Goal: Task Accomplishment & Management: Use online tool/utility

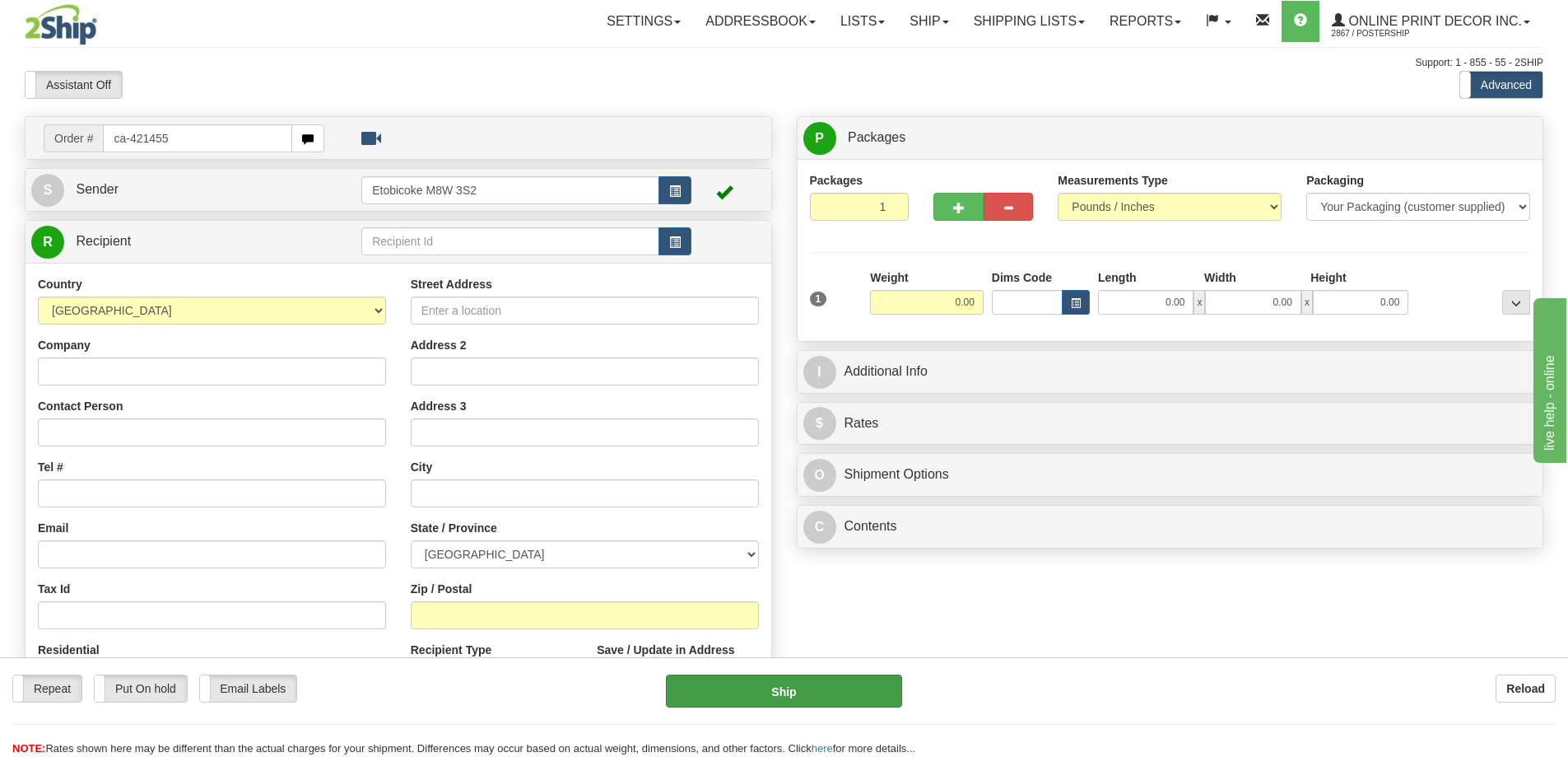
type input "ca-421455"
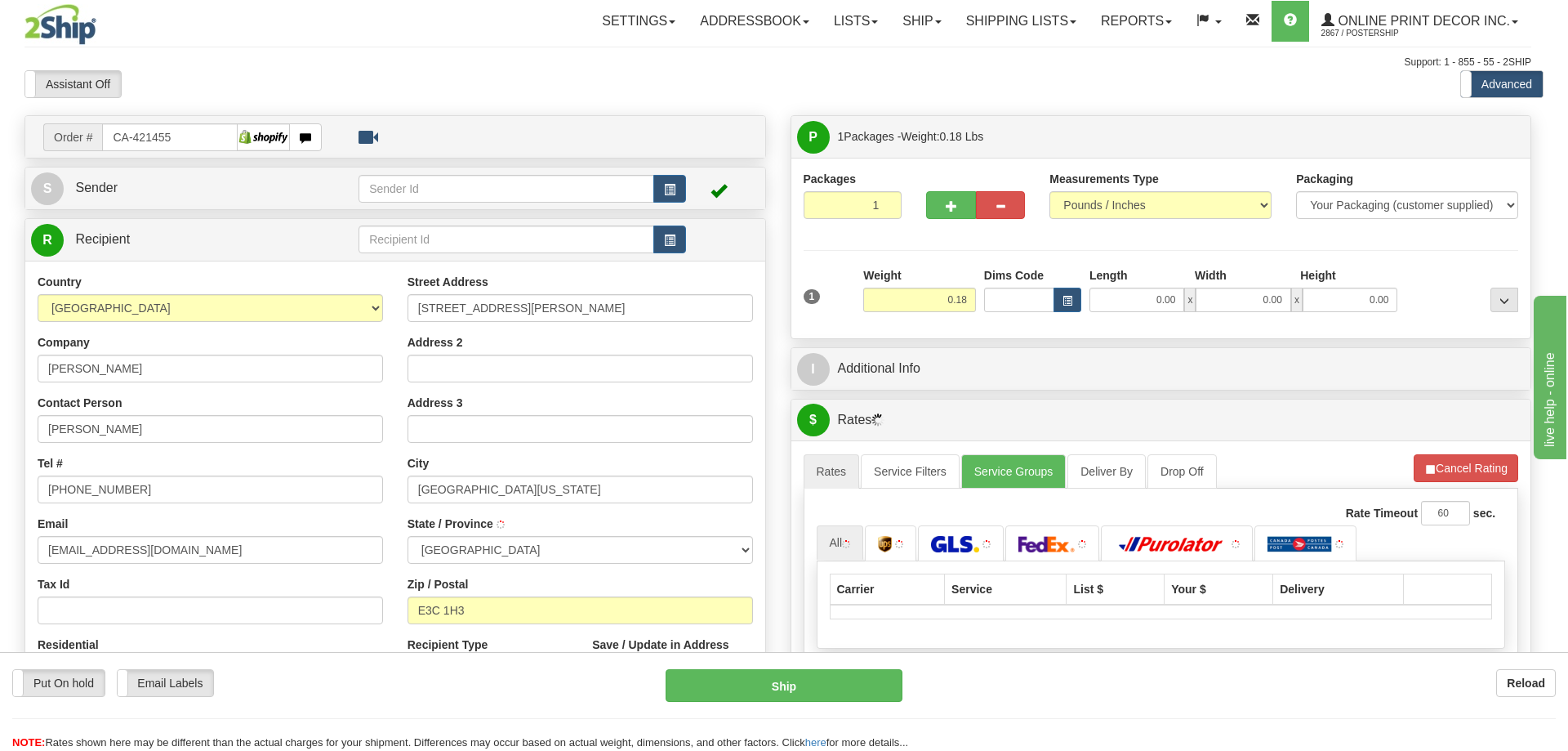
type input "NEW MARYLAND"
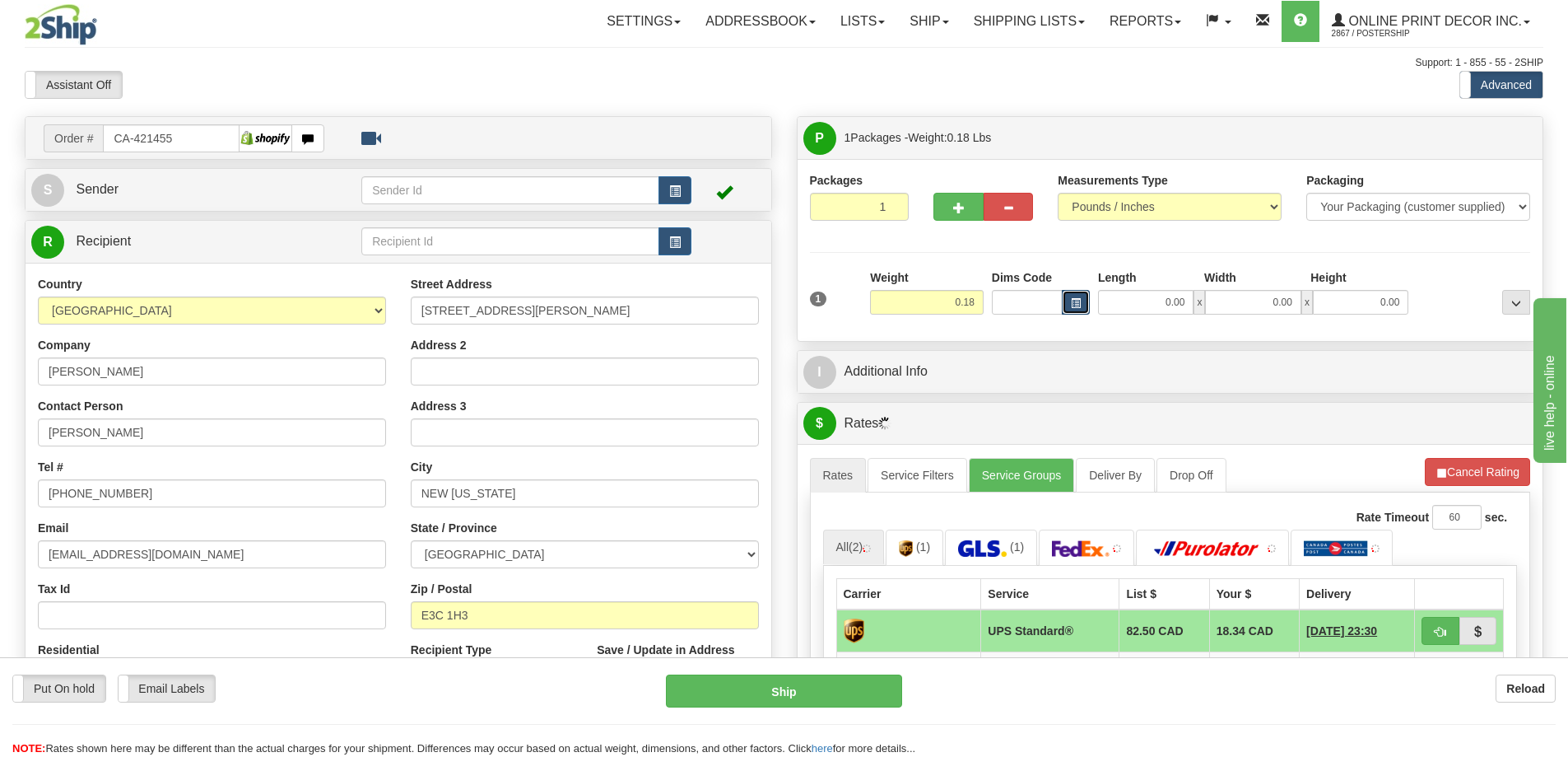
click at [1075, 300] on span "button" at bounding box center [1076, 303] width 10 height 9
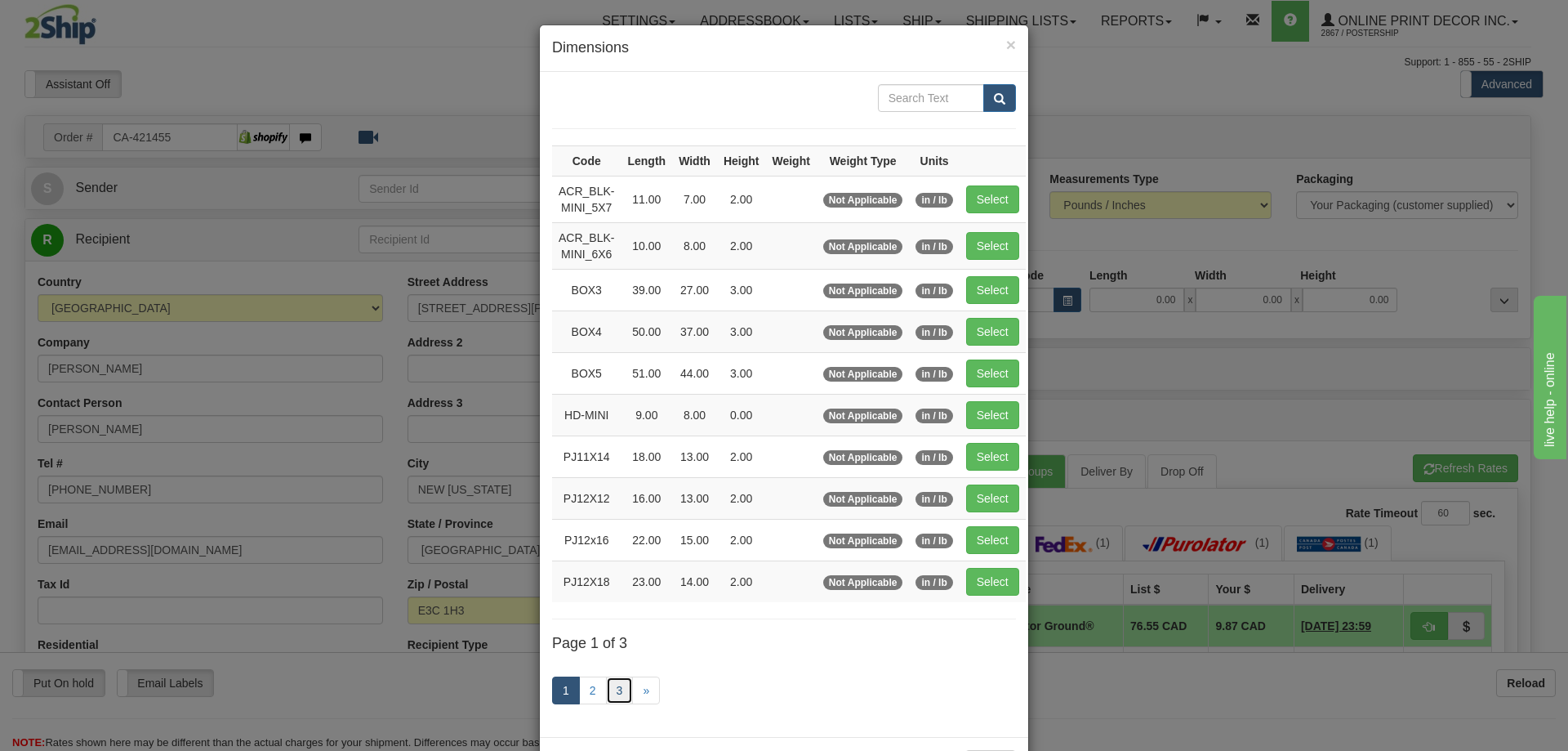
click at [616, 684] on link "3" at bounding box center [620, 691] width 28 height 28
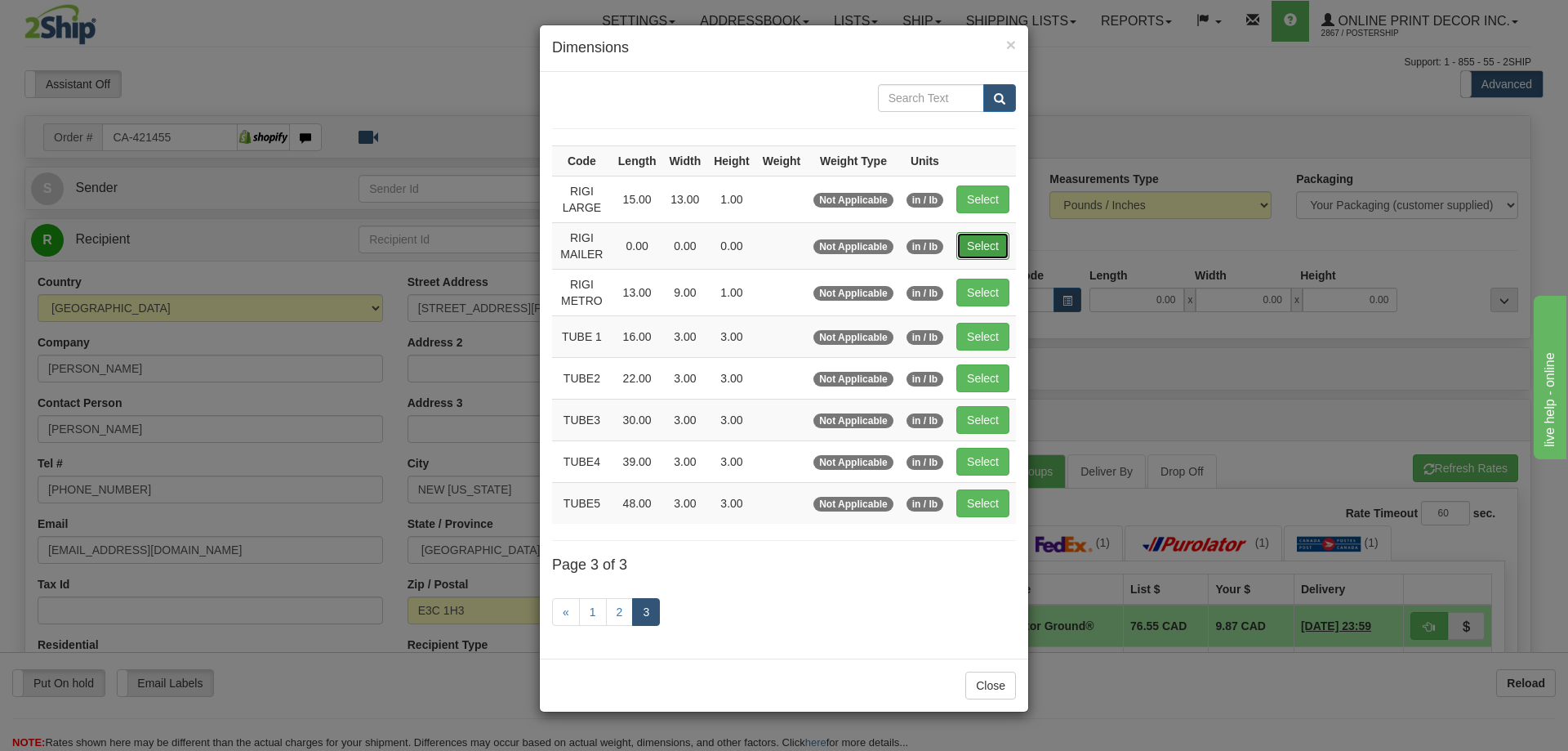
click at [984, 241] on button "Select" at bounding box center [983, 246] width 54 height 28
type input "RIGI MAILER"
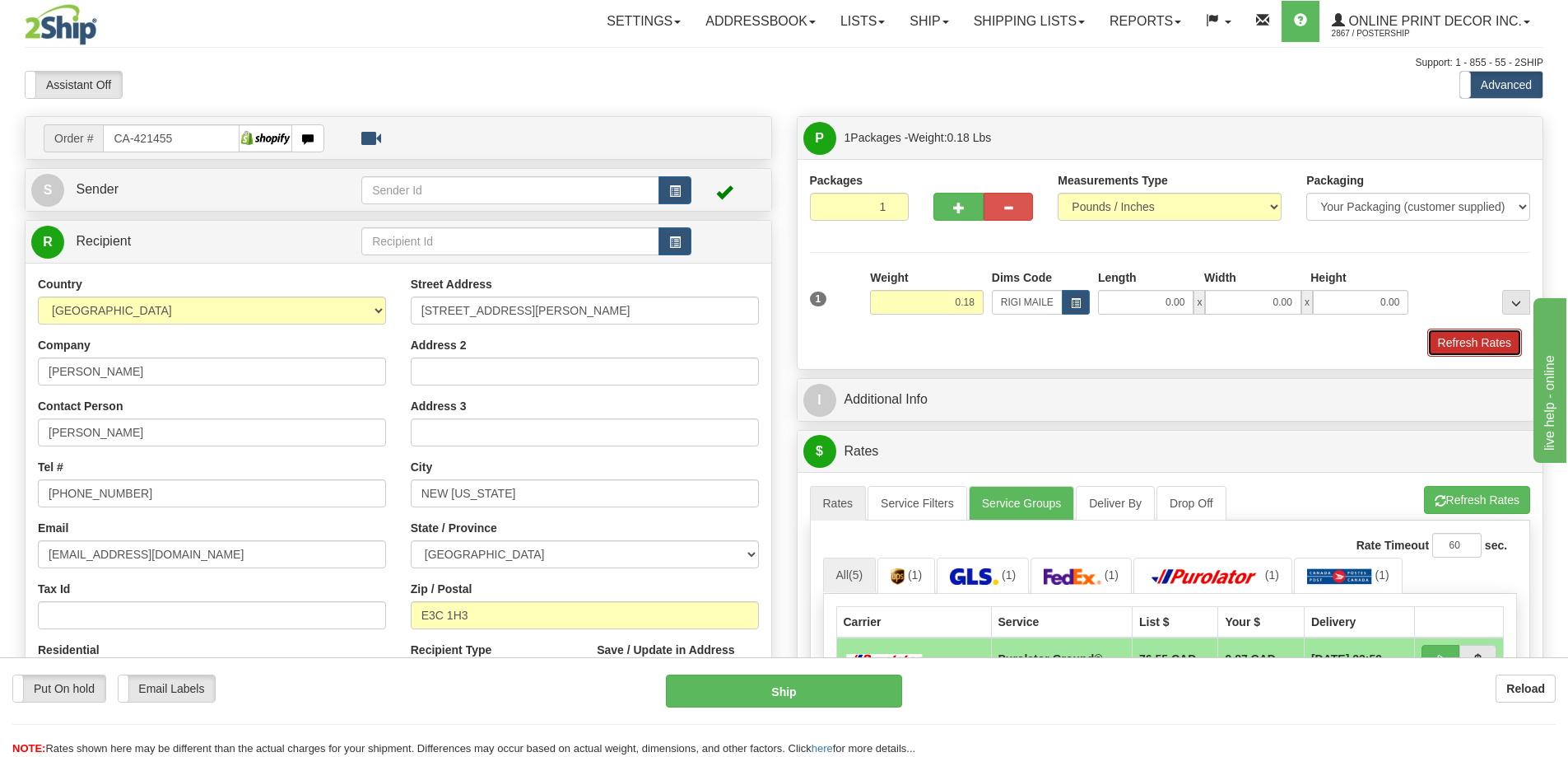
click at [1470, 336] on button "Refresh Rates" at bounding box center [1475, 343] width 95 height 28
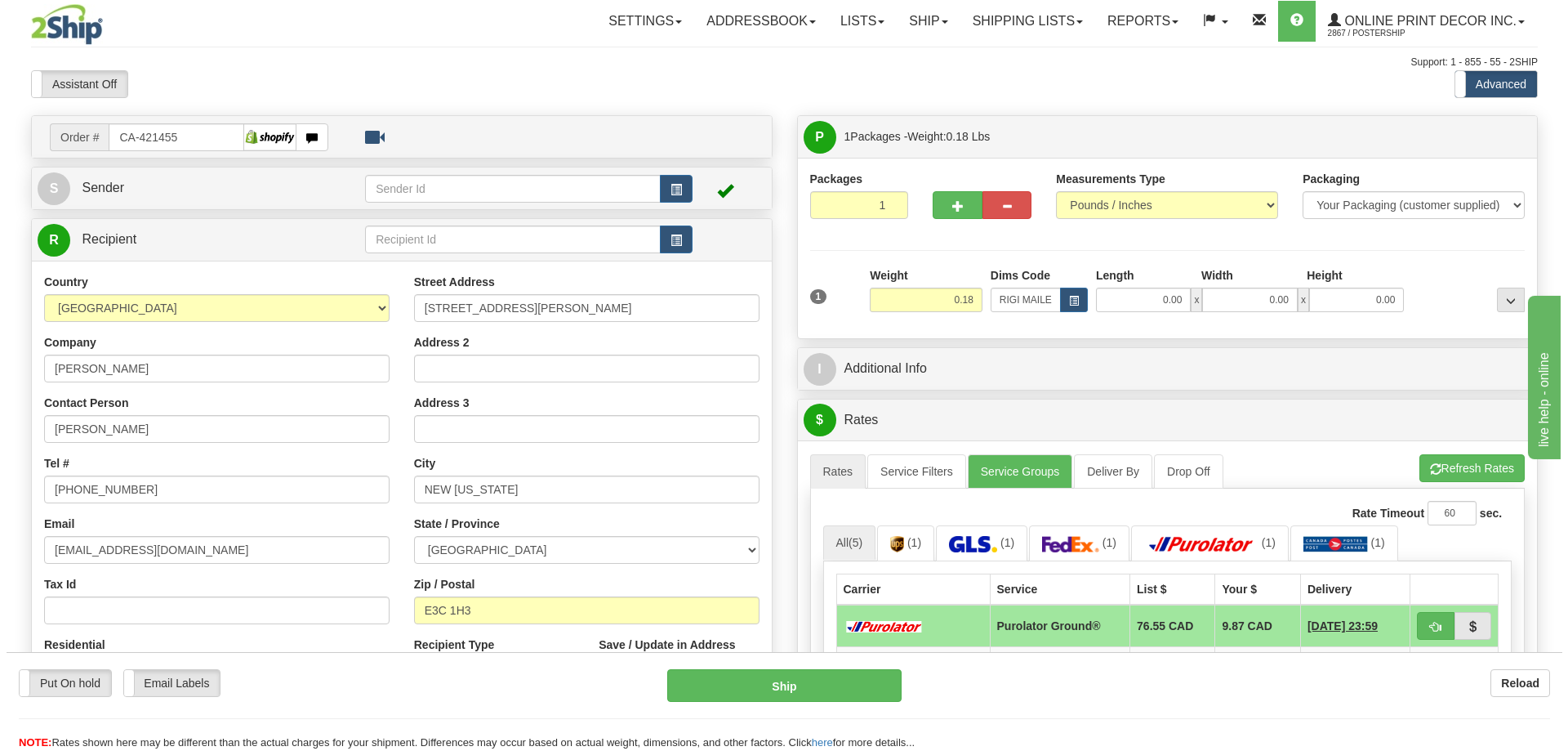
scroll to position [163, 0]
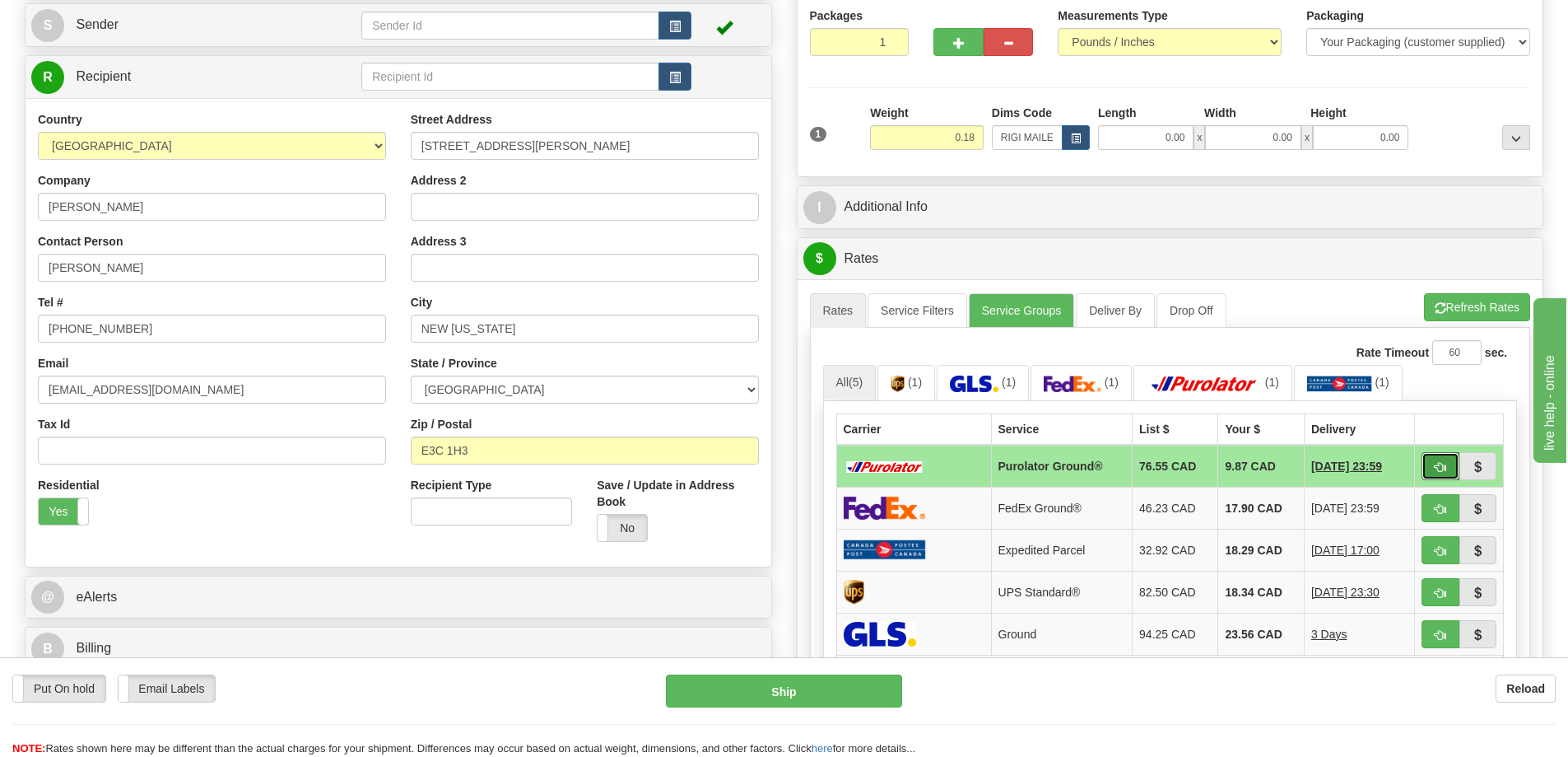
click at [1435, 471] on span "button" at bounding box center [1441, 467] width 12 height 11
type input "260"
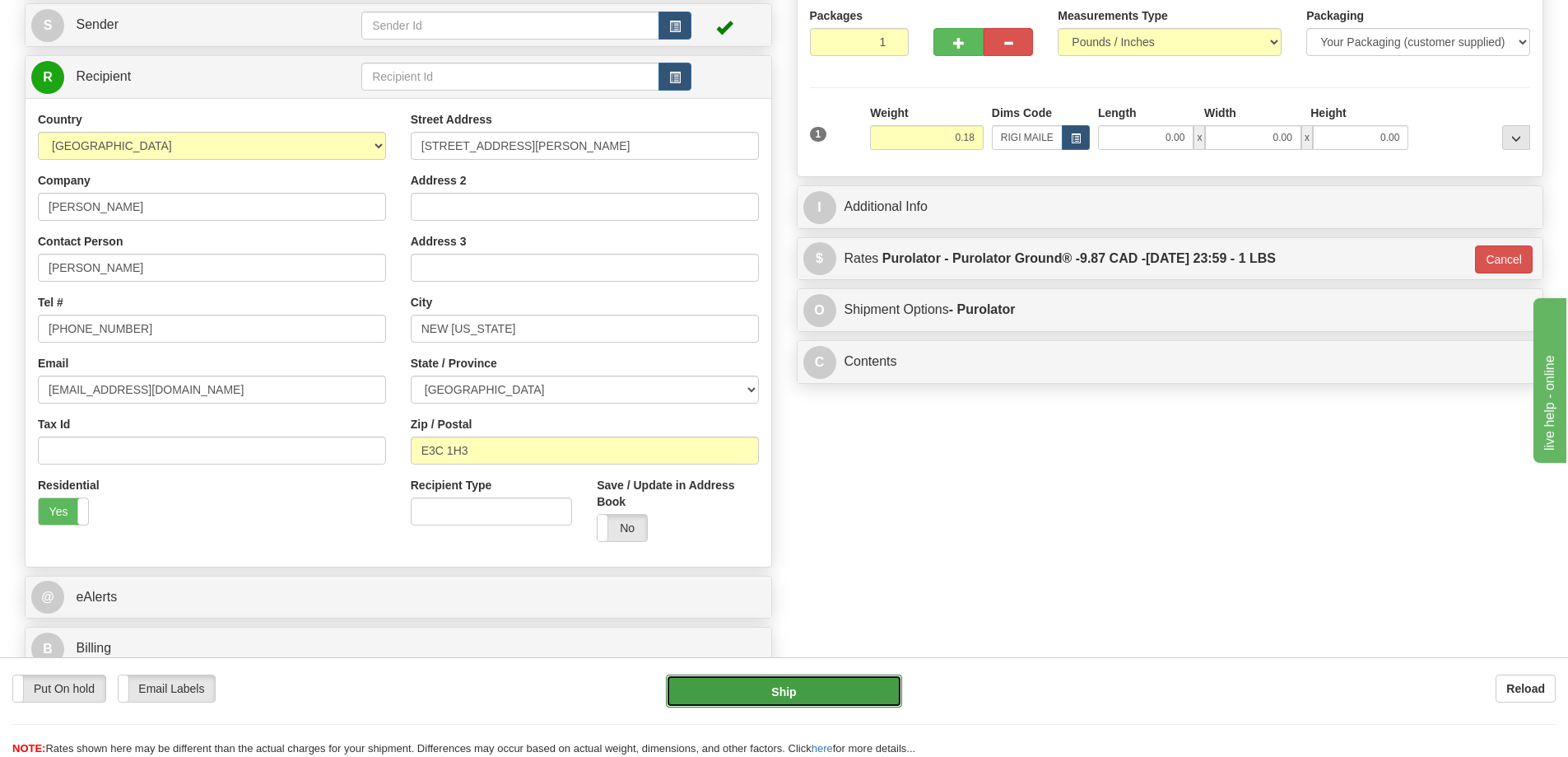
click at [840, 688] on button "Ship" at bounding box center [784, 691] width 236 height 33
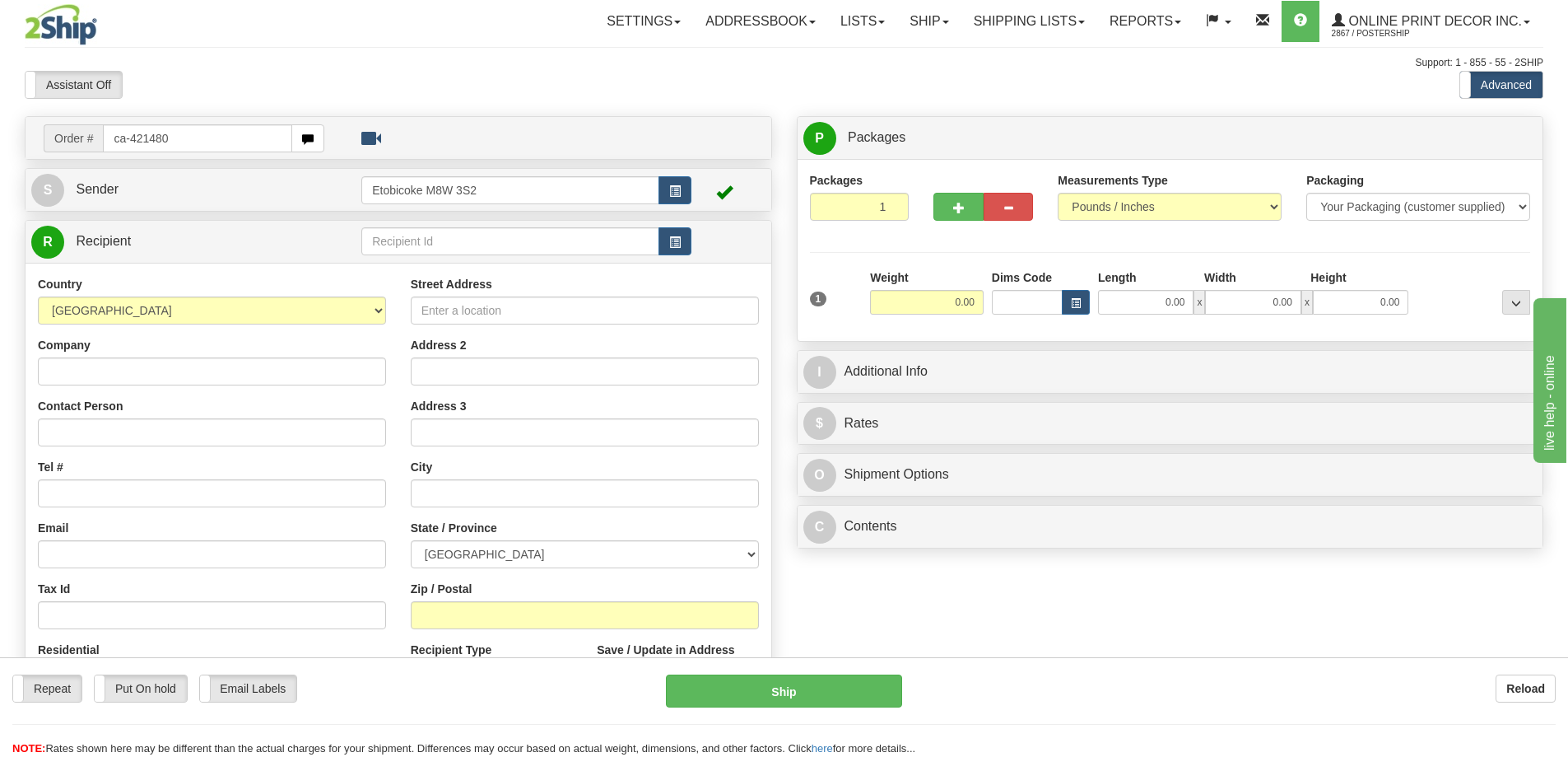
type input "ca-421480"
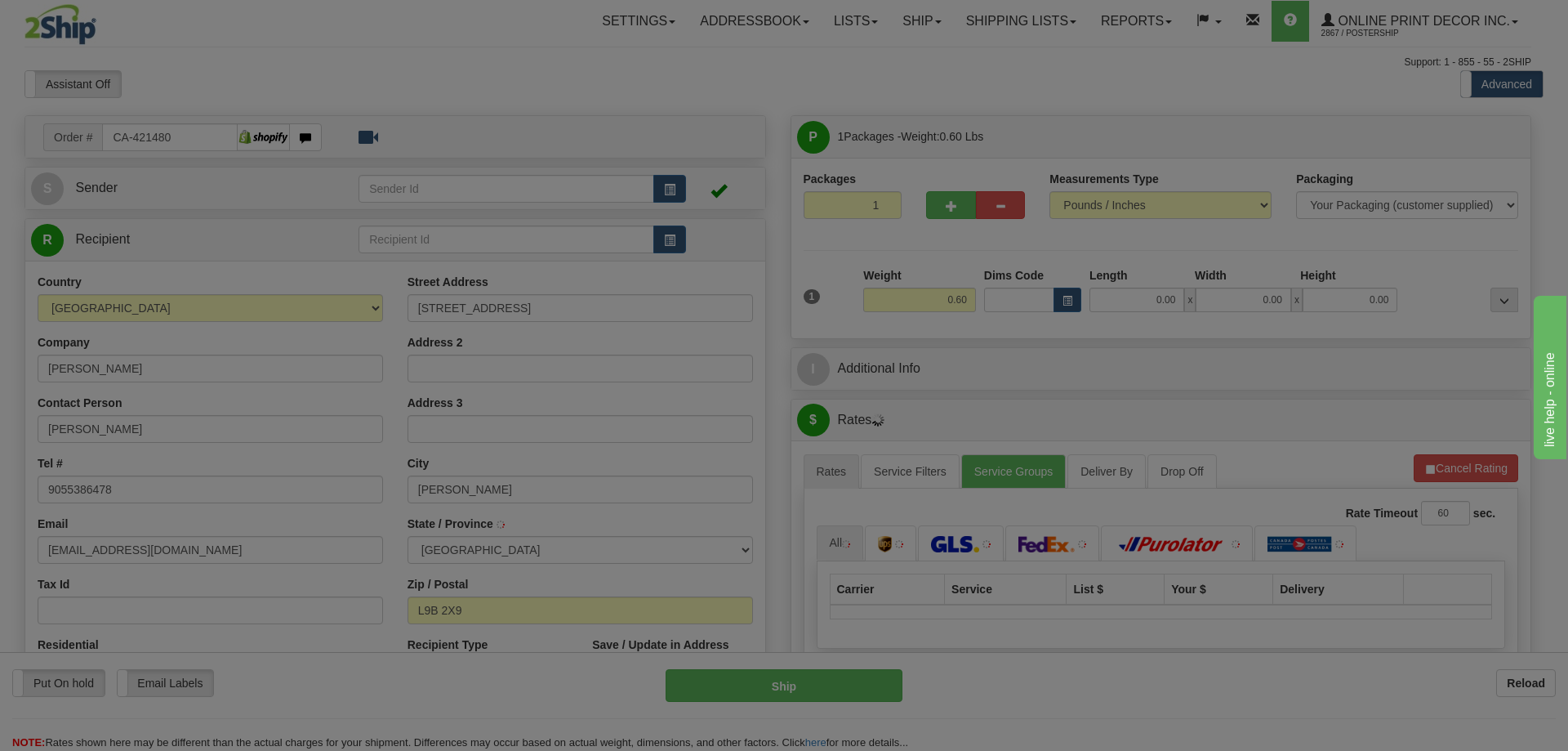
type input "HAMILTON"
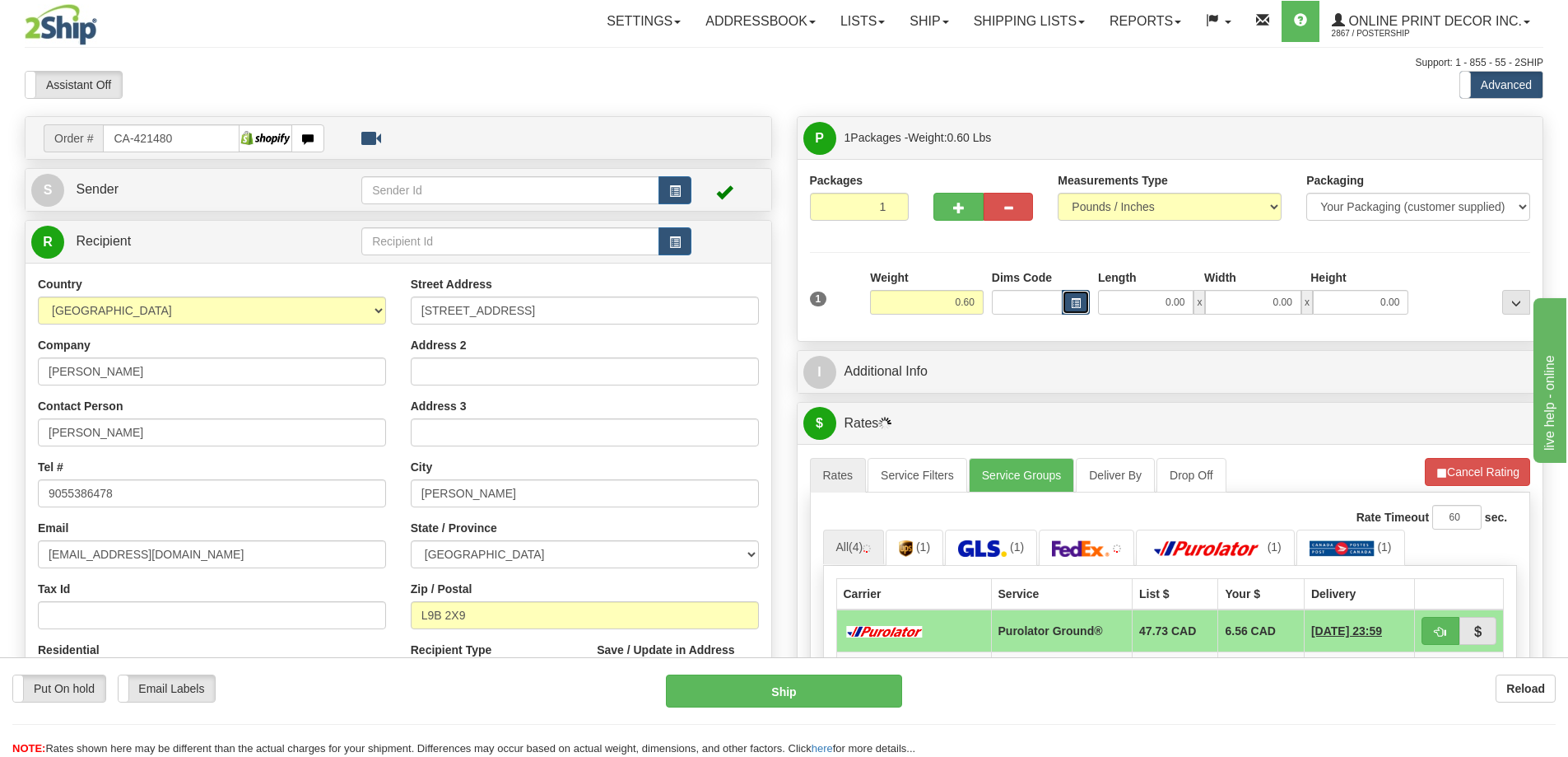
click span "button"
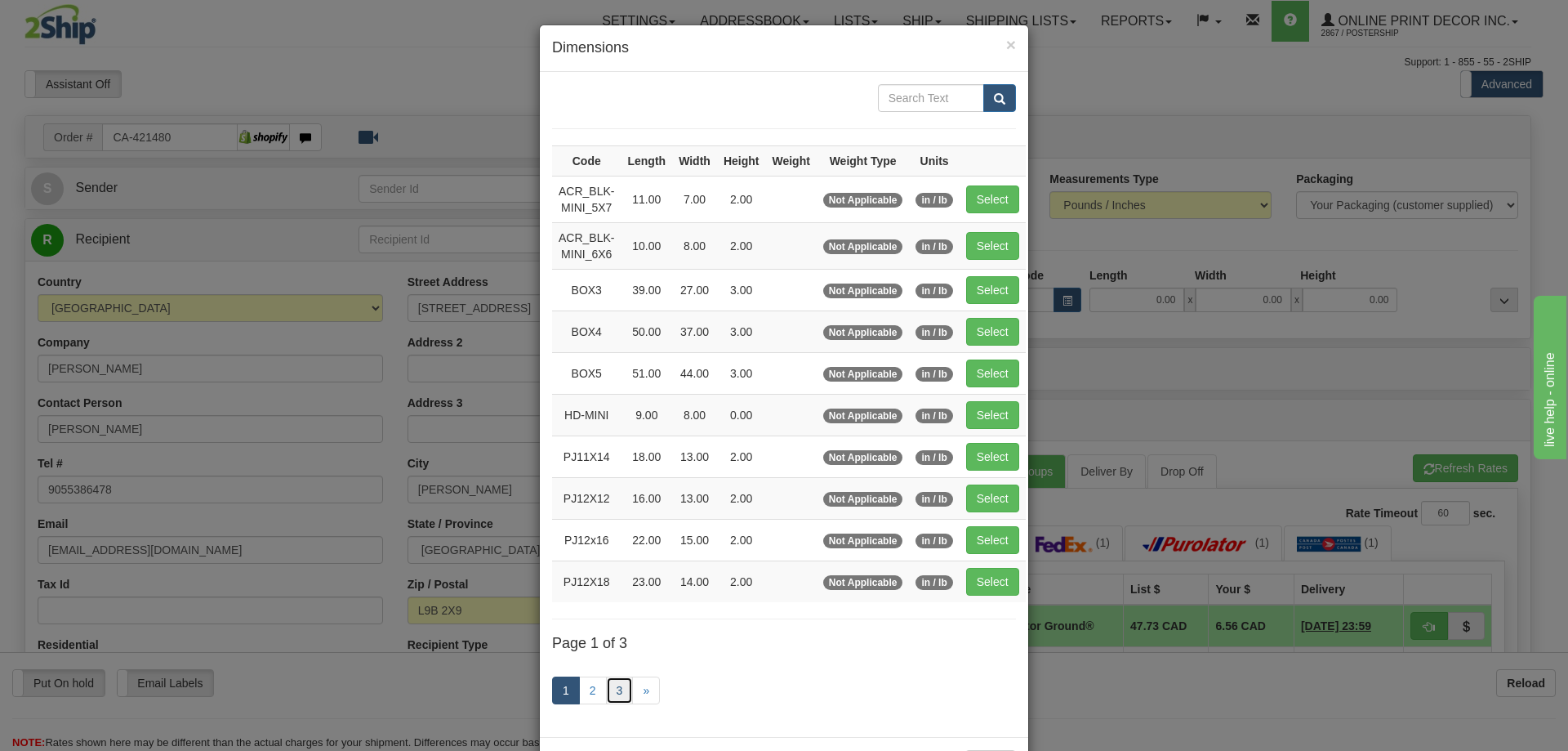
click link "3"
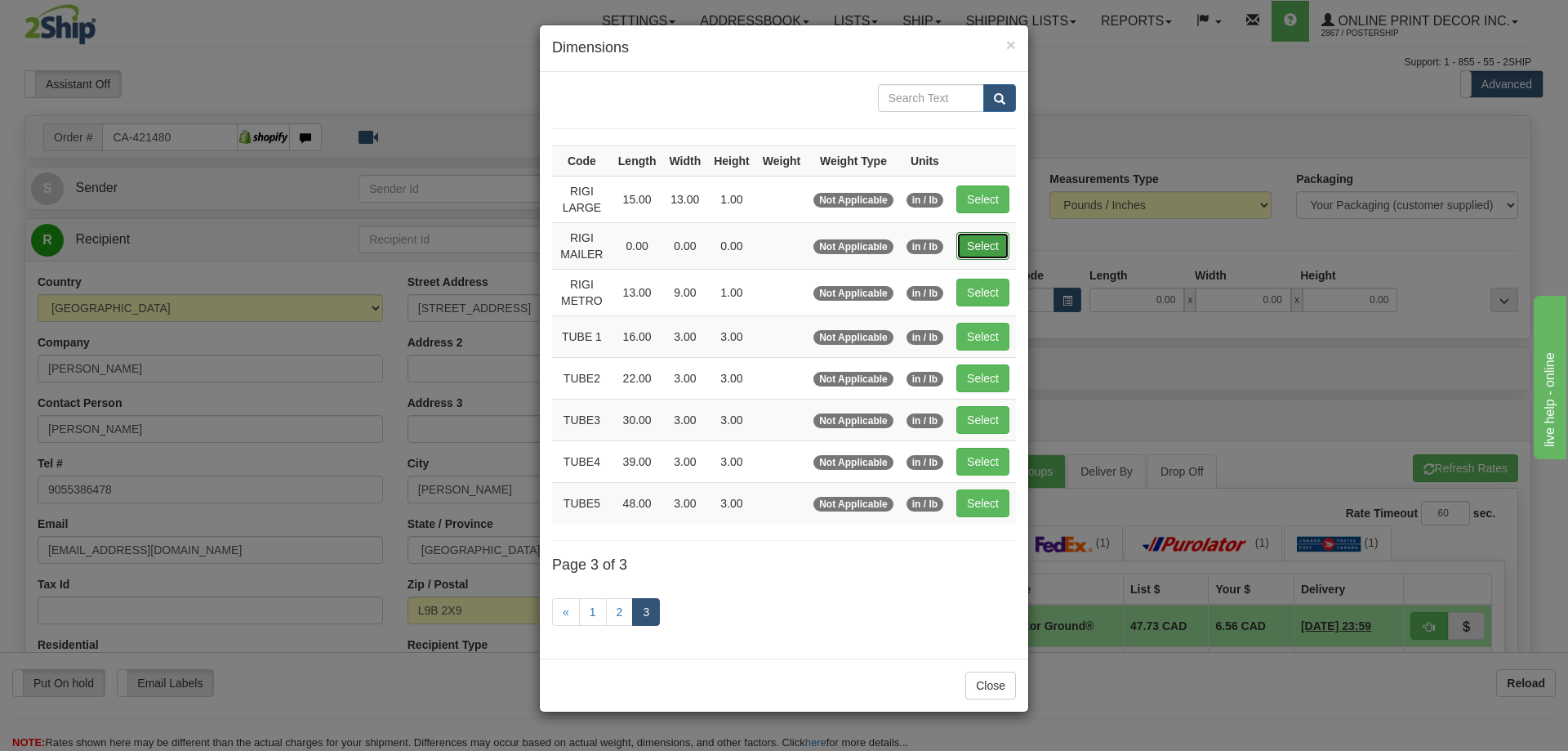
click button "Select"
type input "RIGI MAILER"
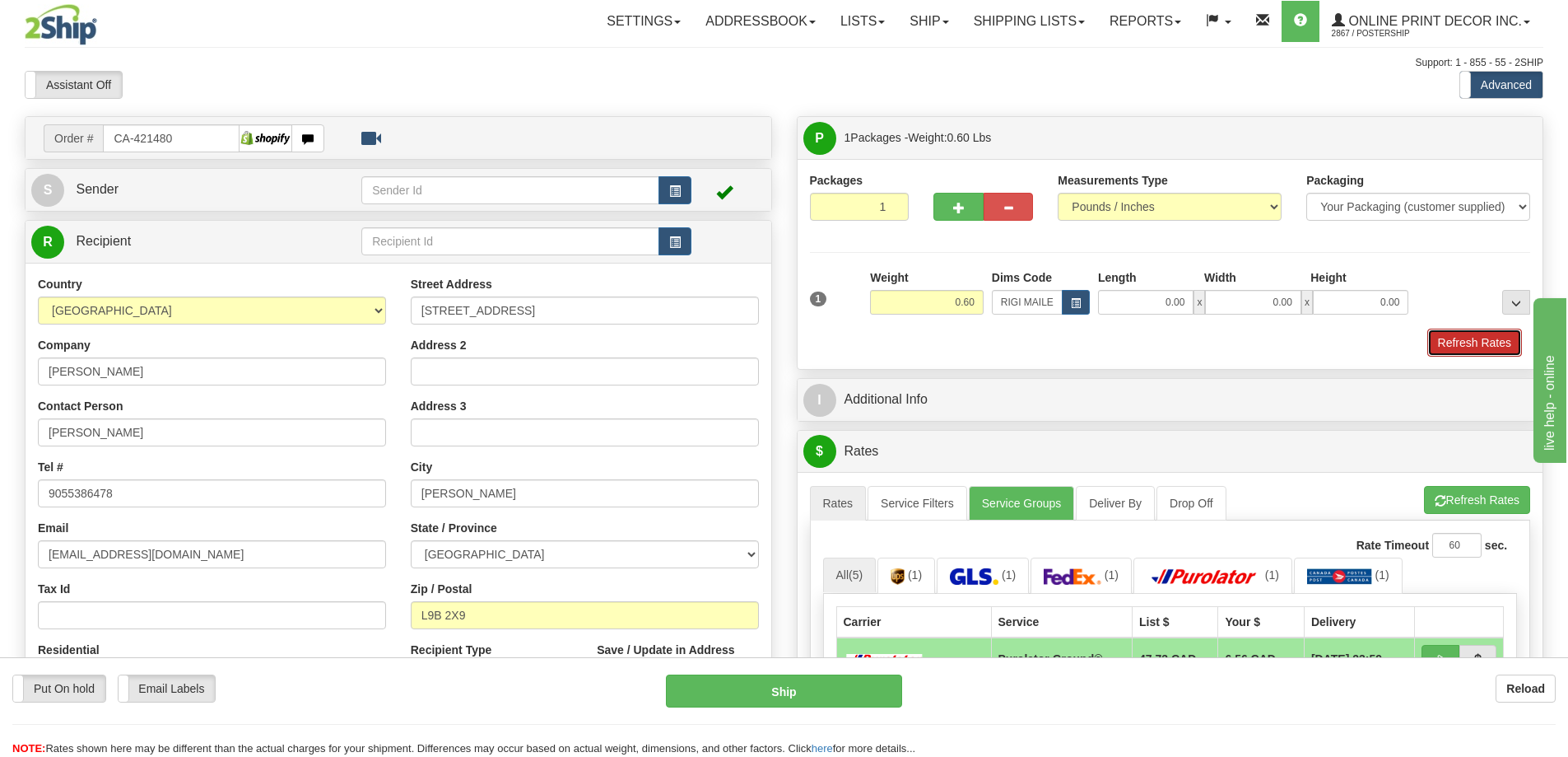
click button "Refresh Rates"
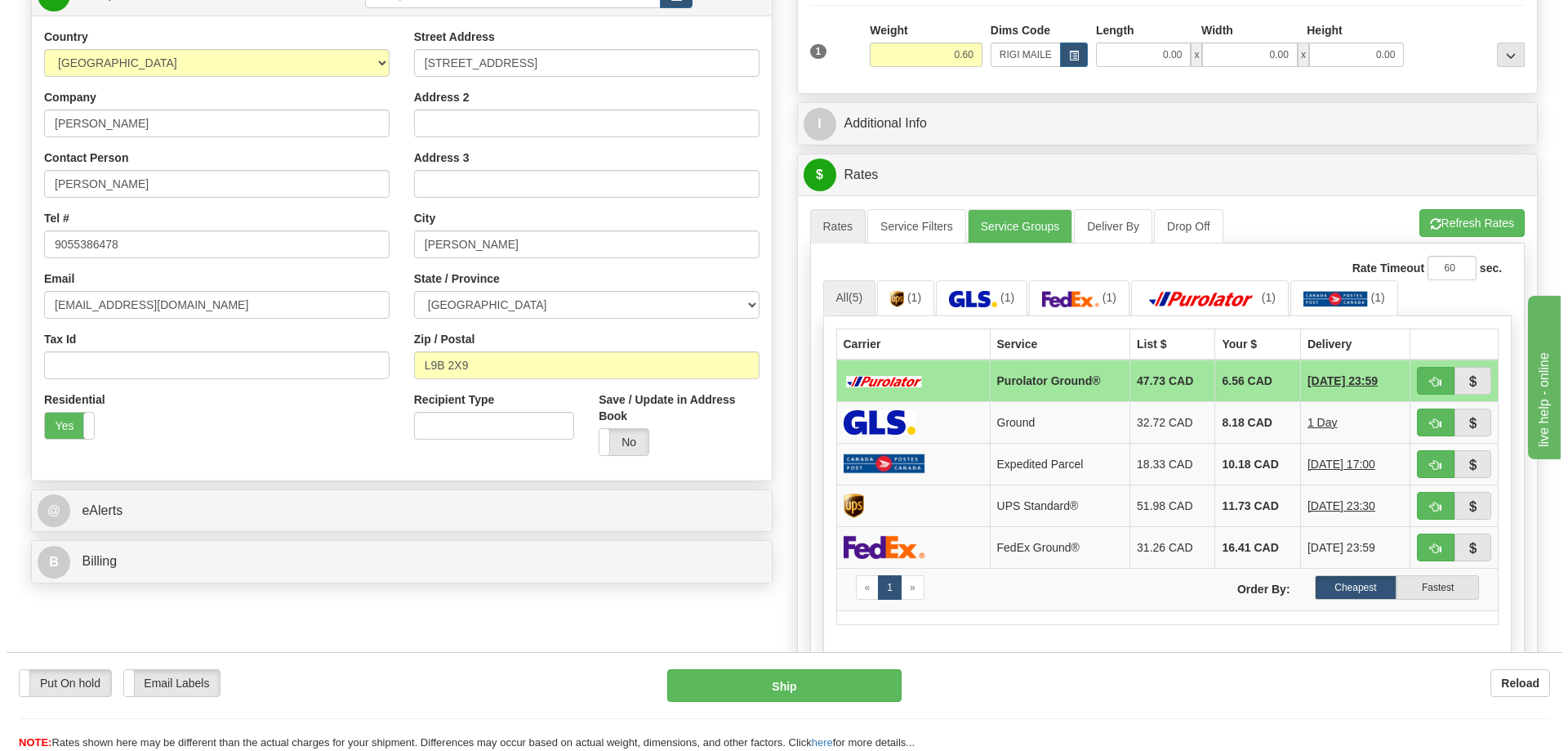
scroll to position [327, 0]
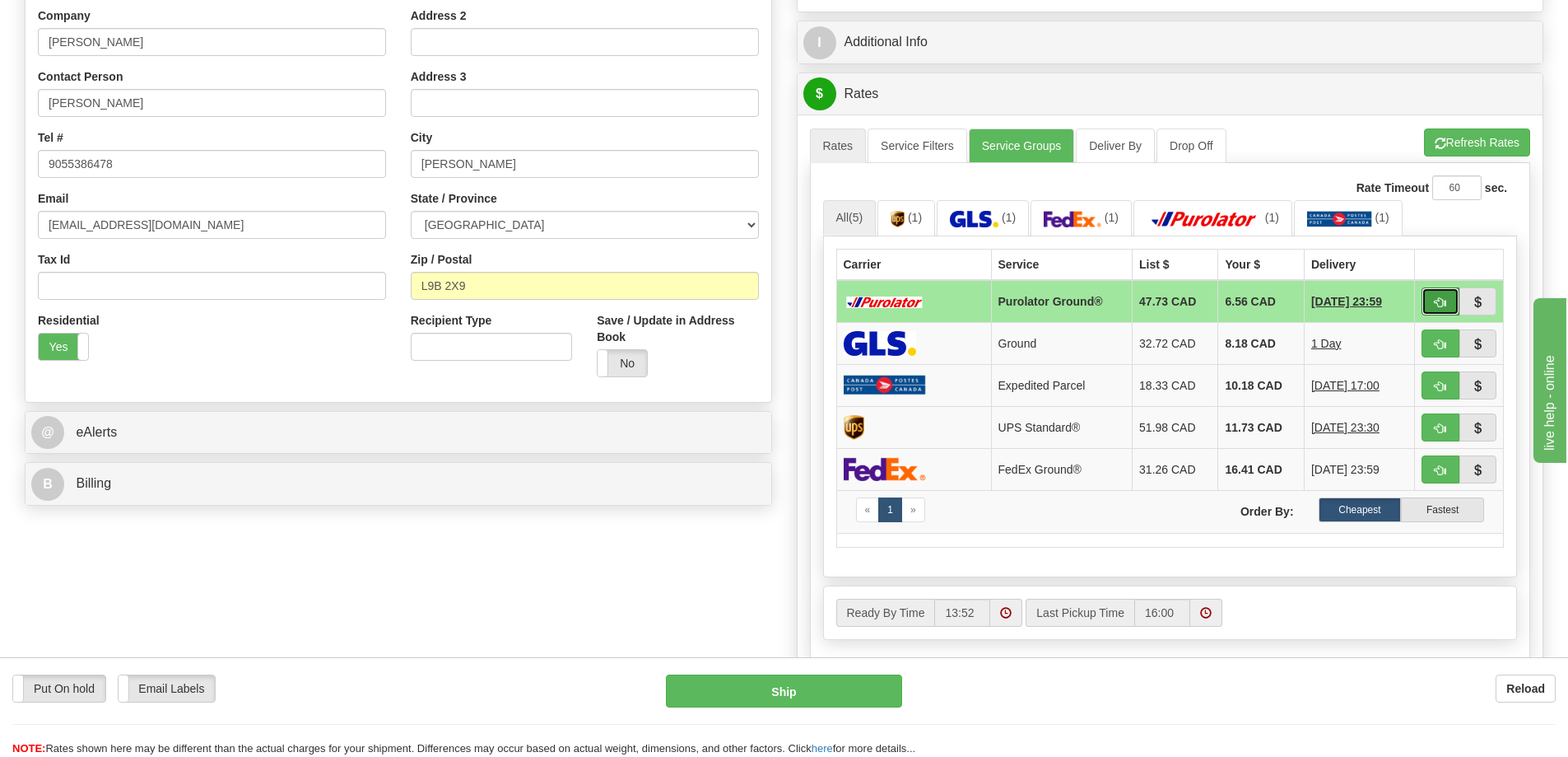
click button "button"
type input "260"
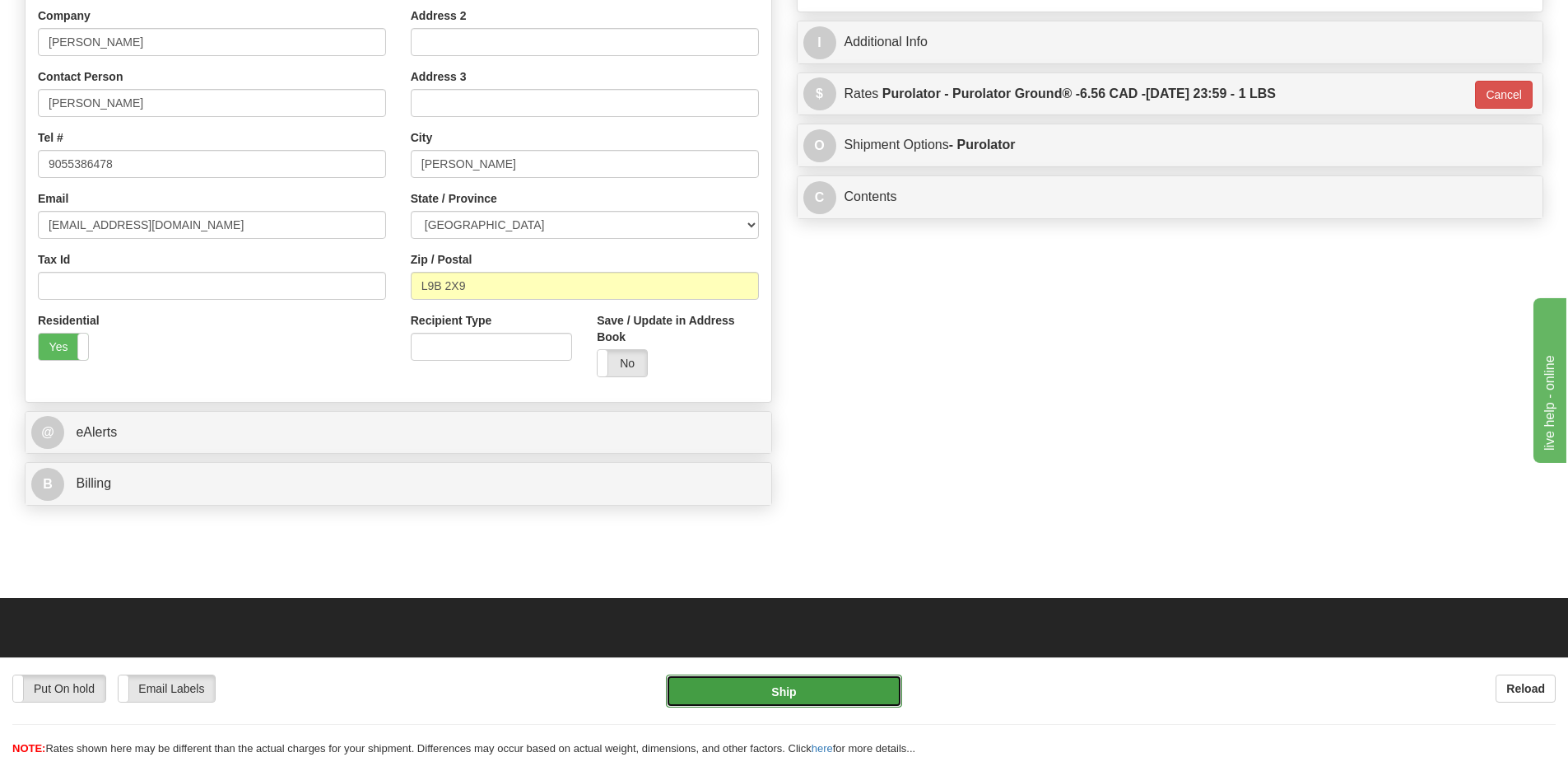
click button "Ship"
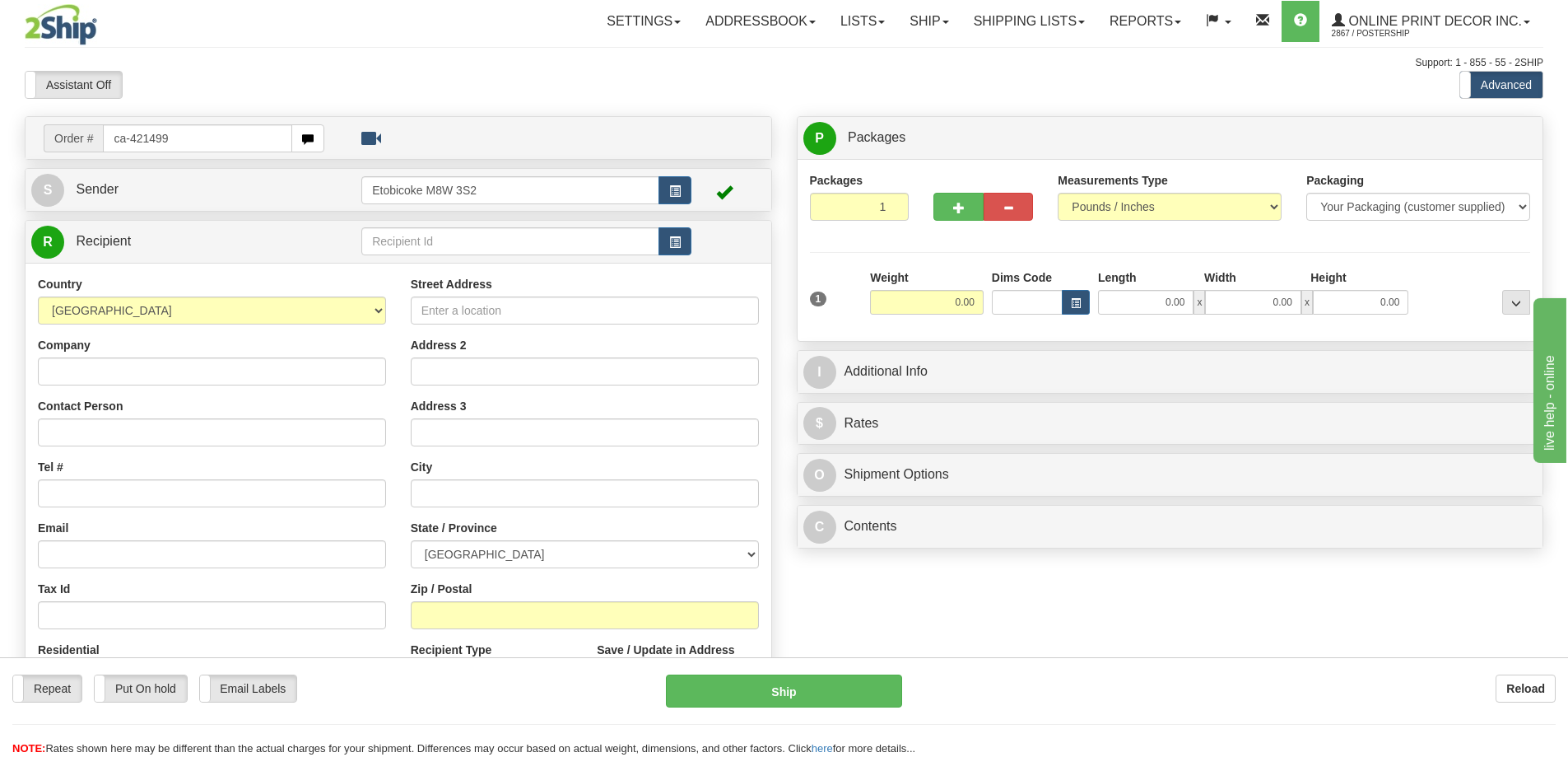
type input "ca-421499"
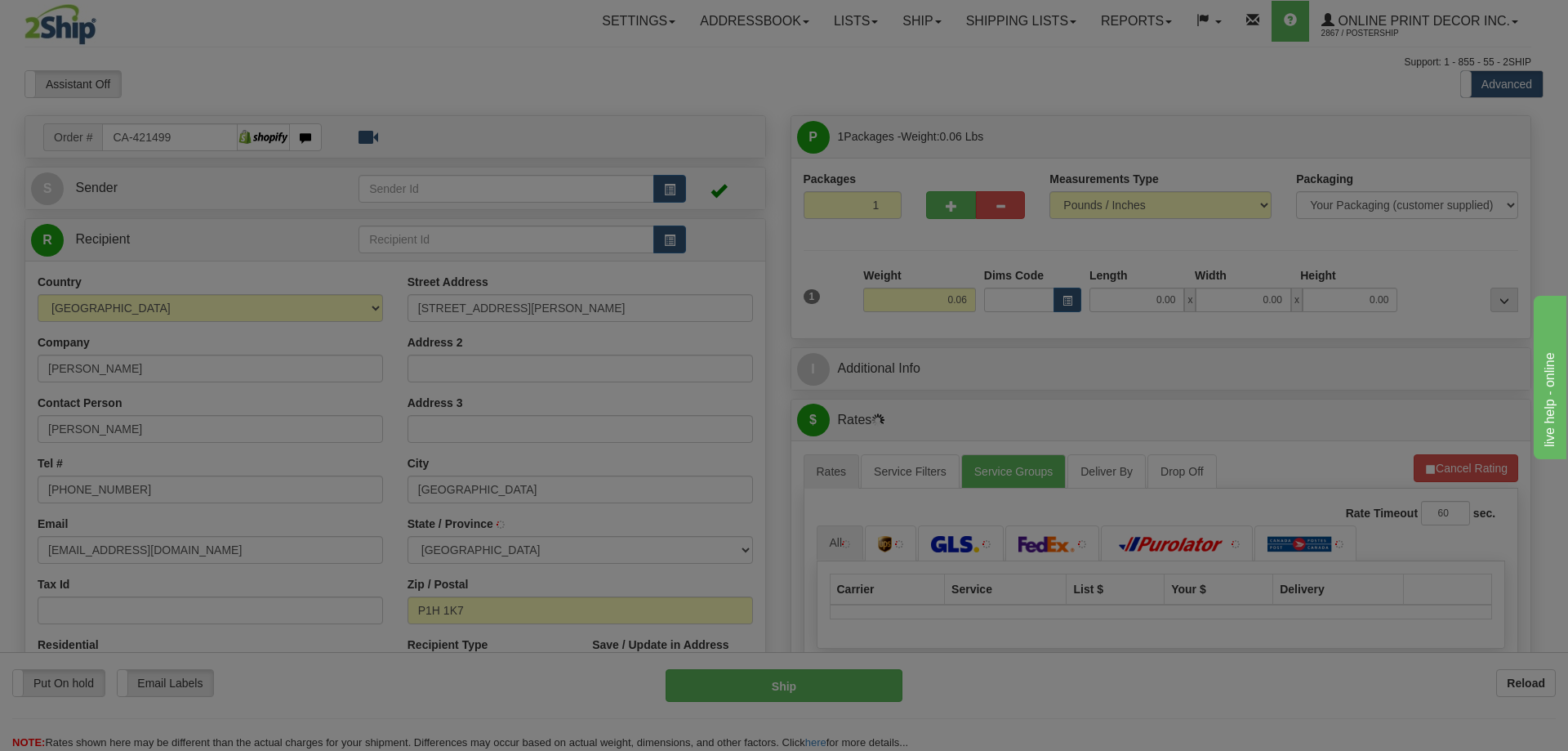
type input "[GEOGRAPHIC_DATA]"
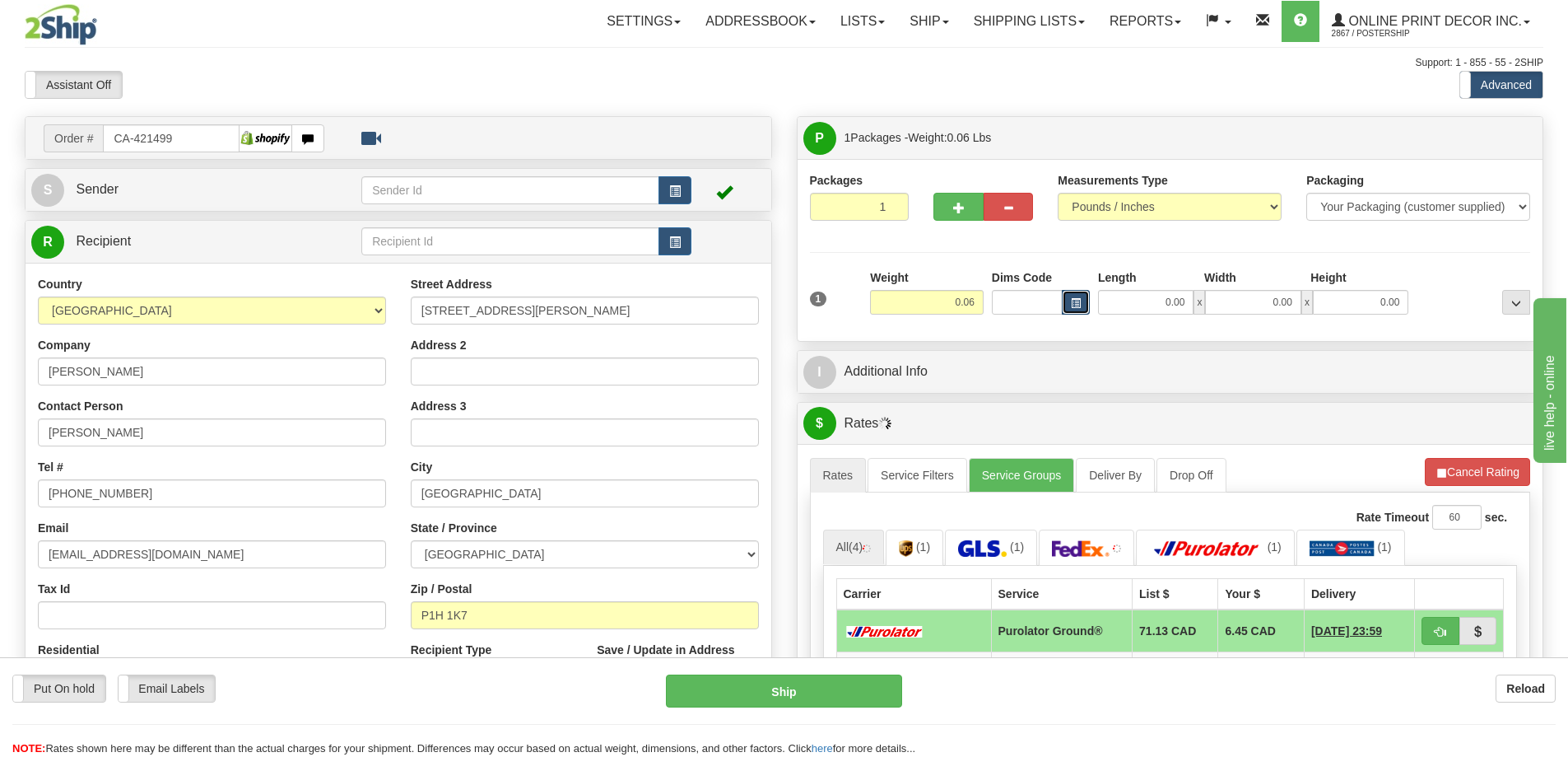
click at [1076, 312] on button "button" at bounding box center [1076, 302] width 28 height 25
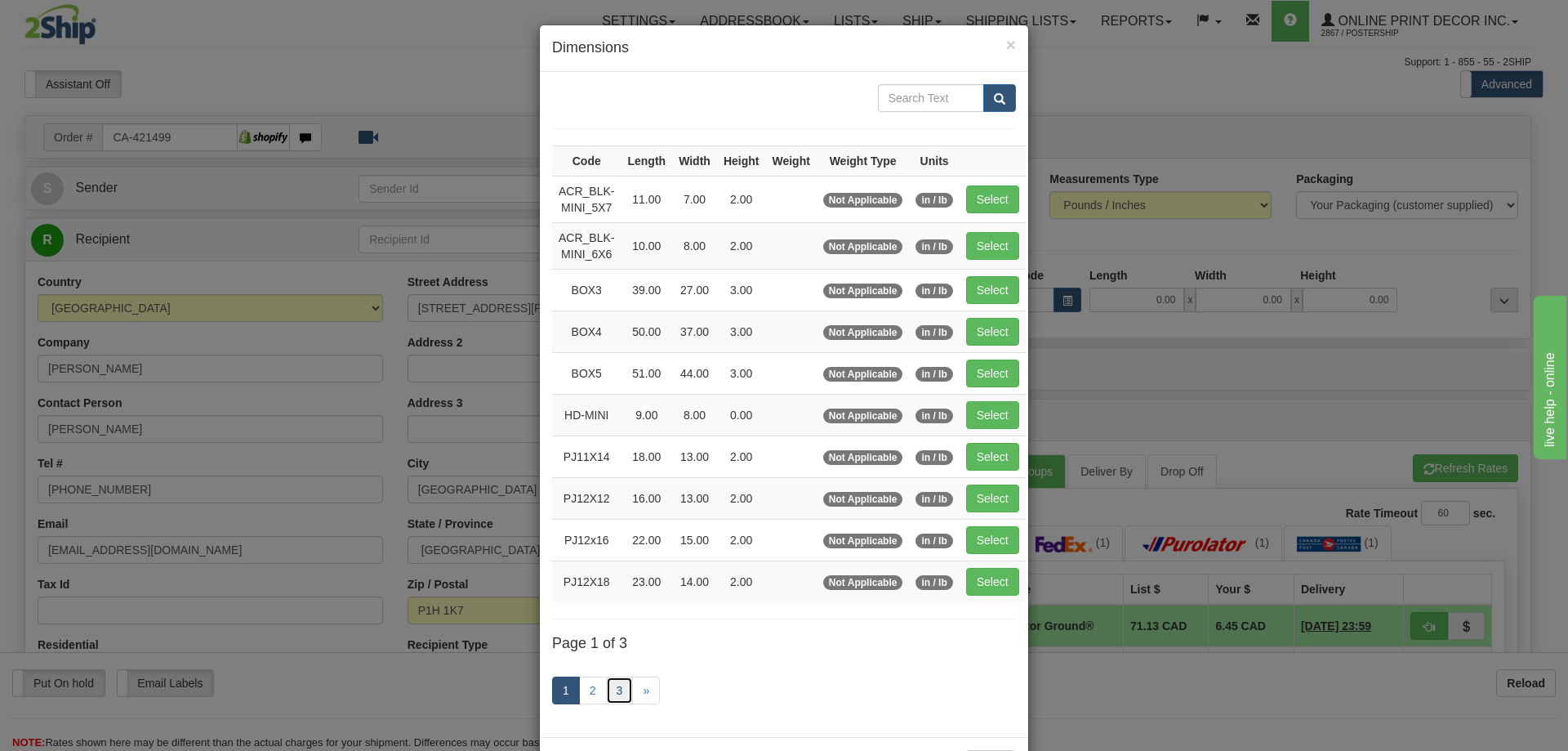
click at [621, 693] on link "3" at bounding box center [620, 691] width 28 height 28
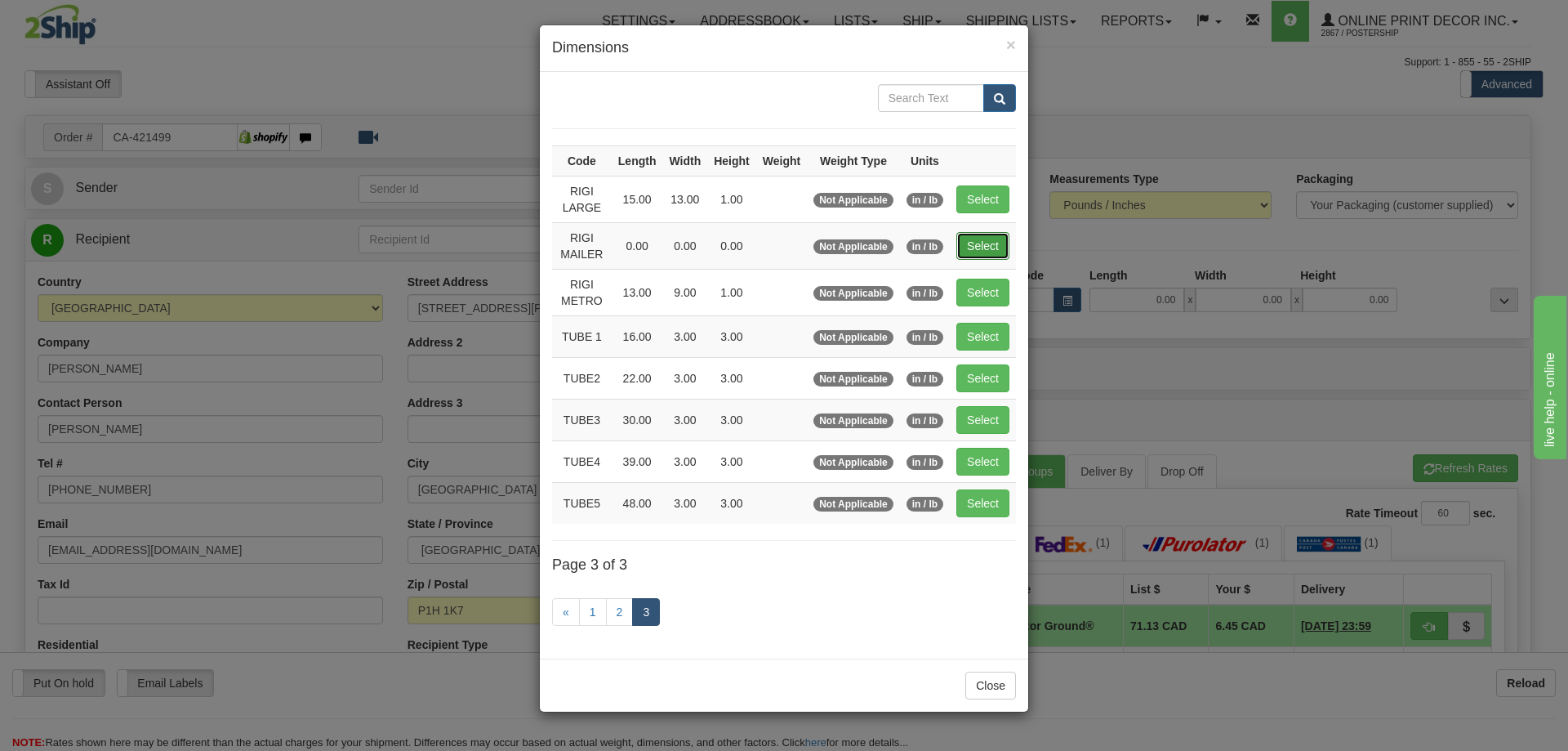
click at [985, 238] on button "Select" at bounding box center [983, 246] width 54 height 28
type input "RIGI MAILER"
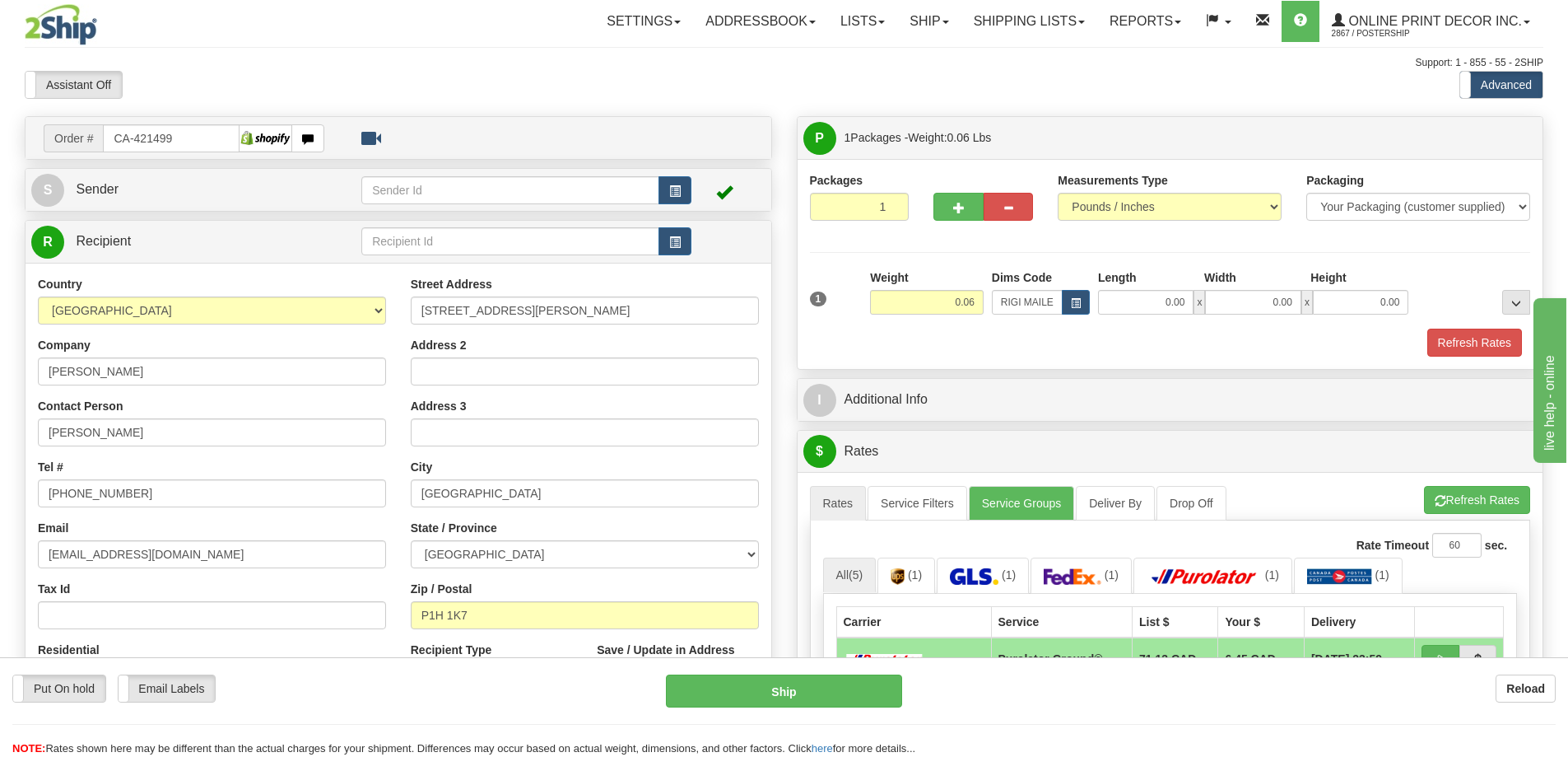
click at [1424, 347] on div "Refresh Rates" at bounding box center [1170, 343] width 729 height 28
click at [1438, 352] on button "Refresh Rates" at bounding box center [1475, 343] width 95 height 28
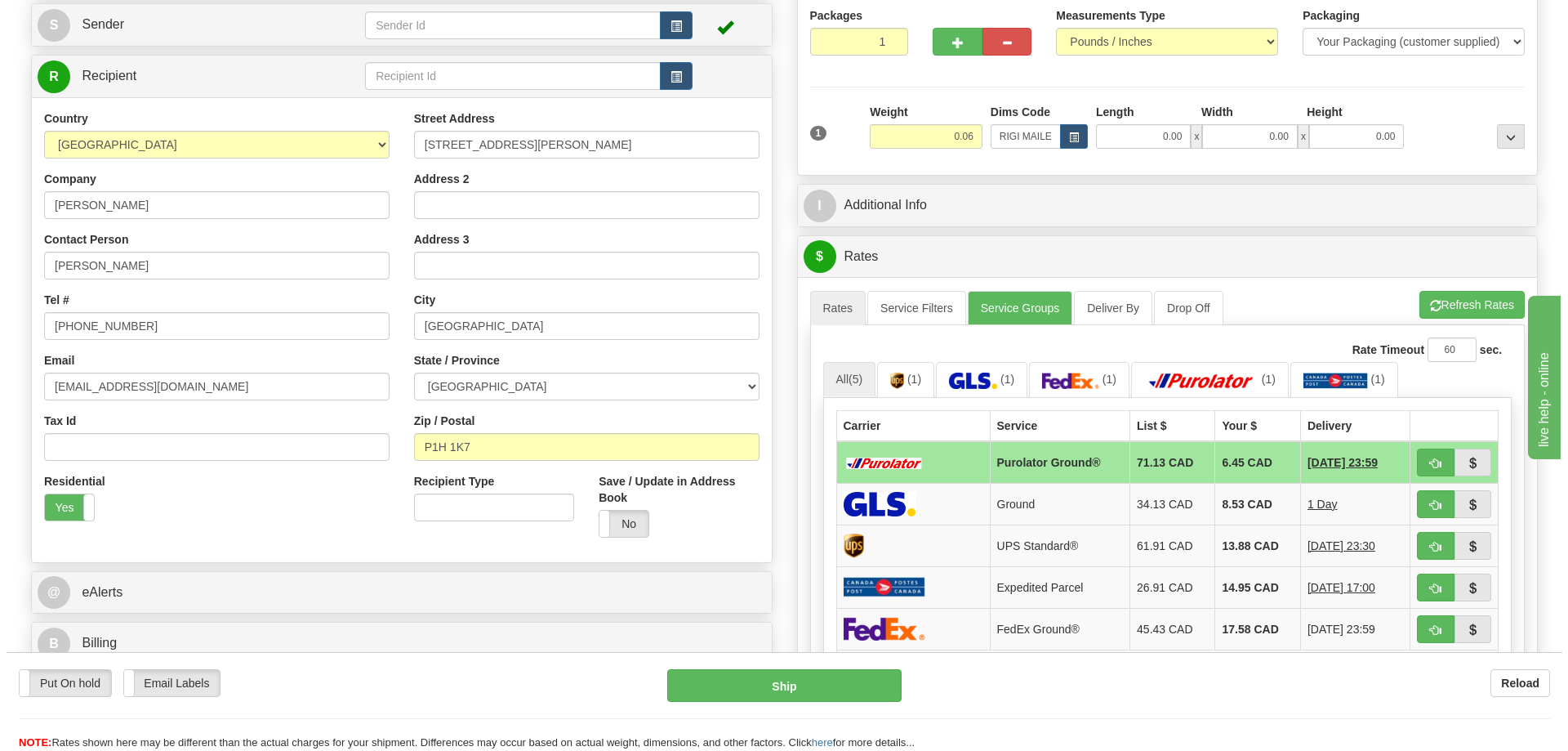
scroll to position [245, 0]
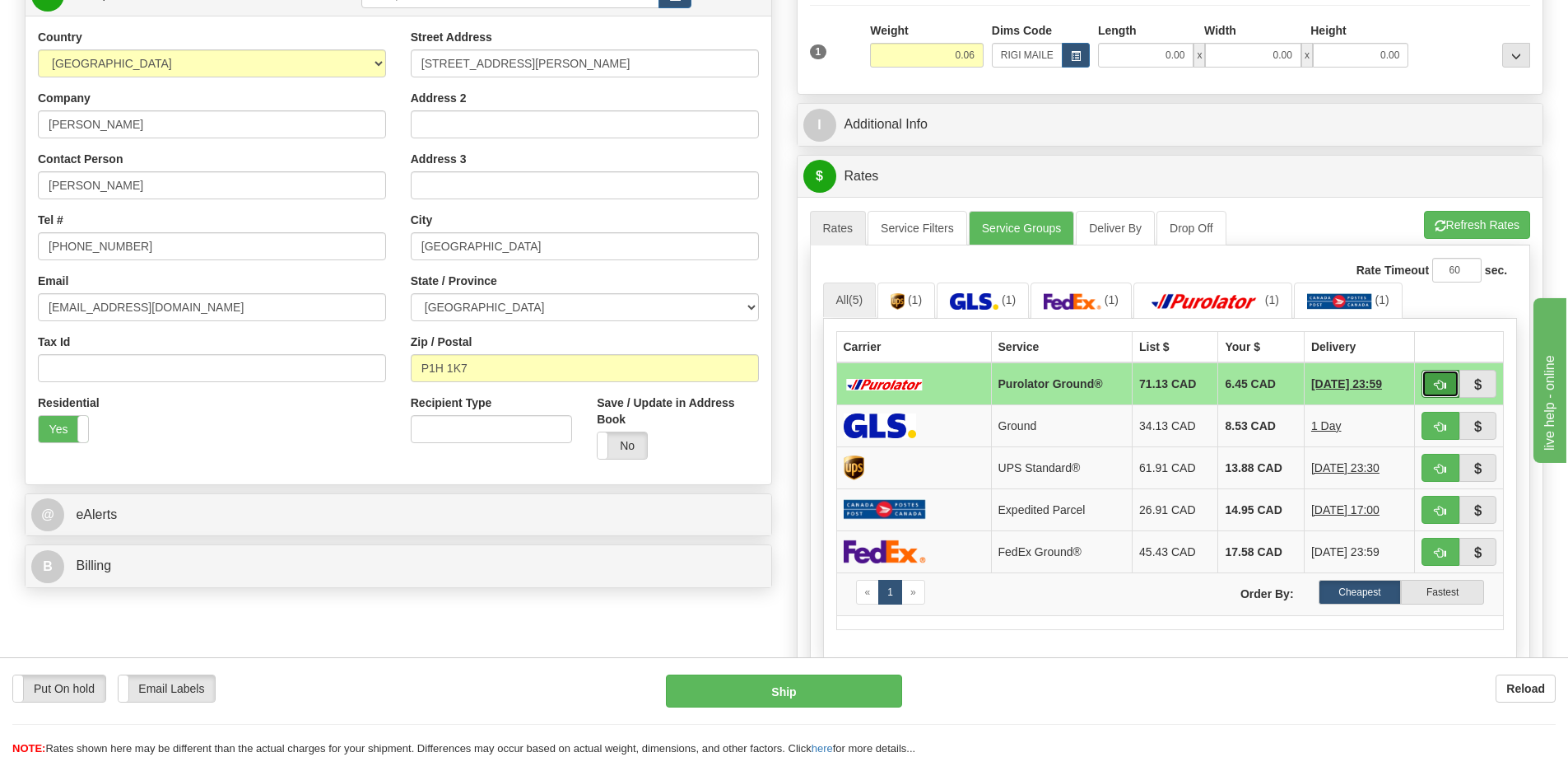
click at [1444, 385] on span "button" at bounding box center [1441, 384] width 12 height 11
type input "260"
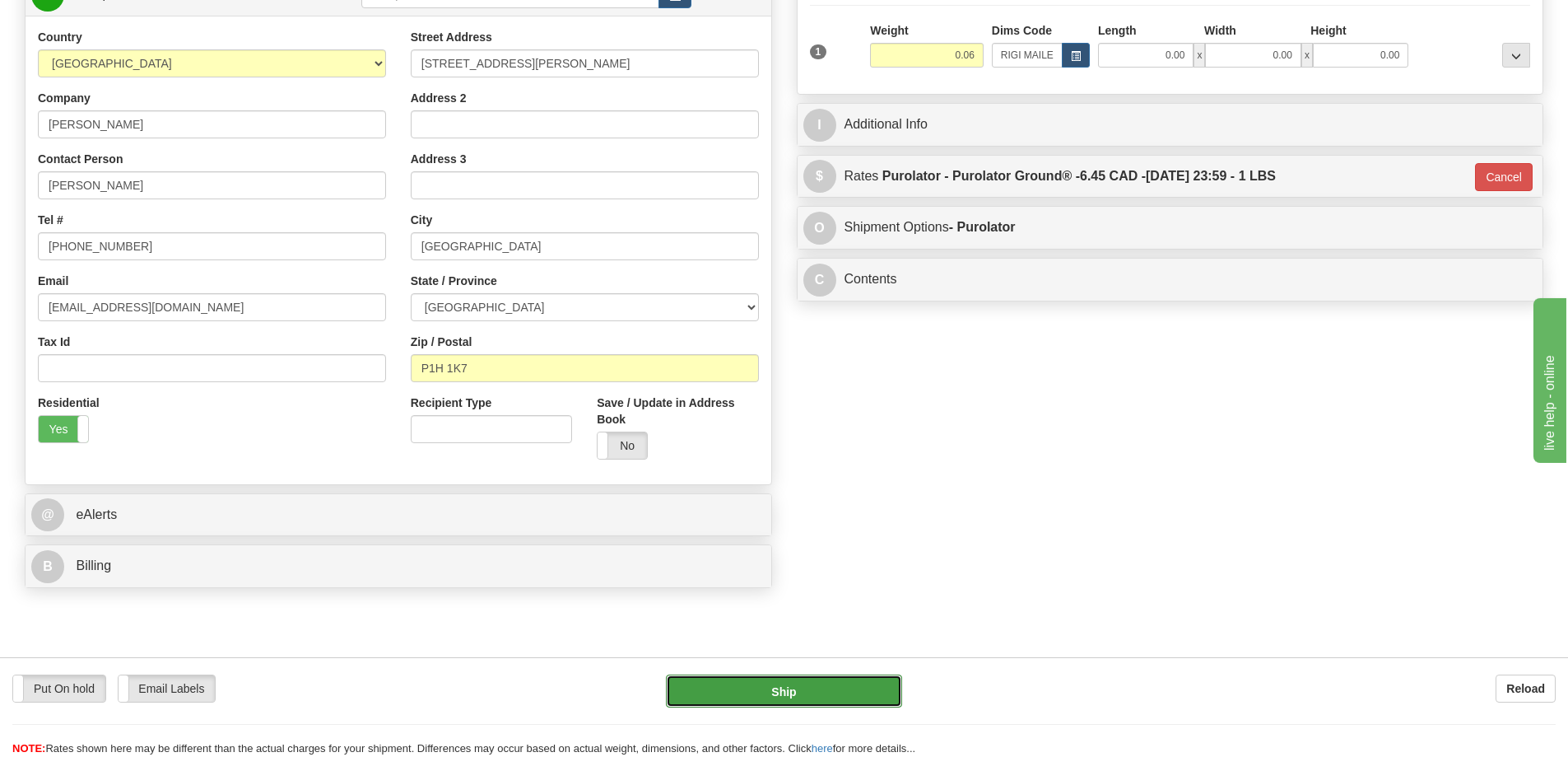
click at [821, 692] on button "Ship" at bounding box center [784, 691] width 236 height 33
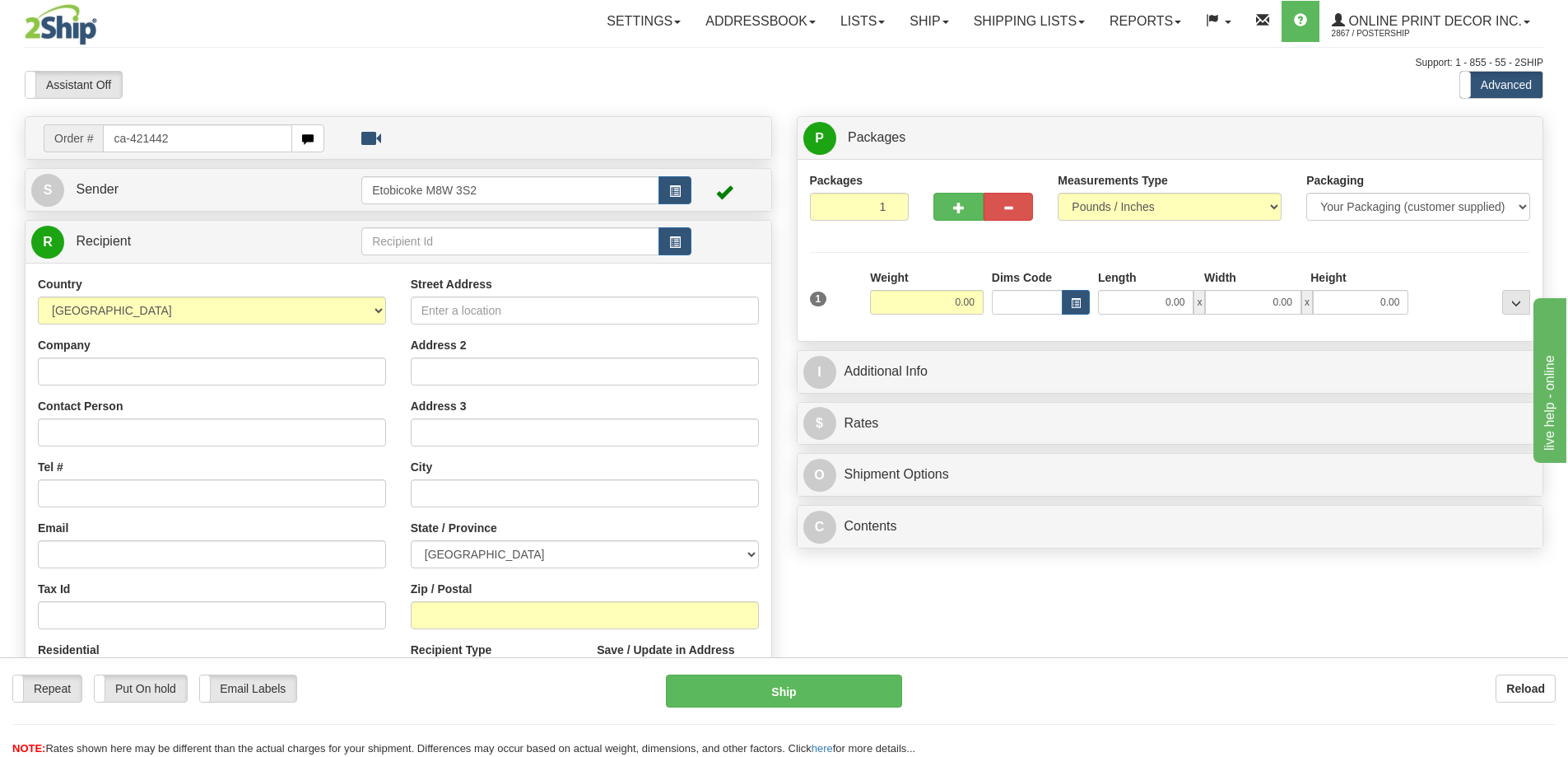
type input "ca-421442"
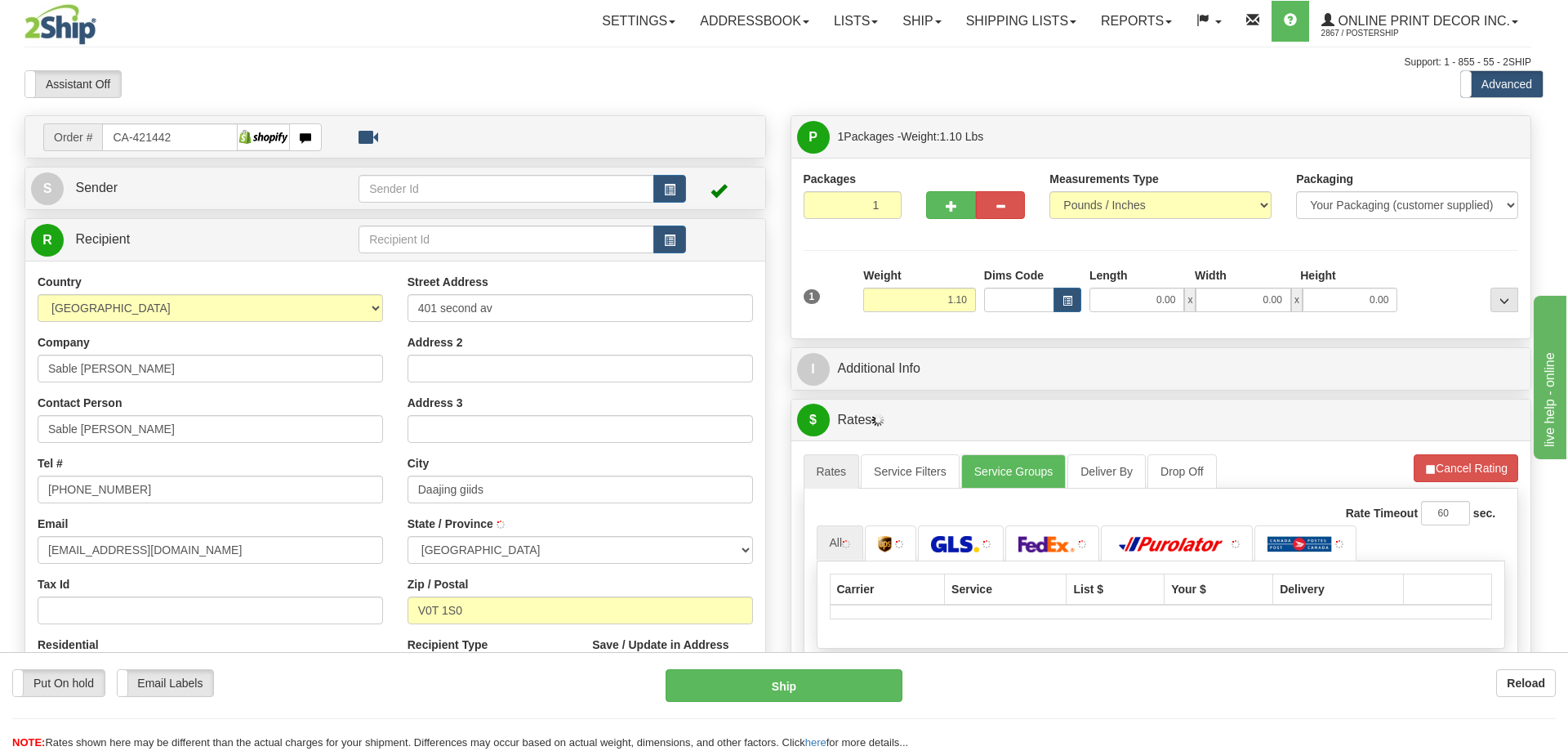
type input "DAAJING GIIDS"
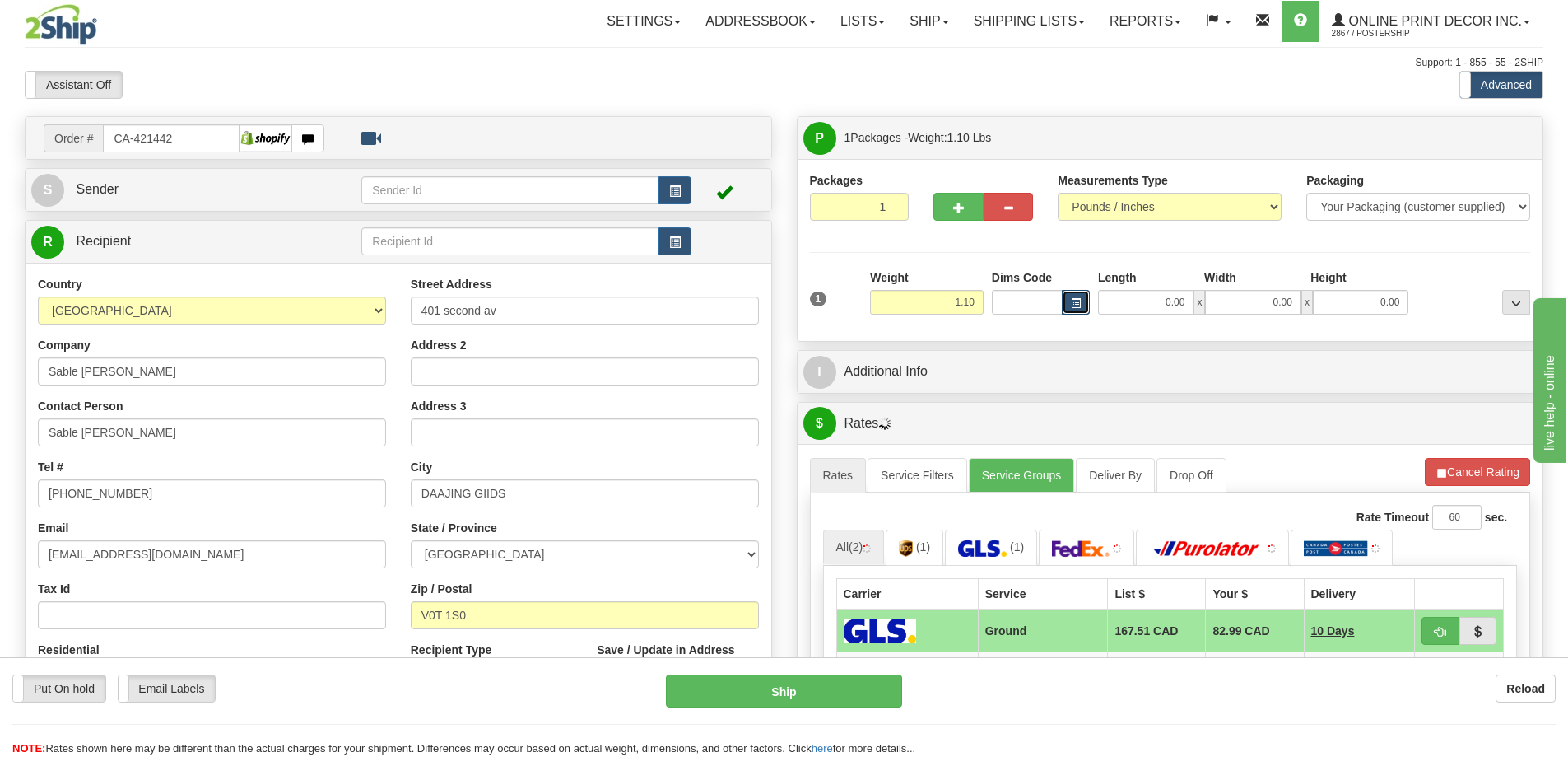
click at [1082, 297] on button "button" at bounding box center [1076, 302] width 28 height 25
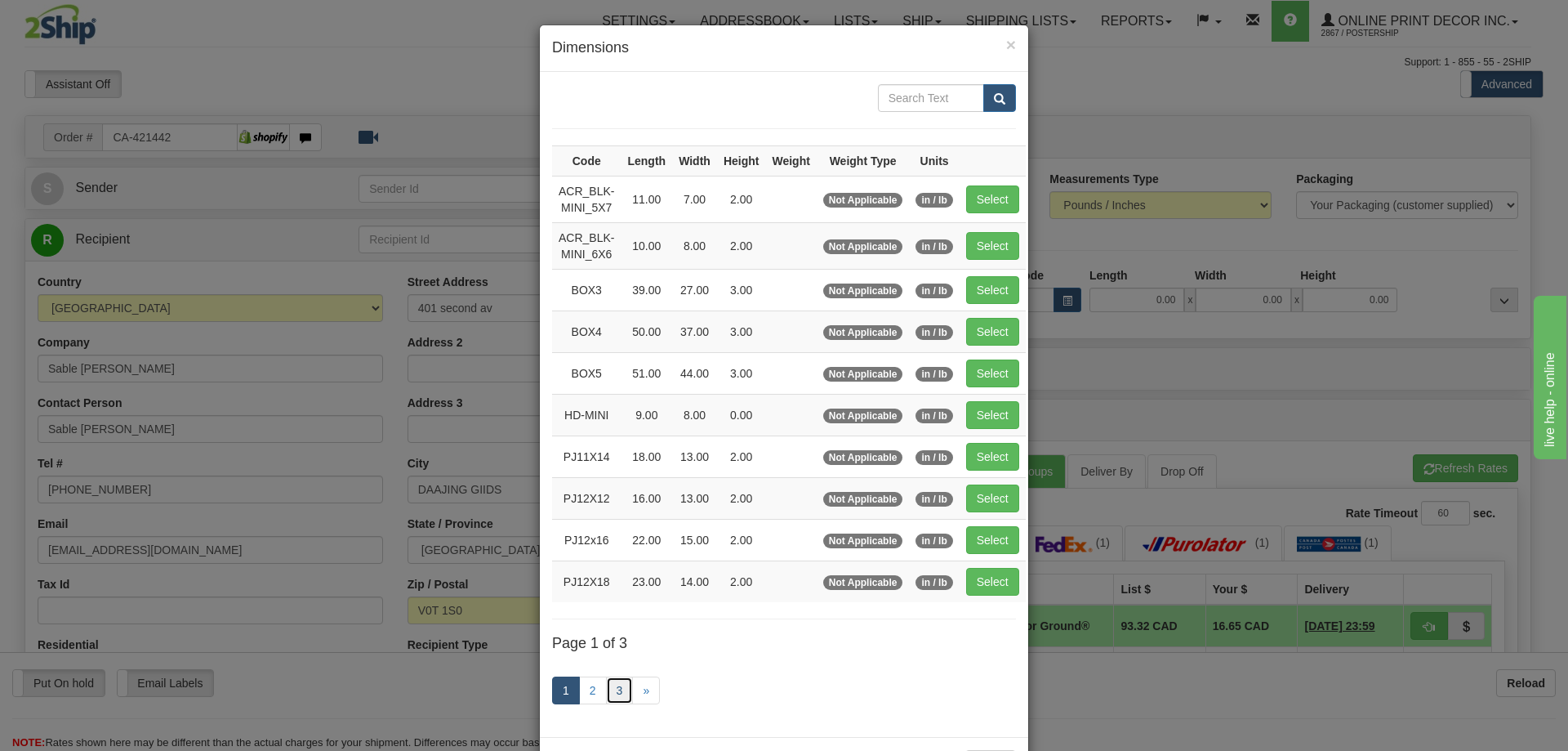
click at [616, 692] on link "3" at bounding box center [620, 691] width 28 height 28
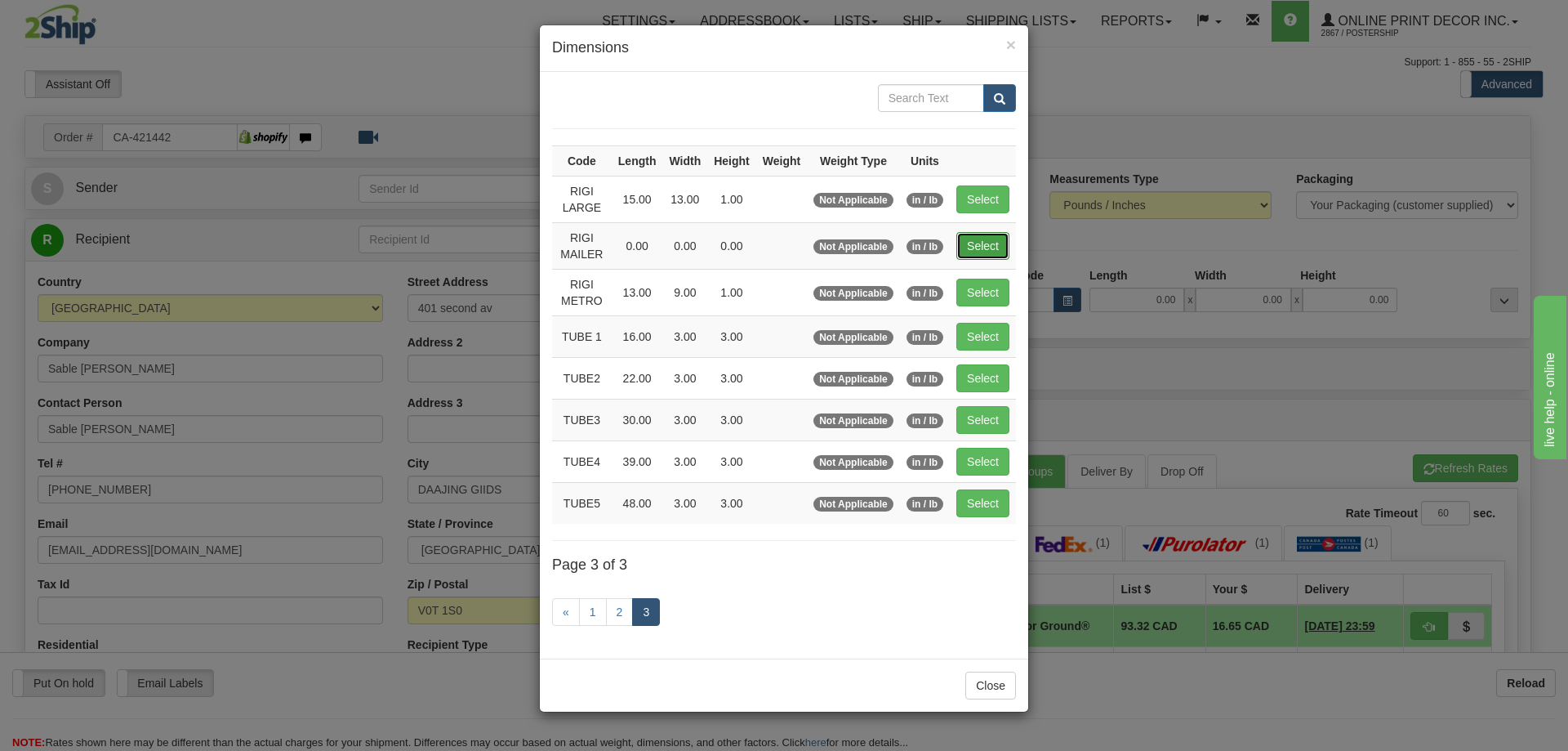
click at [992, 236] on button "Select" at bounding box center [983, 246] width 54 height 28
type input "RIGI MAILER"
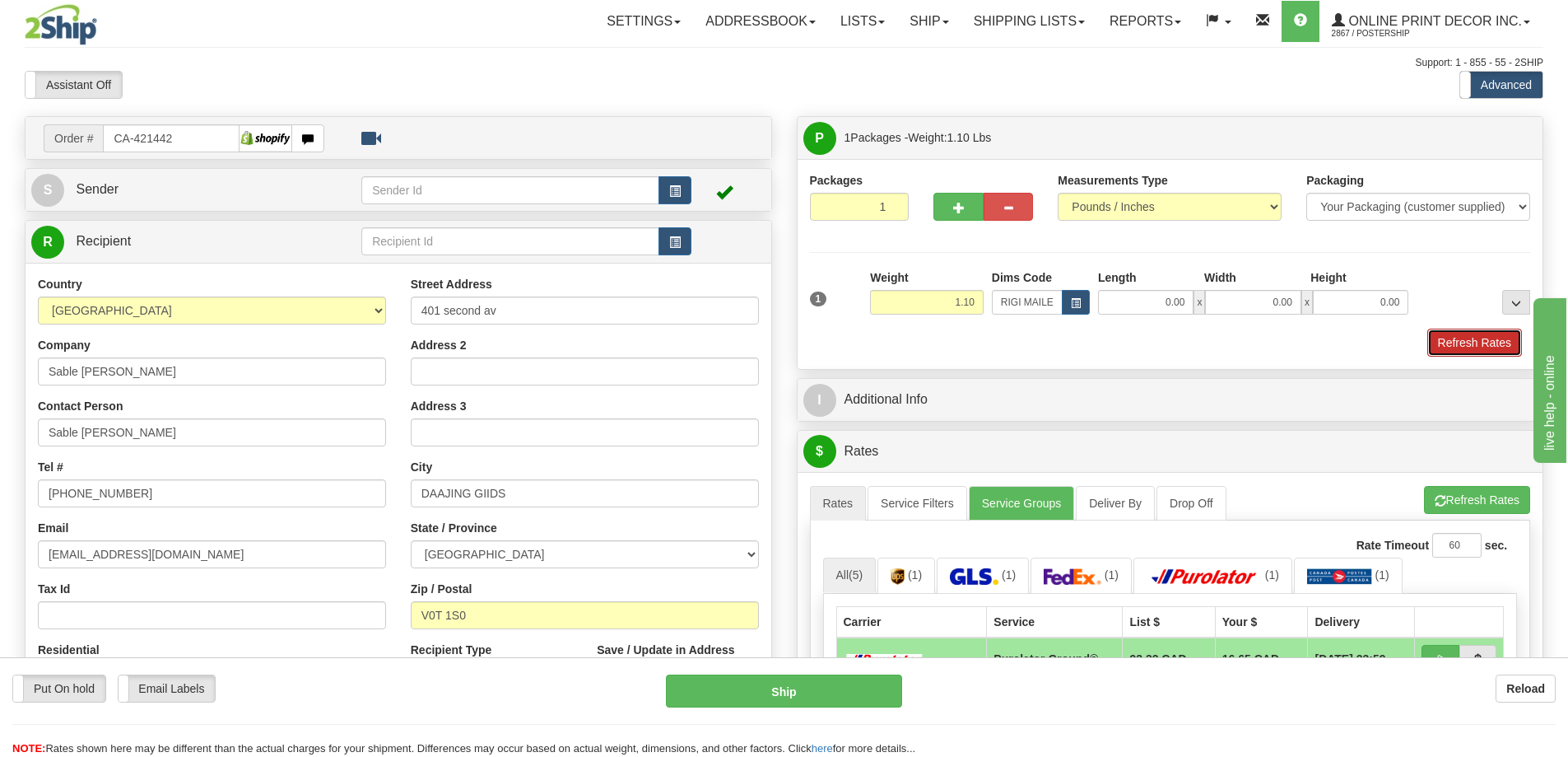
click at [1447, 347] on button "Refresh Rates" at bounding box center [1475, 343] width 95 height 28
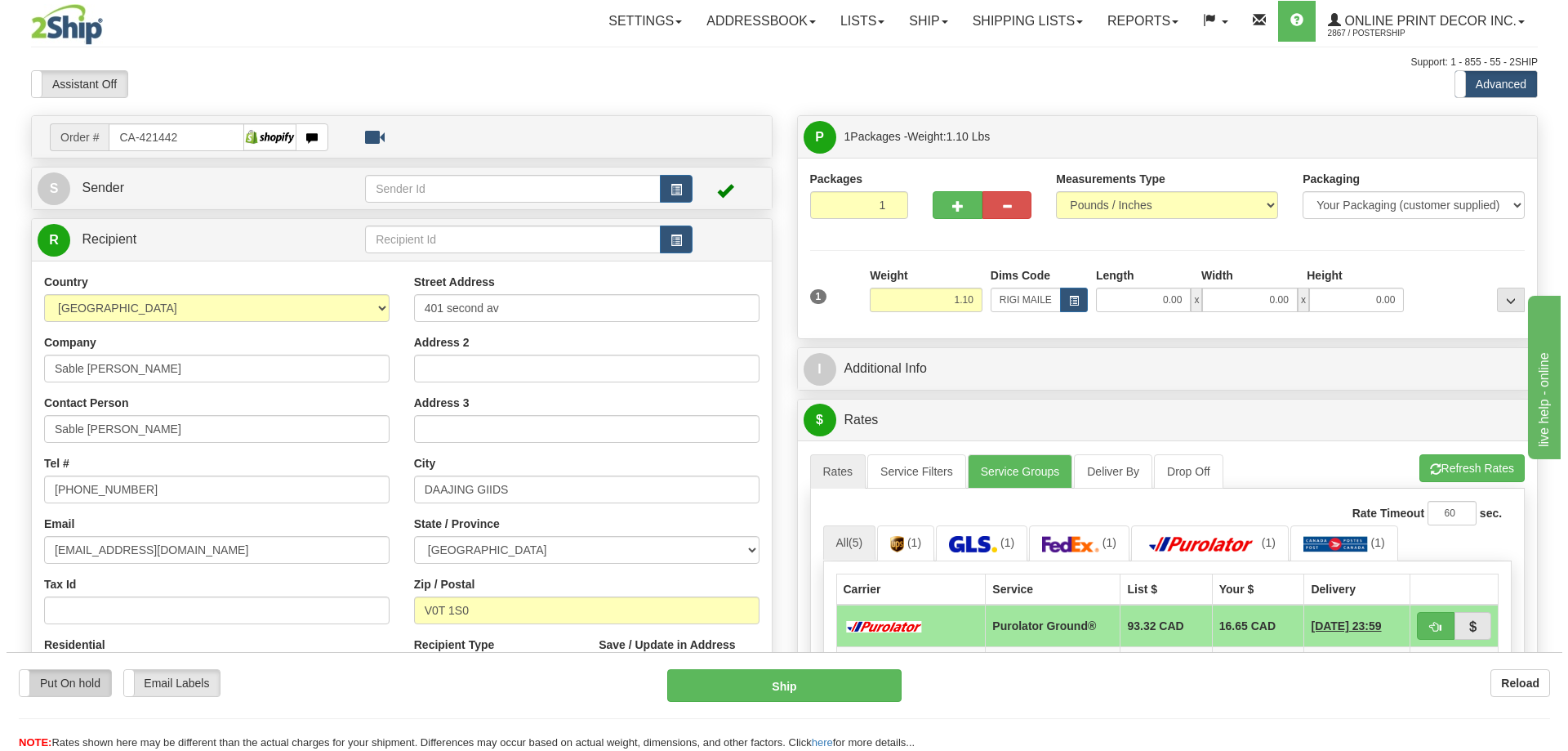
scroll to position [163, 0]
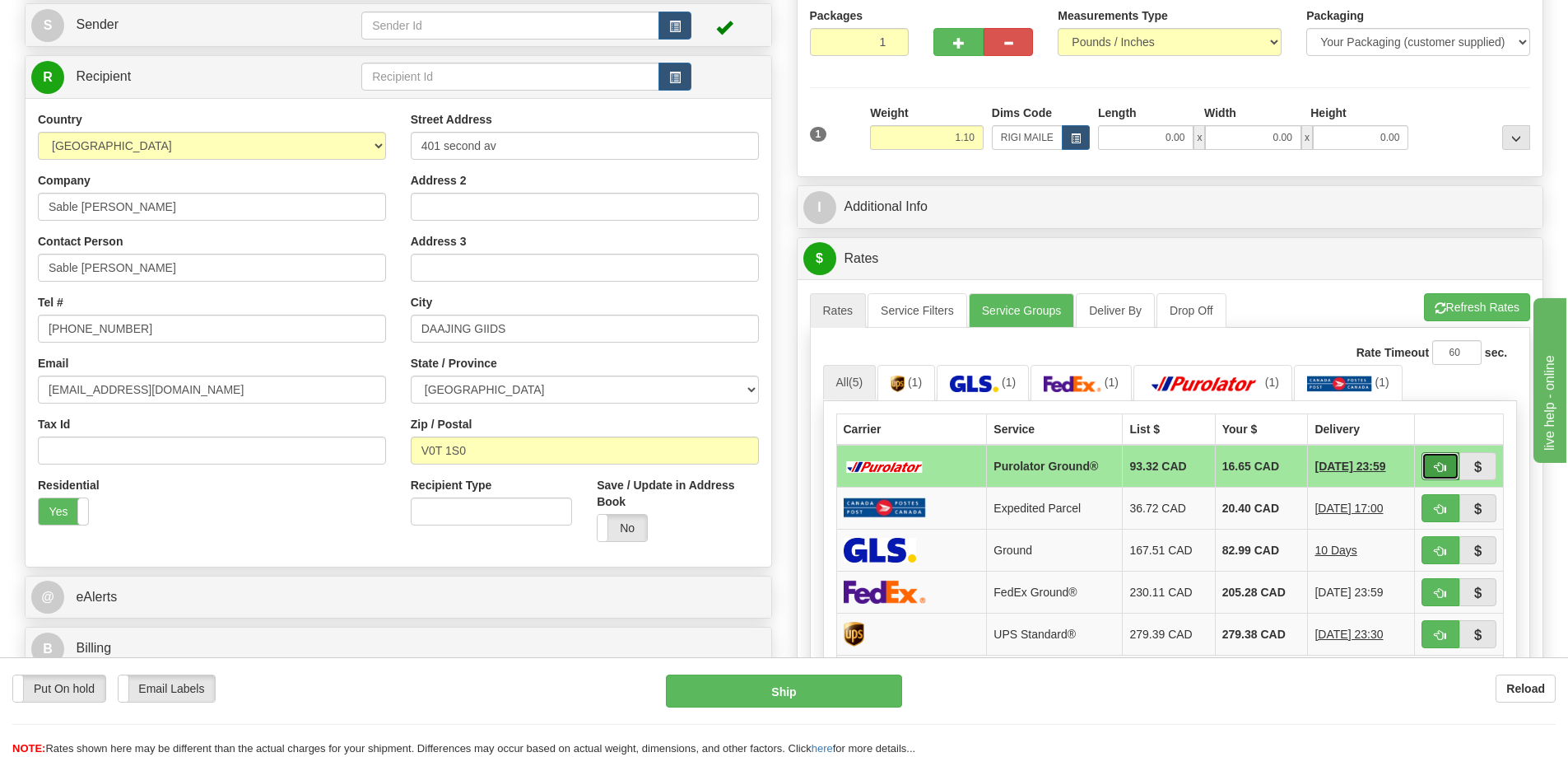
click at [1428, 463] on button "button" at bounding box center [1441, 466] width 38 height 28
type input "260"
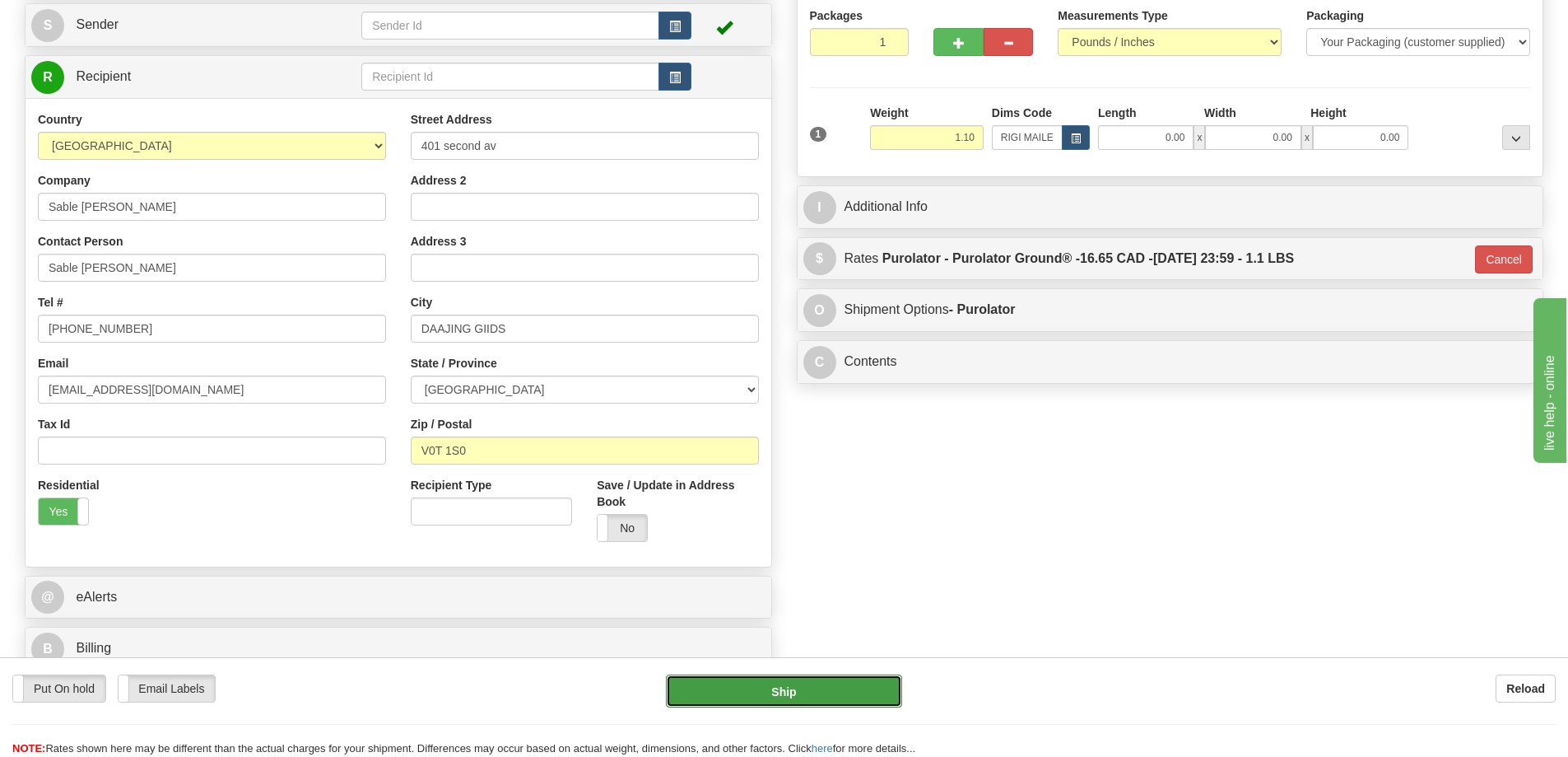
click at [839, 684] on button "Ship" at bounding box center [784, 691] width 236 height 33
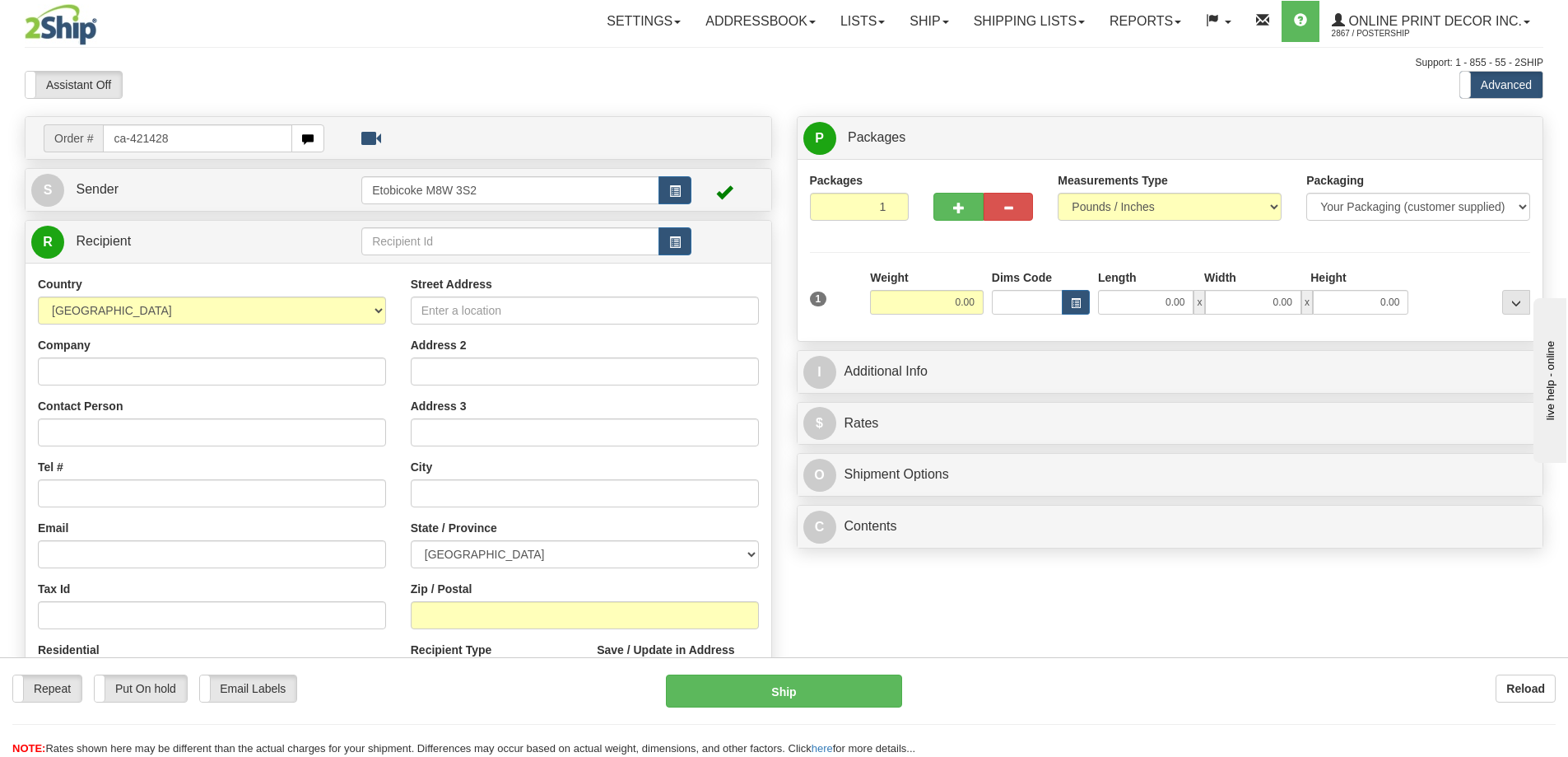
type input "ca-421428"
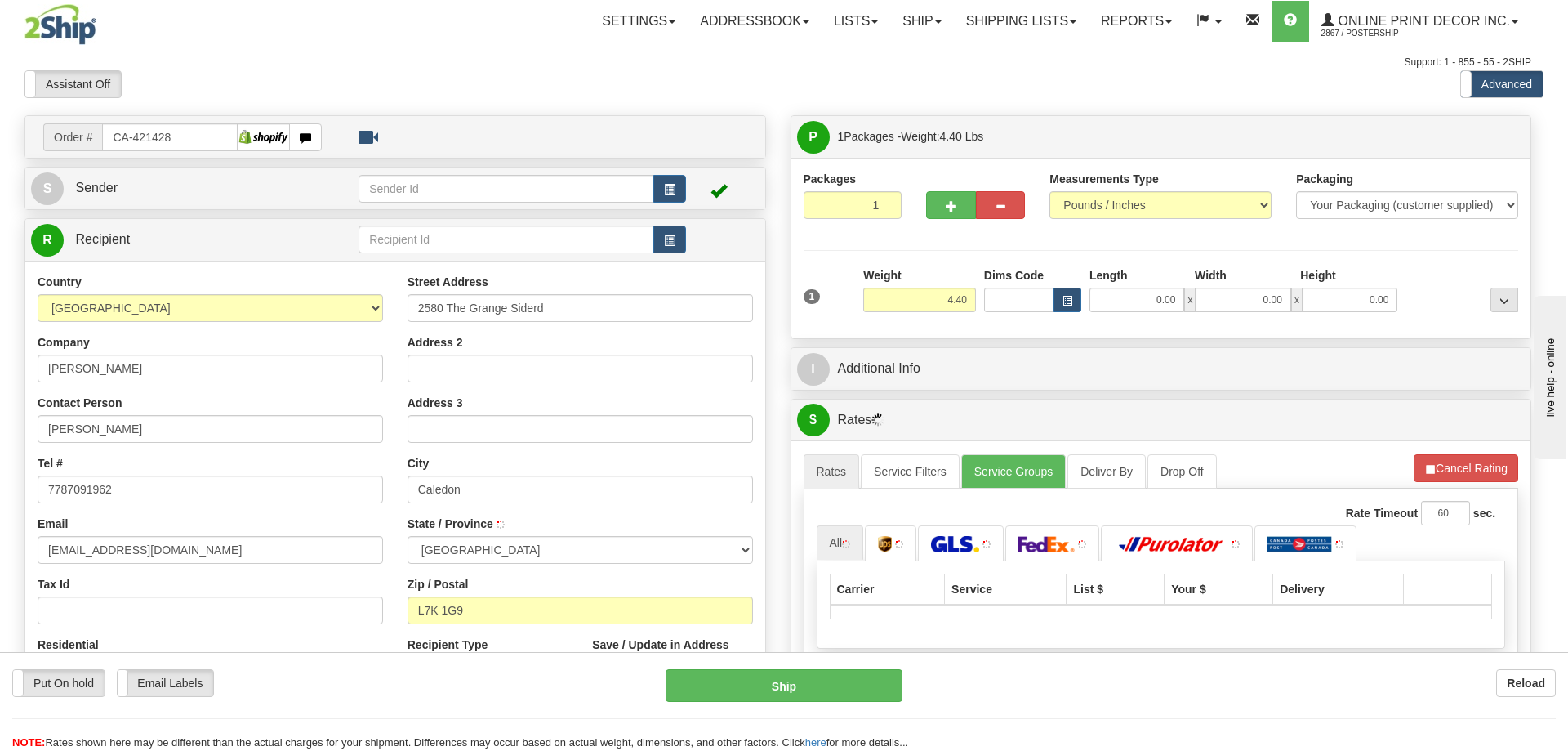
type input "CALEDON VILLAGE"
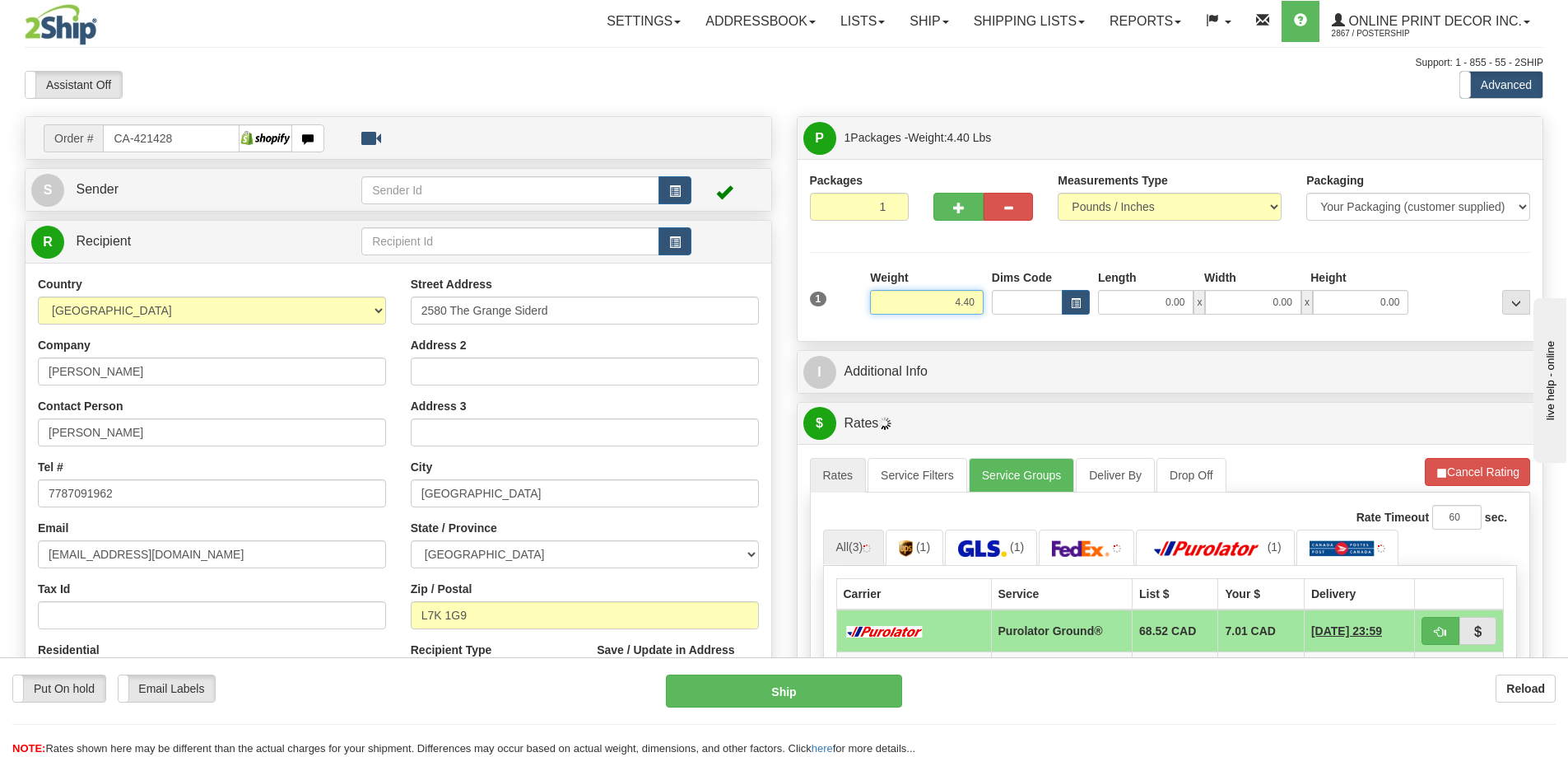
click at [978, 298] on input "4.40" at bounding box center [927, 302] width 114 height 25
type input "4"
type input "2.00"
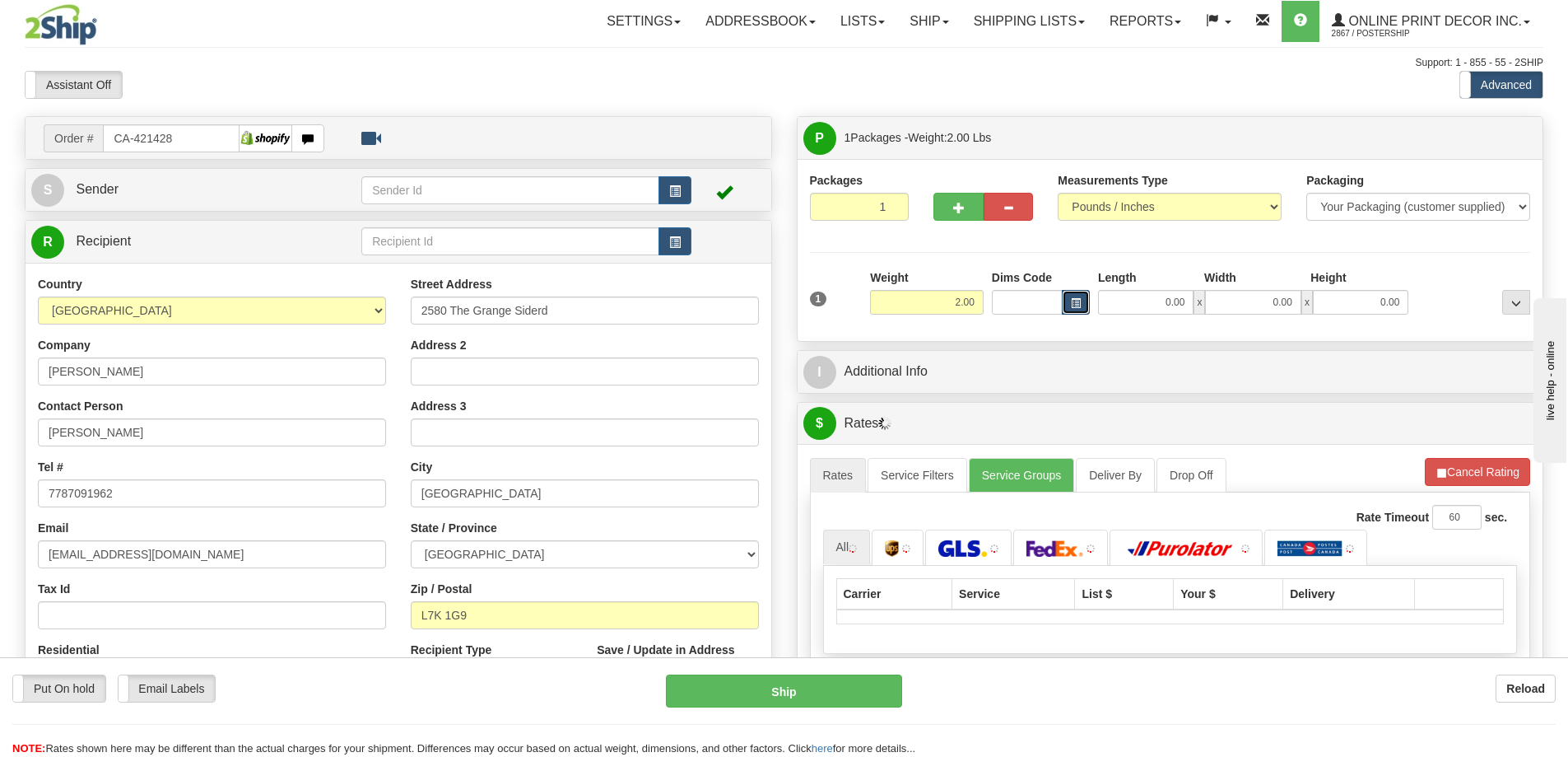
click at [1085, 300] on button "button" at bounding box center [1076, 302] width 28 height 25
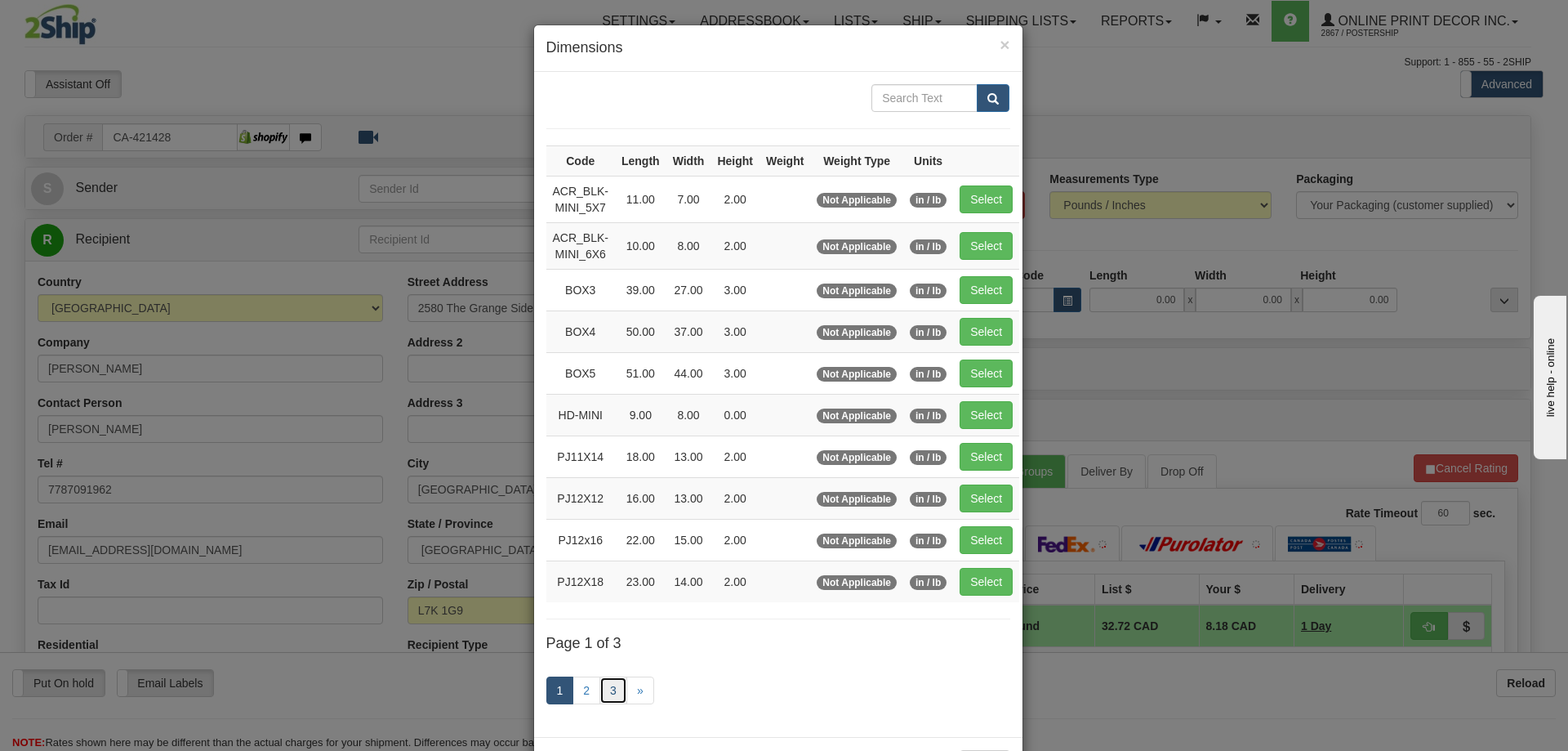
click at [607, 680] on link "3" at bounding box center [613, 691] width 28 height 28
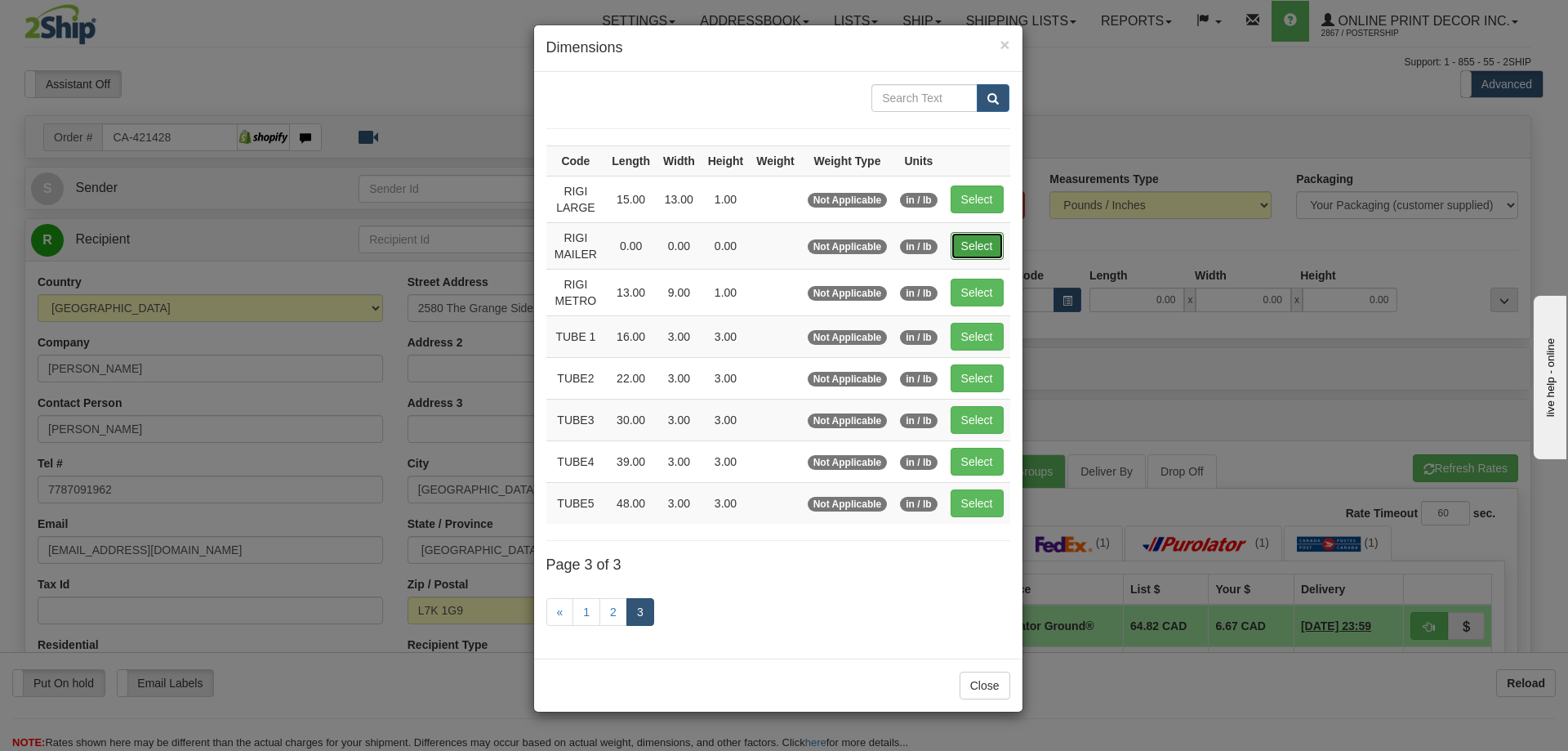
click at [989, 232] on button "Select" at bounding box center [977, 246] width 54 height 28
type input "RIGI MAILER"
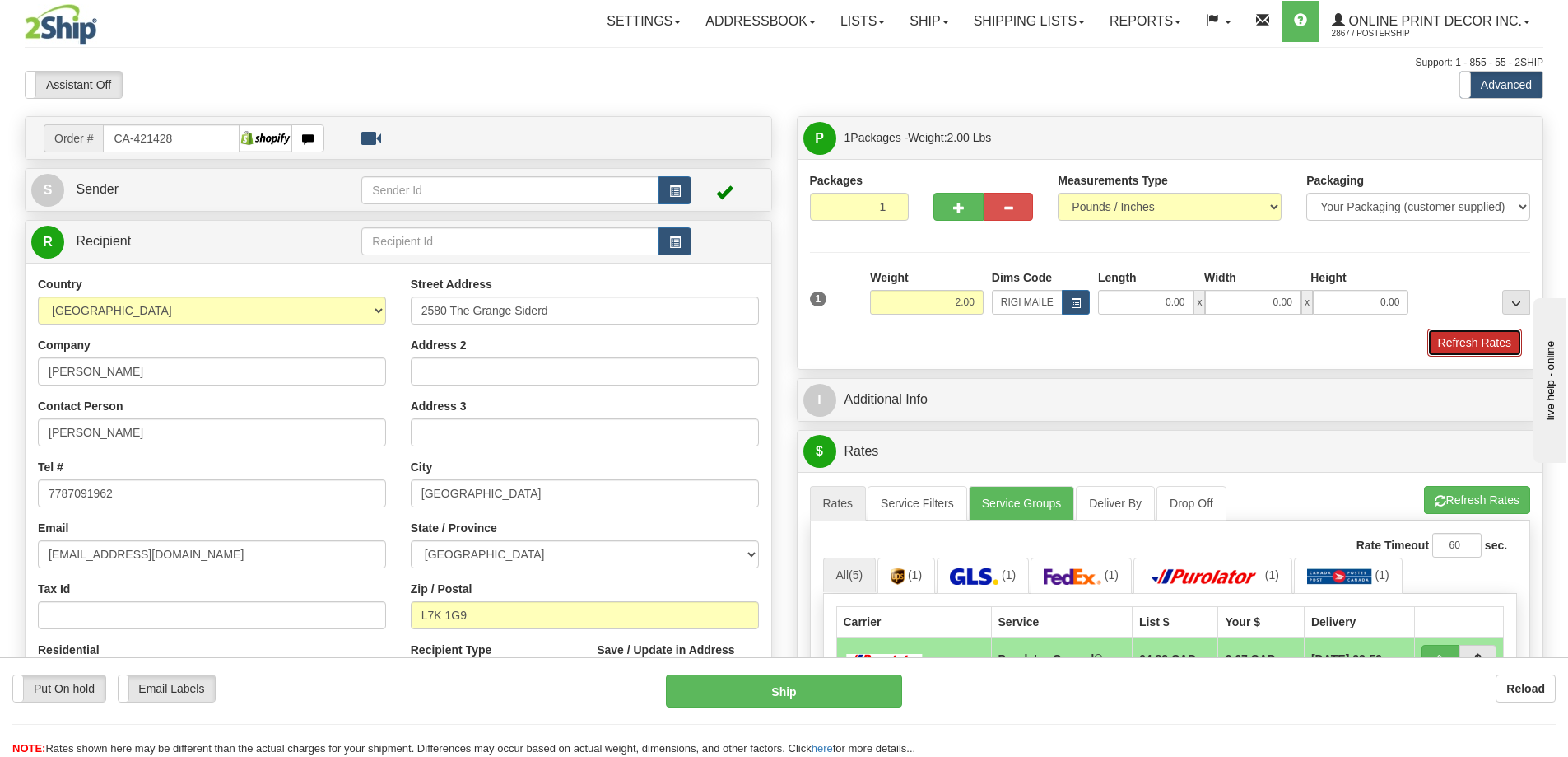
click at [1453, 344] on button "Refresh Rates" at bounding box center [1475, 343] width 95 height 28
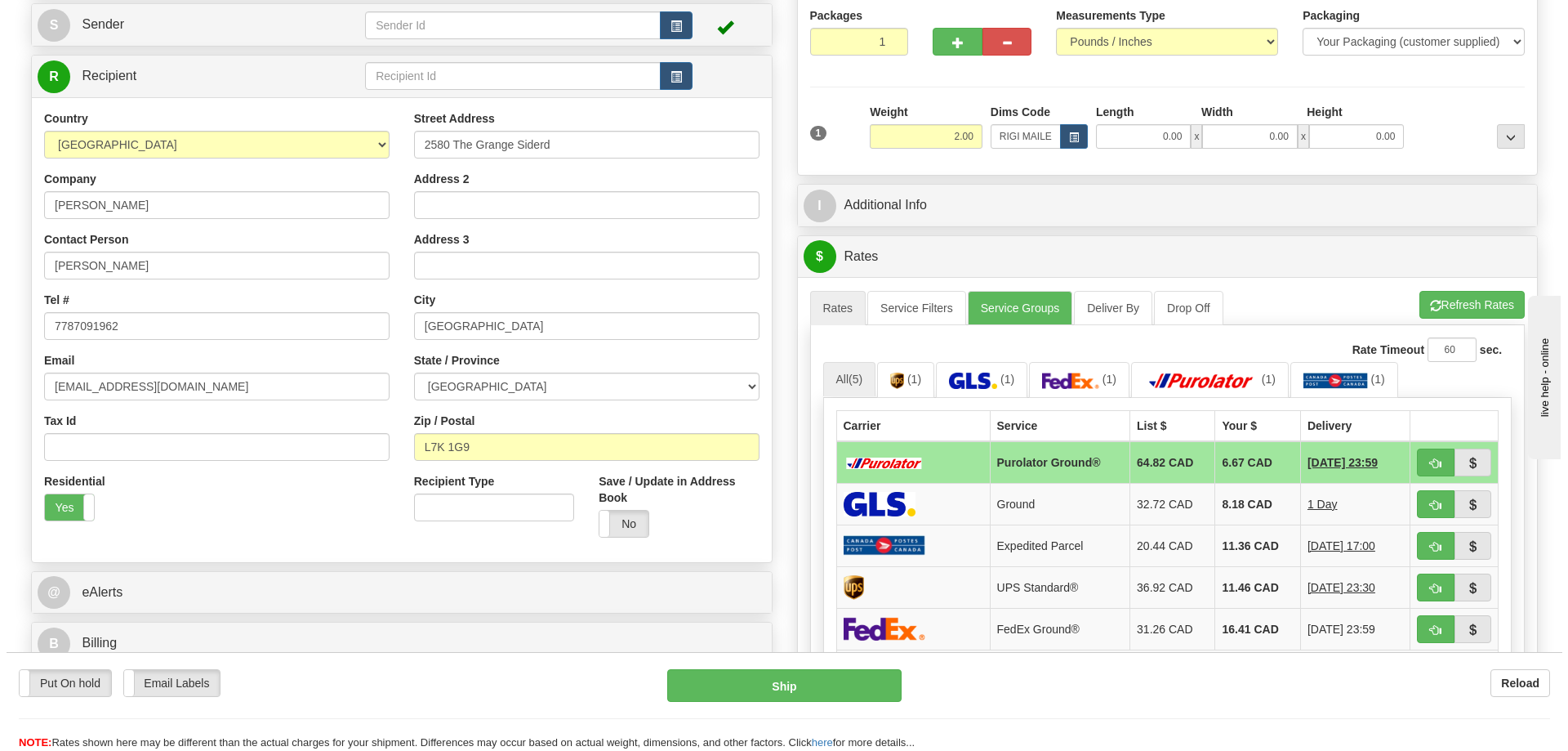
scroll to position [245, 0]
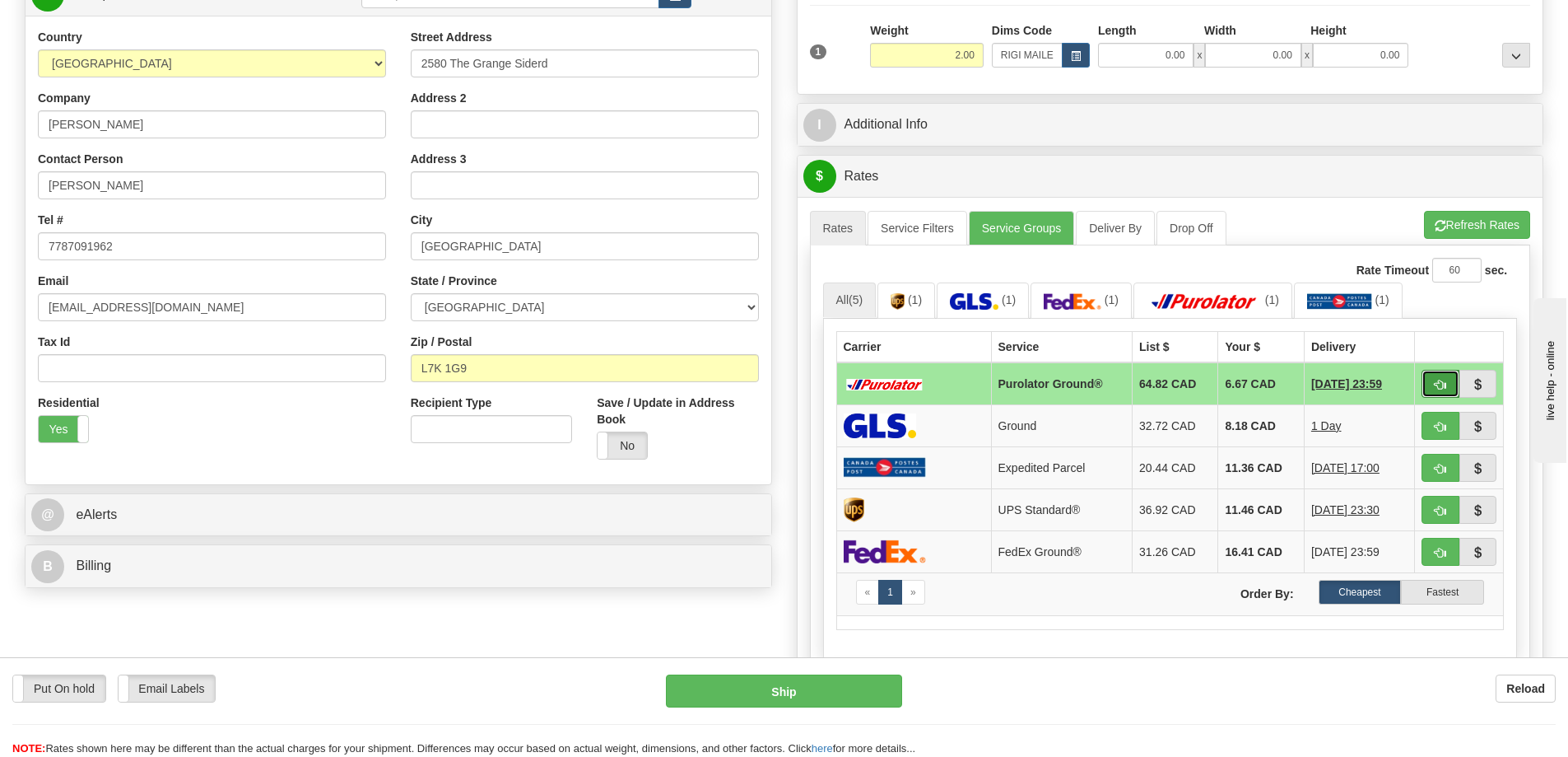
click at [1442, 380] on button "button" at bounding box center [1441, 384] width 38 height 28
type input "260"
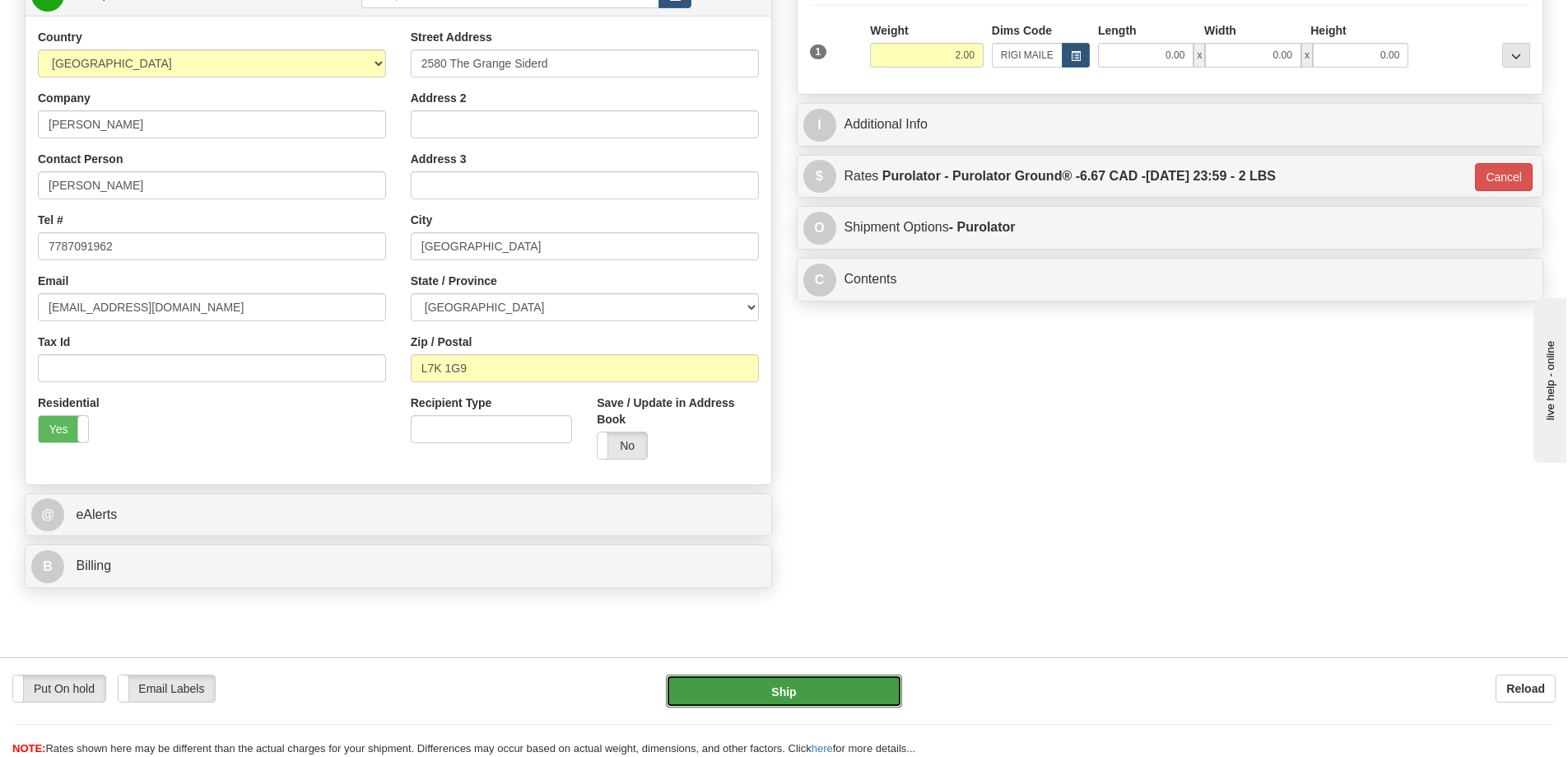
click at [849, 687] on button "Ship" at bounding box center [784, 691] width 236 height 33
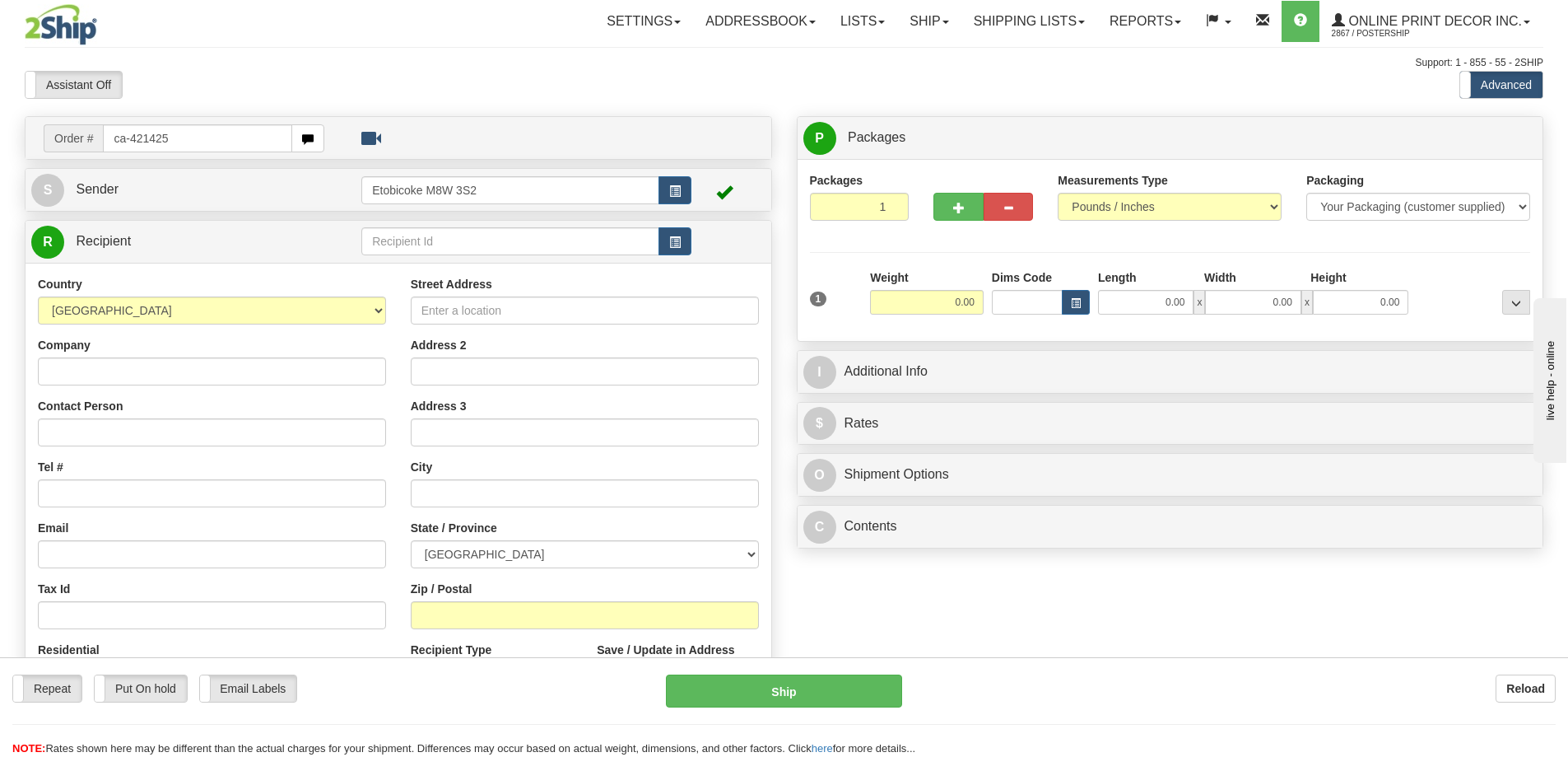
type input "ca-421425"
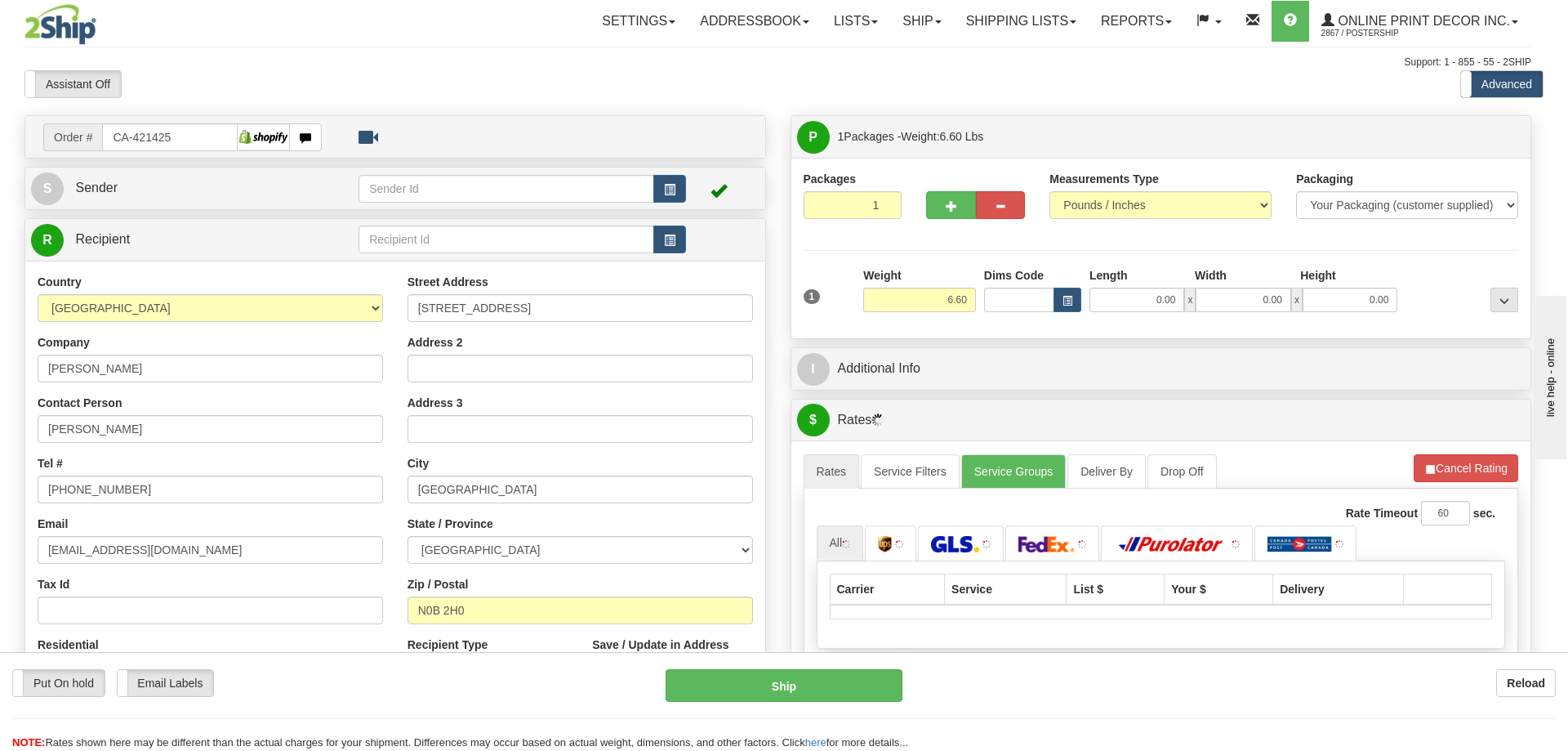
type input "[GEOGRAPHIC_DATA]"
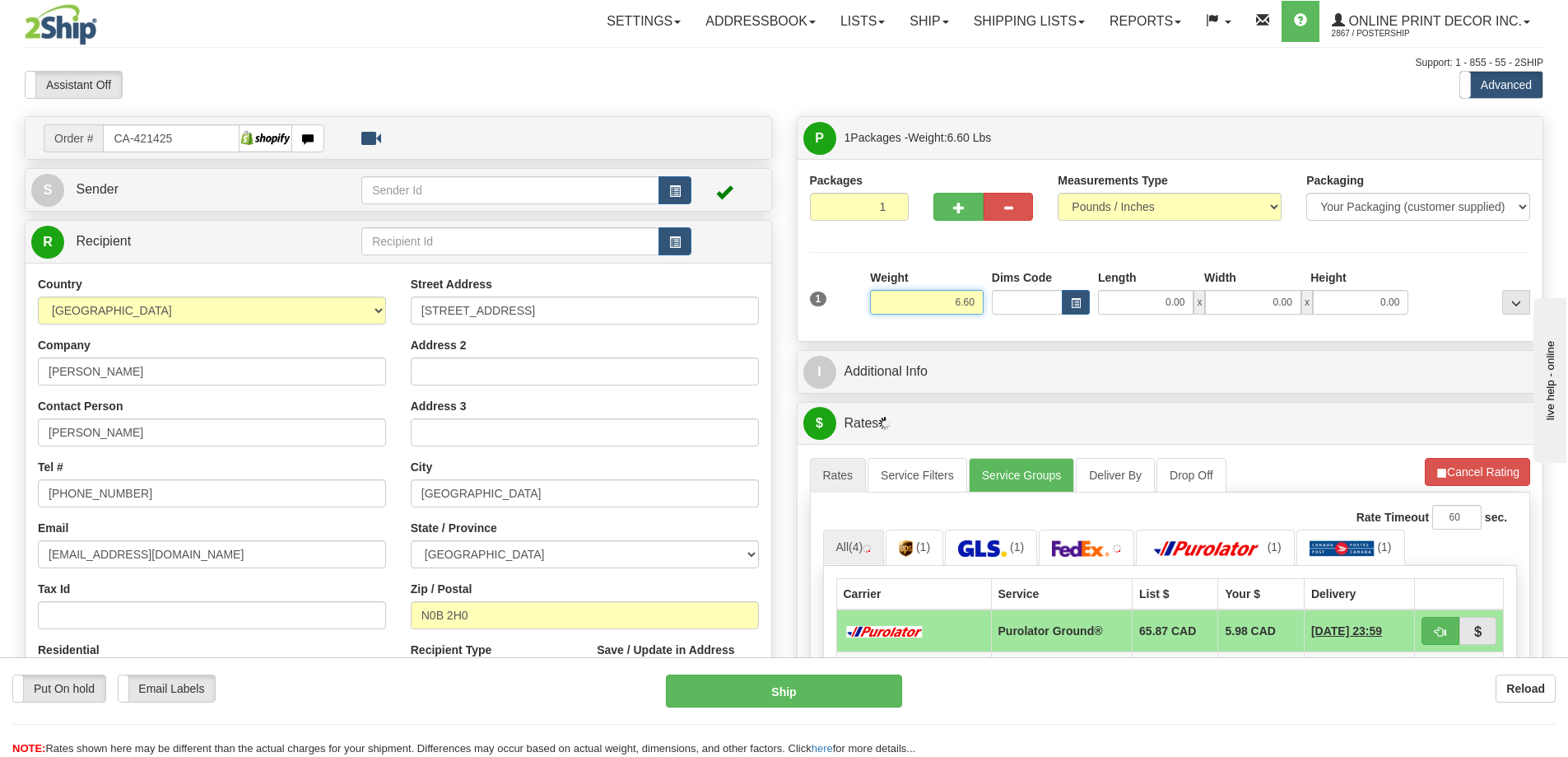
click at [978, 295] on input "6.60" at bounding box center [927, 302] width 114 height 25
type input "6"
type input "2.00"
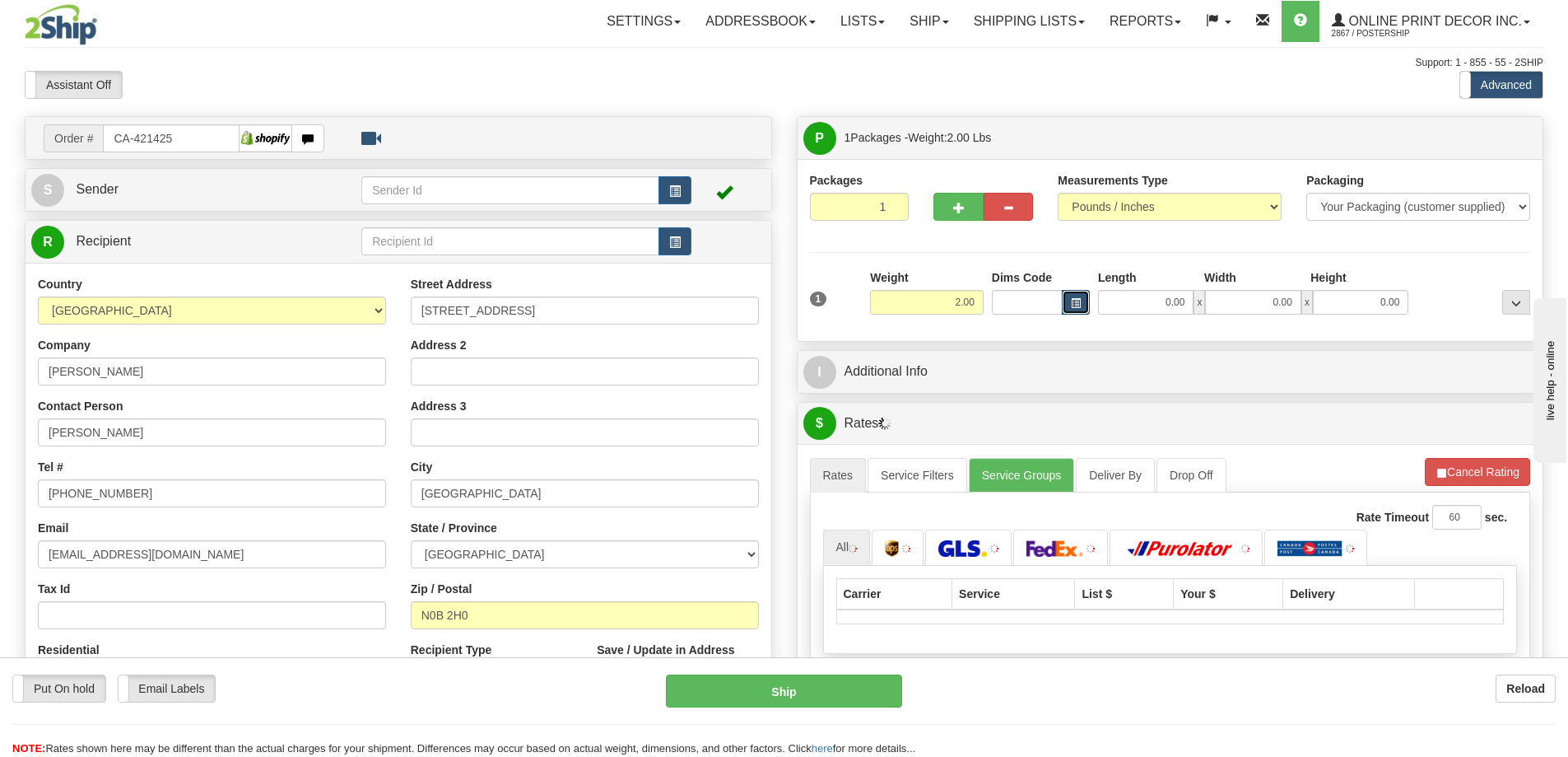
click at [1077, 299] on span "button" at bounding box center [1076, 303] width 10 height 9
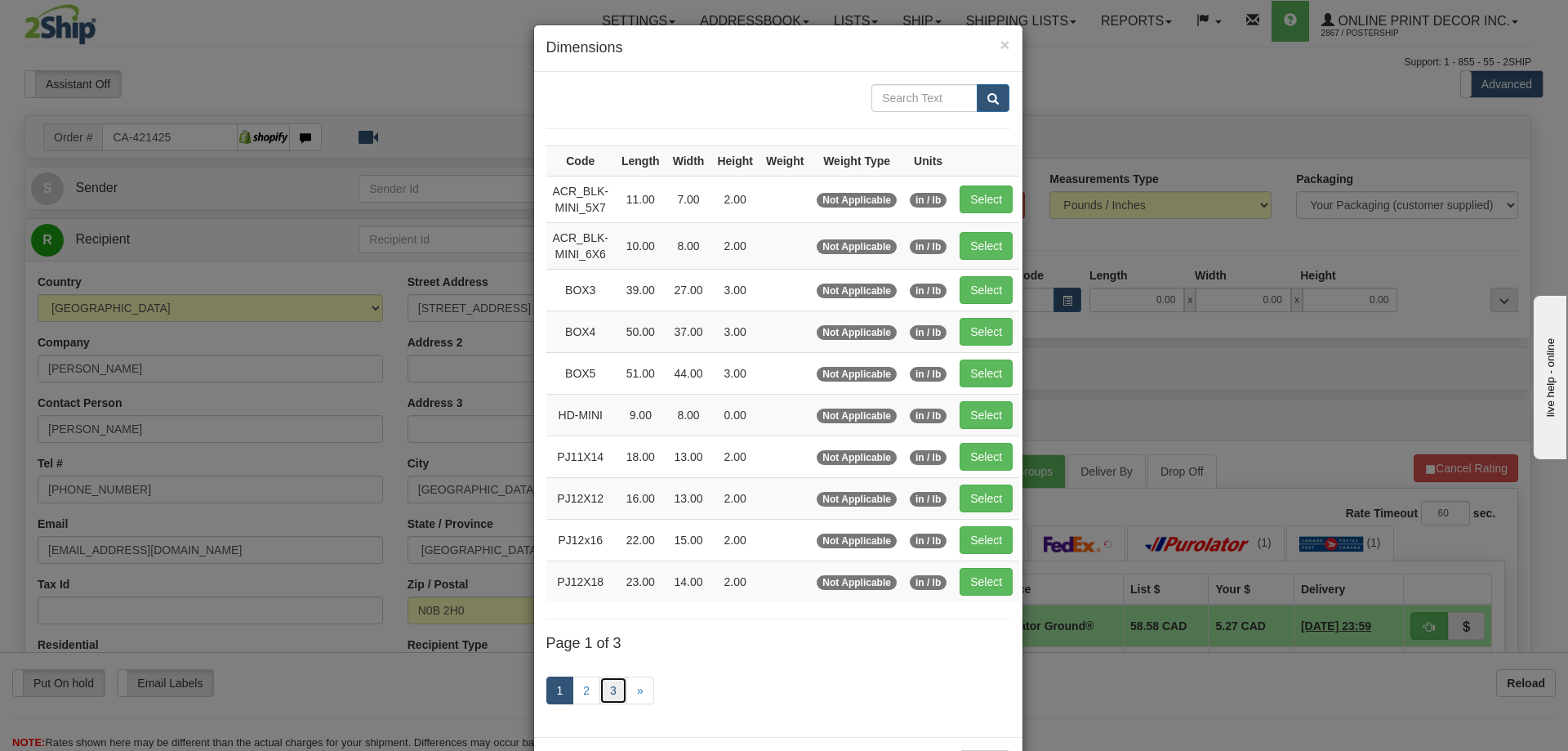
click at [607, 684] on link "3" at bounding box center [613, 691] width 28 height 28
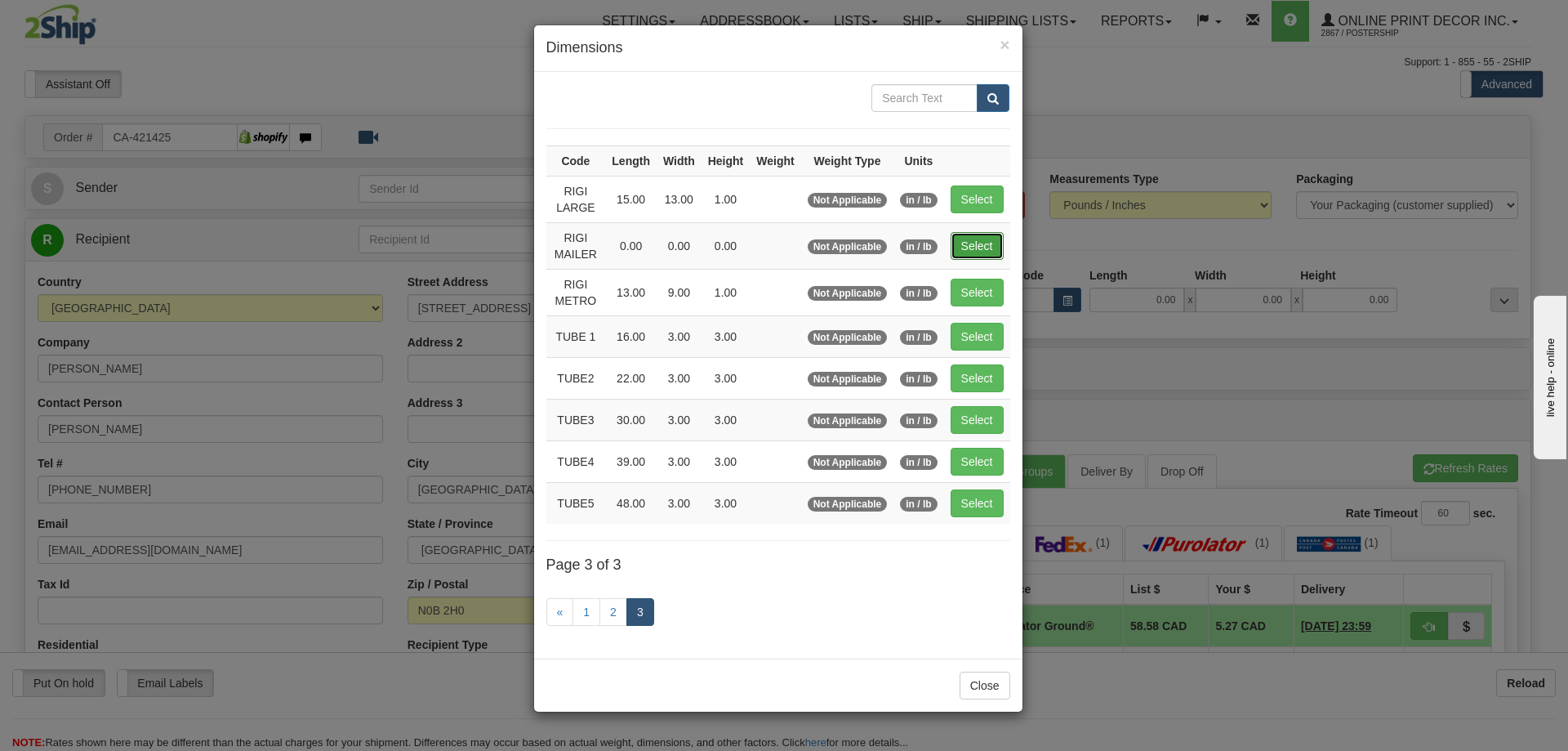
click at [991, 240] on button "Select" at bounding box center [977, 246] width 54 height 28
type input "RIGI MAILER"
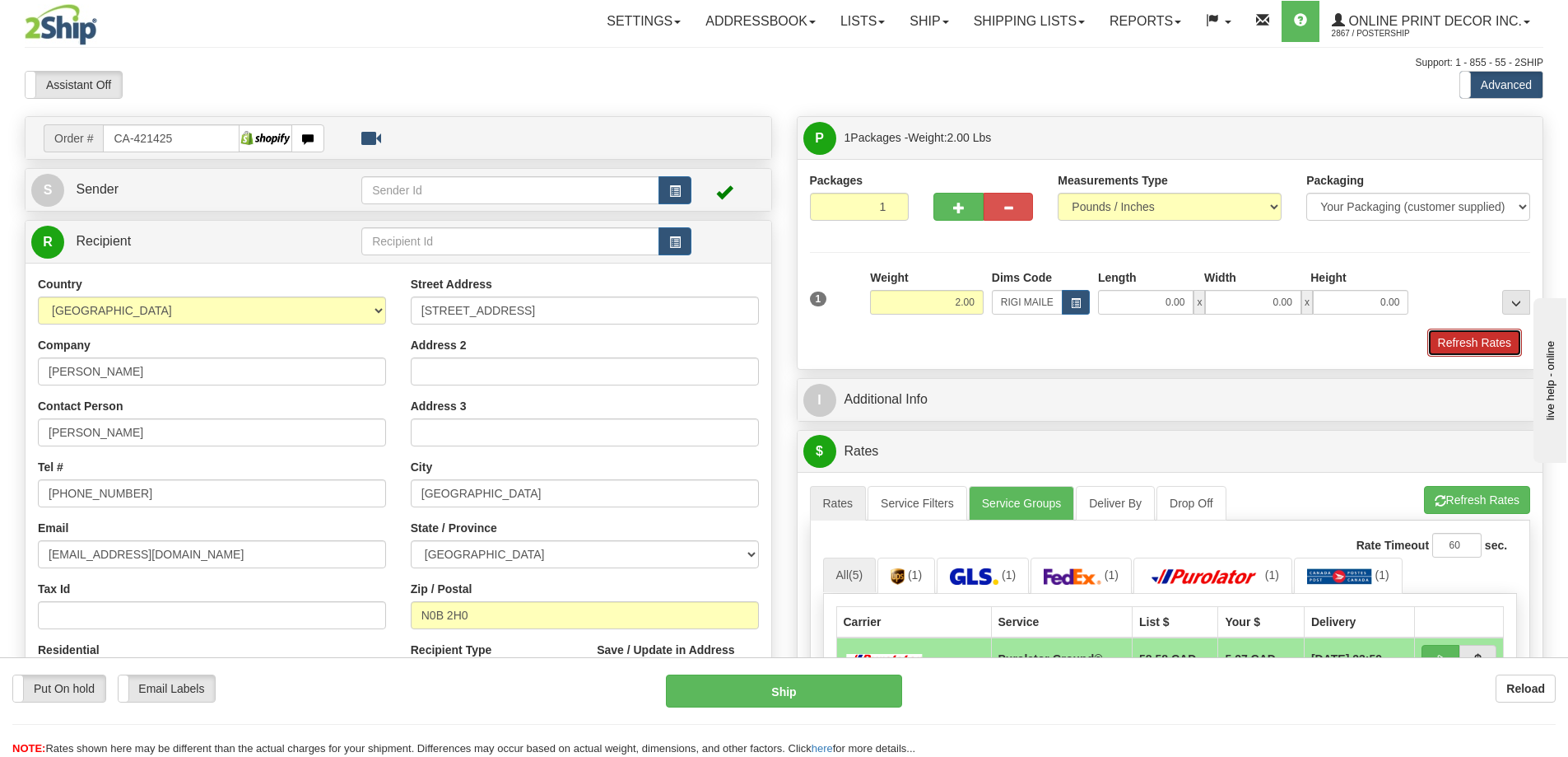
click at [1478, 349] on button "Refresh Rates" at bounding box center [1475, 343] width 95 height 28
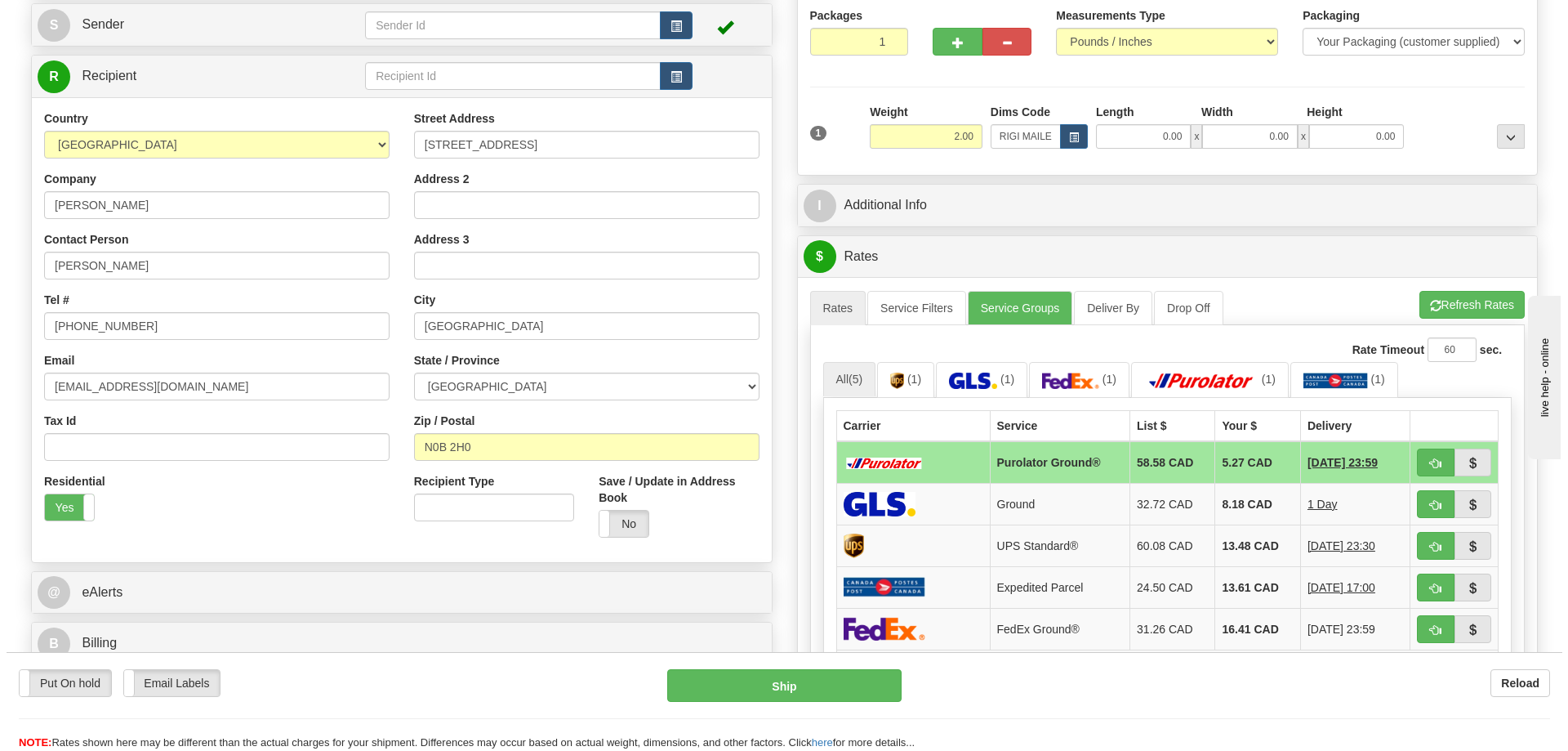
scroll to position [245, 0]
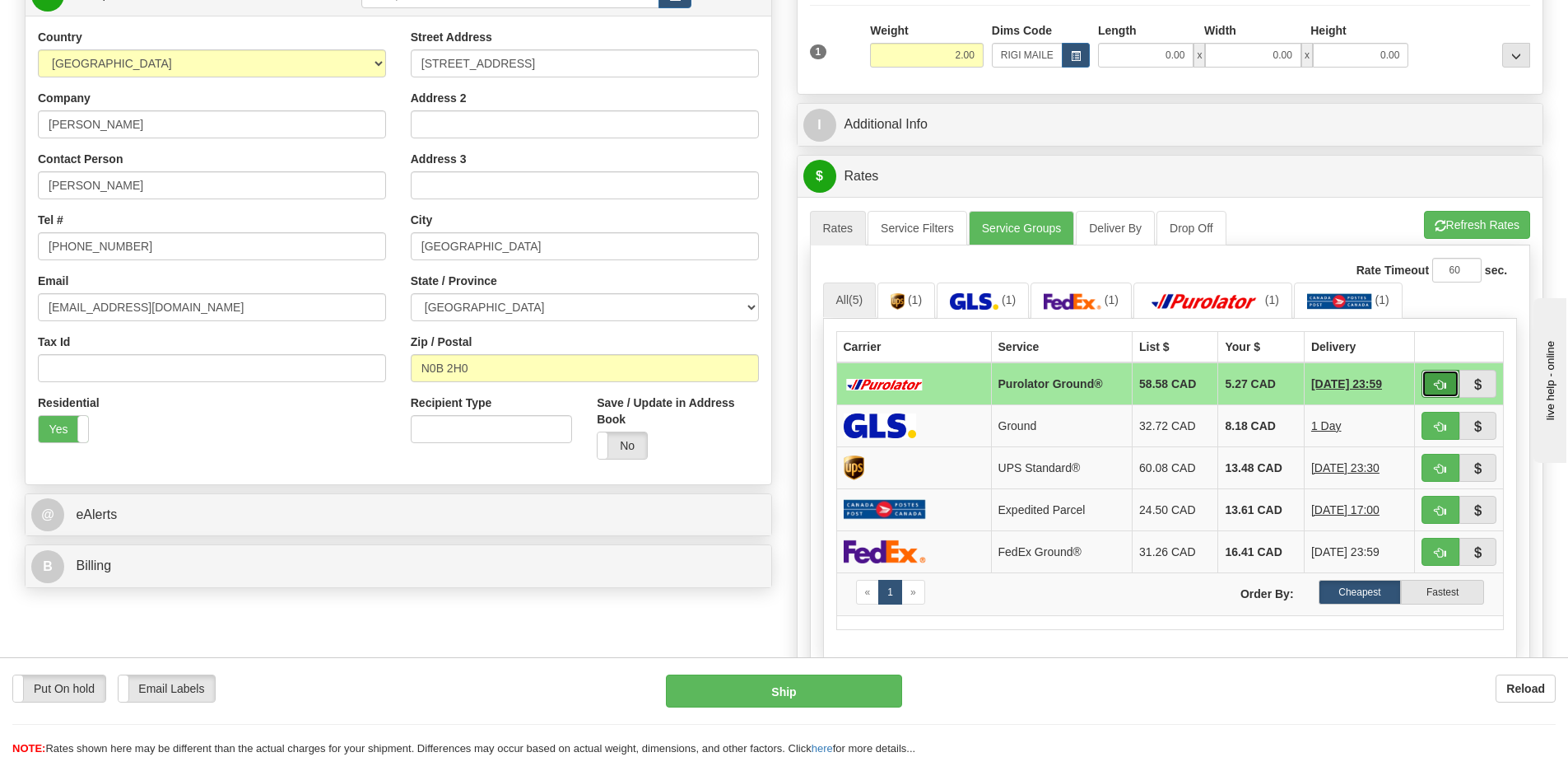
click at [1450, 383] on button "button" at bounding box center [1441, 384] width 38 height 28
type input "260"
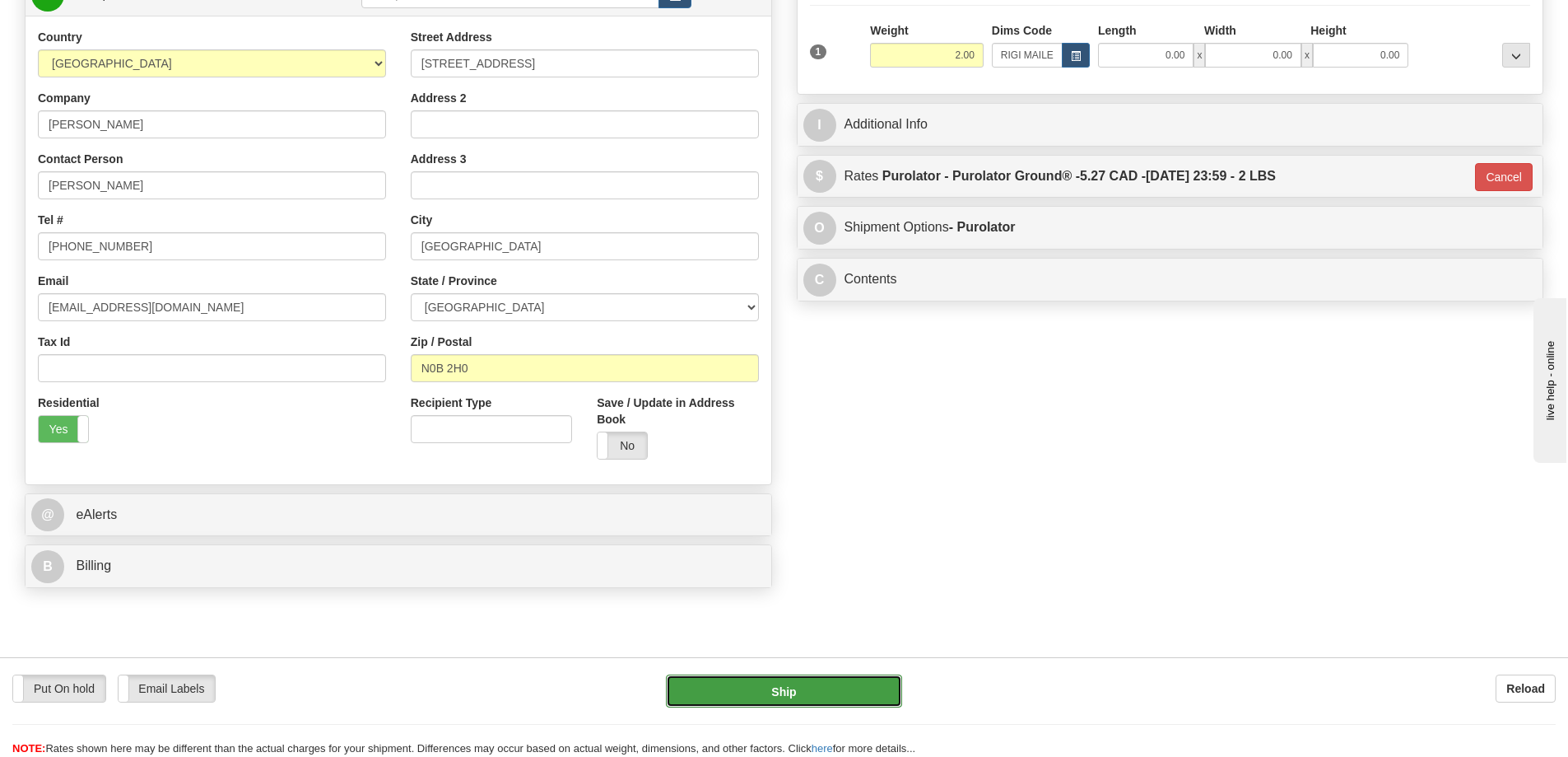
click at [874, 694] on button "Ship" at bounding box center [784, 691] width 236 height 33
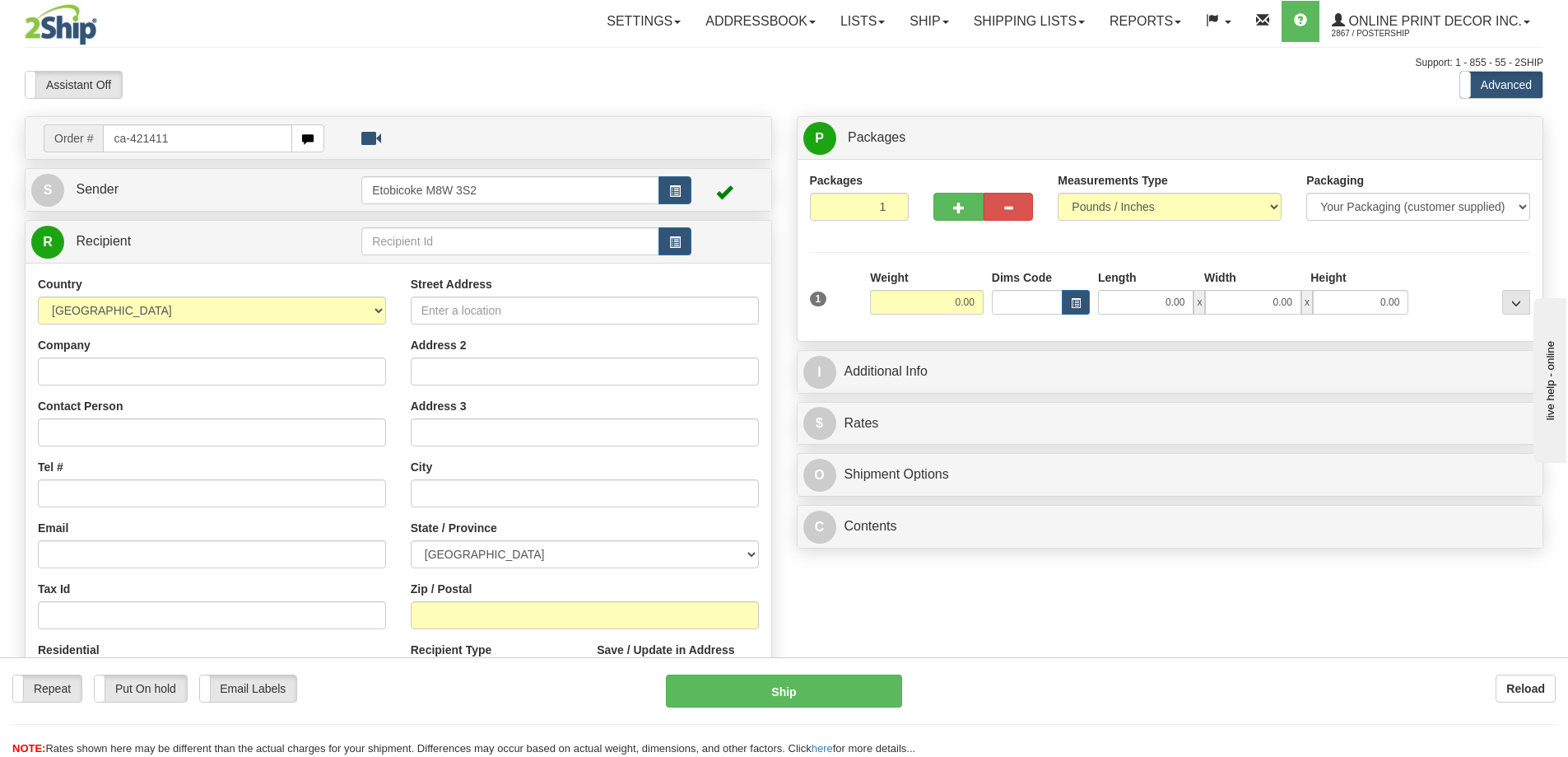
type input "ca-421411"
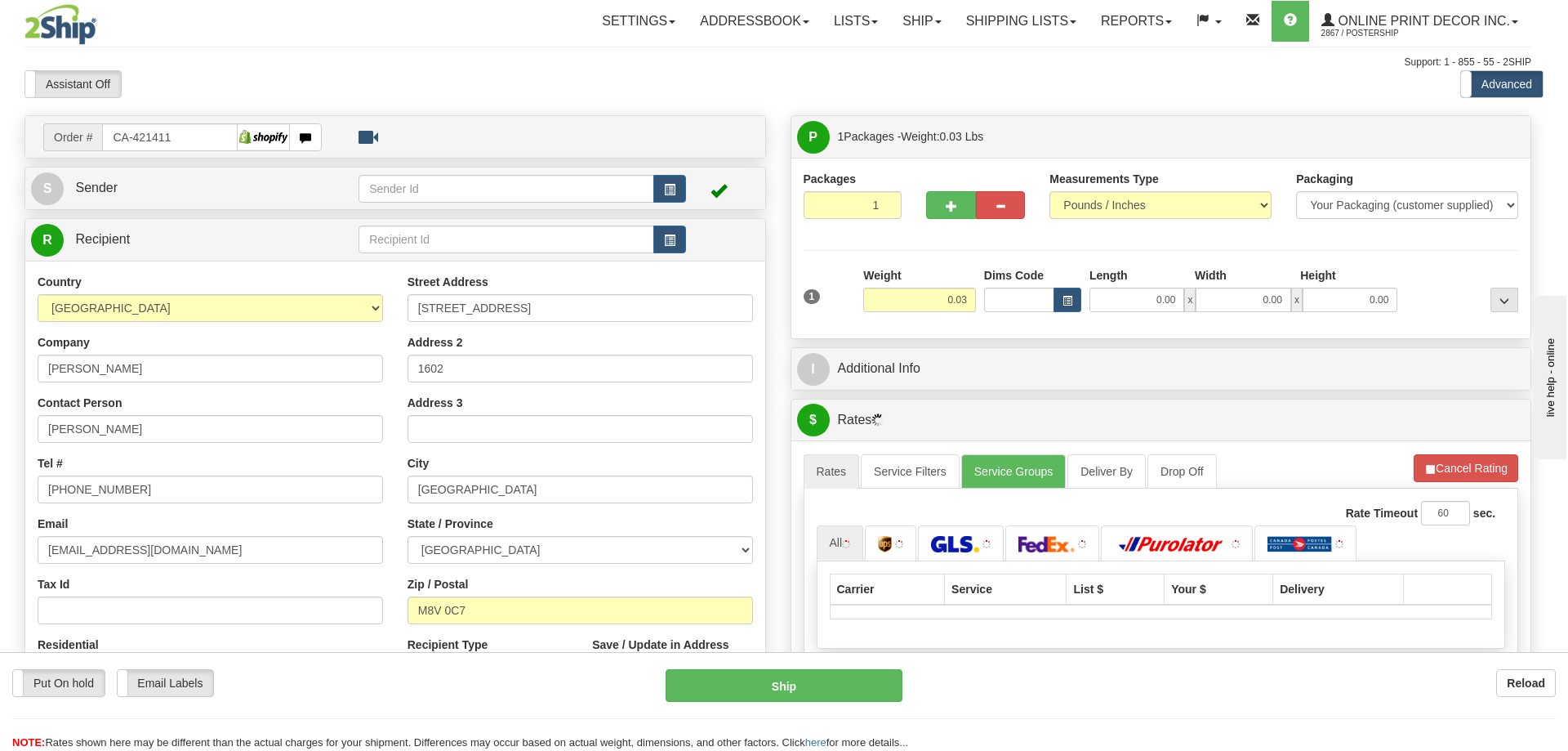
type input "ETOBICOKE"
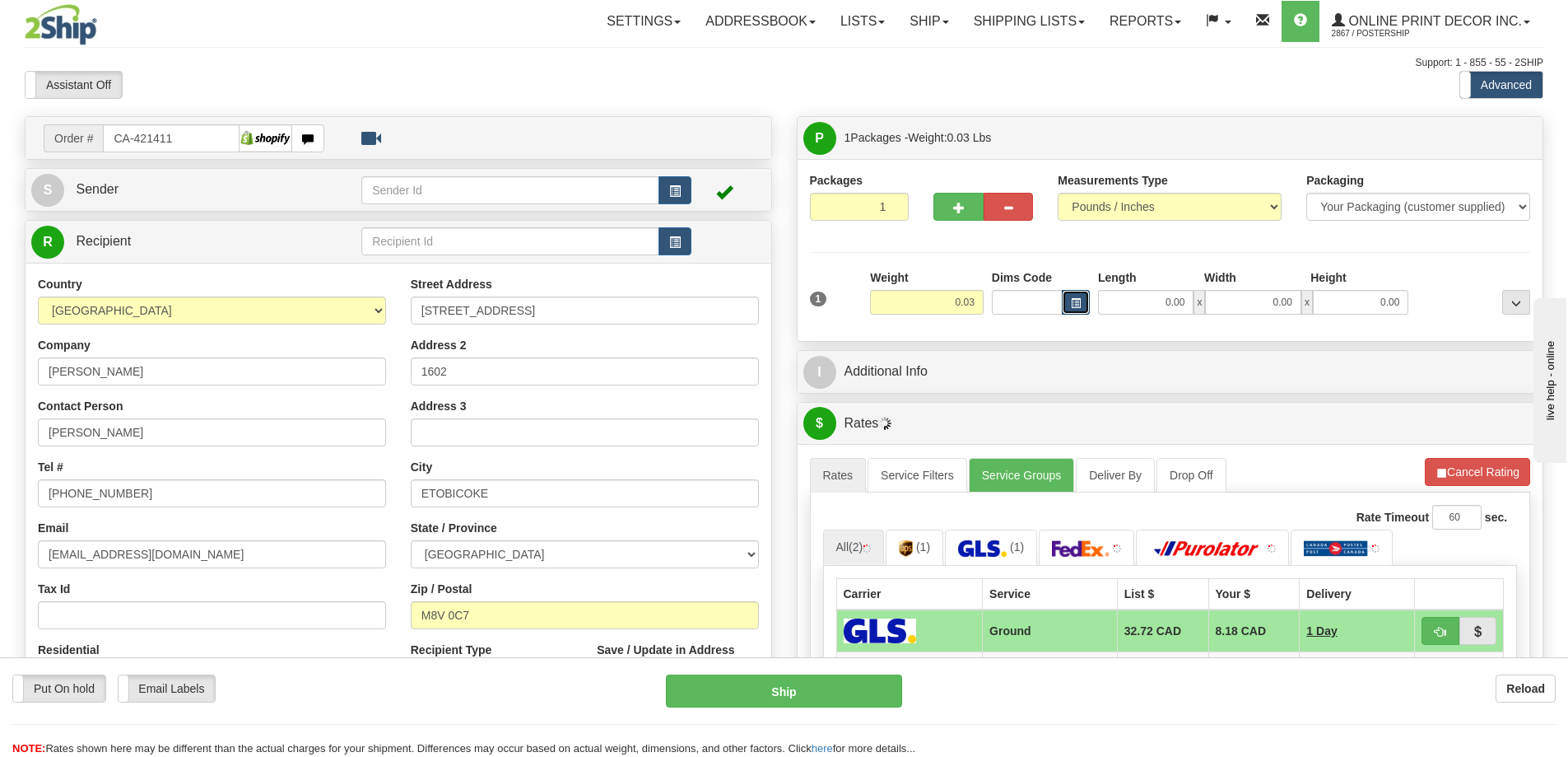
click at [1079, 300] on span "button" at bounding box center [1076, 303] width 10 height 9
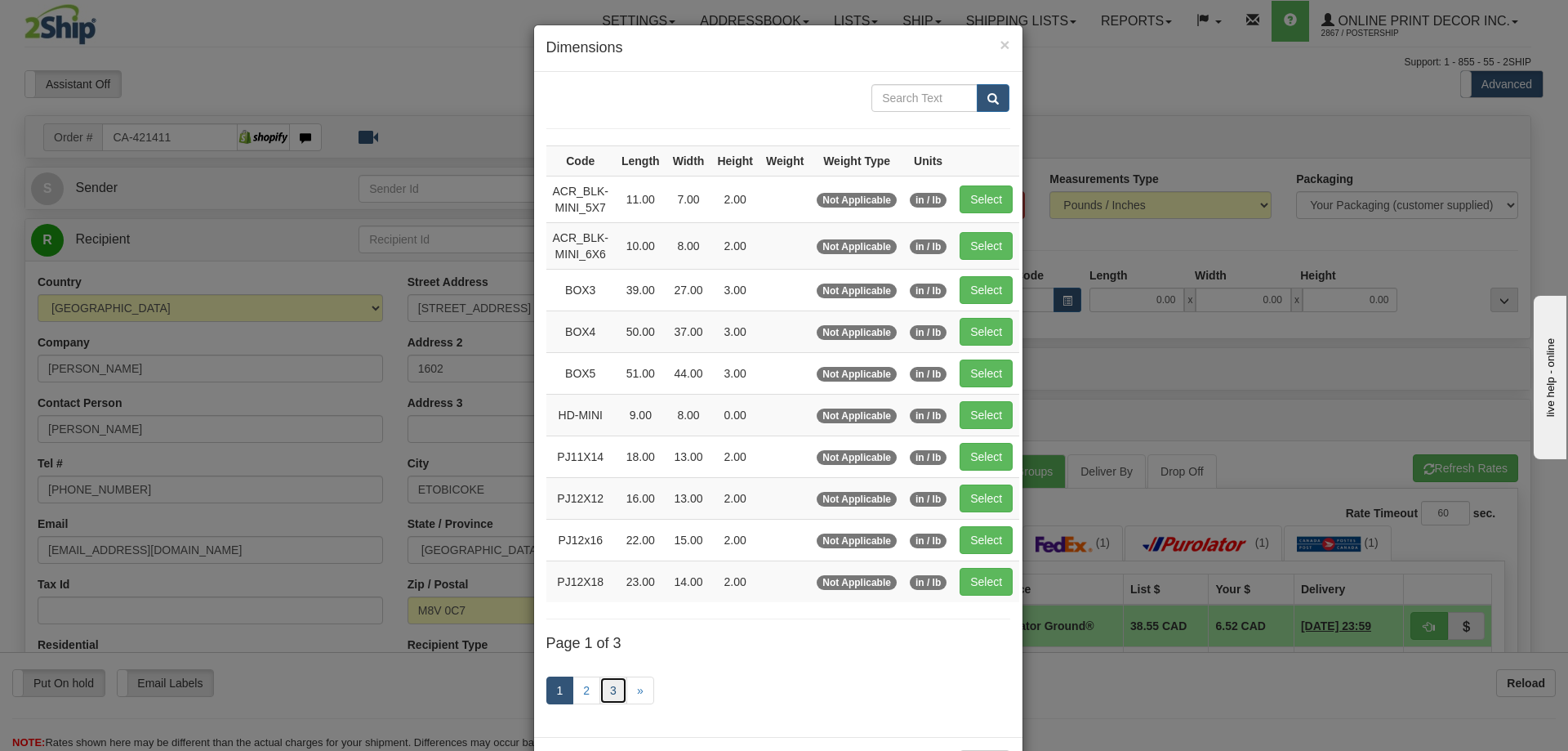
click at [608, 677] on link "3" at bounding box center [613, 691] width 28 height 28
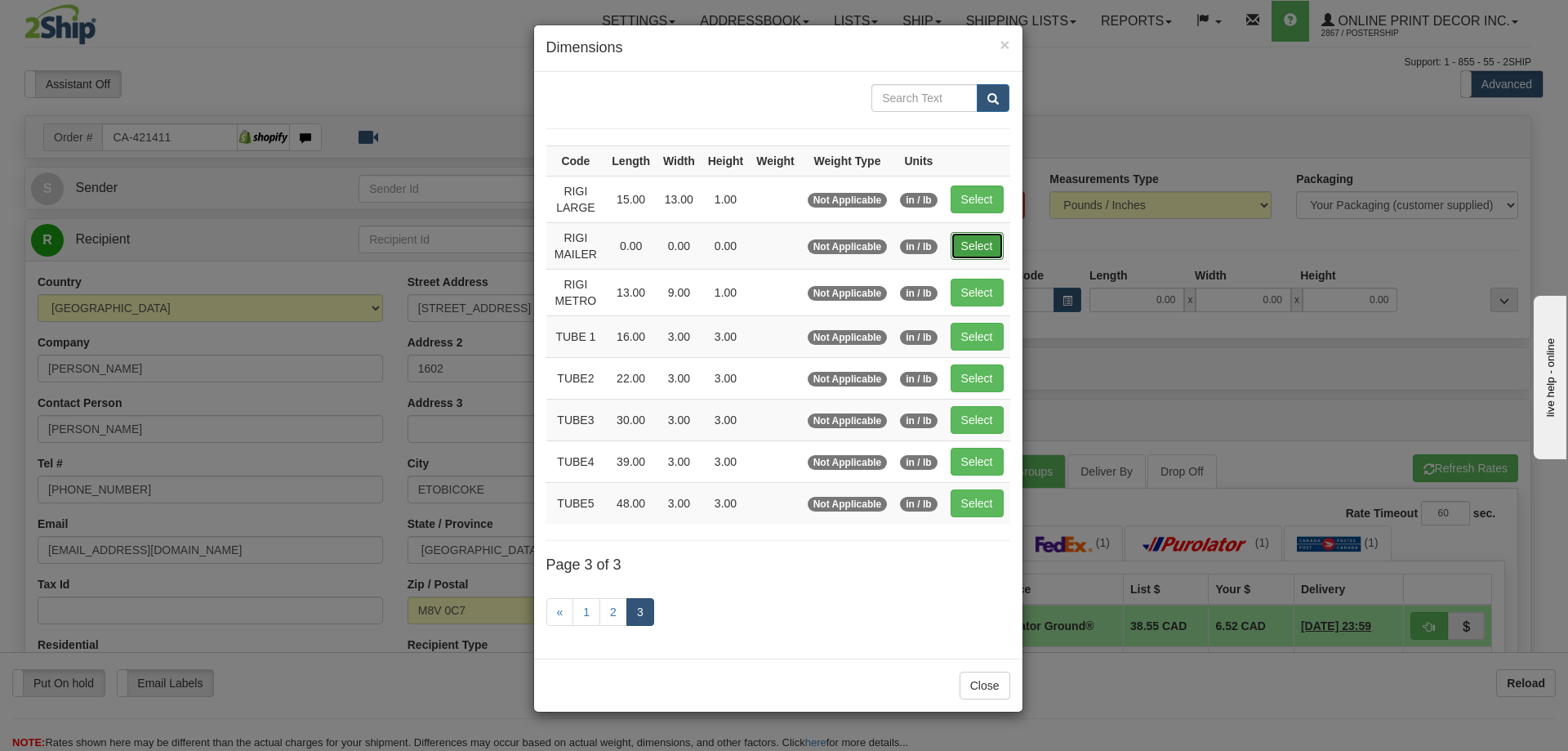
click at [984, 245] on button "Select" at bounding box center [977, 246] width 54 height 28
type input "RIGI MAILER"
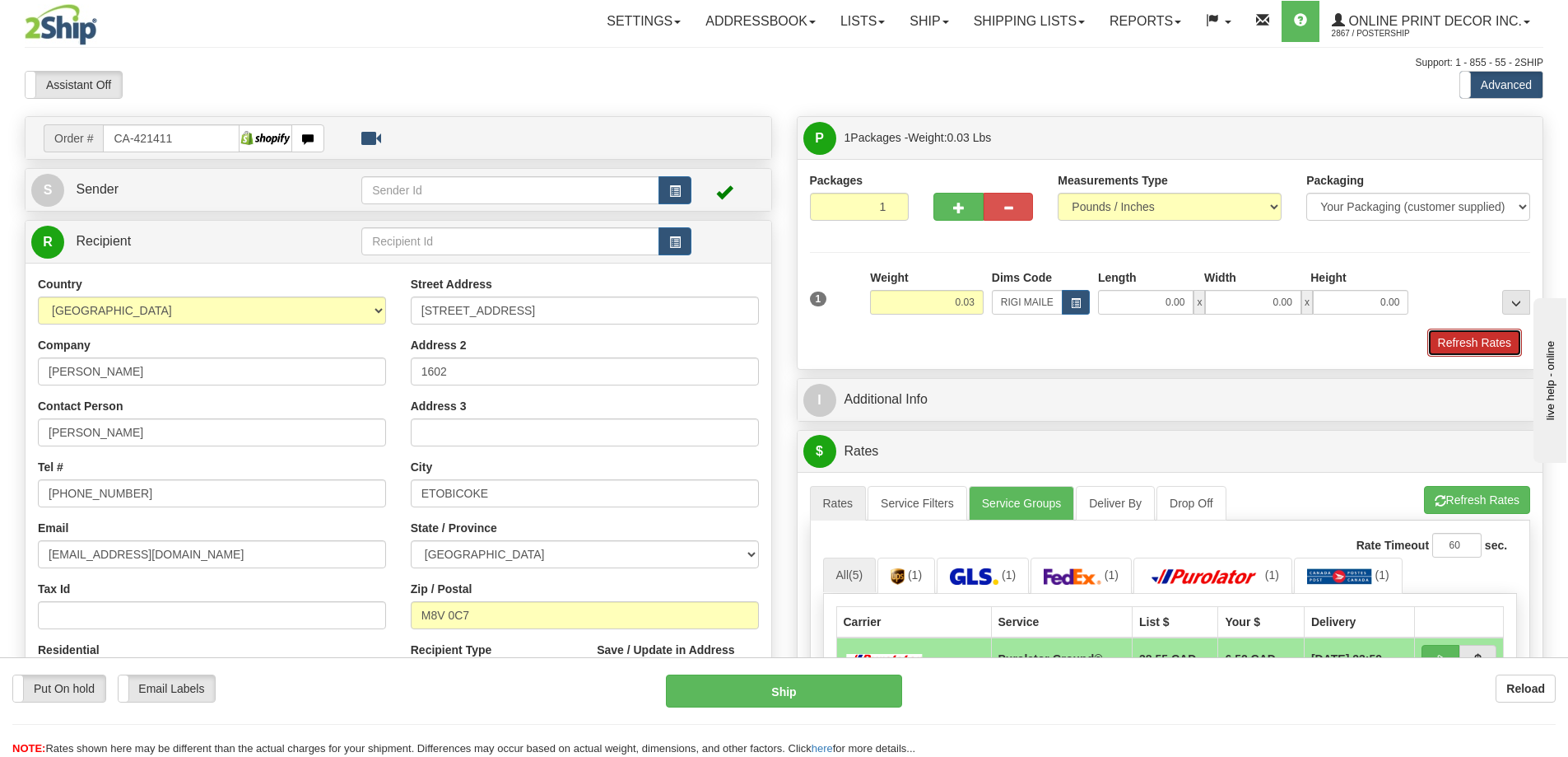
click at [1455, 341] on button "Refresh Rates" at bounding box center [1475, 343] width 95 height 28
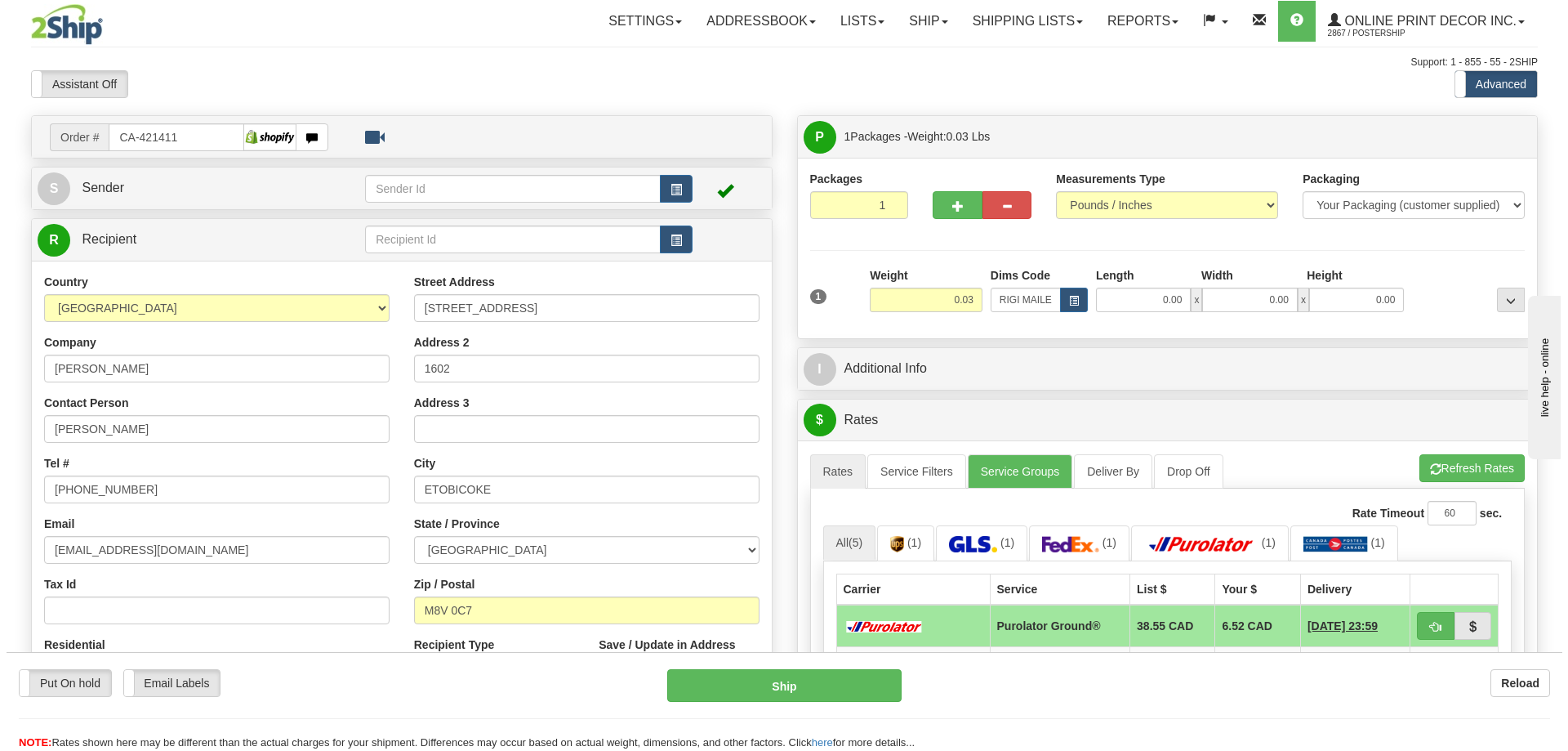
scroll to position [163, 0]
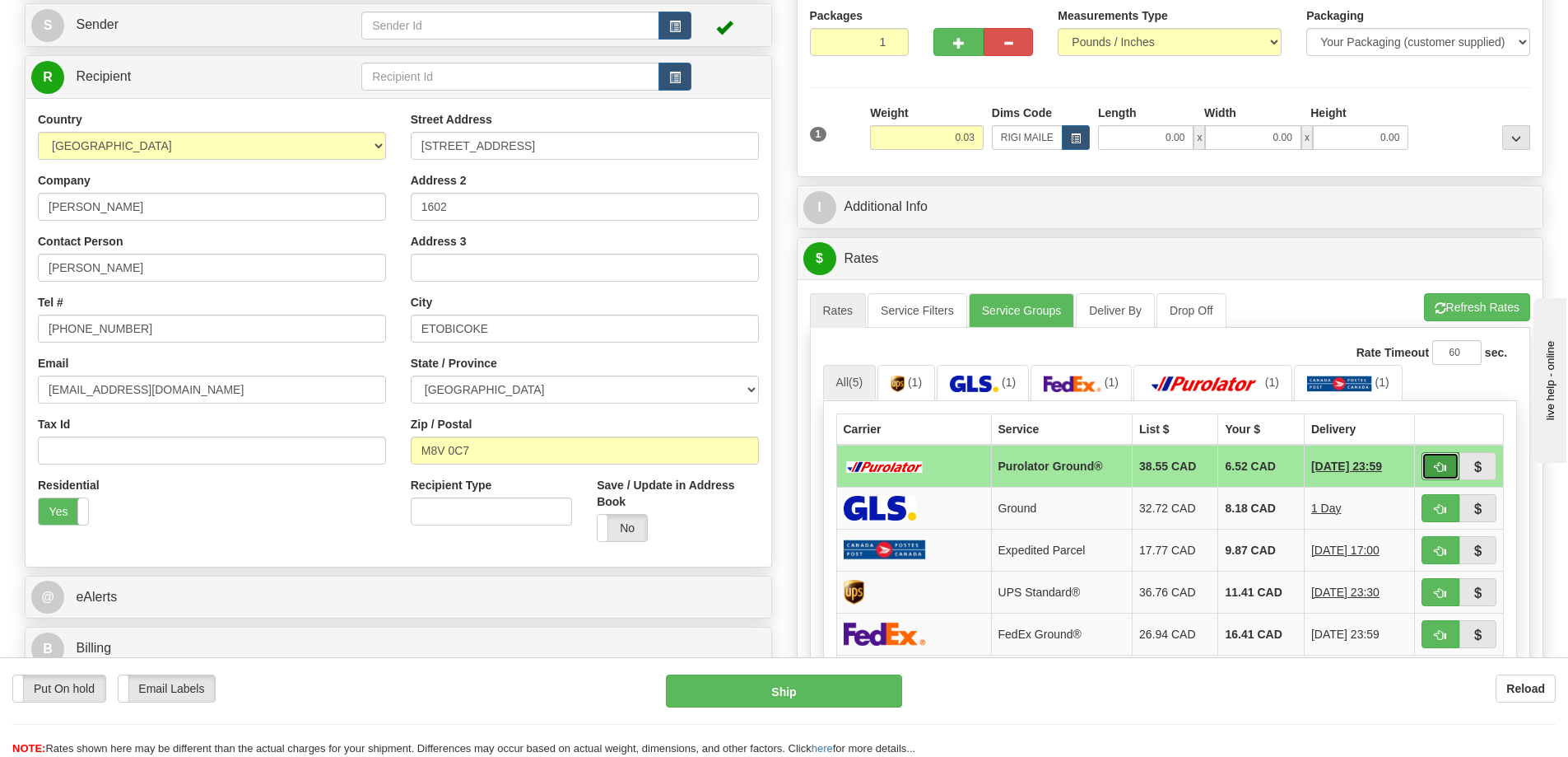
click at [1439, 466] on span "button" at bounding box center [1441, 467] width 12 height 11
type input "260"
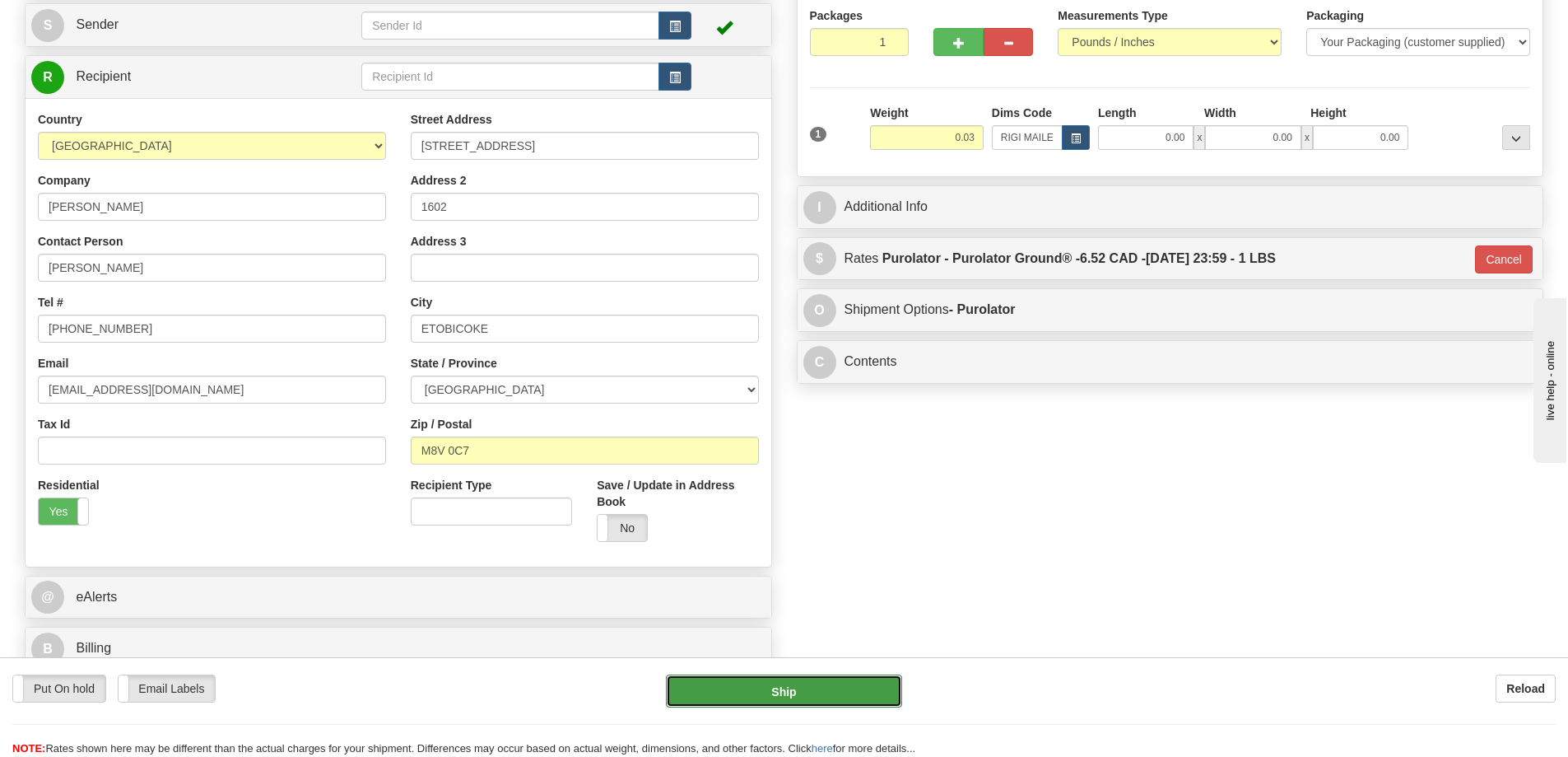
click at [824, 691] on button "Ship" at bounding box center [784, 691] width 236 height 33
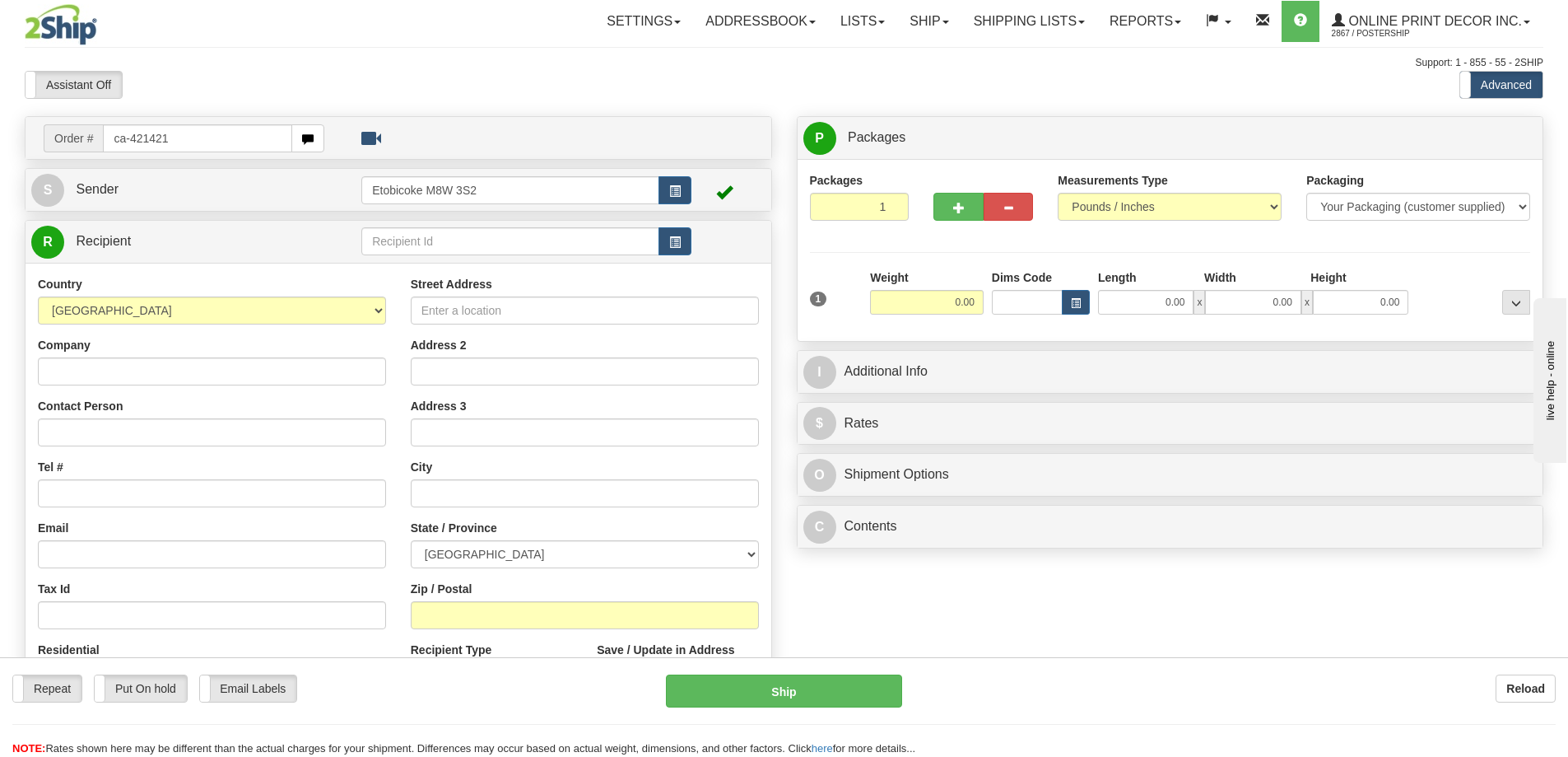
type input "ca-421421"
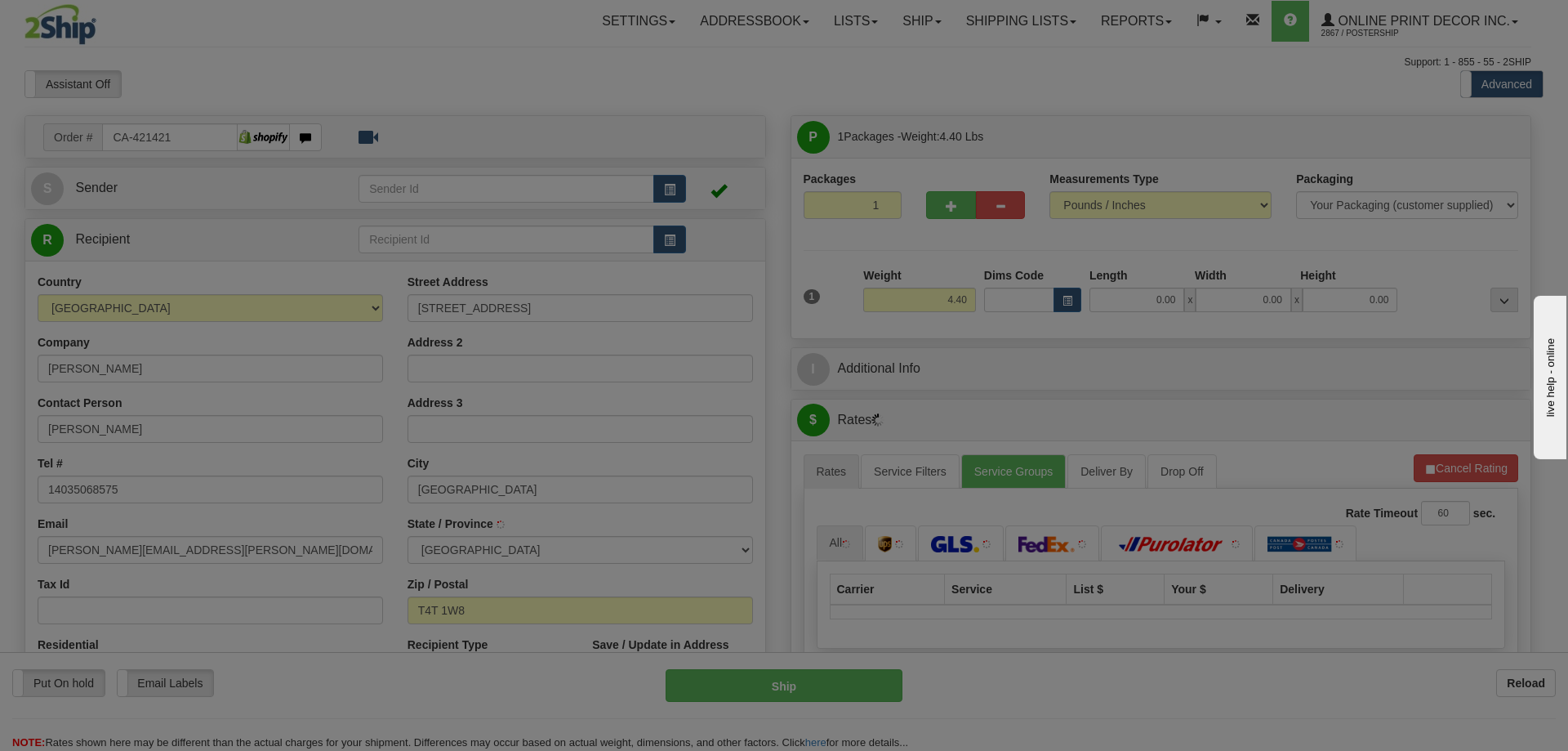
type input "ROCKY MOUNTAIN HOUSE"
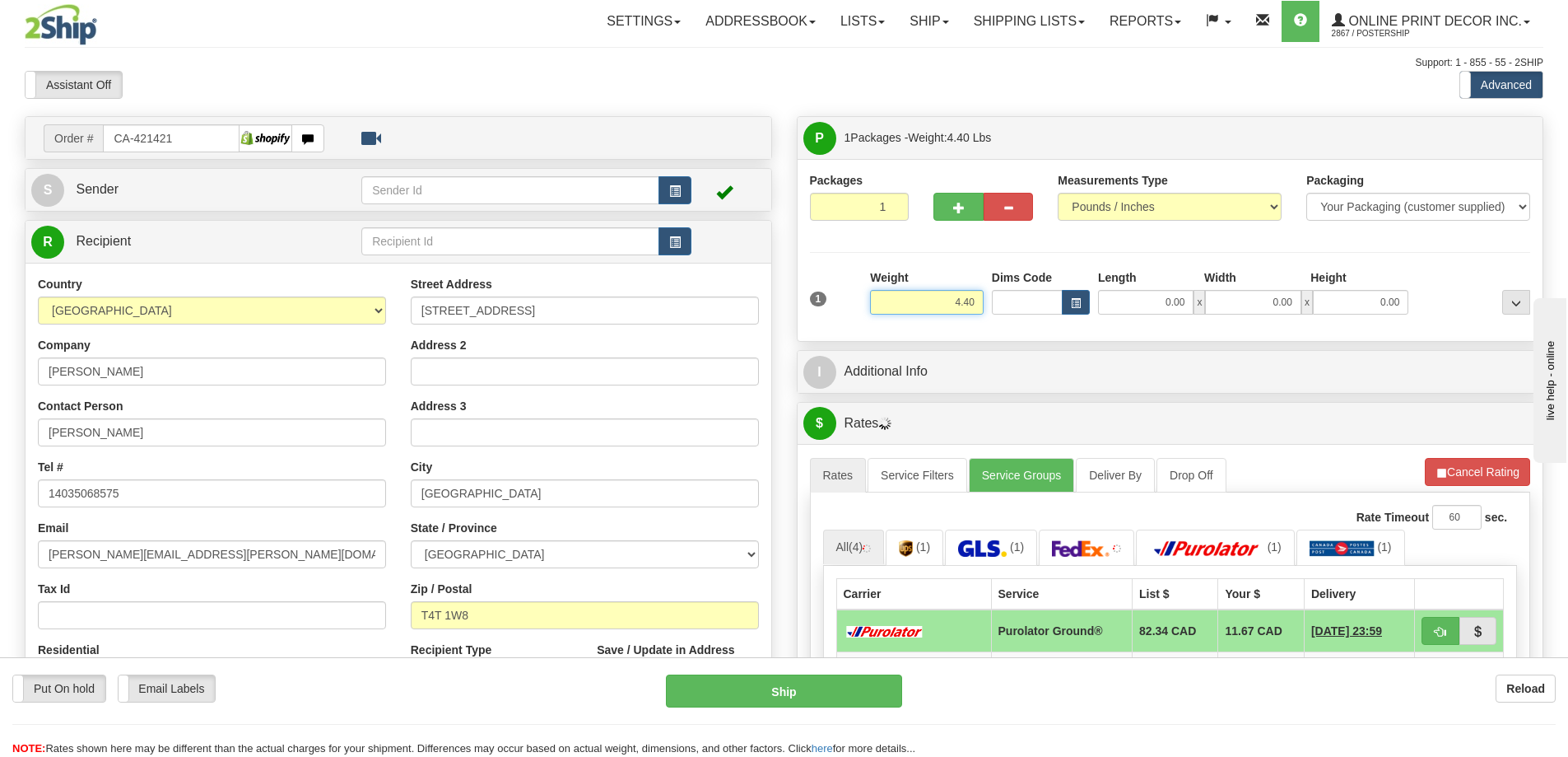
click at [979, 300] on input "4.40" at bounding box center [927, 302] width 114 height 25
type input "4"
type input "2.00"
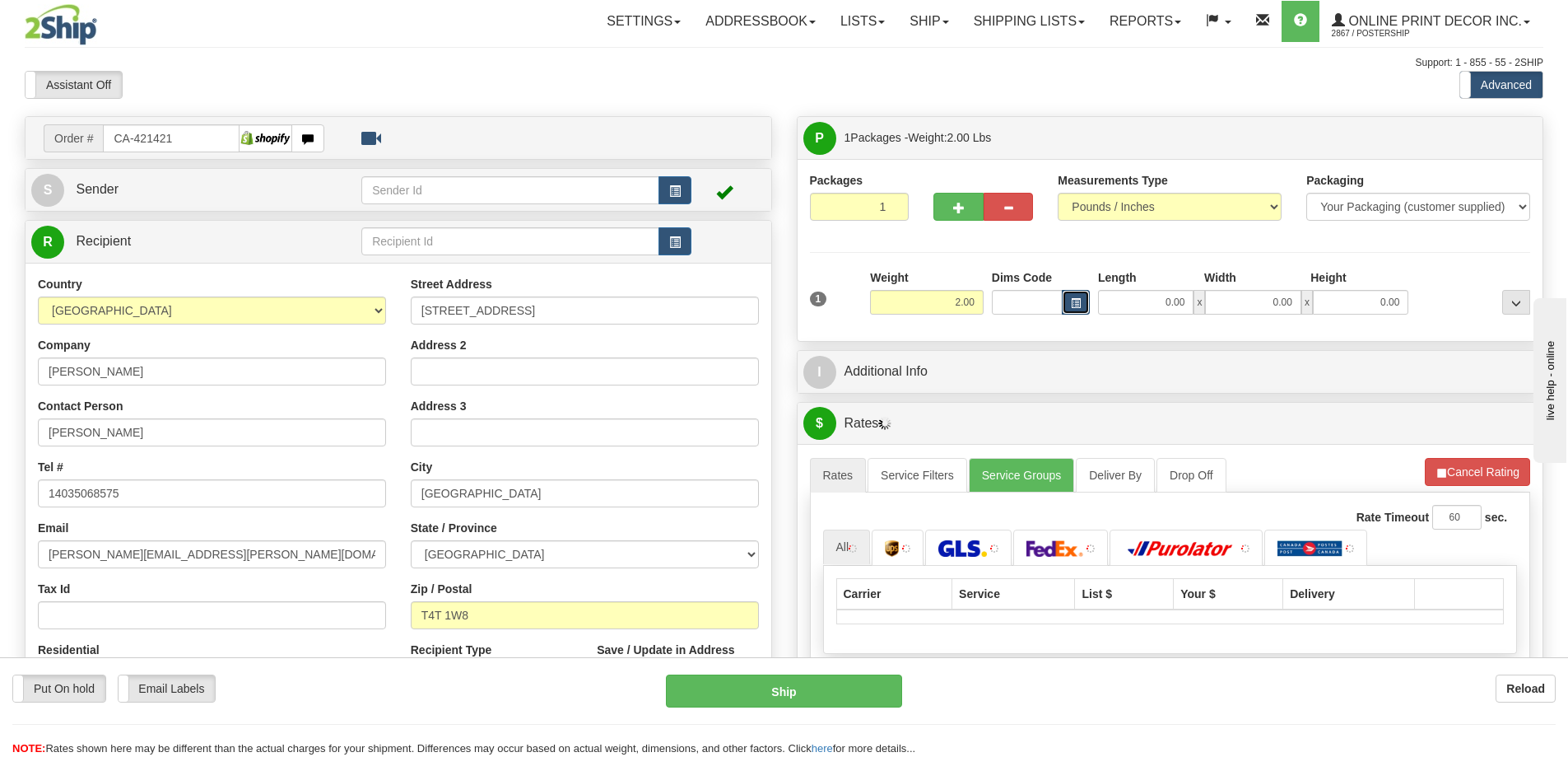
click at [1074, 305] on span "button" at bounding box center [1076, 303] width 10 height 9
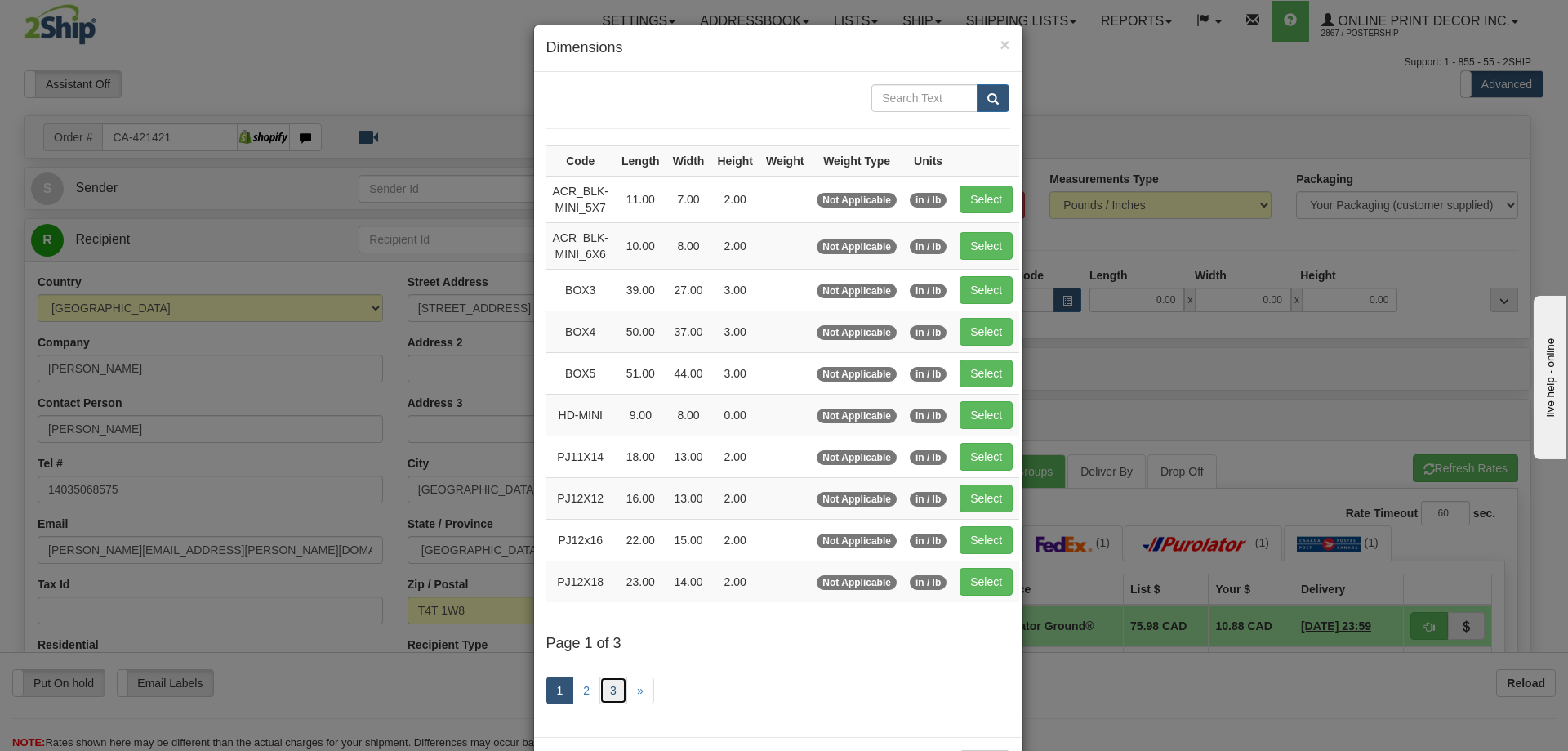
click at [606, 687] on link "3" at bounding box center [613, 691] width 28 height 28
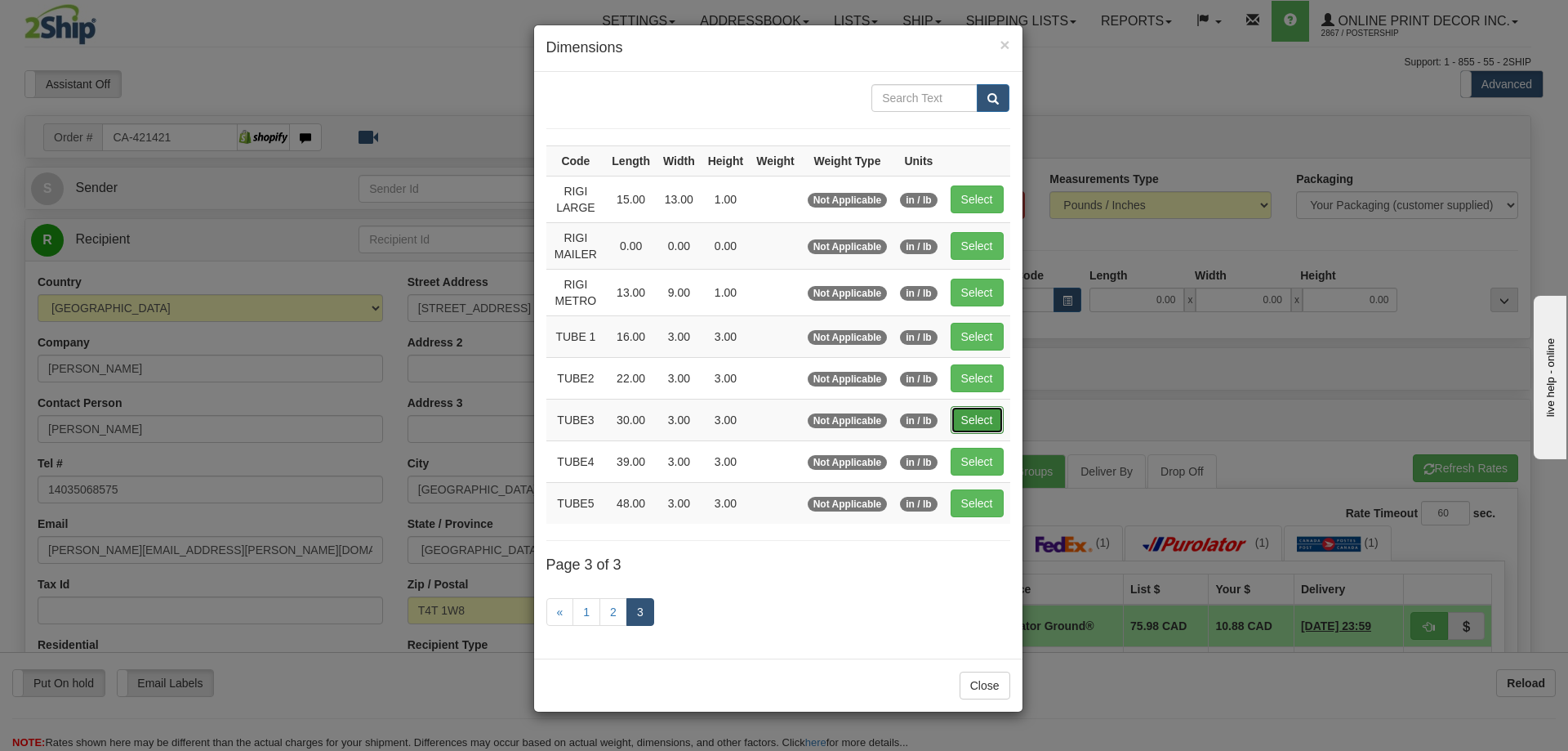
click at [976, 419] on button "Select" at bounding box center [977, 420] width 54 height 28
type input "TUBE3"
type input "30.00"
type input "3.00"
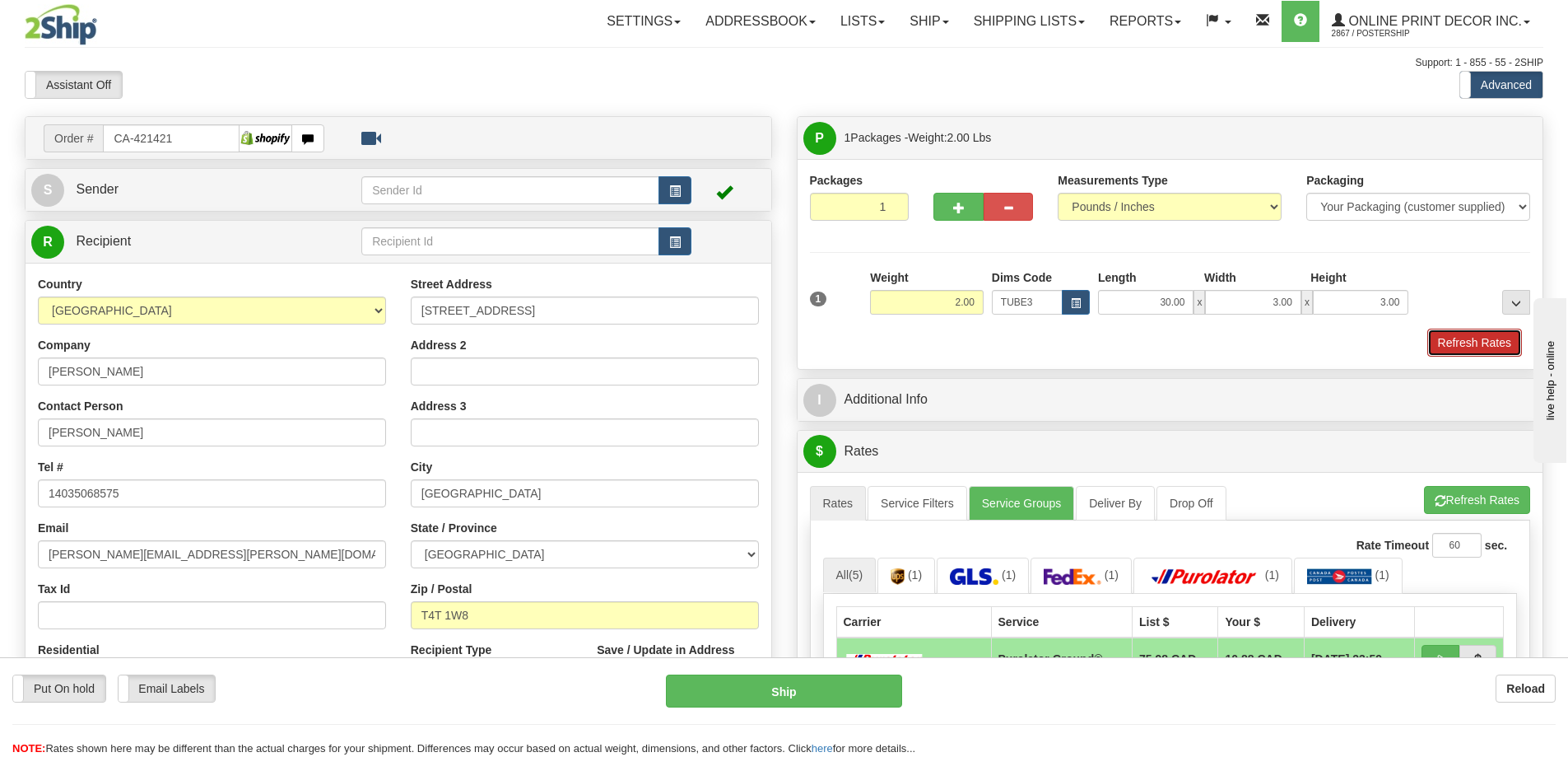
click at [1463, 335] on button "Refresh Rates" at bounding box center [1475, 343] width 95 height 28
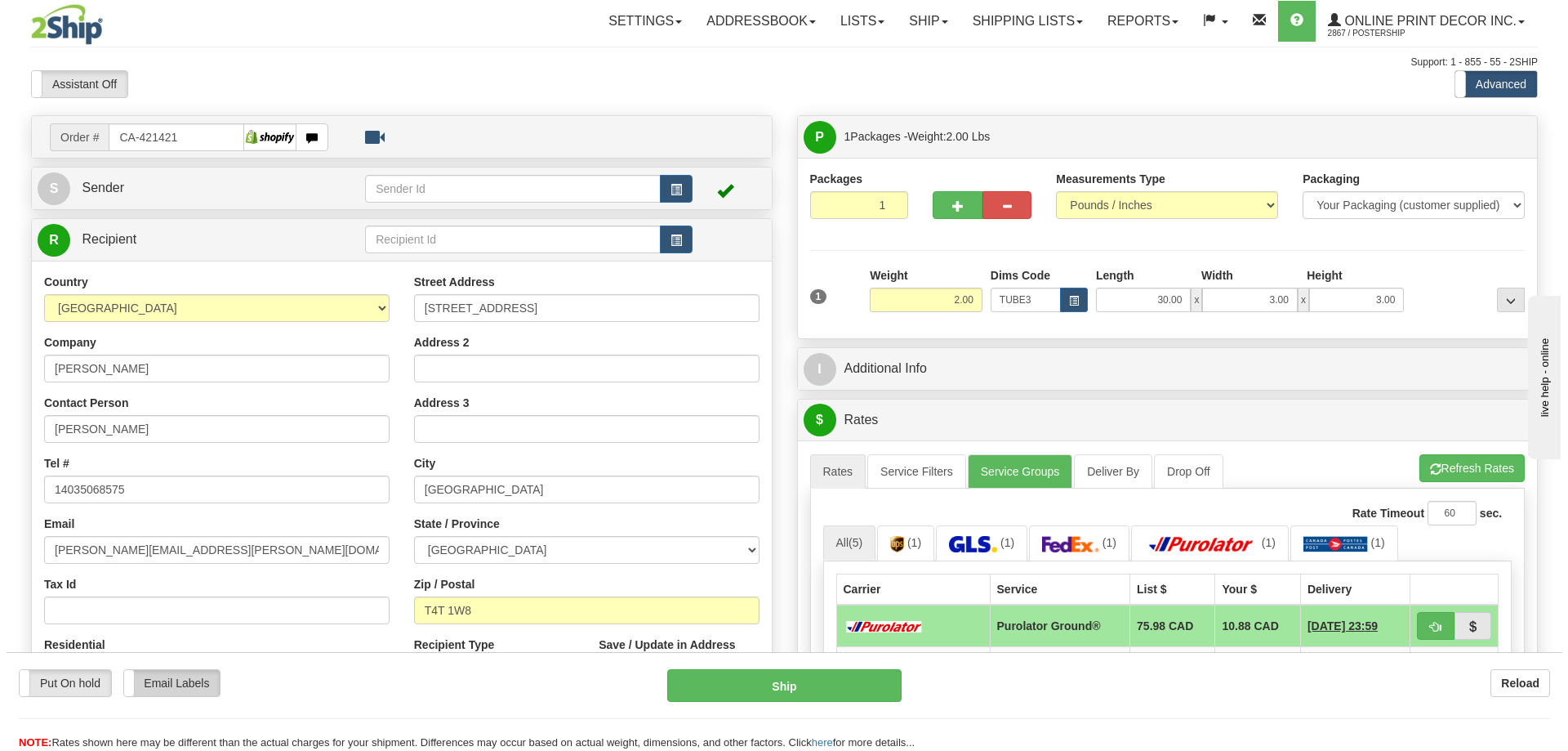
scroll to position [245, 0]
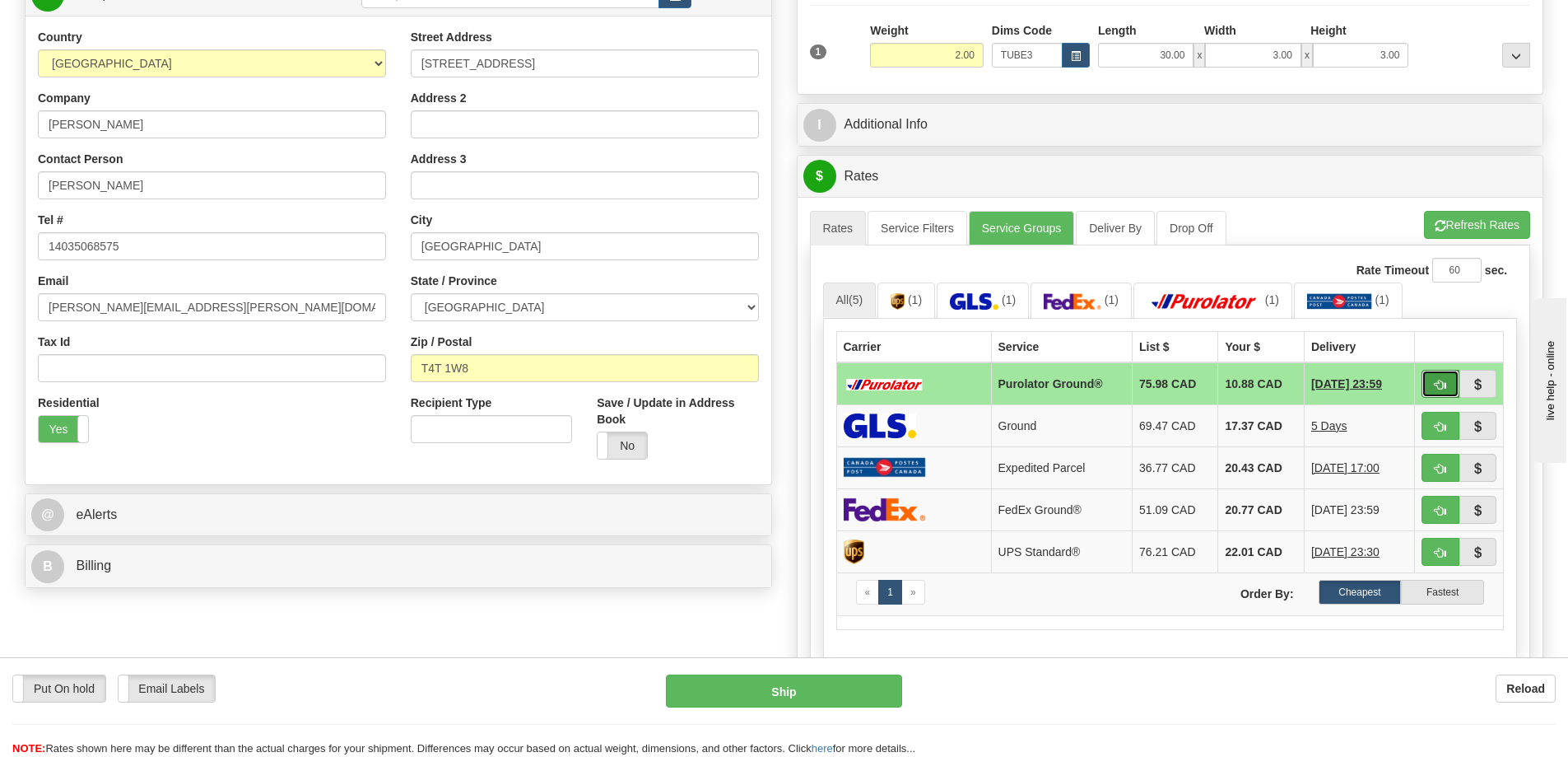
click at [1444, 380] on button "button" at bounding box center [1441, 384] width 38 height 28
type input "260"
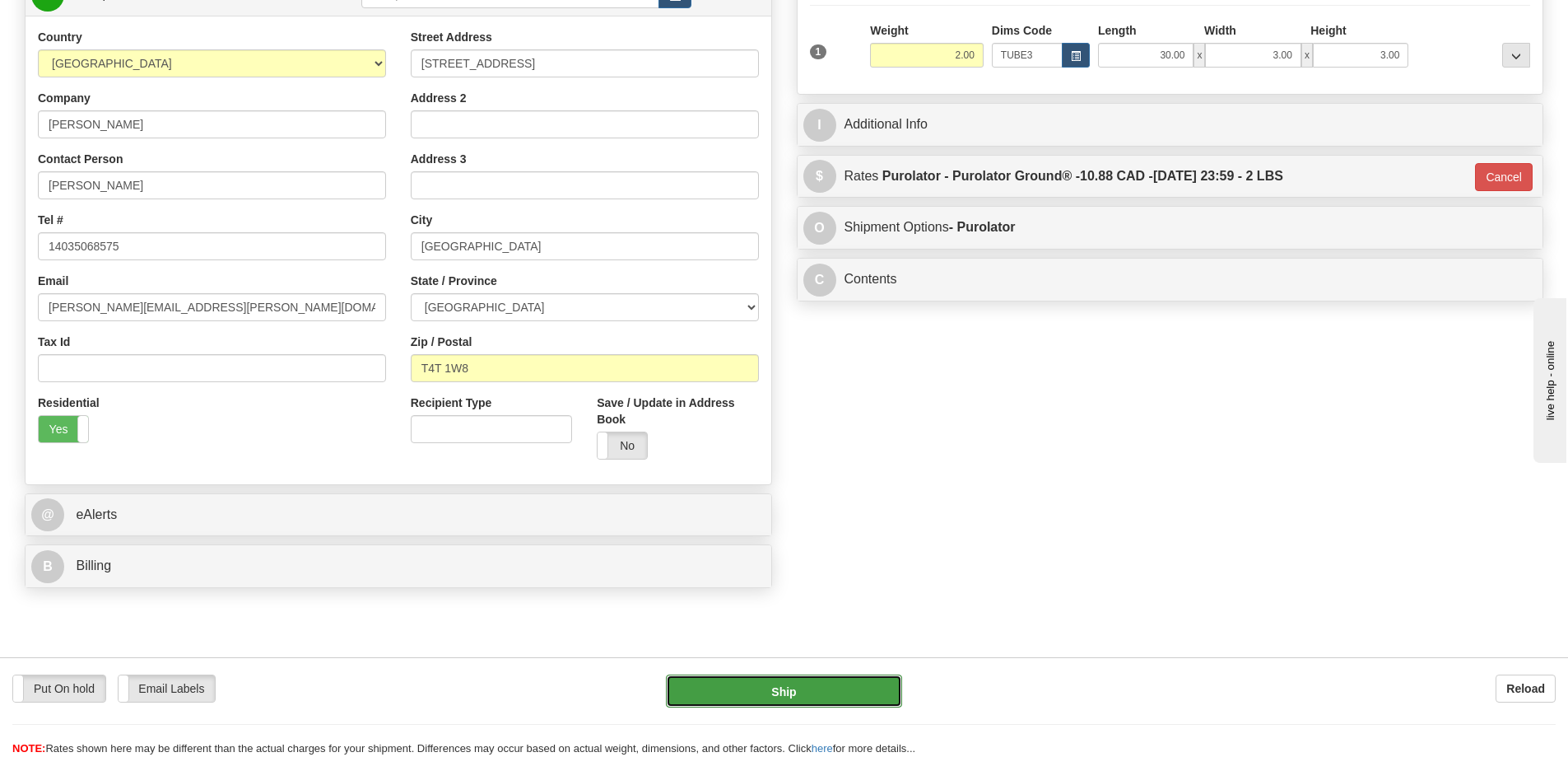
click at [791, 680] on button "Ship" at bounding box center [784, 691] width 236 height 33
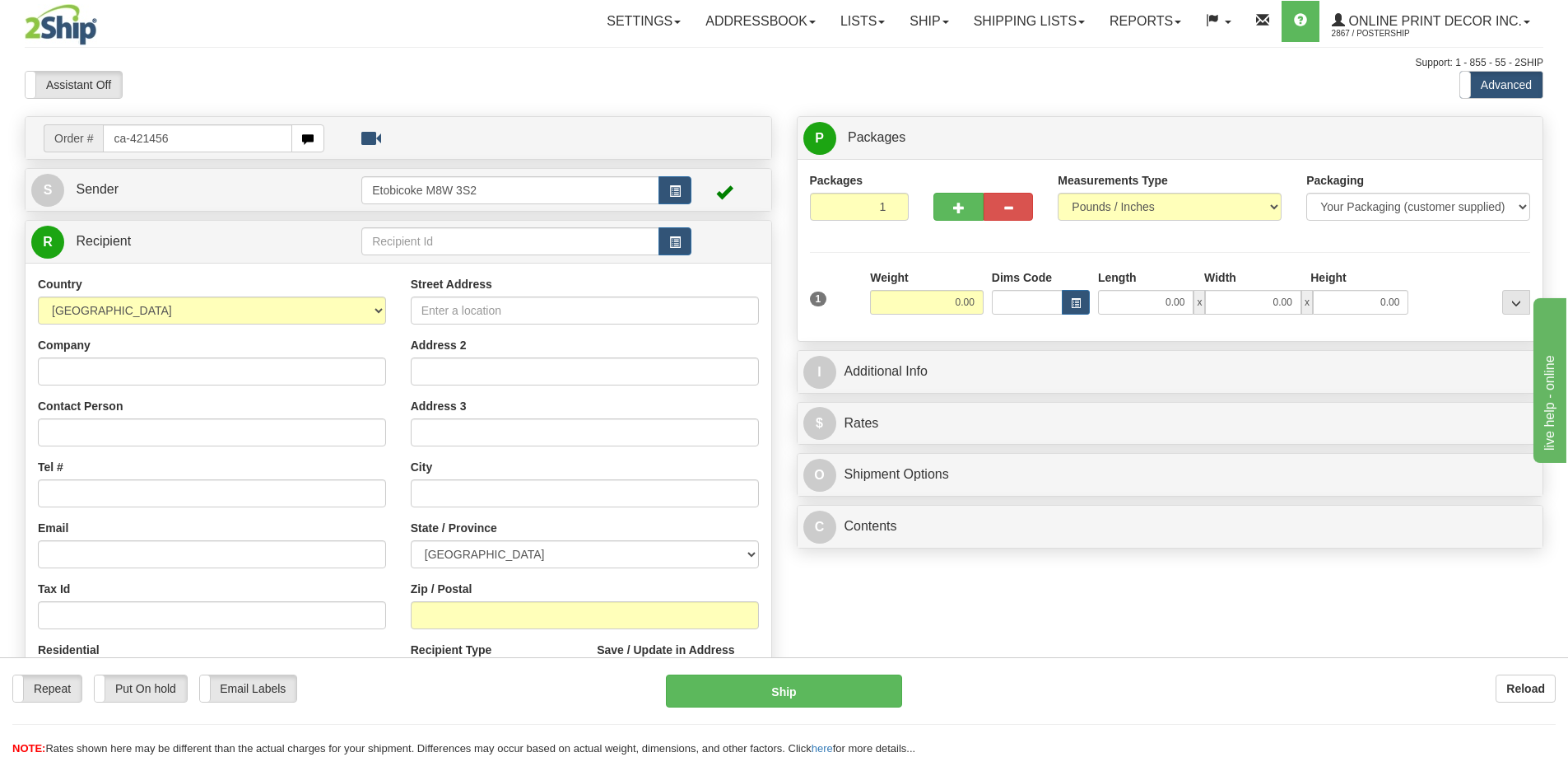
type input "ca-421456"
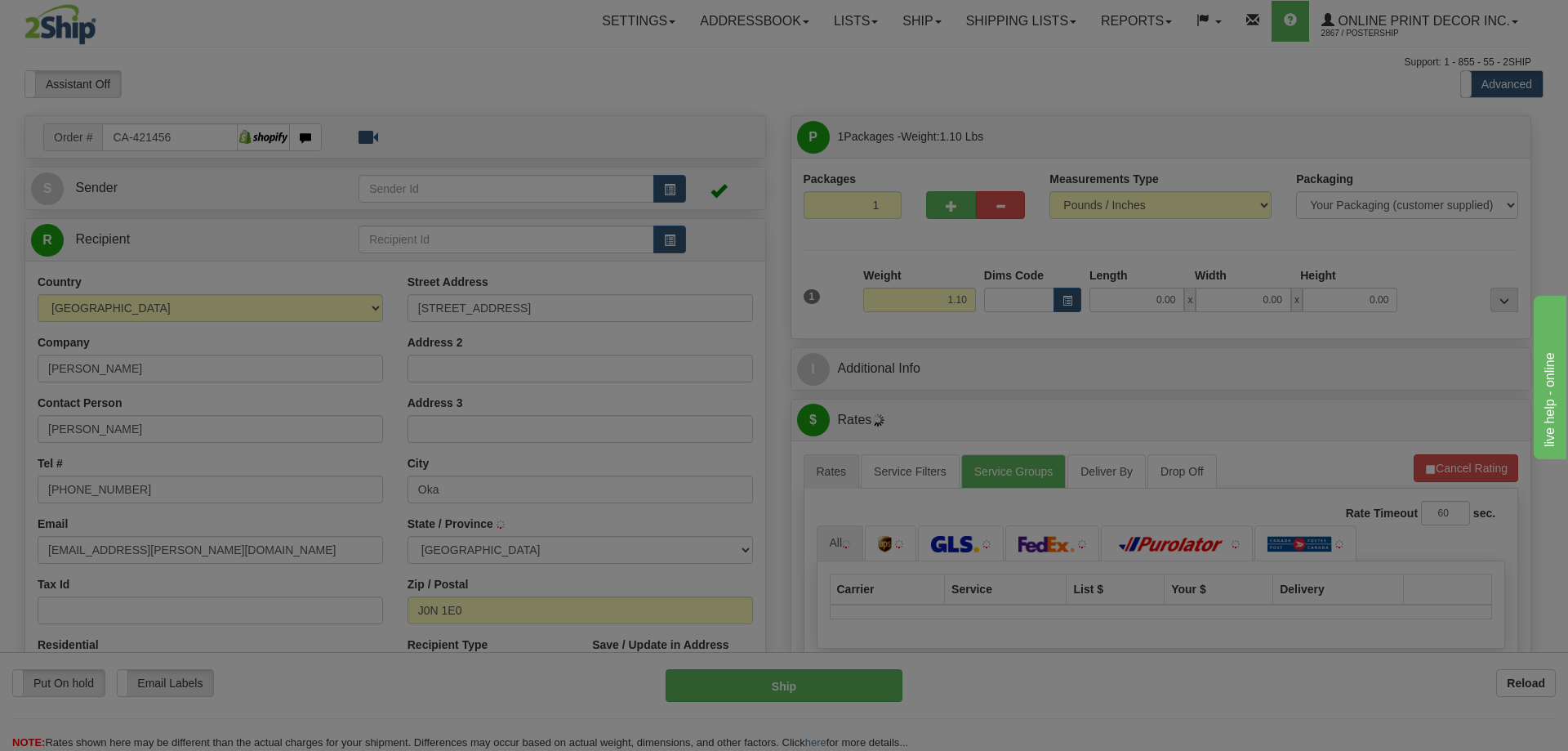
type input "OKA"
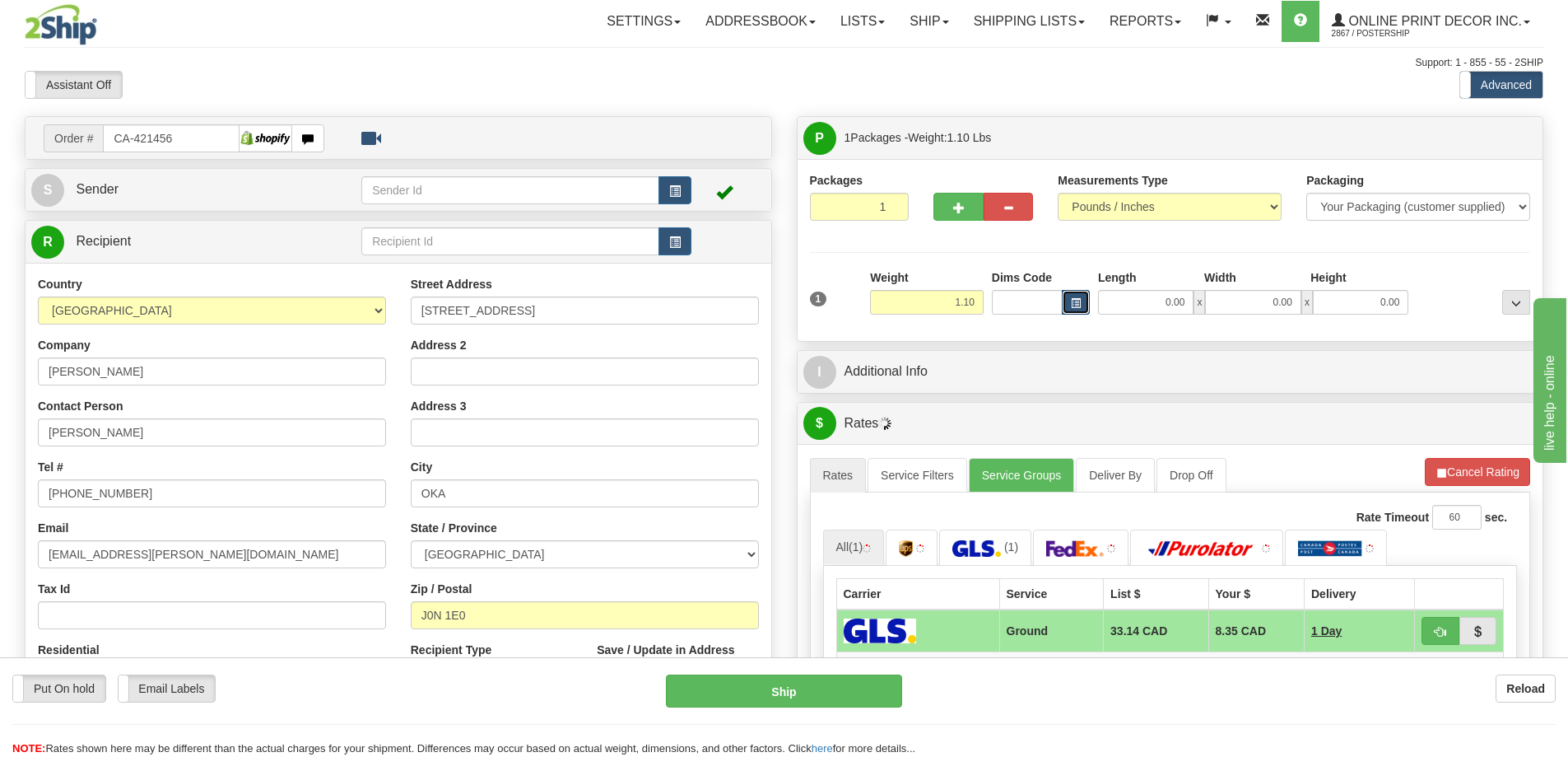
click at [1078, 300] on span "button" at bounding box center [1076, 303] width 10 height 9
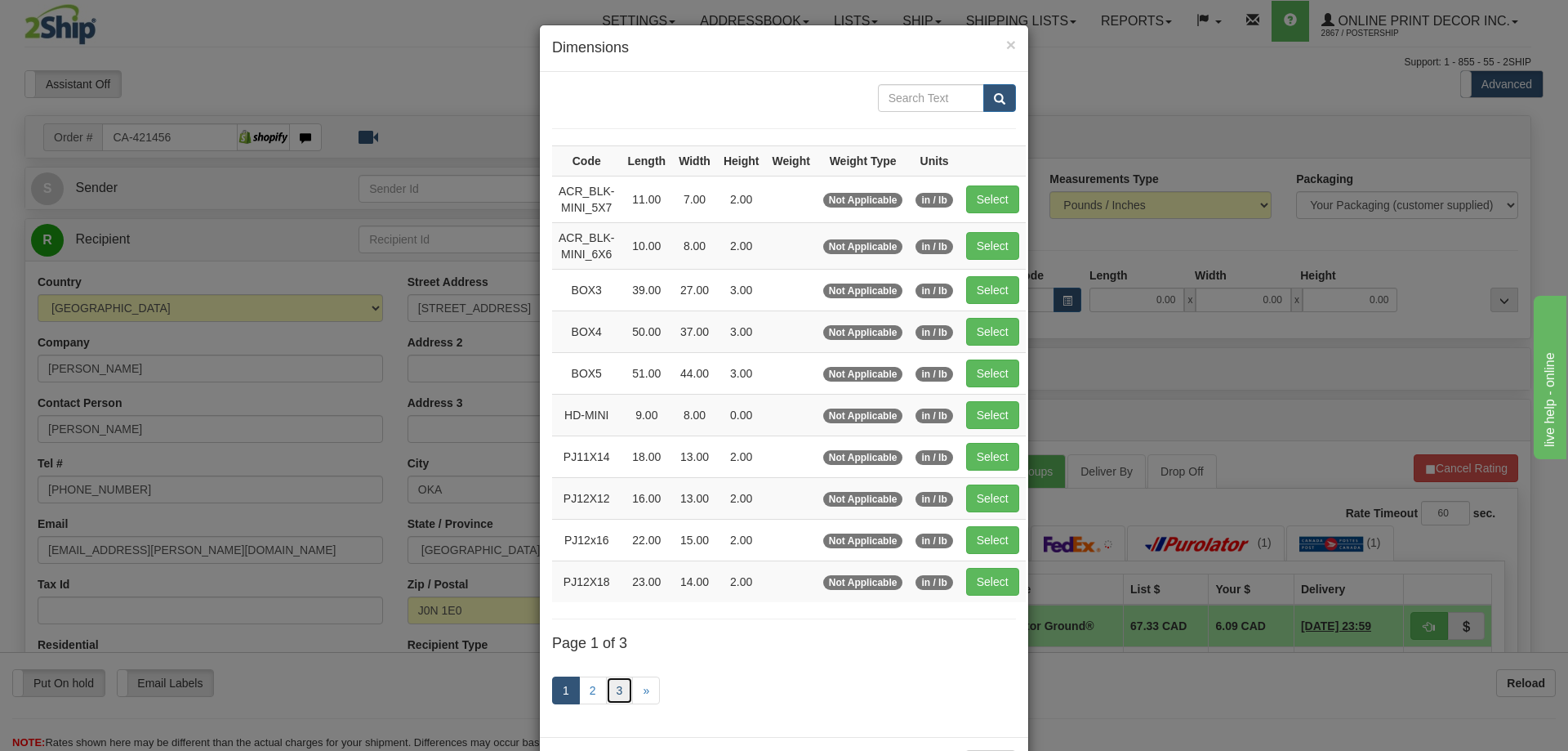
click at [615, 687] on link "3" at bounding box center [620, 691] width 28 height 28
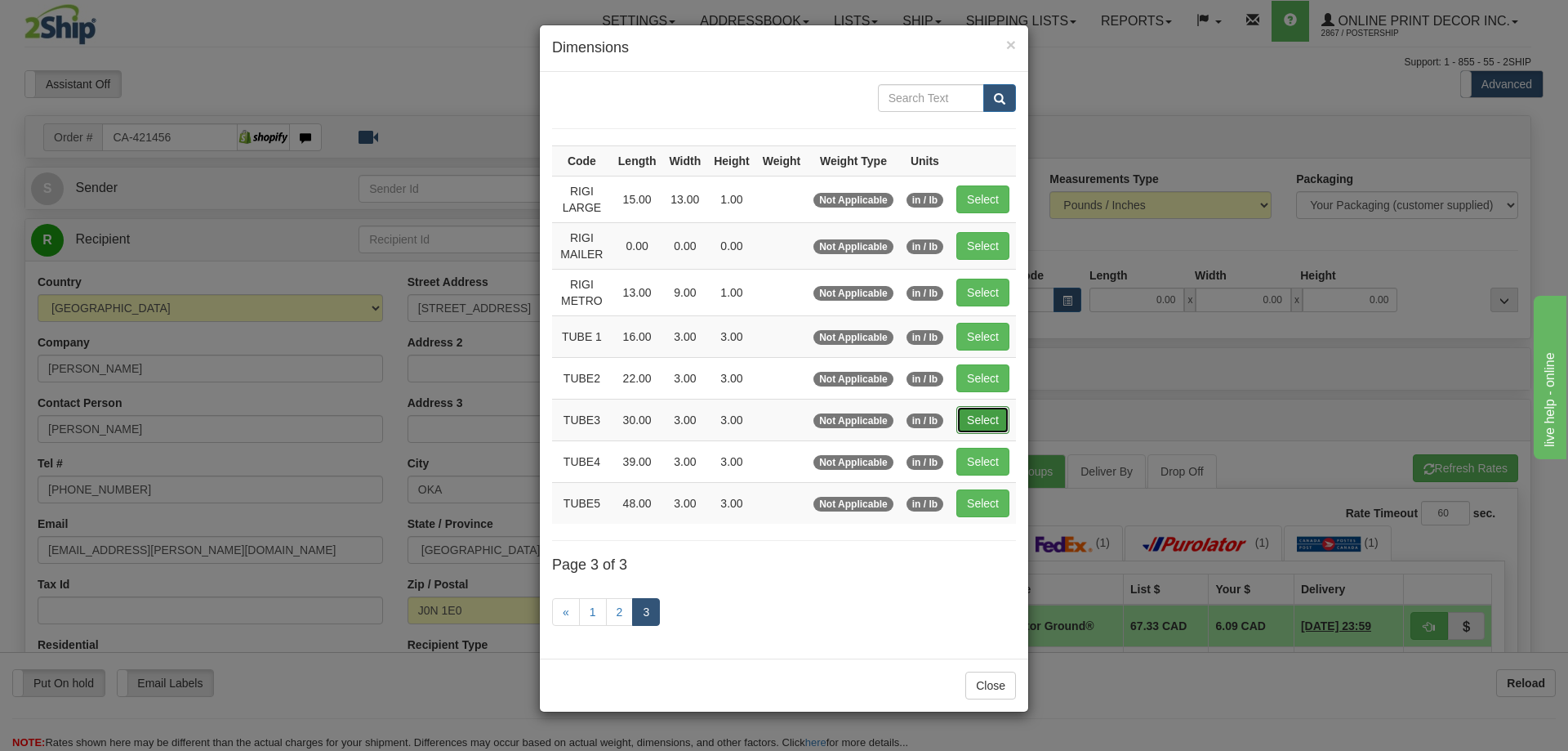
click at [983, 410] on button "Select" at bounding box center [983, 420] width 54 height 28
type input "TUBE3"
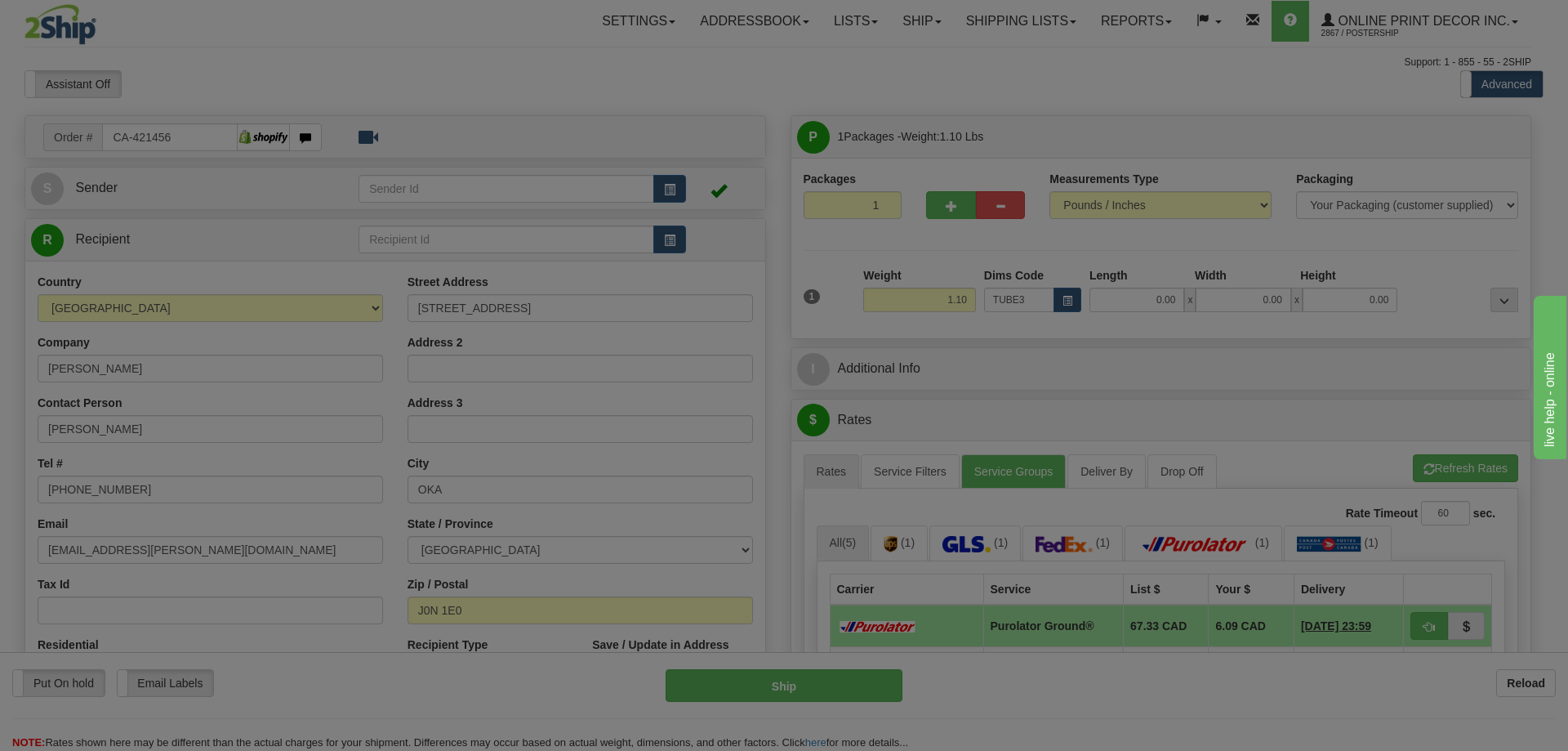
type input "30.00"
type input "3.00"
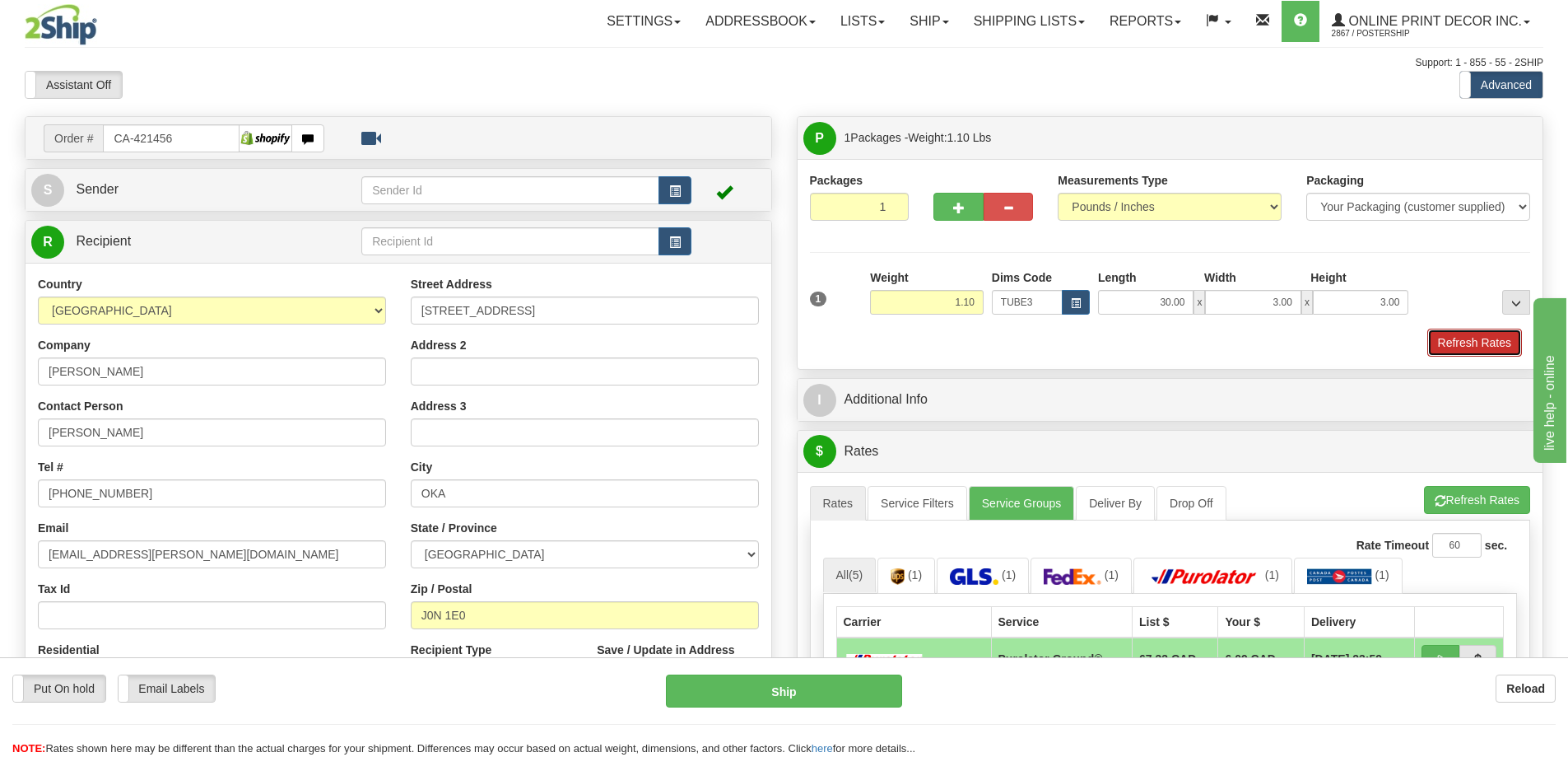
click at [1460, 348] on button "Refresh Rates" at bounding box center [1475, 343] width 95 height 28
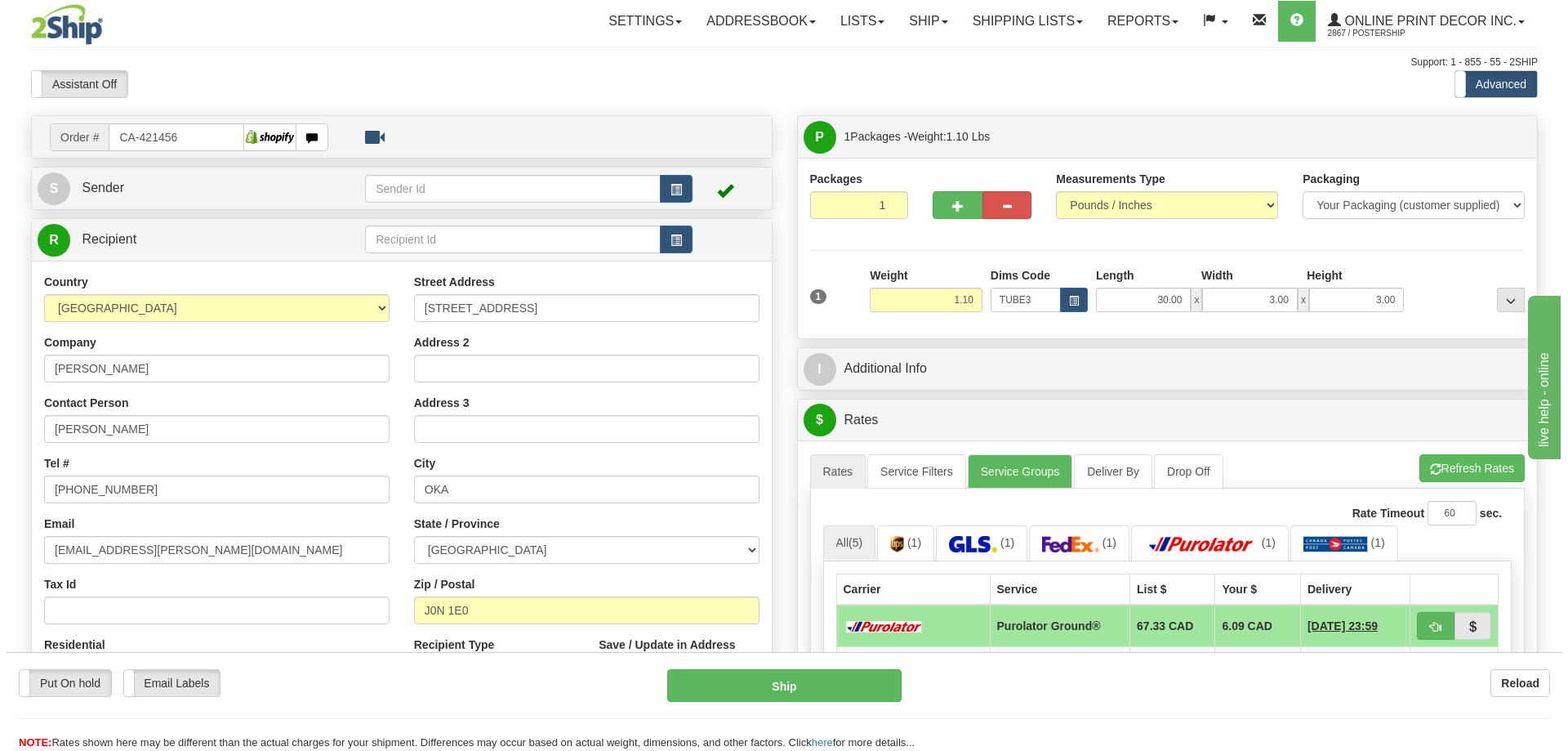
scroll to position [163, 0]
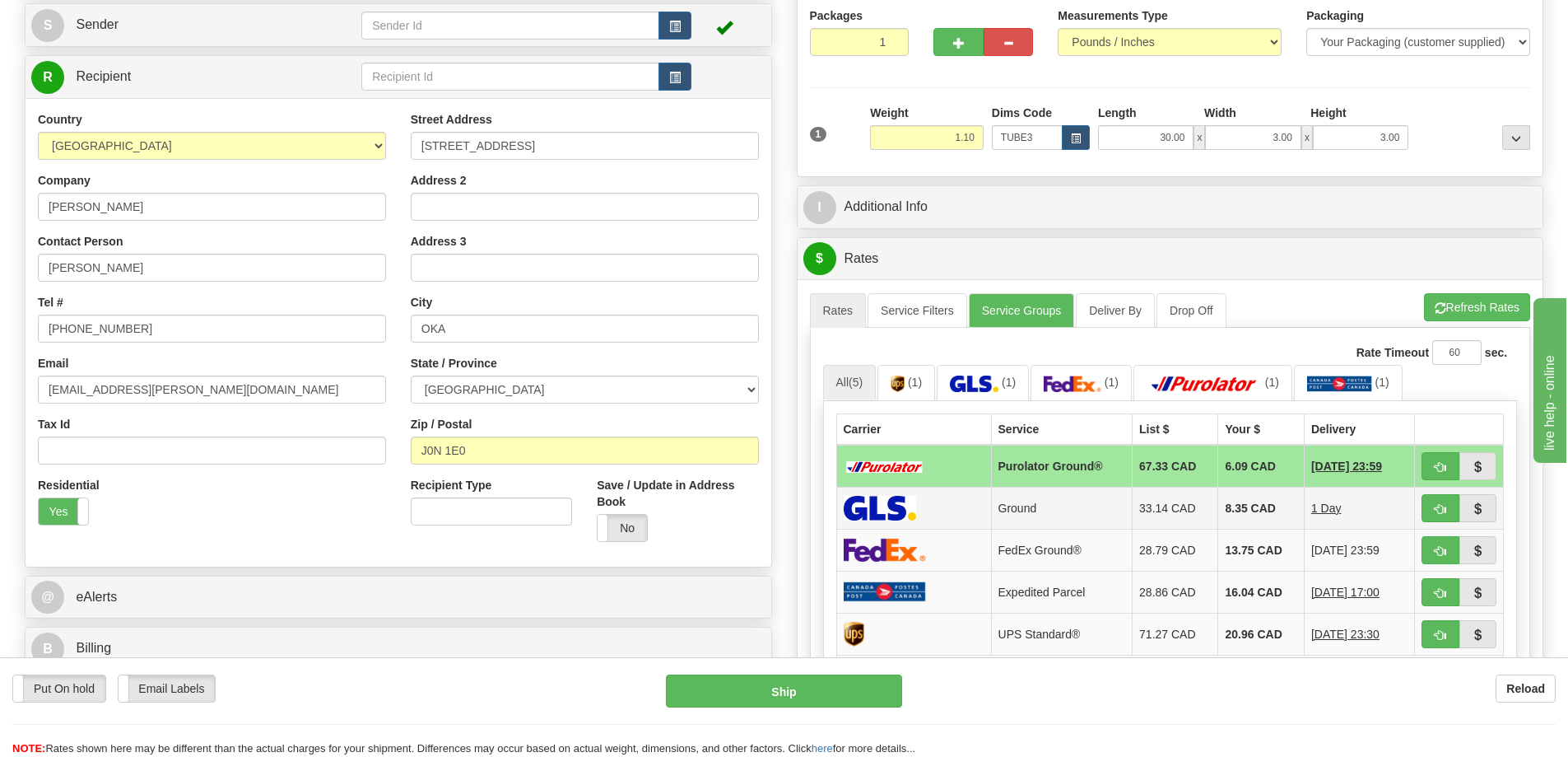
click at [1444, 492] on td at bounding box center [1459, 507] width 89 height 42
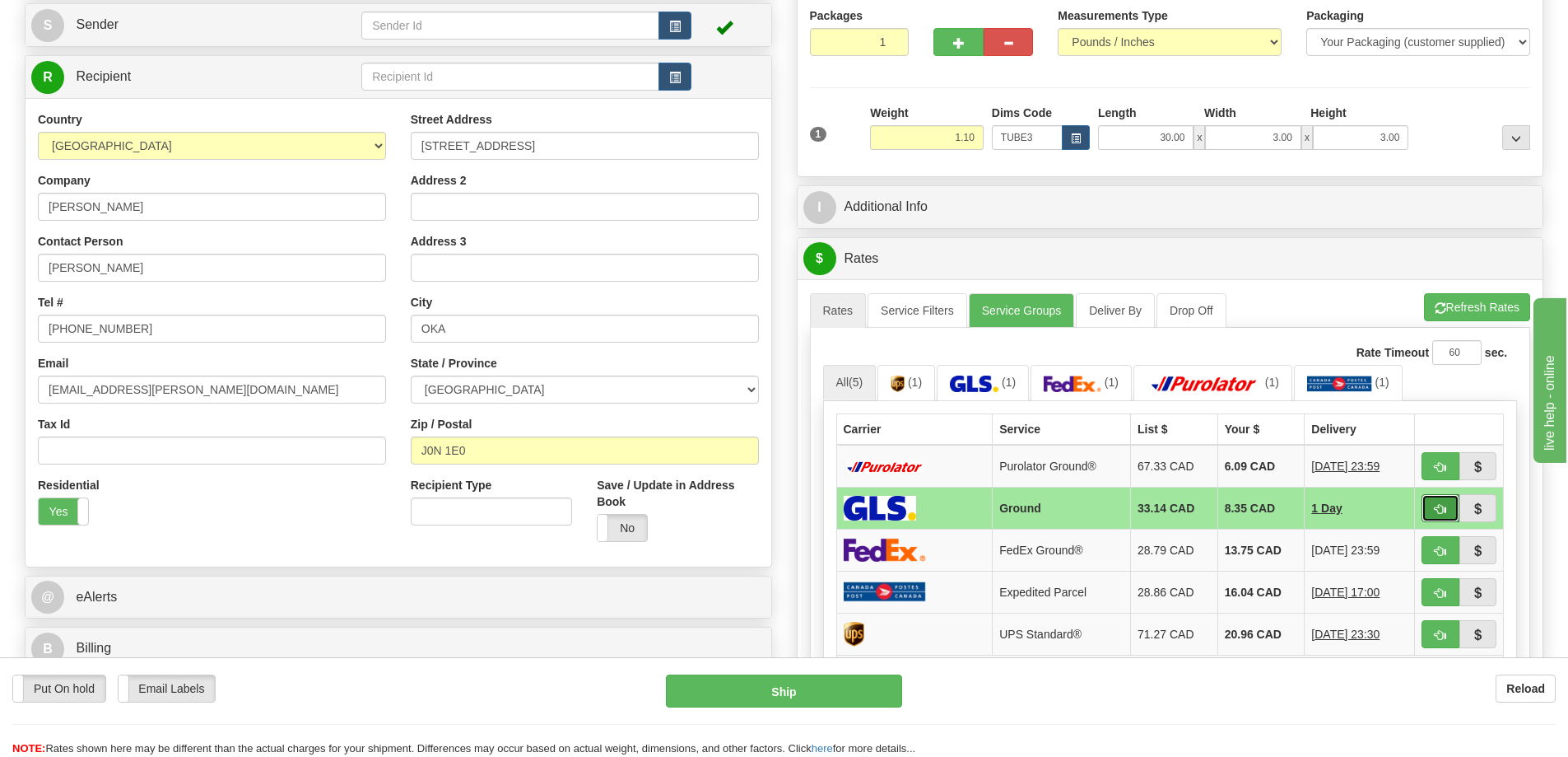
click at [1439, 505] on span "button" at bounding box center [1441, 509] width 12 height 11
type input "1"
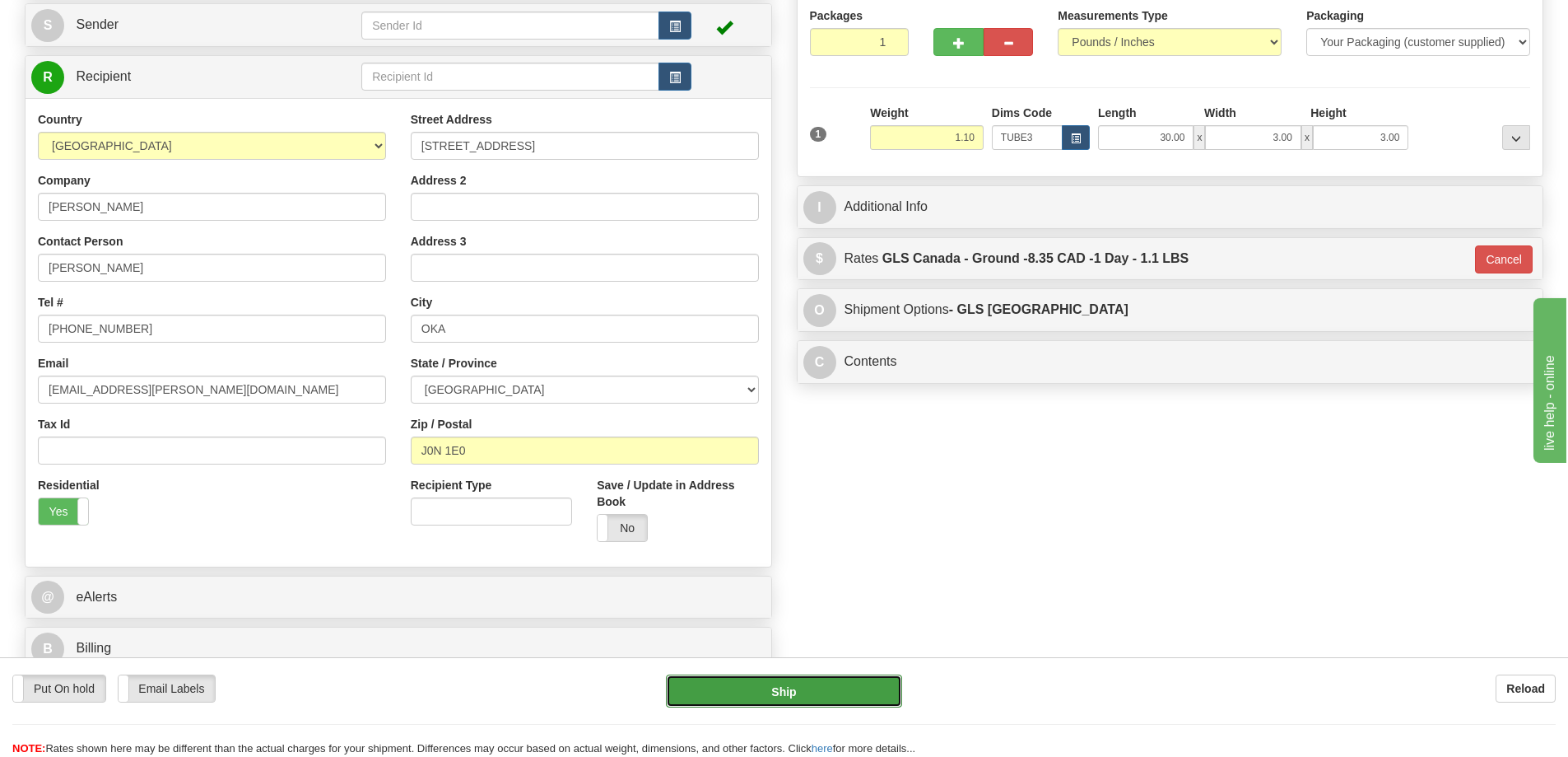
click at [835, 676] on button "Ship" at bounding box center [784, 691] width 236 height 33
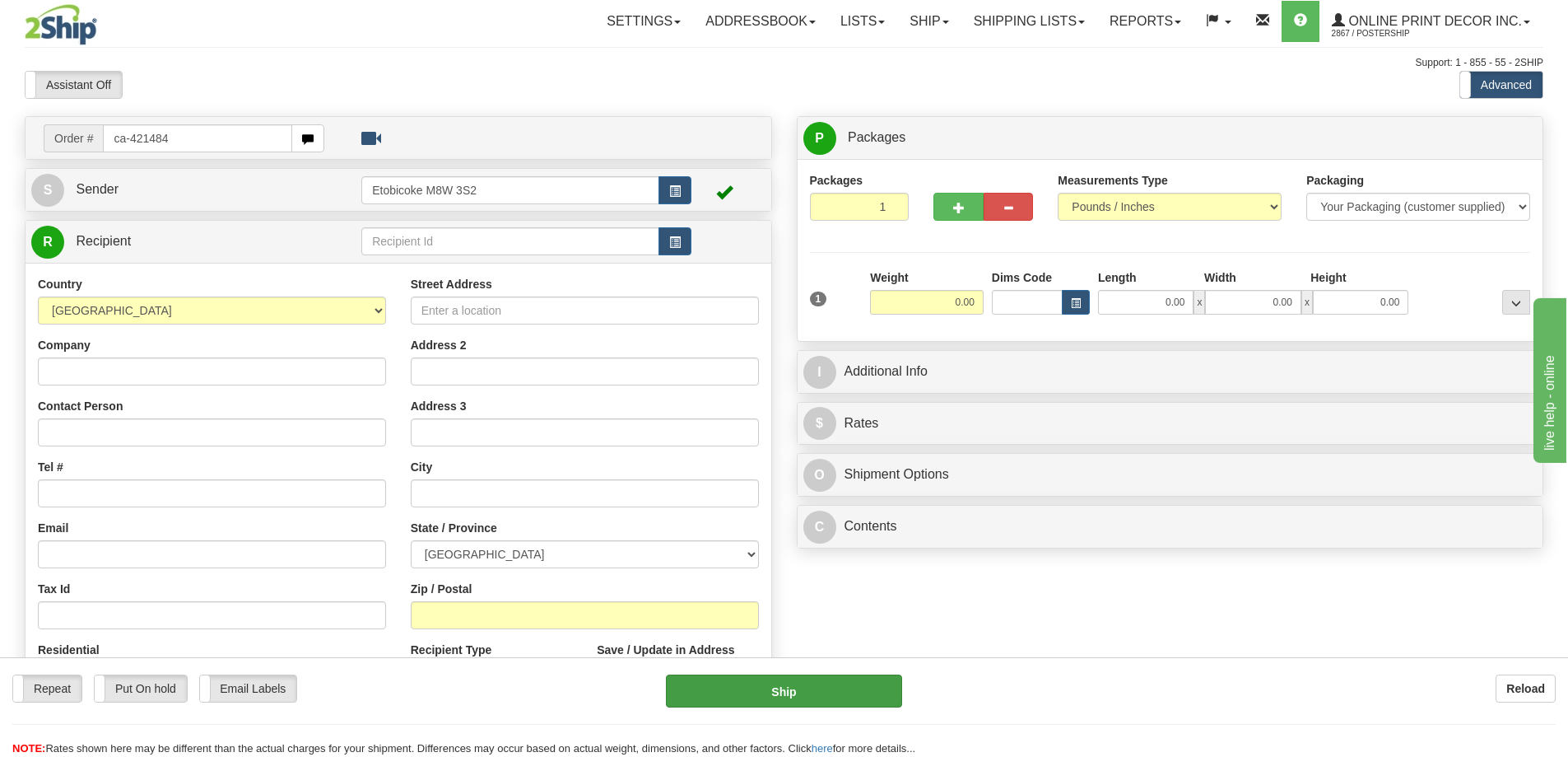
type input "ca-421484"
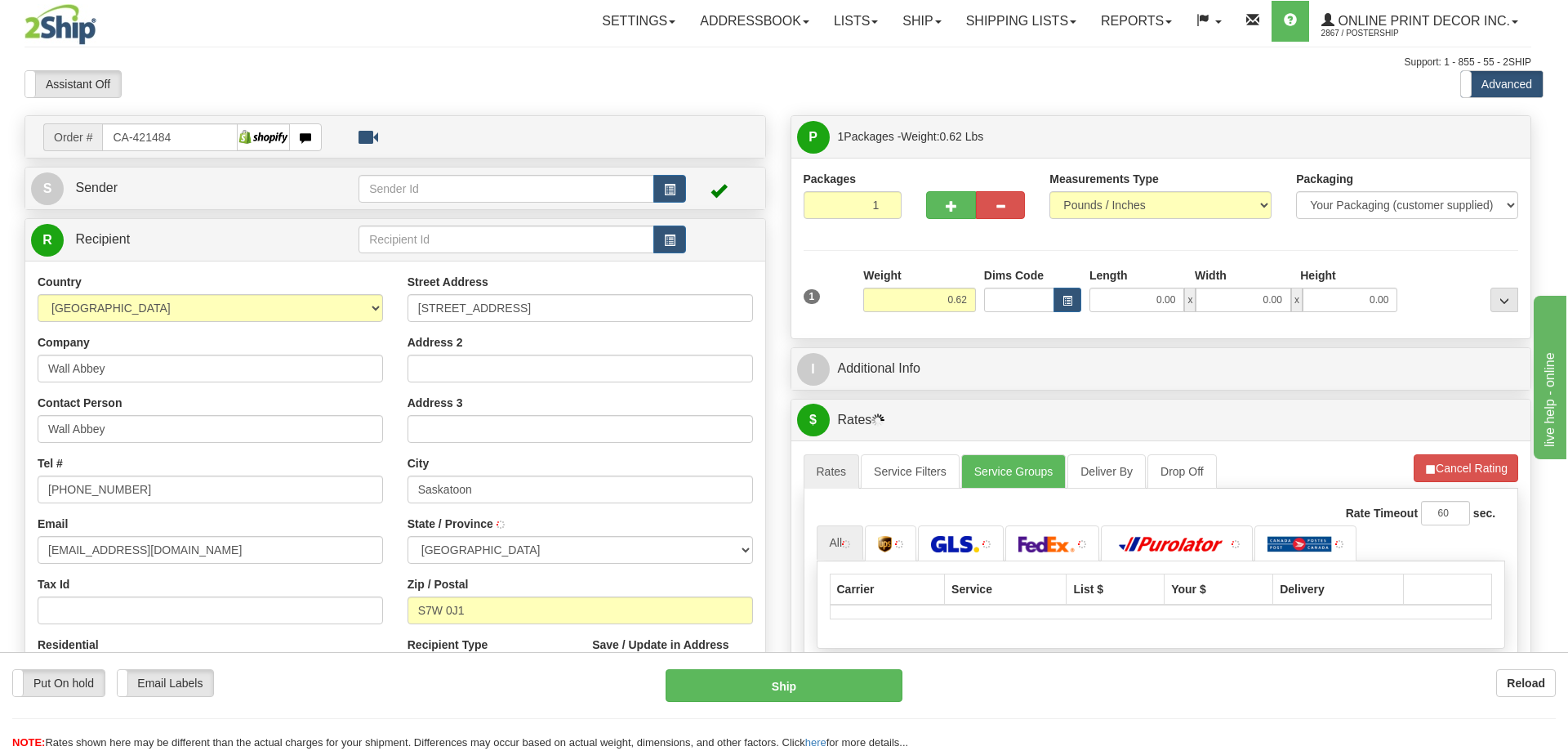
type input "SASKATOON"
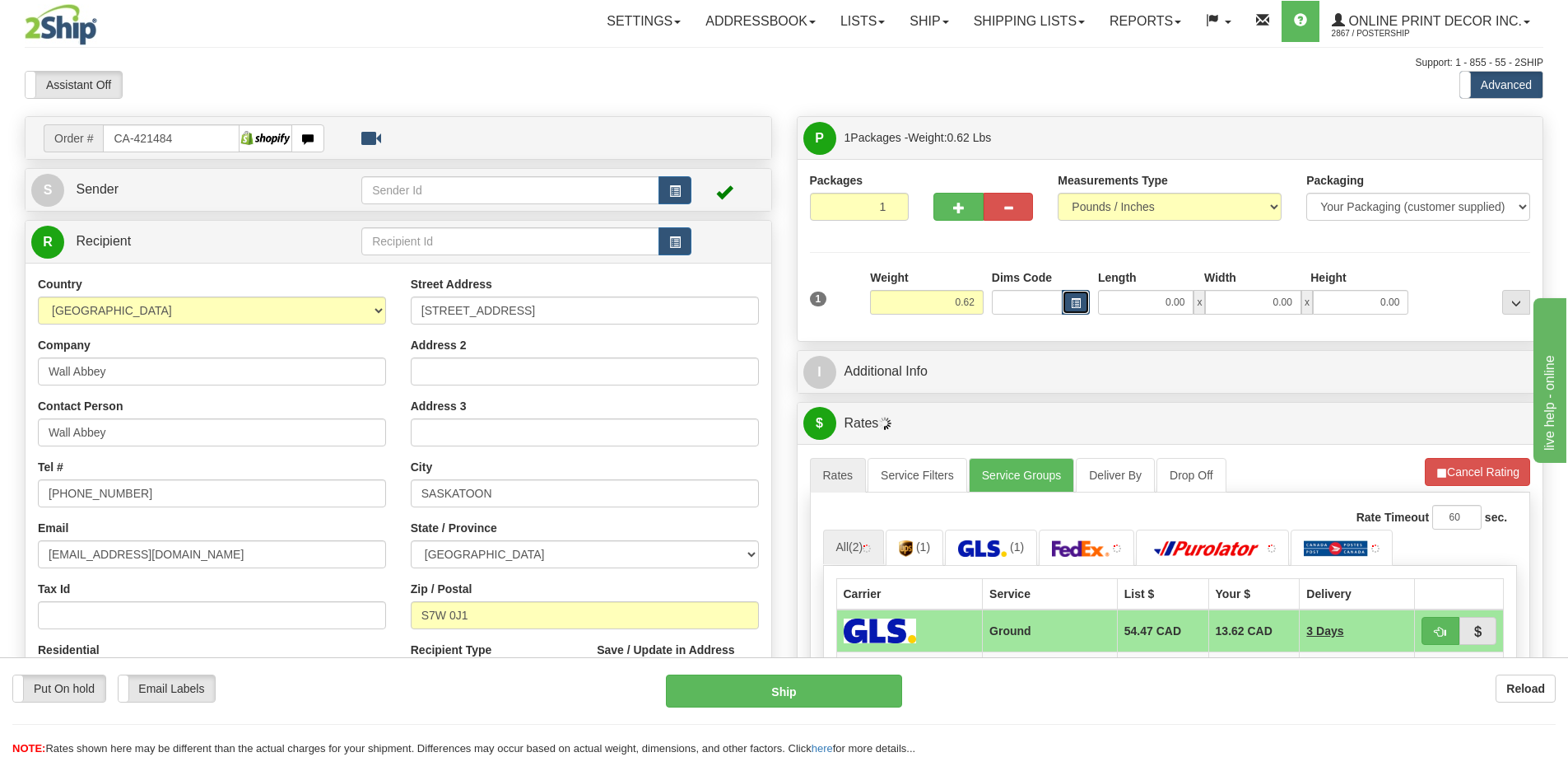
click at [1079, 304] on span "button" at bounding box center [1076, 303] width 10 height 9
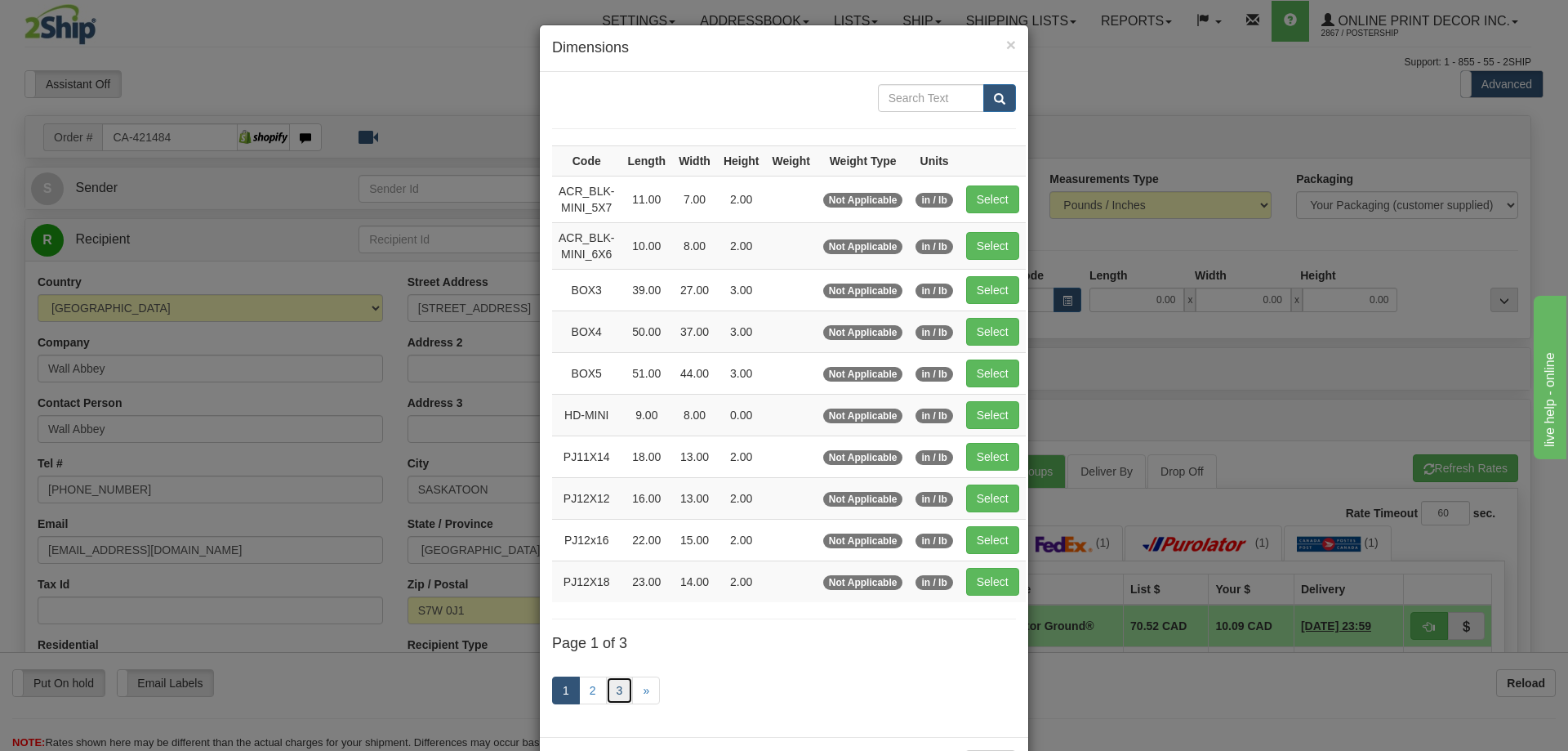
click at [612, 693] on link "3" at bounding box center [620, 691] width 28 height 28
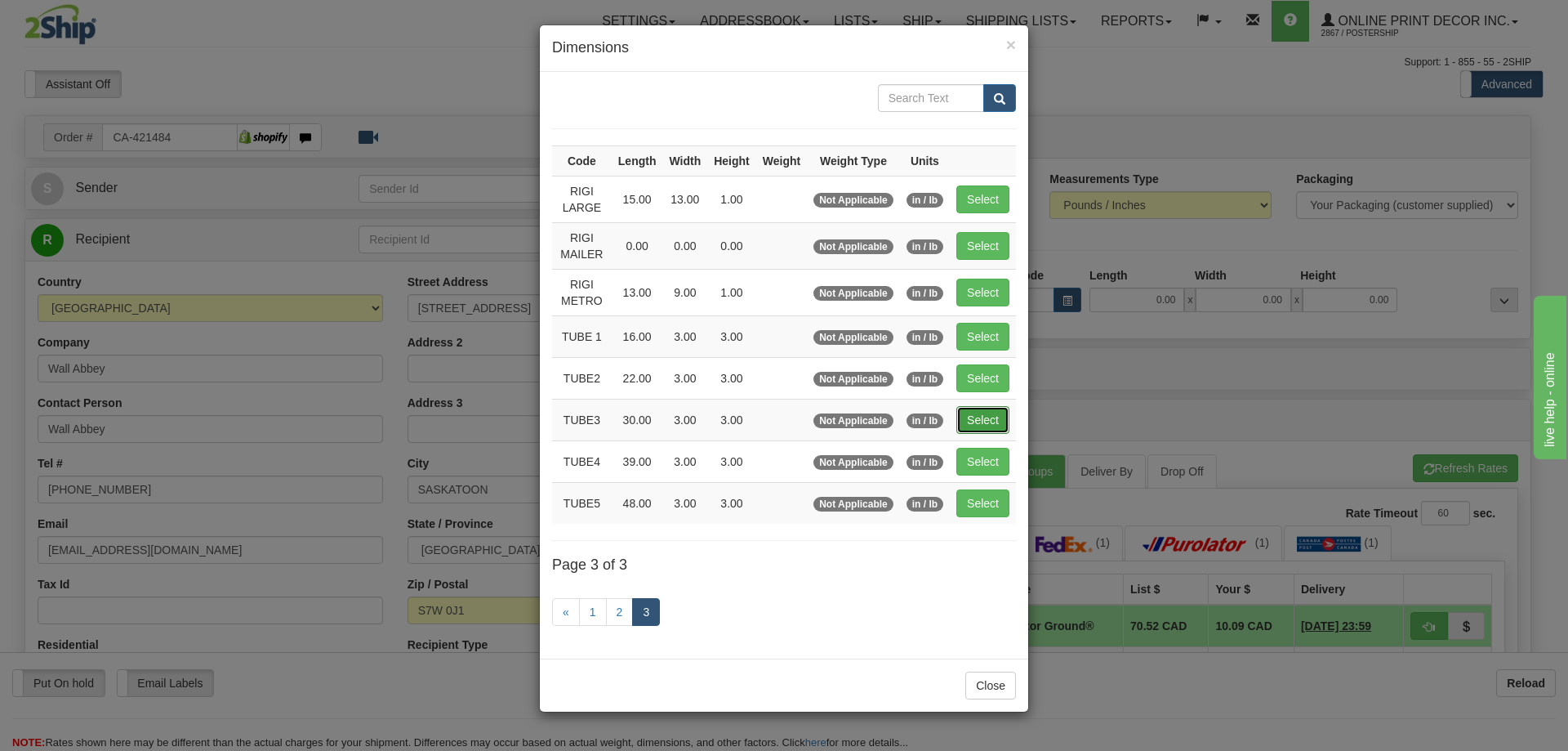
click at [968, 416] on button "Select" at bounding box center [983, 420] width 54 height 28
type input "TUBE3"
type input "30.00"
type input "3.00"
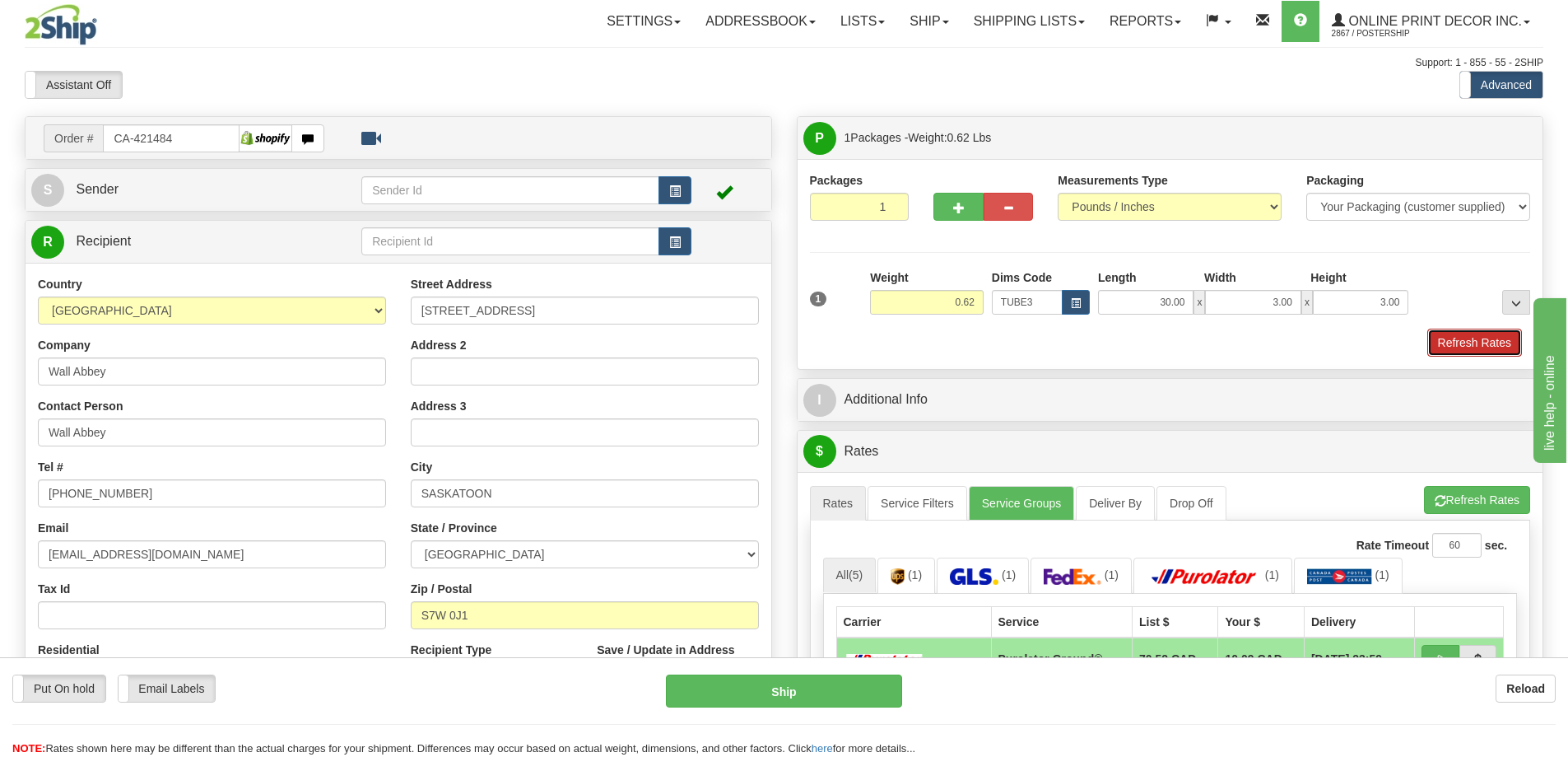
click at [1488, 336] on button "Refresh Rates" at bounding box center [1475, 343] width 95 height 28
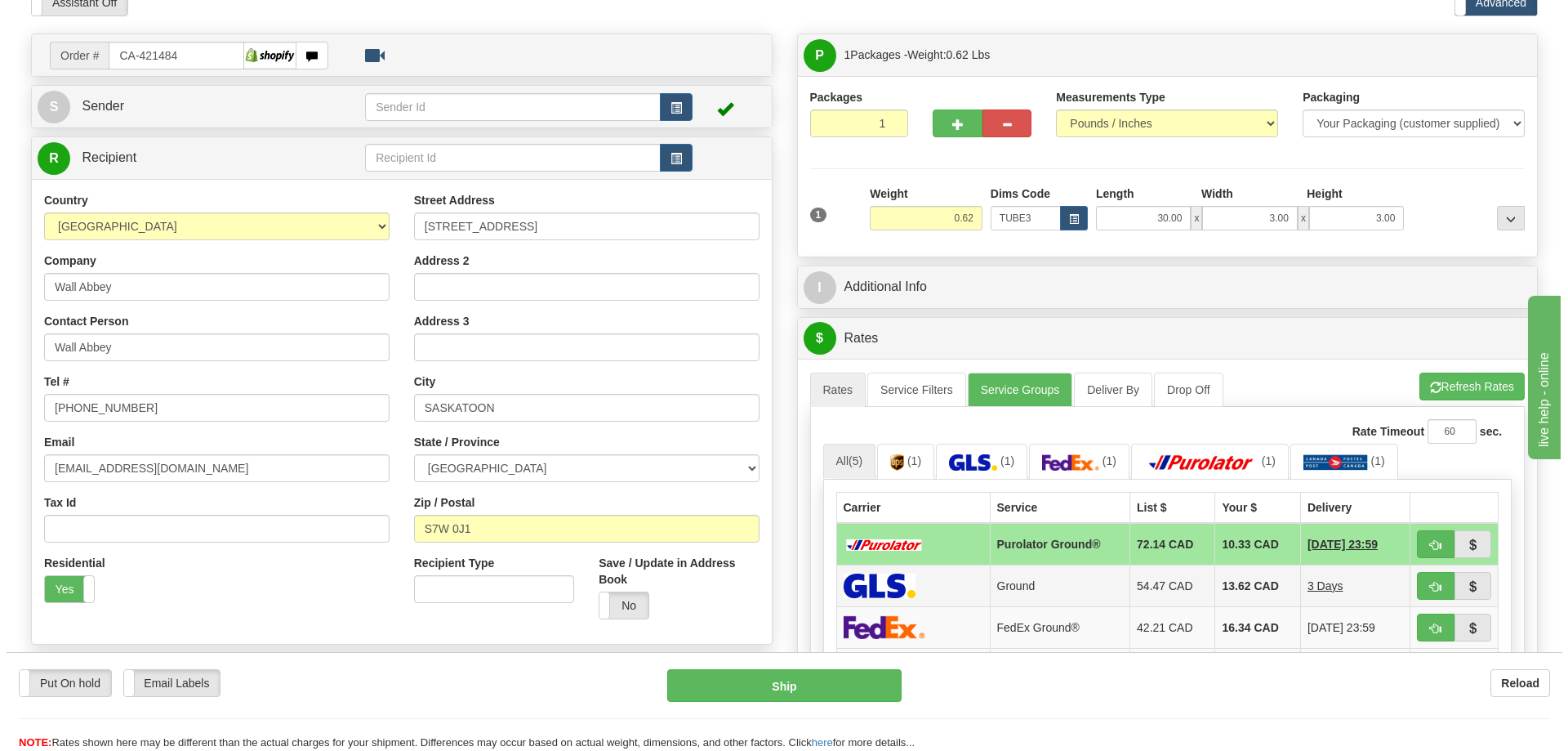
scroll to position [245, 0]
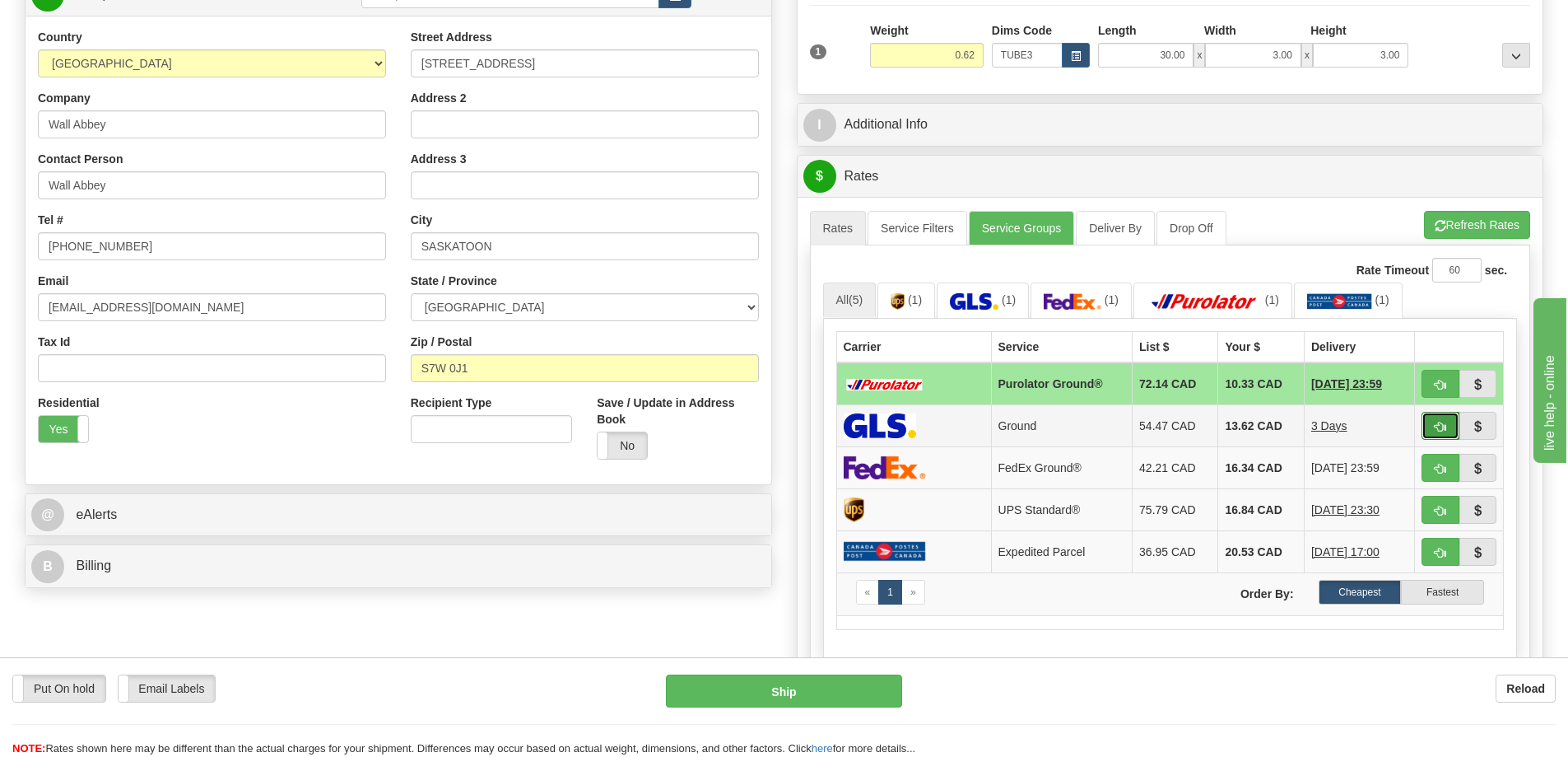
click at [1434, 421] on button "button" at bounding box center [1441, 426] width 38 height 28
type input "1"
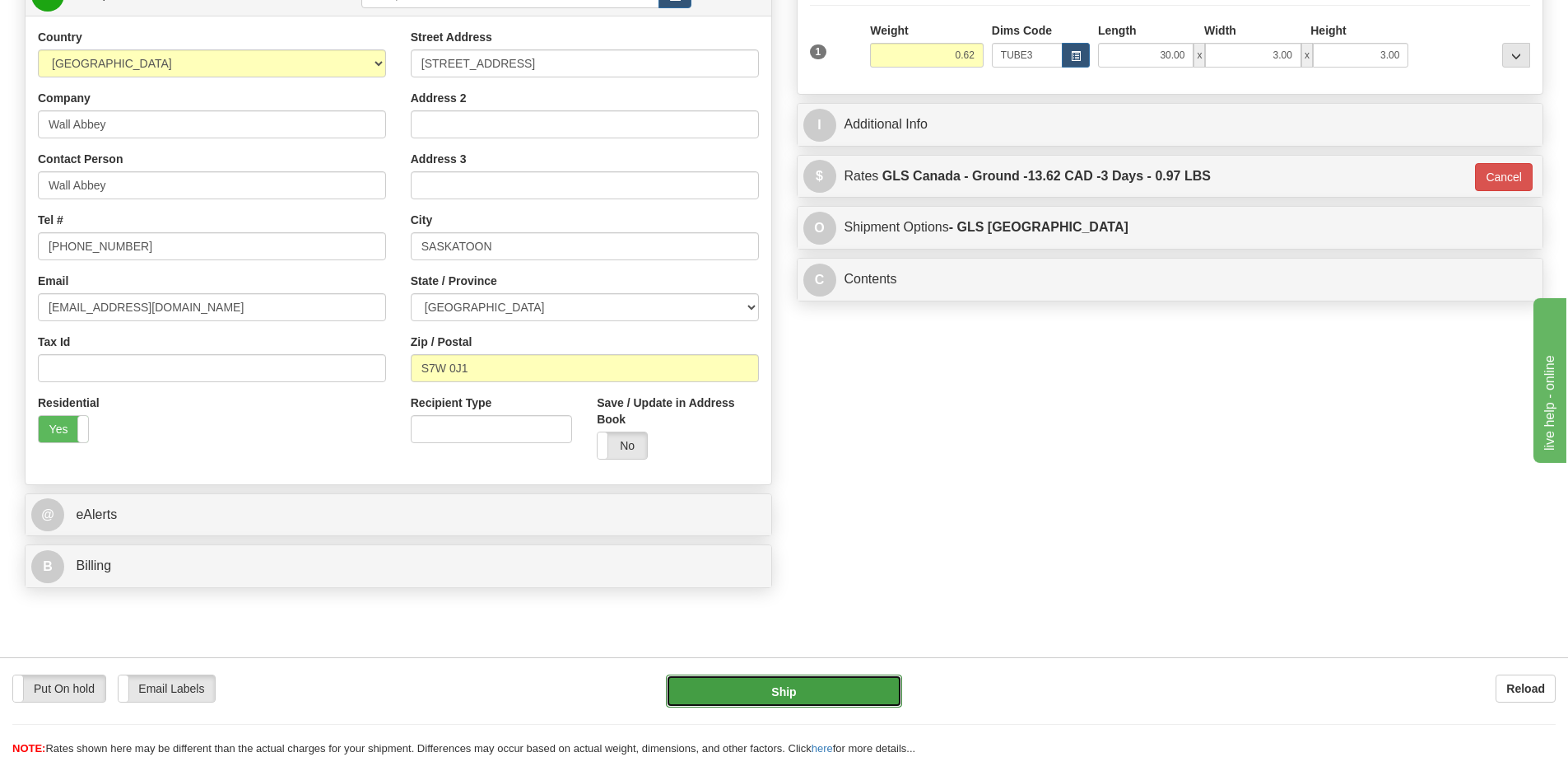
click at [829, 695] on button "Ship" at bounding box center [784, 691] width 236 height 33
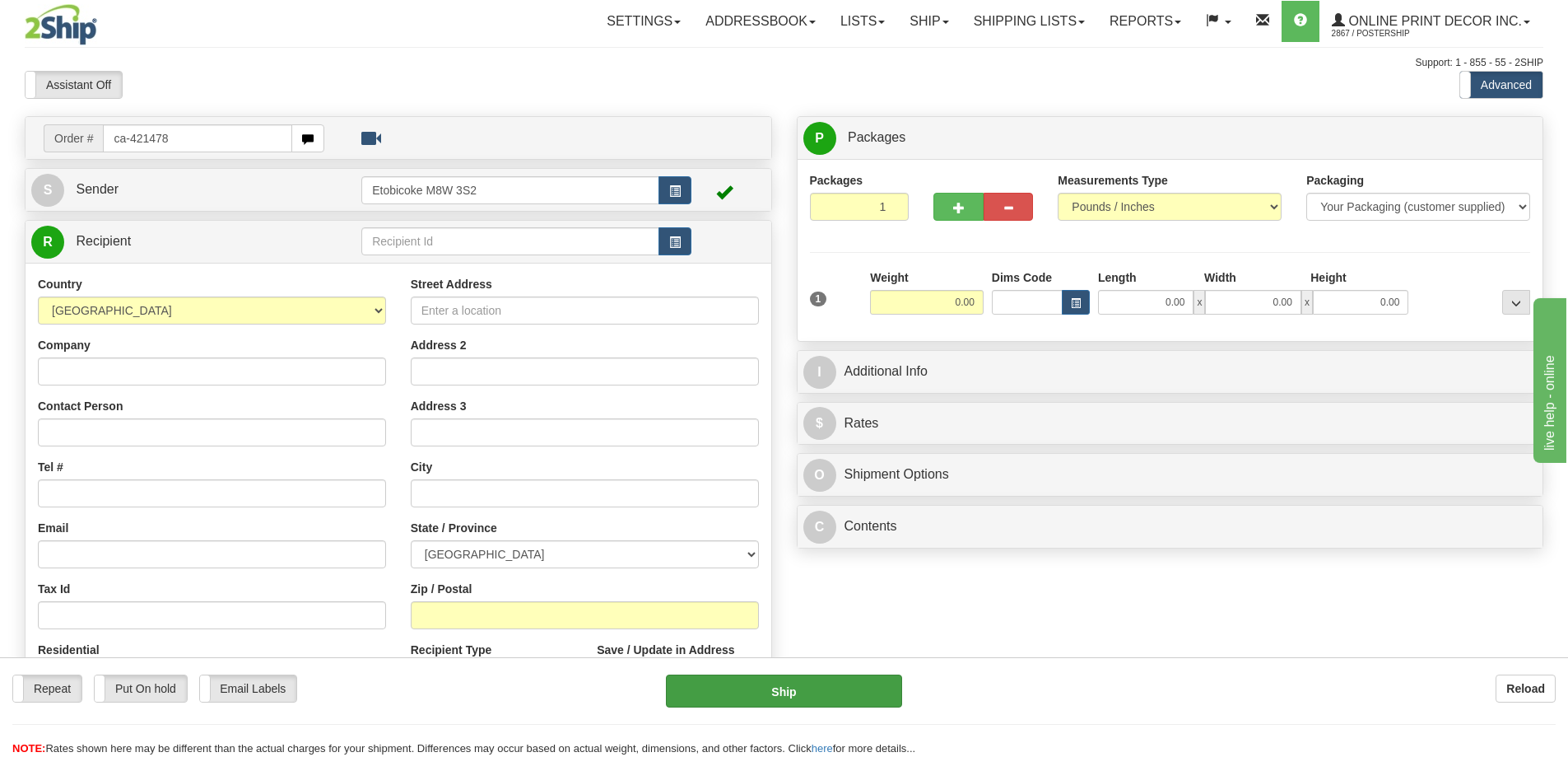
type input "ca-421478"
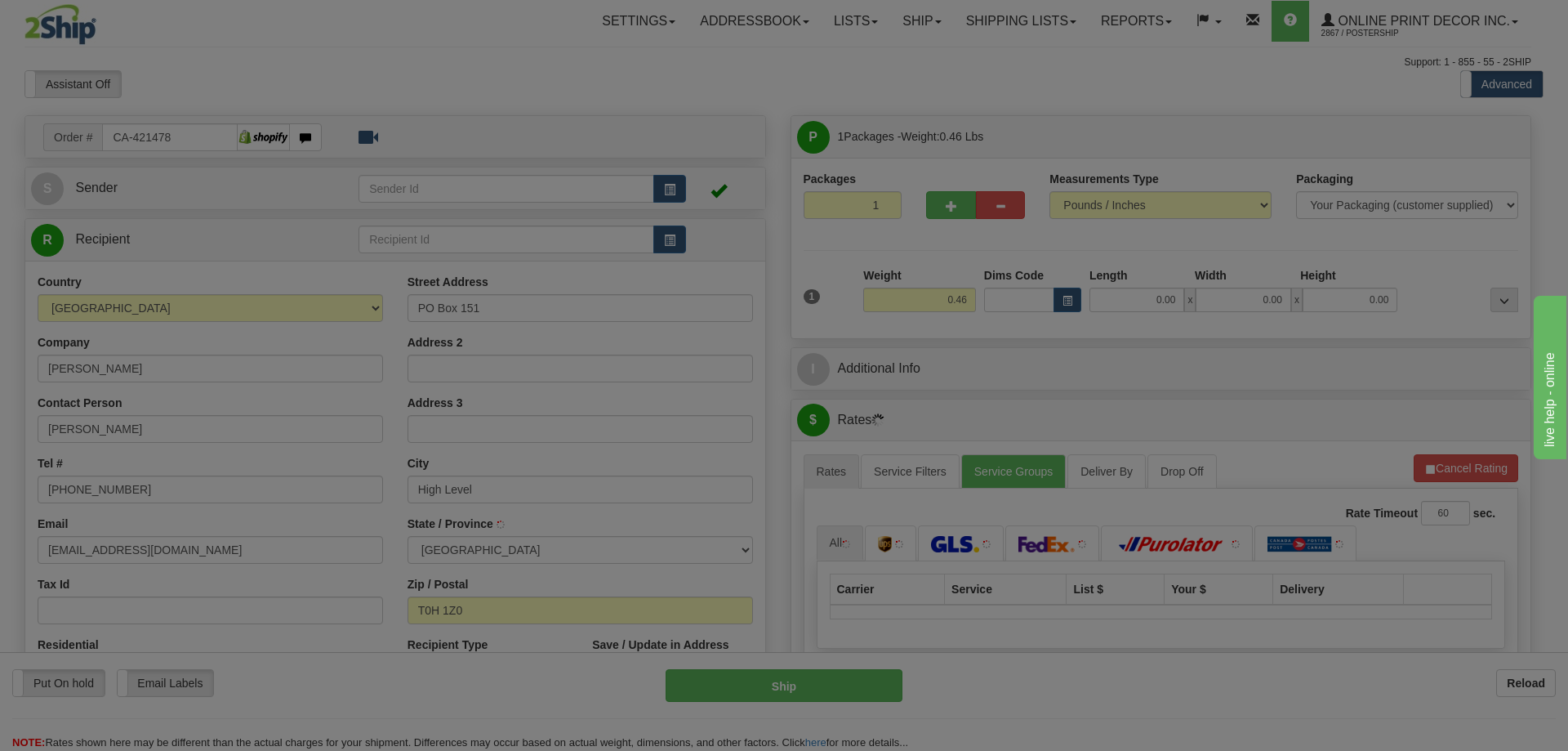
type input "HIGH LEVEL"
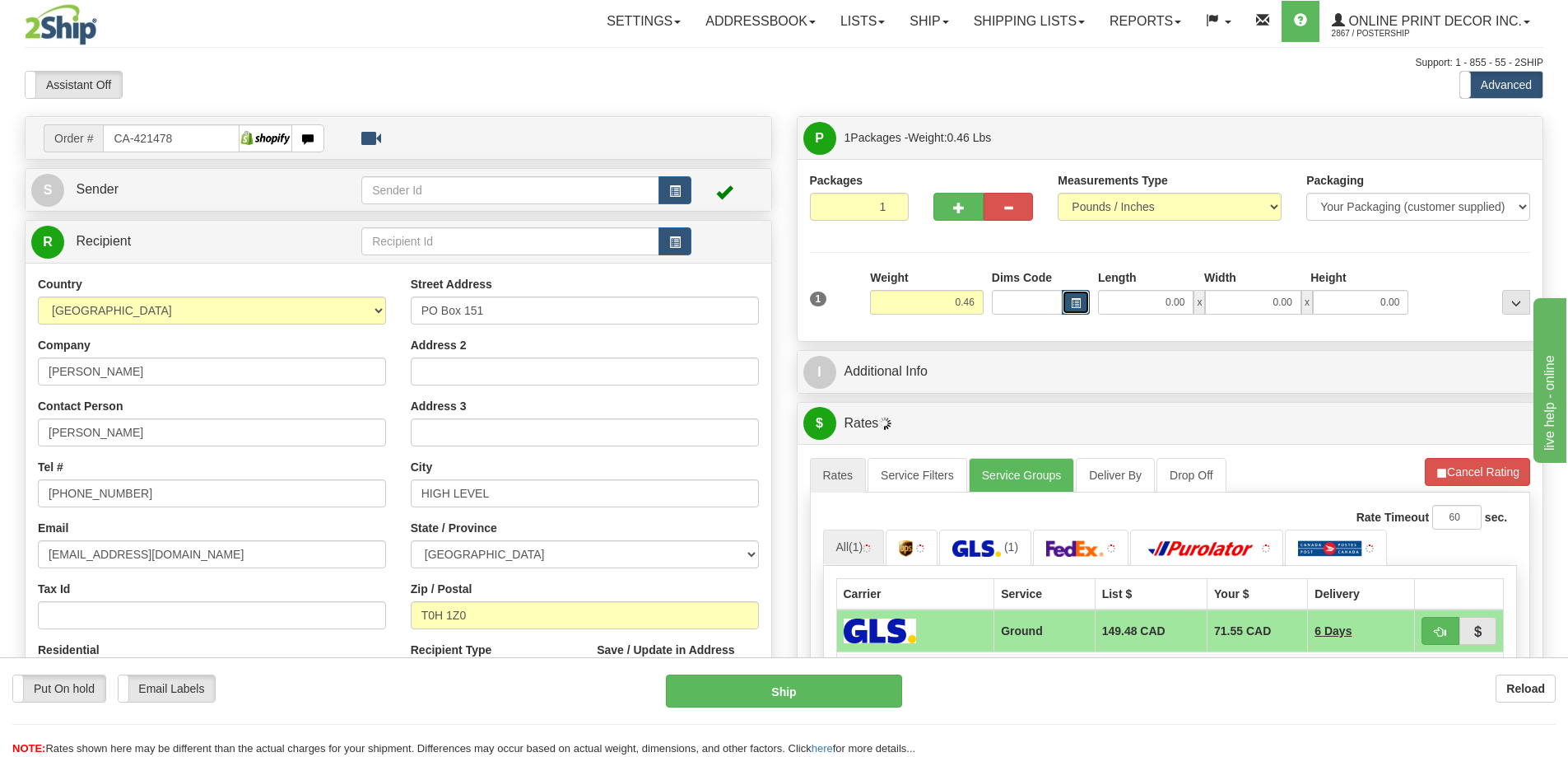
click at [1077, 302] on span "button" at bounding box center [1076, 303] width 10 height 9
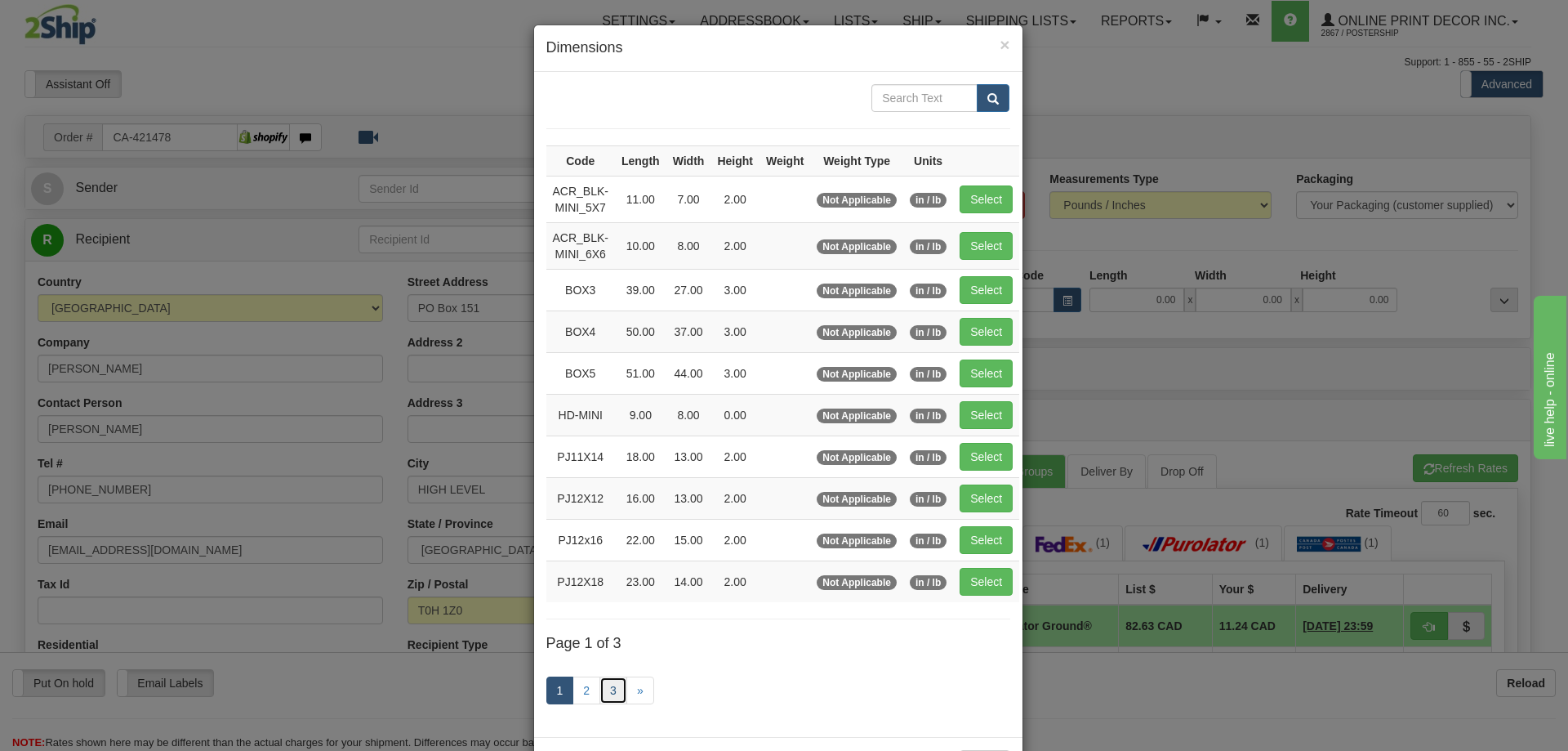
click at [599, 688] on link "3" at bounding box center [613, 691] width 28 height 28
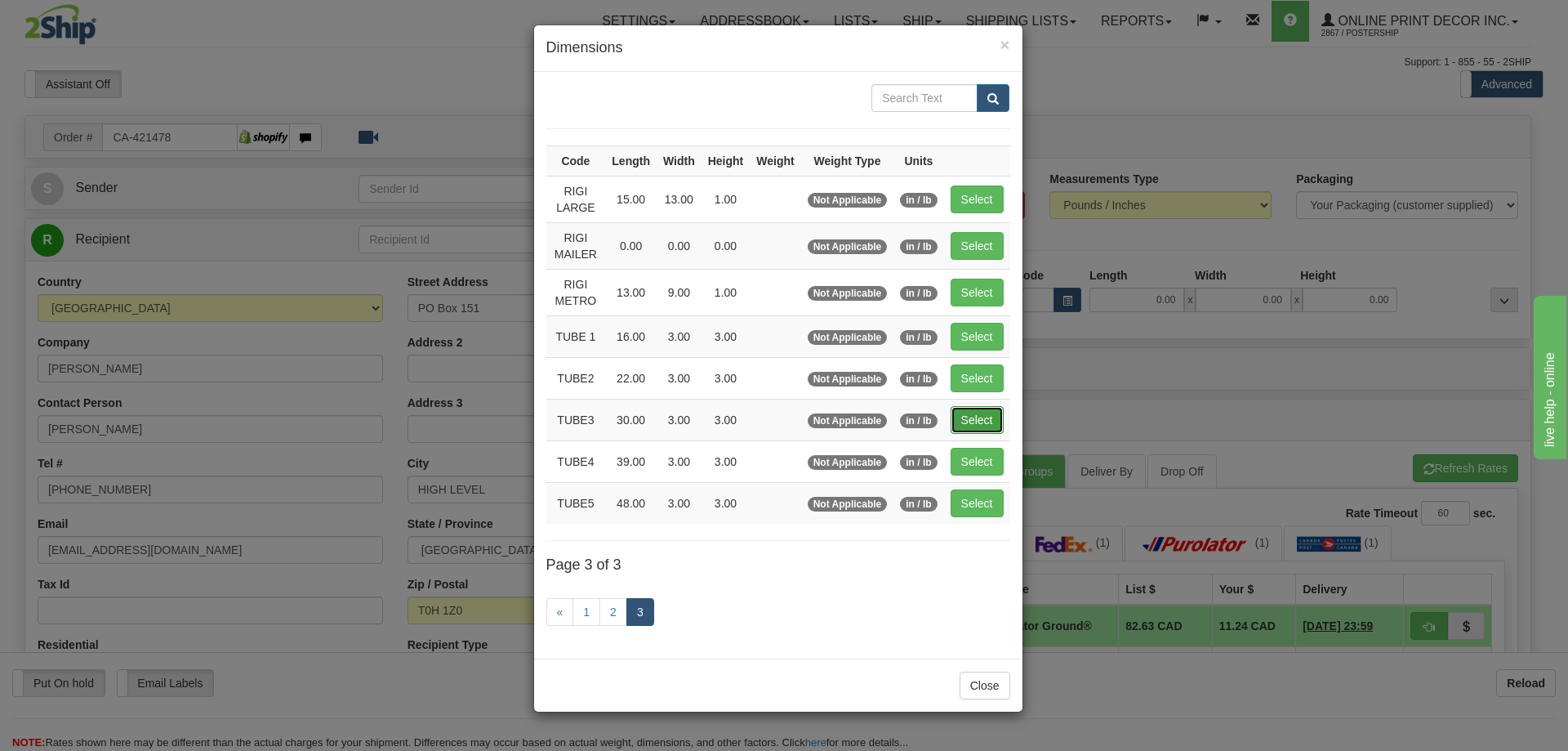
drag, startPoint x: 980, startPoint y: 415, endPoint x: 975, endPoint y: 408, distance: 8.6
click at [977, 411] on button "Select" at bounding box center [977, 420] width 54 height 28
type input "TUBE3"
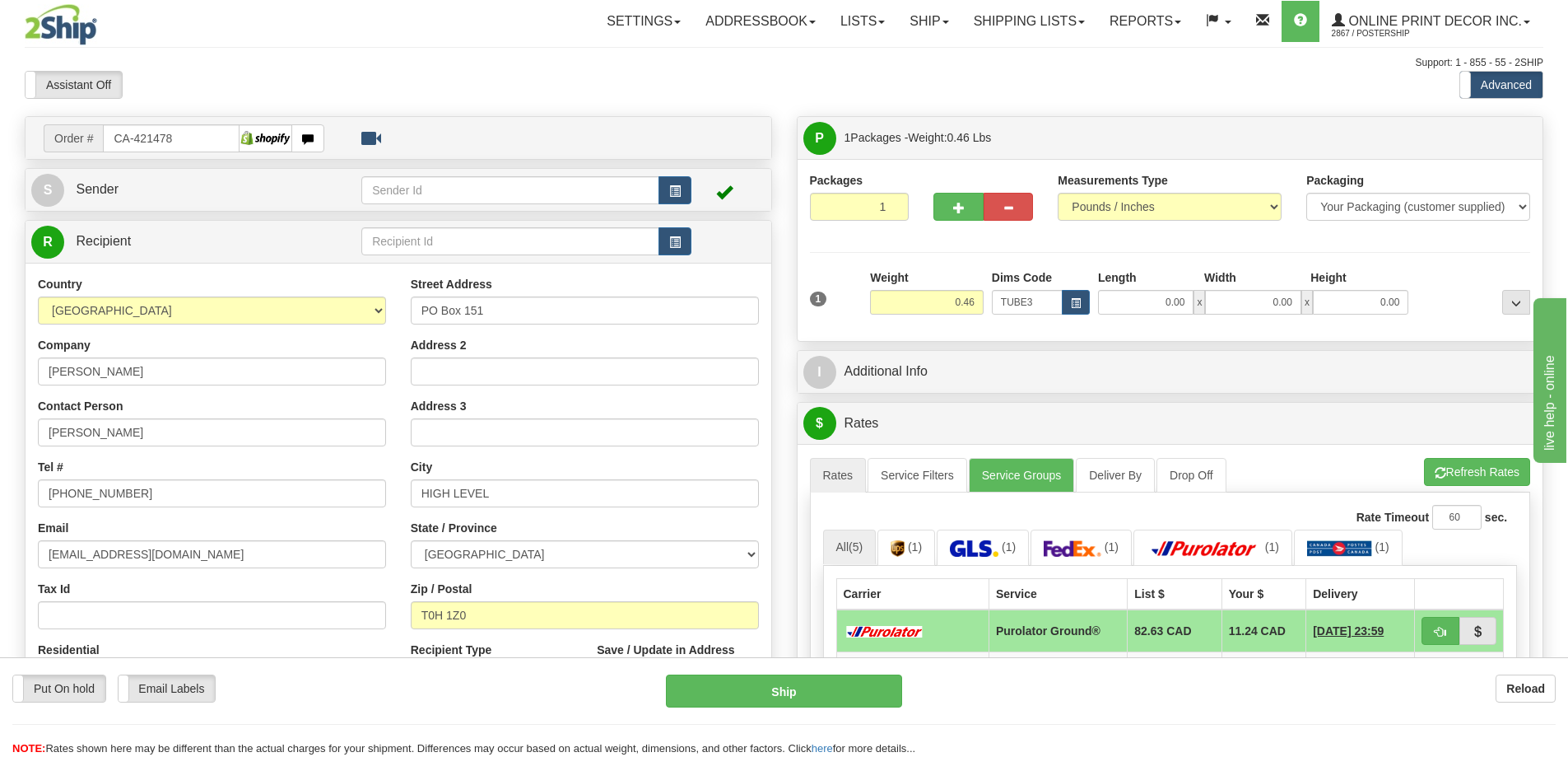
type input "30.00"
type input "3.00"
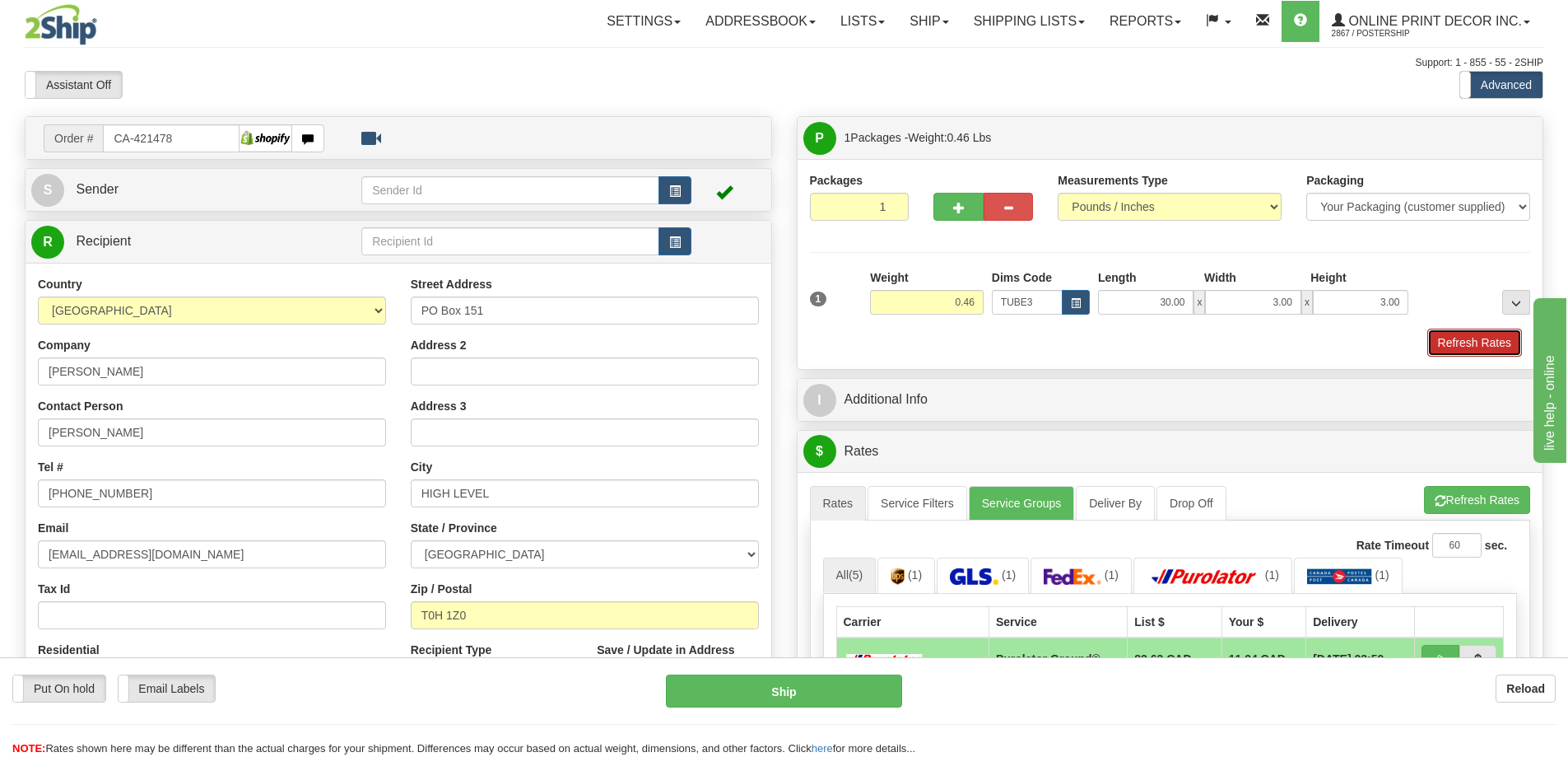
click at [1469, 330] on button "Refresh Rates" at bounding box center [1475, 343] width 95 height 28
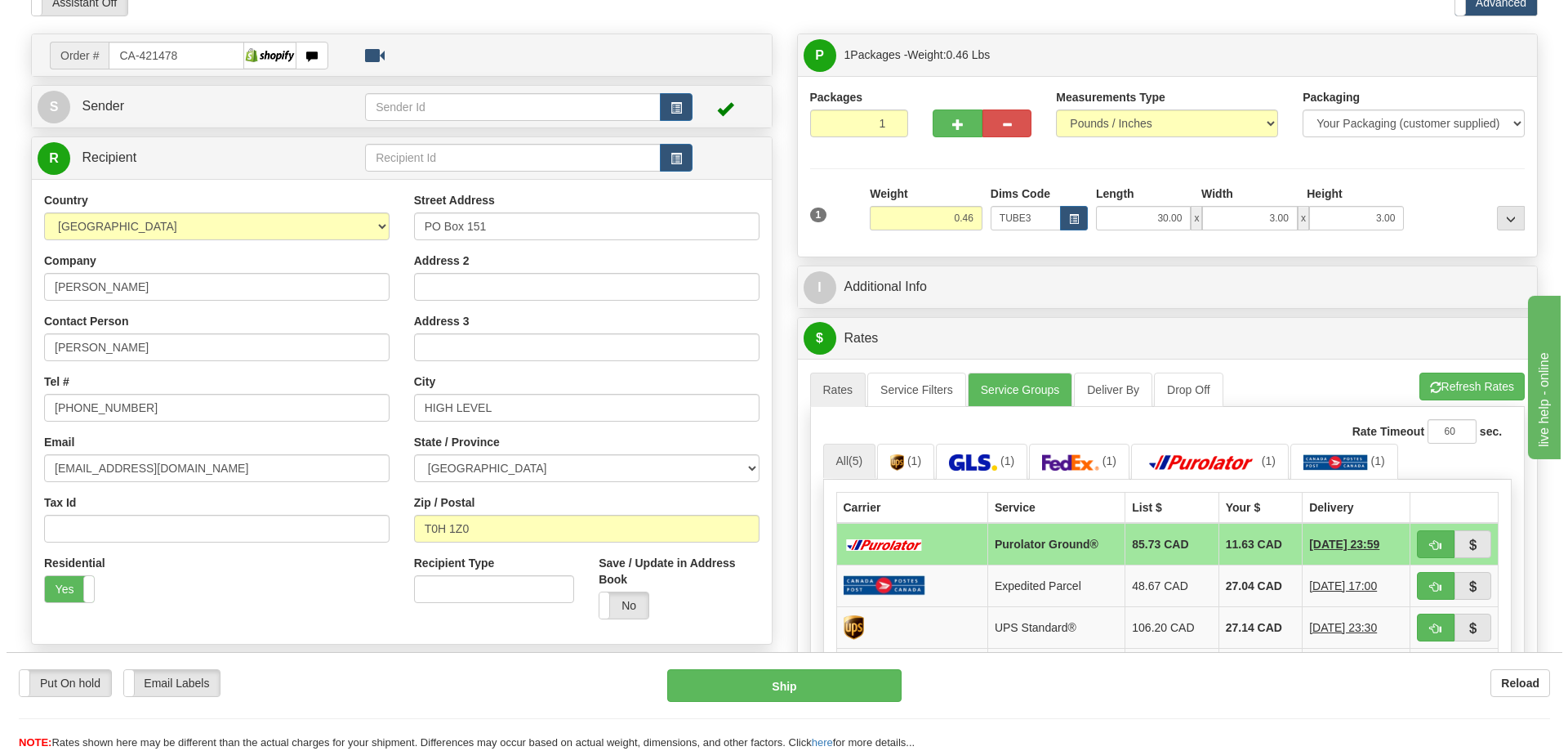
scroll to position [163, 0]
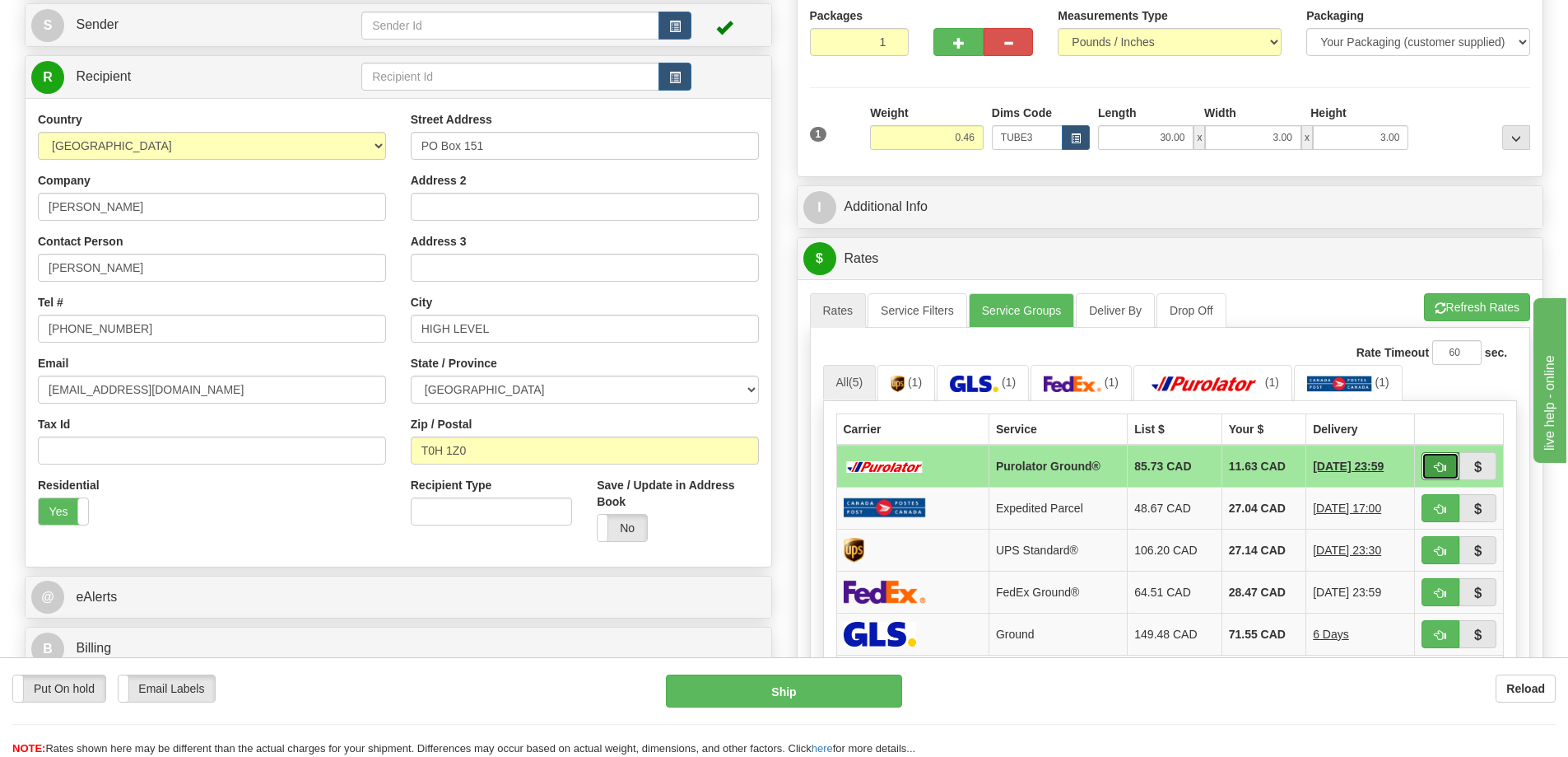
click at [1439, 470] on span "button" at bounding box center [1441, 467] width 12 height 11
type input "260"
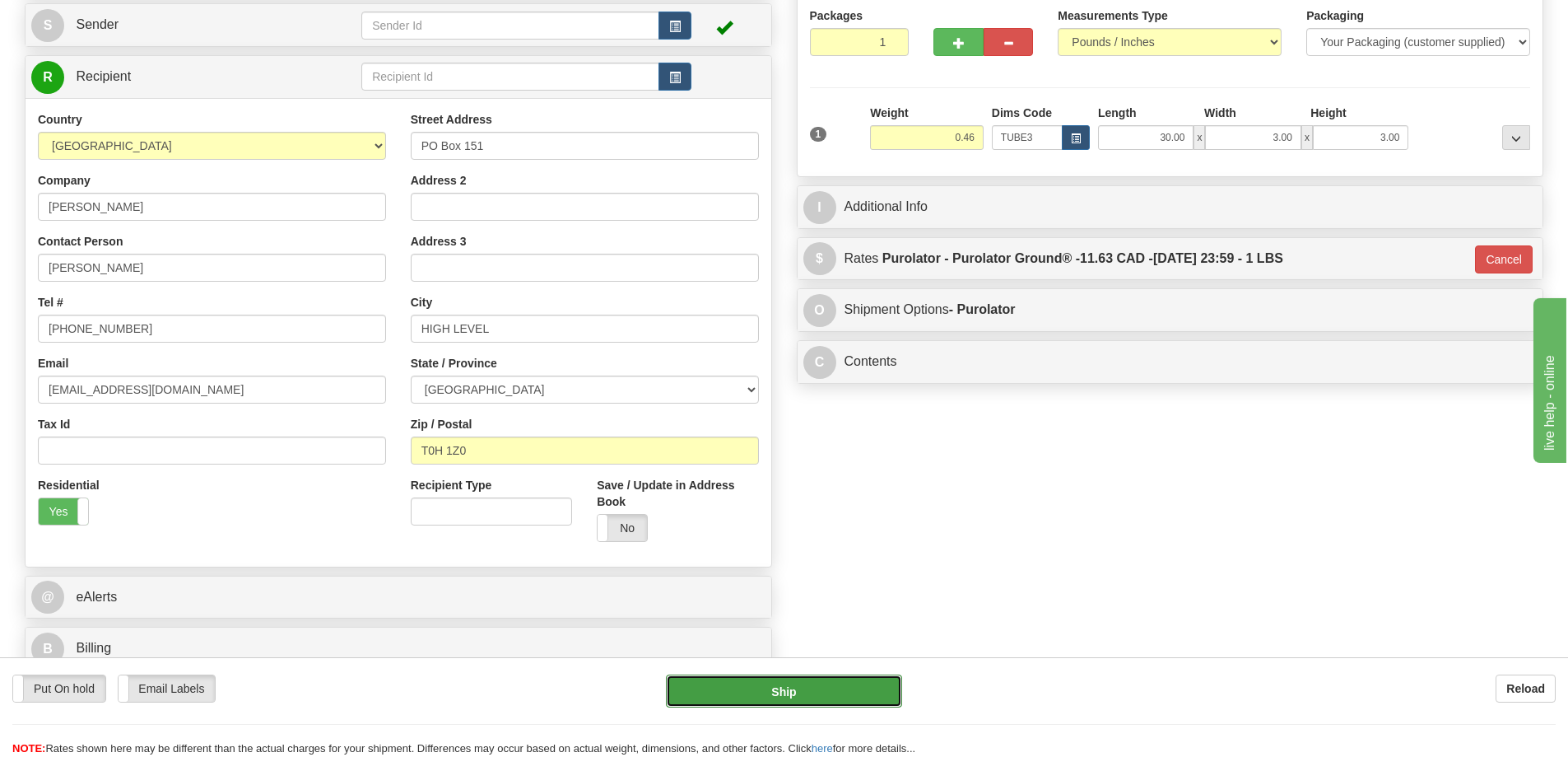
click at [840, 698] on button "Ship" at bounding box center [784, 691] width 236 height 33
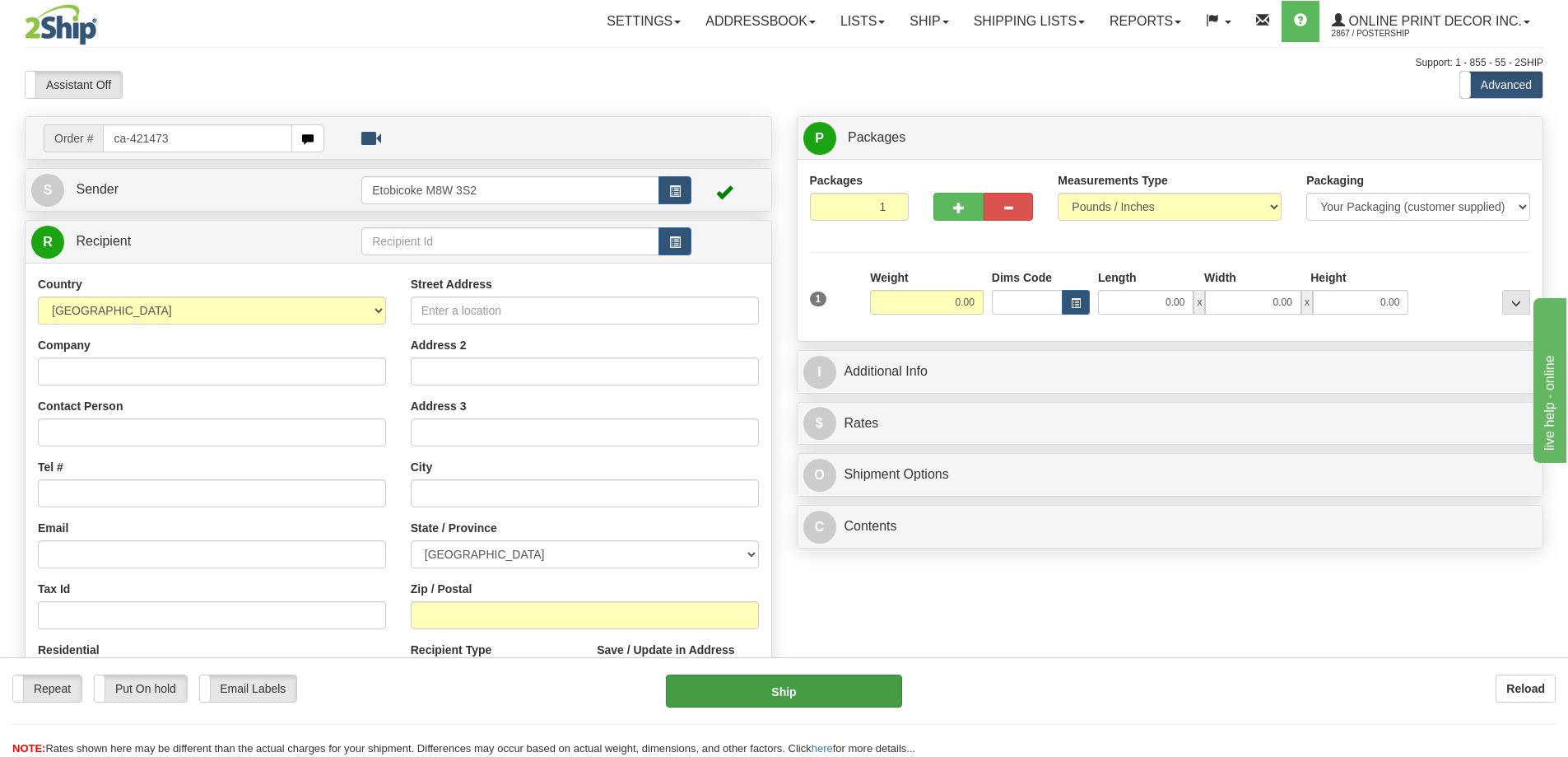
type input "ca-421473"
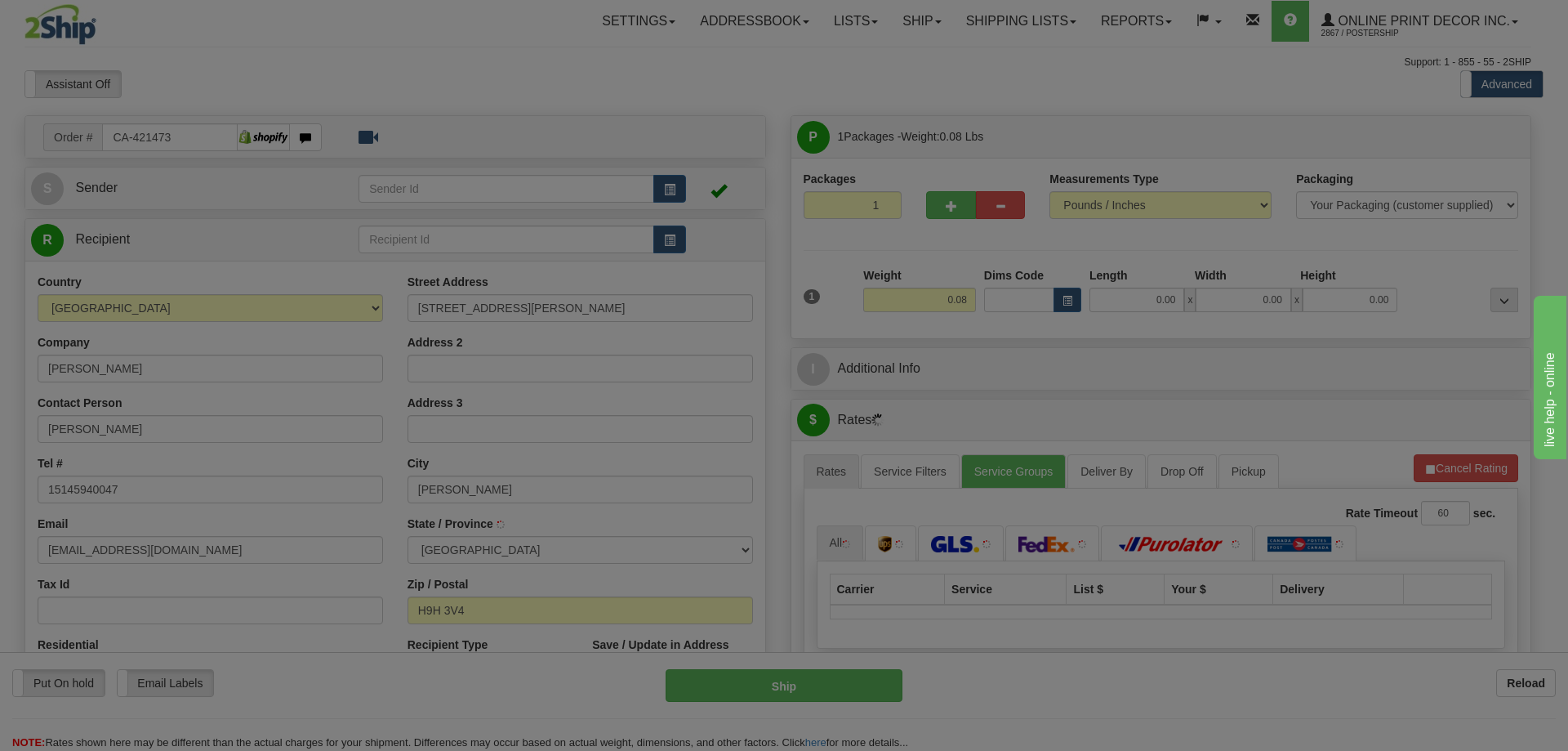
type input "[PERSON_NAME]"
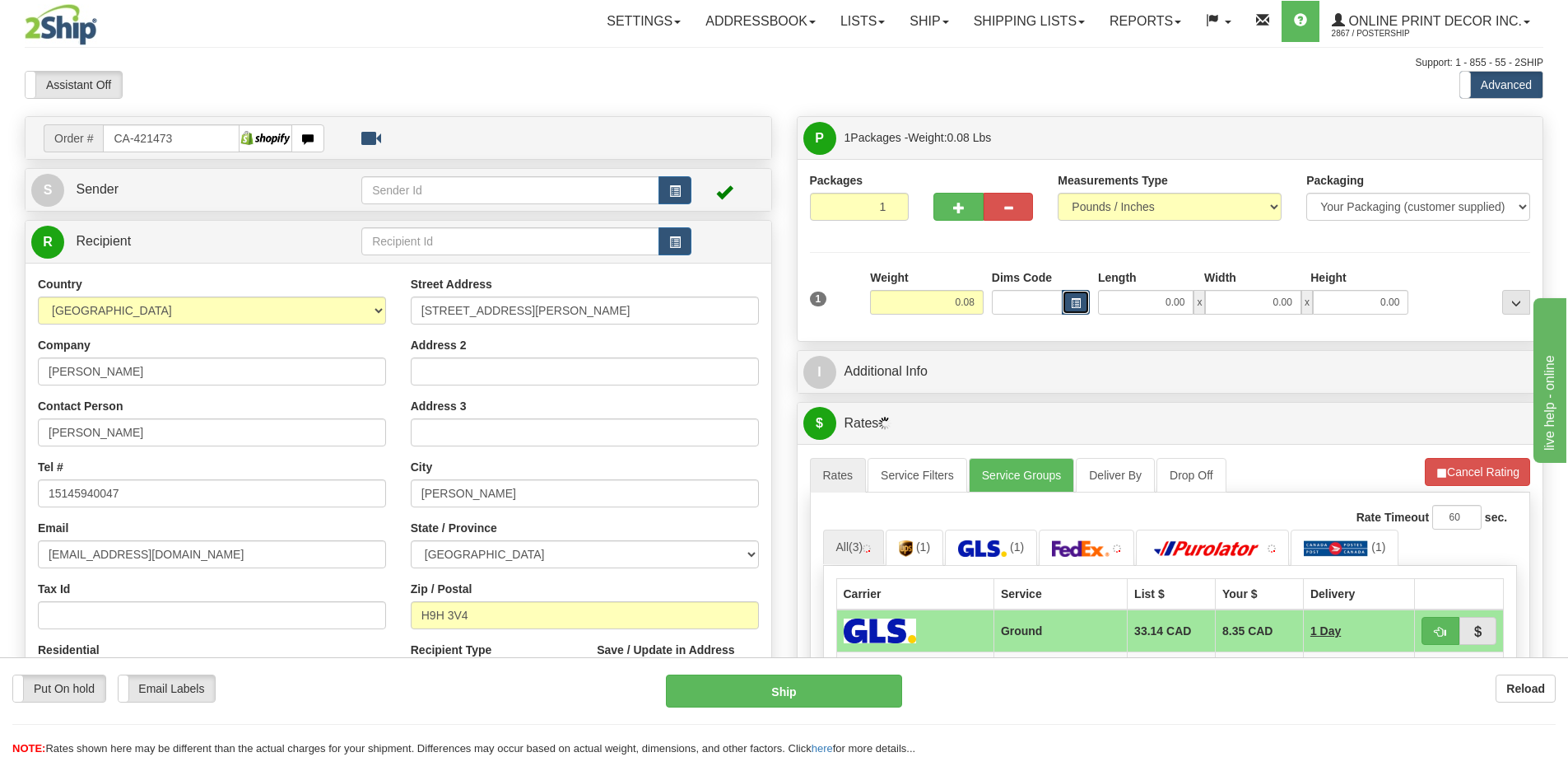
click at [1079, 295] on button "button" at bounding box center [1076, 302] width 28 height 25
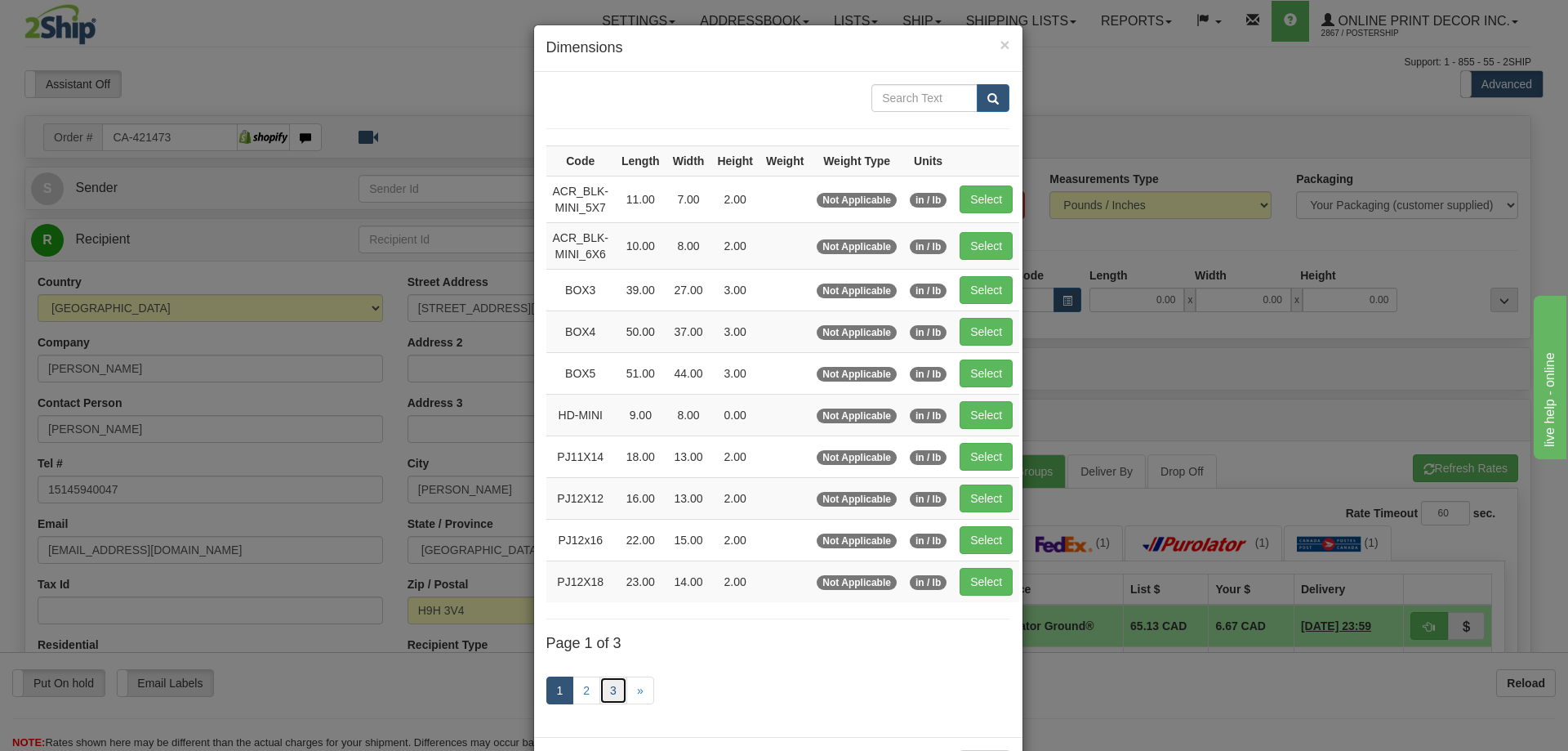
click at [615, 685] on link "3" at bounding box center [613, 691] width 28 height 28
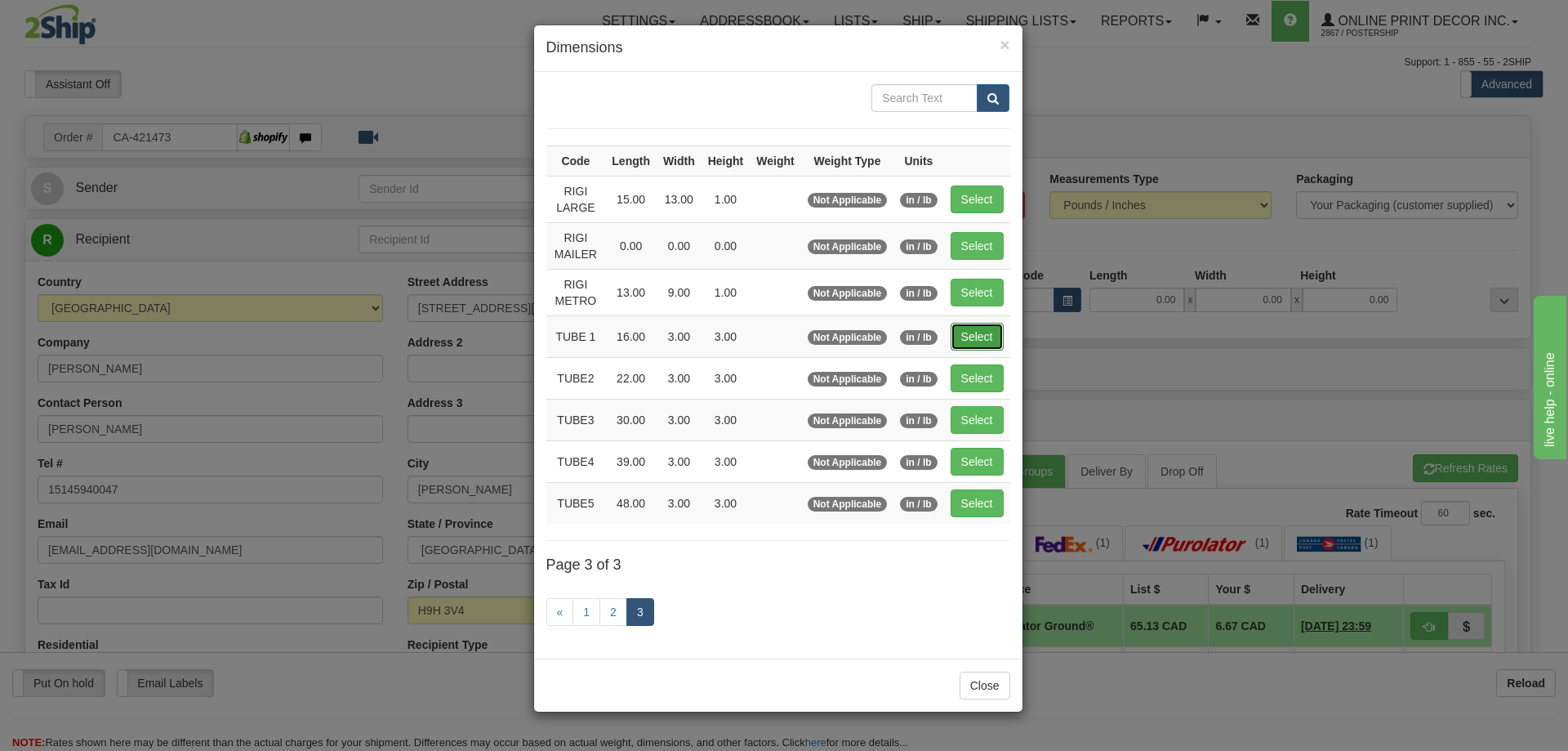
click at [970, 338] on button "Select" at bounding box center [977, 337] width 54 height 28
type input "TUBE 1"
type input "16.00"
type input "3.00"
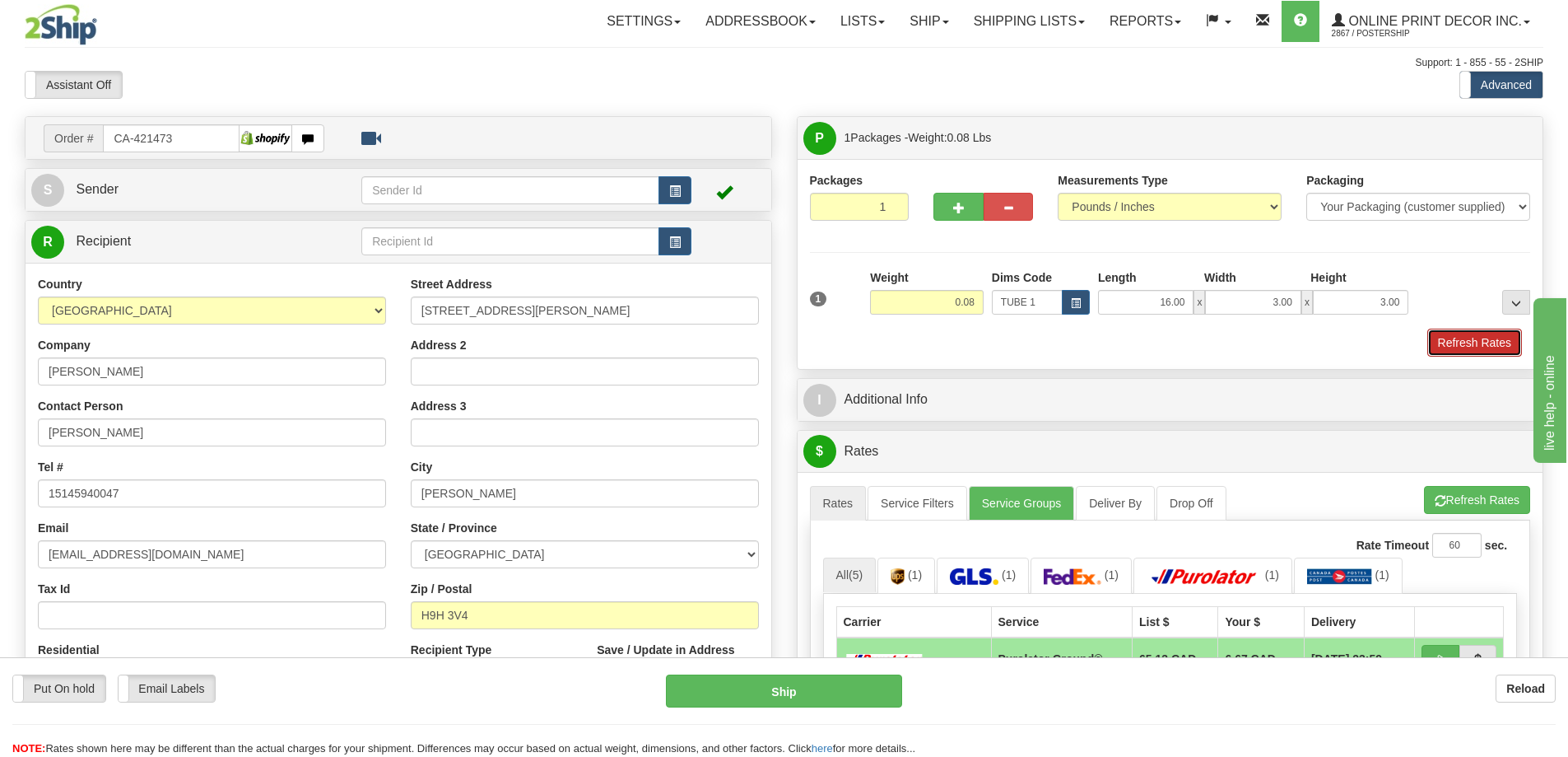
click at [1467, 352] on button "Refresh Rates" at bounding box center [1475, 343] width 95 height 28
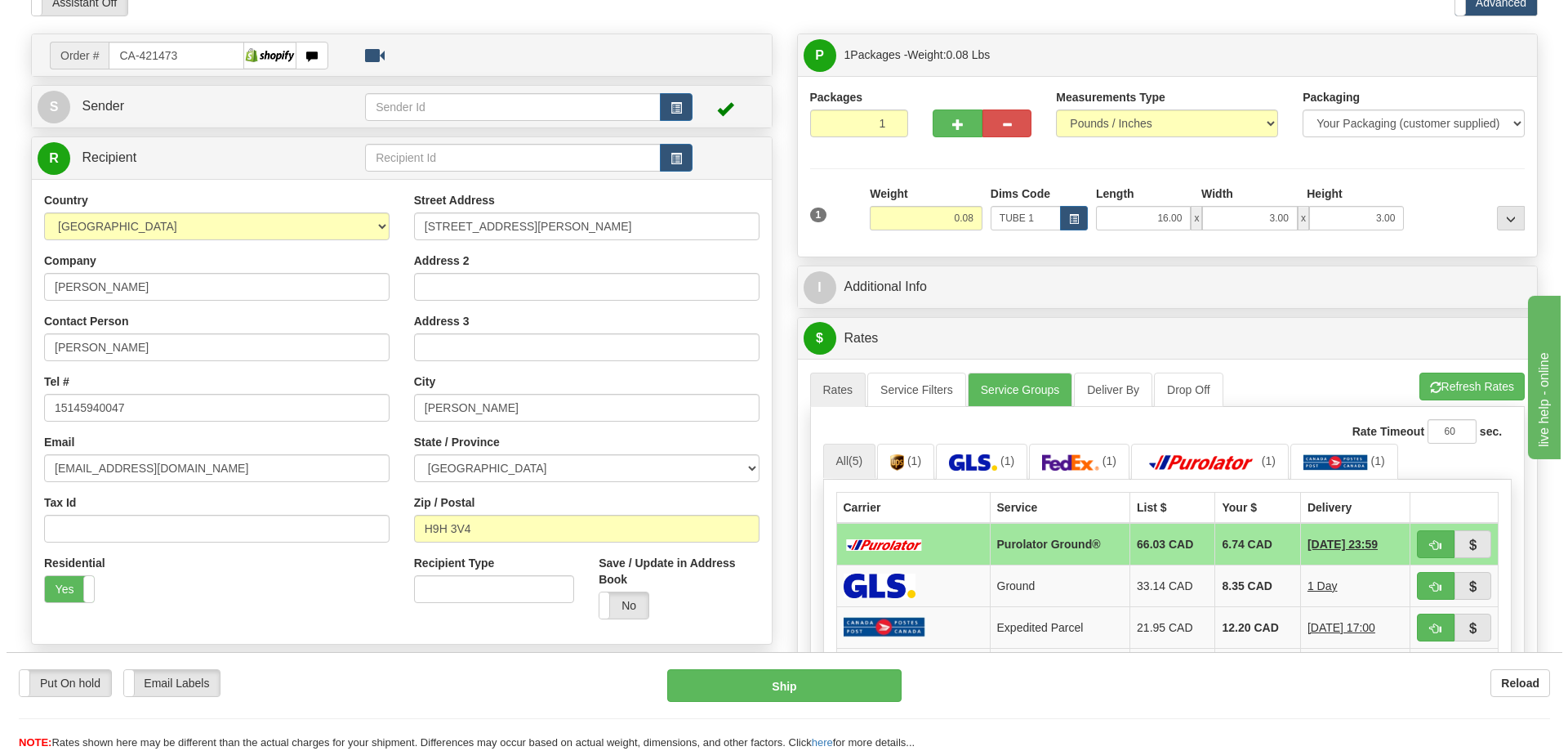
scroll to position [245, 0]
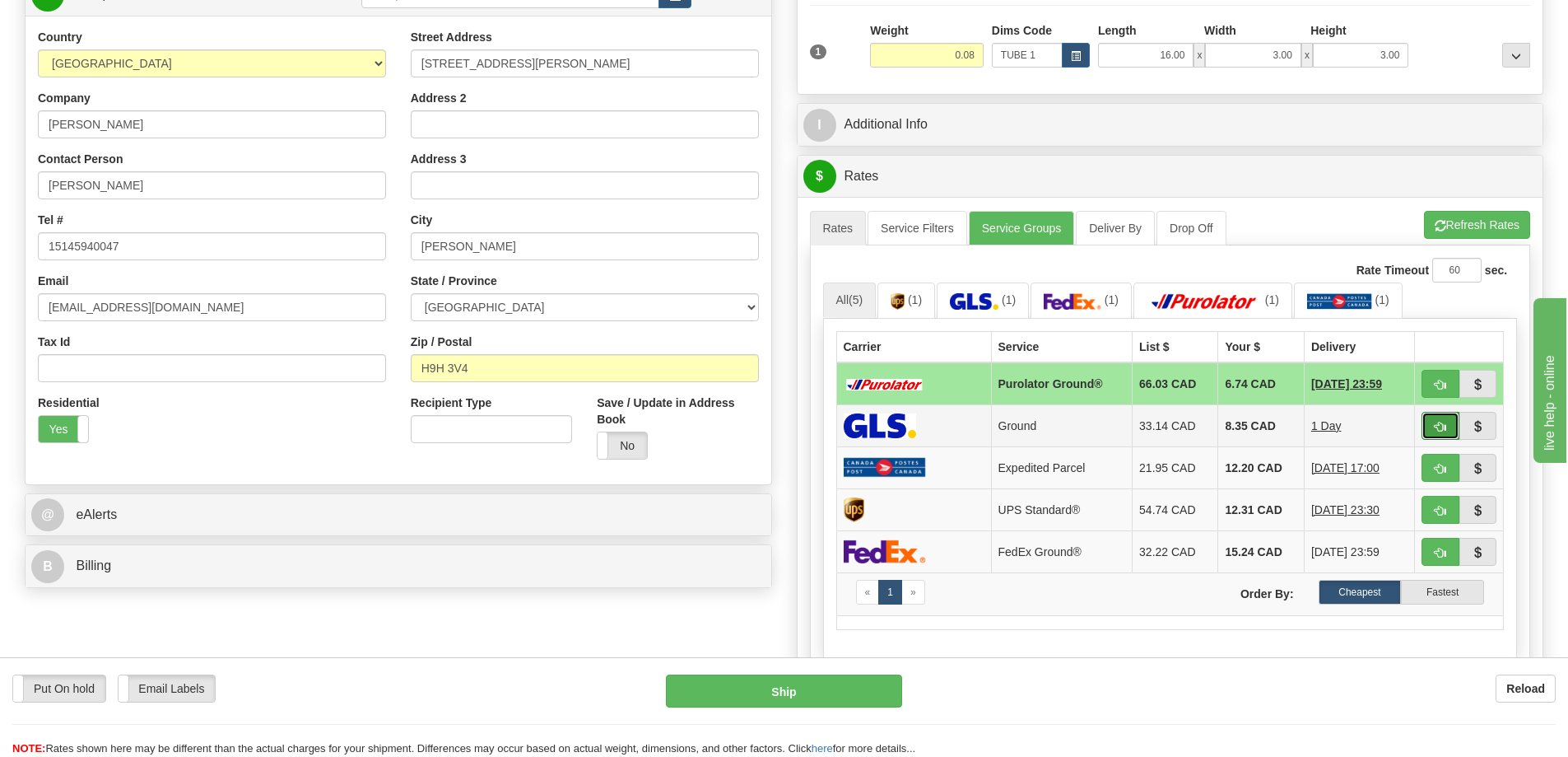
click at [1437, 426] on span "button" at bounding box center [1441, 427] width 12 height 11
type input "1"
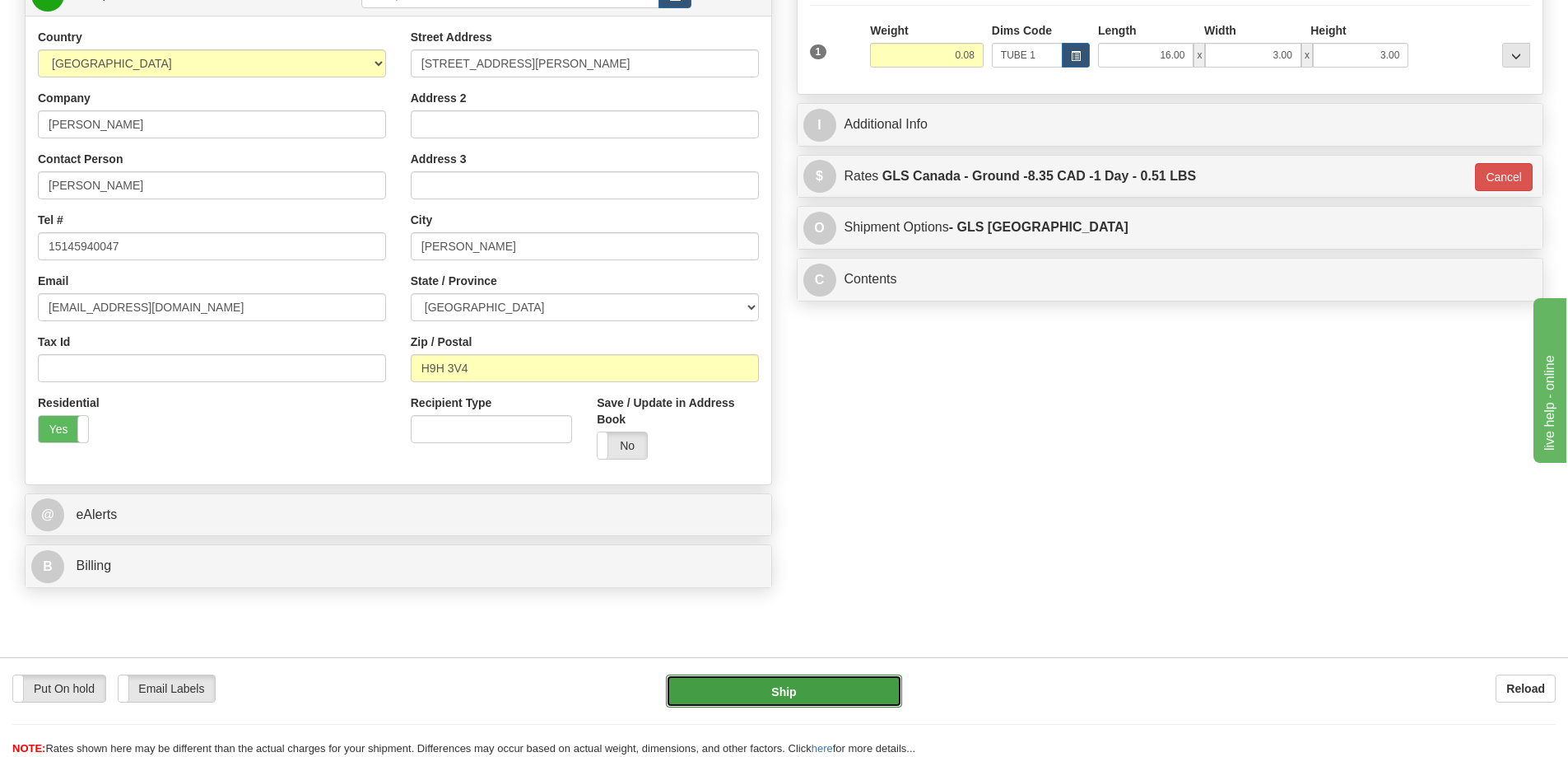
click at [867, 696] on button "Ship" at bounding box center [784, 691] width 236 height 33
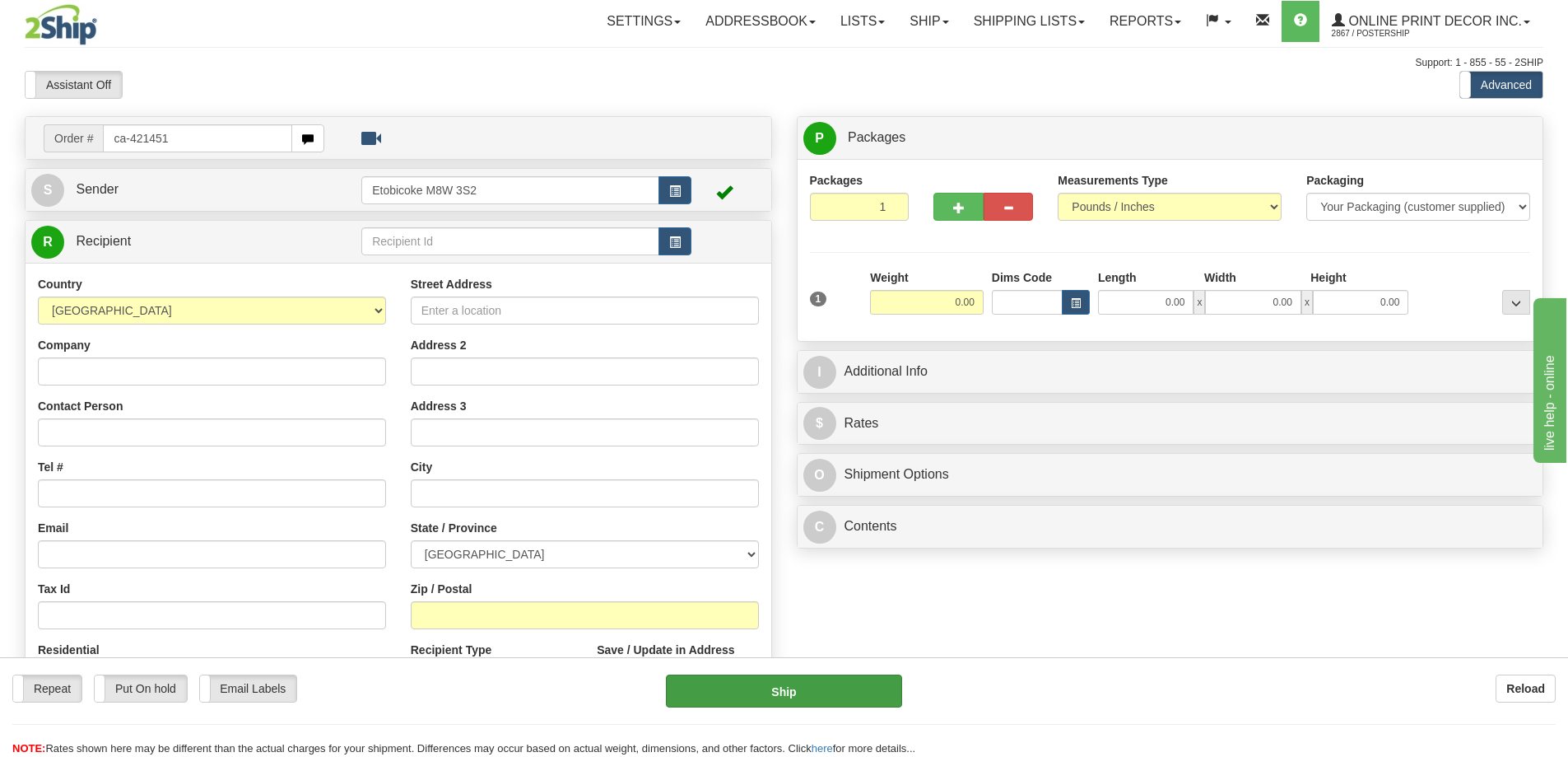
type input "ca-421451"
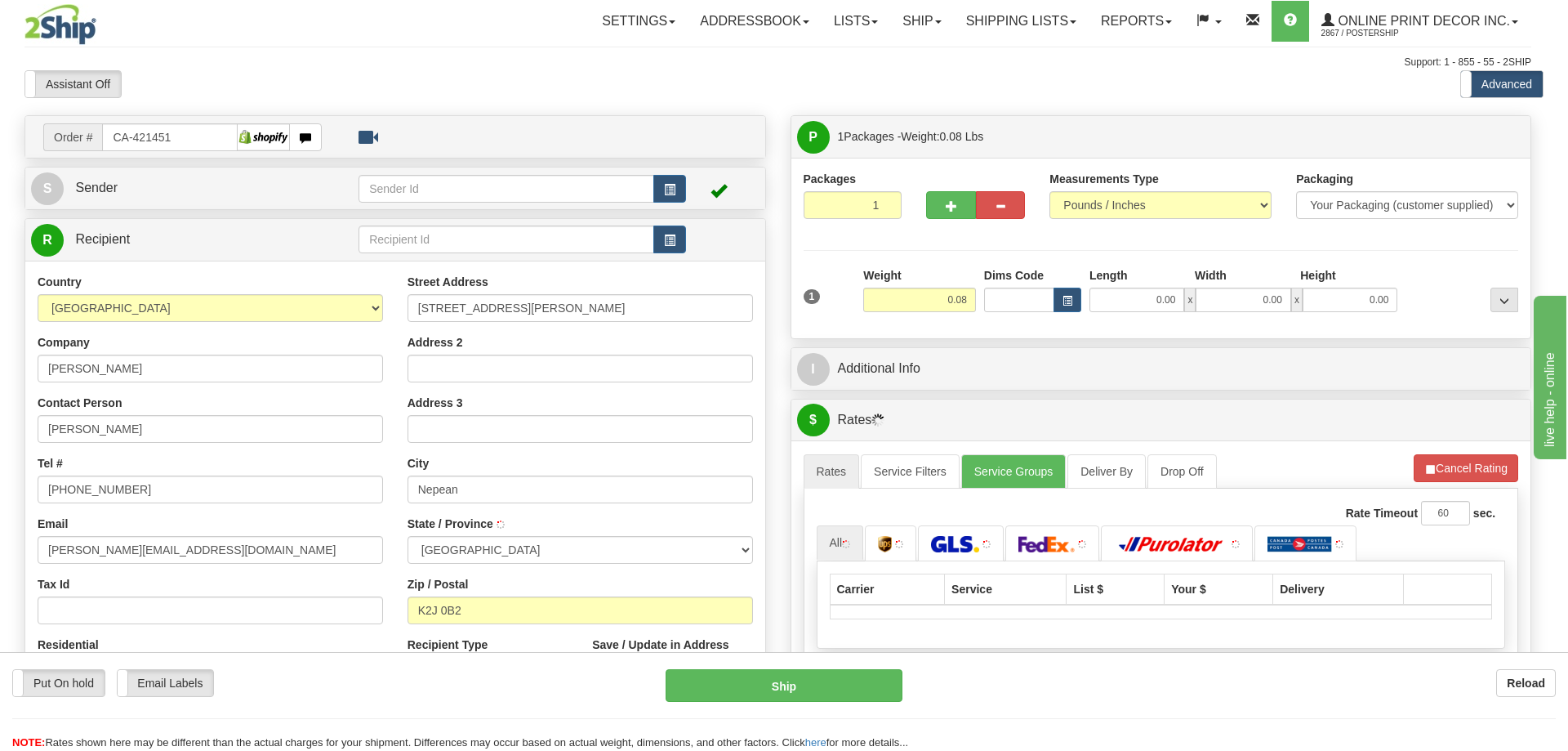
type input "NEPEAN"
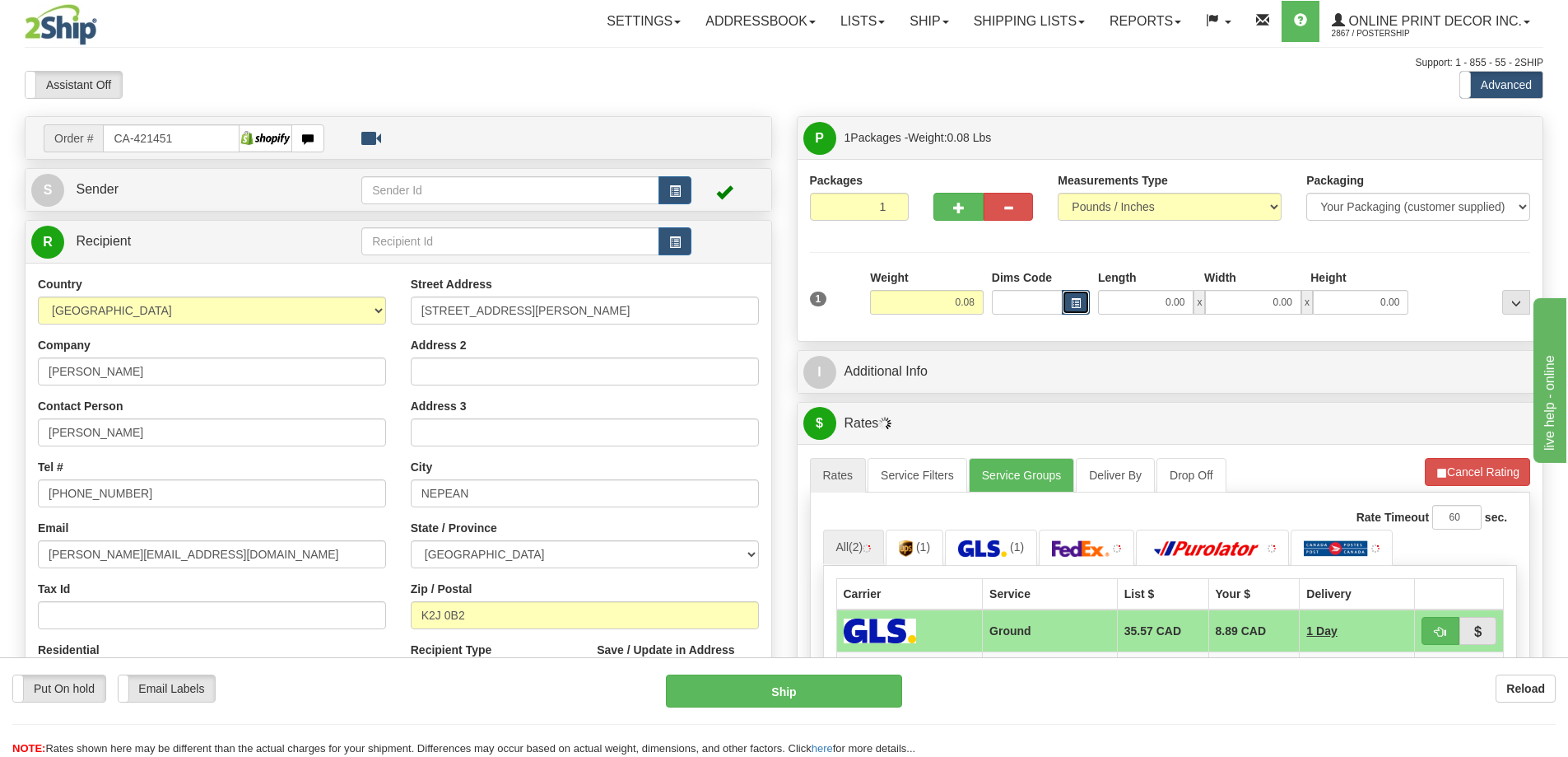
click at [1080, 299] on span "button" at bounding box center [1076, 303] width 10 height 9
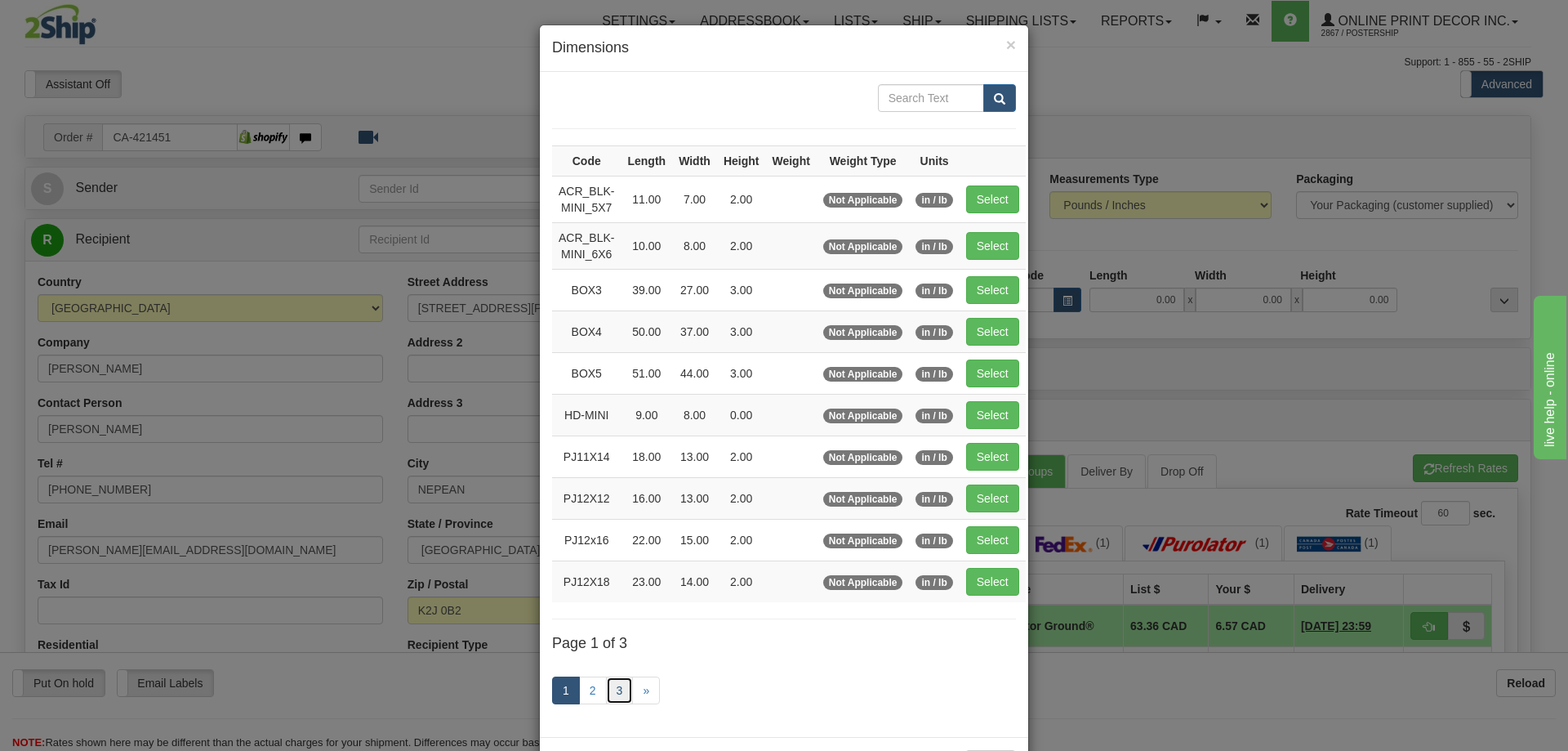
click at [615, 688] on link "3" at bounding box center [620, 691] width 28 height 28
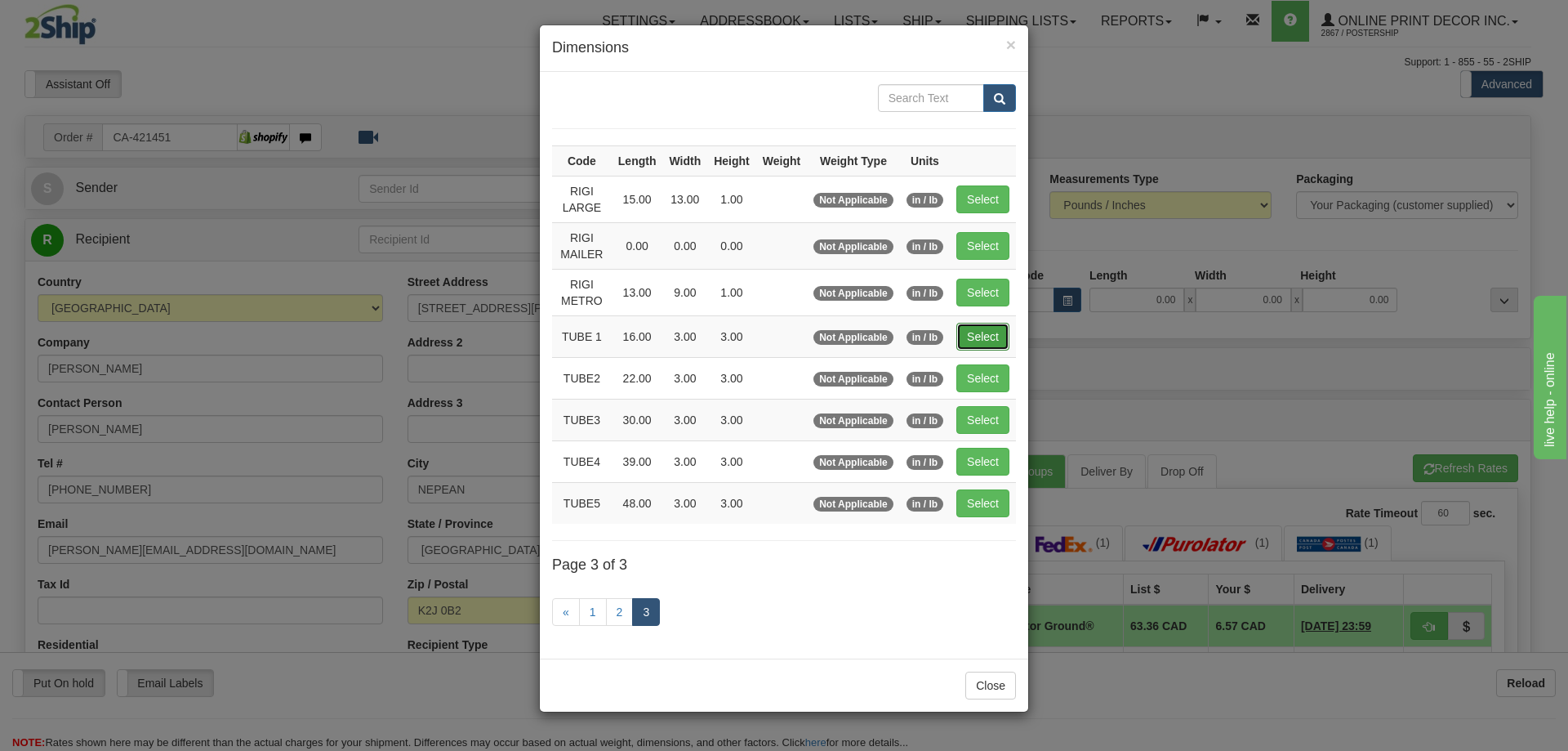
click at [989, 338] on button "Select" at bounding box center [983, 337] width 54 height 28
type input "TUBE 1"
type input "16.00"
type input "3.00"
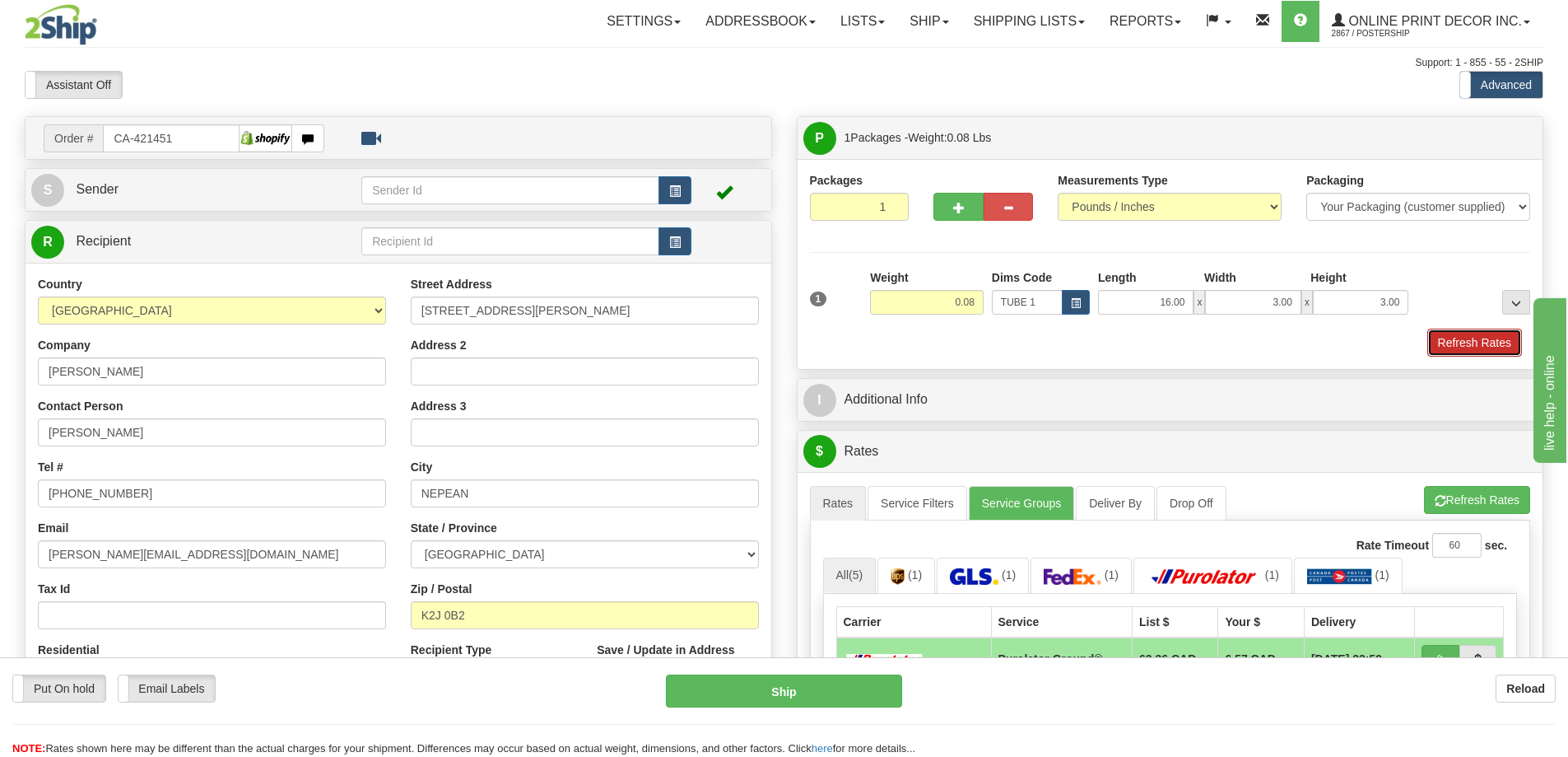
click at [1462, 338] on button "Refresh Rates" at bounding box center [1475, 343] width 95 height 28
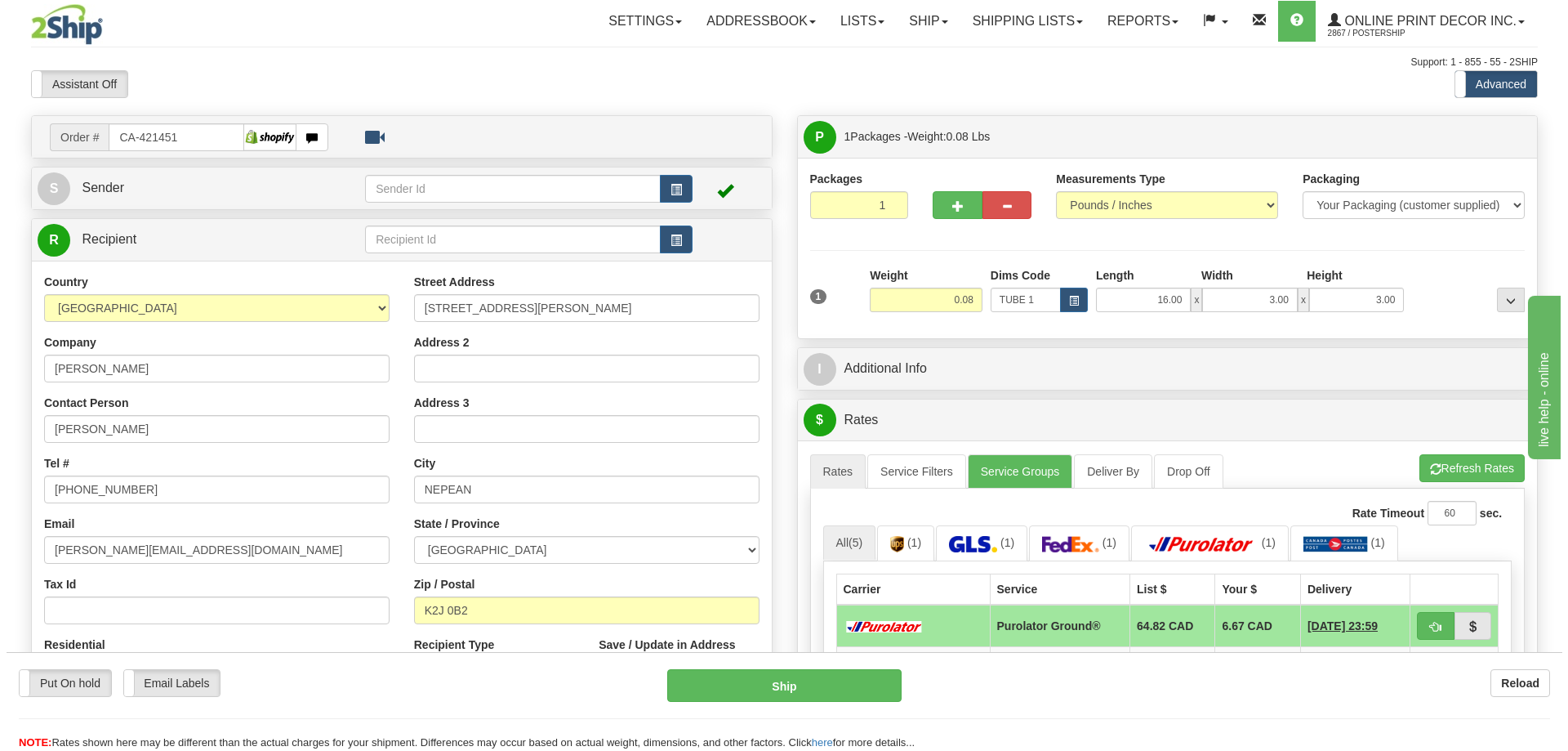
scroll to position [163, 0]
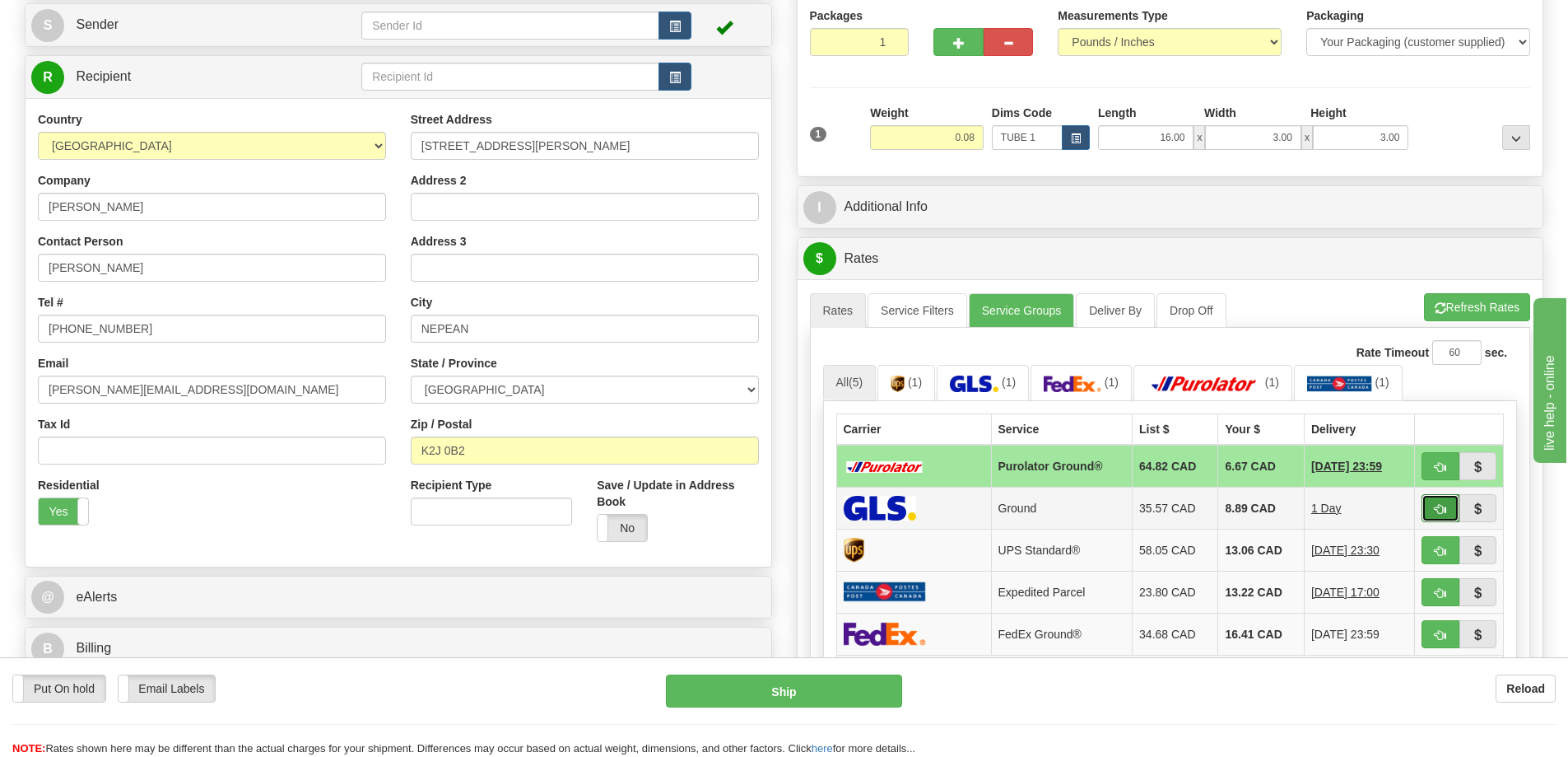
click at [1450, 503] on button "button" at bounding box center [1441, 508] width 38 height 28
type input "1"
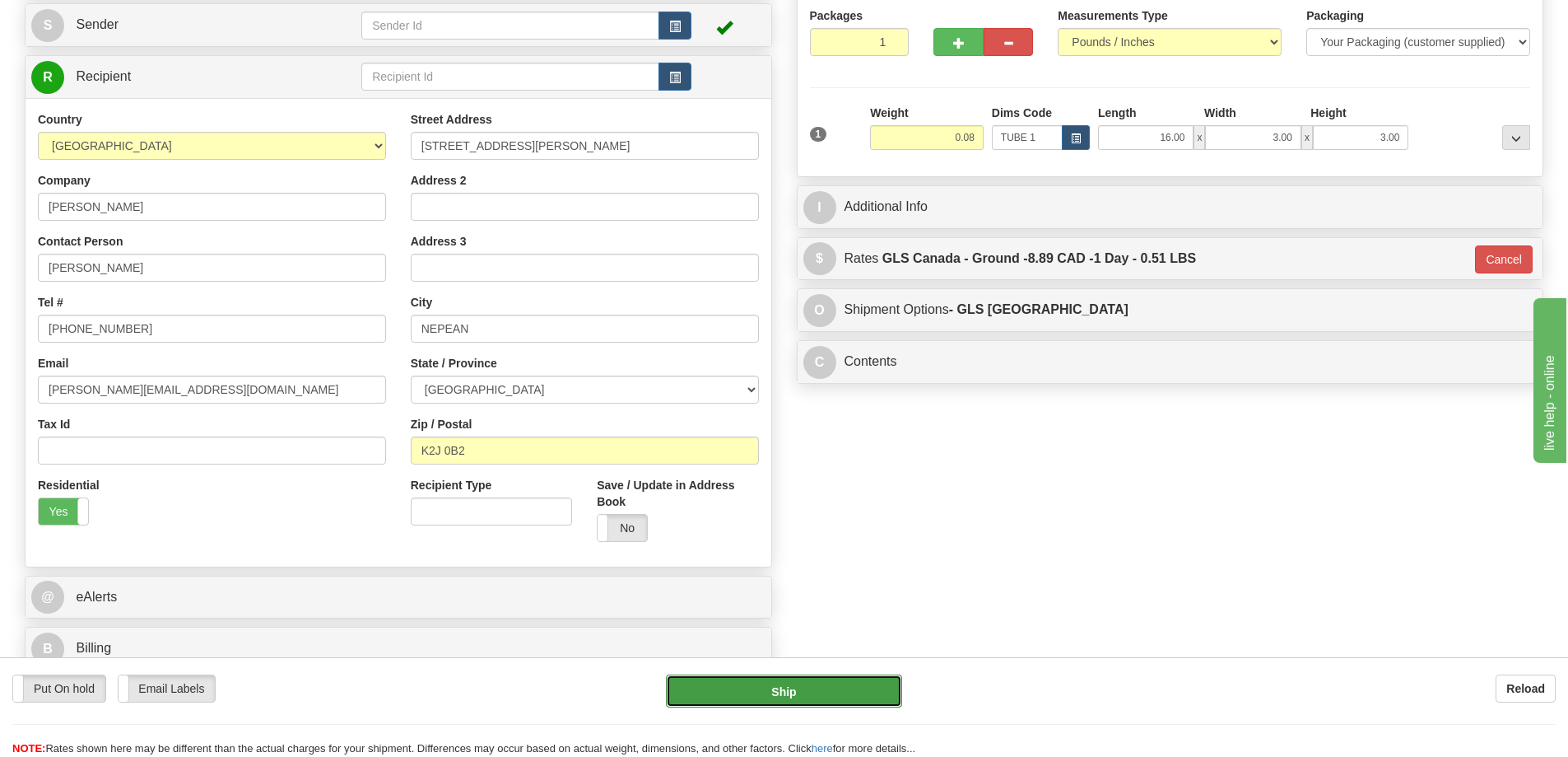
click at [840, 694] on button "Ship" at bounding box center [784, 691] width 236 height 33
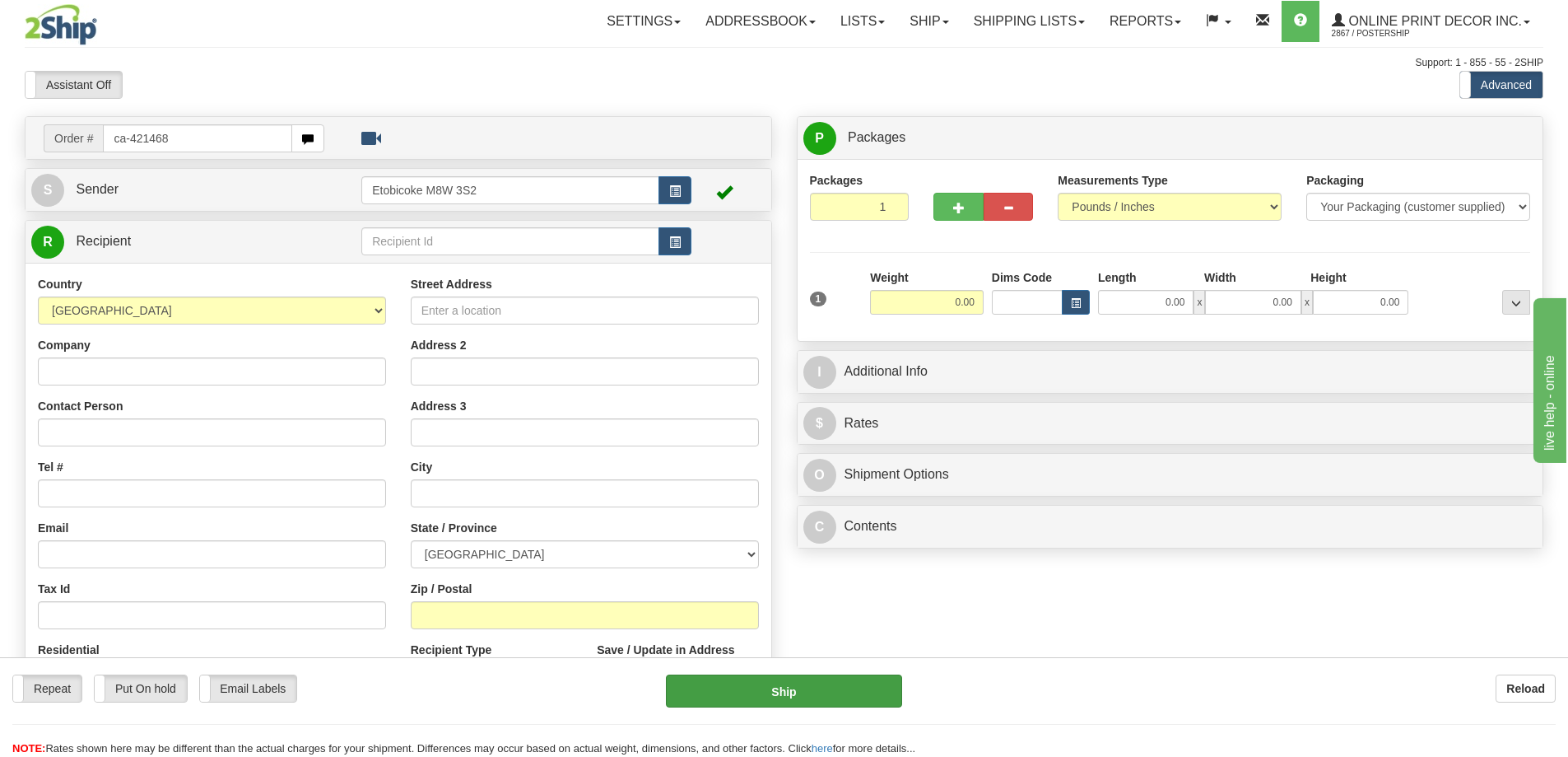
type input "ca-421468"
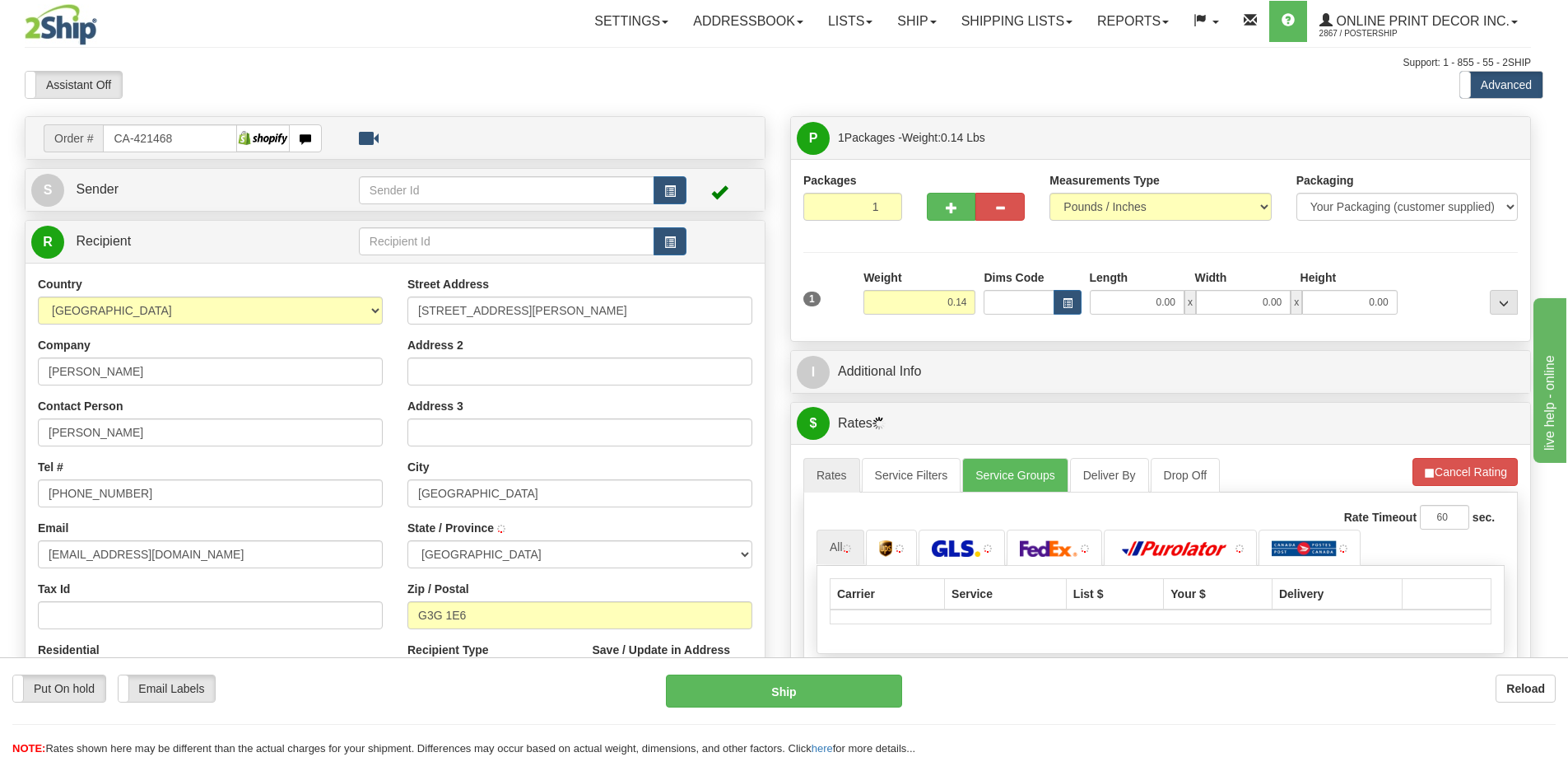
type input "[GEOGRAPHIC_DATA]"
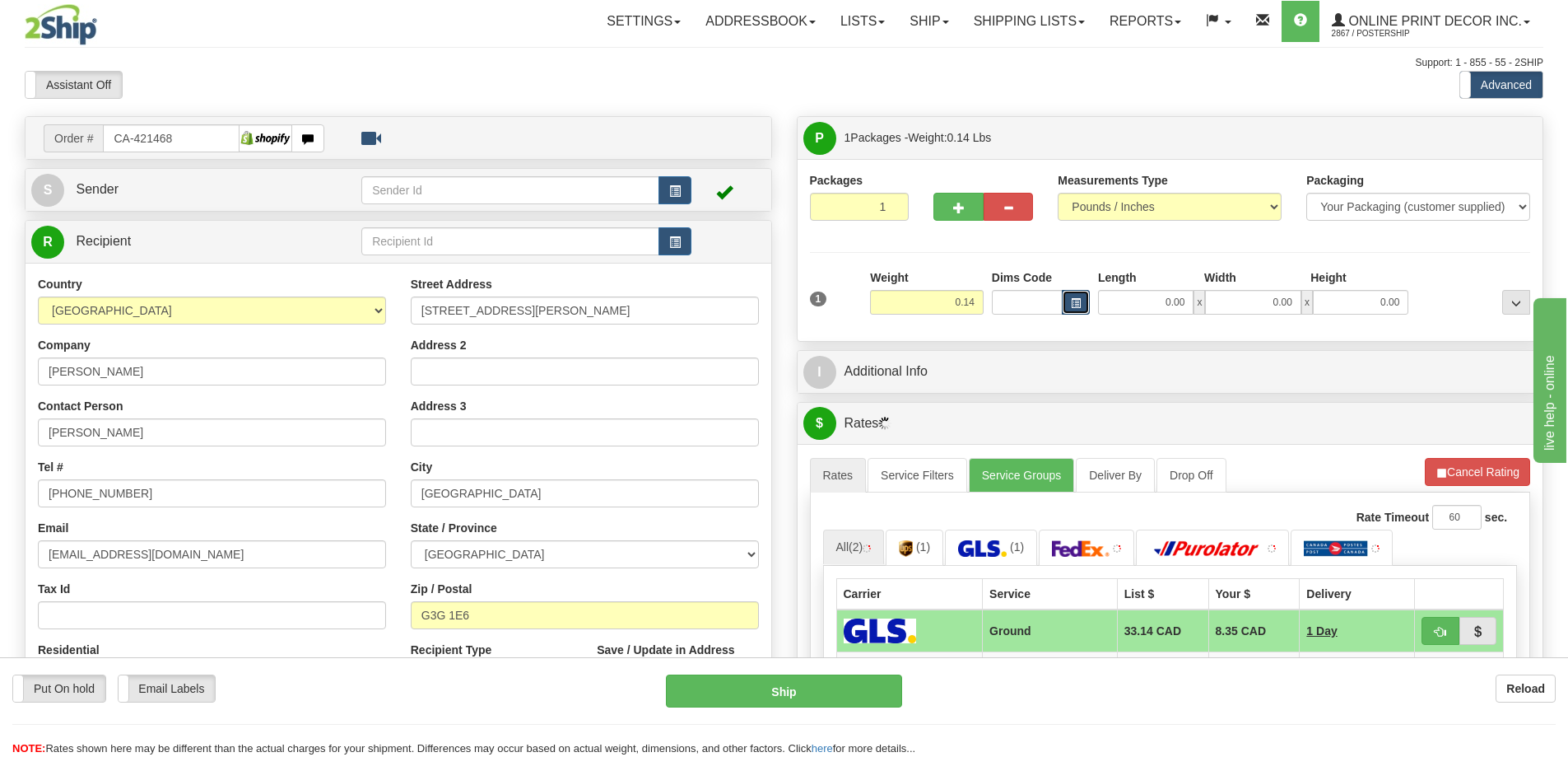
click at [1075, 301] on span "button" at bounding box center [1076, 303] width 10 height 9
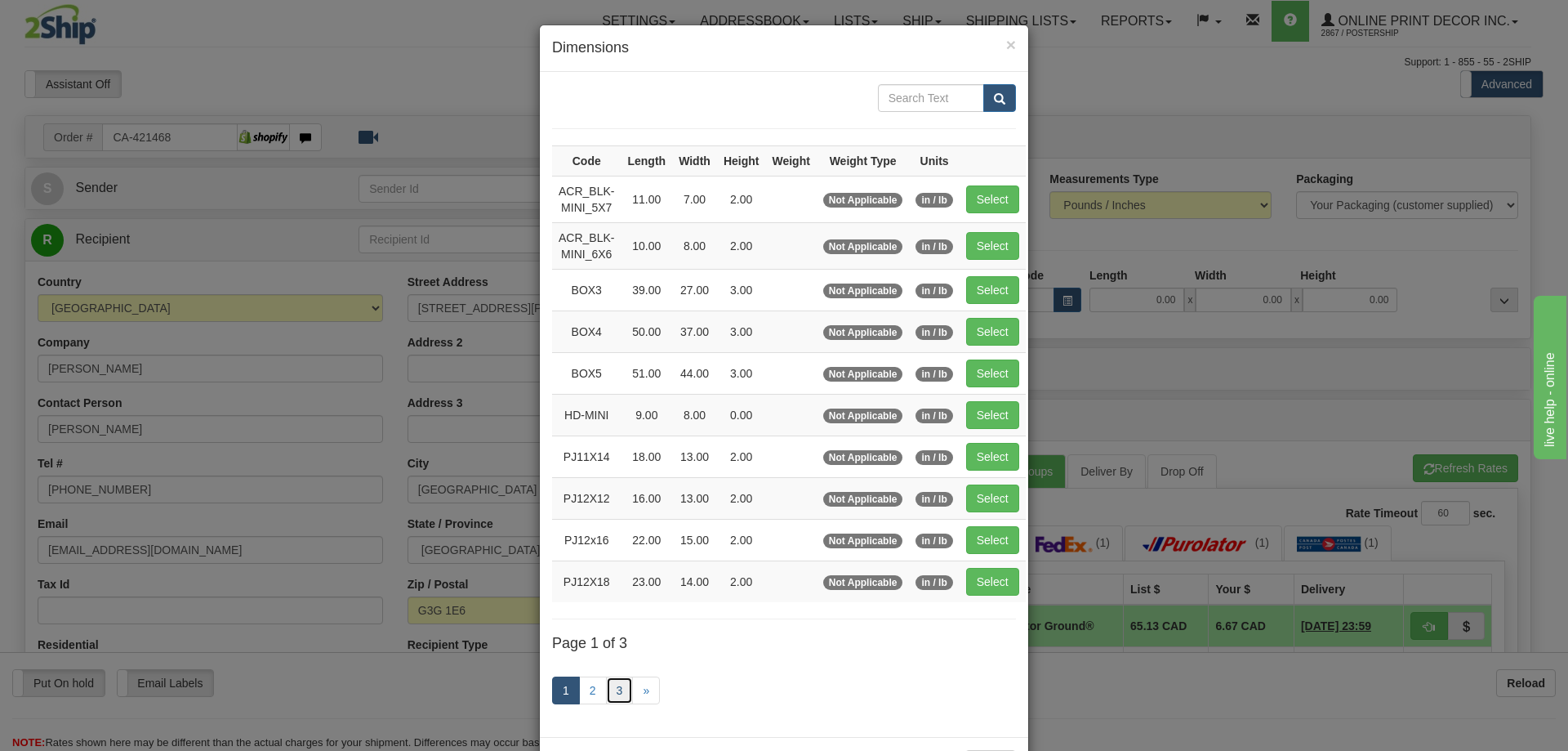
click link "3"
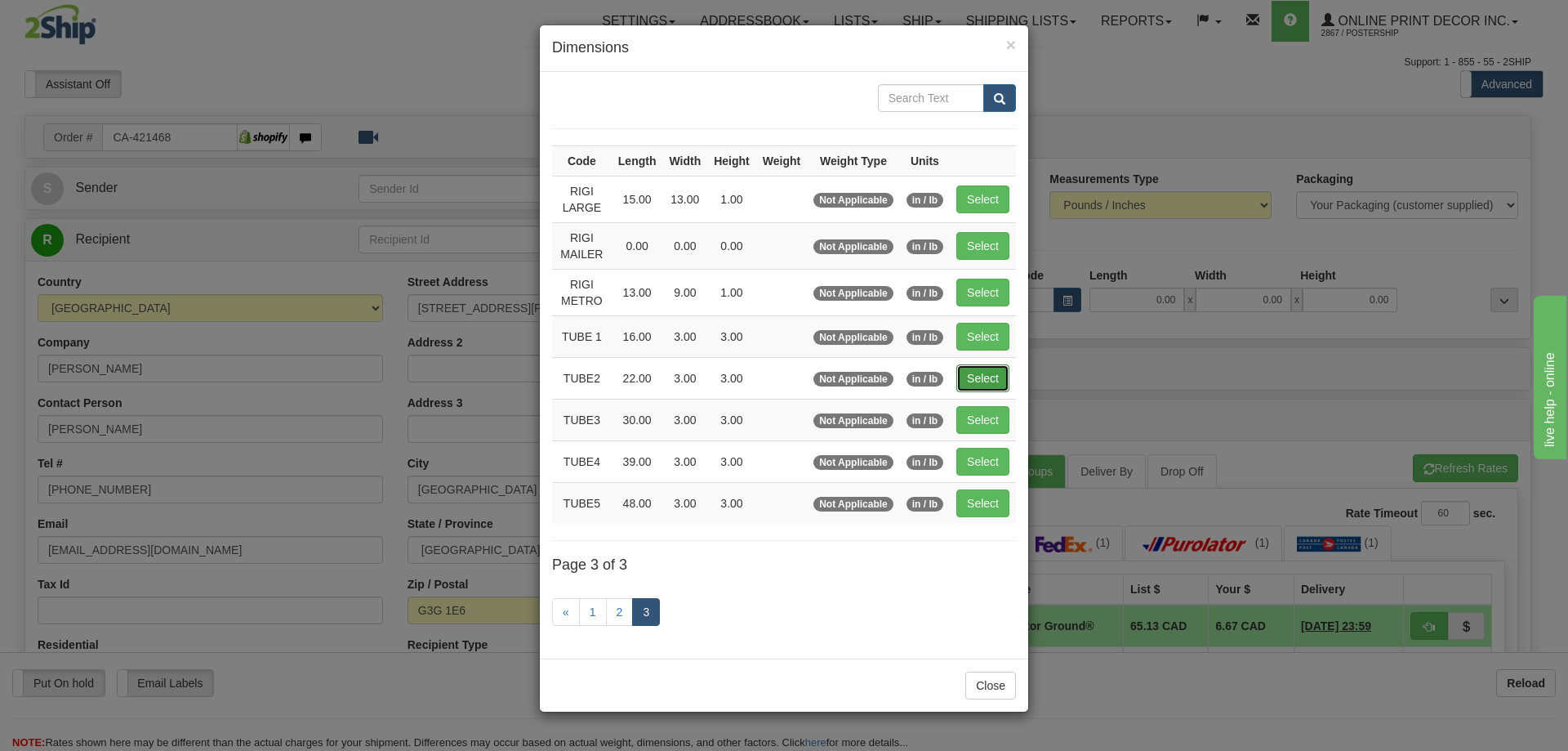
click button "Select"
type input "TUBE2"
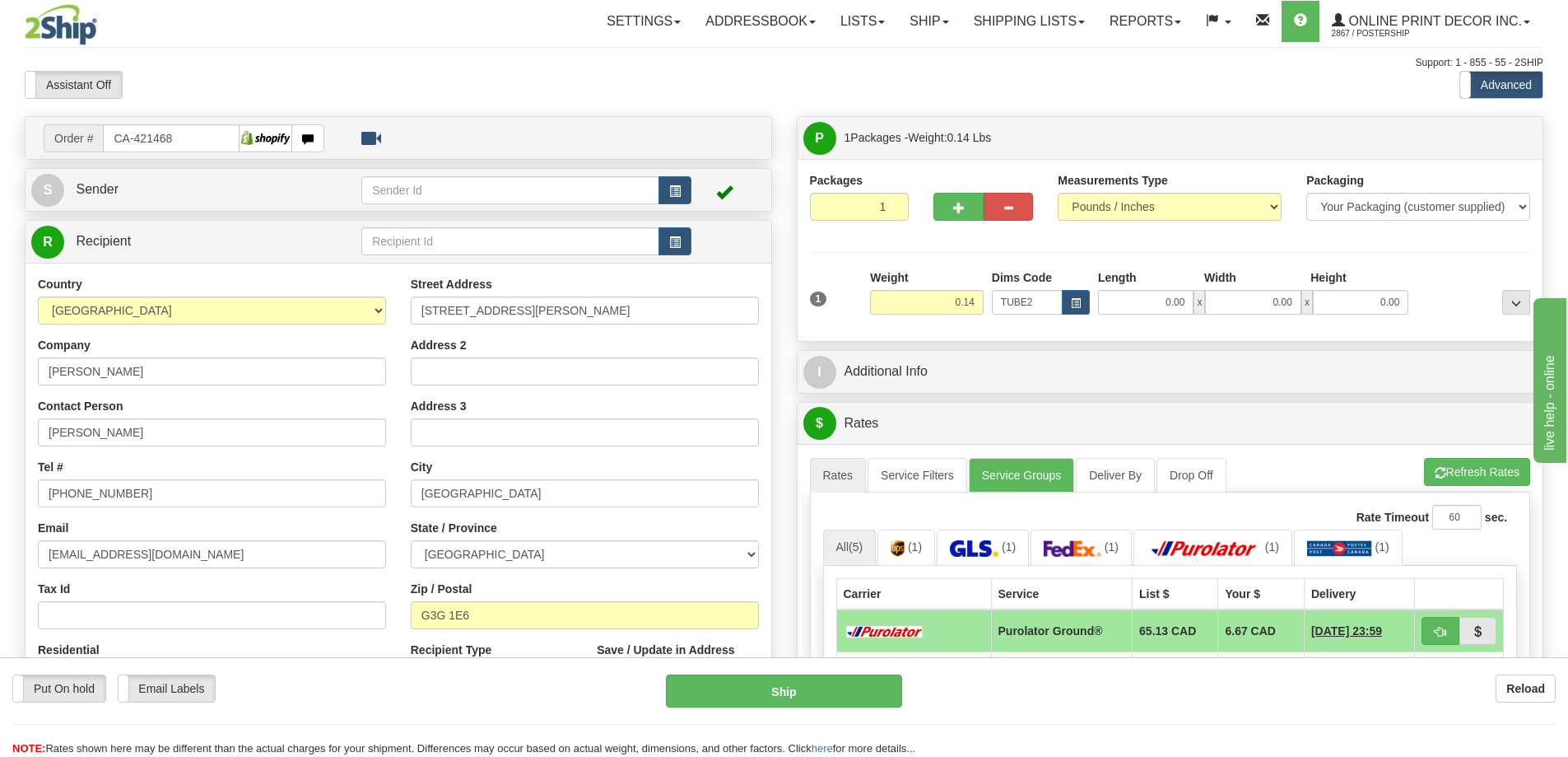
type input "22.00"
type input "3.00"
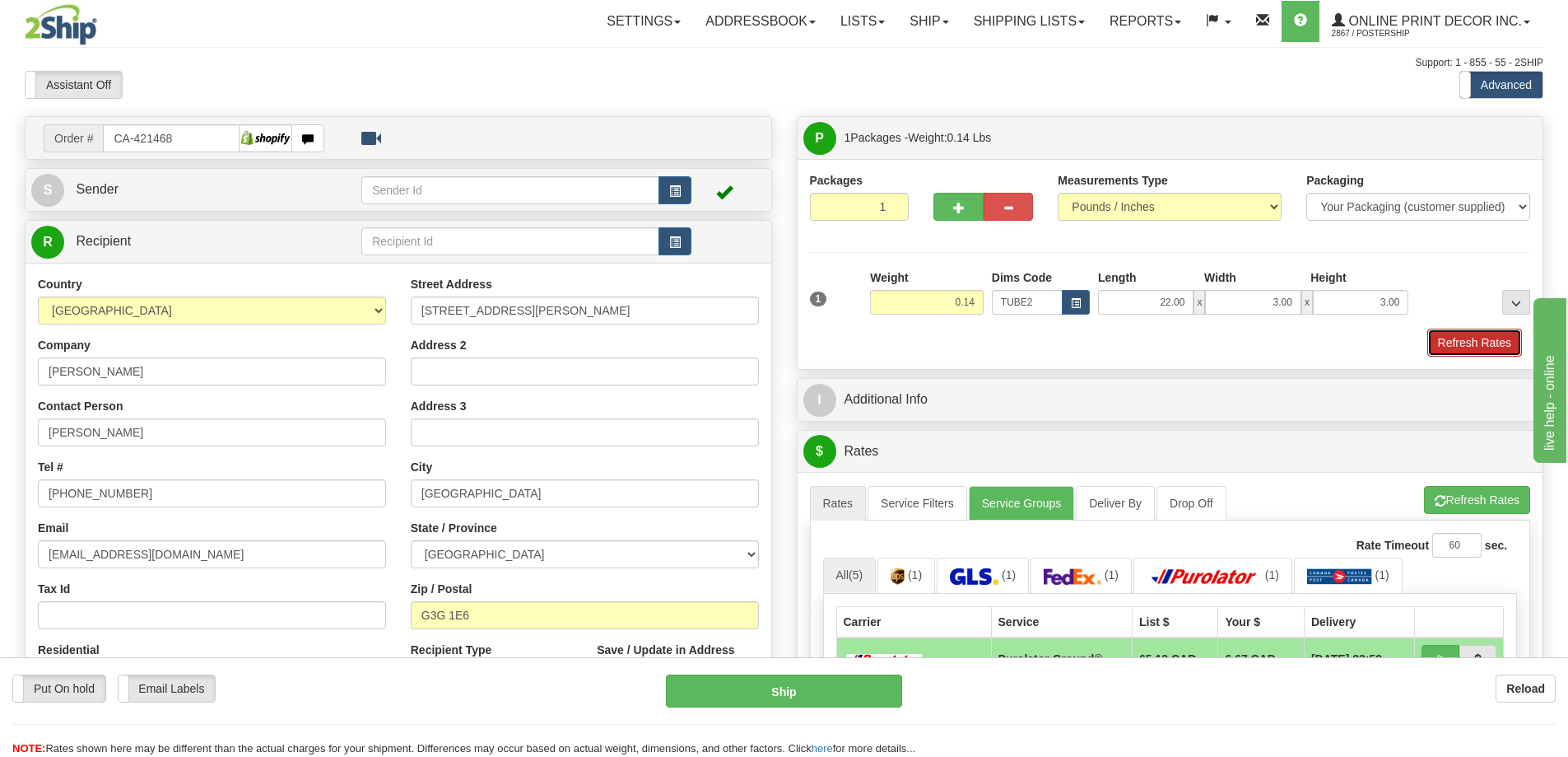
click button "Refresh Rates"
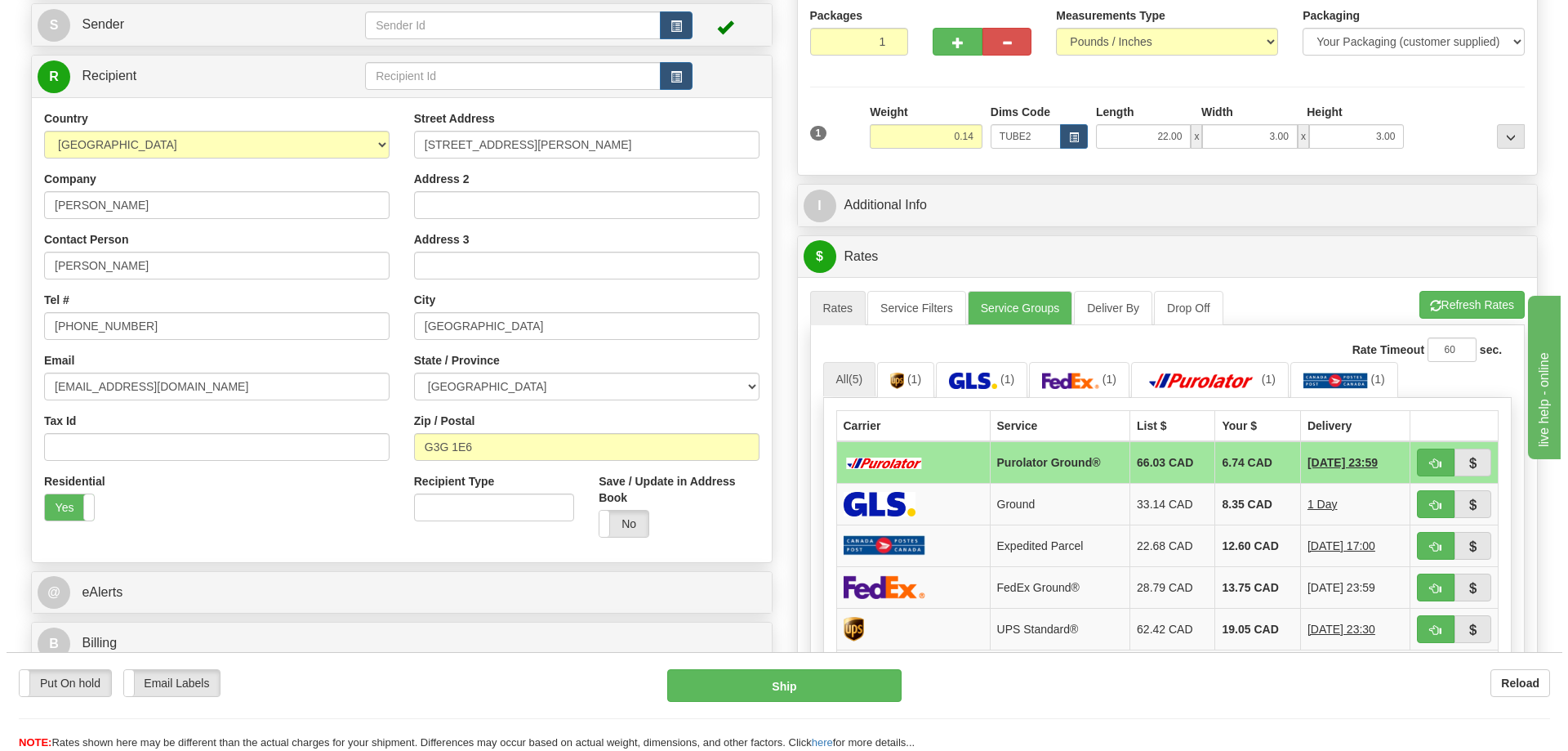
scroll to position [327, 0]
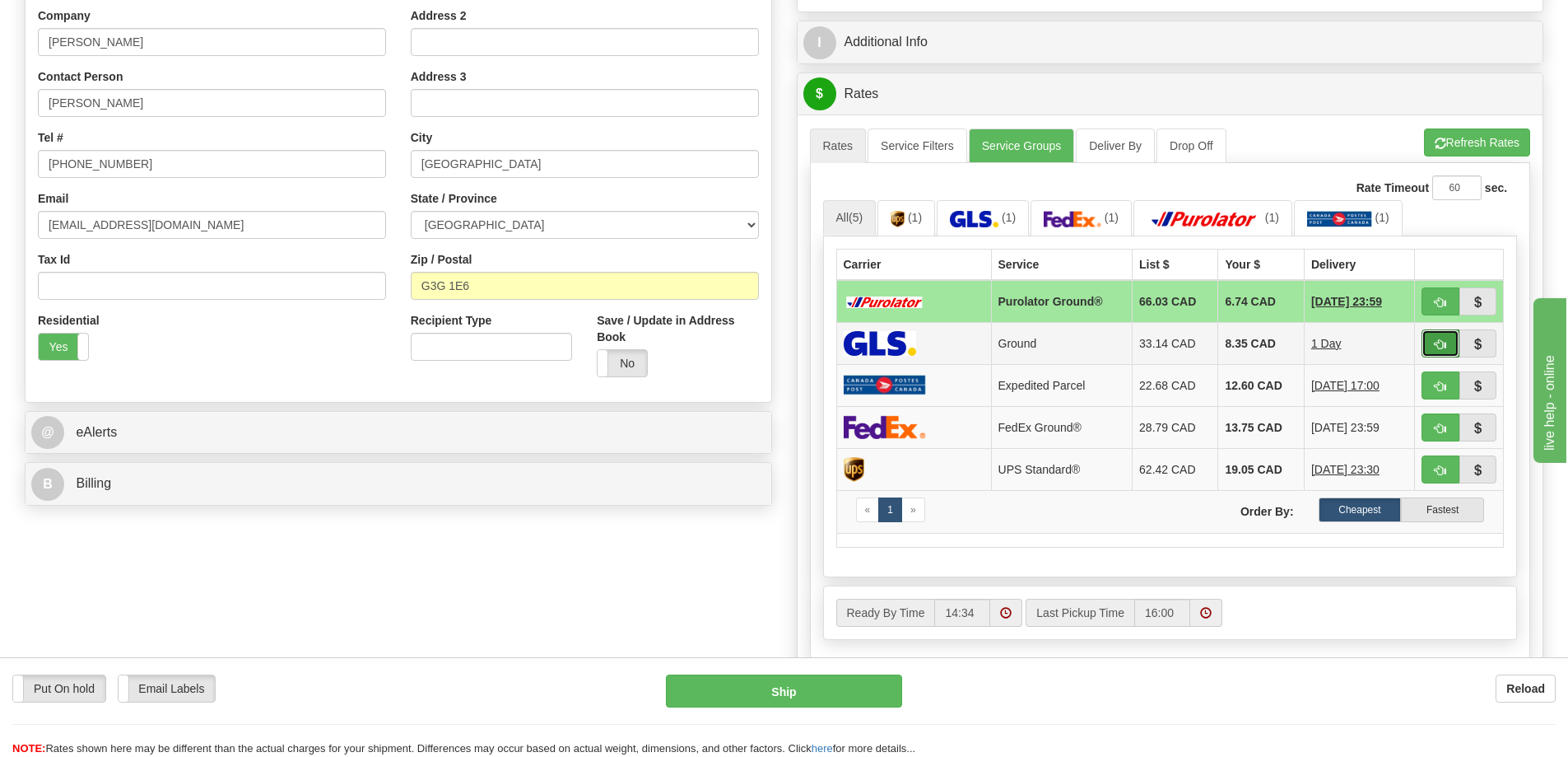
click button "button"
type input "1"
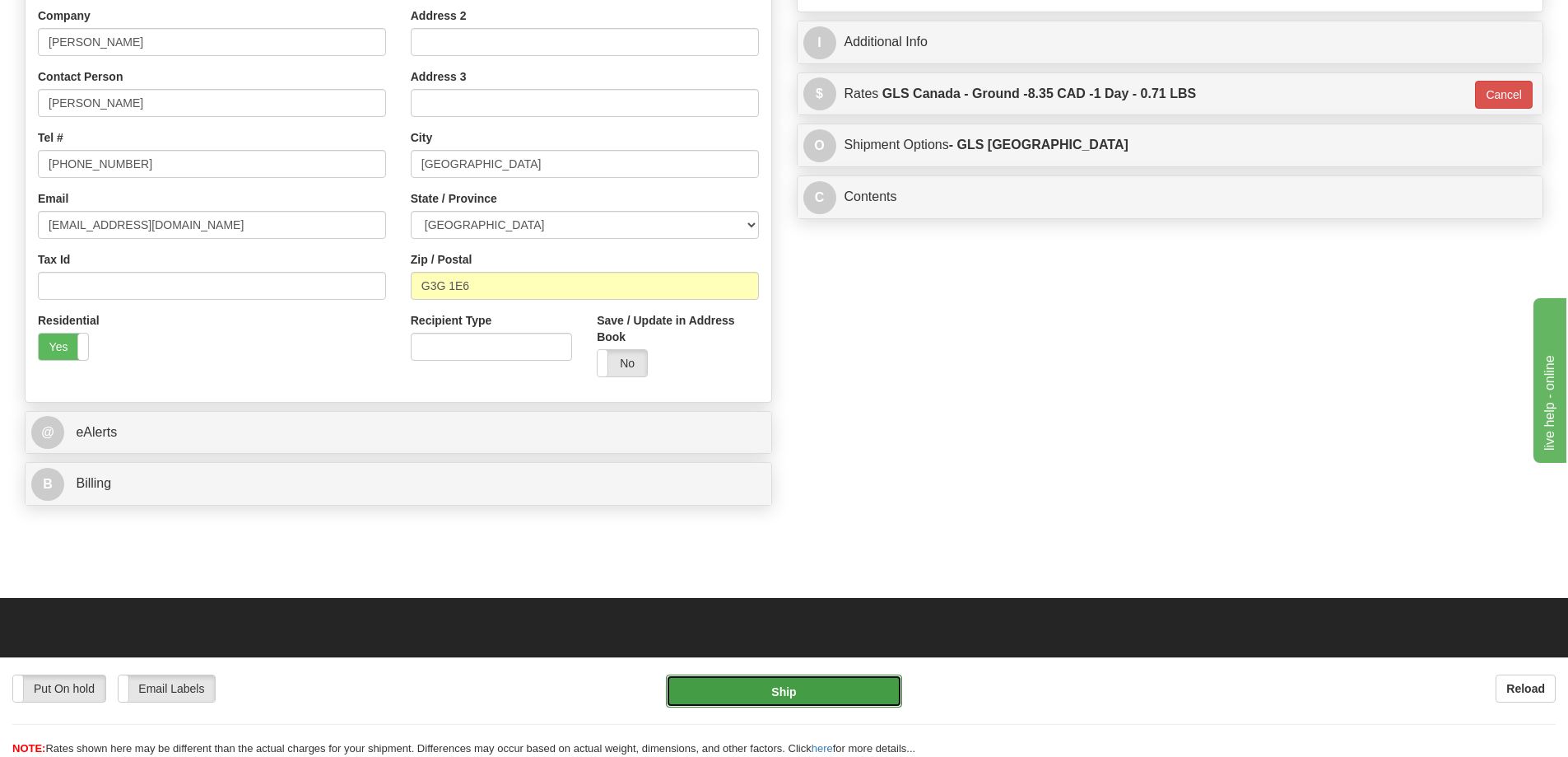
click button "Ship"
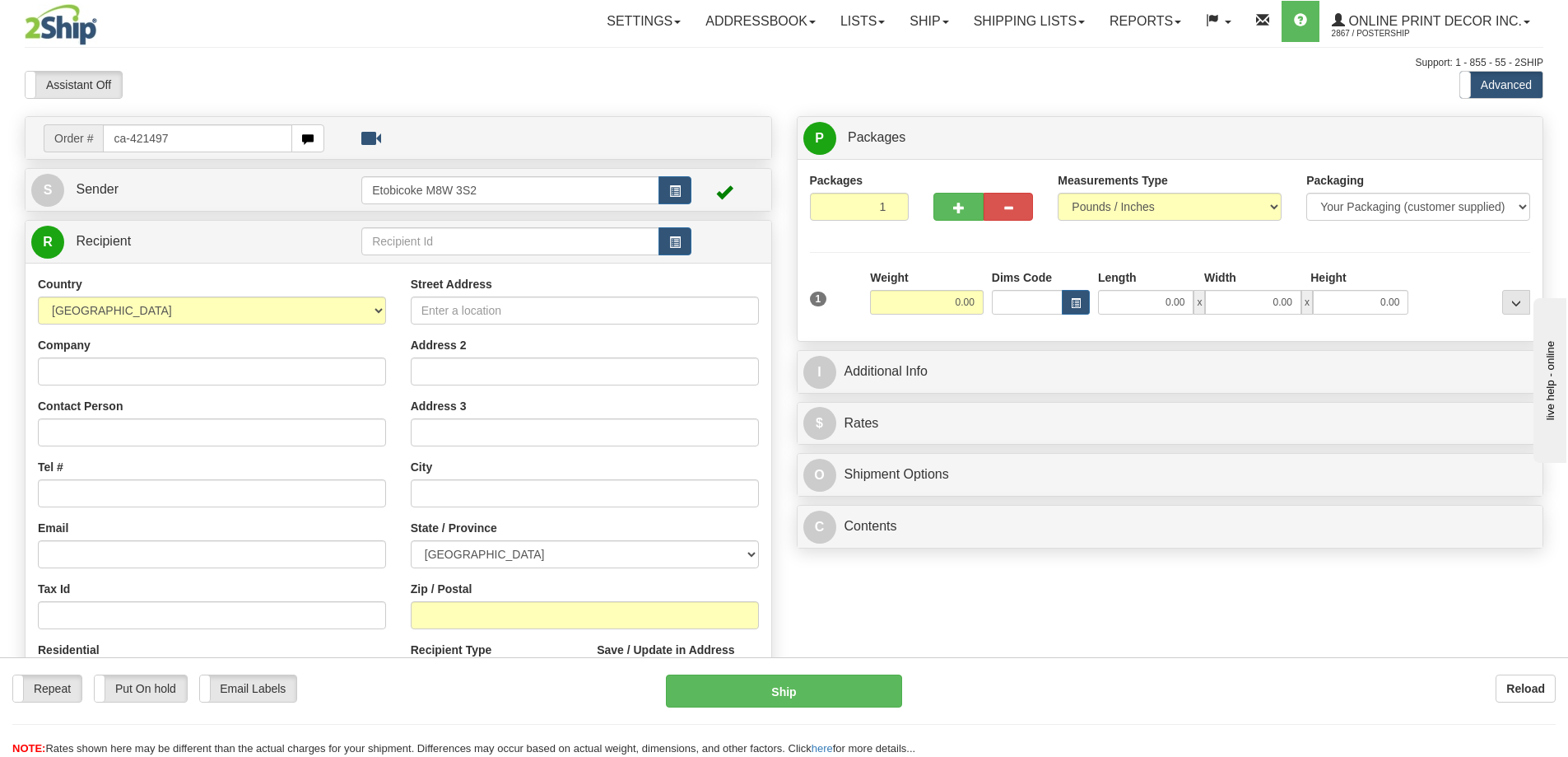
type input "ca-421497"
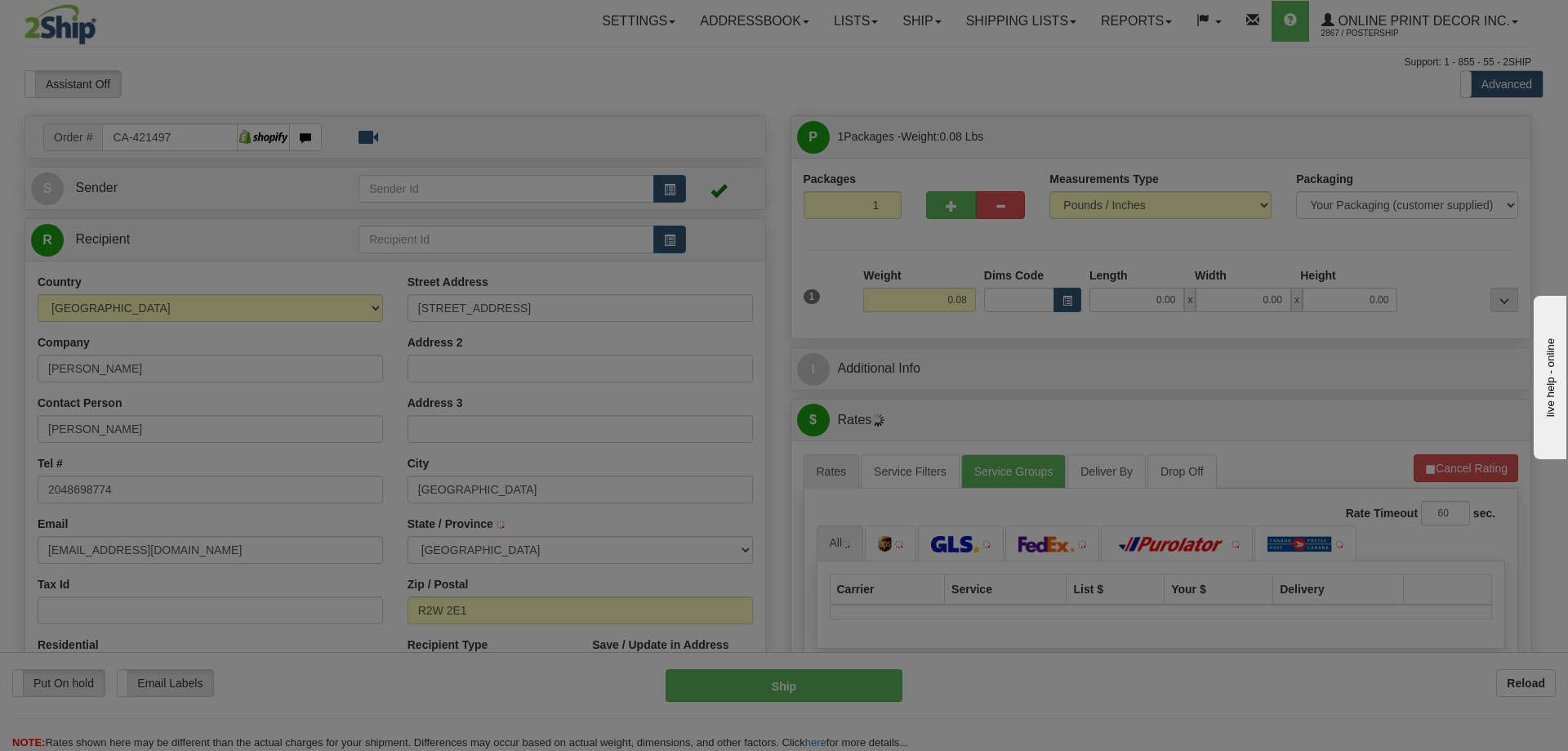
type input "[GEOGRAPHIC_DATA]"
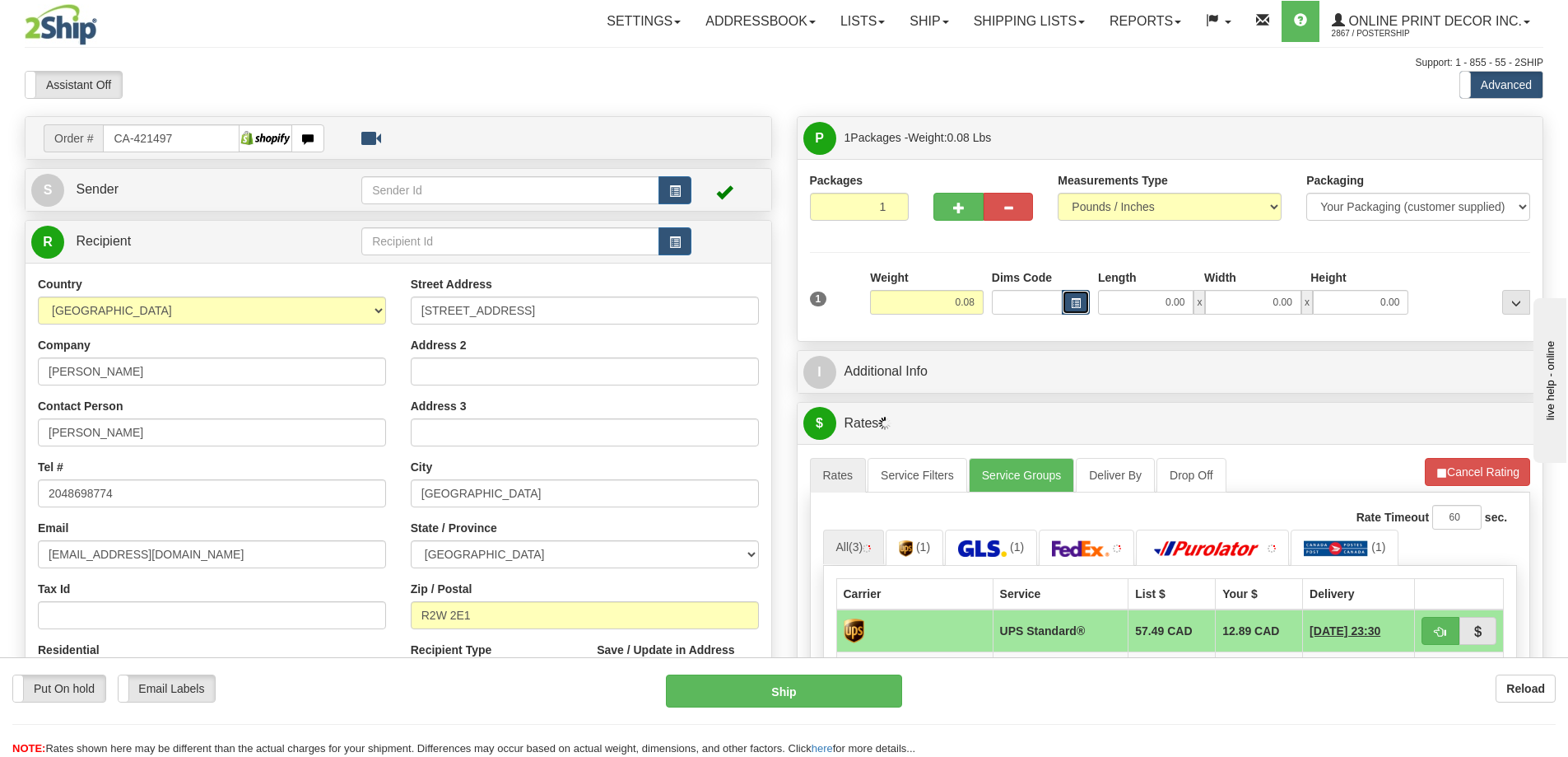
click at [1068, 300] on button "button" at bounding box center [1076, 302] width 28 height 25
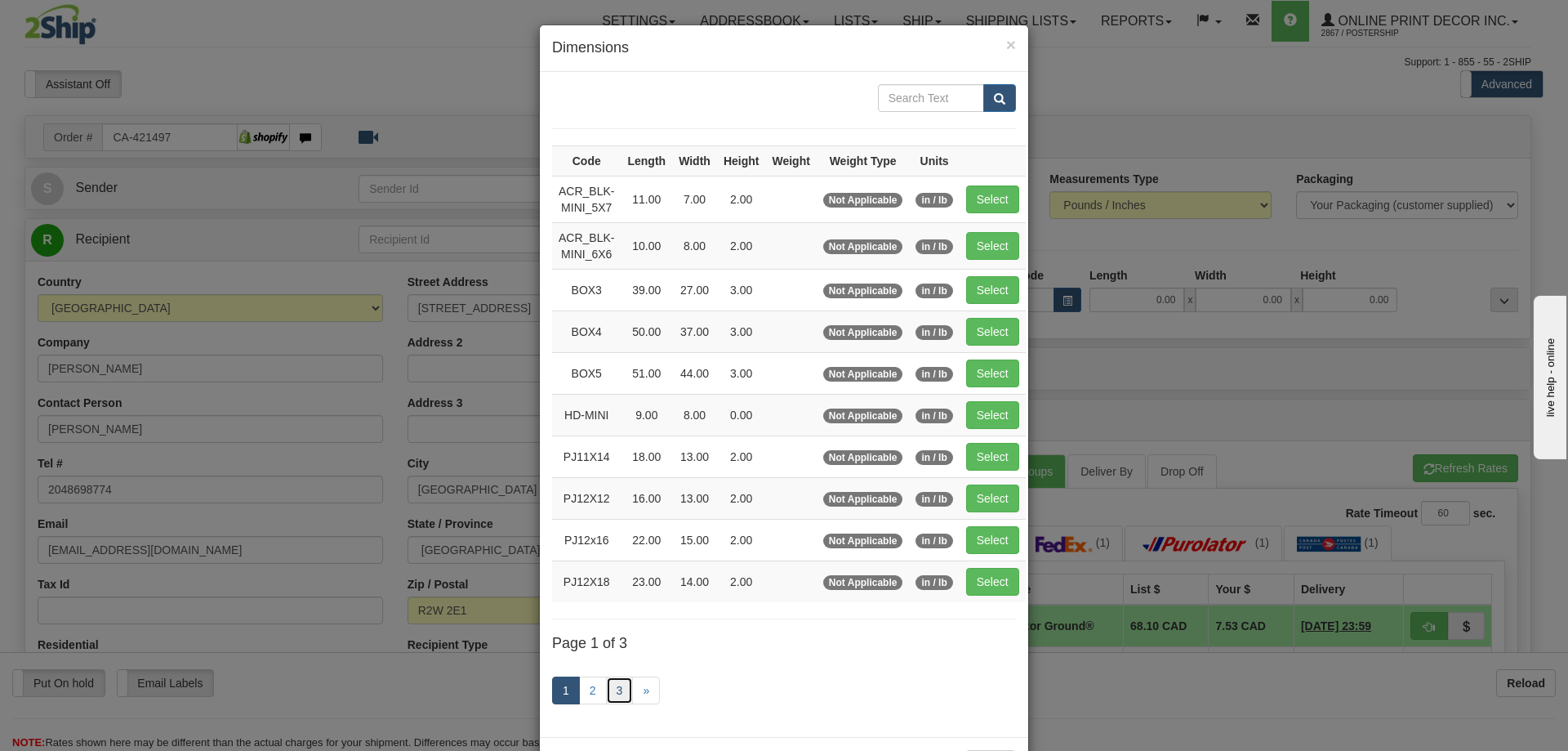
click at [613, 688] on link "3" at bounding box center [620, 691] width 28 height 28
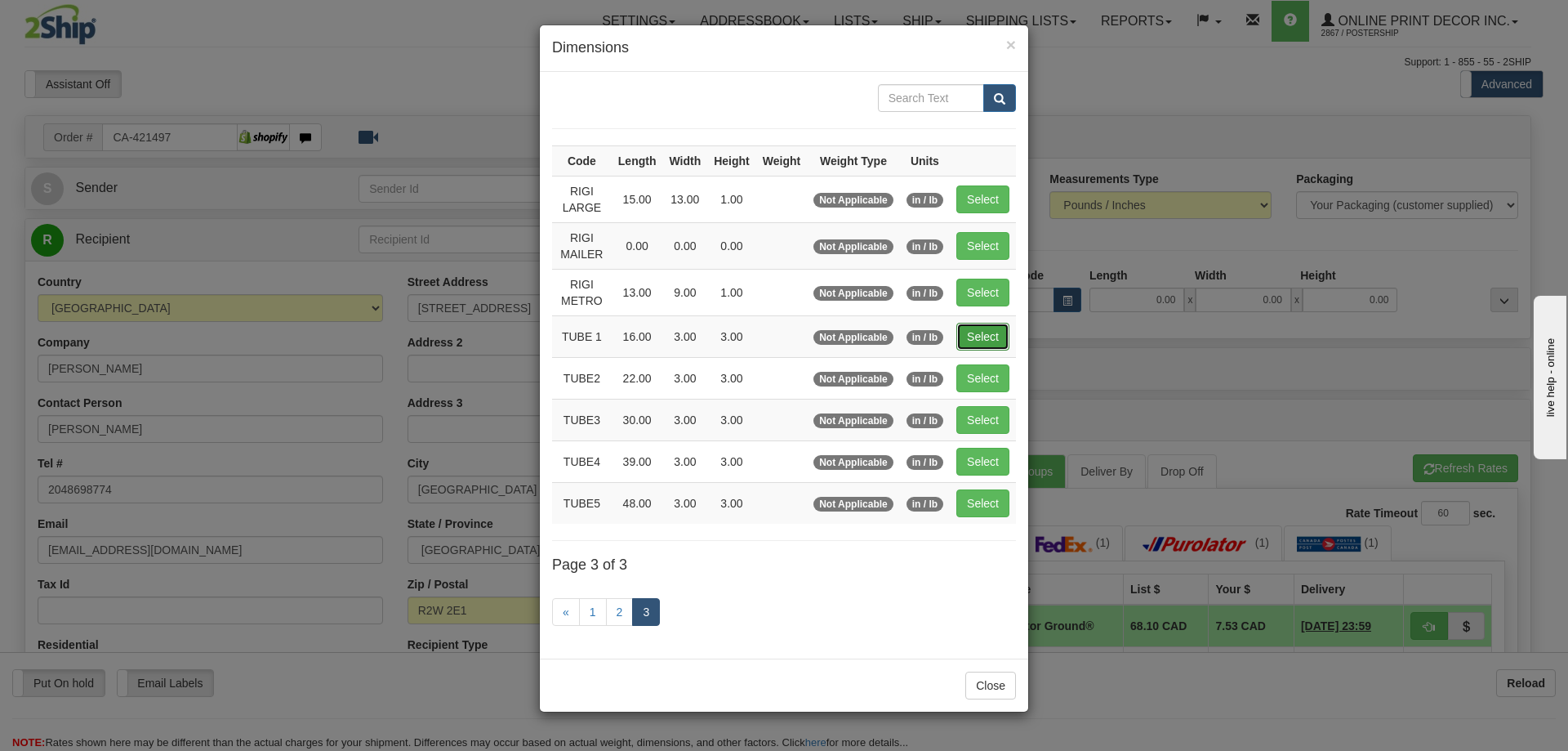
click at [998, 334] on button "Select" at bounding box center [983, 337] width 54 height 28
type input "TUBE 1"
type input "16.00"
type input "3.00"
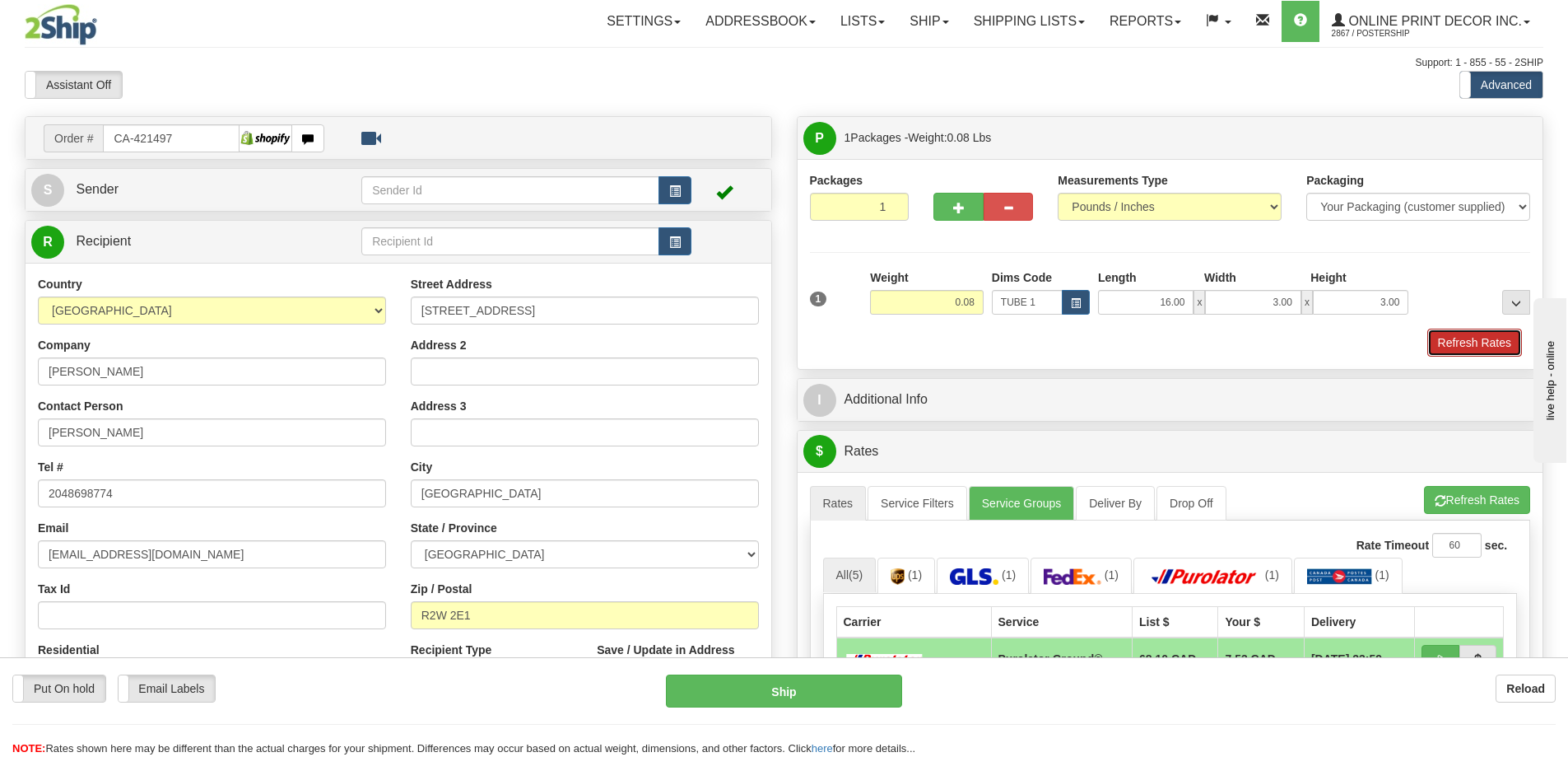
click at [1479, 339] on button "Refresh Rates" at bounding box center [1475, 343] width 95 height 28
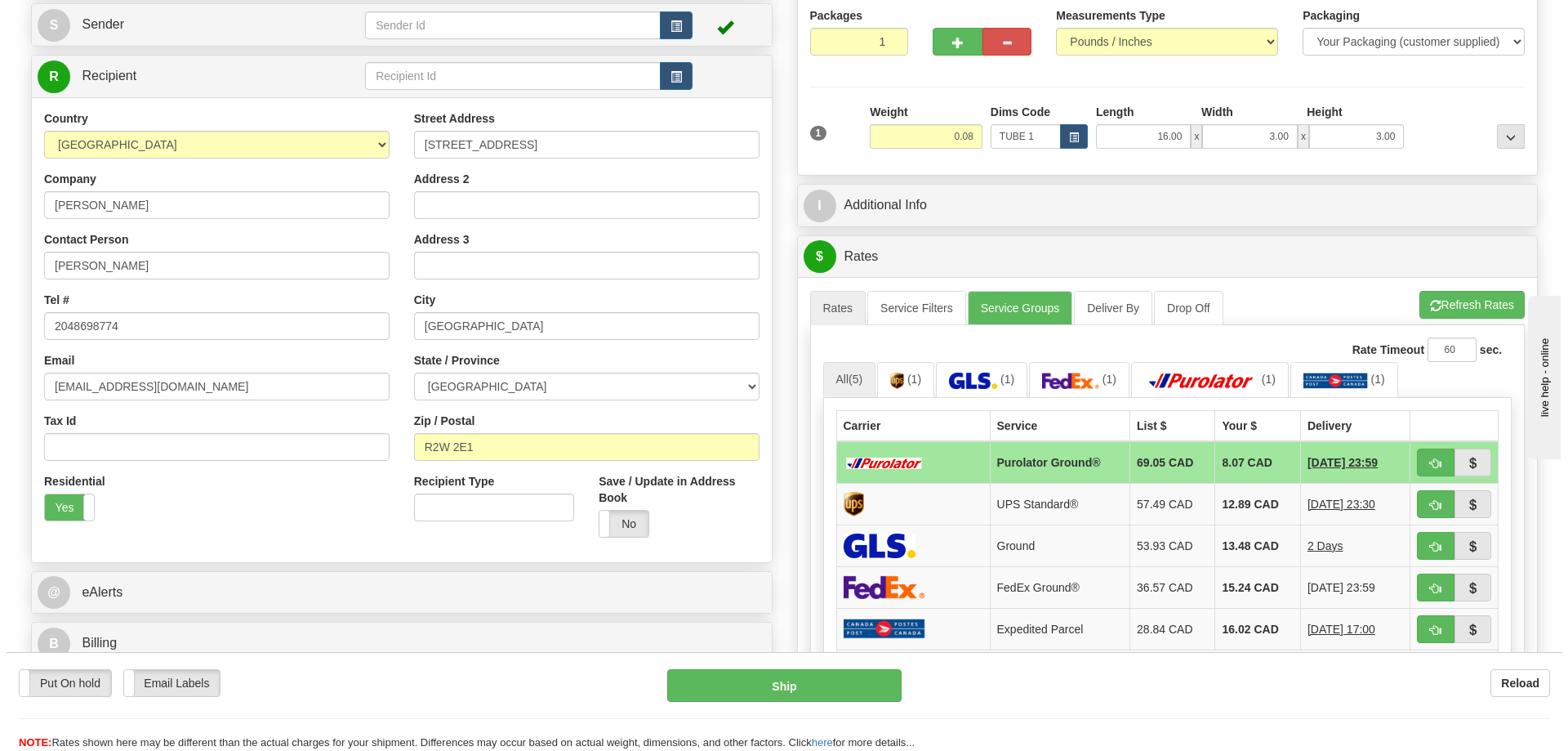
scroll to position [327, 0]
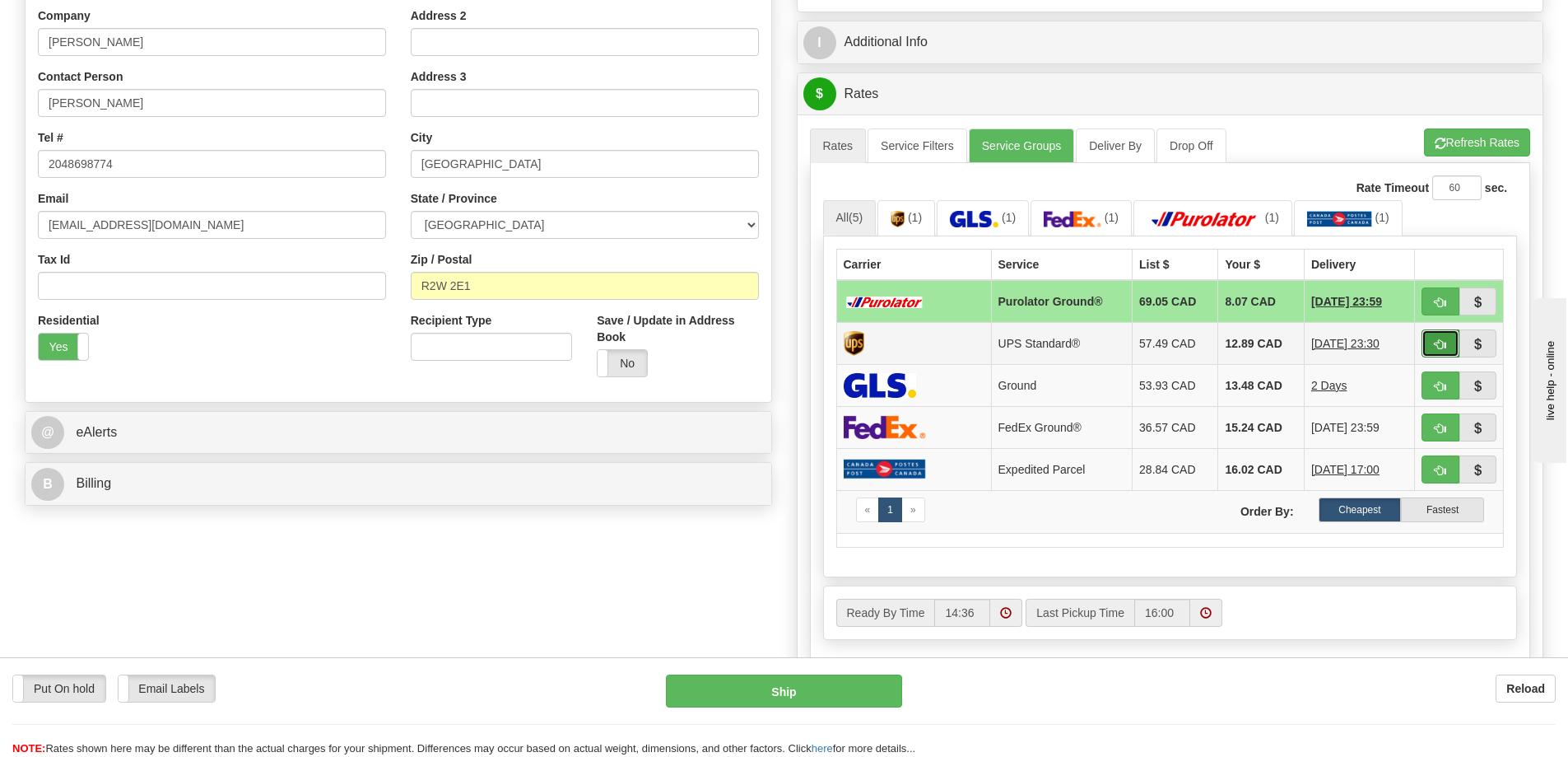
click at [1438, 338] on button "button" at bounding box center [1441, 344] width 38 height 28
type input "11"
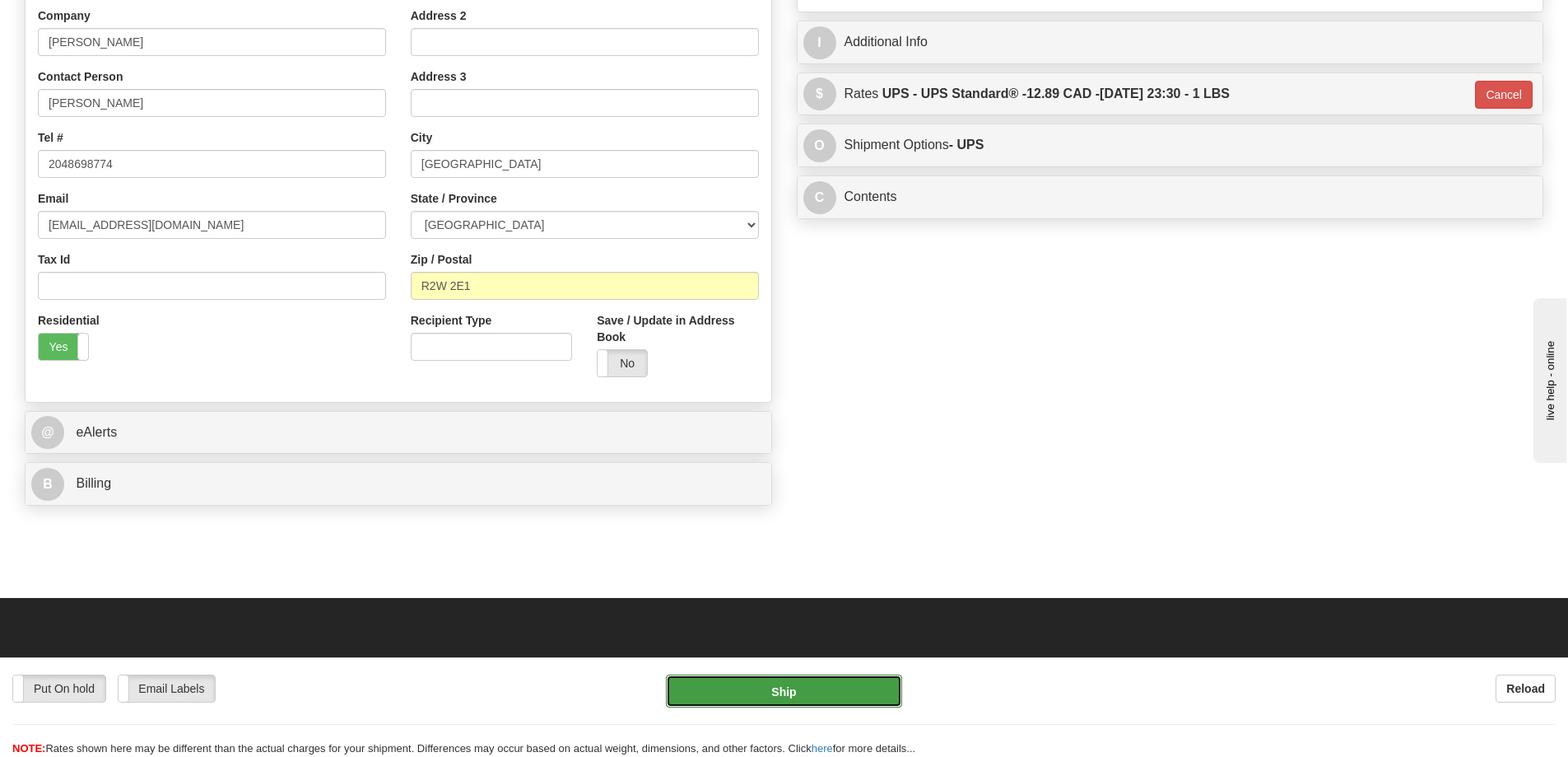
click at [835, 685] on button "Ship" at bounding box center [784, 691] width 236 height 33
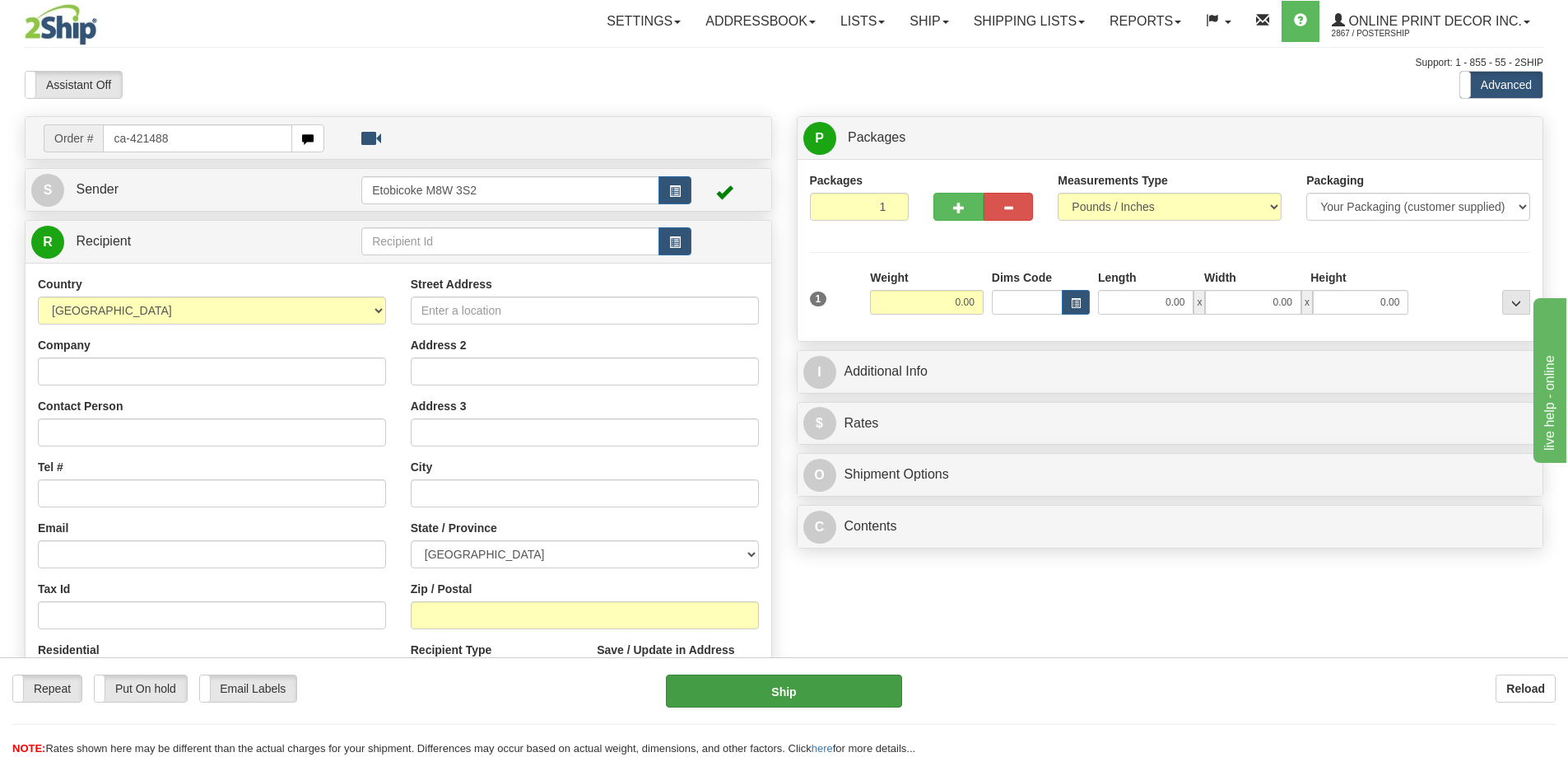
type input "ca-421488"
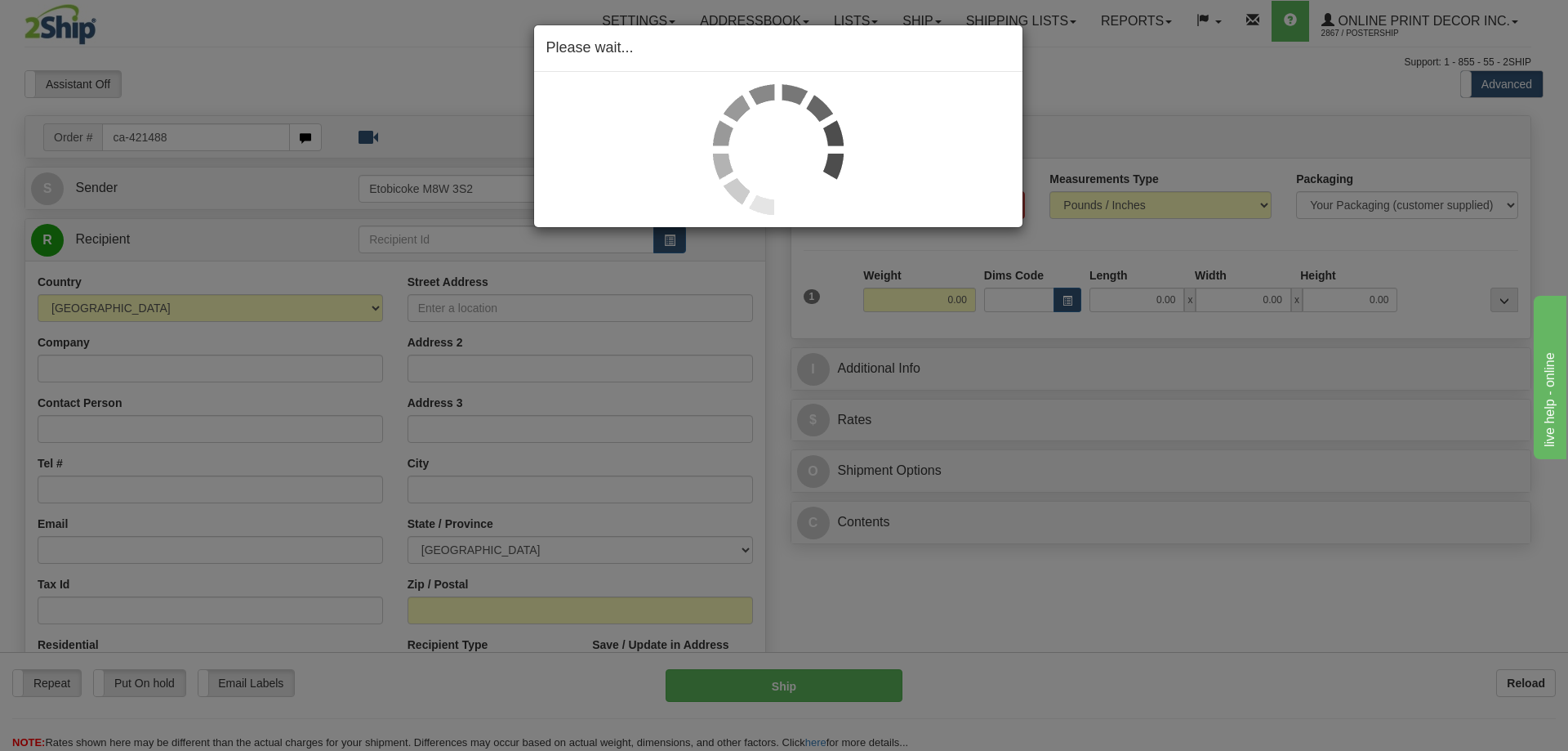
click at [1072, 296] on div "Please wait..." at bounding box center [784, 376] width 1568 height 751
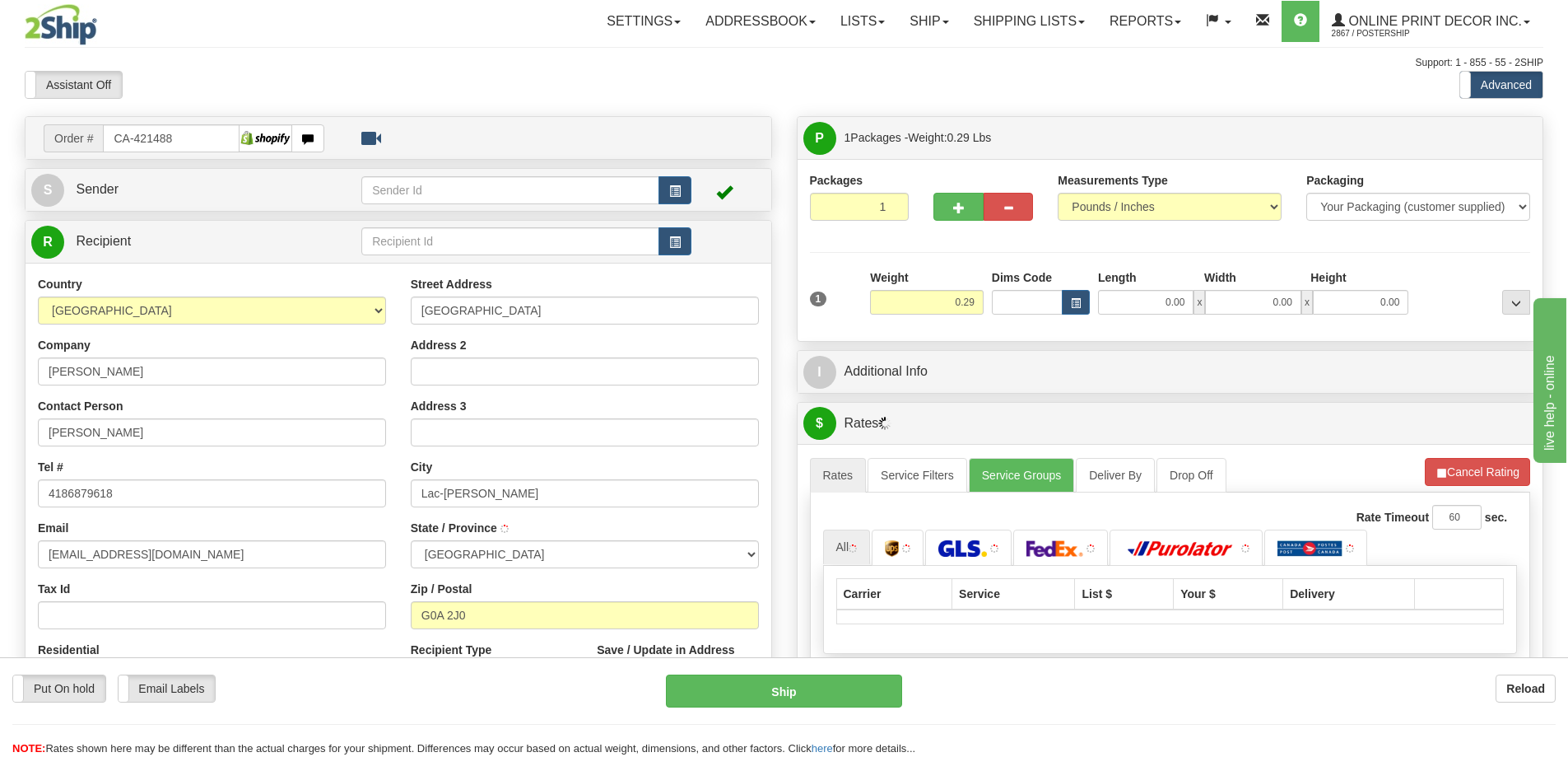
type input "LAC-[PERSON_NAME]"
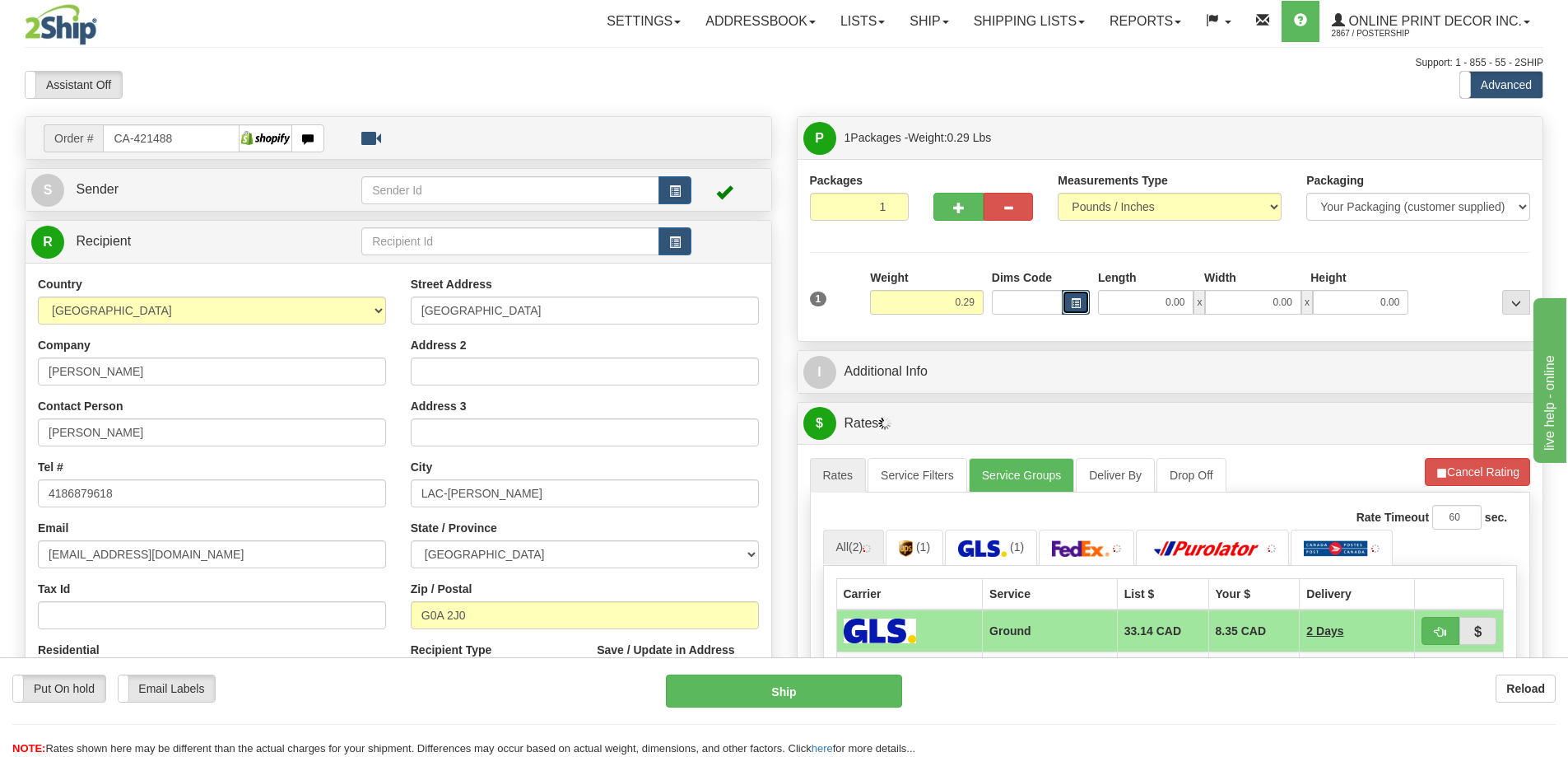
click at [1069, 301] on button "button" at bounding box center [1076, 302] width 28 height 25
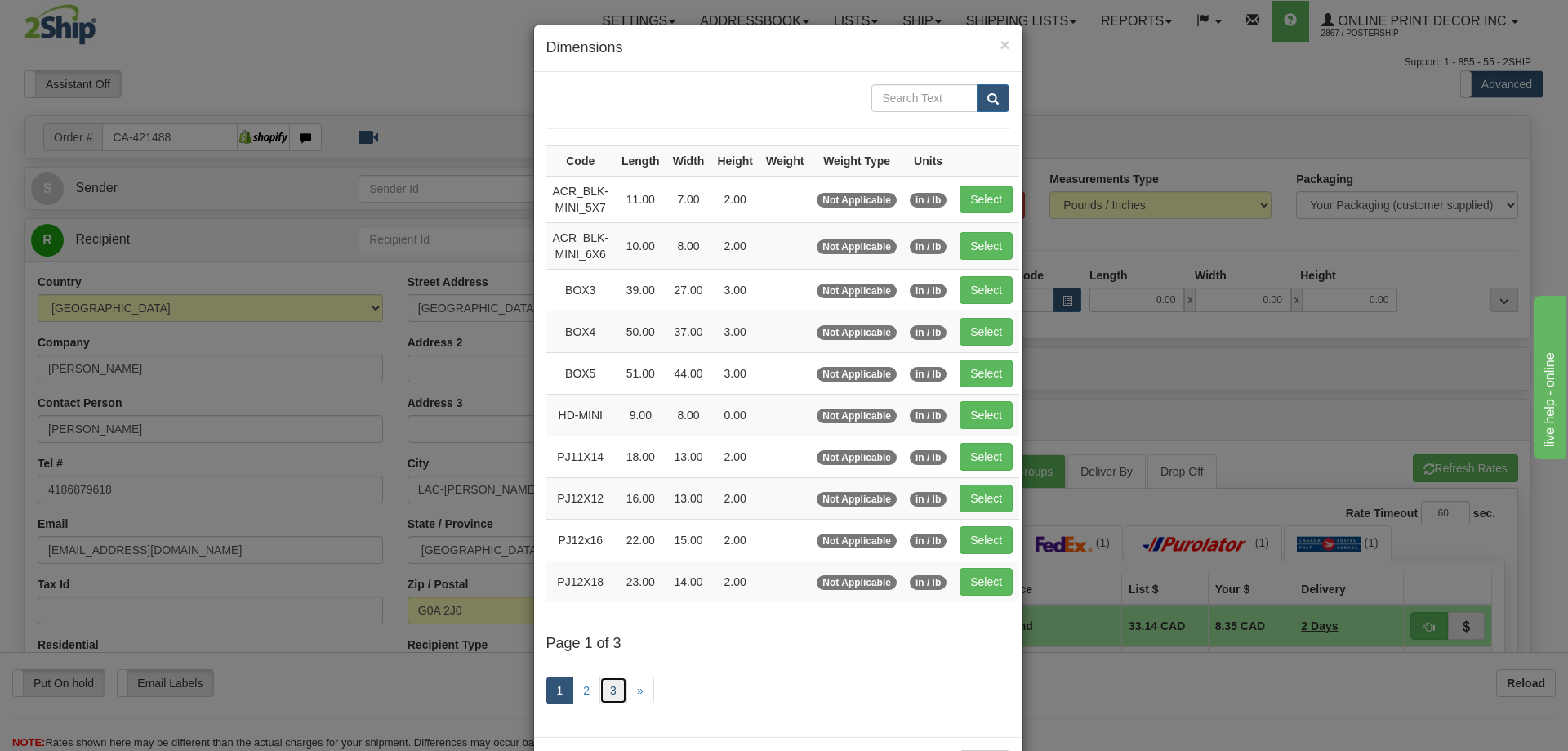
click at [607, 690] on link "3" at bounding box center [613, 691] width 28 height 28
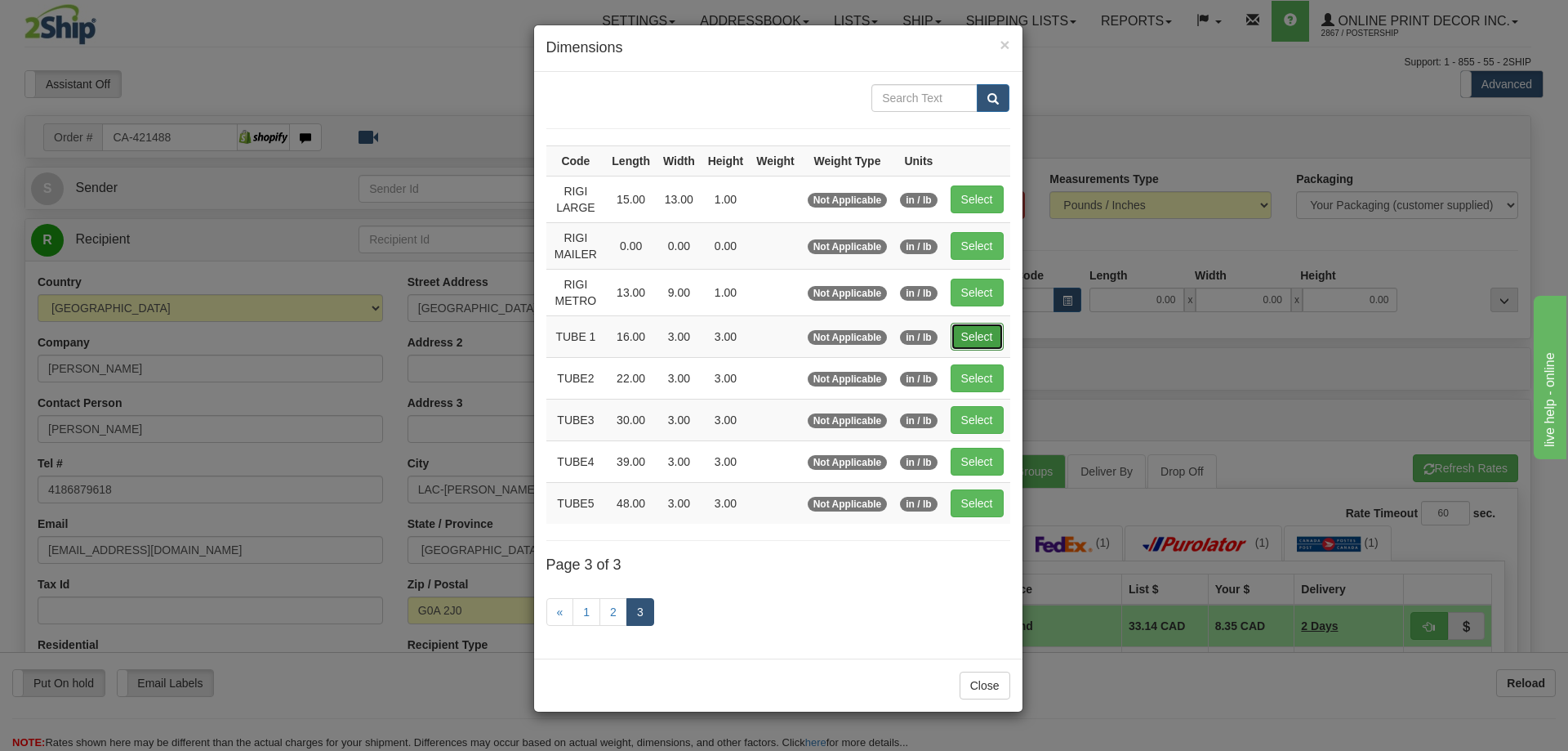
click at [979, 329] on button "Select" at bounding box center [977, 337] width 54 height 28
type input "TUBE 1"
type input "16.00"
type input "3.00"
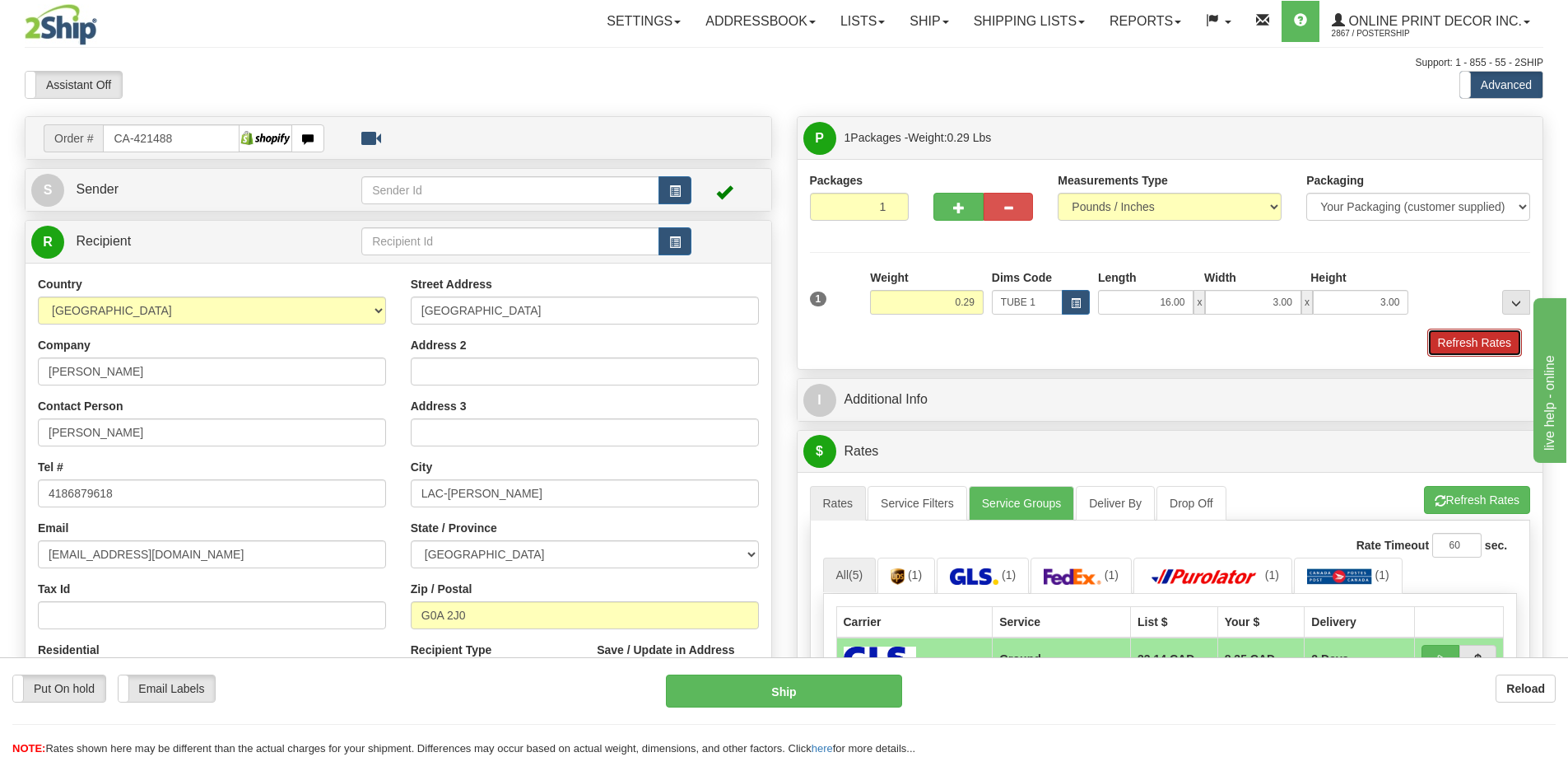
click at [1460, 344] on button "Refresh Rates" at bounding box center [1475, 343] width 95 height 28
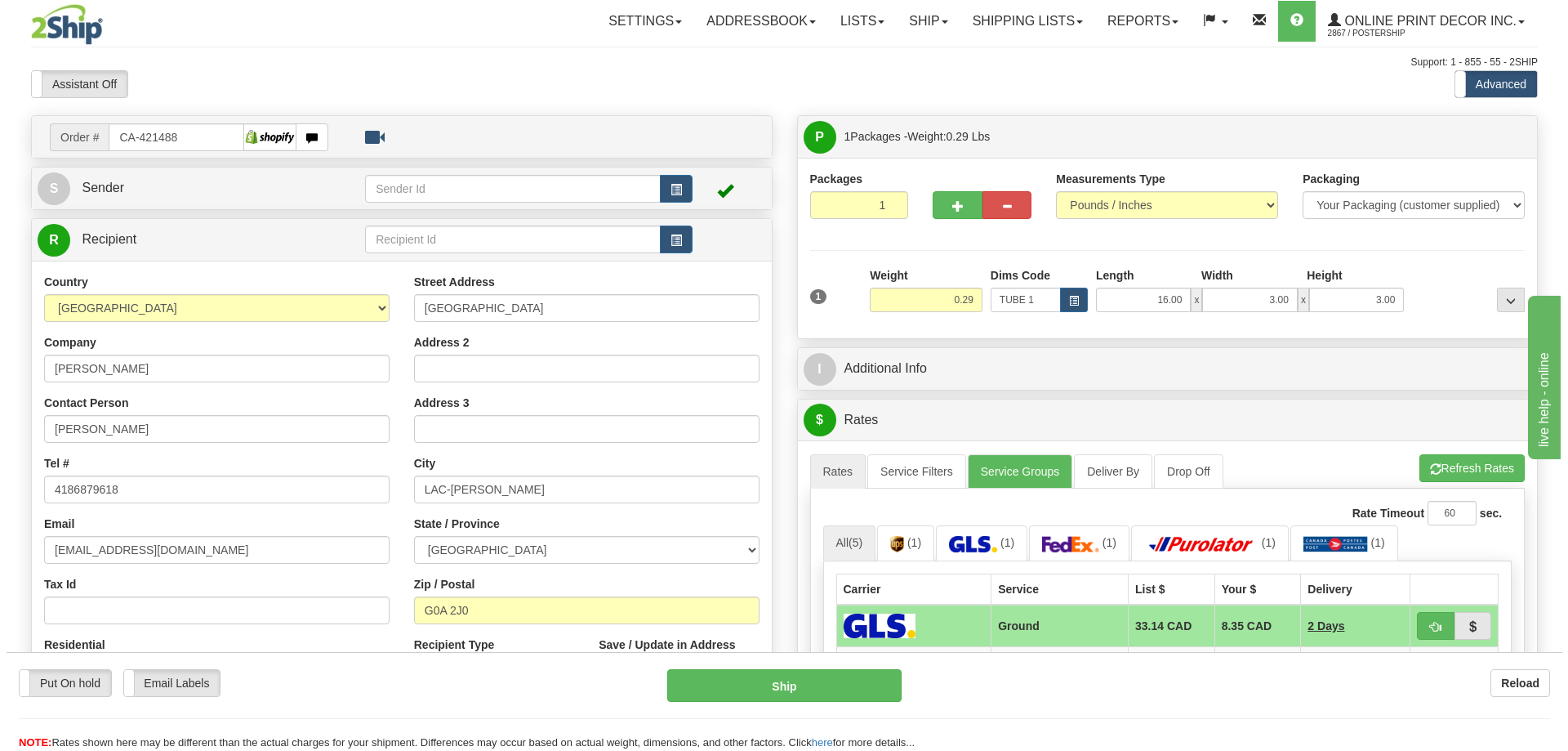
scroll to position [163, 0]
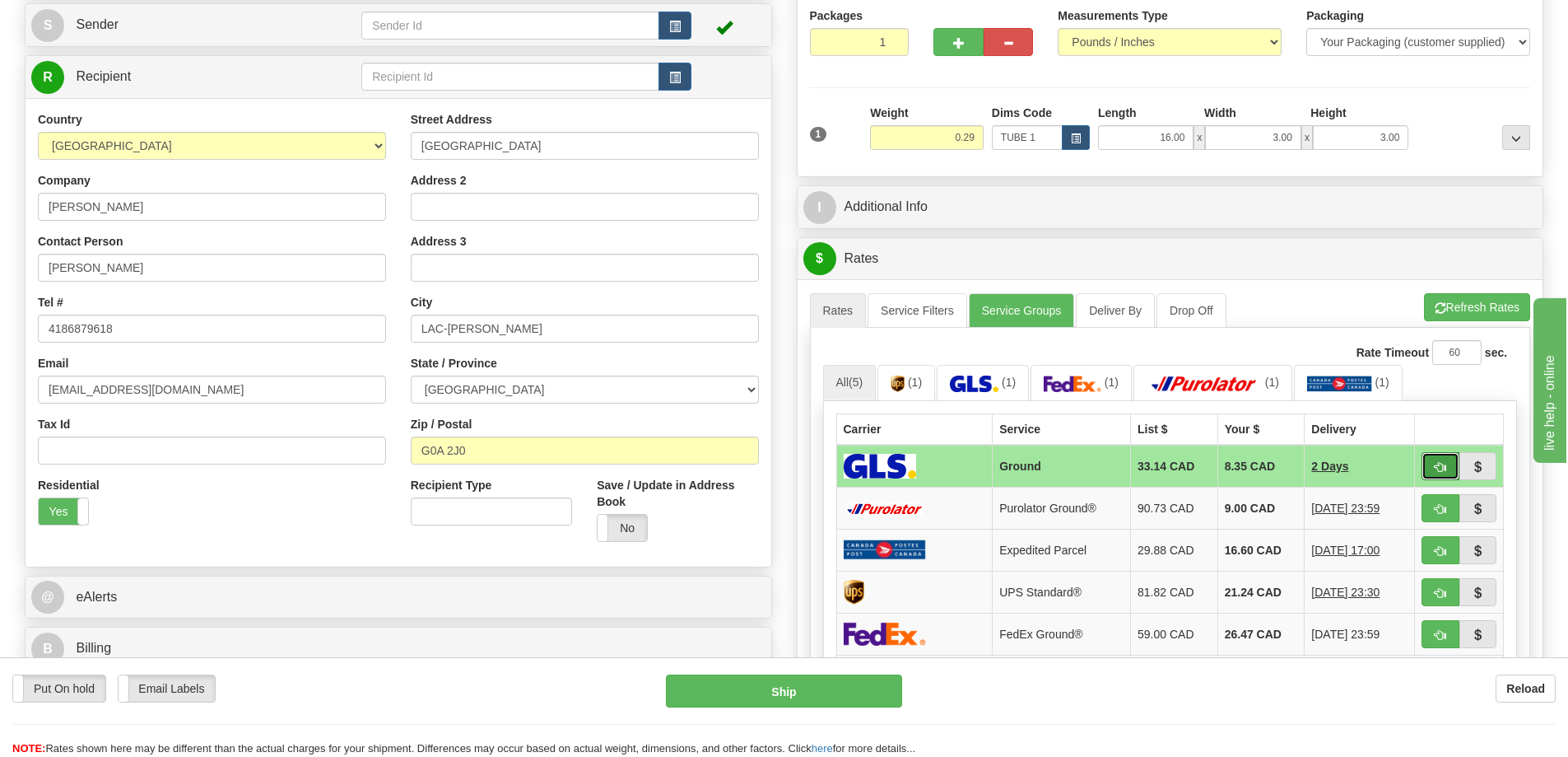
click at [1434, 467] on button "button" at bounding box center [1441, 466] width 38 height 28
type input "1"
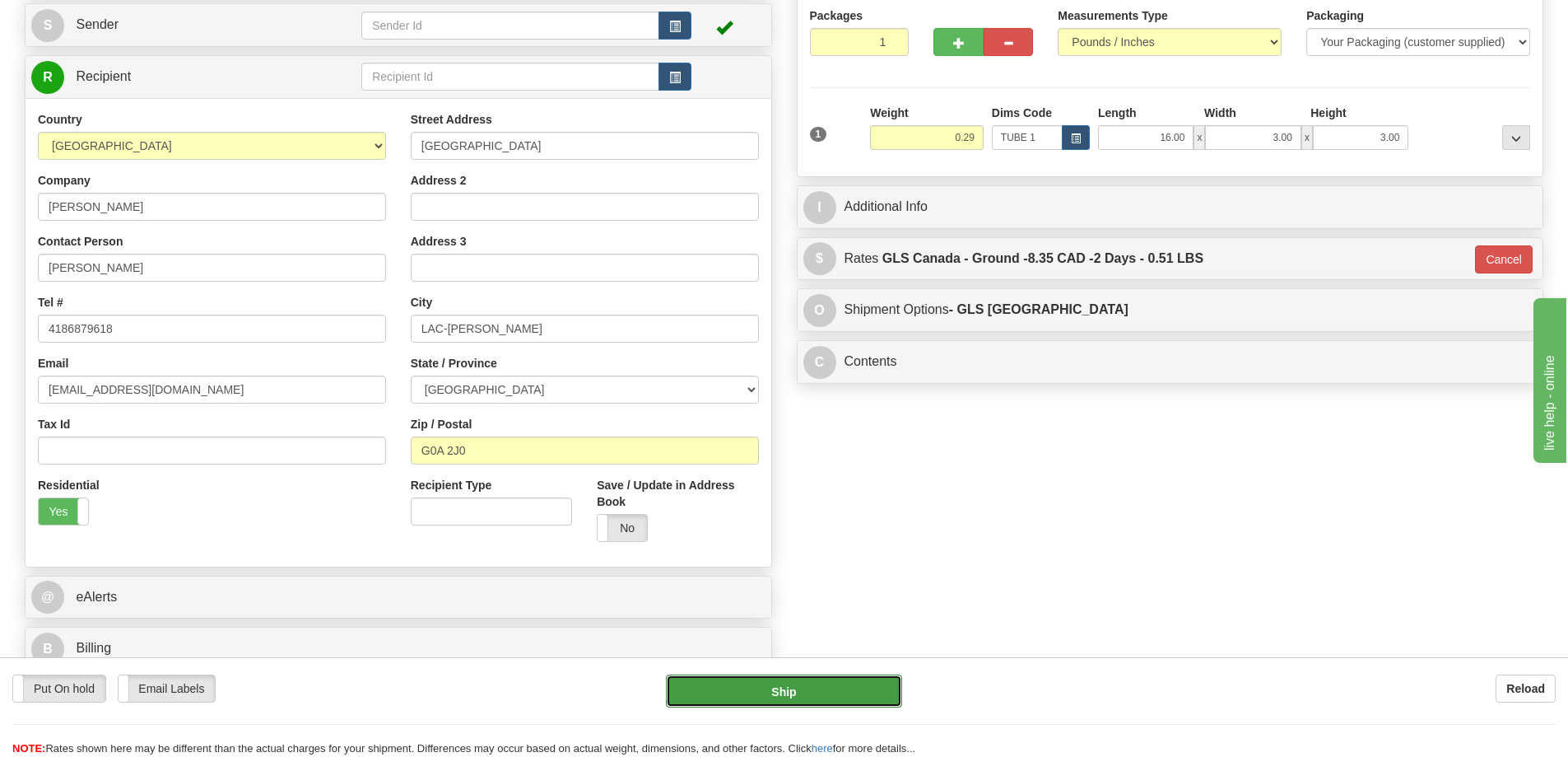
click at [827, 699] on button "Ship" at bounding box center [784, 691] width 236 height 33
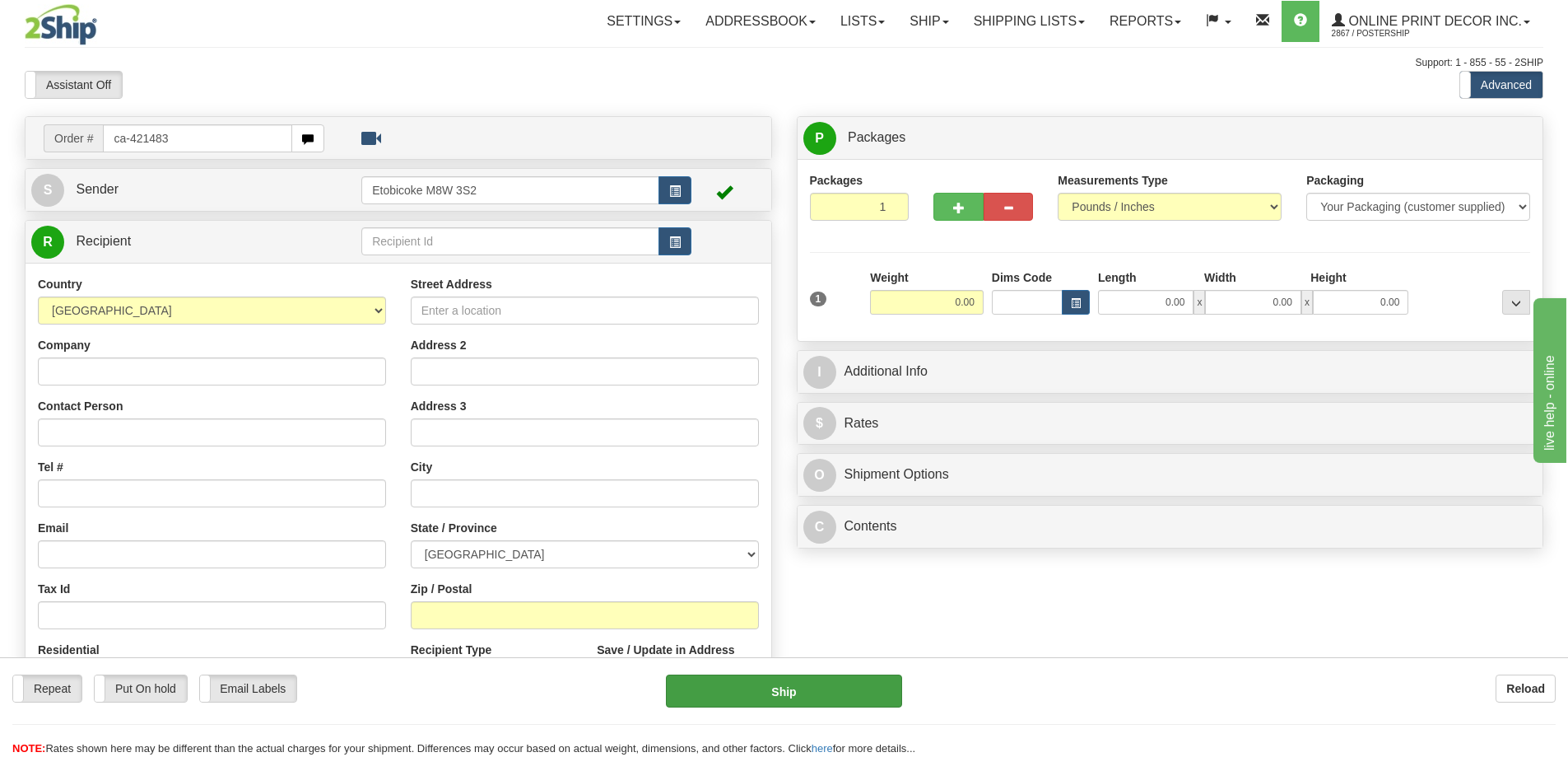
type input "ca-421483"
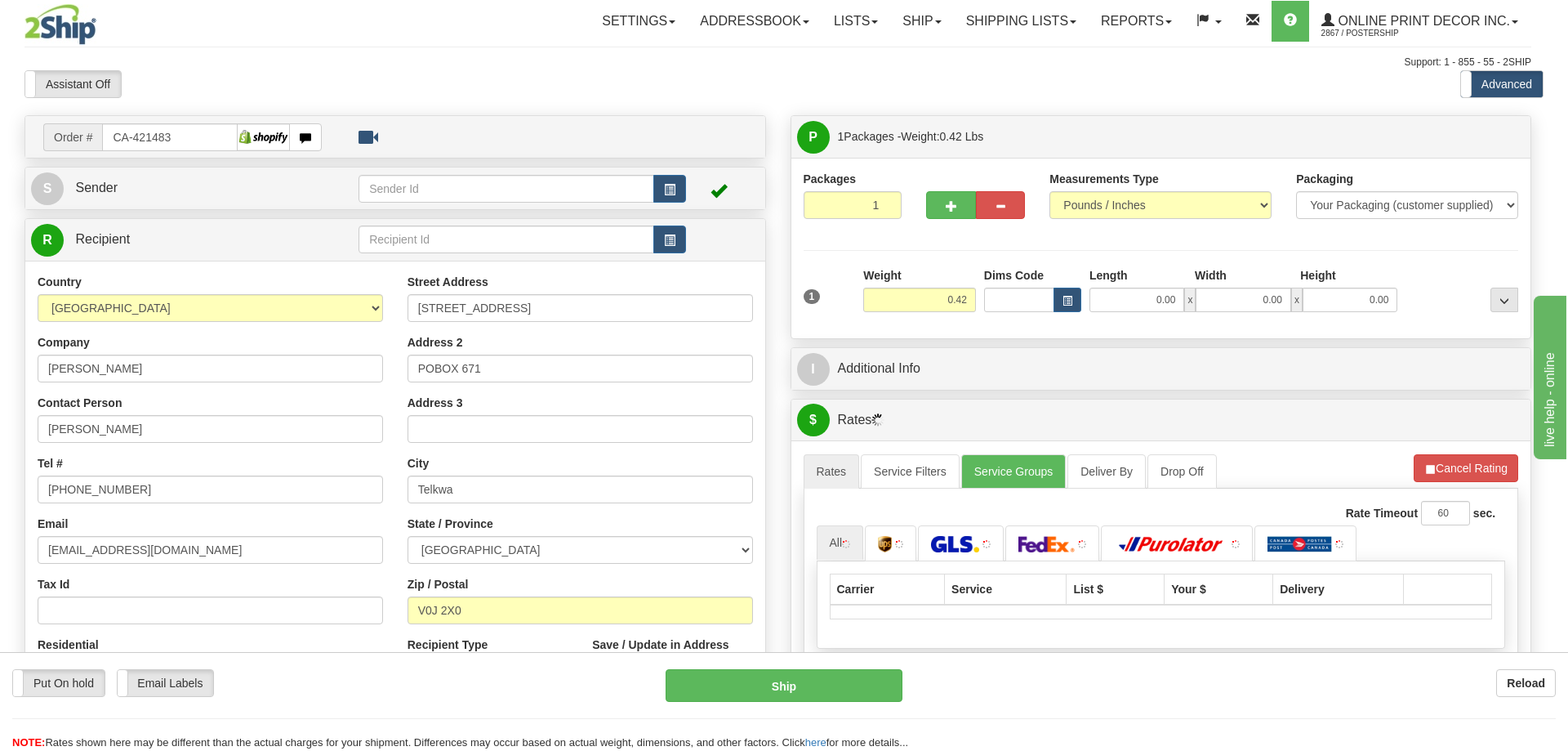
type input "TELKWA"
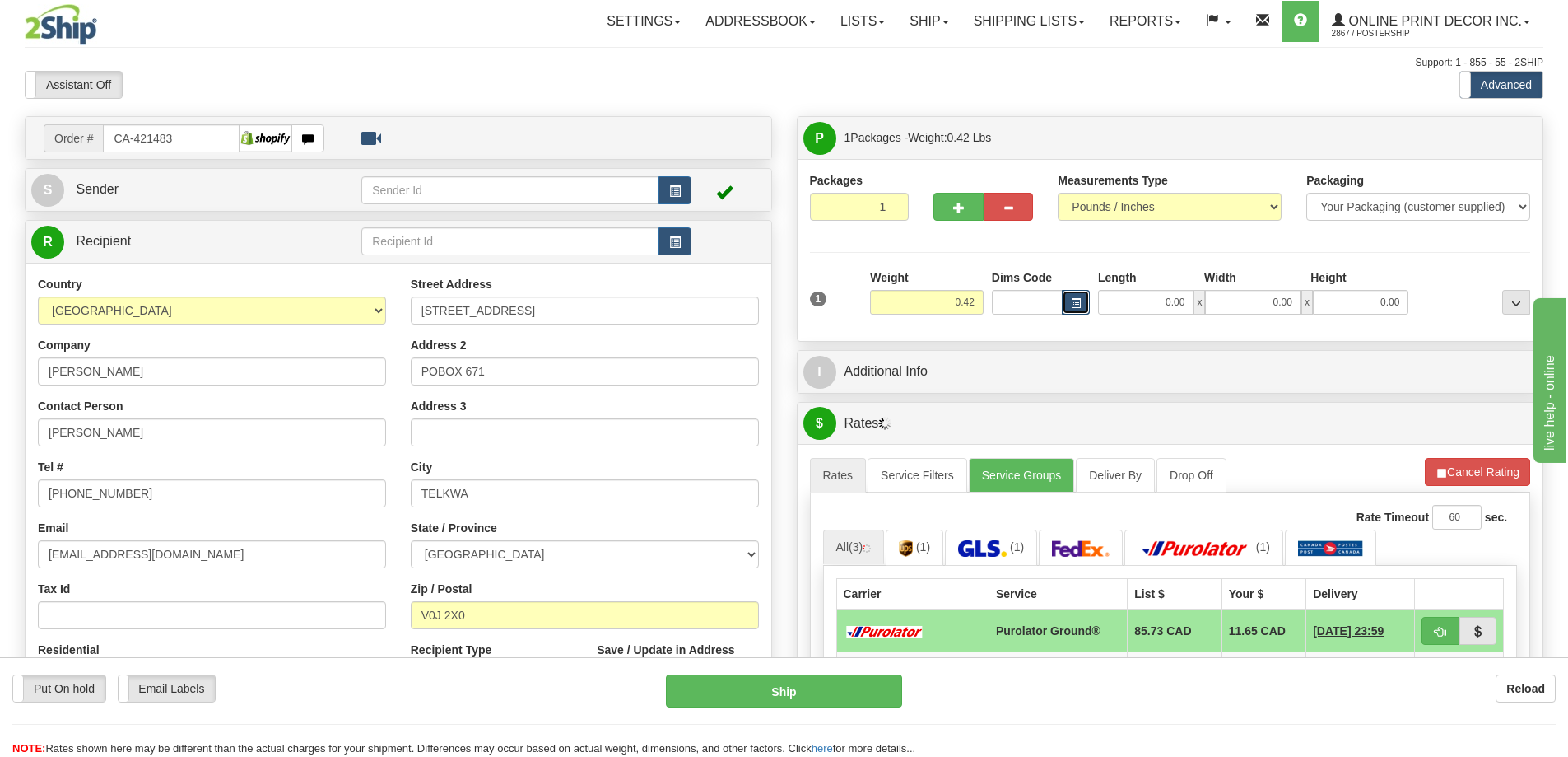
click at [1074, 296] on button "button" at bounding box center [1076, 302] width 28 height 25
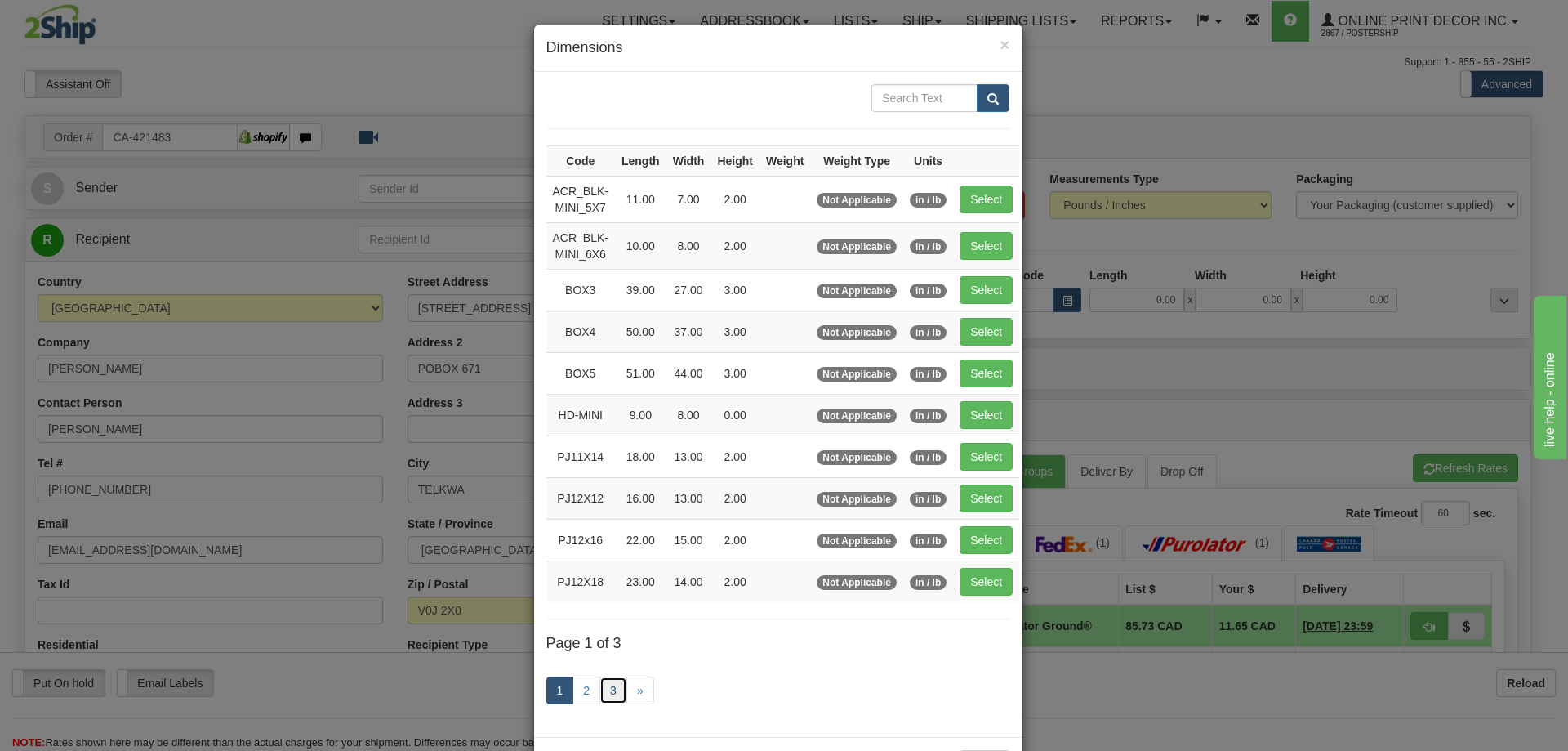
click at [610, 683] on link "3" at bounding box center [613, 691] width 28 height 28
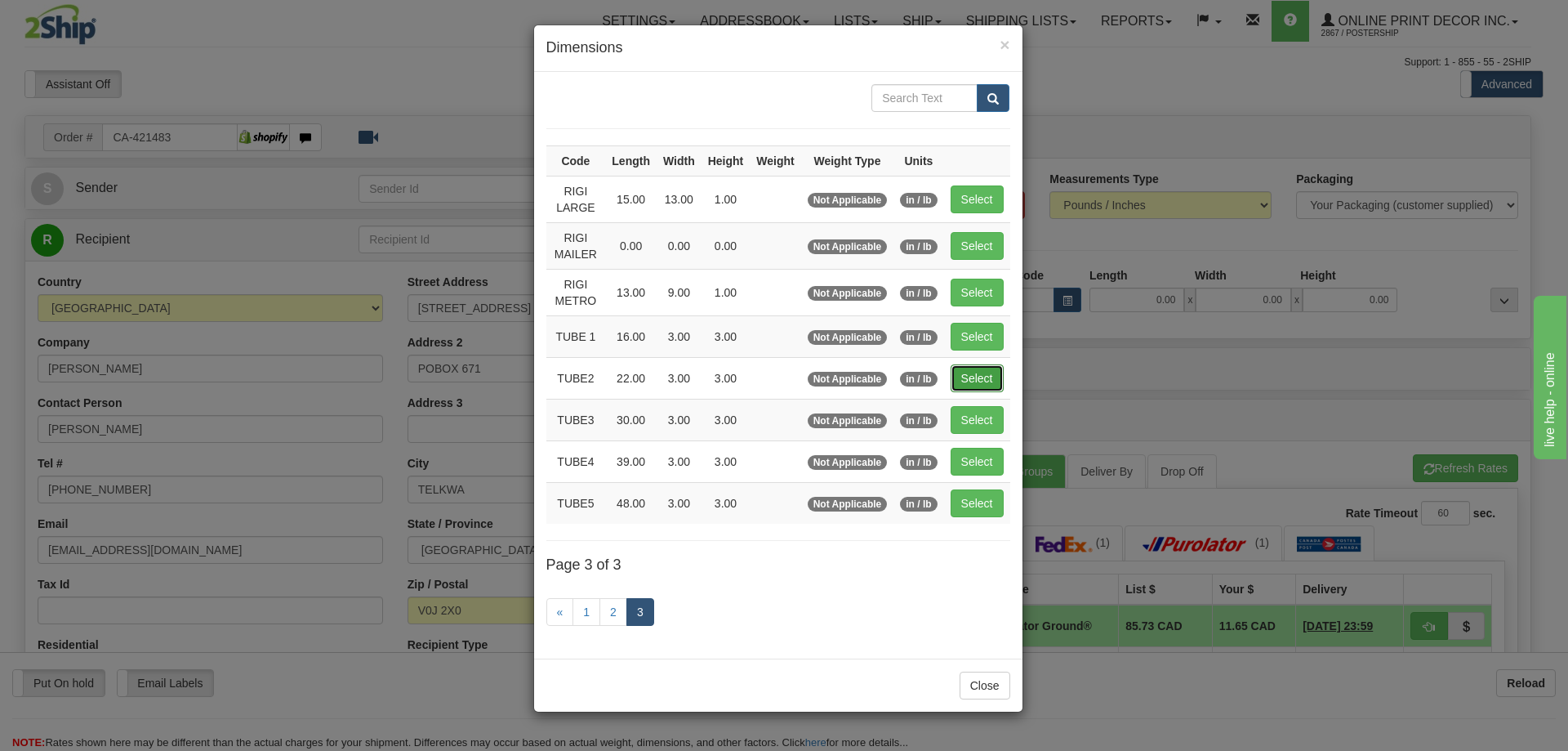
click at [965, 365] on button "Select" at bounding box center [977, 379] width 54 height 28
type input "TUBE2"
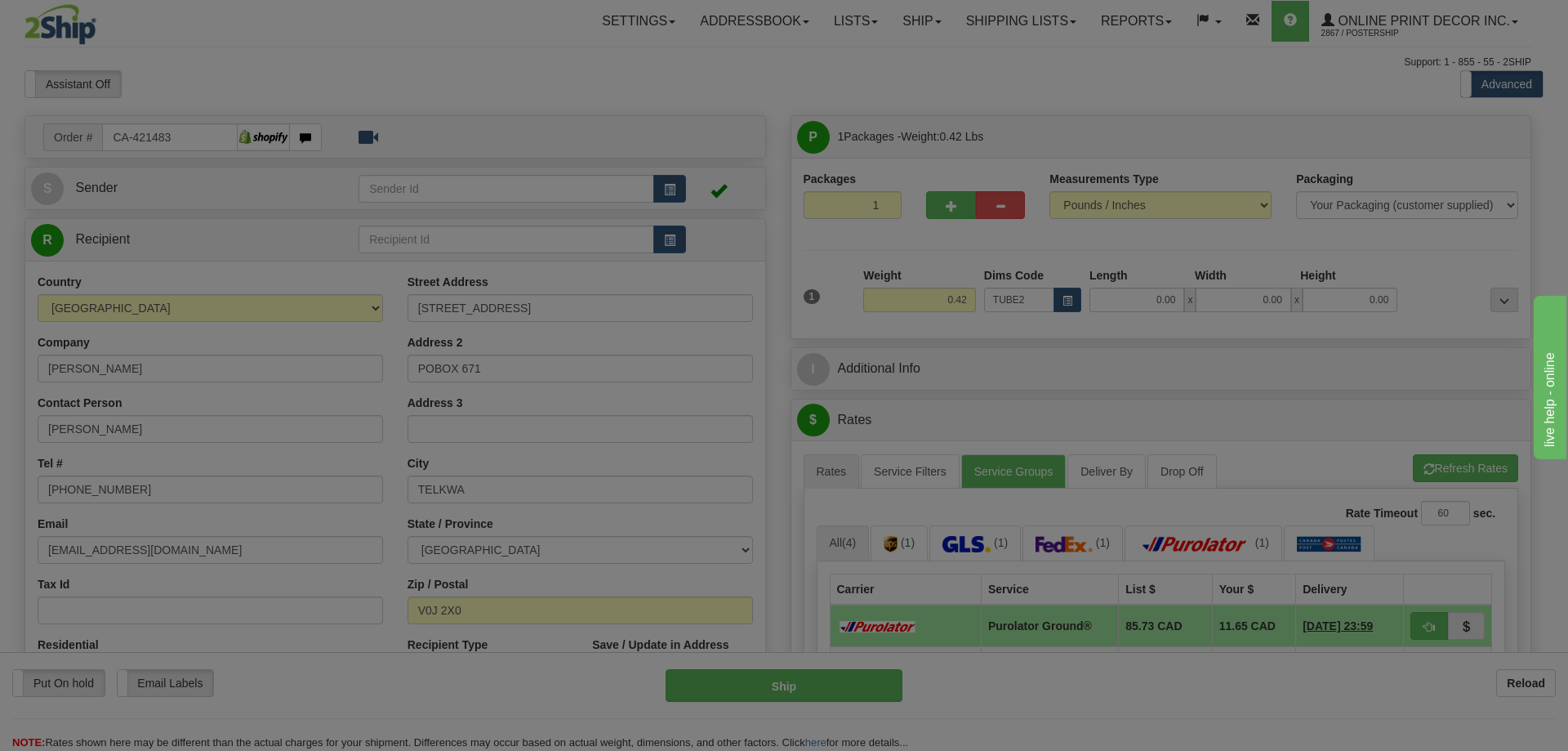
type input "22.00"
type input "3.00"
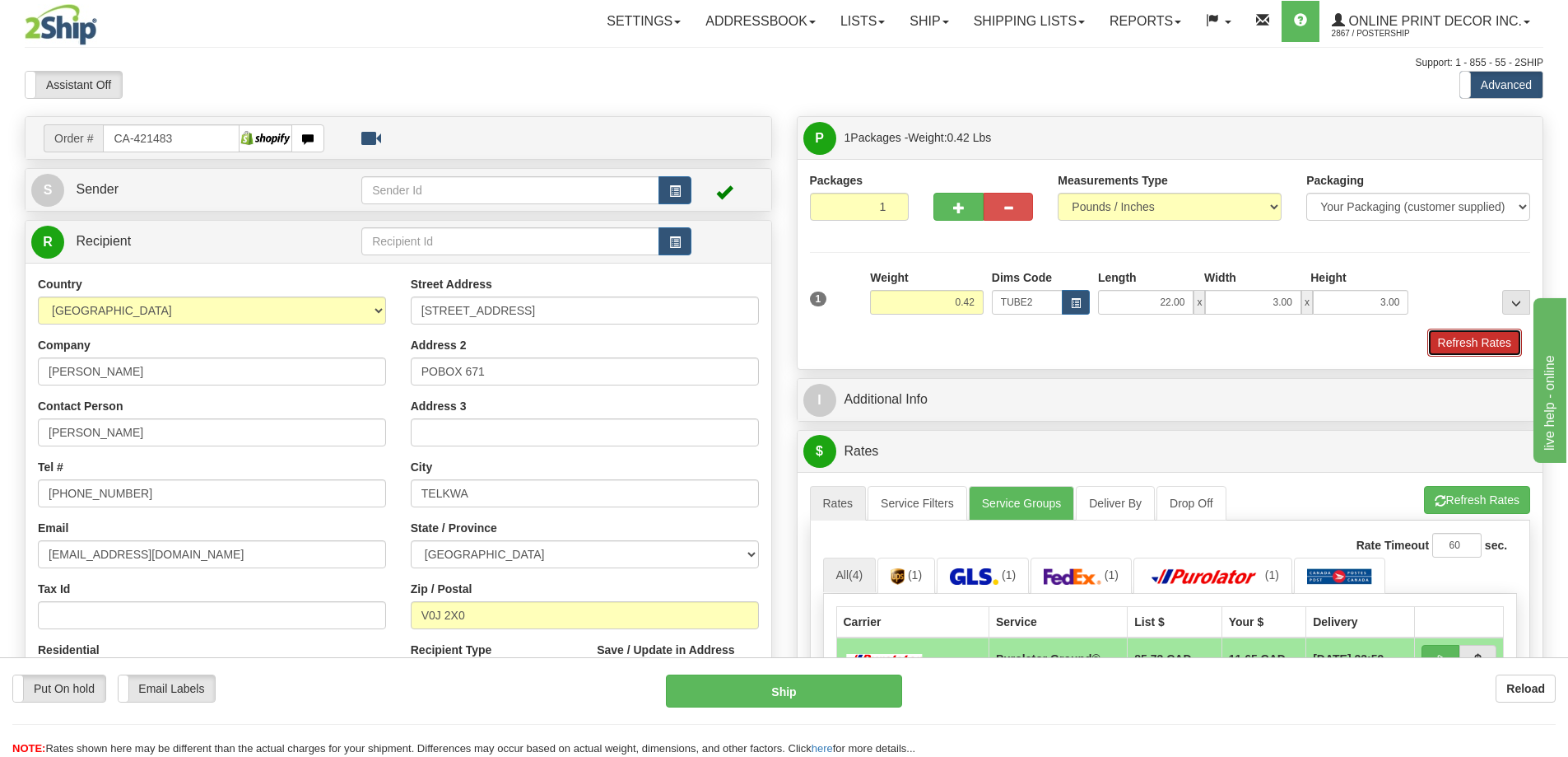
click at [1497, 340] on button "Refresh Rates" at bounding box center [1475, 343] width 95 height 28
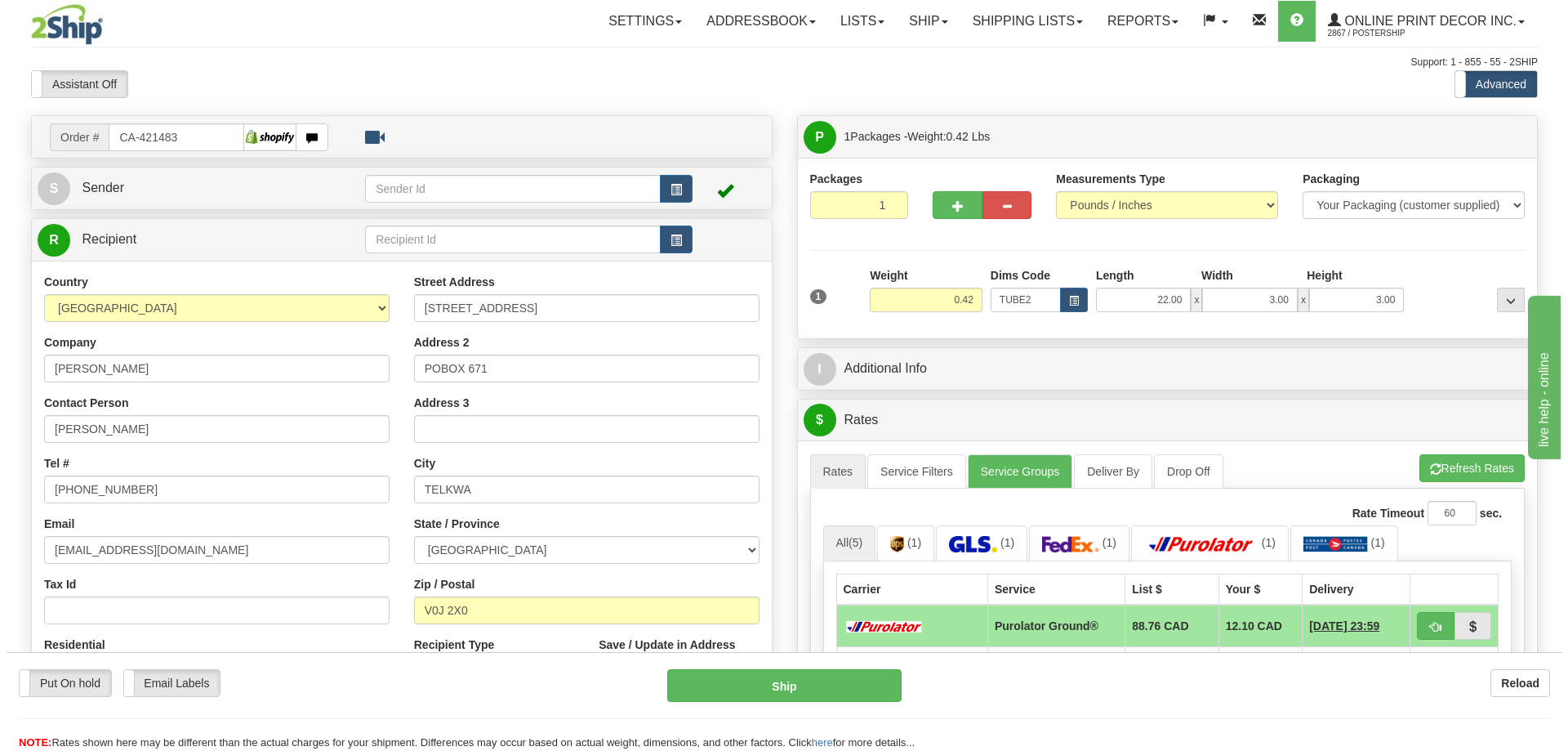
scroll to position [163, 0]
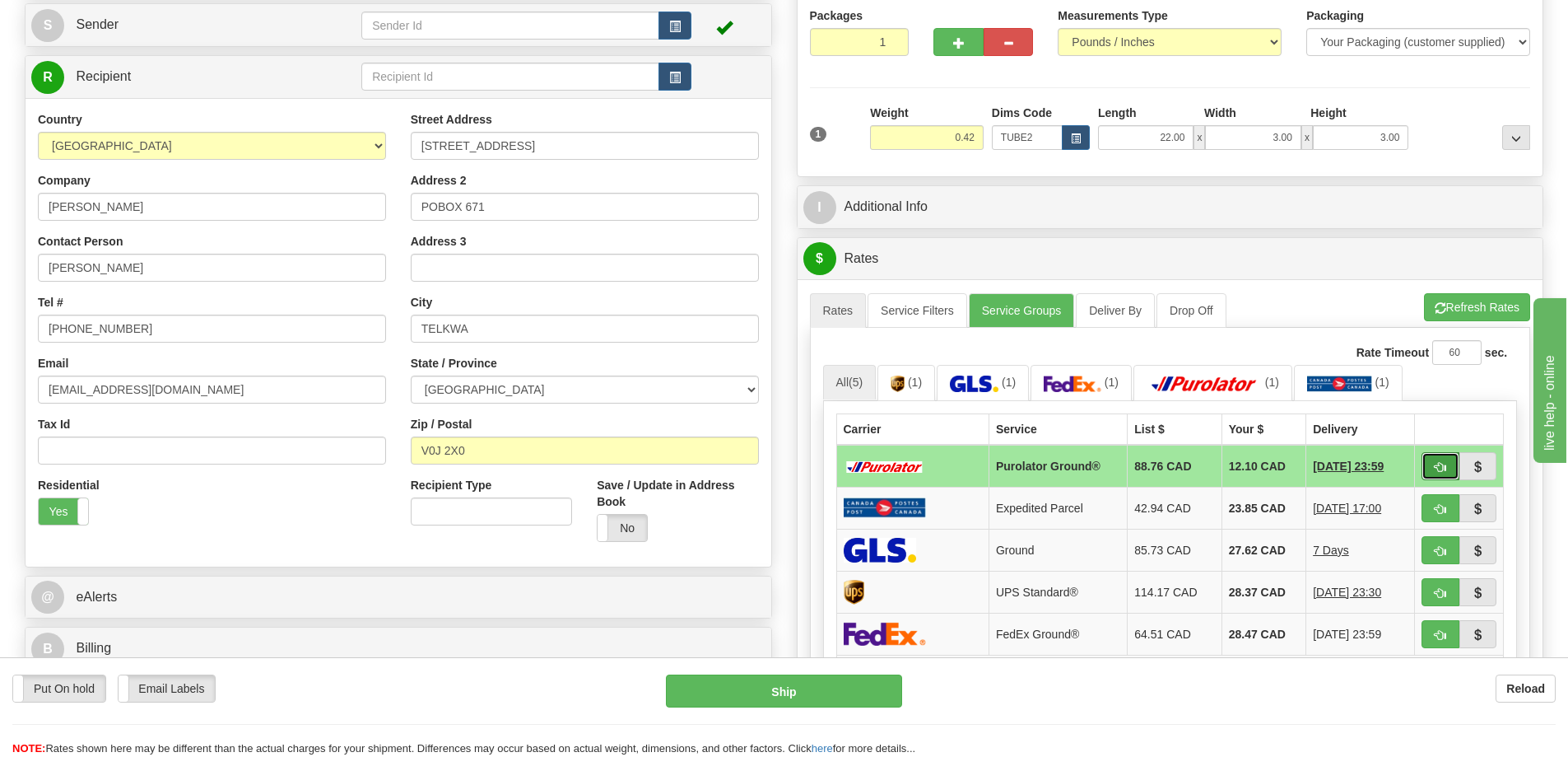
click at [1435, 461] on button "button" at bounding box center [1441, 466] width 38 height 28
type input "260"
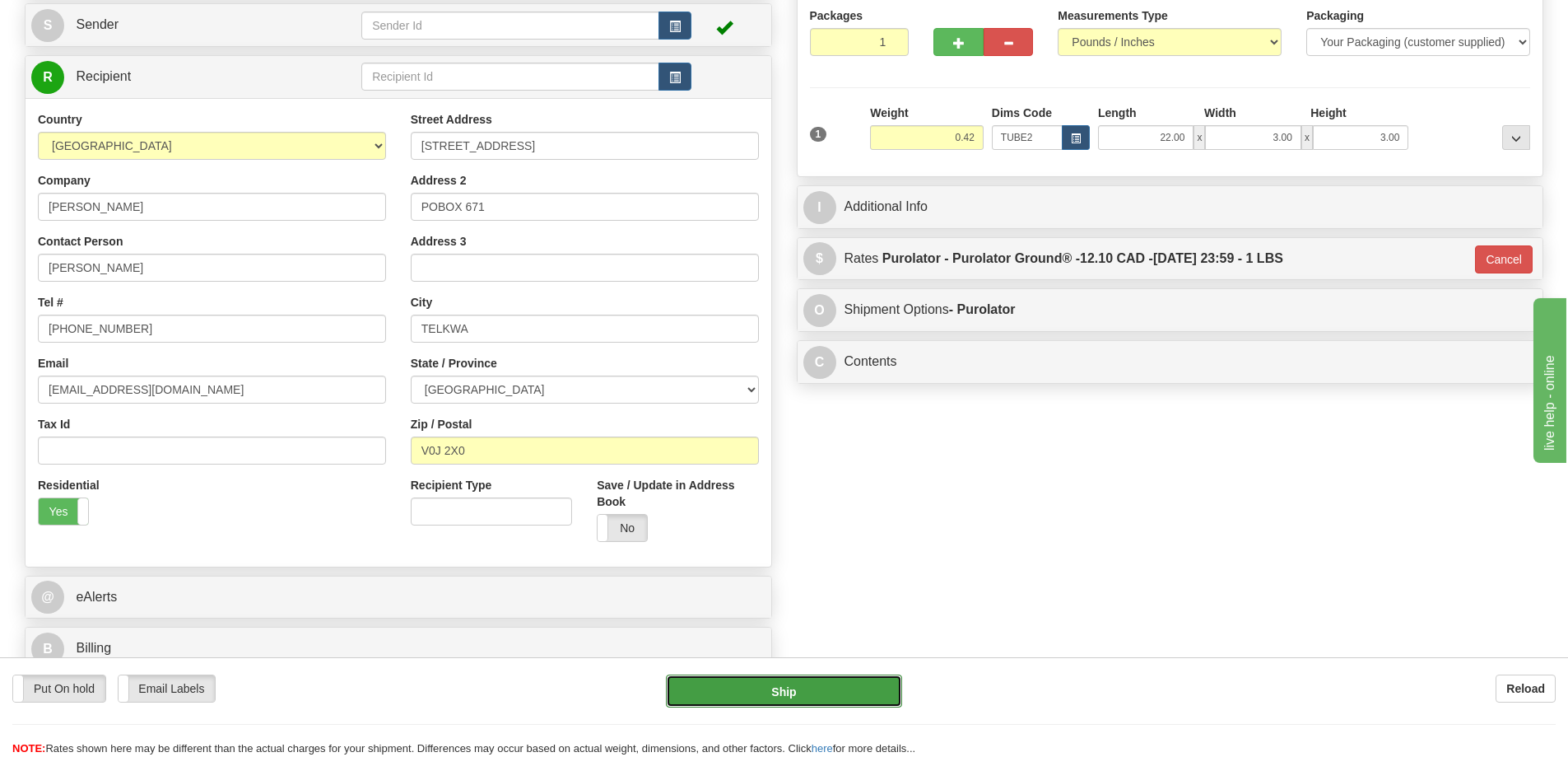
click at [841, 691] on button "Ship" at bounding box center [784, 691] width 236 height 33
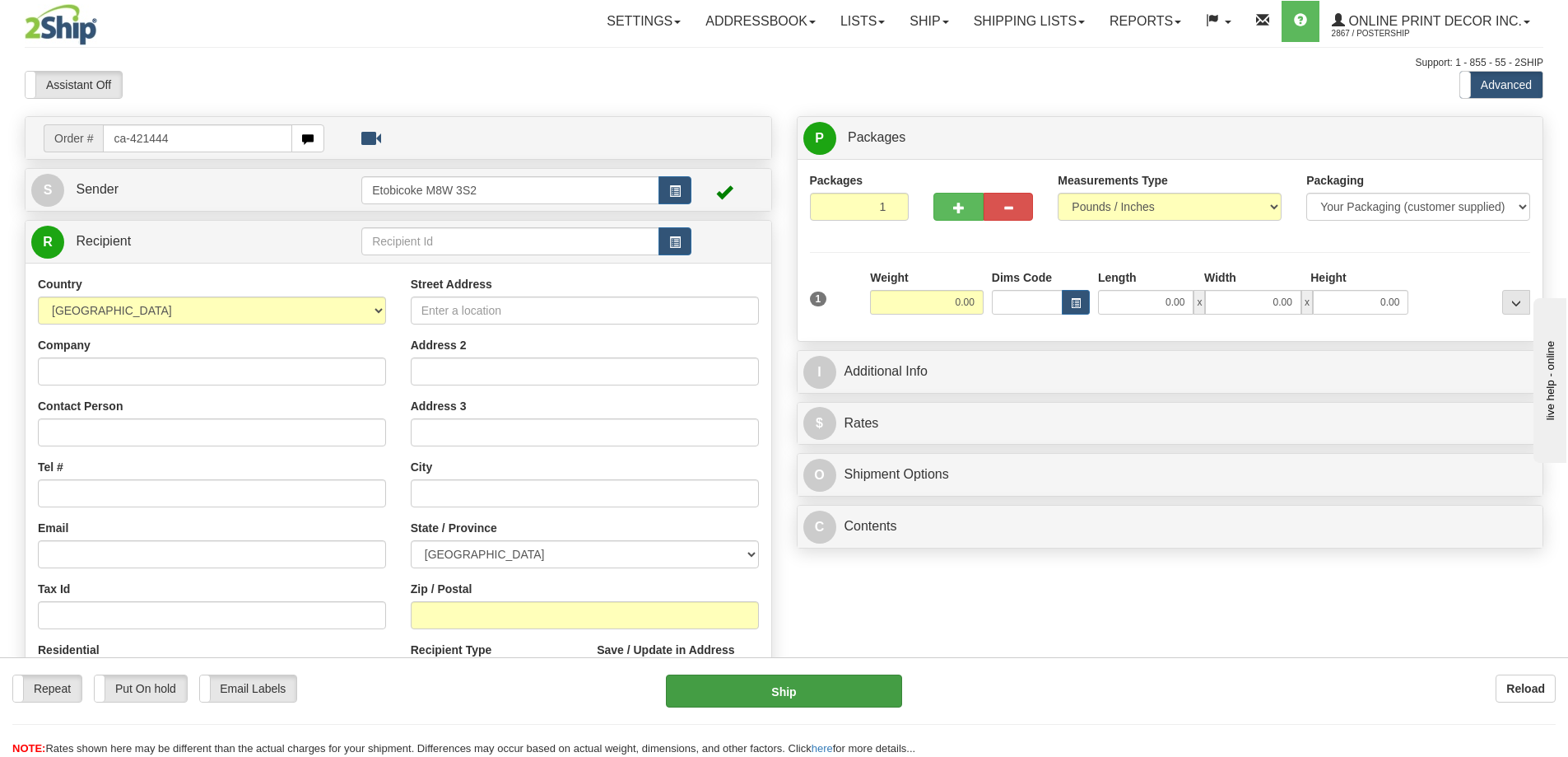
type input "ca-421444"
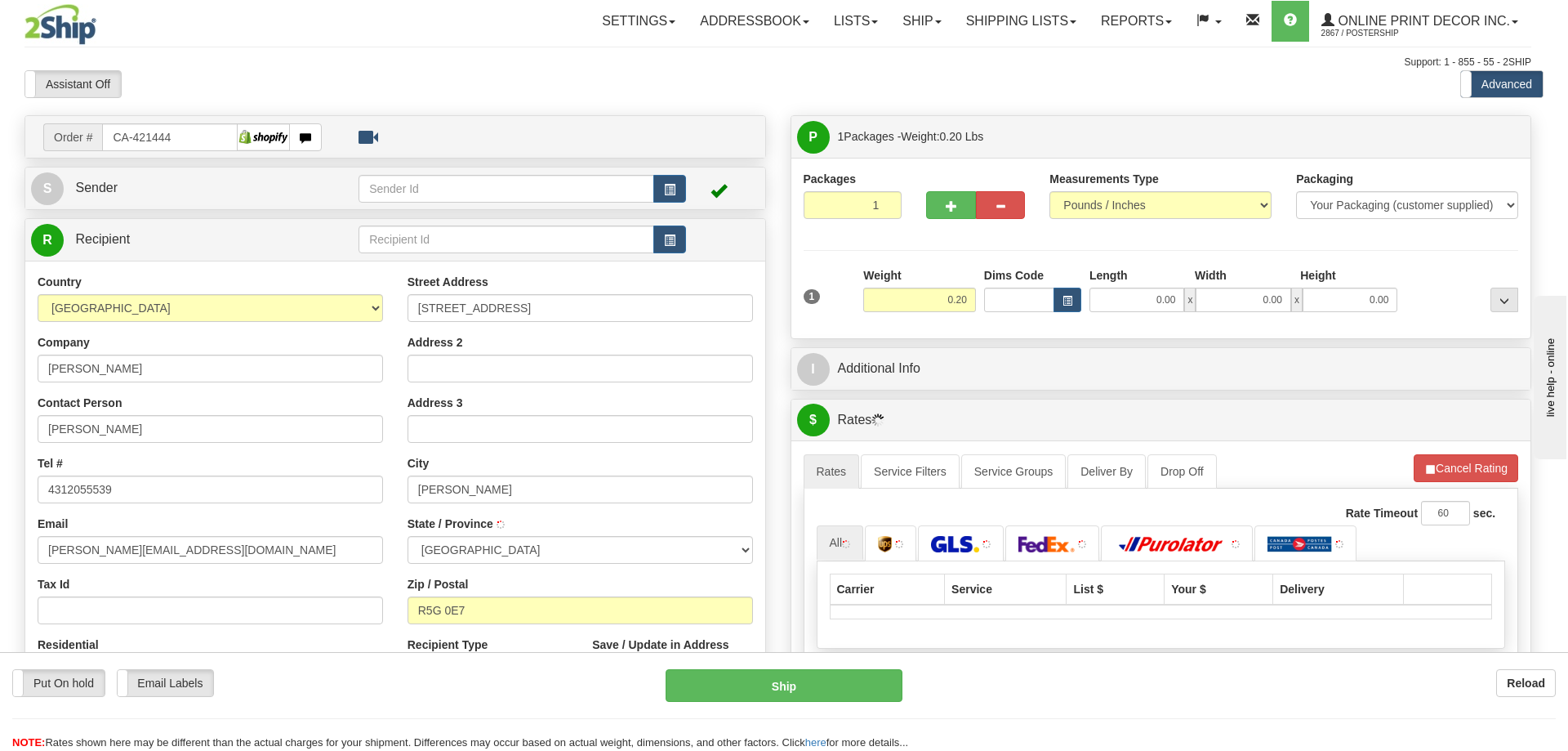
type input "[PERSON_NAME]"
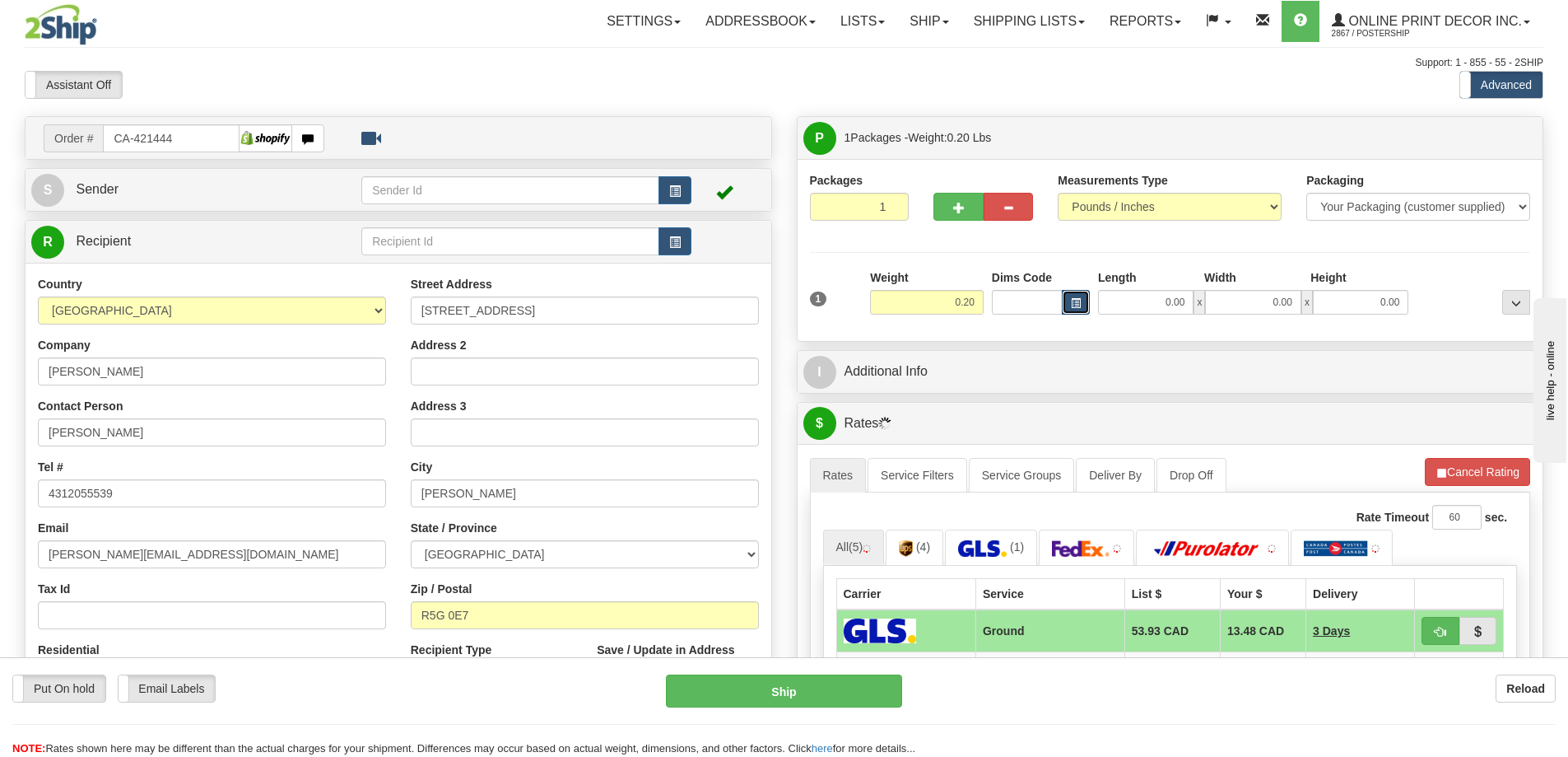
click at [1069, 305] on button "button" at bounding box center [1076, 302] width 28 height 25
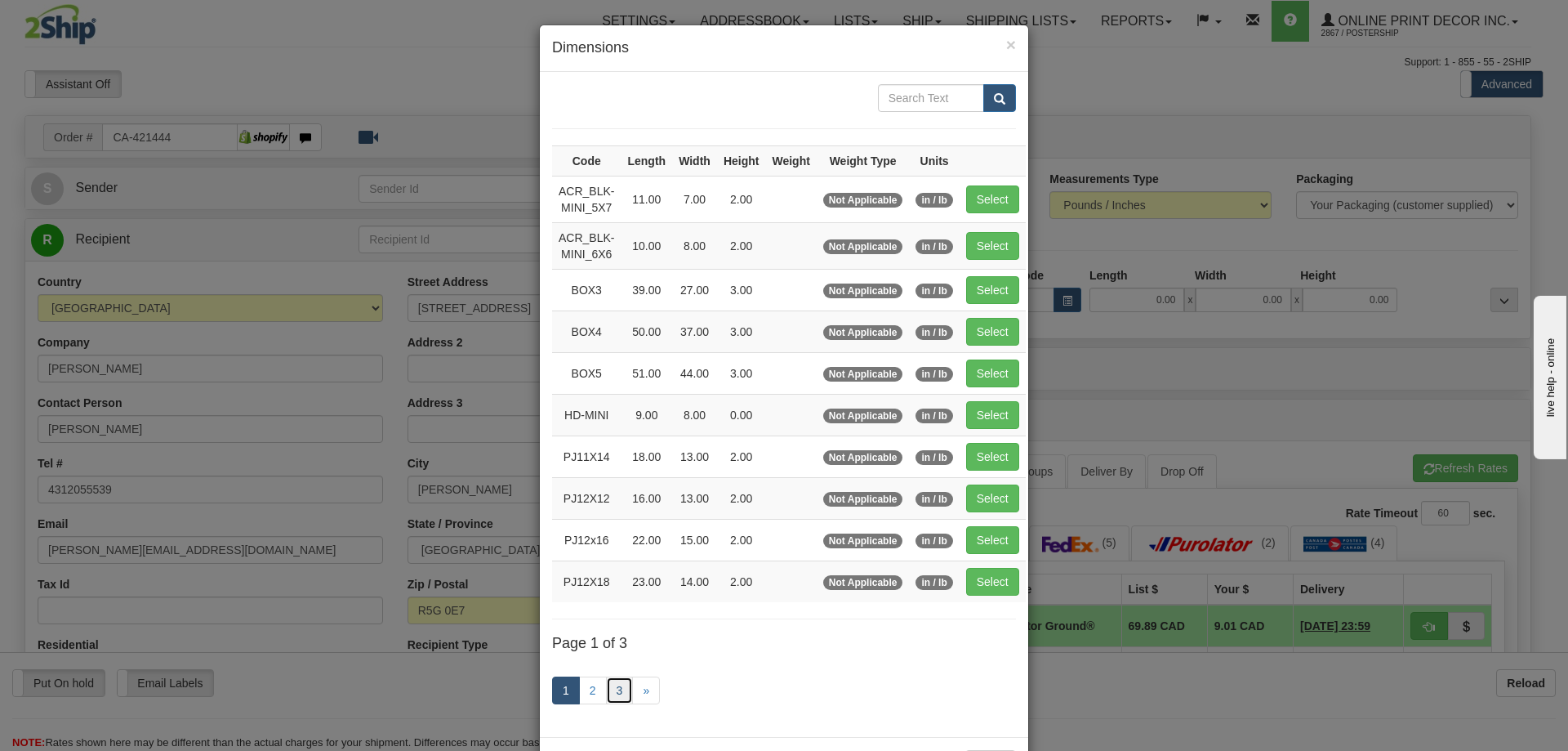
click at [613, 687] on link "3" at bounding box center [620, 691] width 28 height 28
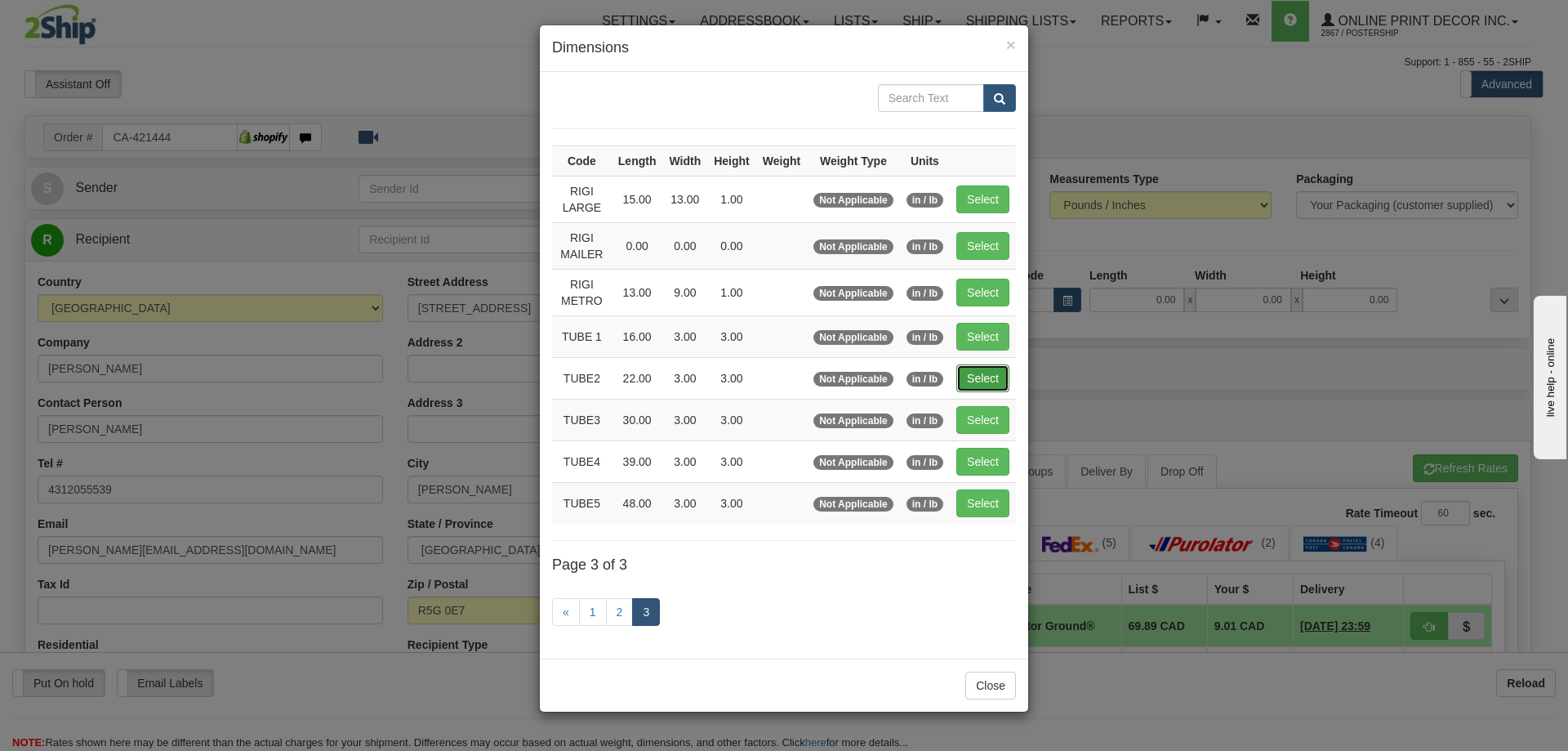
click at [993, 371] on button "Select" at bounding box center [983, 379] width 54 height 28
type input "TUBE2"
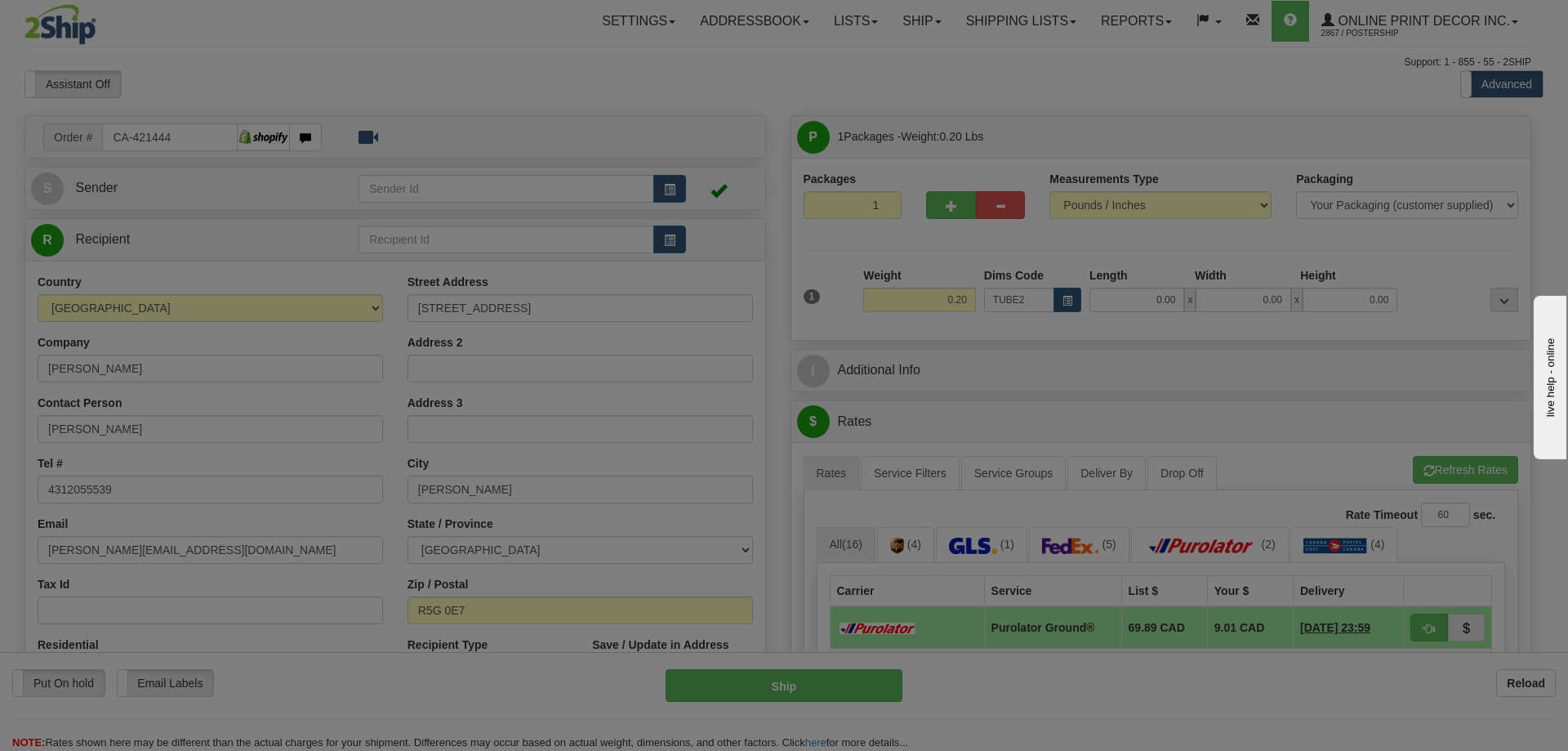
type input "22.00"
type input "3.00"
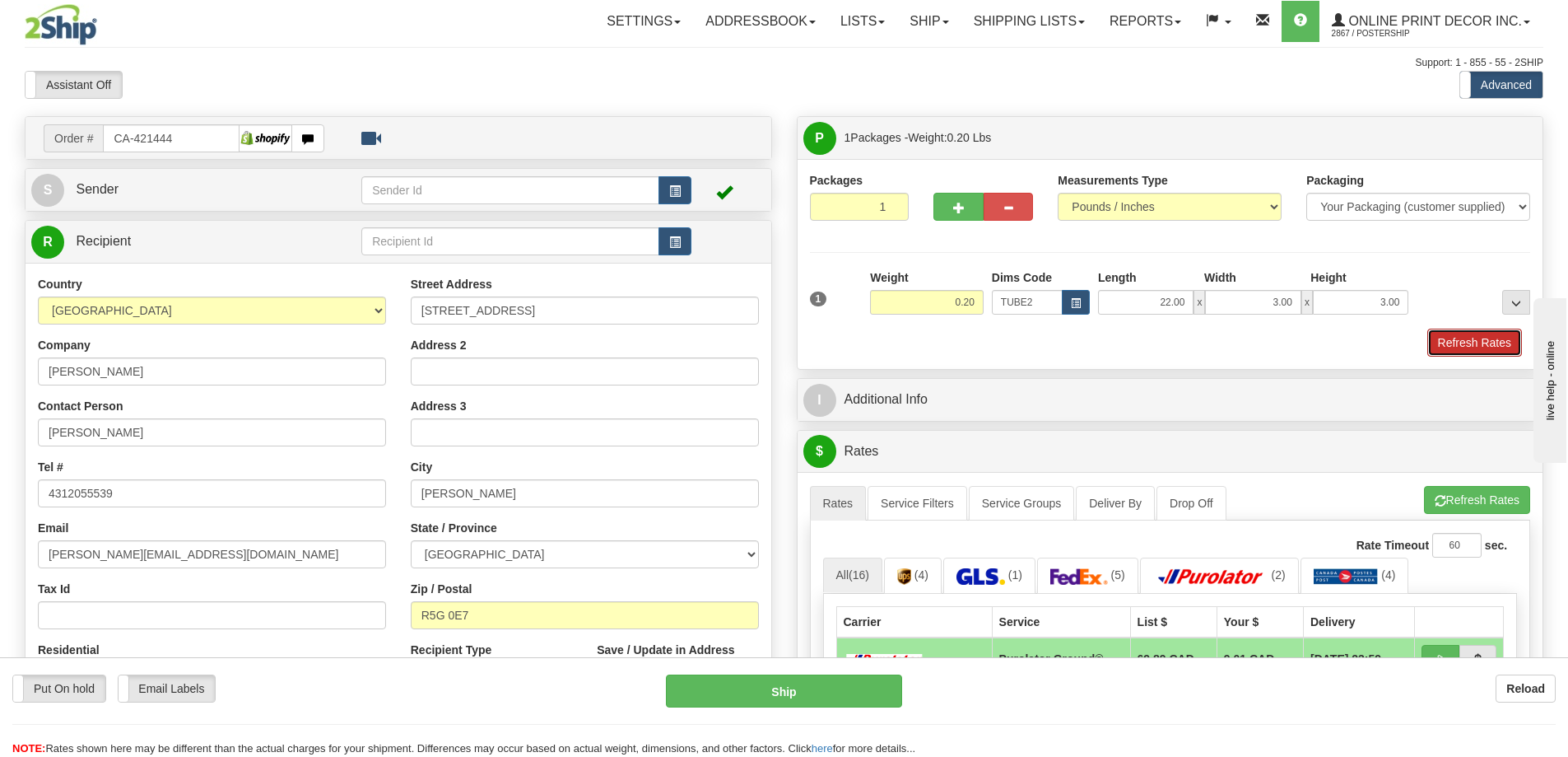
drag, startPoint x: 1470, startPoint y: 339, endPoint x: 1468, endPoint y: 347, distance: 8.2
click at [1470, 341] on button "Refresh Rates" at bounding box center [1475, 343] width 95 height 28
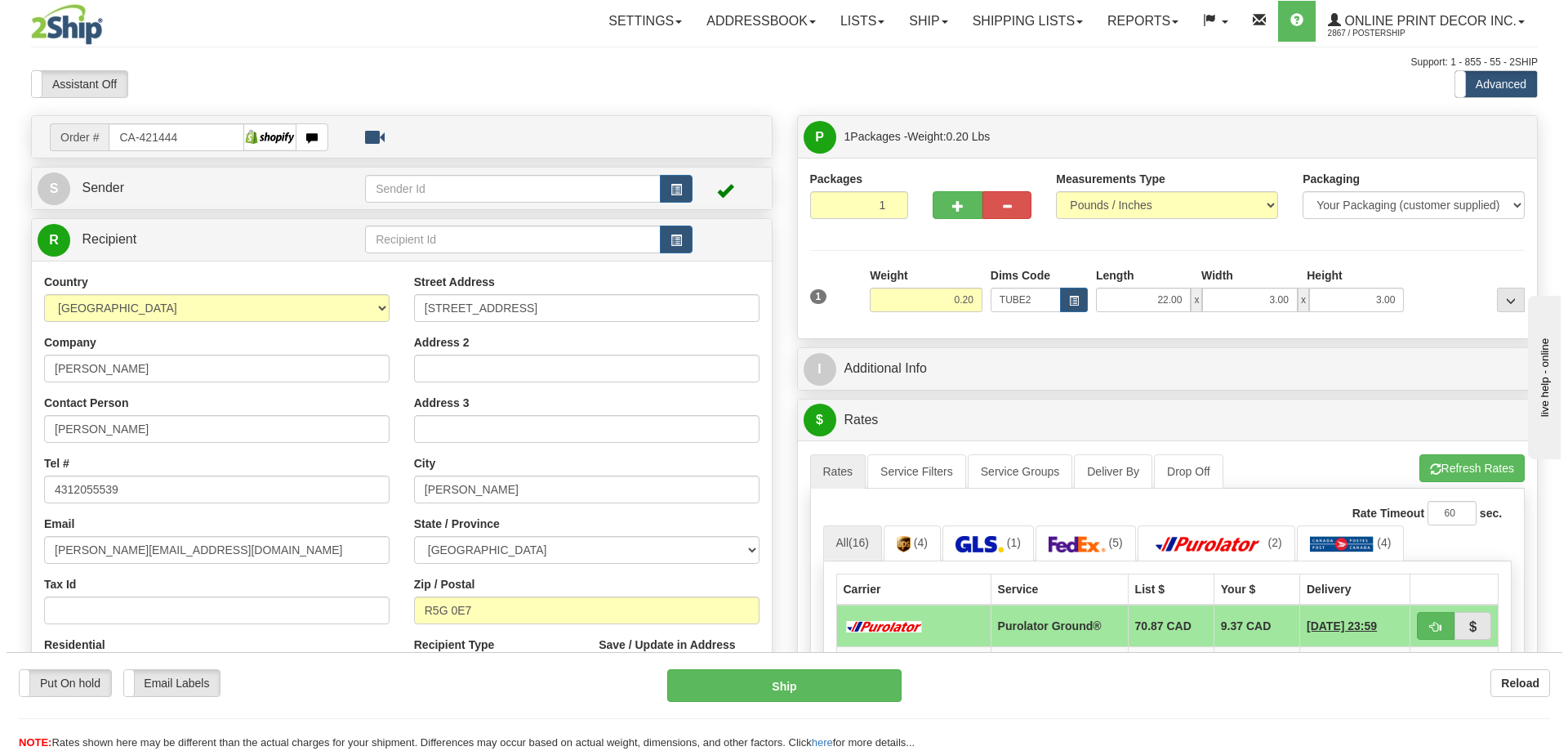
scroll to position [163, 0]
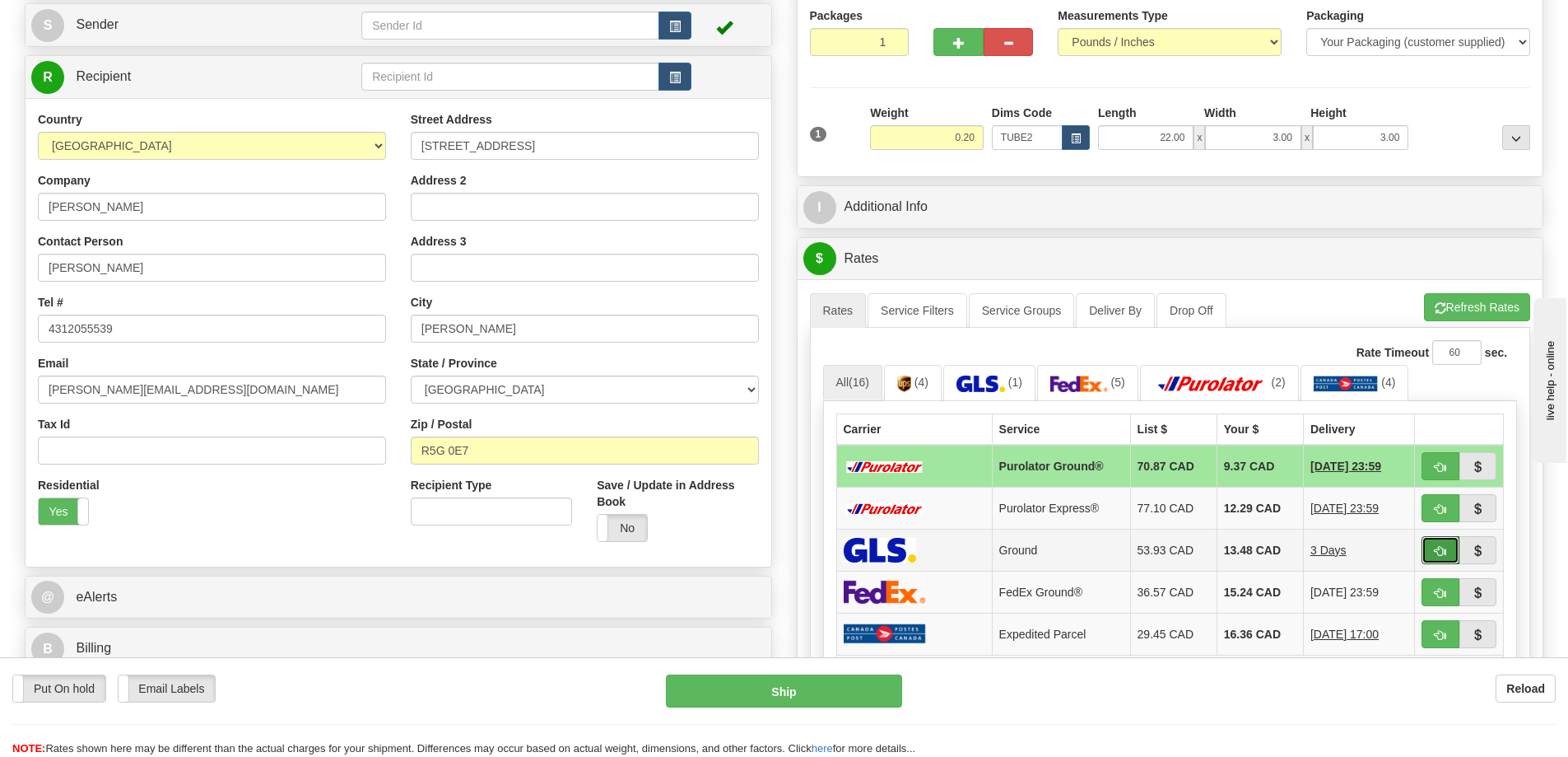
drag, startPoint x: 1434, startPoint y: 546, endPoint x: 1428, endPoint y: 535, distance: 12.5
click at [1434, 540] on button "button" at bounding box center [1441, 550] width 38 height 28
type input "1"
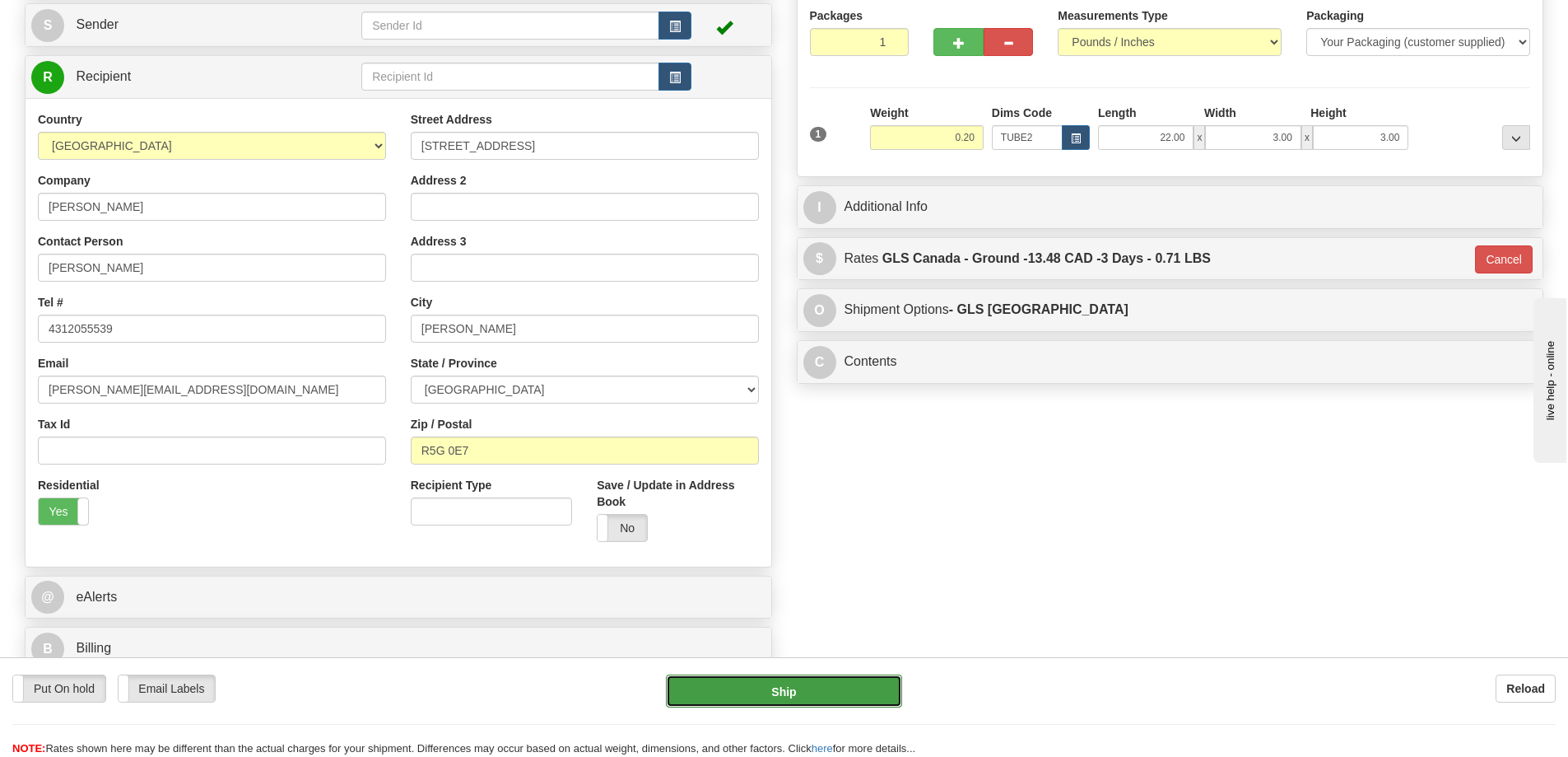
click at [855, 687] on button "Ship" at bounding box center [784, 691] width 236 height 33
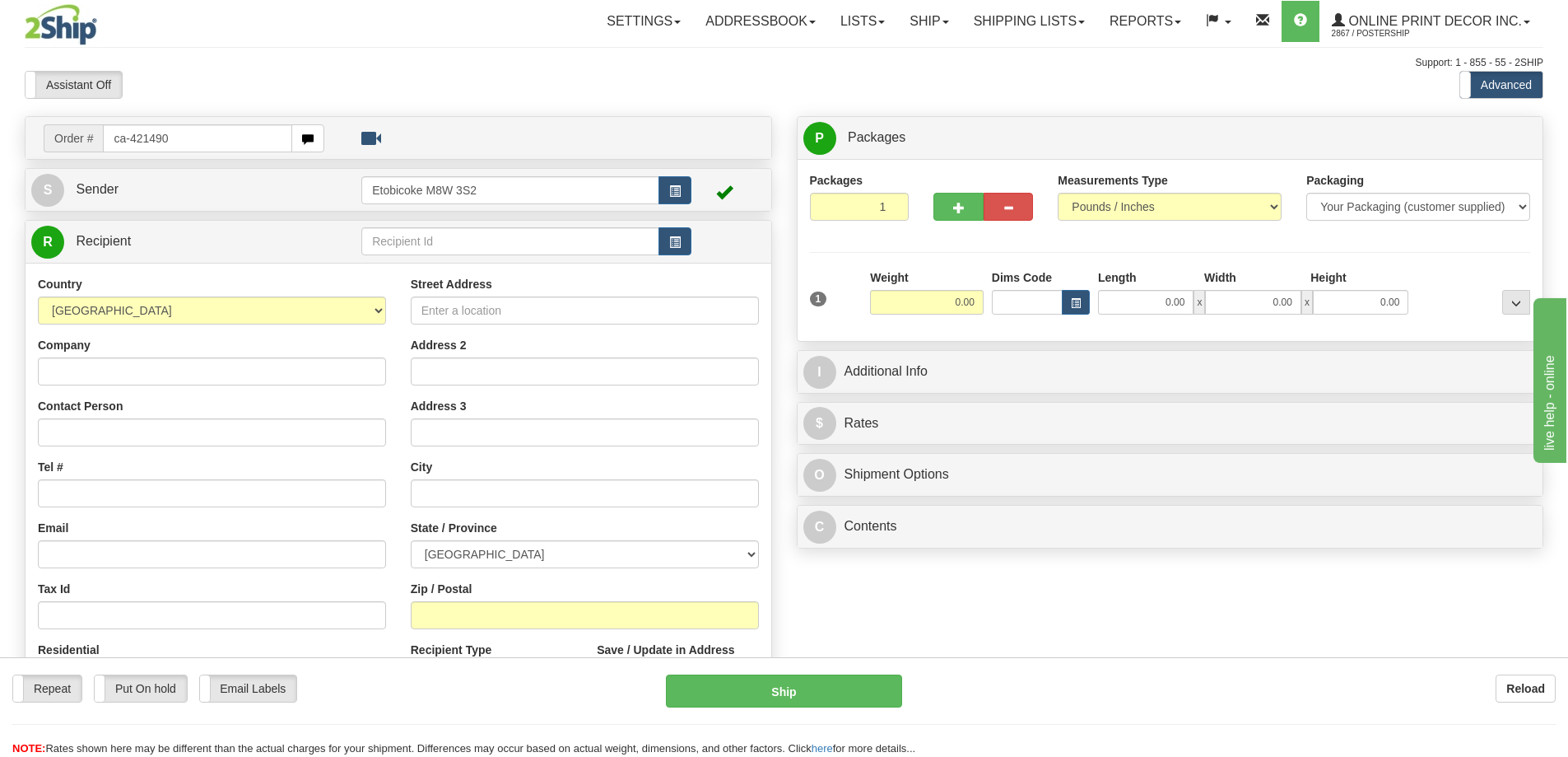
type input "ca-421490"
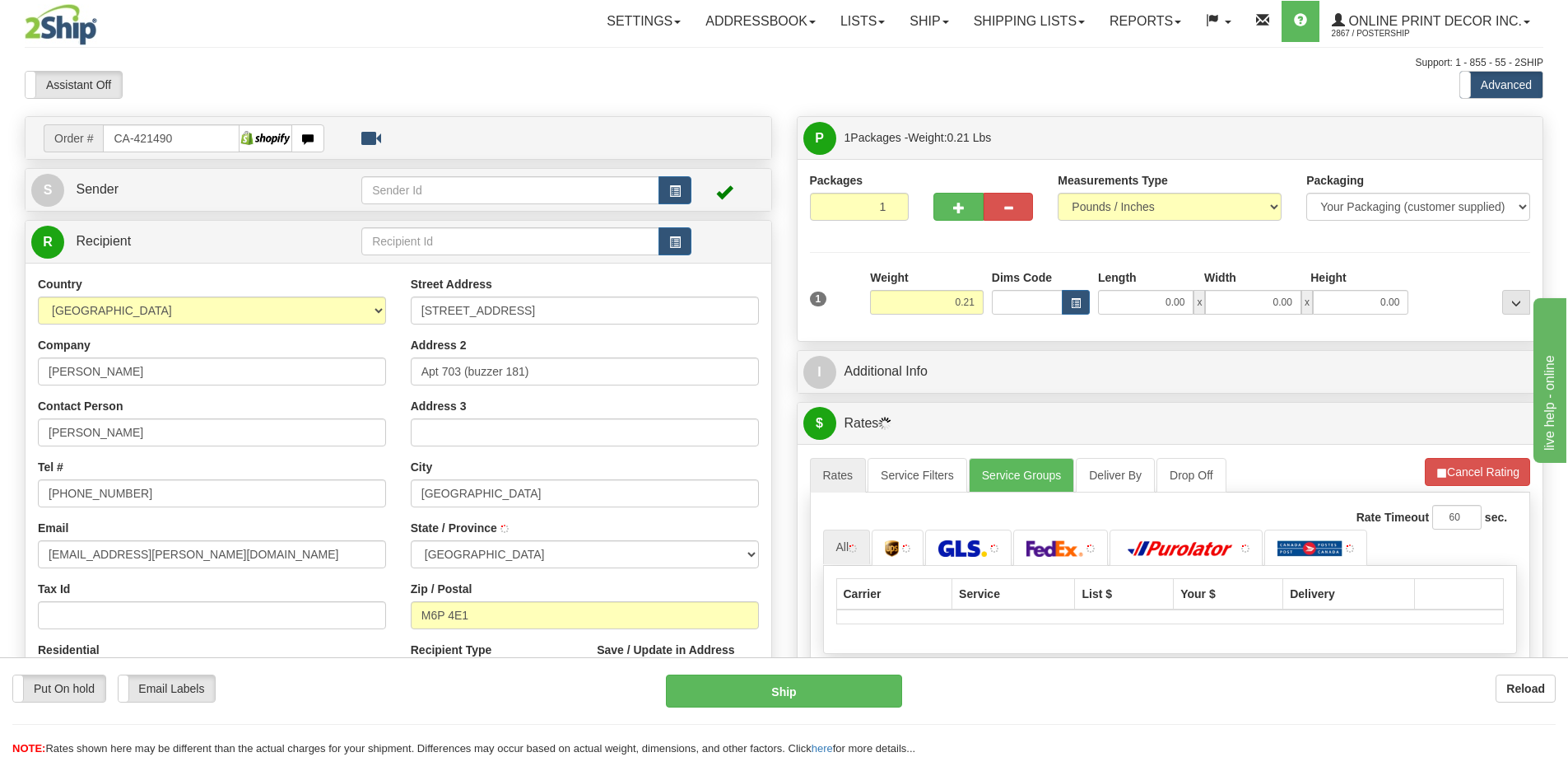
type input "[GEOGRAPHIC_DATA]"
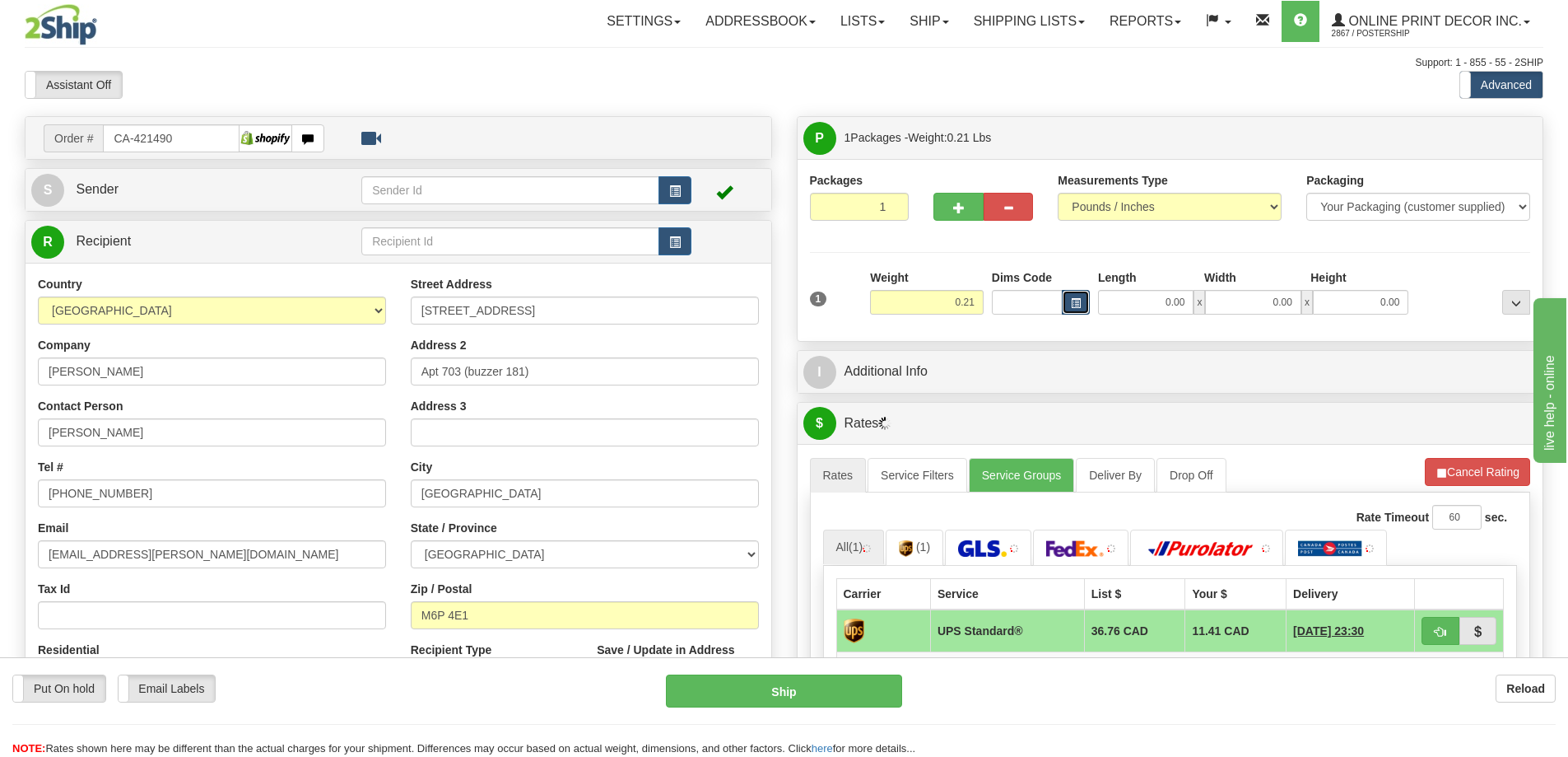
click at [1074, 302] on span "button" at bounding box center [1076, 303] width 10 height 9
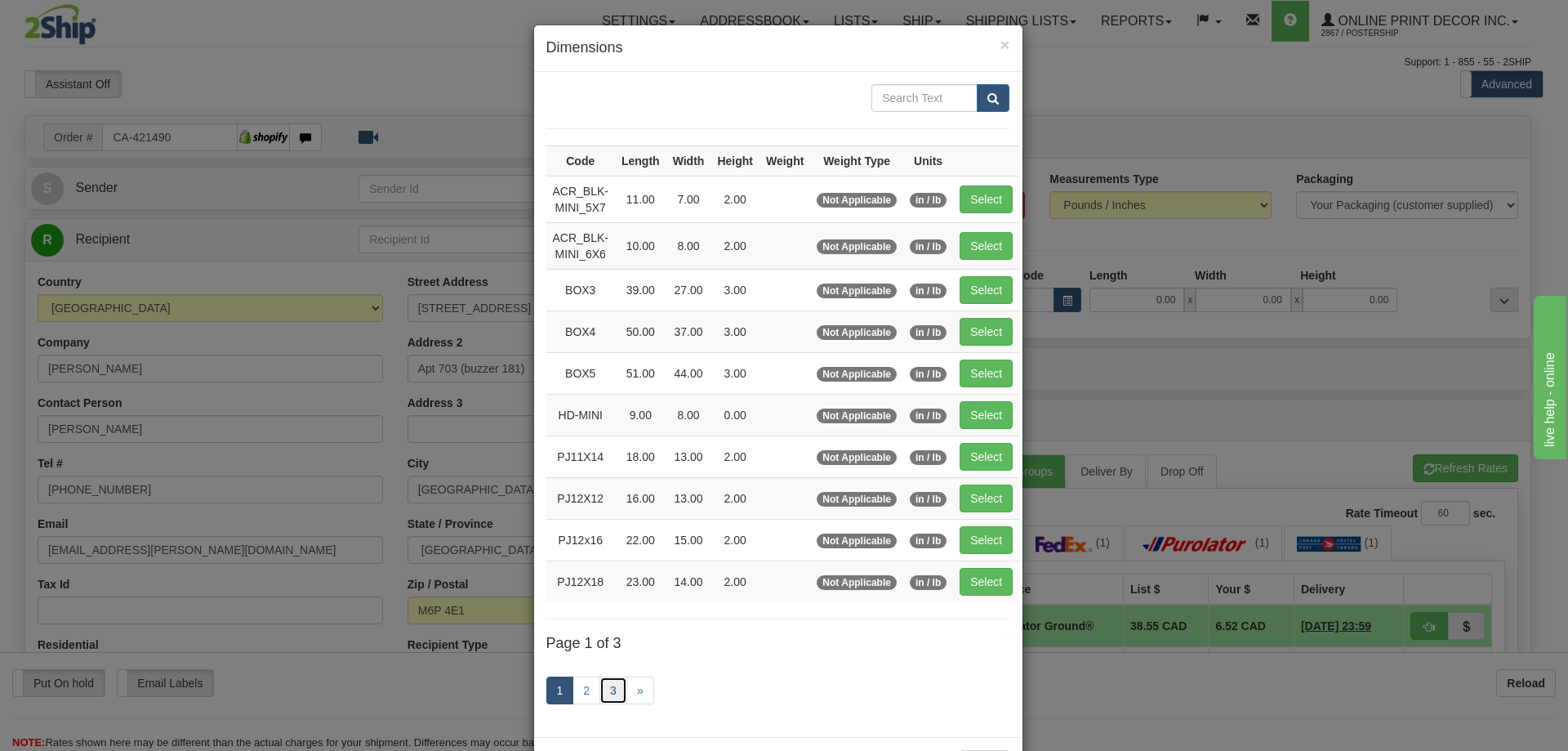
click at [606, 688] on link "3" at bounding box center [613, 691] width 28 height 28
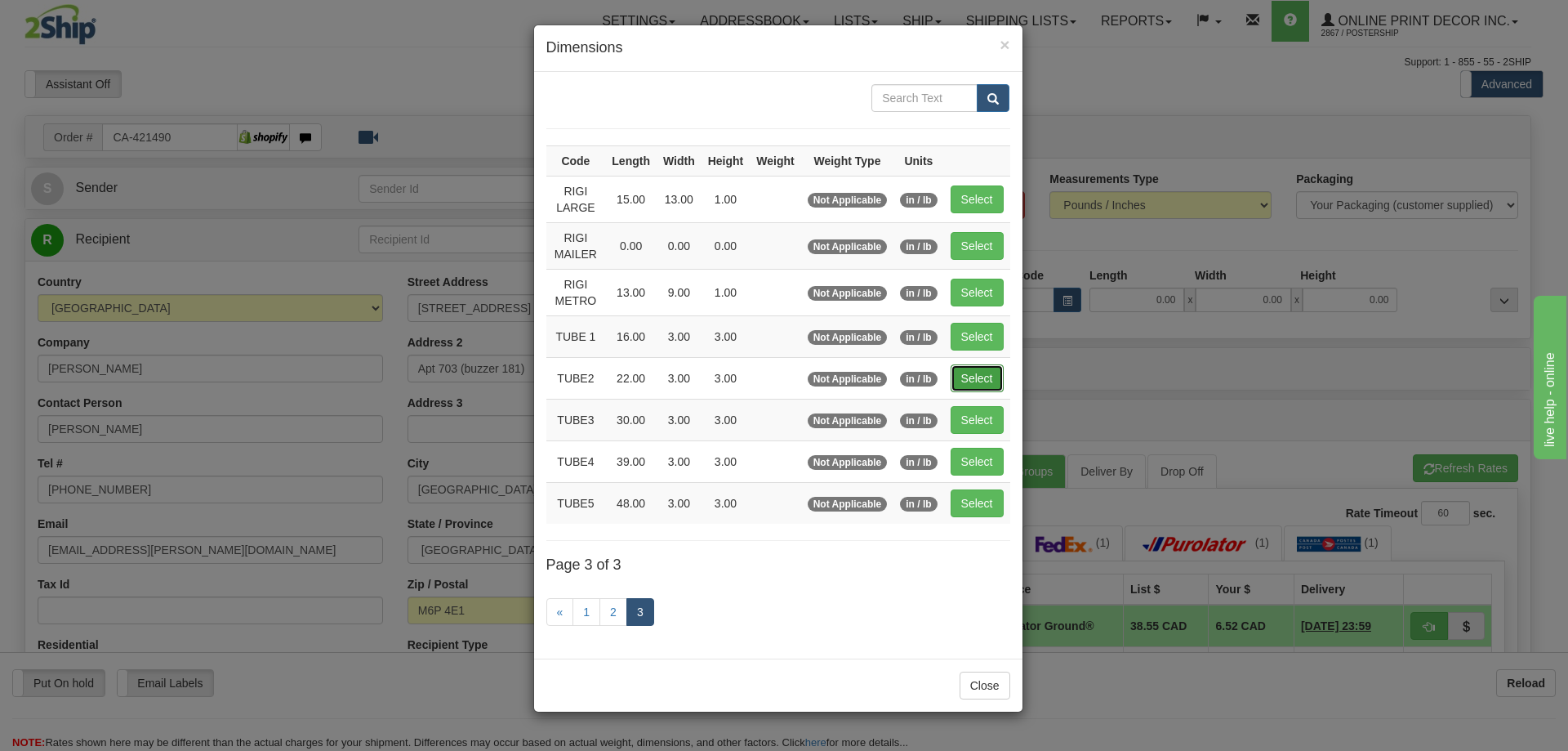
click at [989, 369] on button "Select" at bounding box center [977, 379] width 54 height 28
type input "TUBE2"
type input "22.00"
type input "3.00"
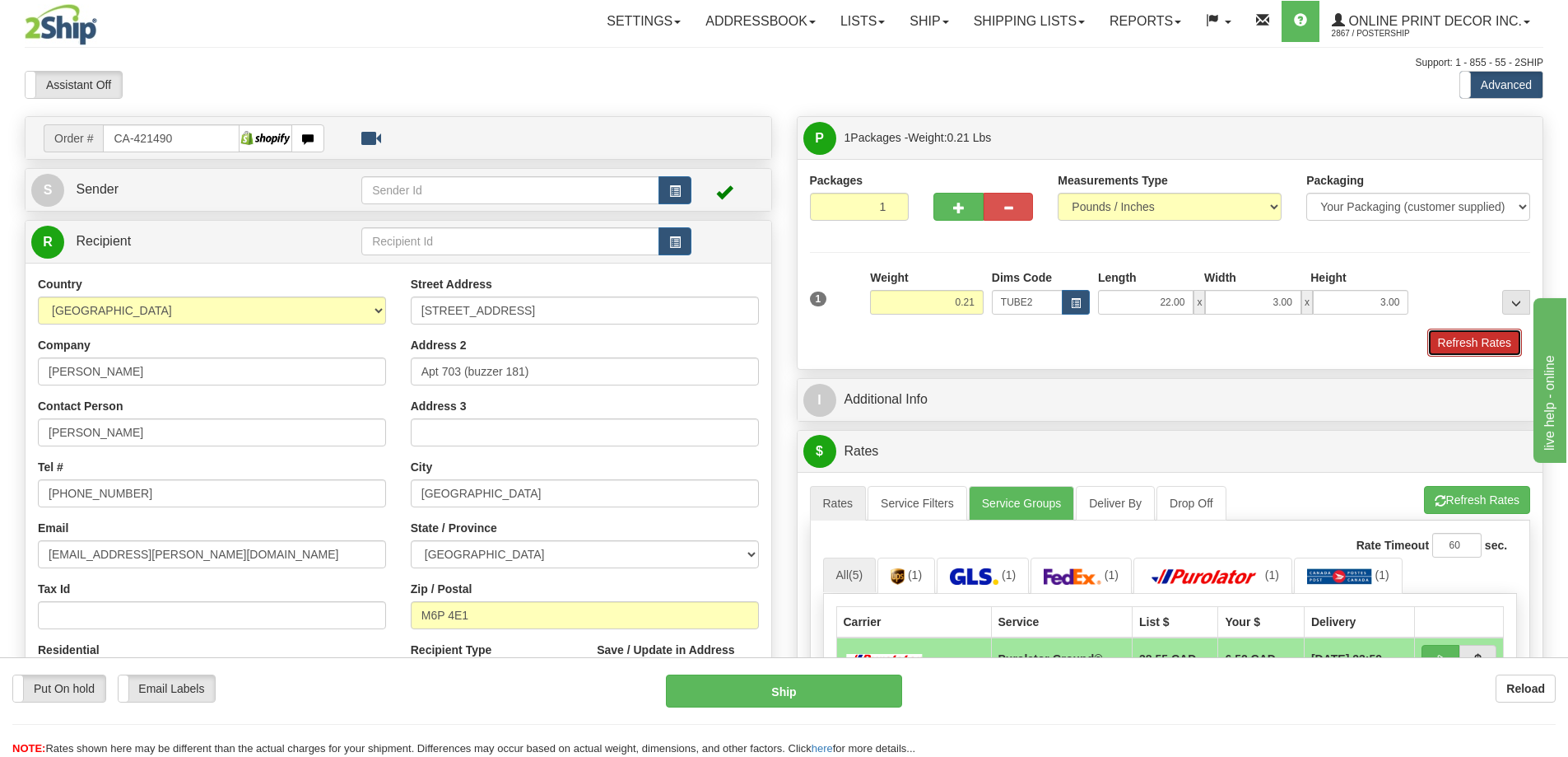
click at [1476, 351] on button "Refresh Rates" at bounding box center [1475, 343] width 95 height 28
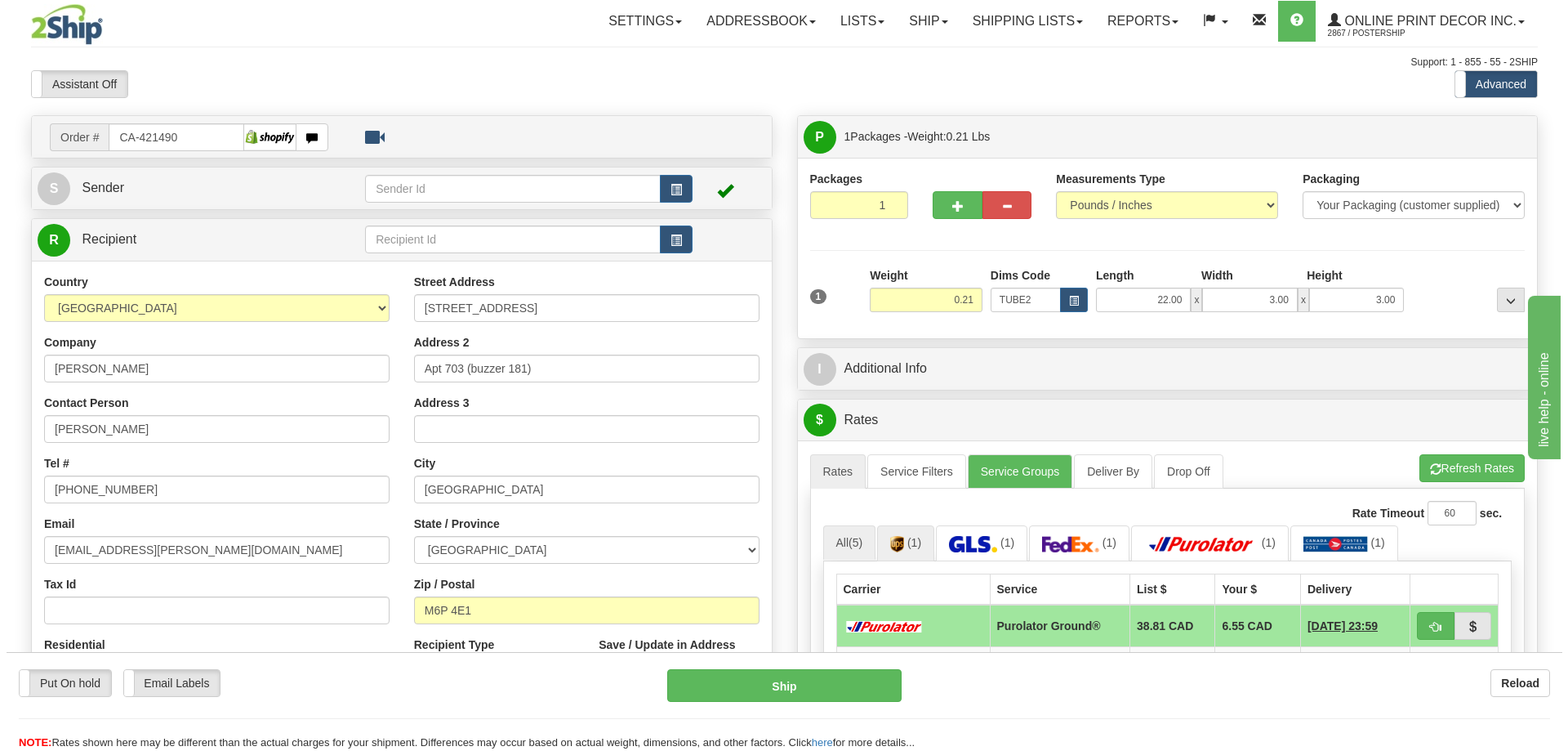
scroll to position [163, 0]
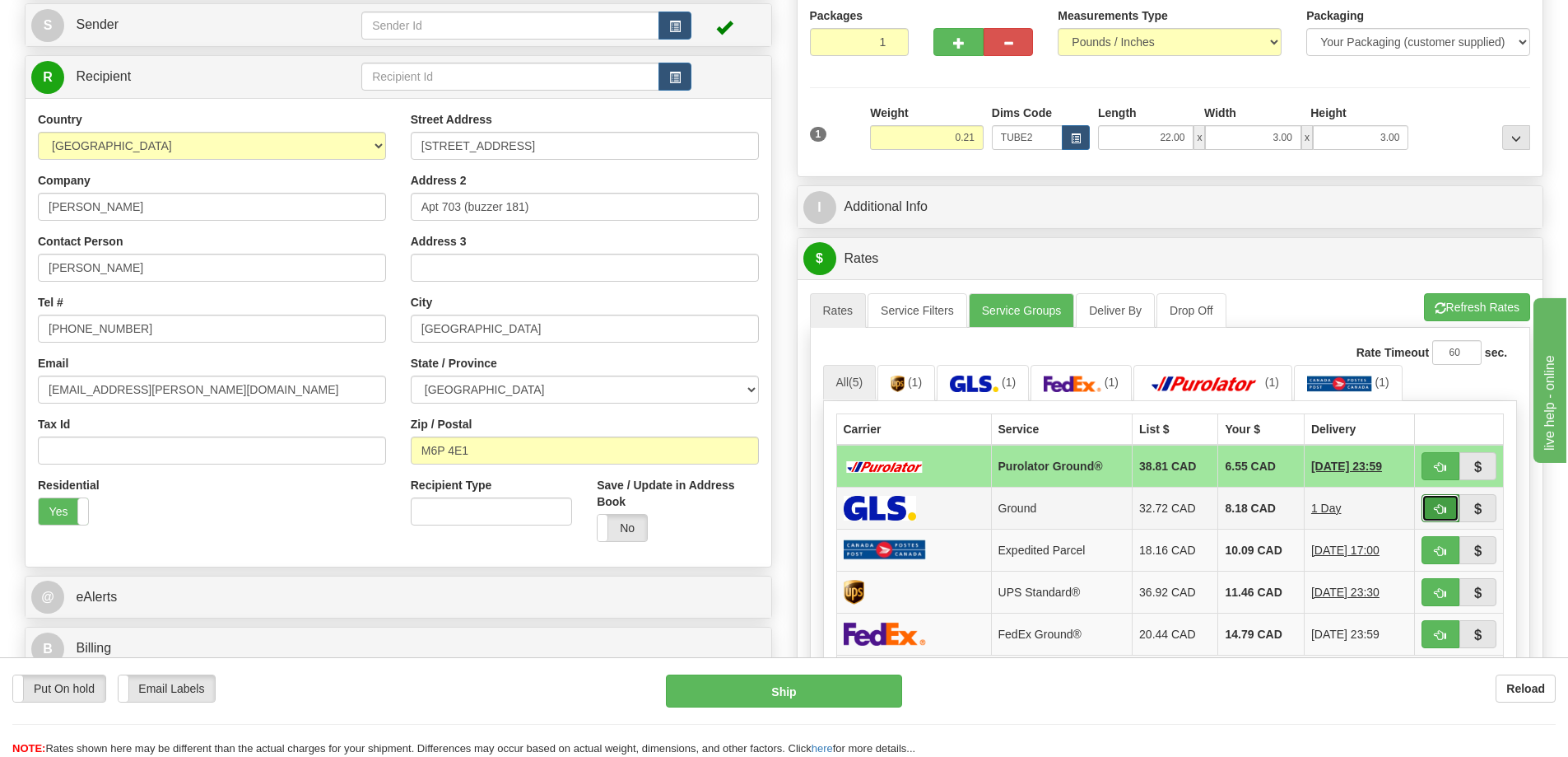
drag, startPoint x: 1422, startPoint y: 501, endPoint x: 1442, endPoint y: 510, distance: 21.9
click at [1424, 504] on button "button" at bounding box center [1441, 508] width 38 height 28
type input "1"
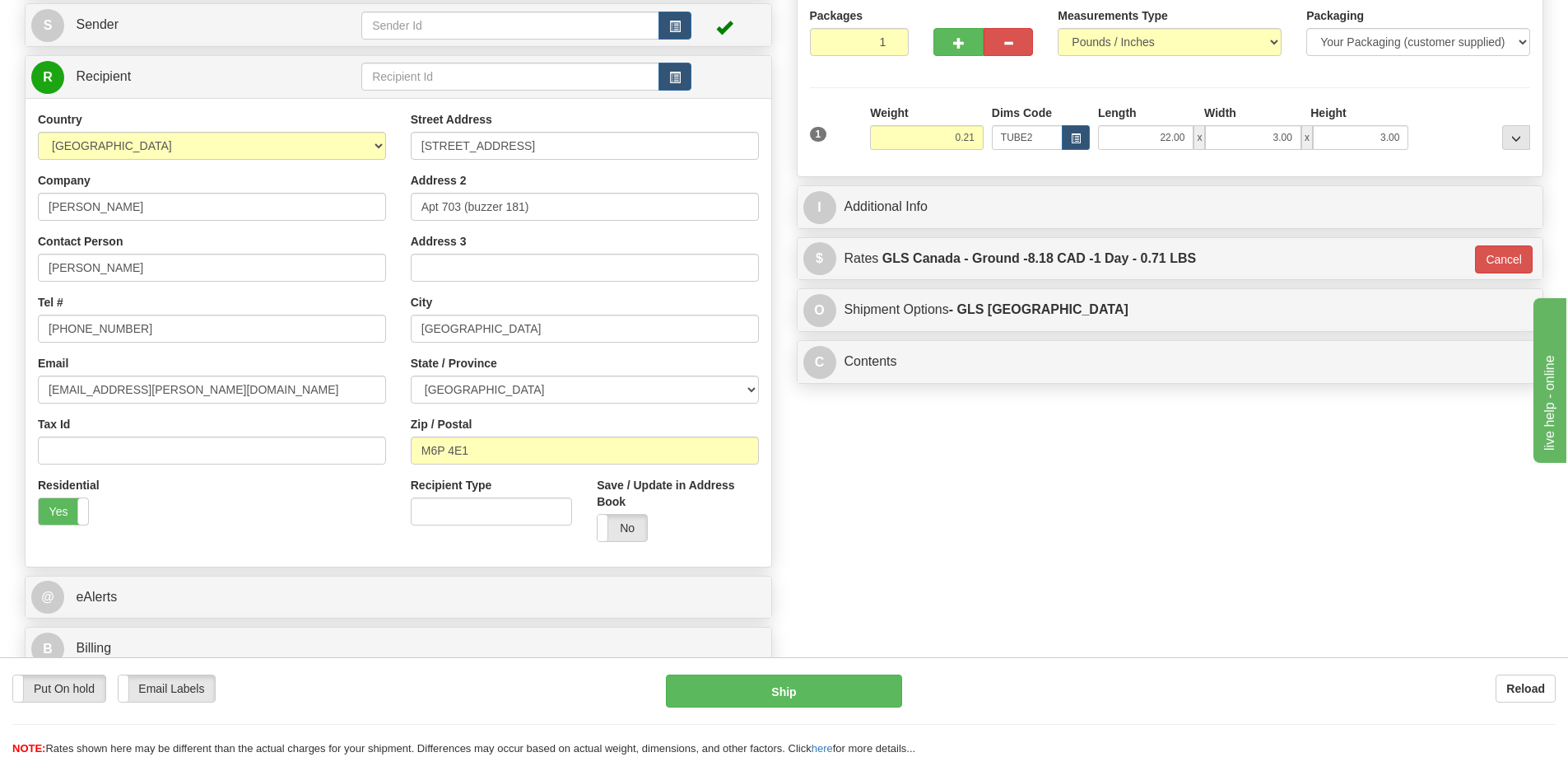
click at [1443, 506] on div "Order # CA-421490 S Sender" at bounding box center [784, 315] width 1544 height 727
click at [827, 695] on button "Ship" at bounding box center [784, 691] width 236 height 33
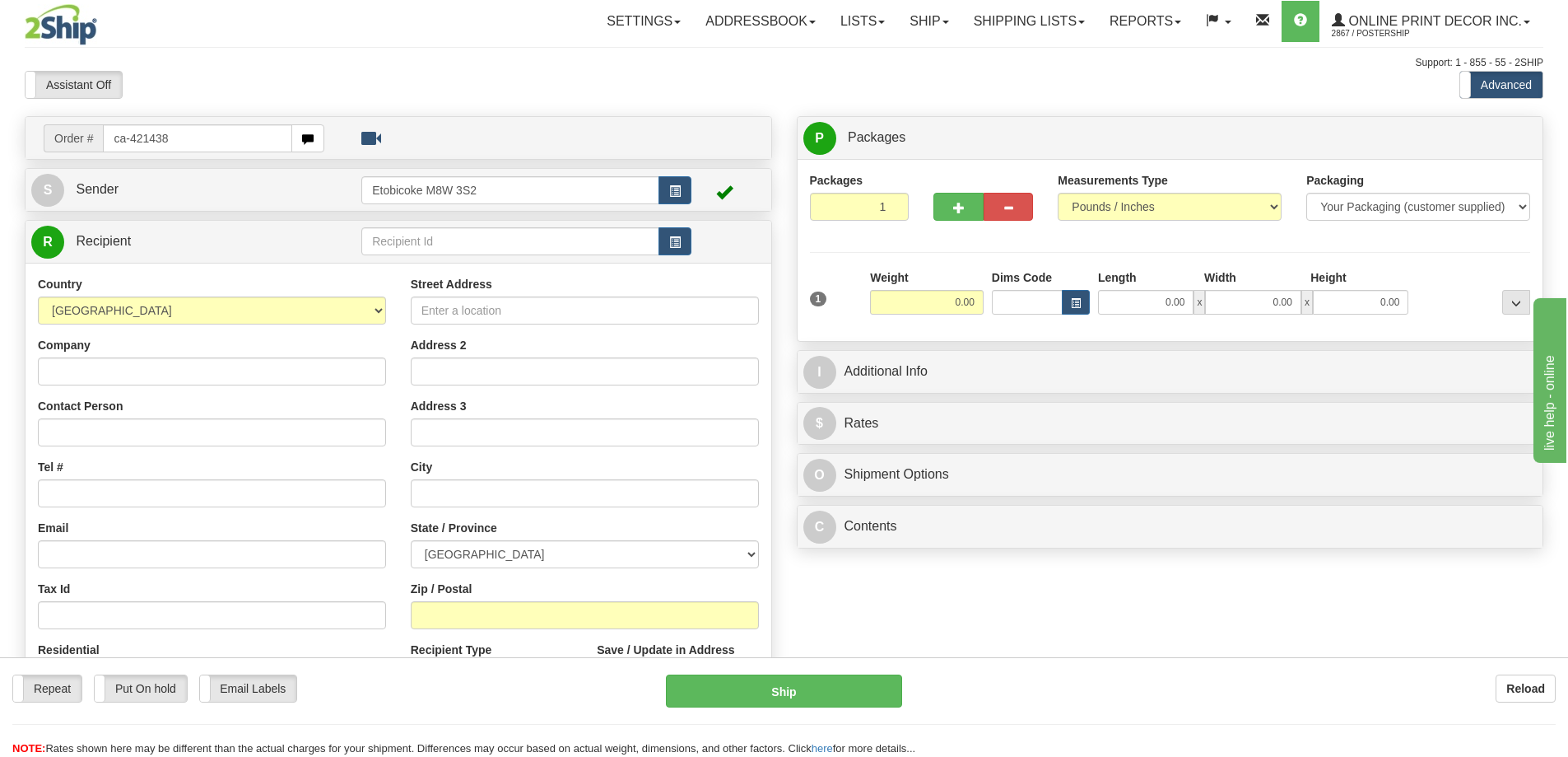
type input "ca-421438"
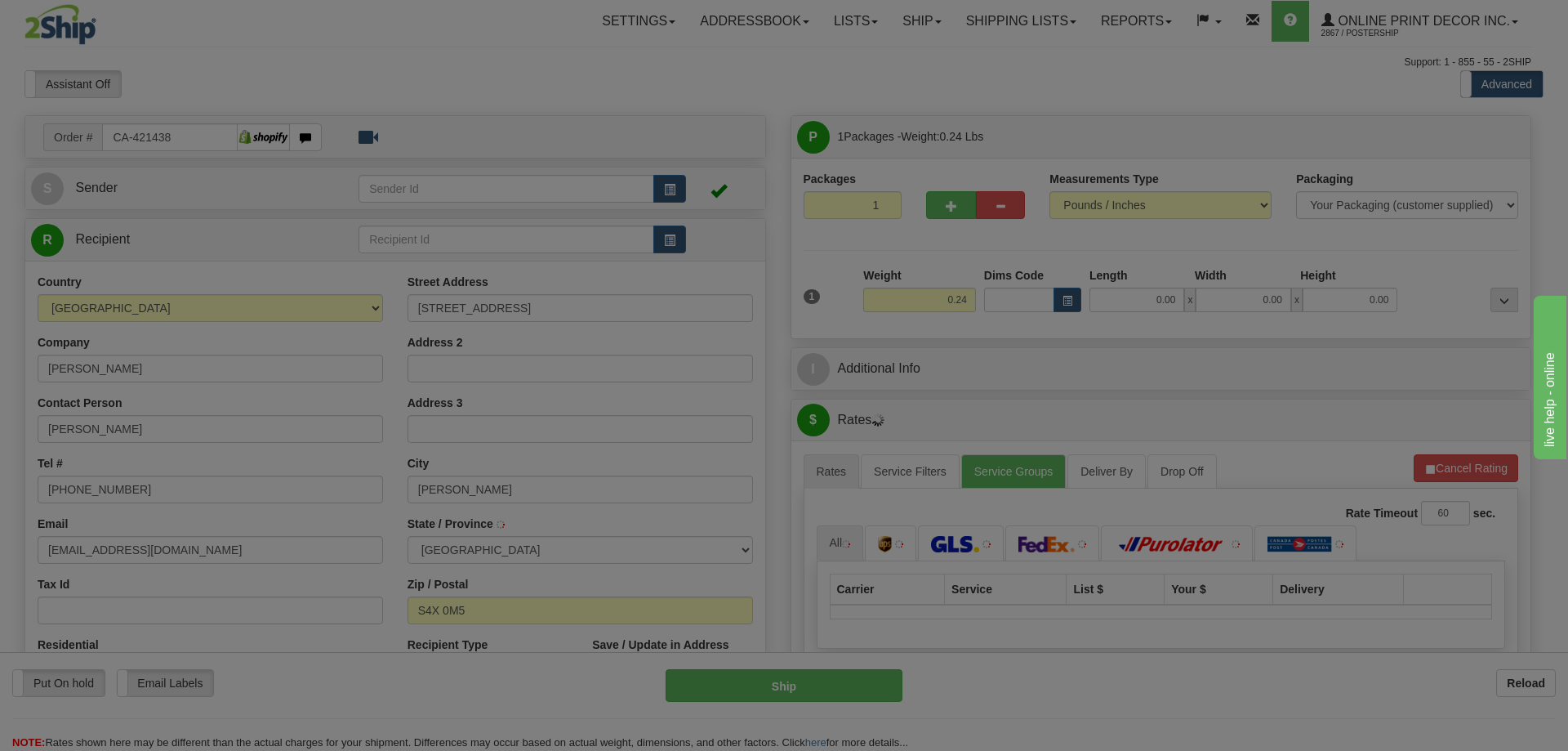
type input "REGINA"
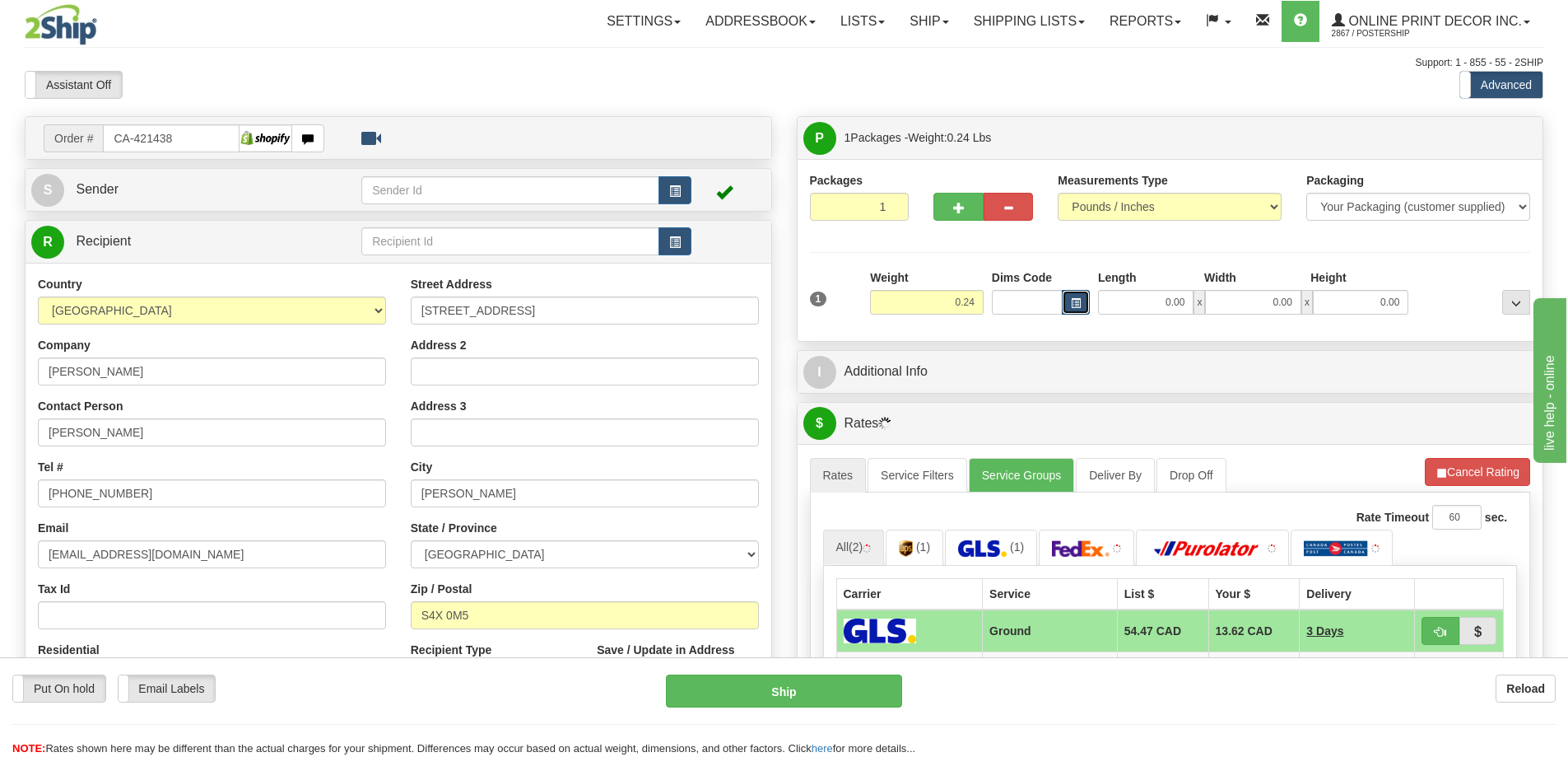
click at [1078, 300] on span "button" at bounding box center [1076, 303] width 10 height 9
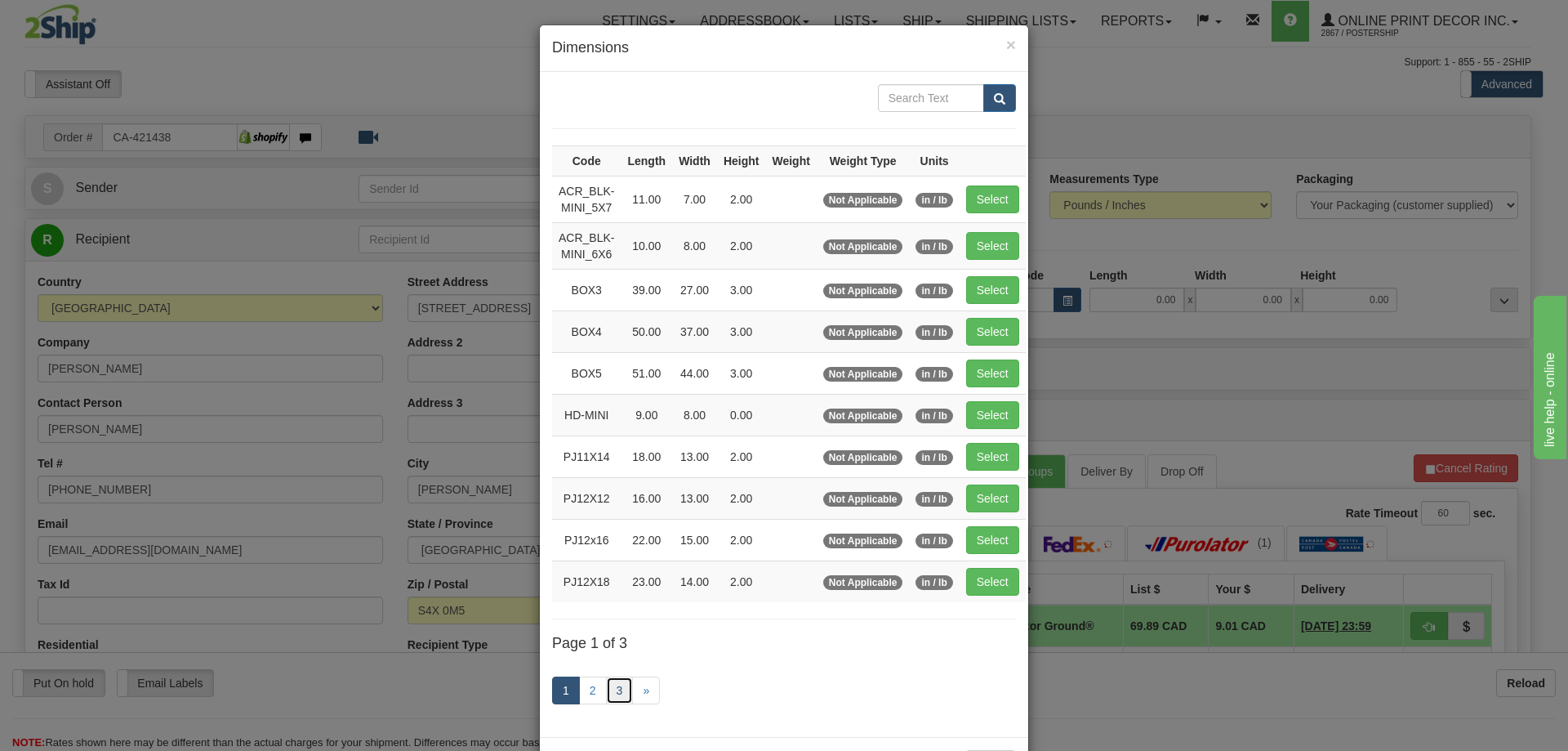
click at [607, 688] on link "3" at bounding box center [620, 691] width 28 height 28
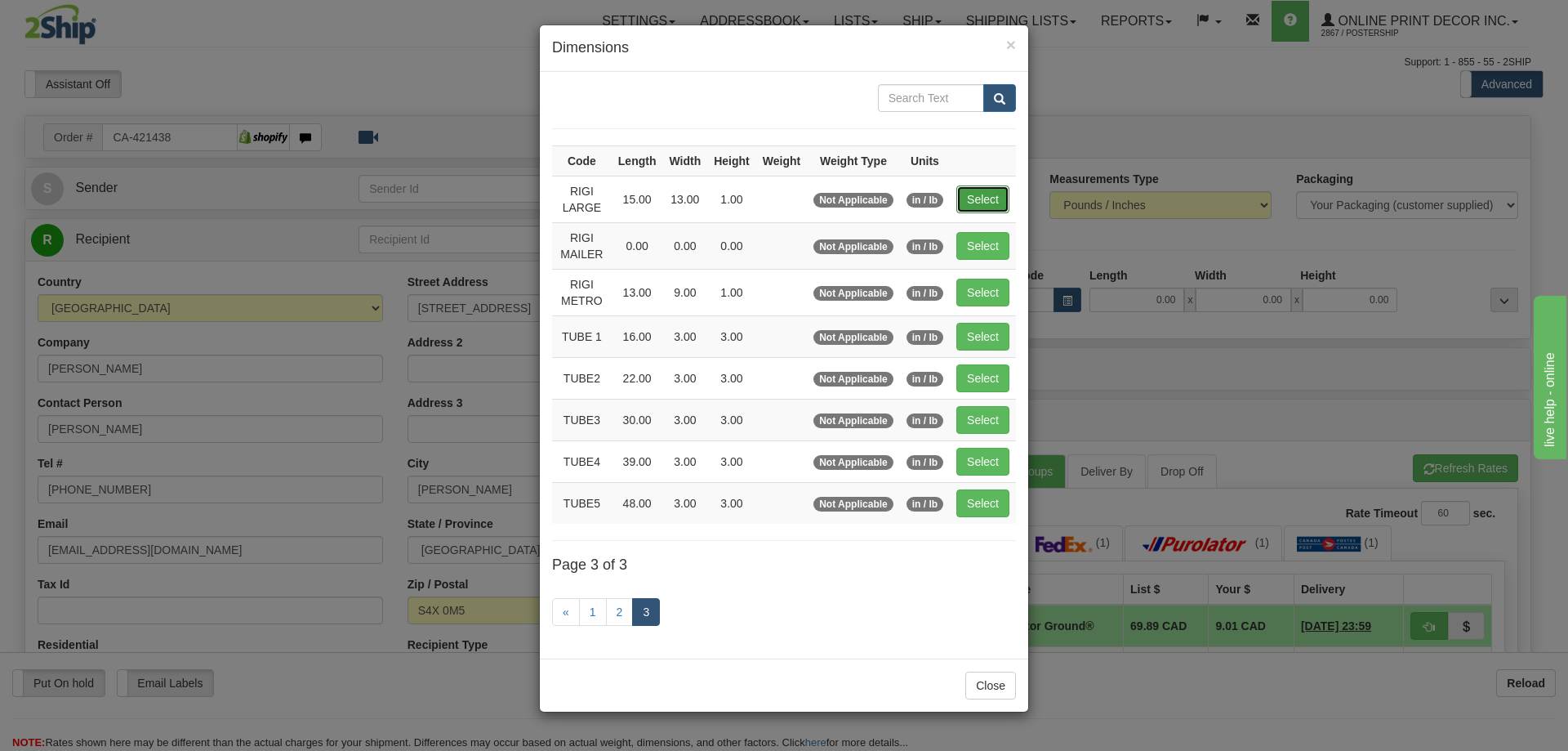
click at [995, 203] on button "Select" at bounding box center [983, 199] width 54 height 28
type input "RIGI LARGE"
type input "15.00"
type input "13.00"
type input "1.00"
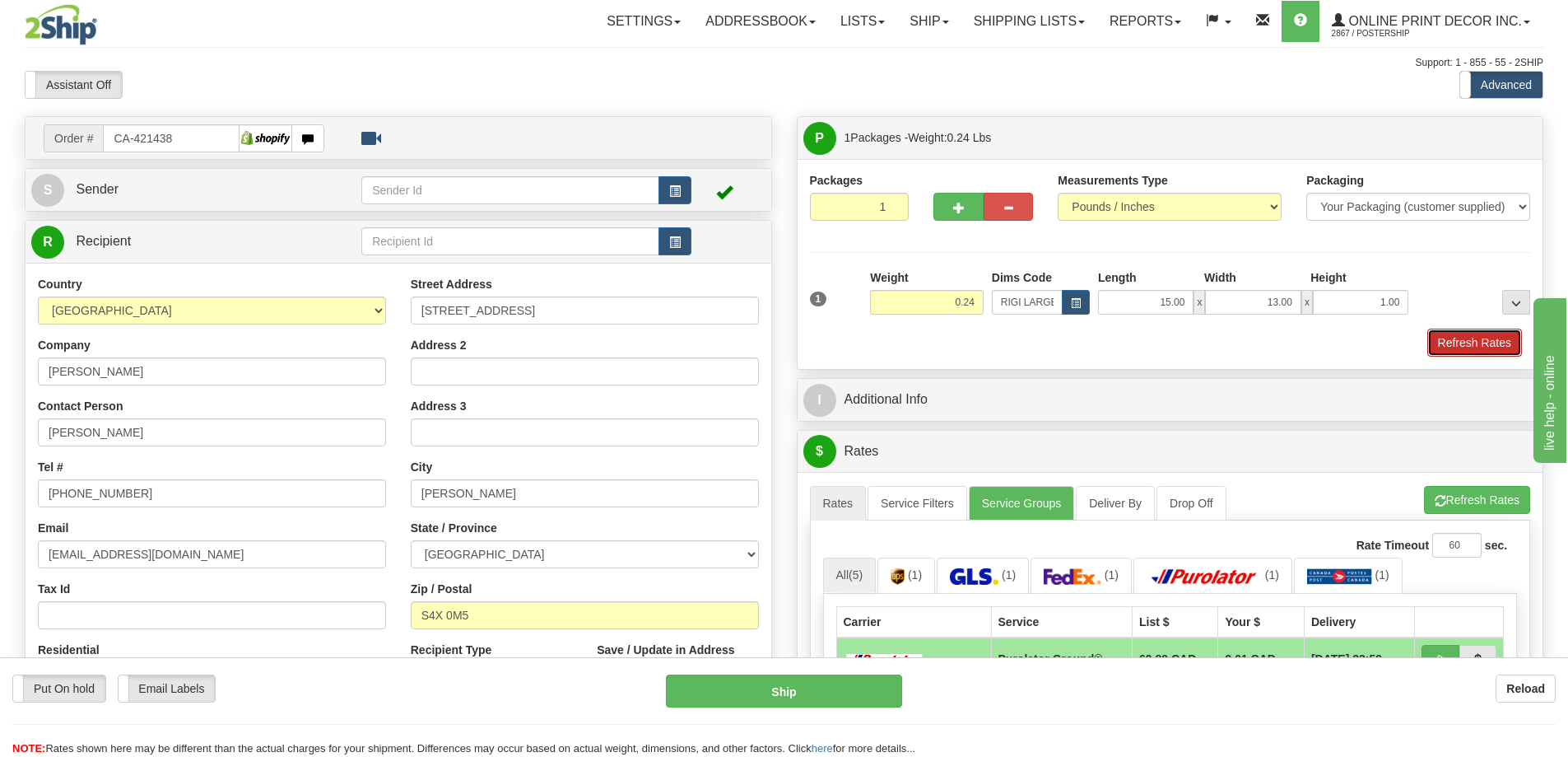
click at [1473, 335] on button "Refresh Rates" at bounding box center [1475, 343] width 95 height 28
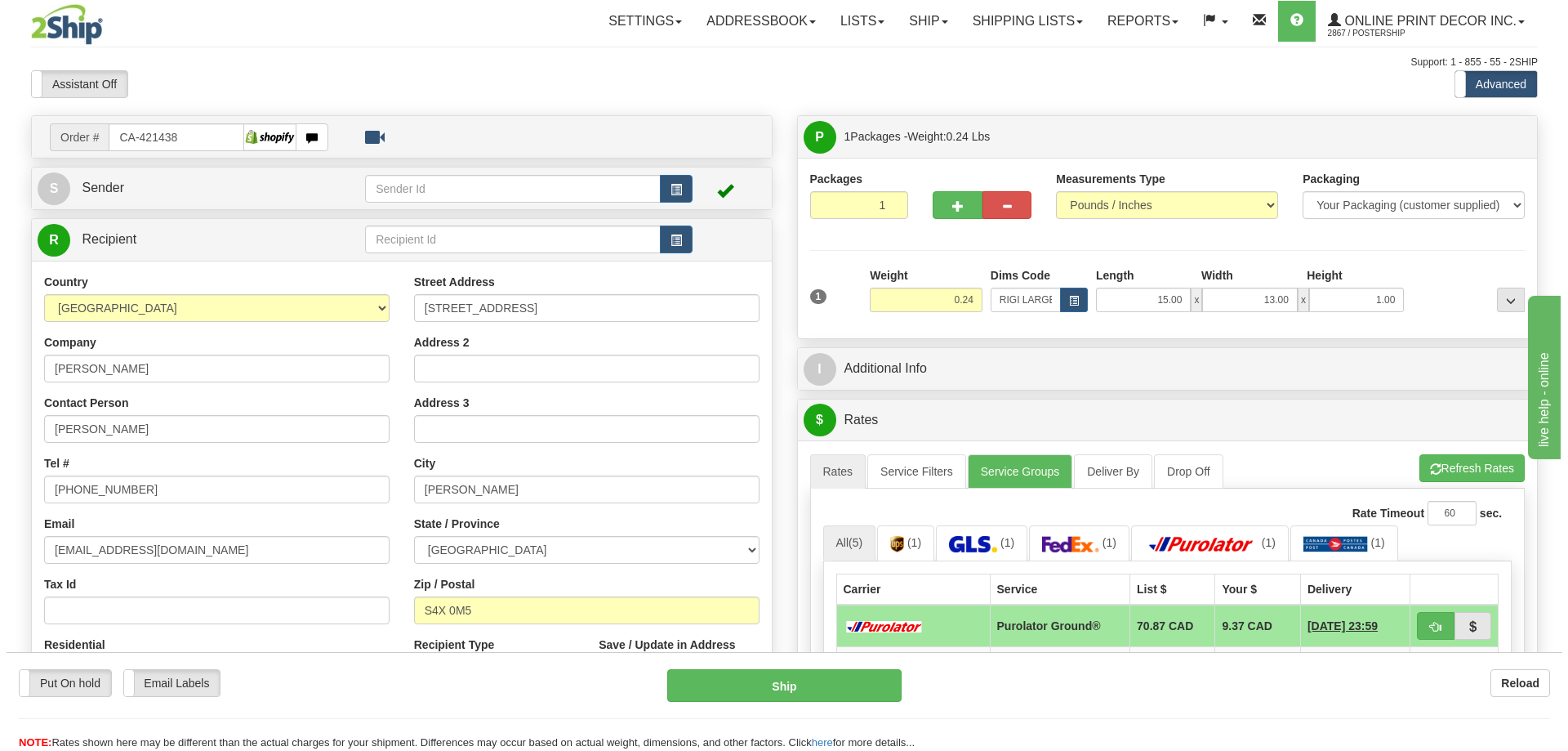
scroll to position [82, 0]
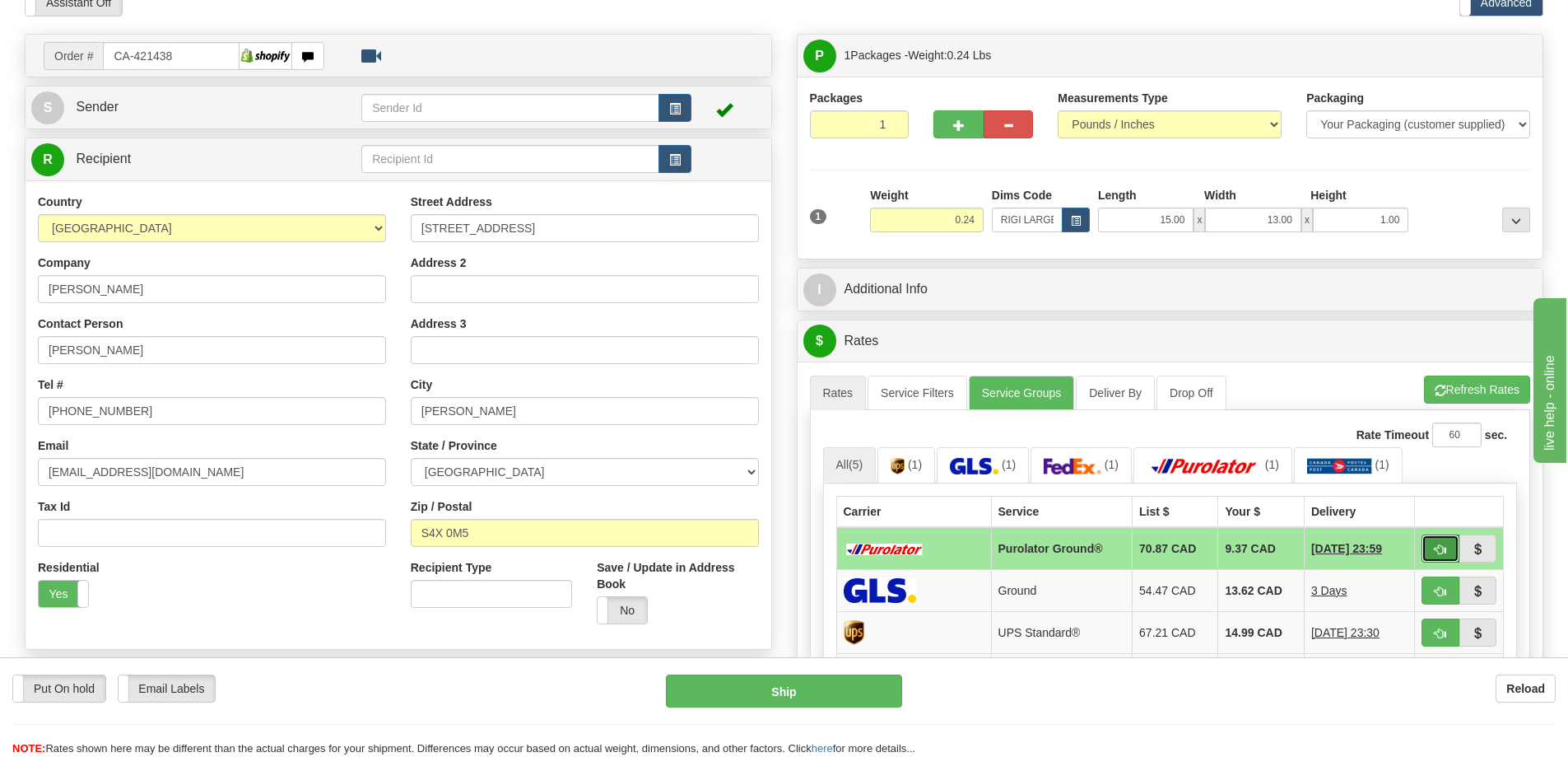
click at [1444, 548] on span "button" at bounding box center [1441, 549] width 12 height 11
type input "260"
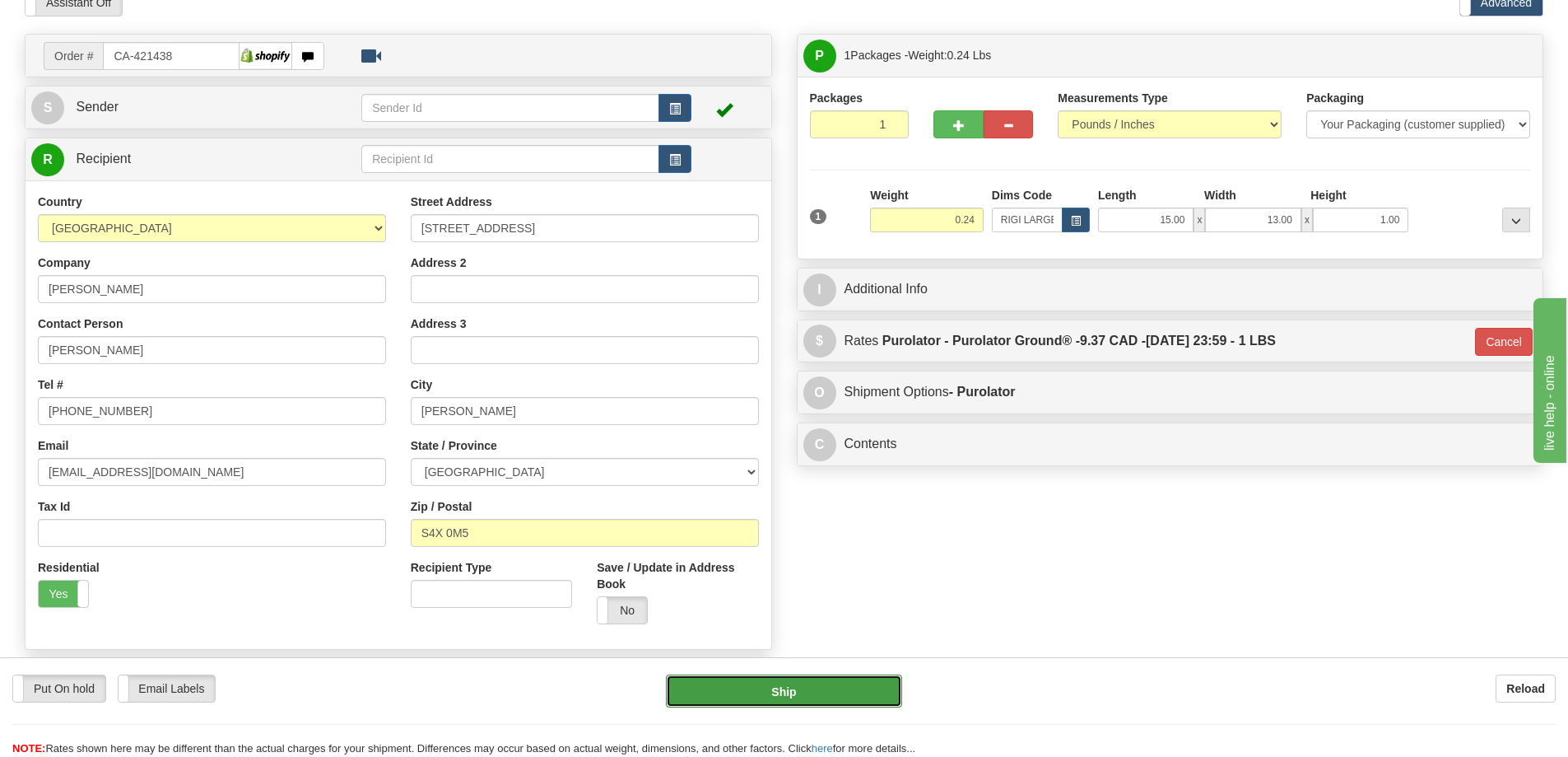
click at [825, 691] on button "Ship" at bounding box center [784, 691] width 236 height 33
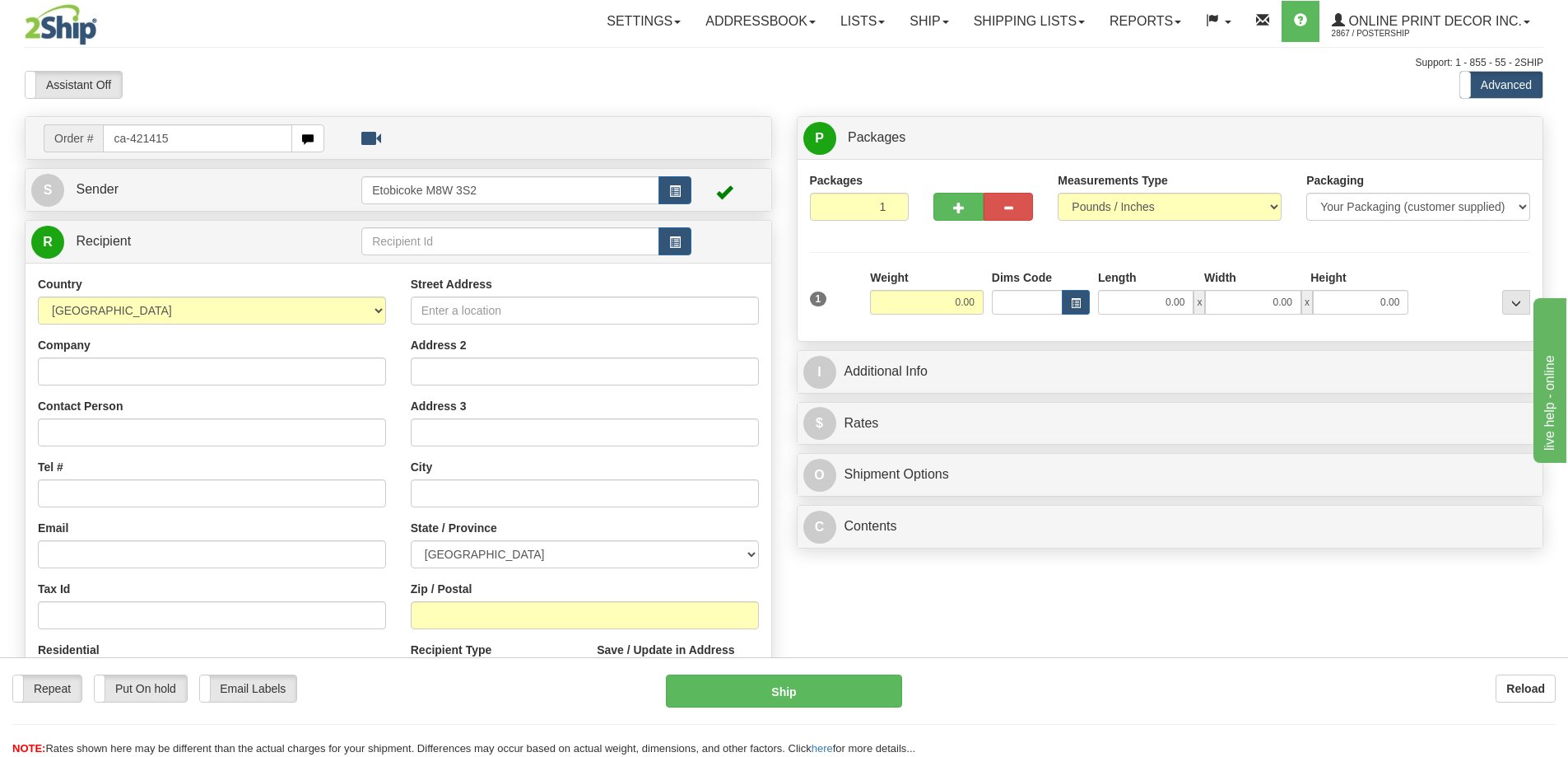
type input "ca-421415"
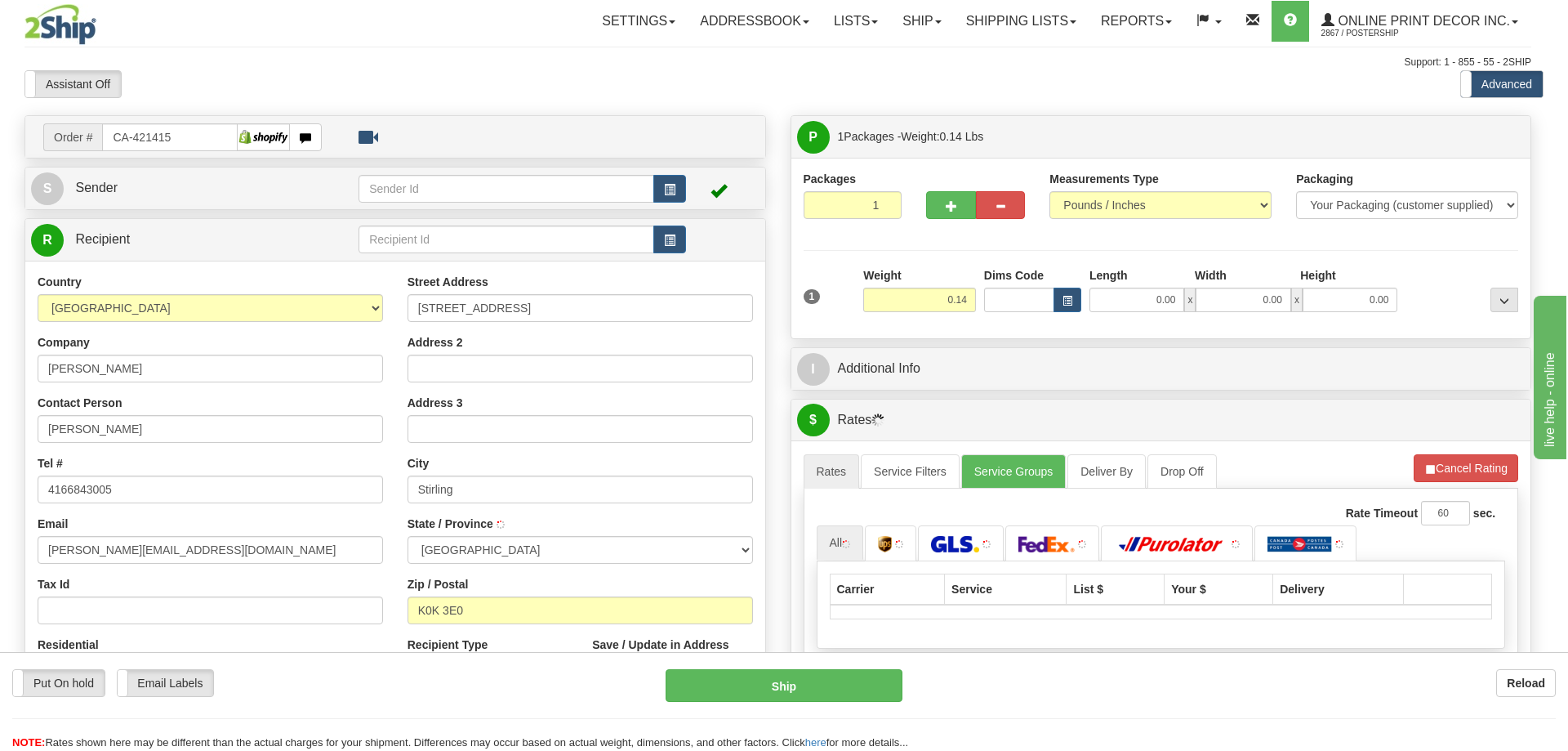
type input "[PERSON_NAME]"
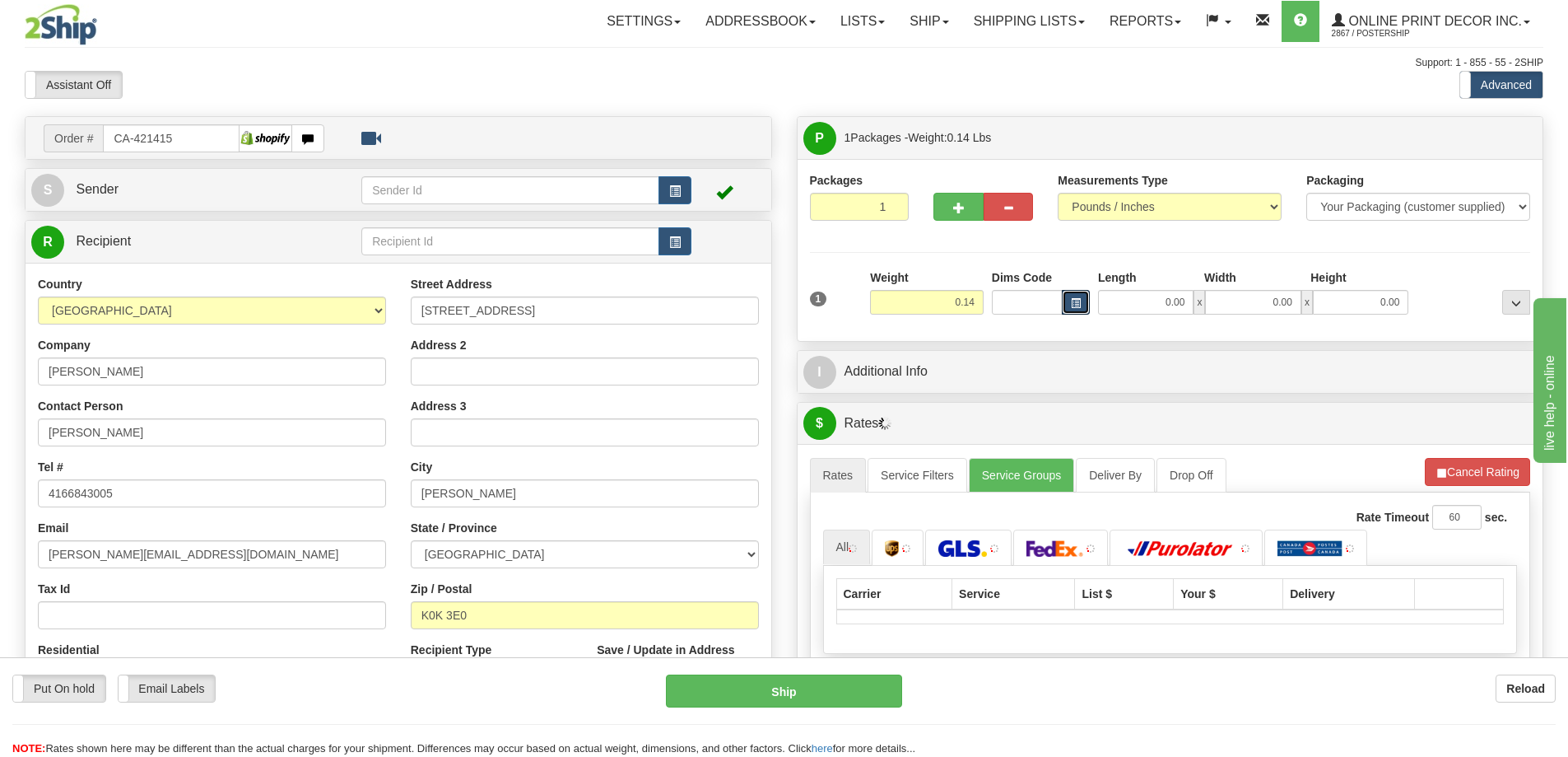
click at [1074, 301] on span "button" at bounding box center [1076, 303] width 10 height 9
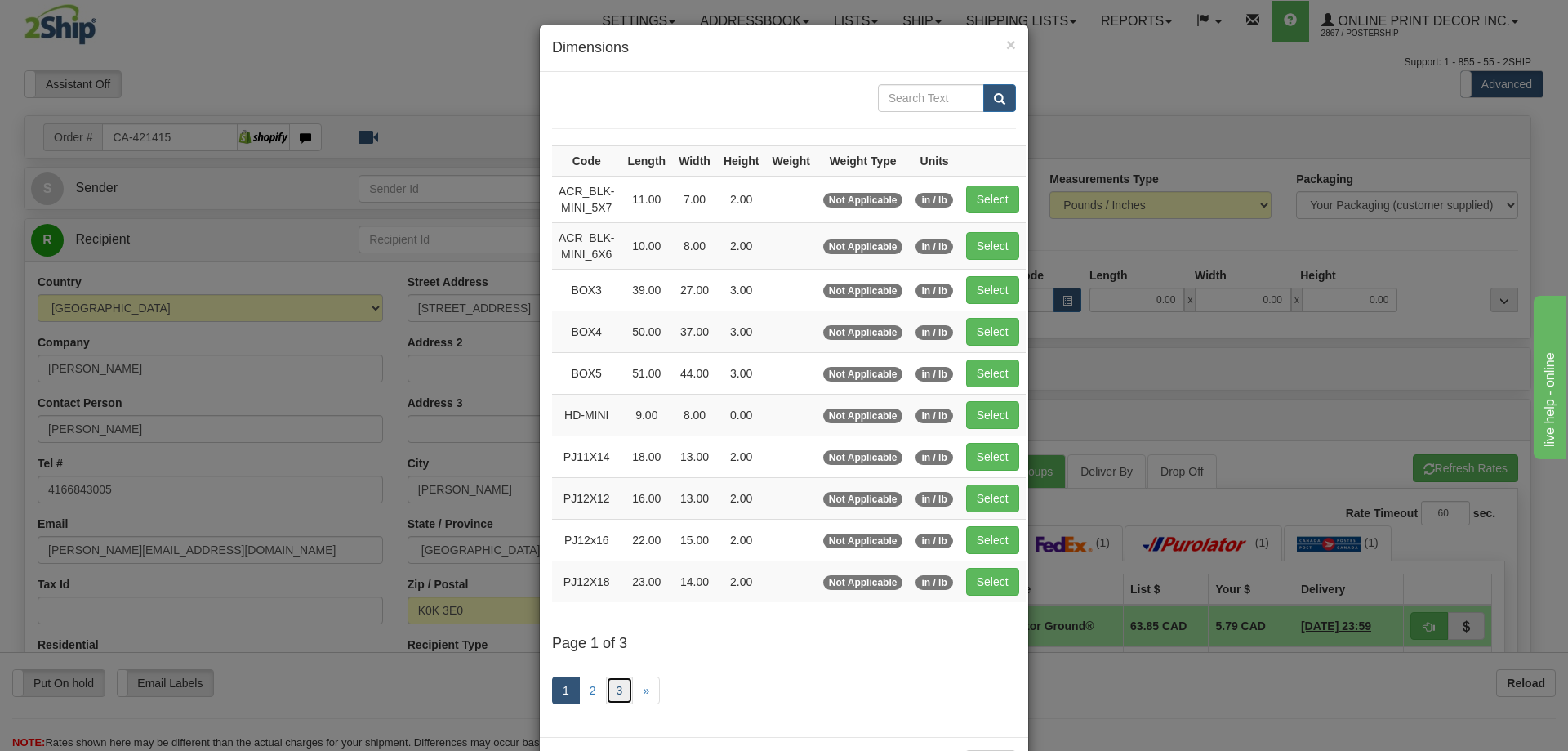
click at [616, 685] on link "3" at bounding box center [620, 691] width 28 height 28
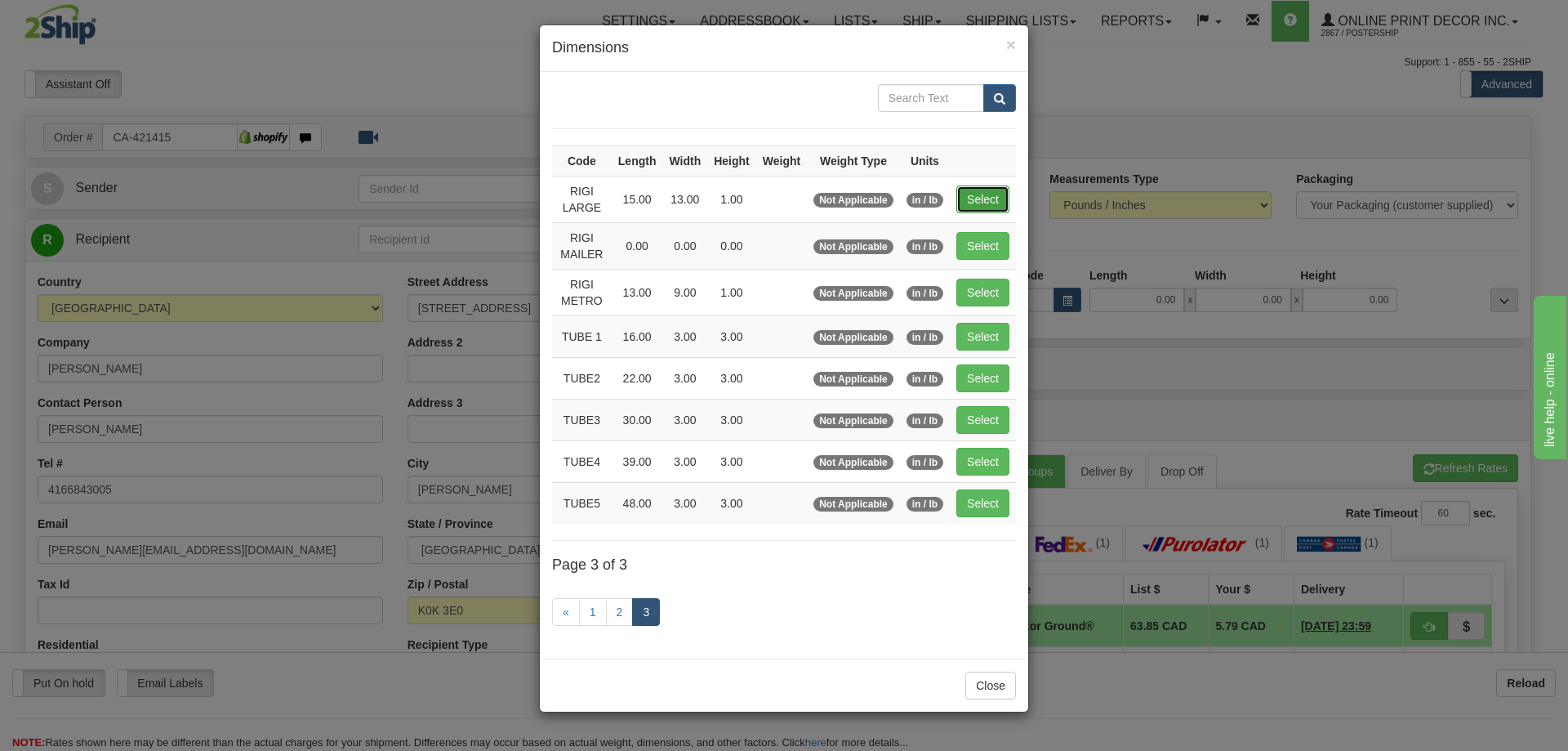
click at [971, 189] on button "Select" at bounding box center [983, 199] width 54 height 28
type input "RIGI LARGE"
type input "15.00"
type input "13.00"
type input "1.00"
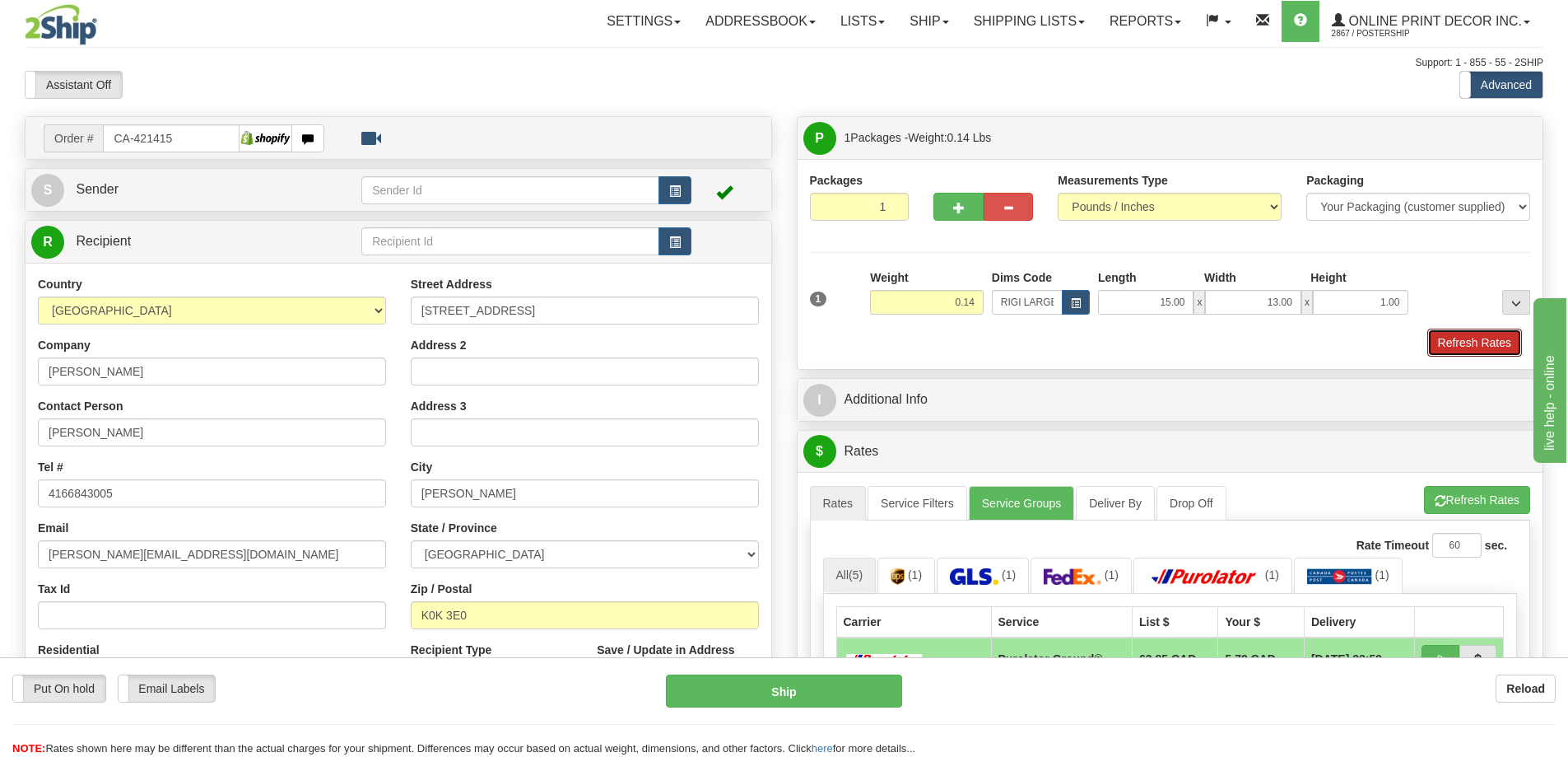
drag, startPoint x: 1468, startPoint y: 335, endPoint x: 1468, endPoint y: 323, distance: 12.0
click at [1468, 325] on div "1 Weight 0.14 Dims Code RIGI LARGE Length Width Height" at bounding box center [1170, 312] width 721 height 87
click at [1464, 337] on button "Refresh Rates" at bounding box center [1475, 343] width 95 height 28
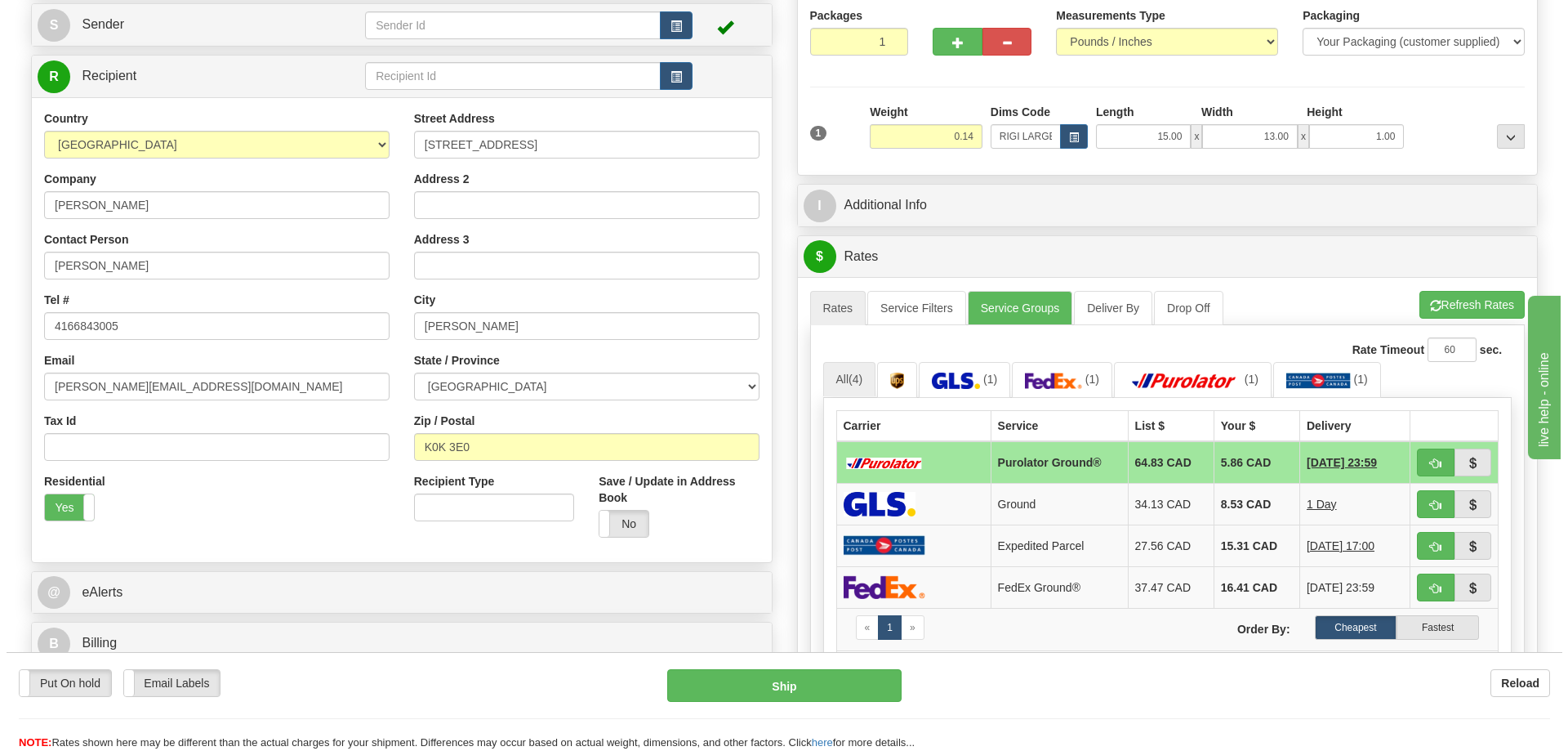
scroll to position [245, 0]
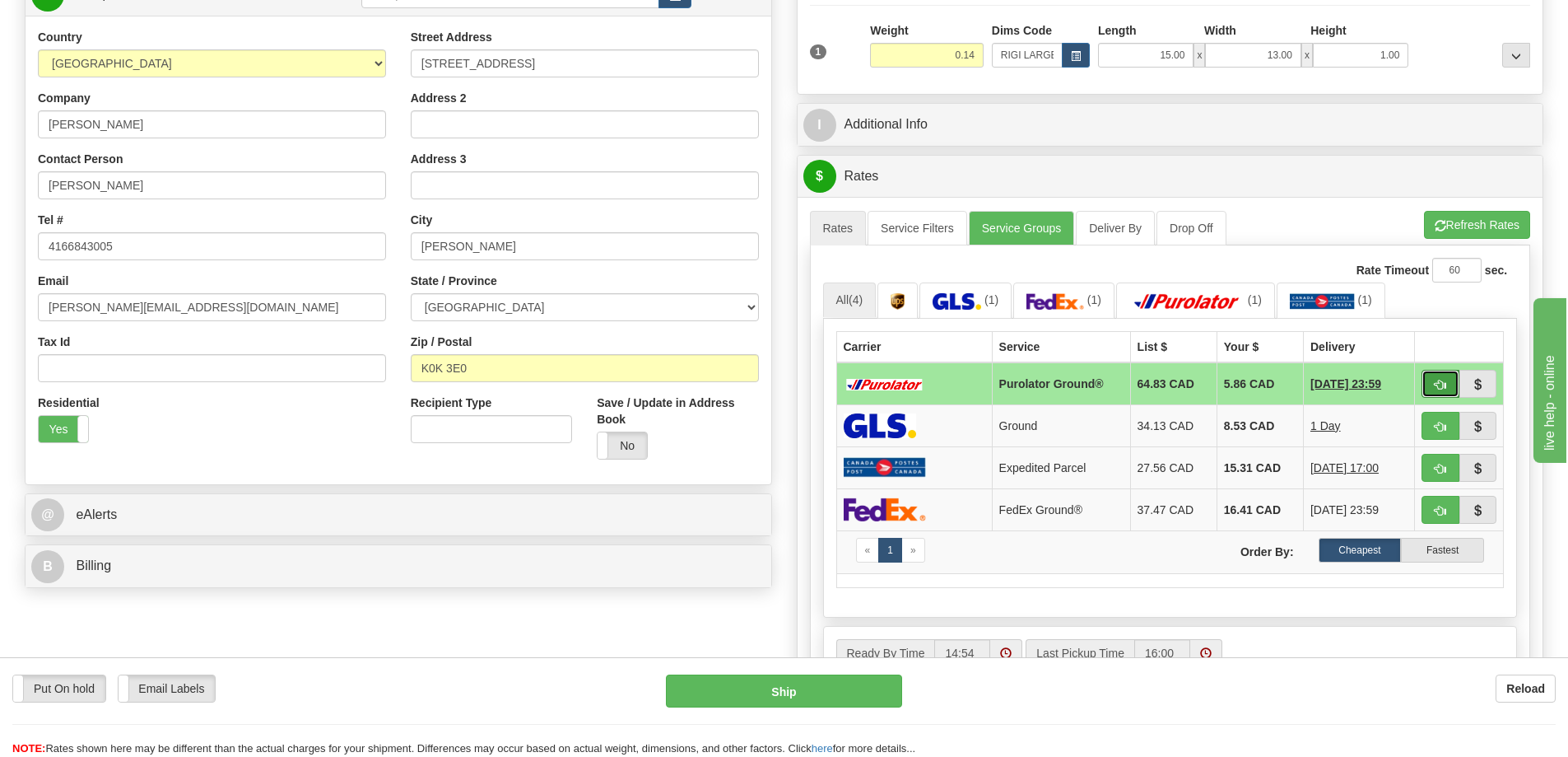
click at [1442, 380] on button "button" at bounding box center [1441, 384] width 38 height 28
type input "260"
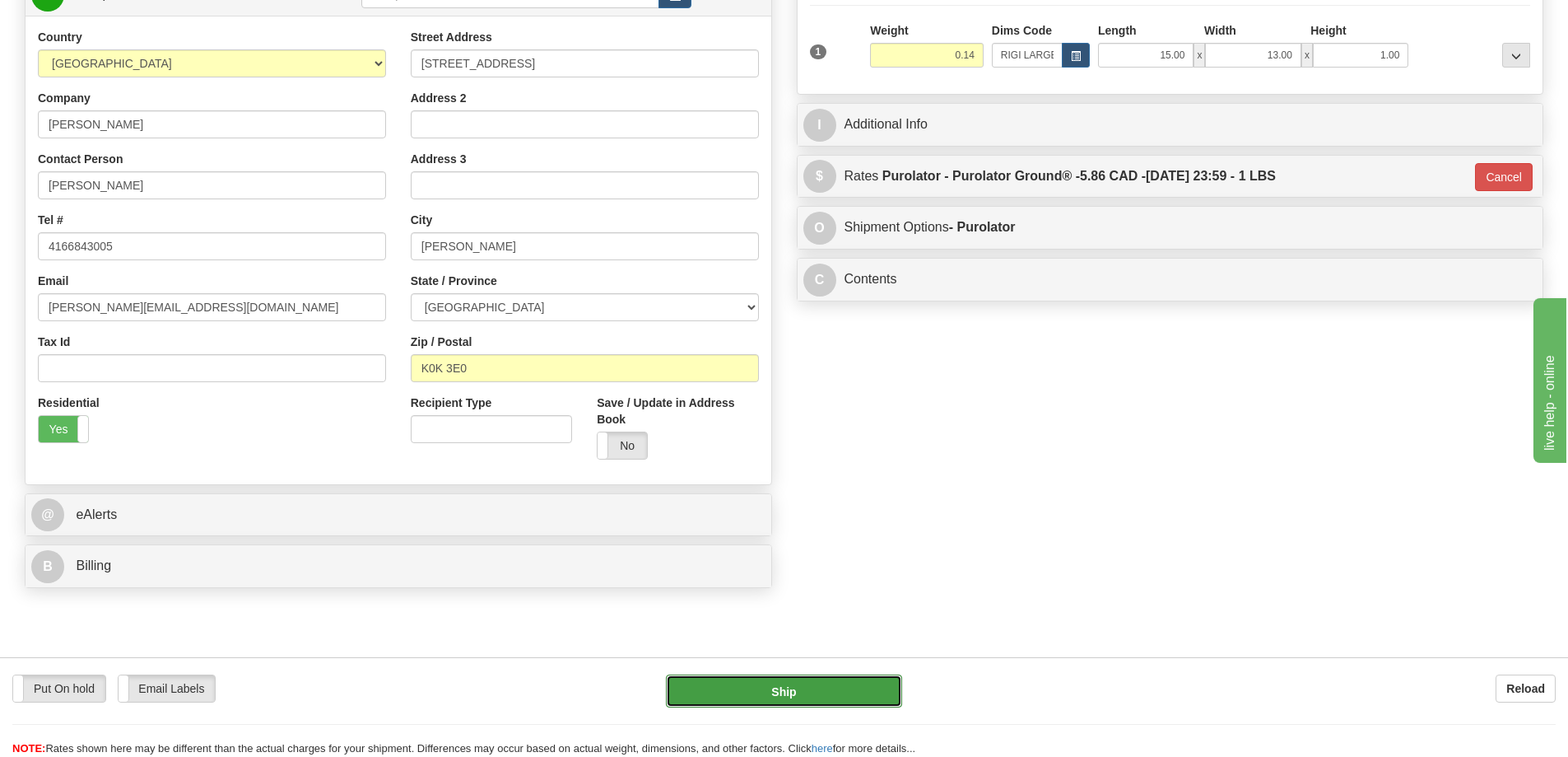
click at [866, 689] on button "Ship" at bounding box center [784, 691] width 236 height 33
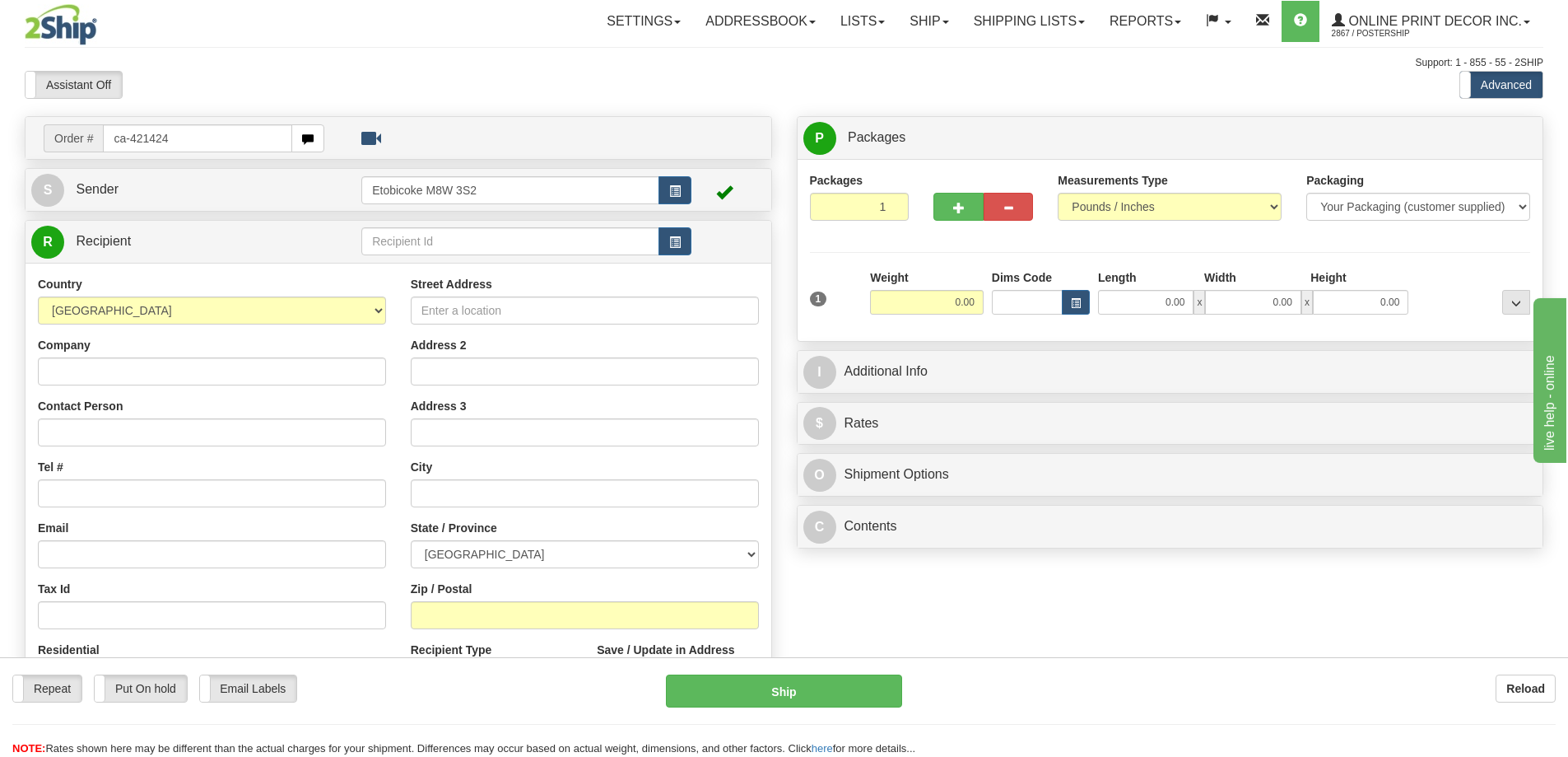
type input "ca-421424"
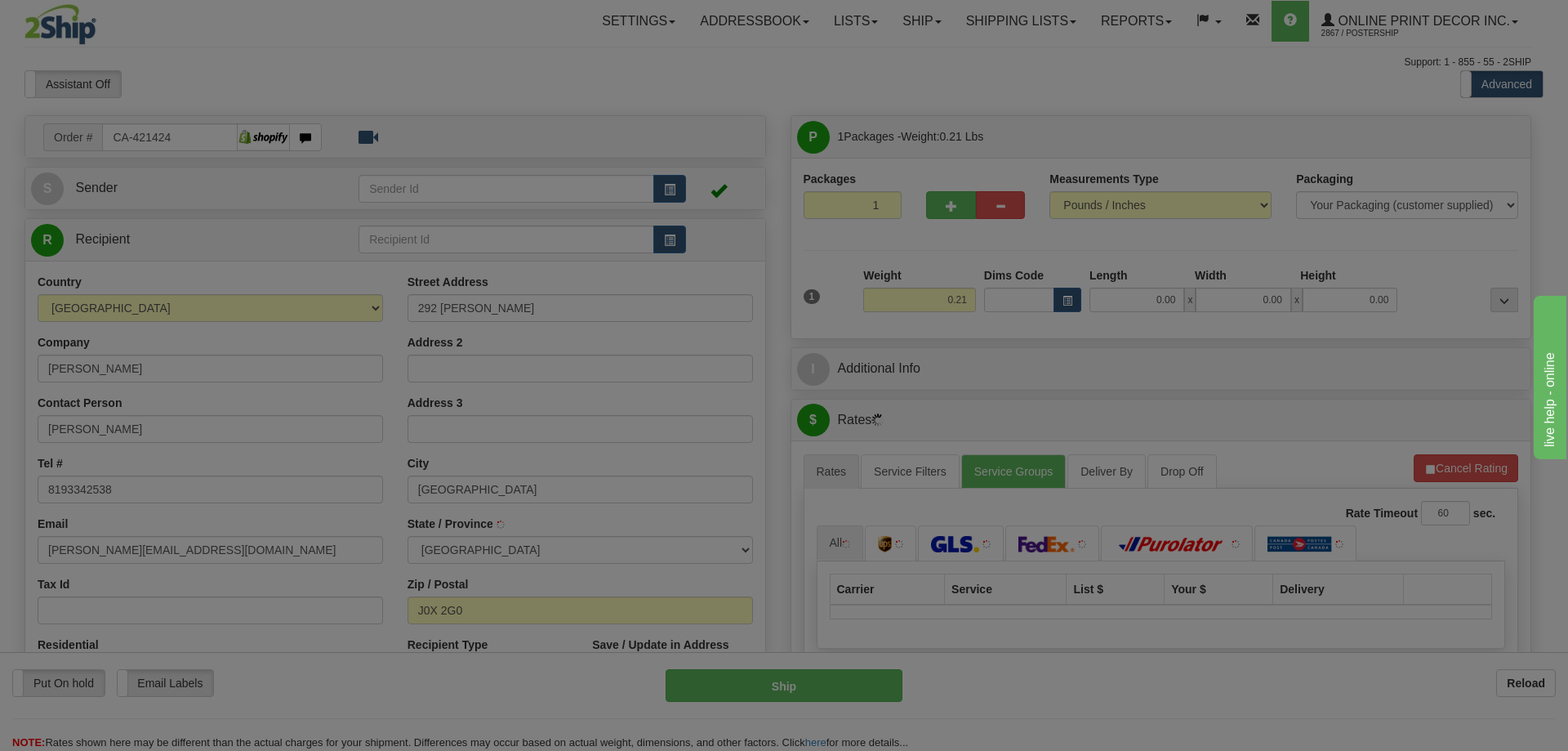
type input "LUSKVILLE"
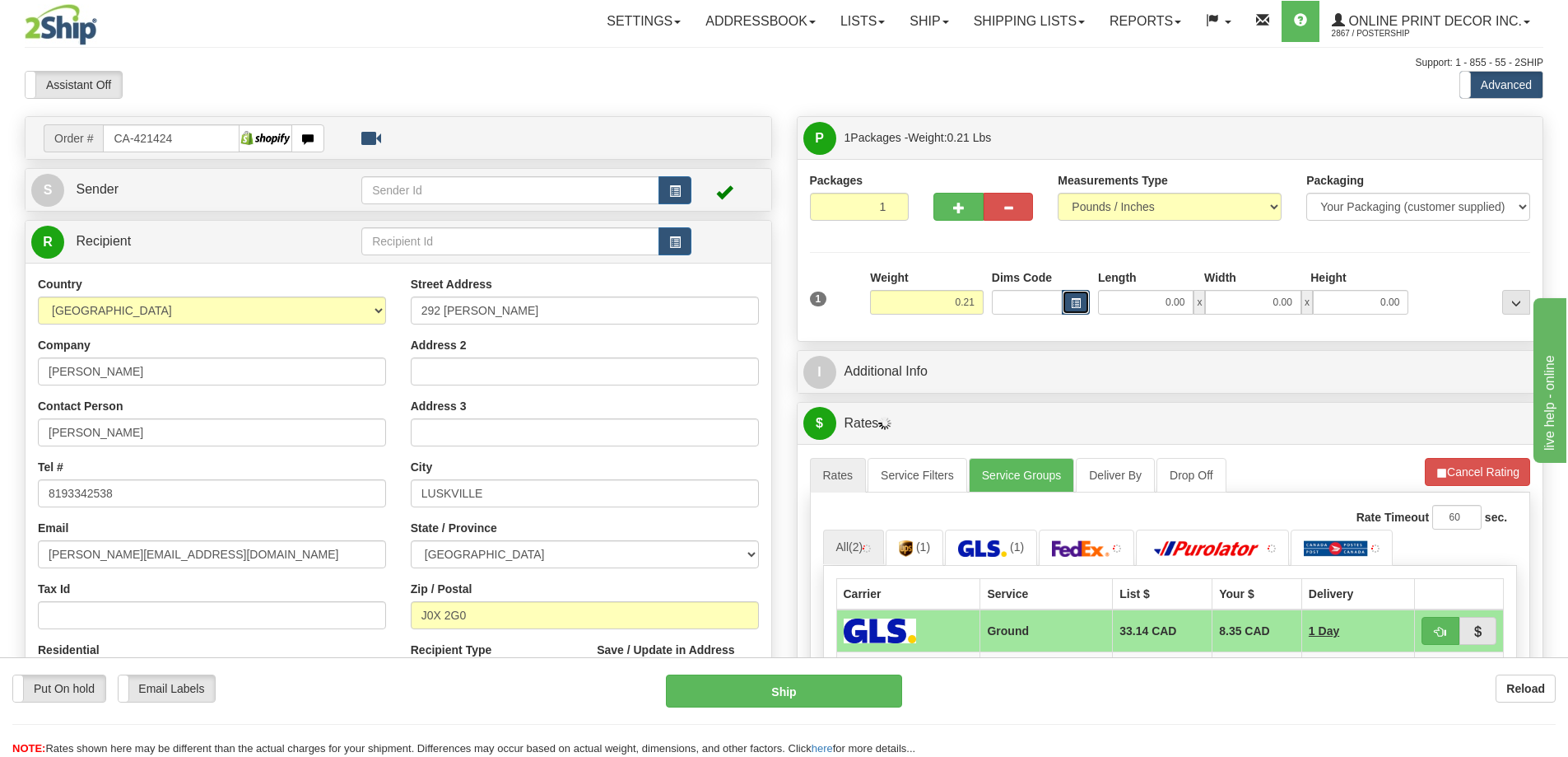
click at [1077, 303] on span "button" at bounding box center [1076, 303] width 10 height 9
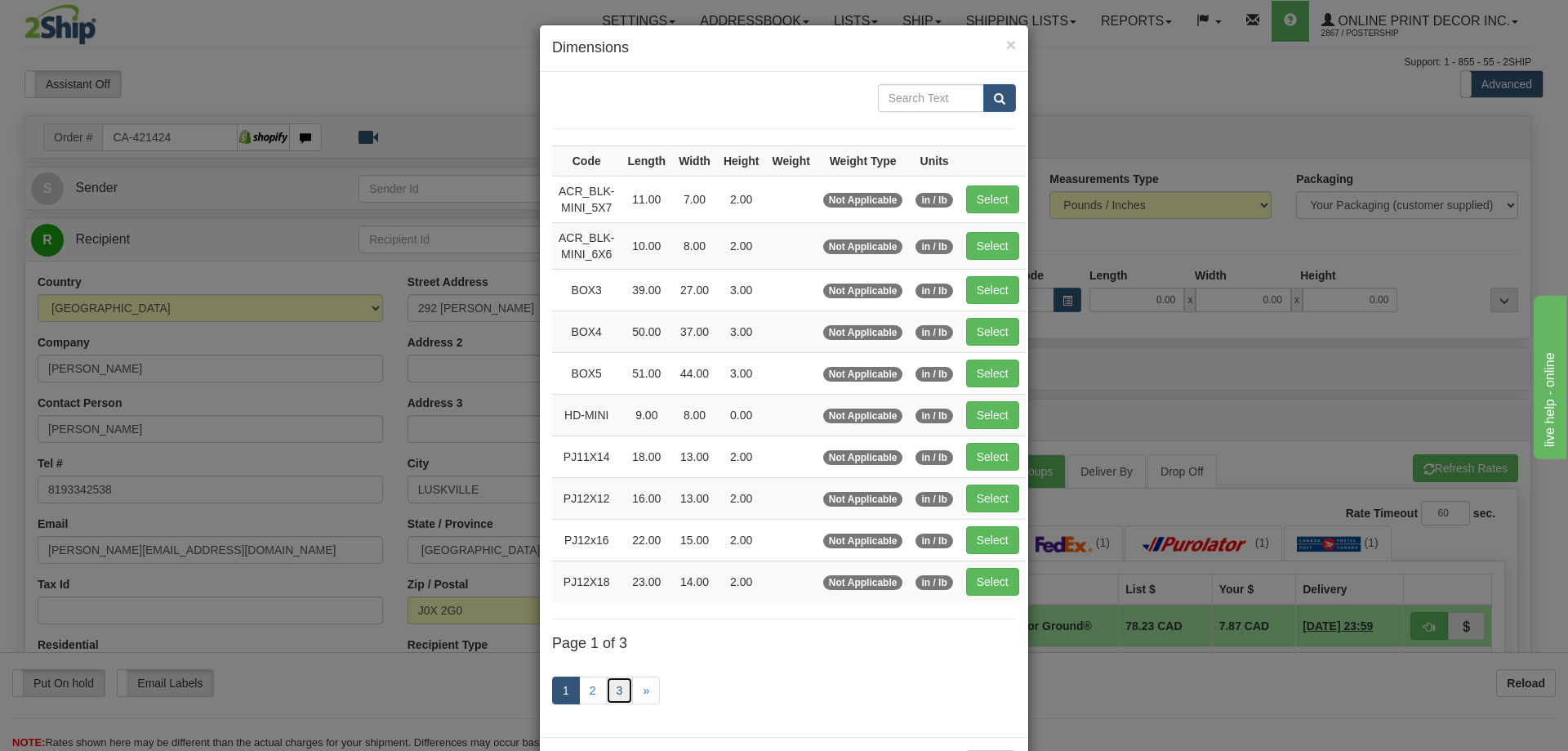
click at [611, 687] on link "3" at bounding box center [620, 691] width 28 height 28
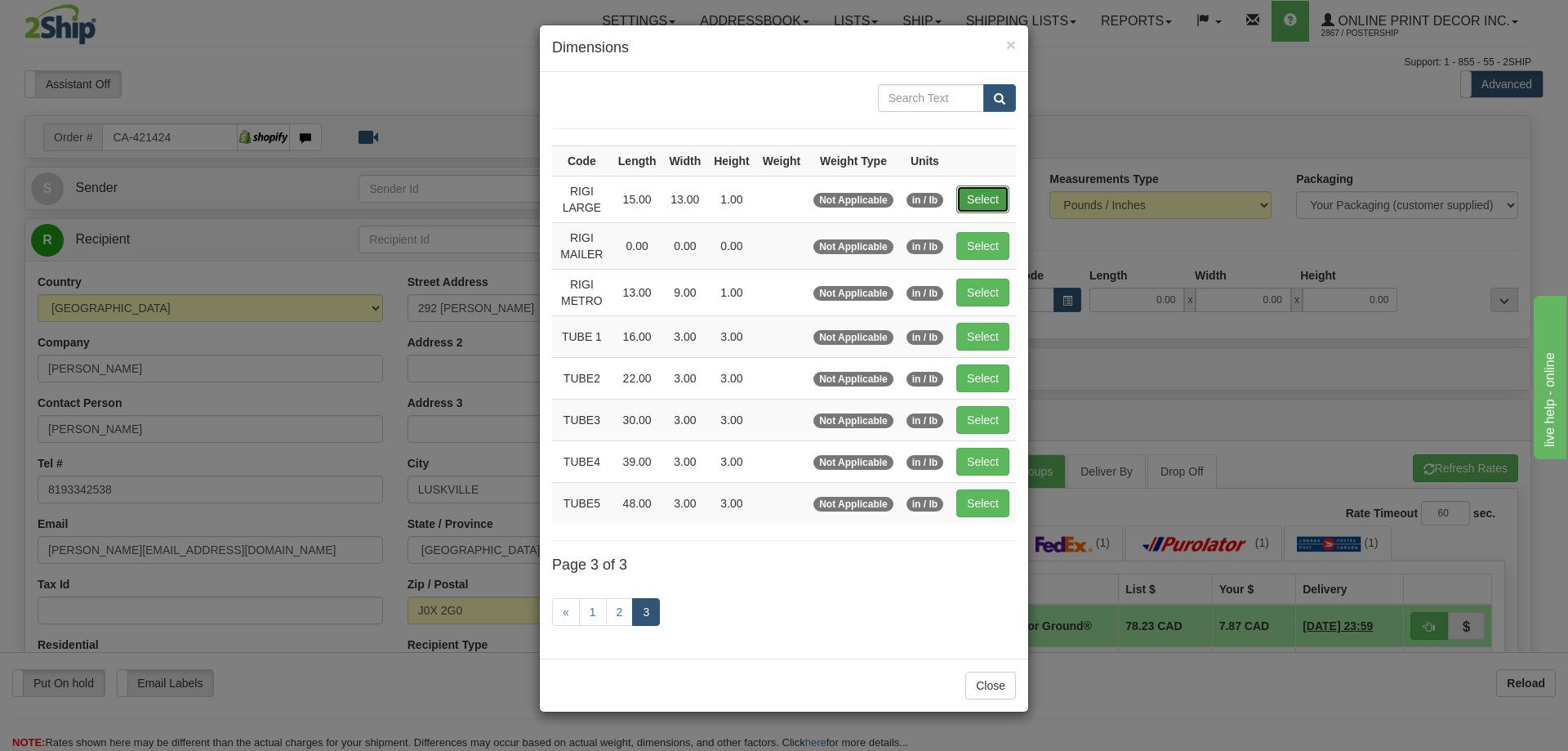
click at [988, 188] on button "Select" at bounding box center [983, 199] width 54 height 28
type input "RIGI LARGE"
type input "15.00"
type input "13.00"
type input "1.00"
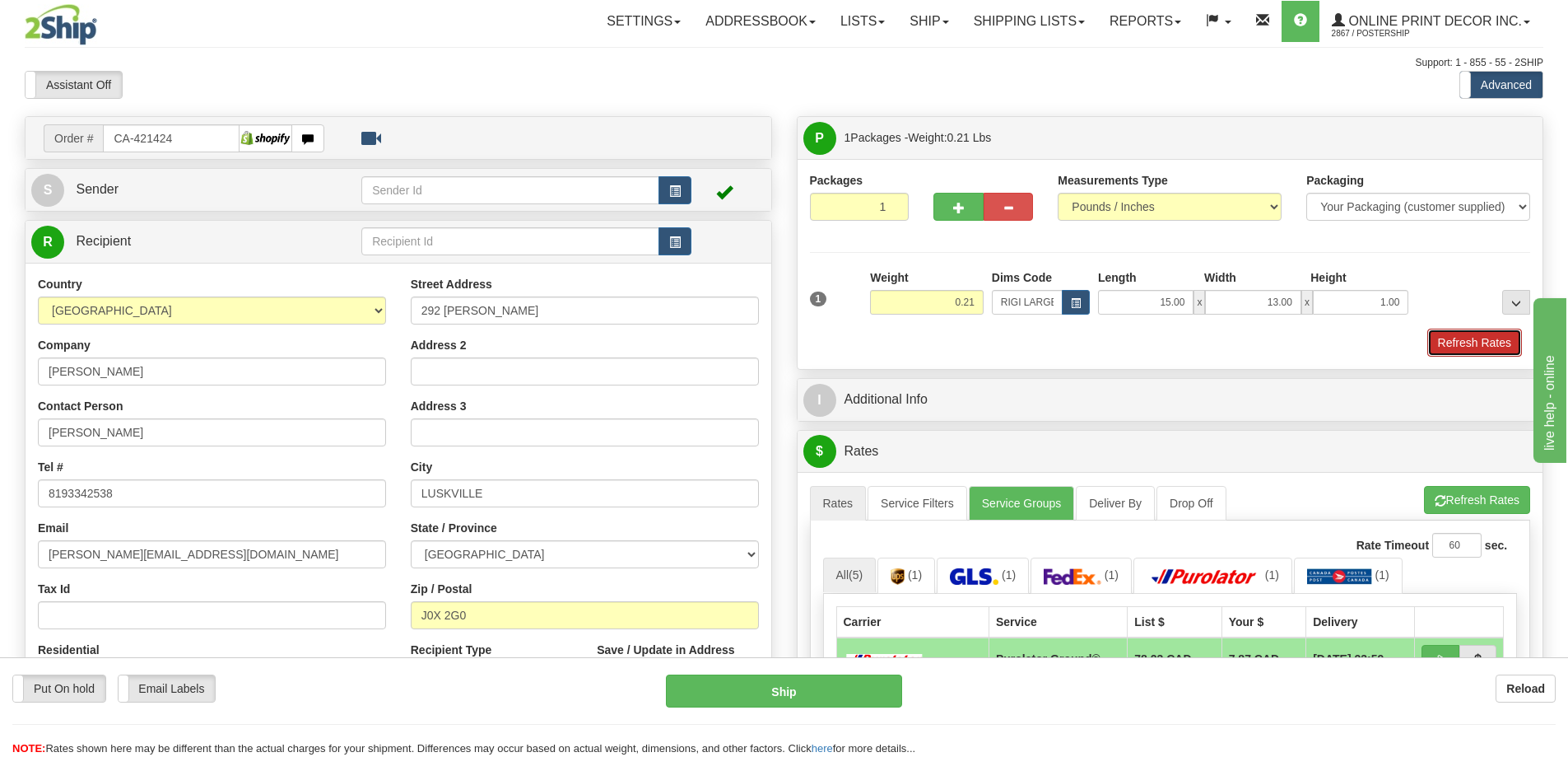
click at [1473, 335] on button "Refresh Rates" at bounding box center [1475, 343] width 95 height 28
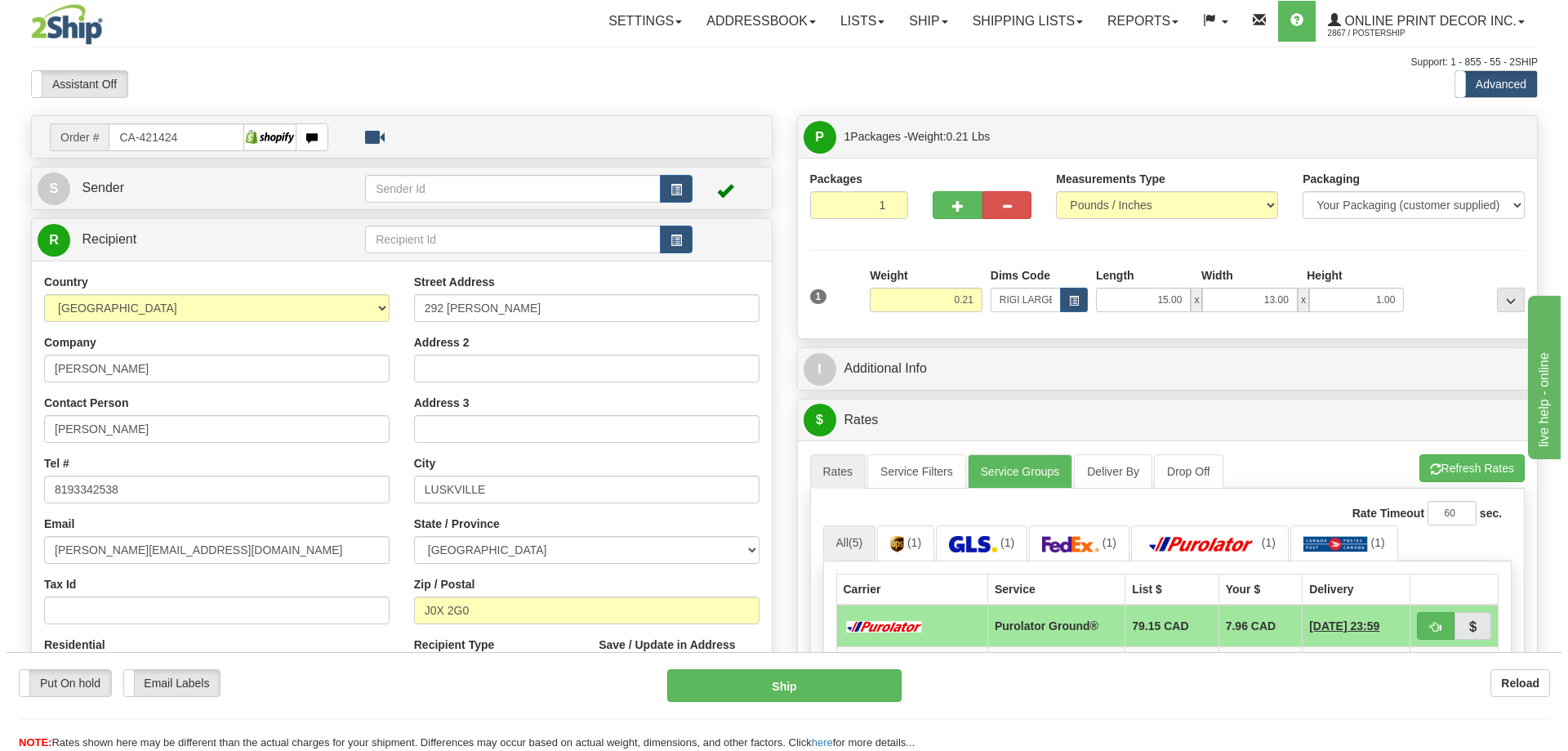
scroll to position [245, 0]
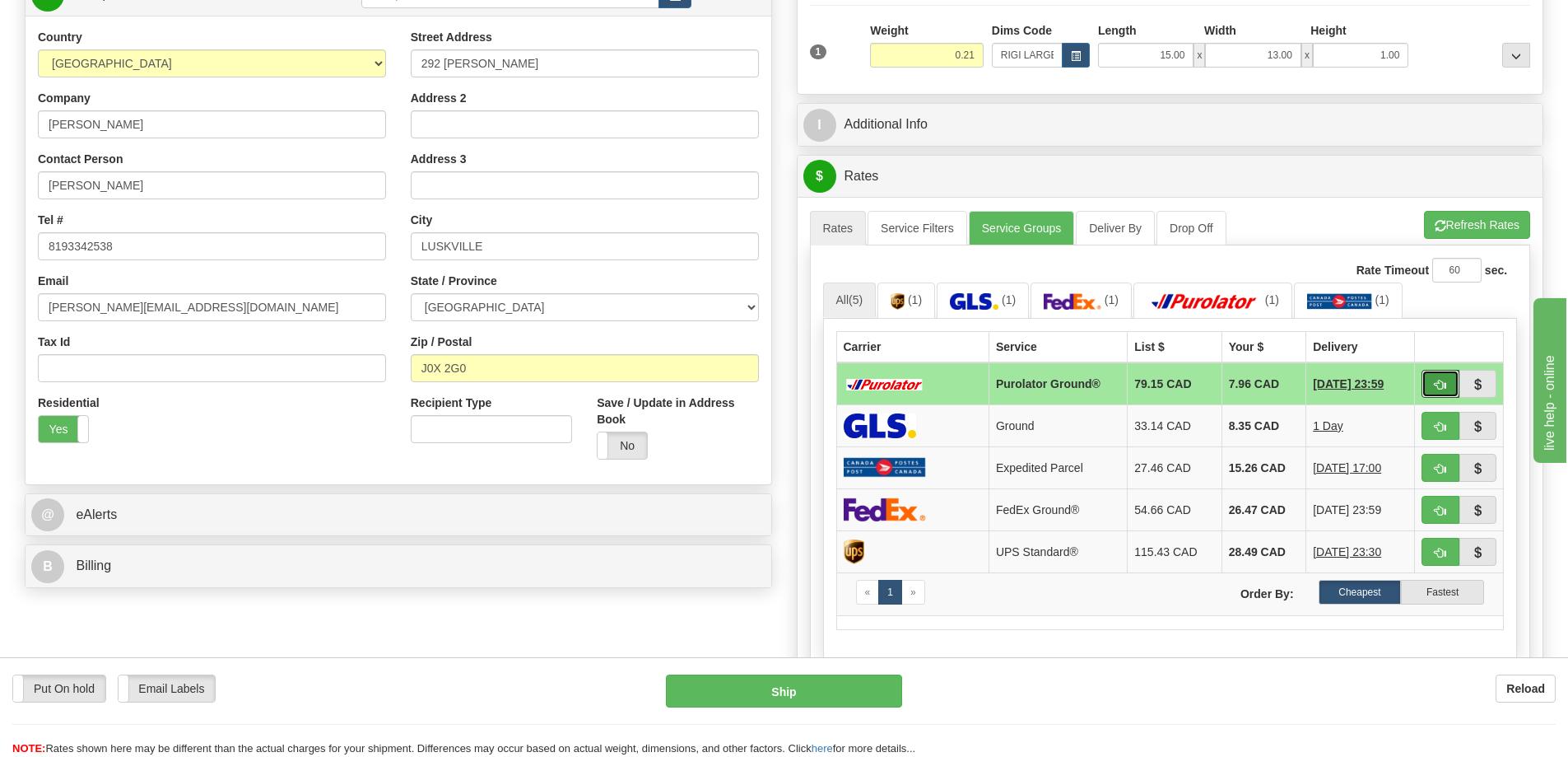
click at [1443, 378] on button "button" at bounding box center [1441, 384] width 38 height 28
type input "260"
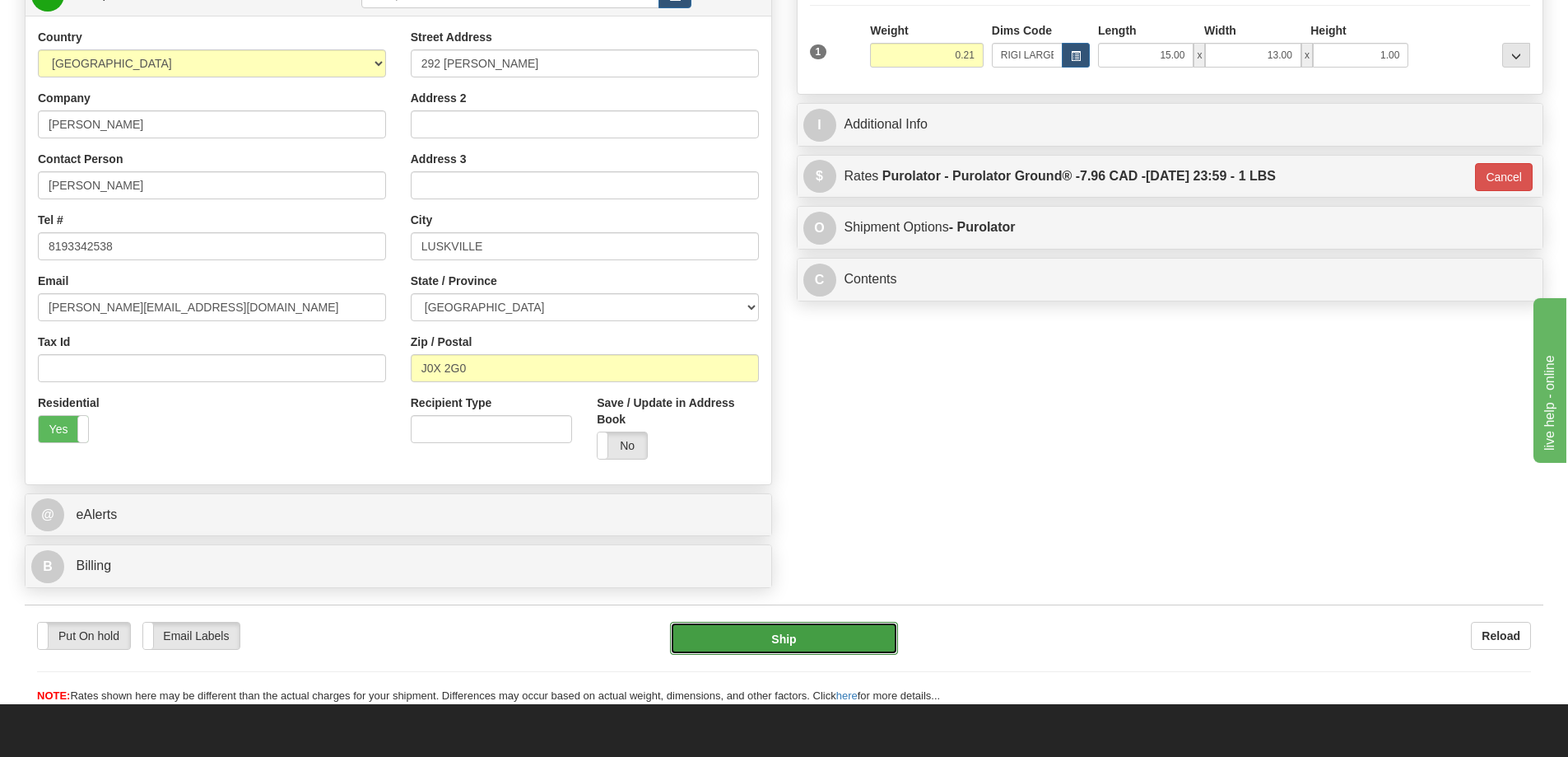
click at [773, 635] on button "Ship" at bounding box center [784, 638] width 228 height 33
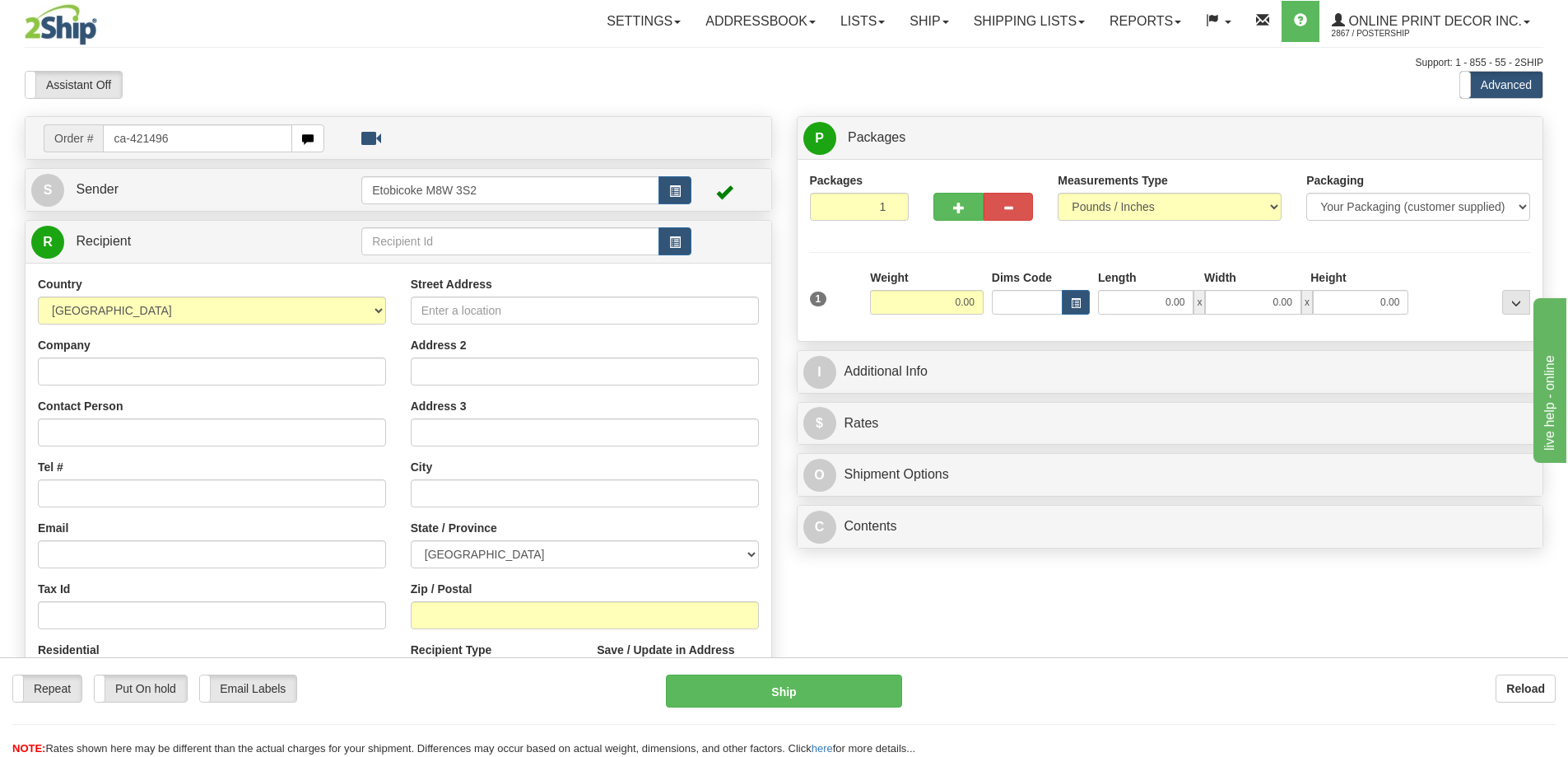
type input "ca-421496"
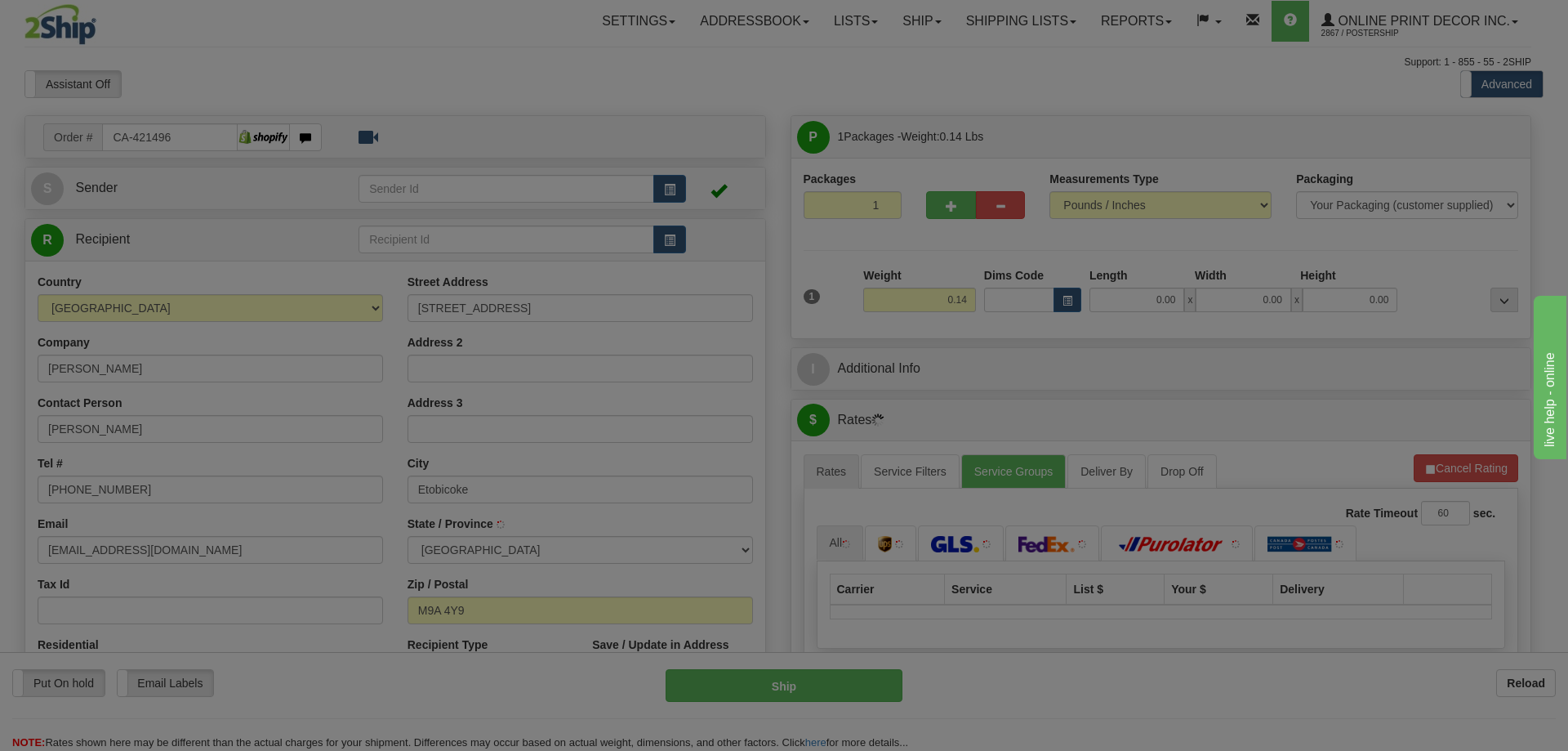
type input "ETOBICOKE"
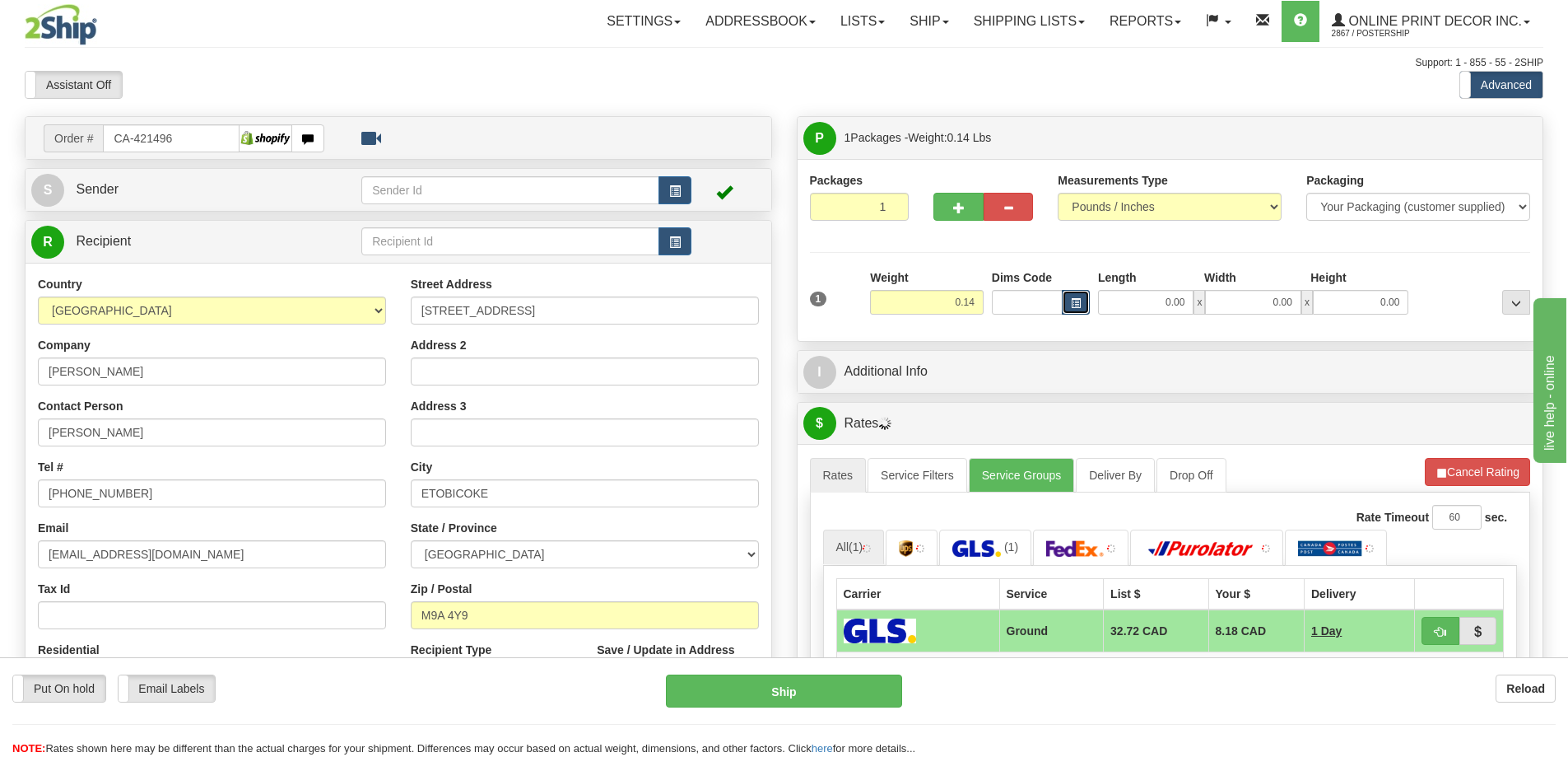
click at [1069, 299] on button "button" at bounding box center [1076, 302] width 28 height 25
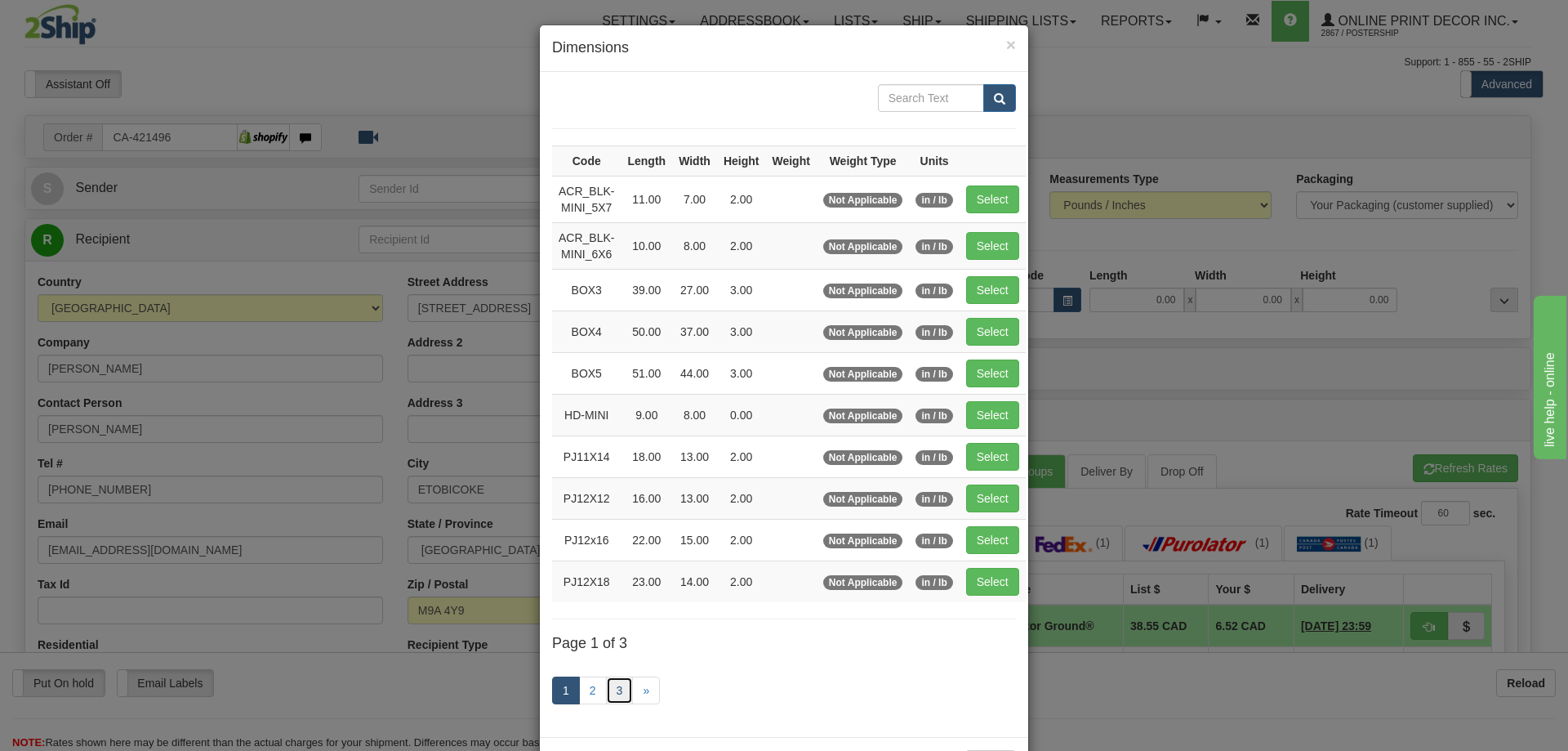
click at [608, 693] on link "3" at bounding box center [620, 691] width 28 height 28
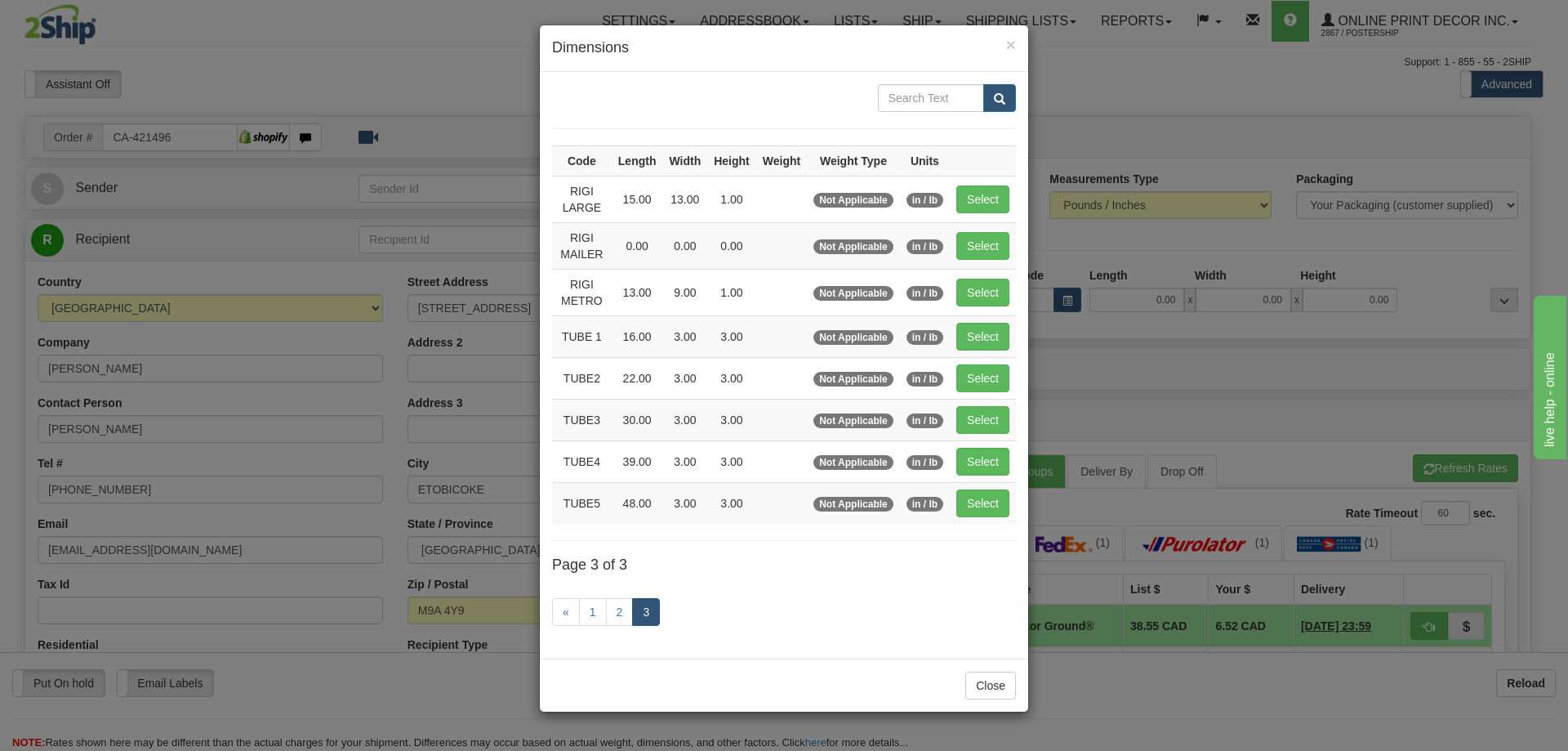
click at [996, 358] on td "Select" at bounding box center [983, 378] width 66 height 42
click at [989, 381] on button "Select" at bounding box center [983, 379] width 54 height 28
type input "TUBE2"
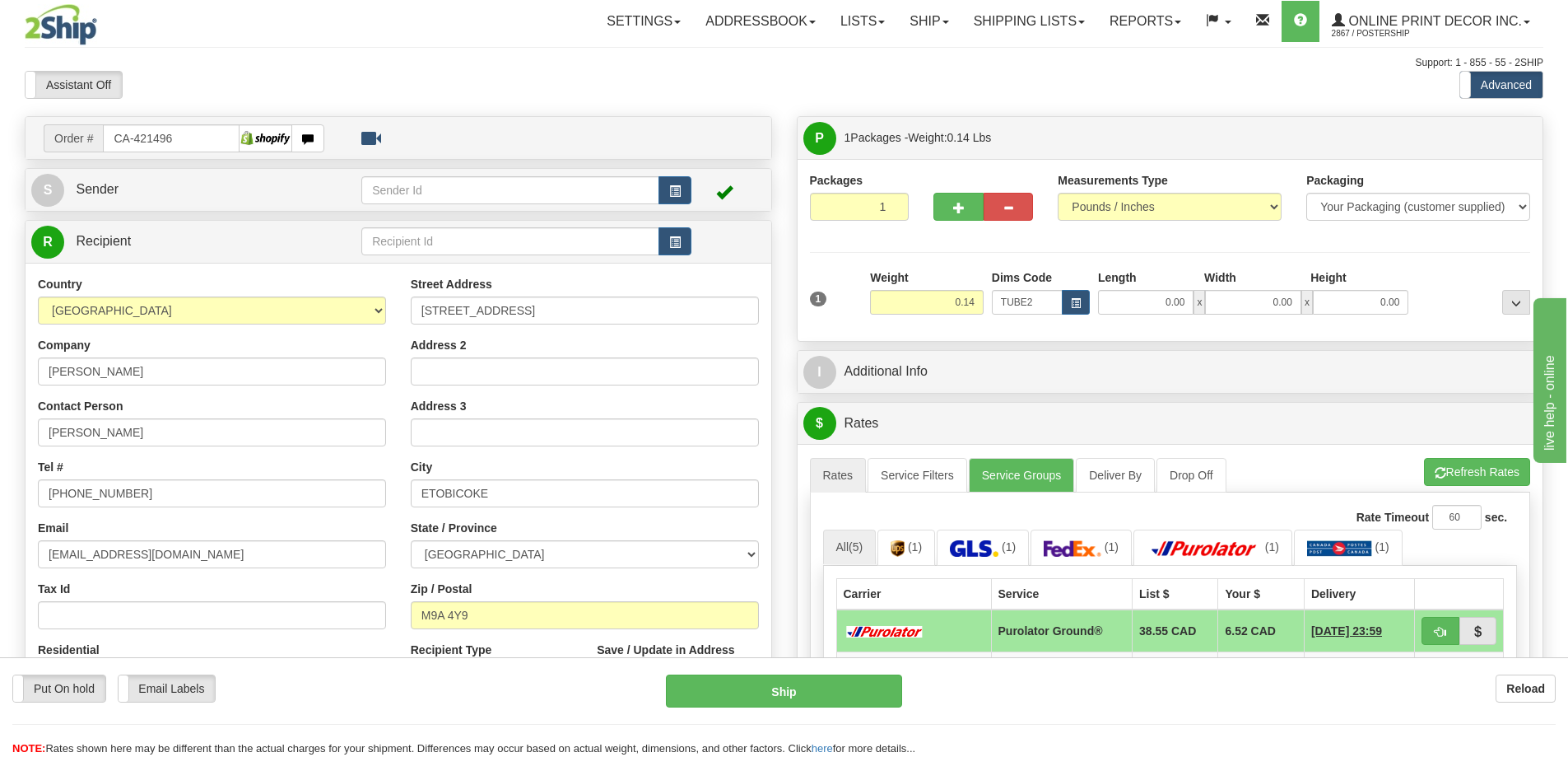
type input "22.00"
type input "3.00"
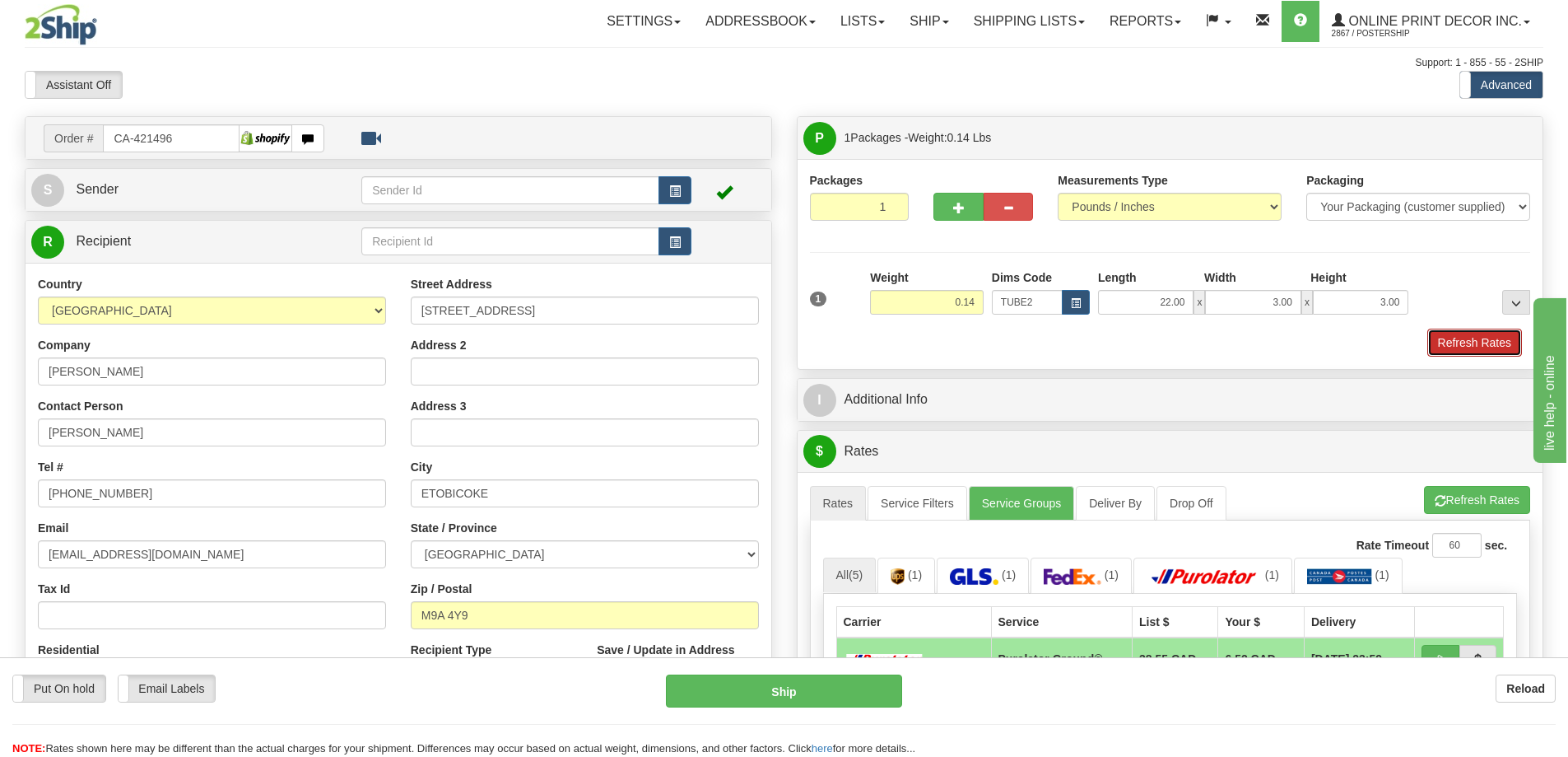
click at [1452, 354] on button "Refresh Rates" at bounding box center [1475, 343] width 95 height 28
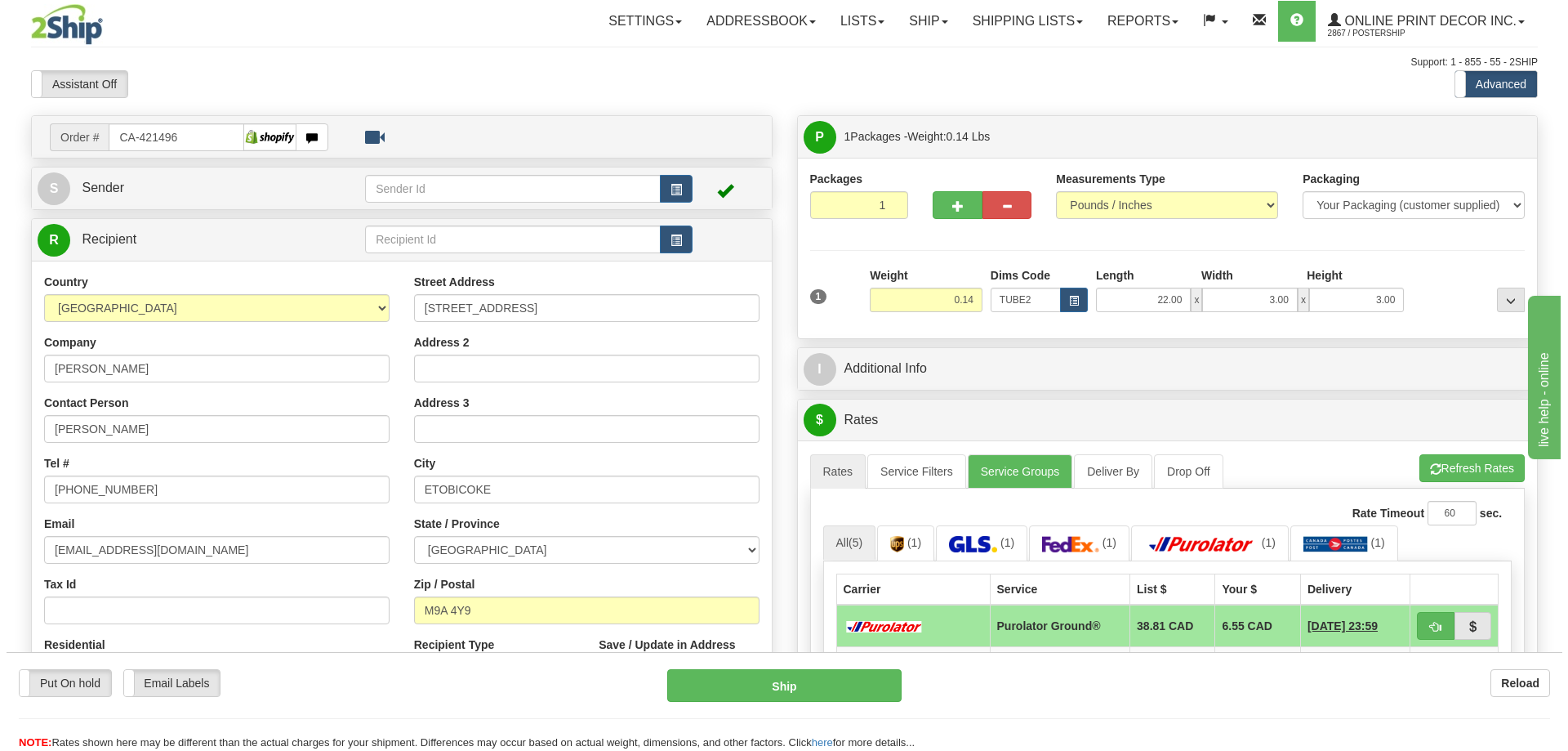
scroll to position [82, 0]
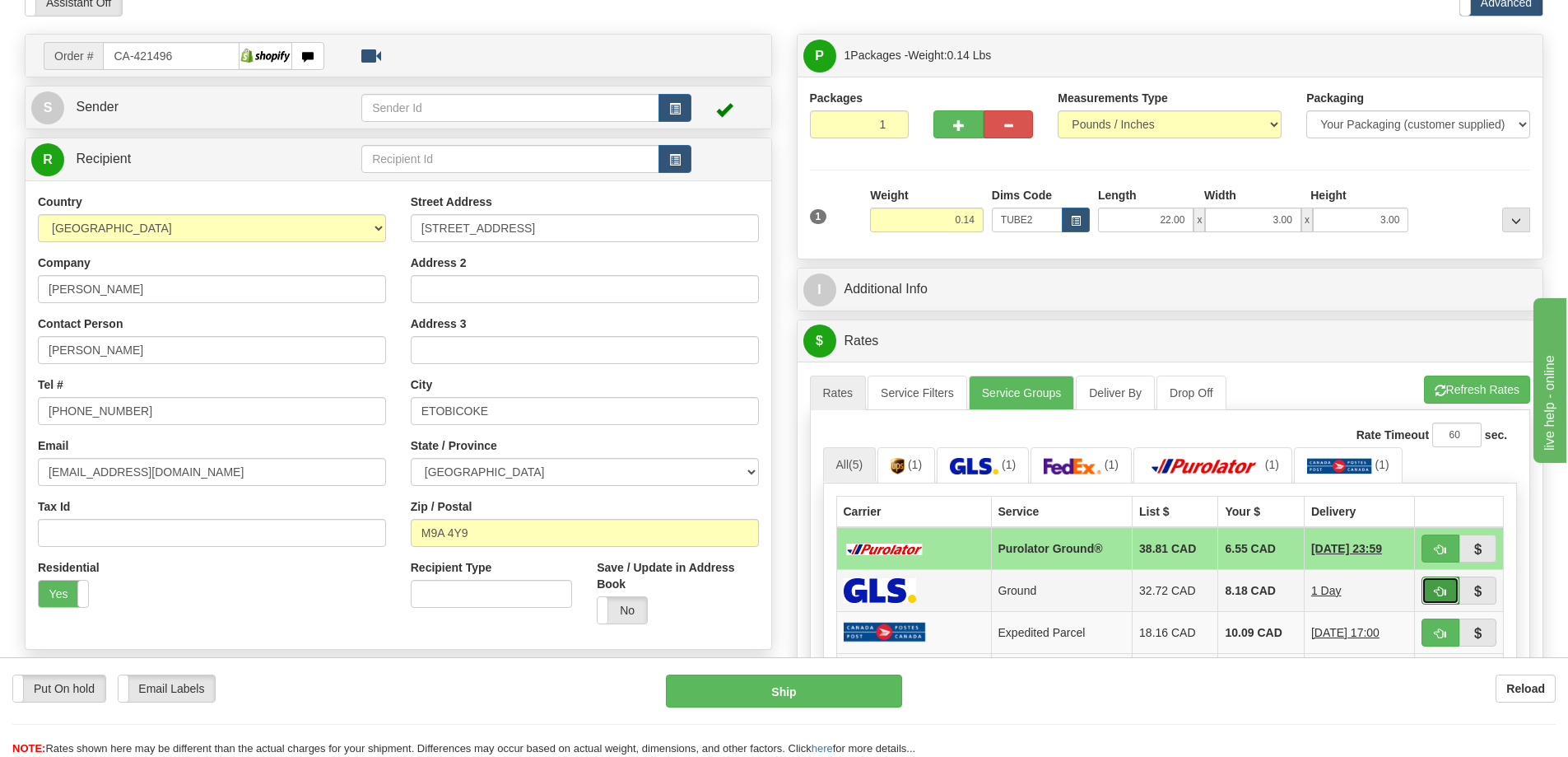
click at [1426, 589] on button "button" at bounding box center [1441, 591] width 38 height 28
type input "1"
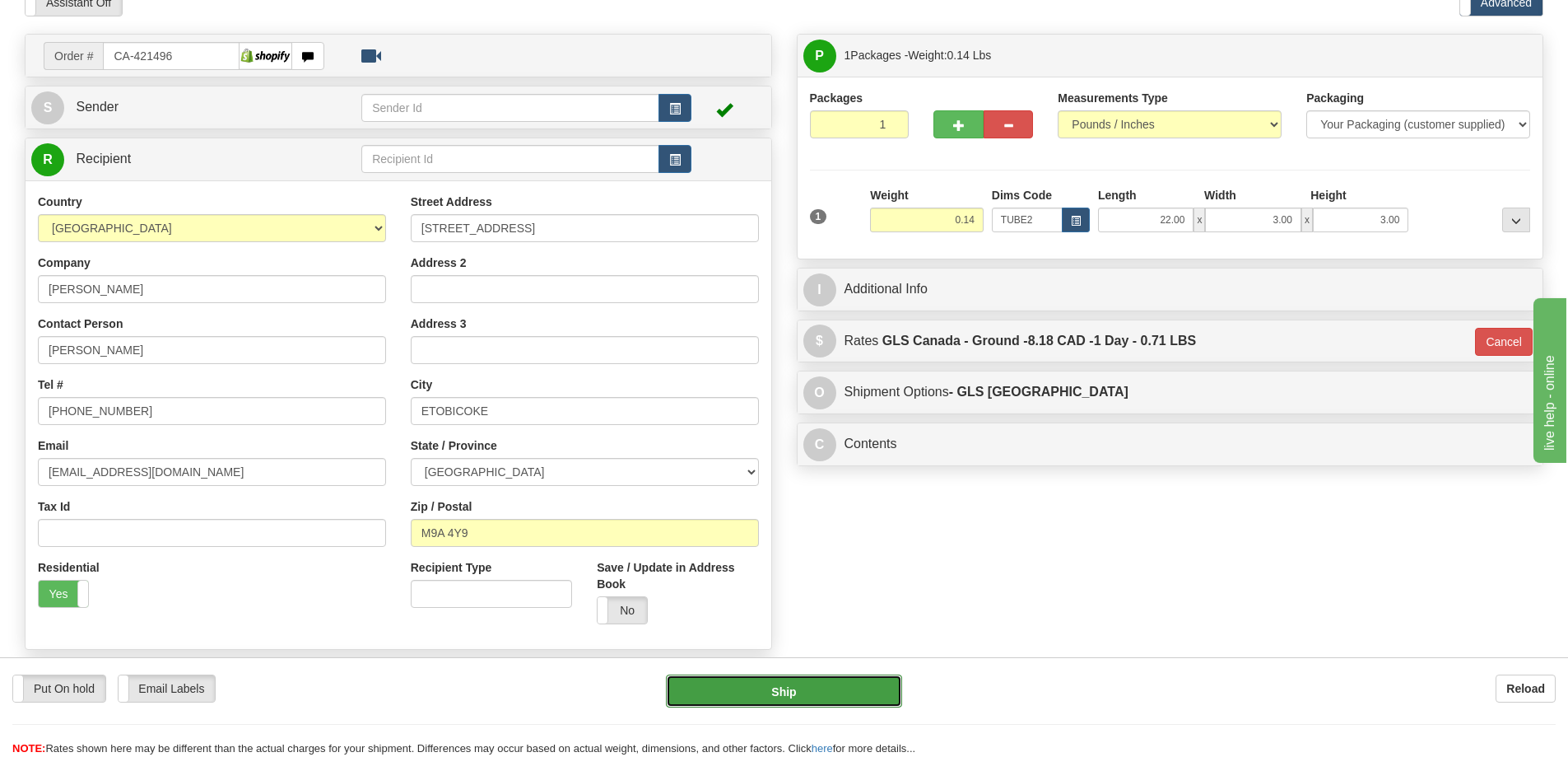
click at [807, 698] on button "Ship" at bounding box center [784, 691] width 236 height 33
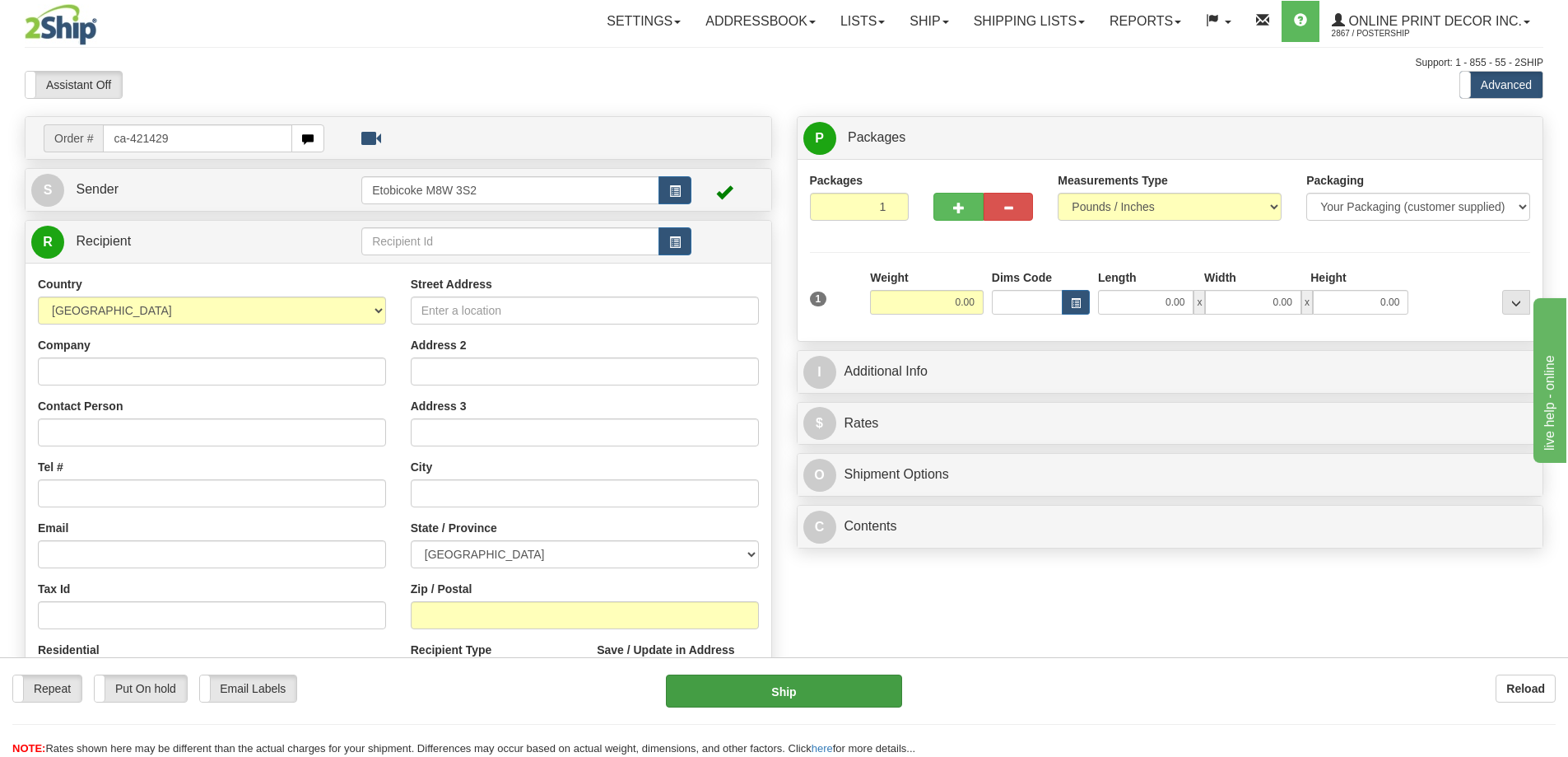
type input "ca-421429"
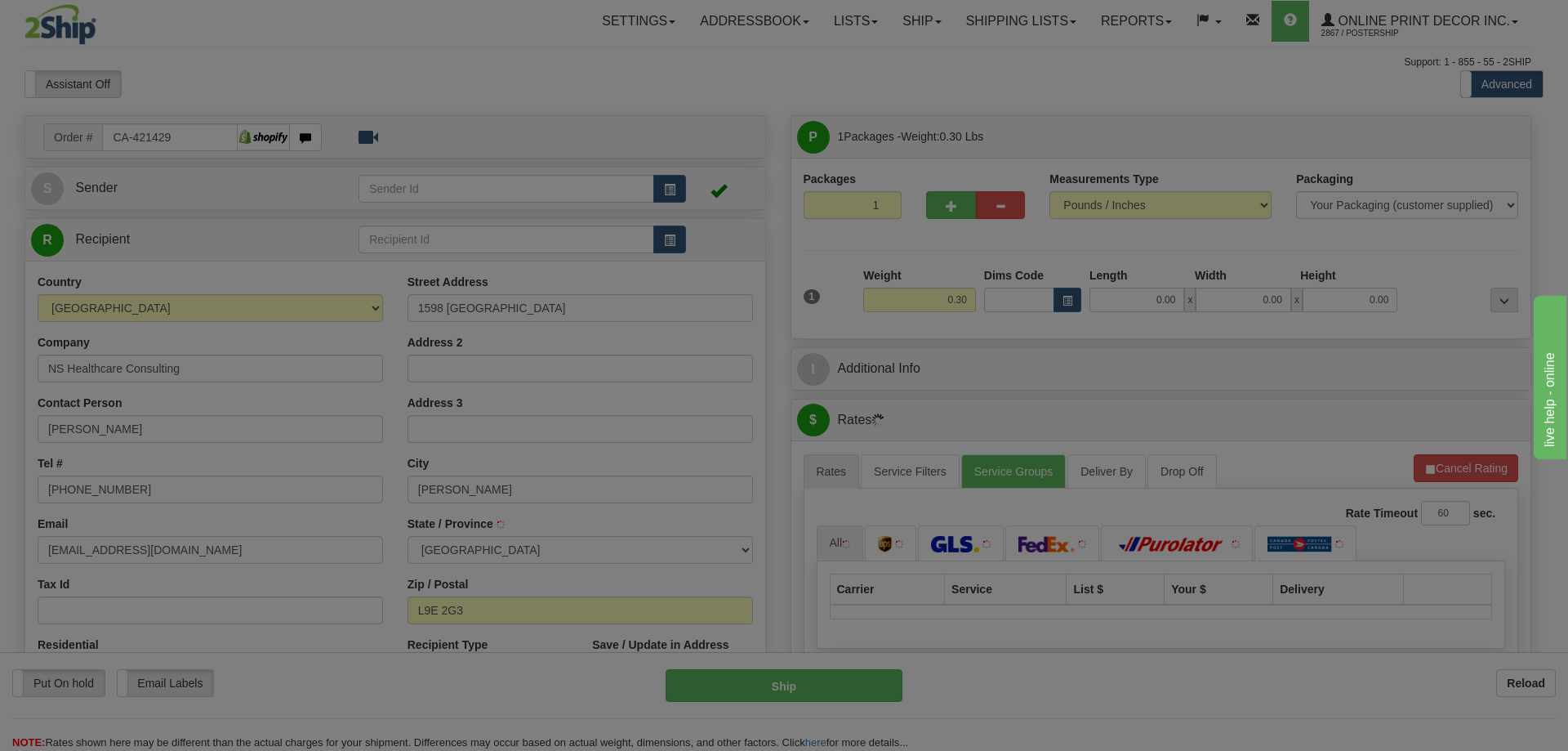
type input "[PERSON_NAME]"
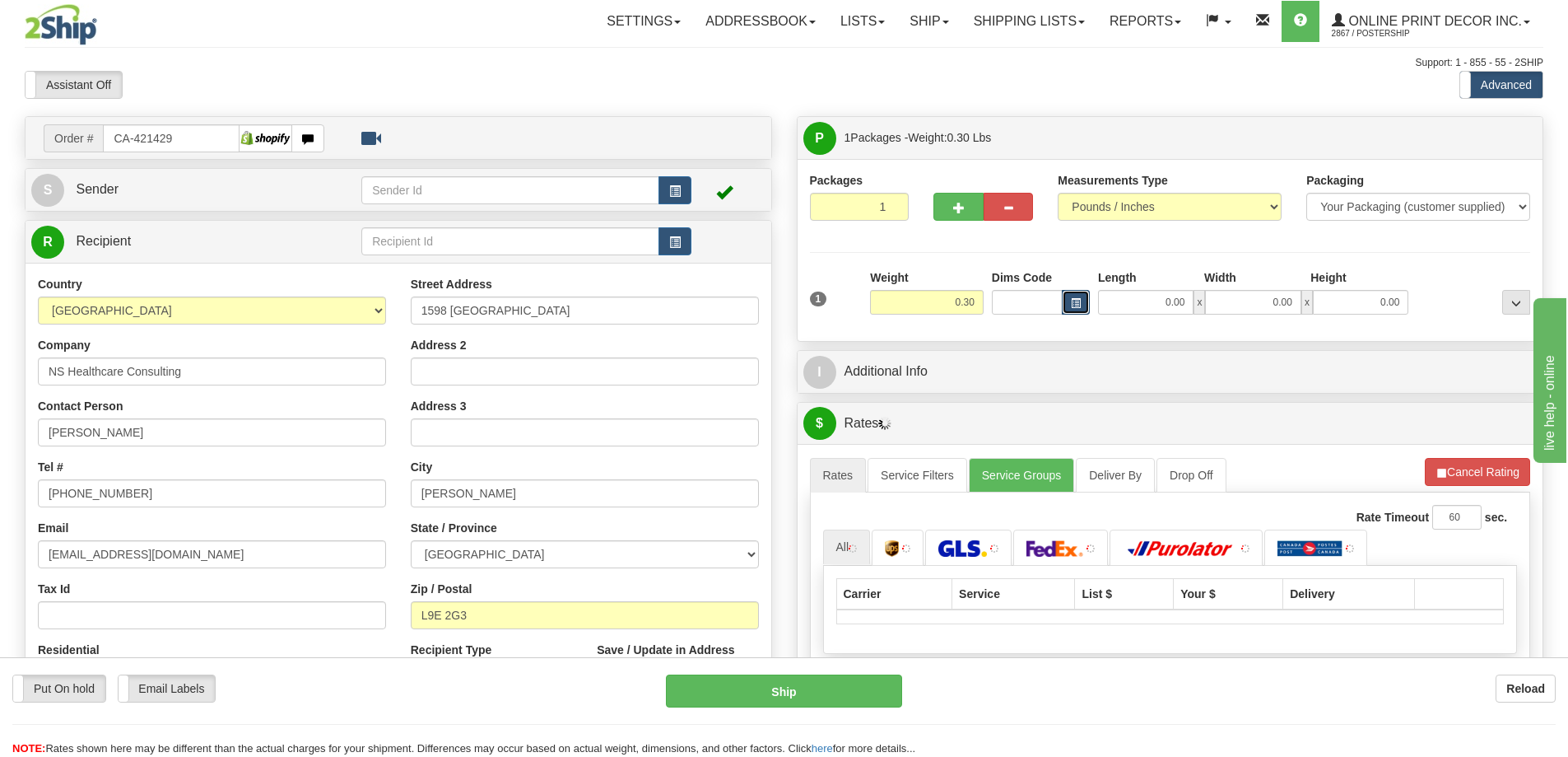
click at [1080, 295] on button "button" at bounding box center [1076, 302] width 28 height 25
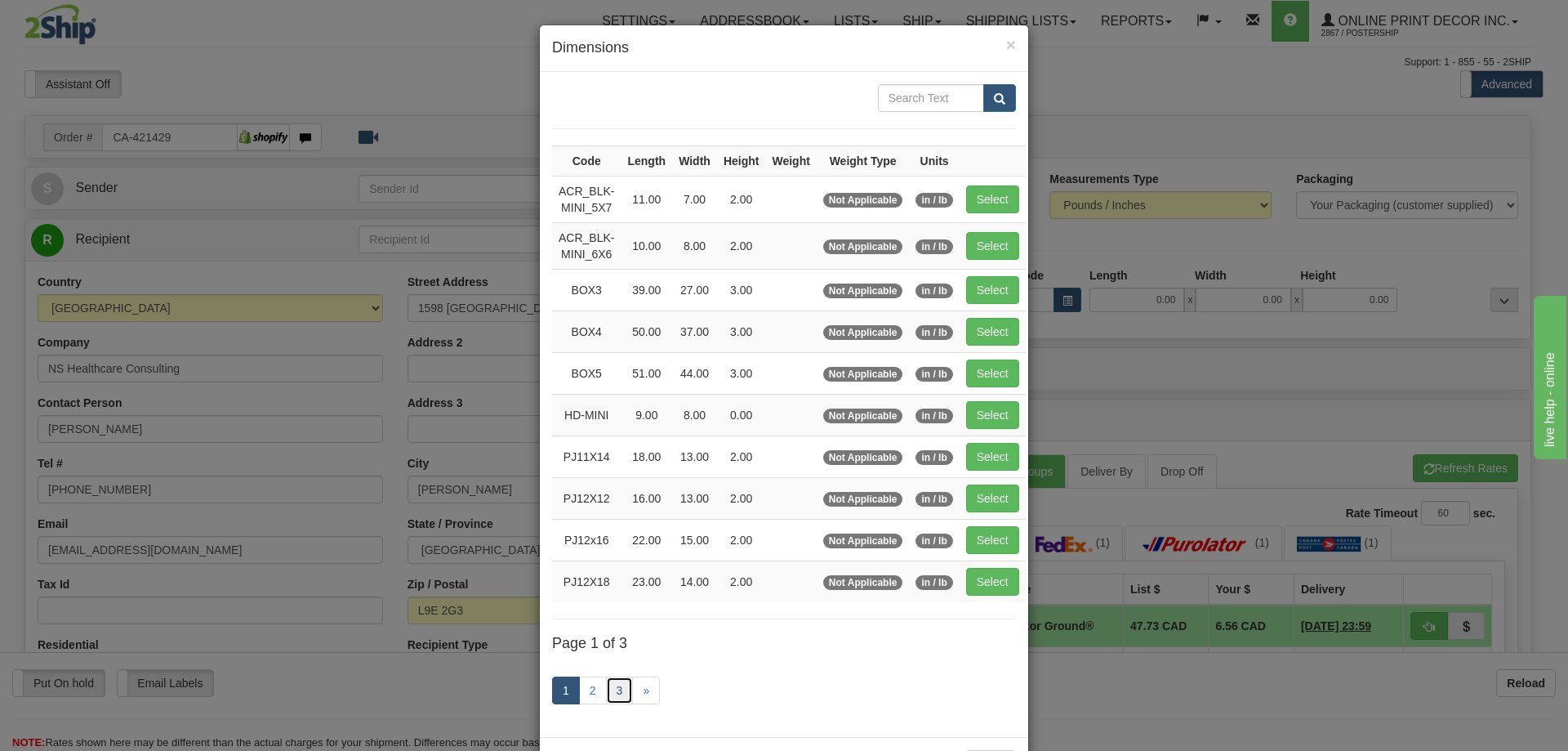
click at [612, 683] on link "3" at bounding box center [620, 691] width 28 height 28
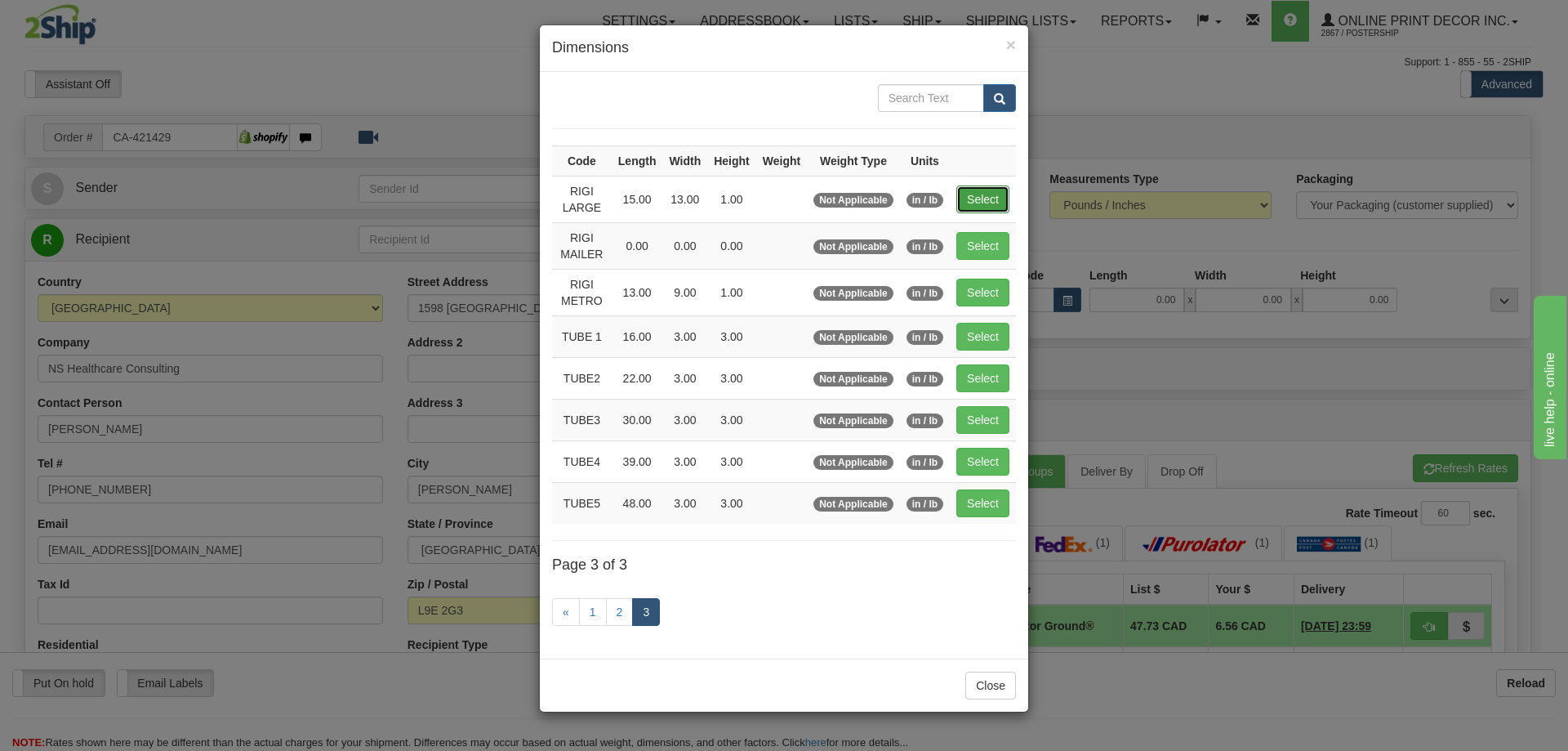
click at [989, 188] on button "Select" at bounding box center [983, 199] width 54 height 28
type input "RIGI LARGE"
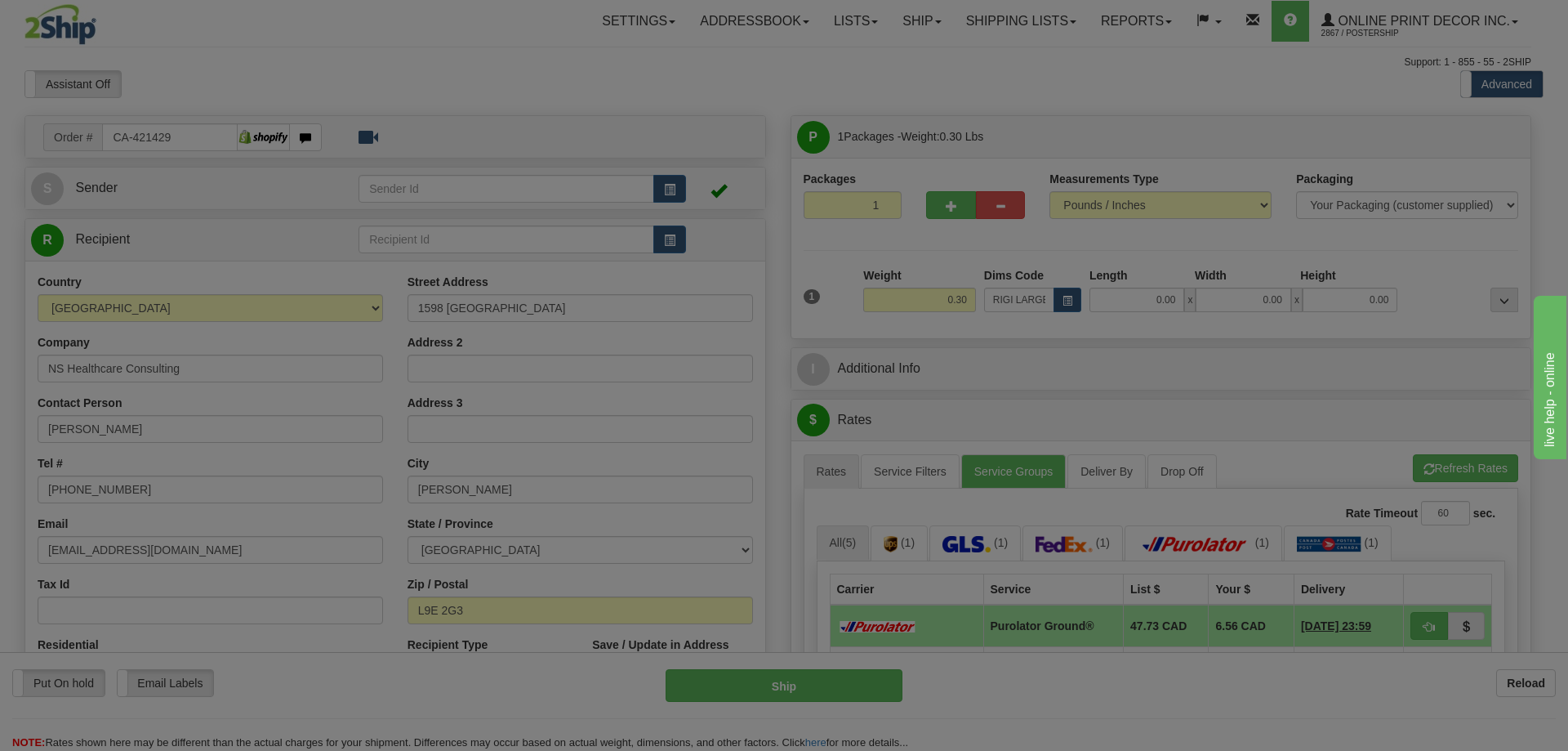
type input "15.00"
type input "13.00"
type input "1.00"
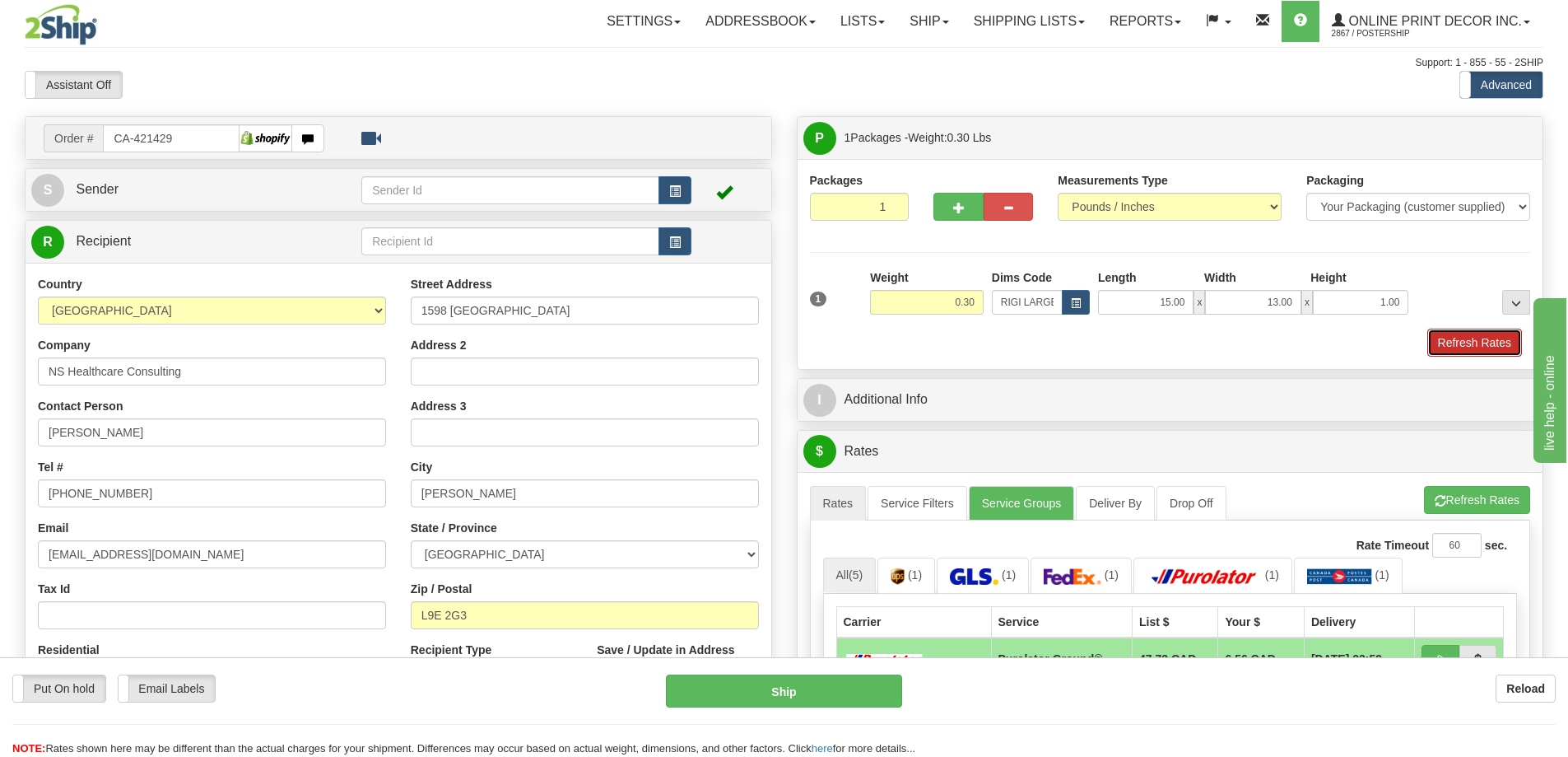
click at [1471, 342] on button "Refresh Rates" at bounding box center [1475, 343] width 95 height 28
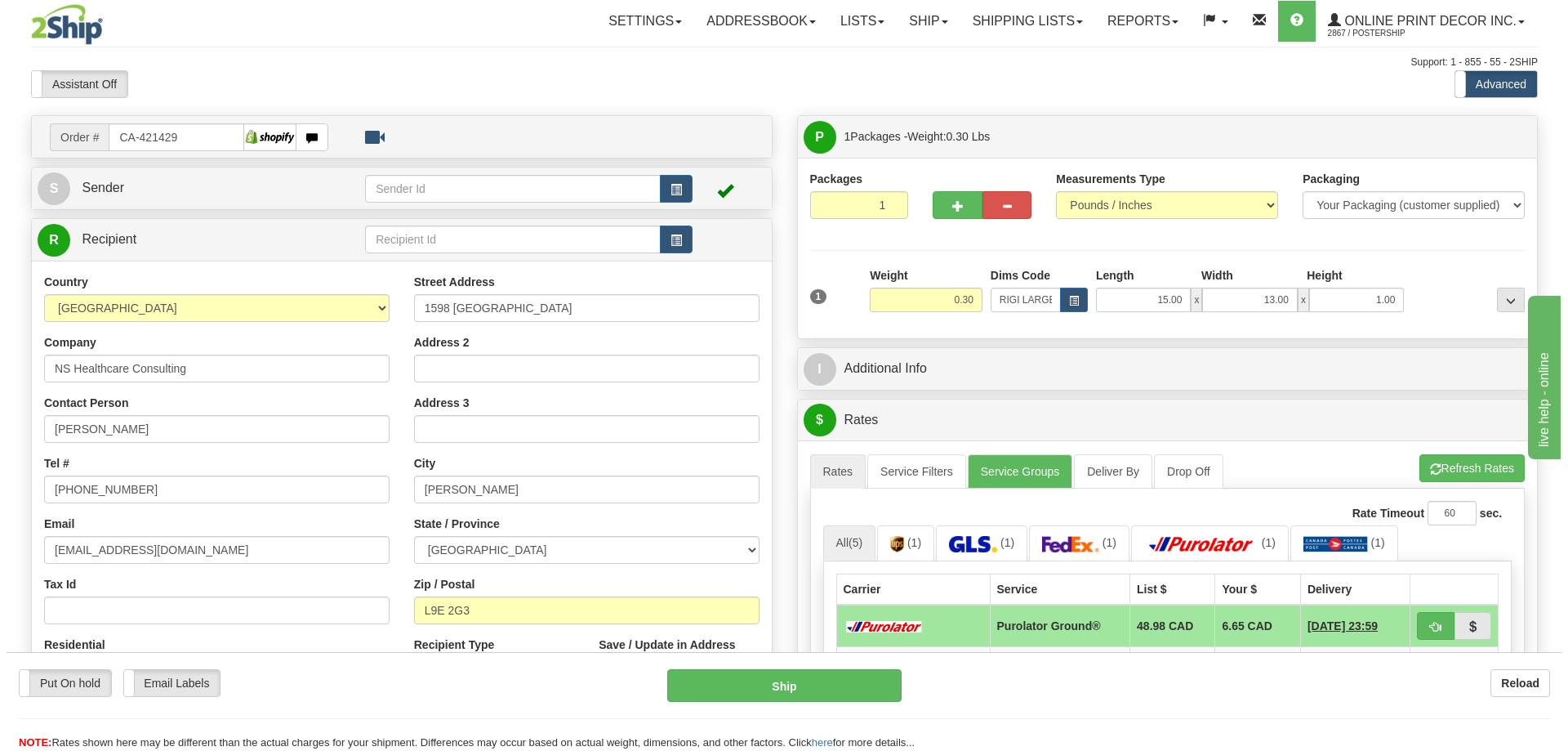
scroll to position [163, 0]
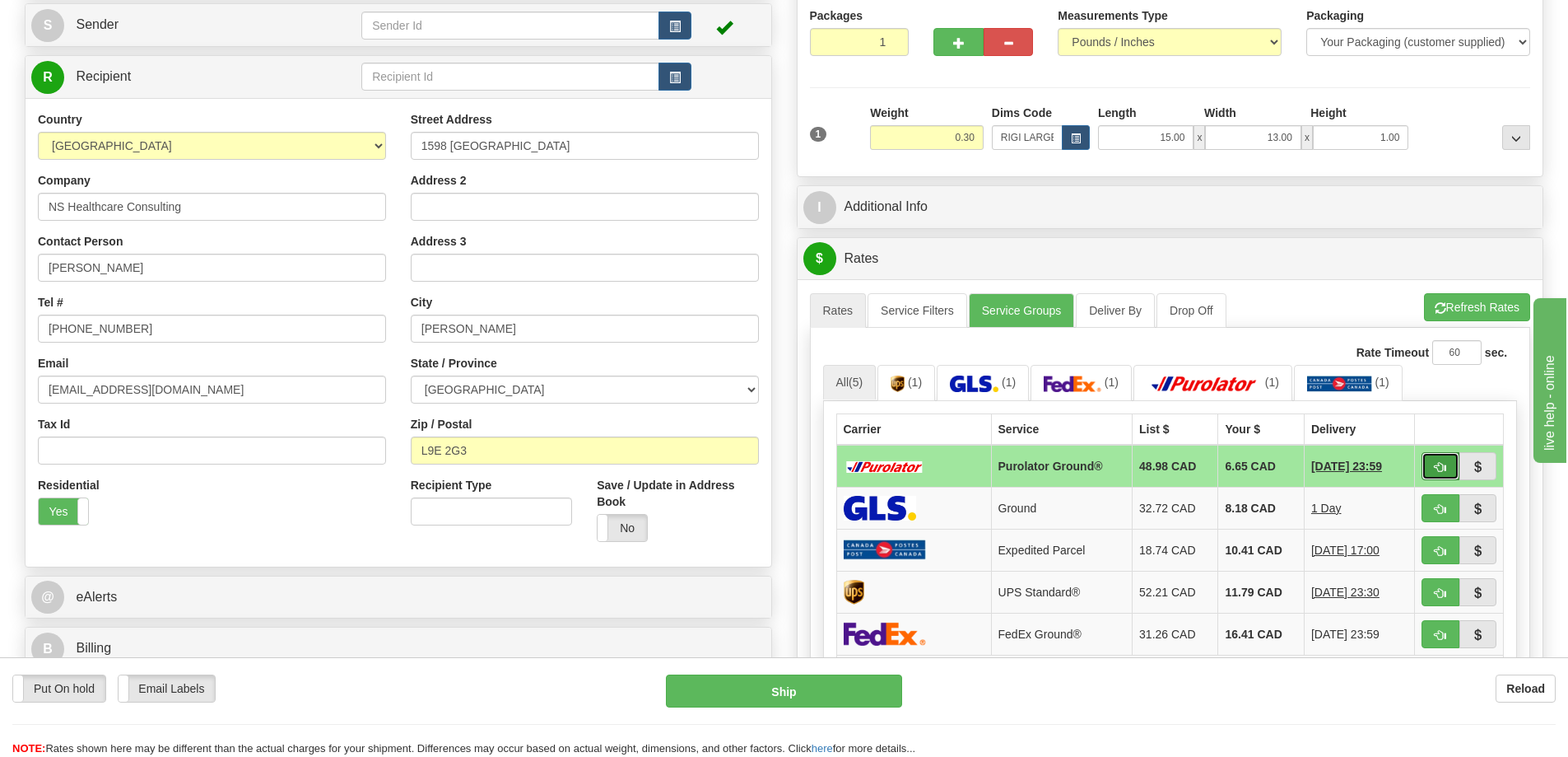
click at [1425, 471] on button "button" at bounding box center [1441, 466] width 38 height 28
type input "260"
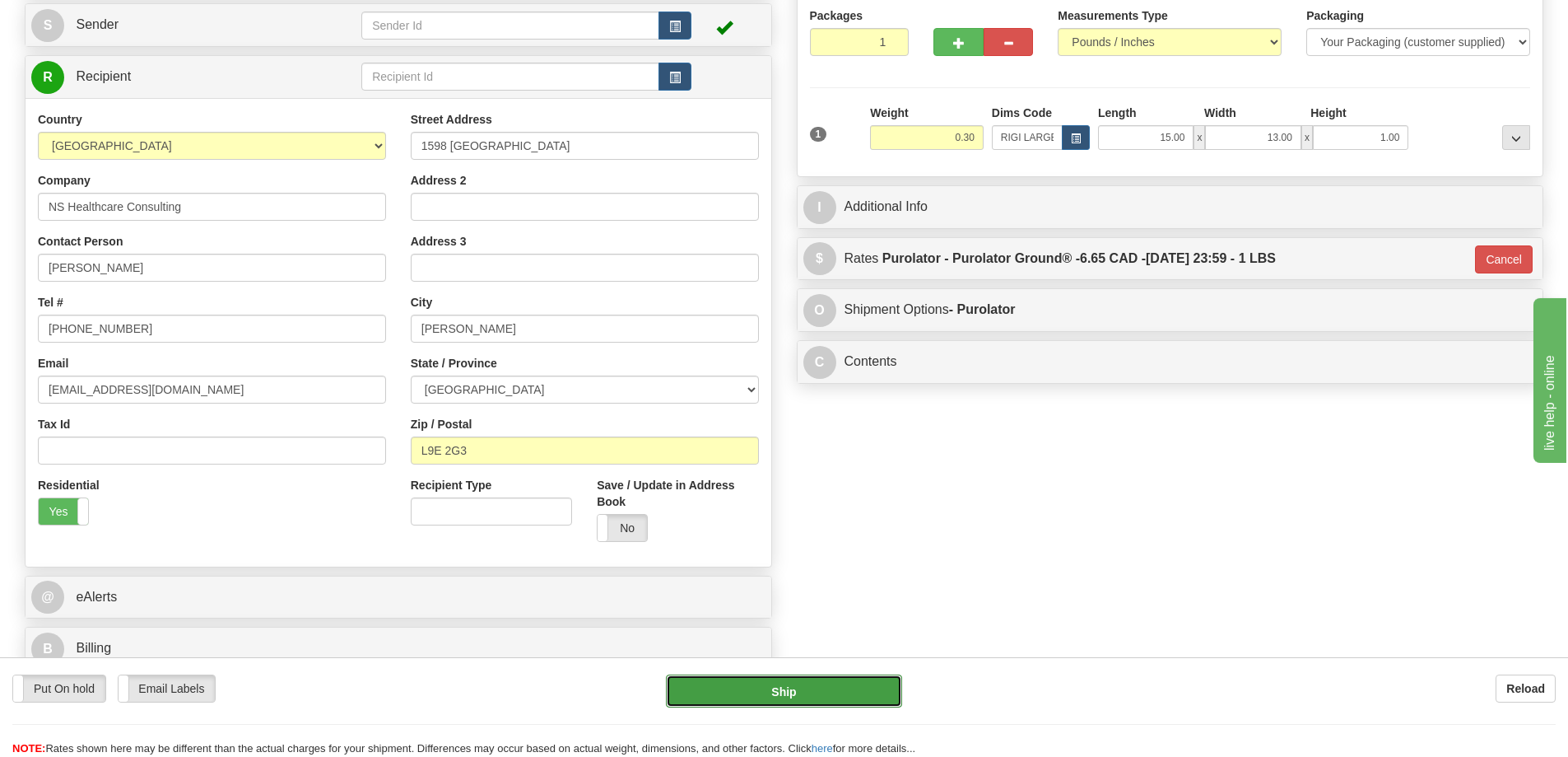
click at [754, 702] on button "Ship" at bounding box center [784, 691] width 236 height 33
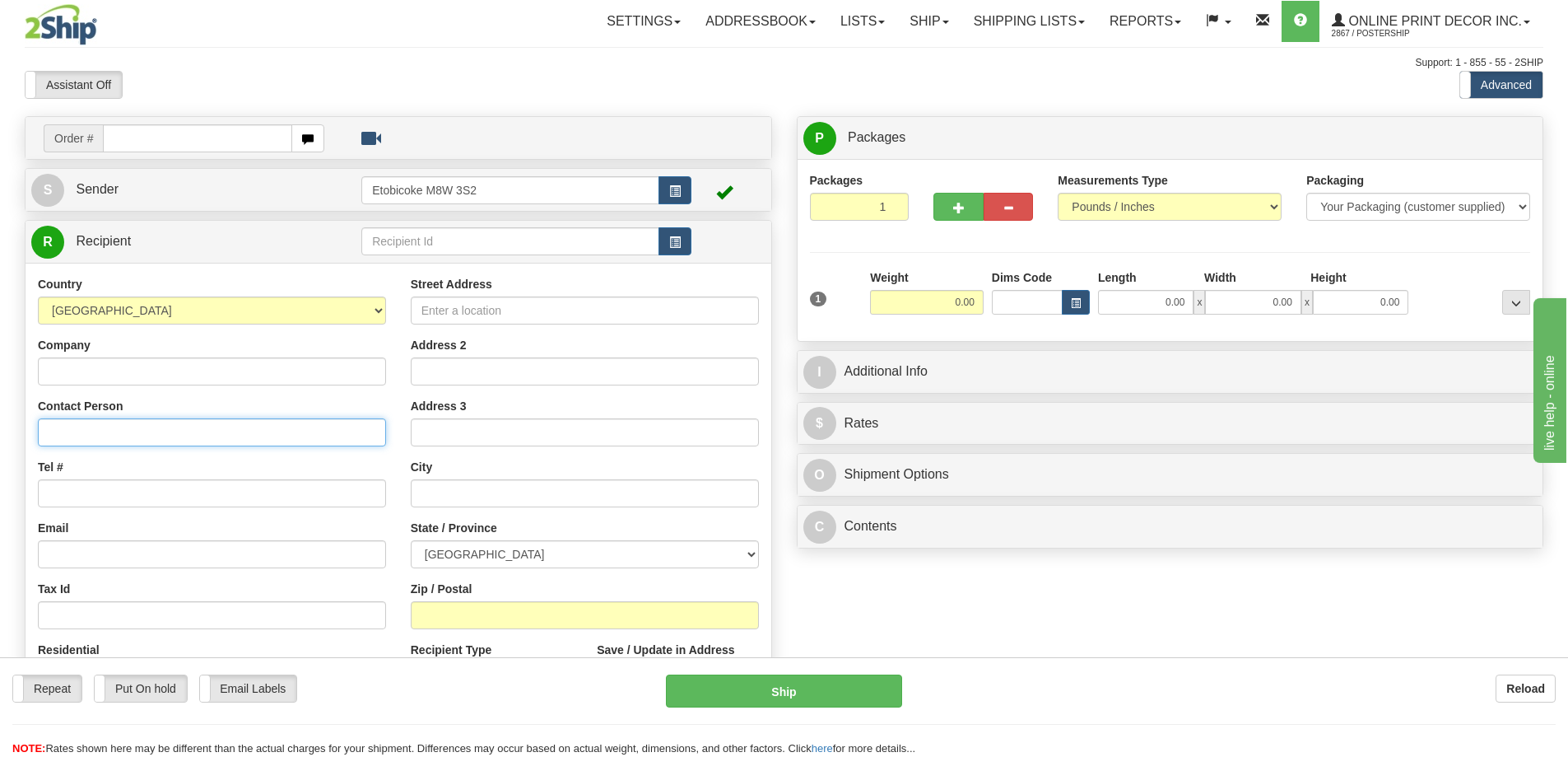
click at [62, 427] on input "Contact Person" at bounding box center [212, 432] width 348 height 28
type input "[PERSON_NAME]"
click at [54, 488] on input "Tel #" at bounding box center [212, 494] width 348 height 28
type input "18773353312"
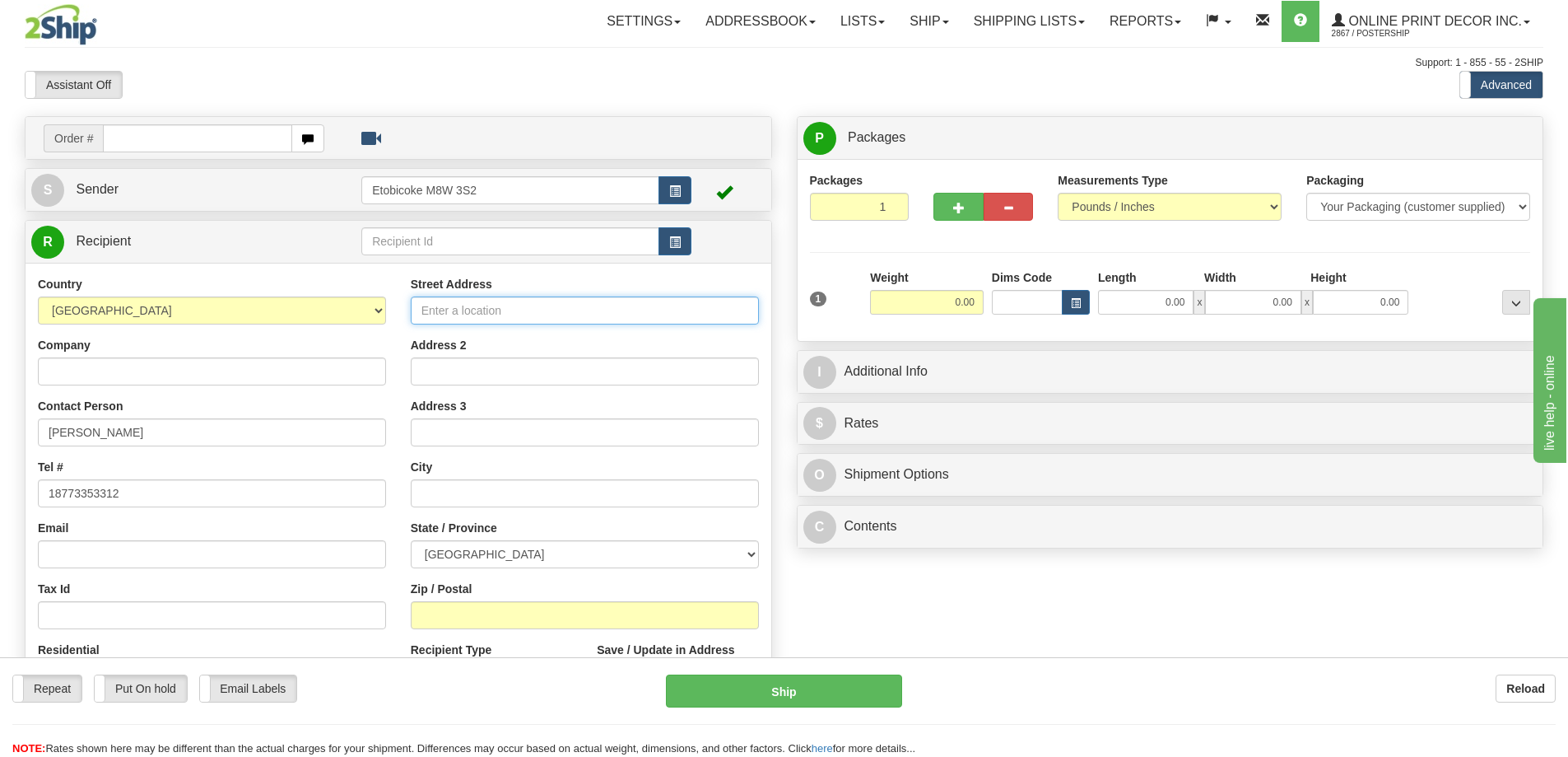
click at [457, 307] on input "Street Address" at bounding box center [585, 310] width 348 height 28
type input "100-140 9th SE"
click at [432, 496] on input "text" at bounding box center [585, 494] width 348 height 28
type input "O"
type input "[GEOGRAPHIC_DATA]"
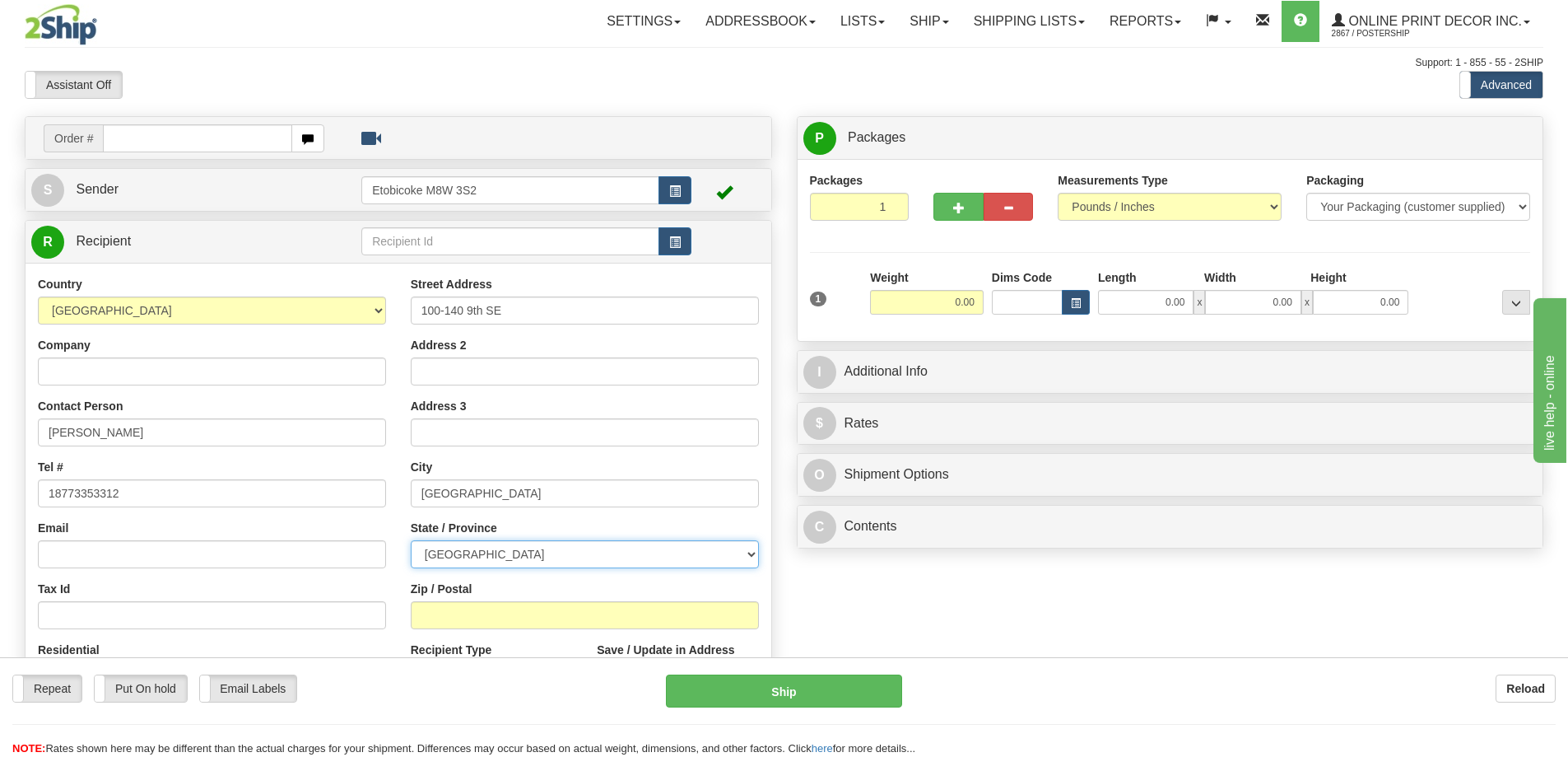
click at [747, 557] on select "[GEOGRAPHIC_DATA] [GEOGRAPHIC_DATA] [GEOGRAPHIC_DATA] [GEOGRAPHIC_DATA] [GEOGRA…" at bounding box center [585, 554] width 348 height 28
select select "MB"
click at [411, 542] on select "[GEOGRAPHIC_DATA] [GEOGRAPHIC_DATA] [GEOGRAPHIC_DATA] [GEOGRAPHIC_DATA] [GEOGRA…" at bounding box center [585, 554] width 348 height 28
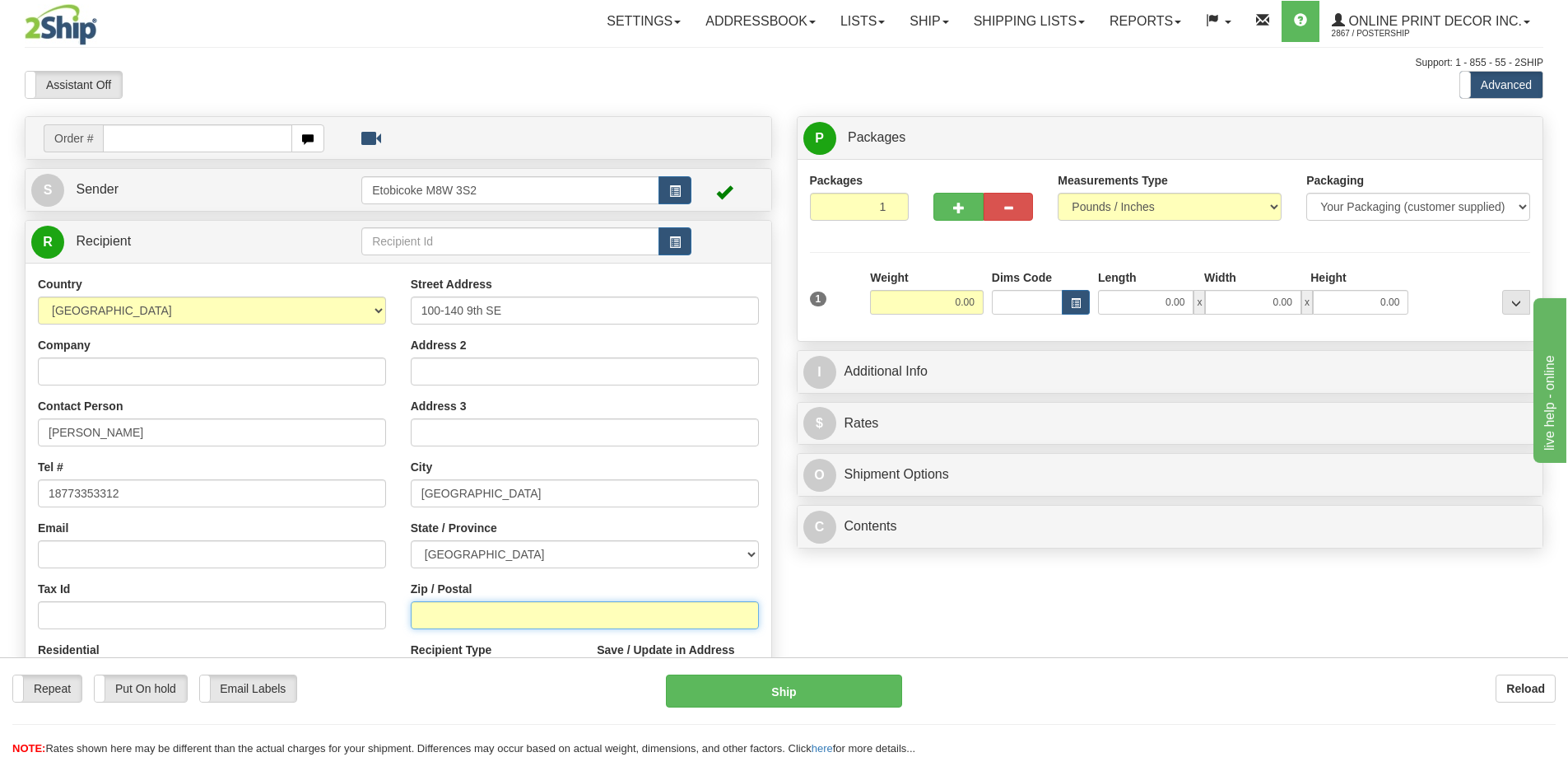
click at [462, 626] on input "Zip / Postal" at bounding box center [585, 615] width 348 height 28
type input "R1N 3V5"
click at [981, 297] on input "0.00" at bounding box center [927, 302] width 114 height 25
type input "PORTAGE LA PRAIRIE"
type input "2.00"
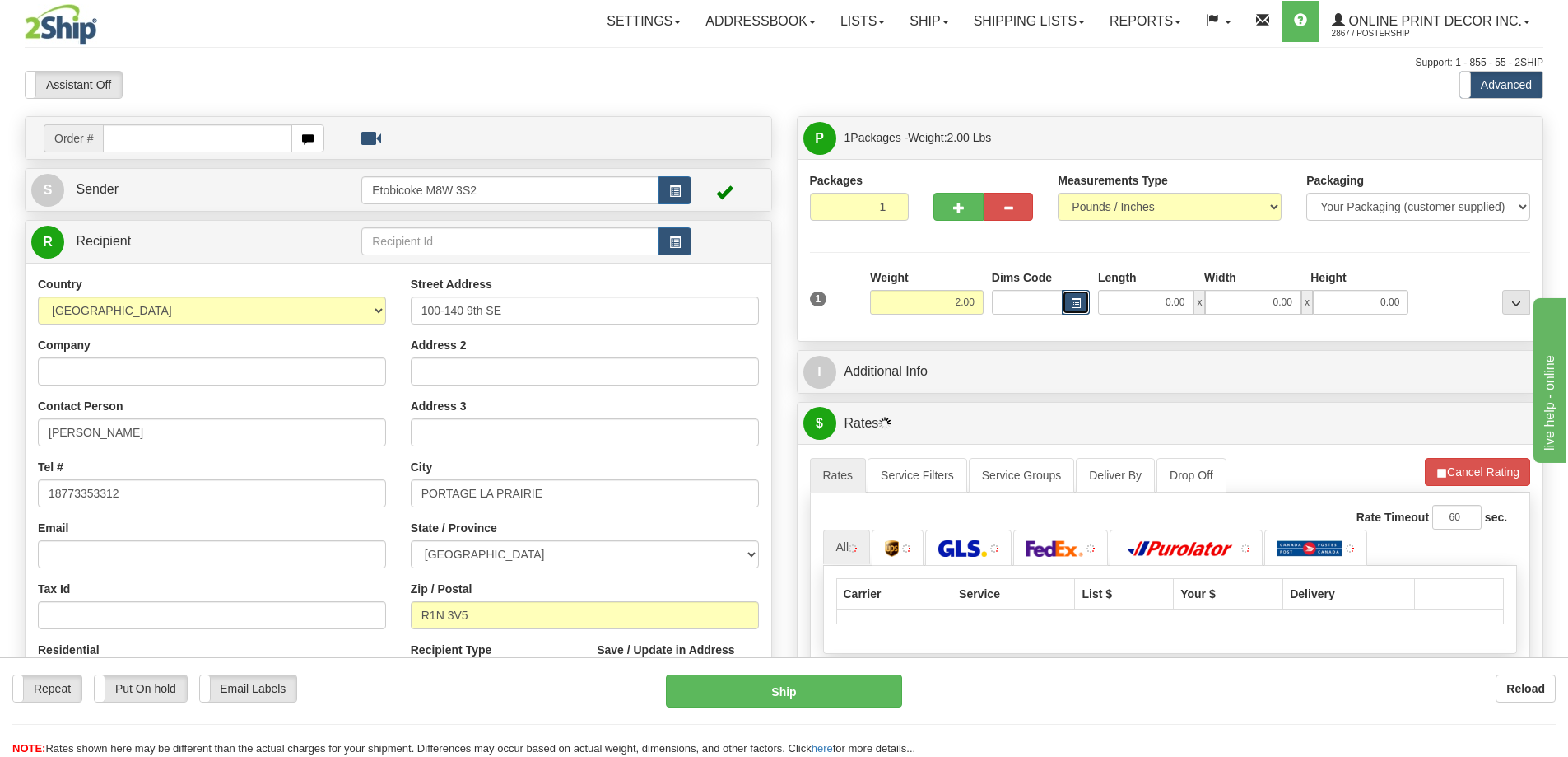
click at [1069, 303] on button "button" at bounding box center [1076, 302] width 28 height 25
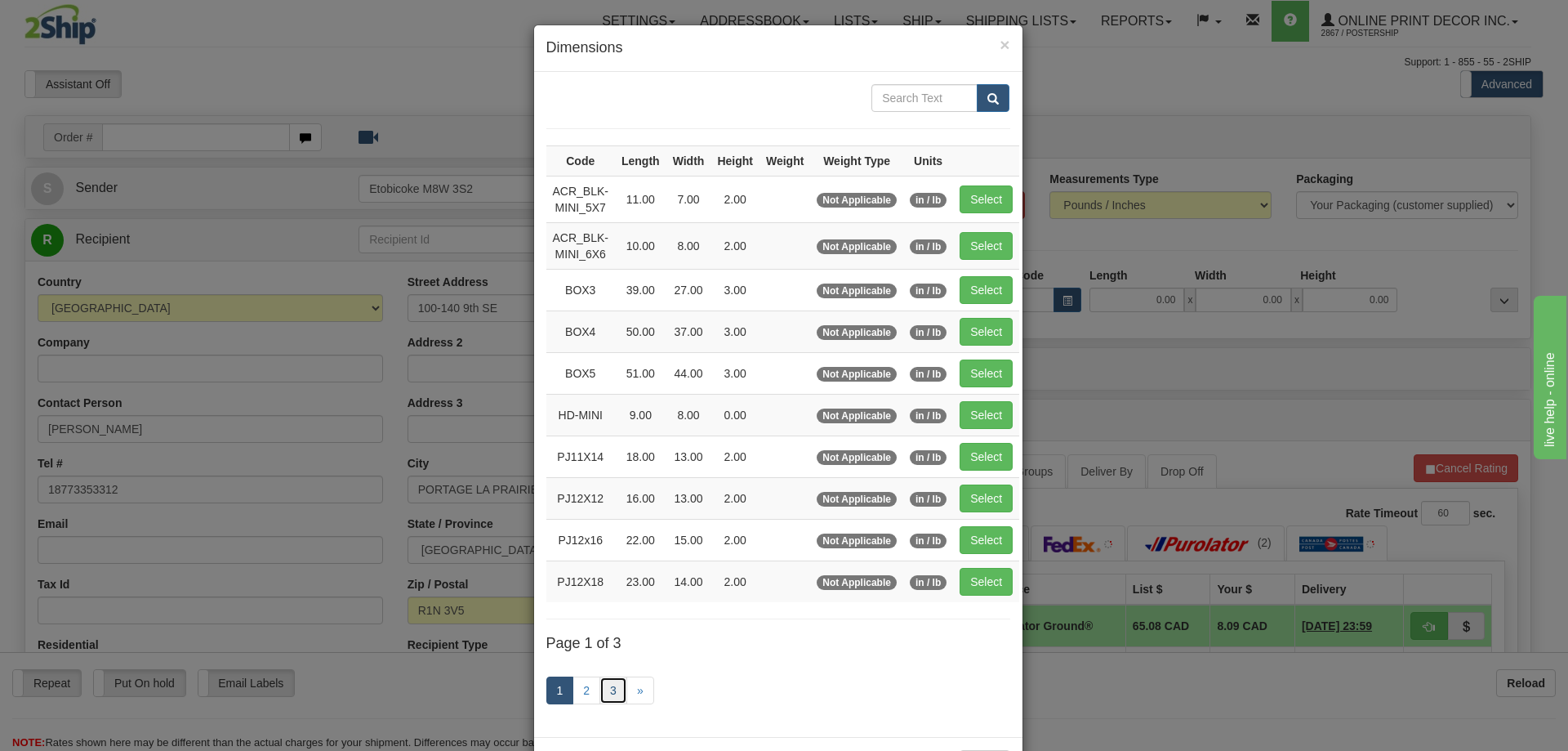
click at [604, 685] on link "3" at bounding box center [613, 691] width 28 height 28
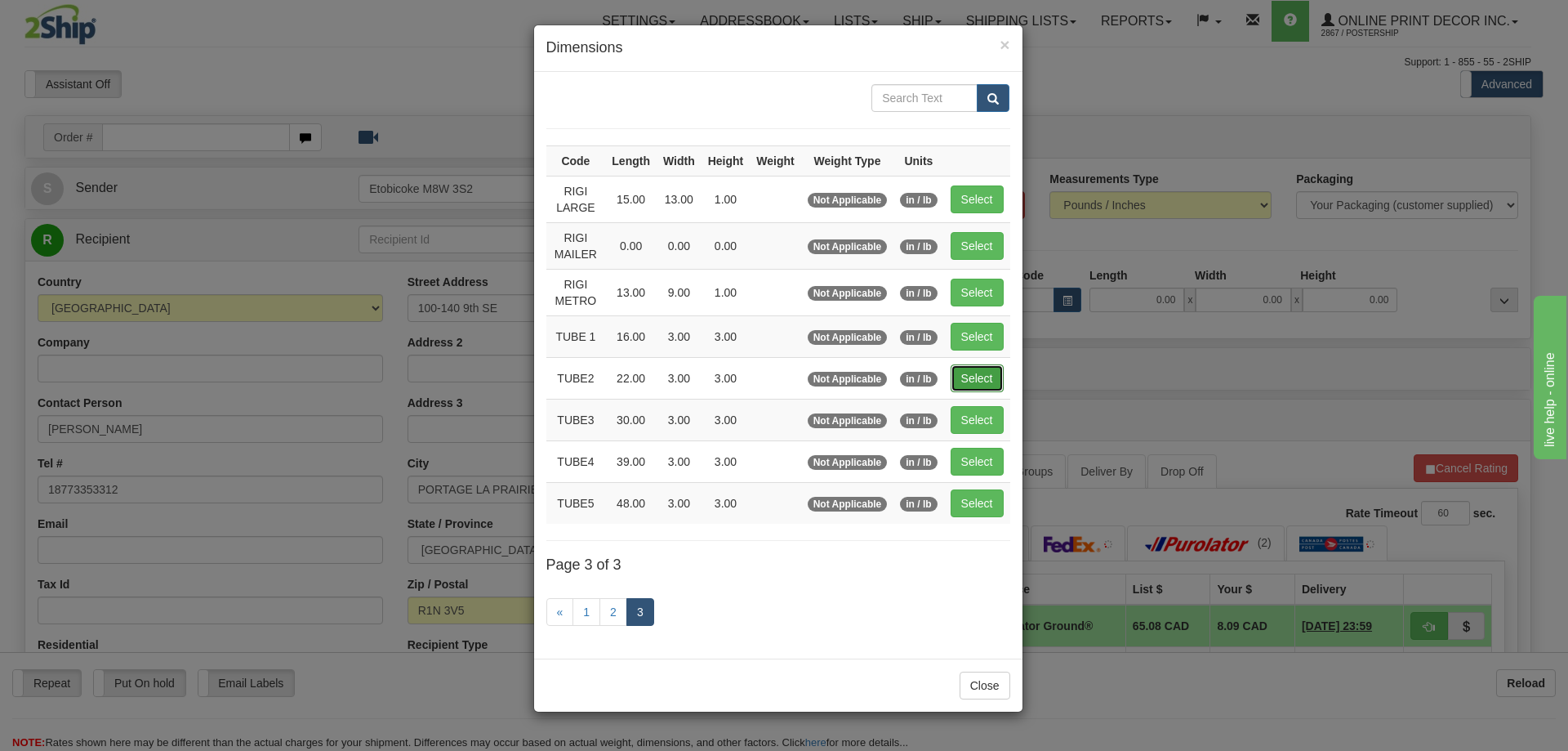
click at [967, 378] on button "Select" at bounding box center [977, 379] width 54 height 28
type input "TUBE2"
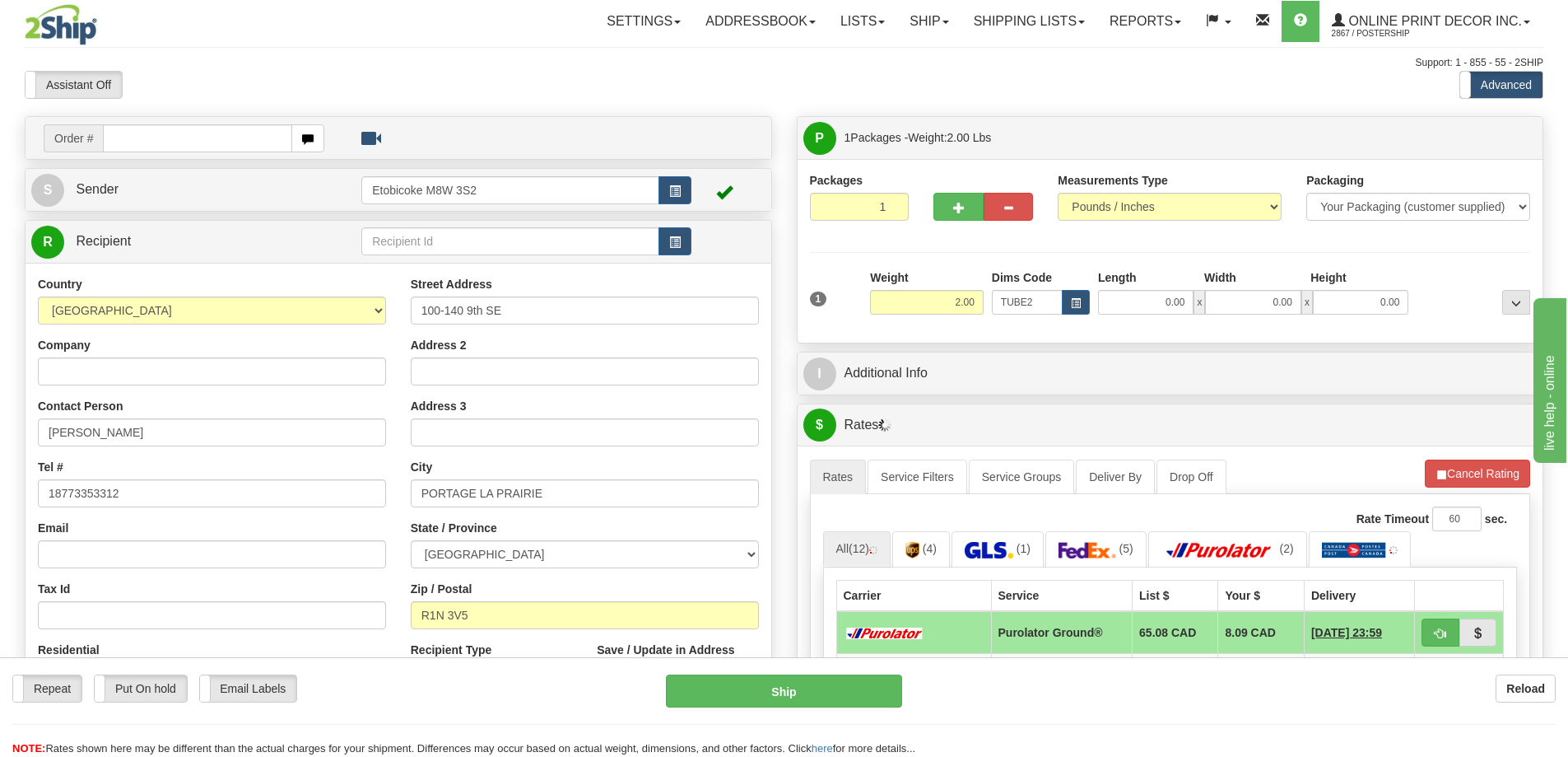
type input "22.00"
type input "3.00"
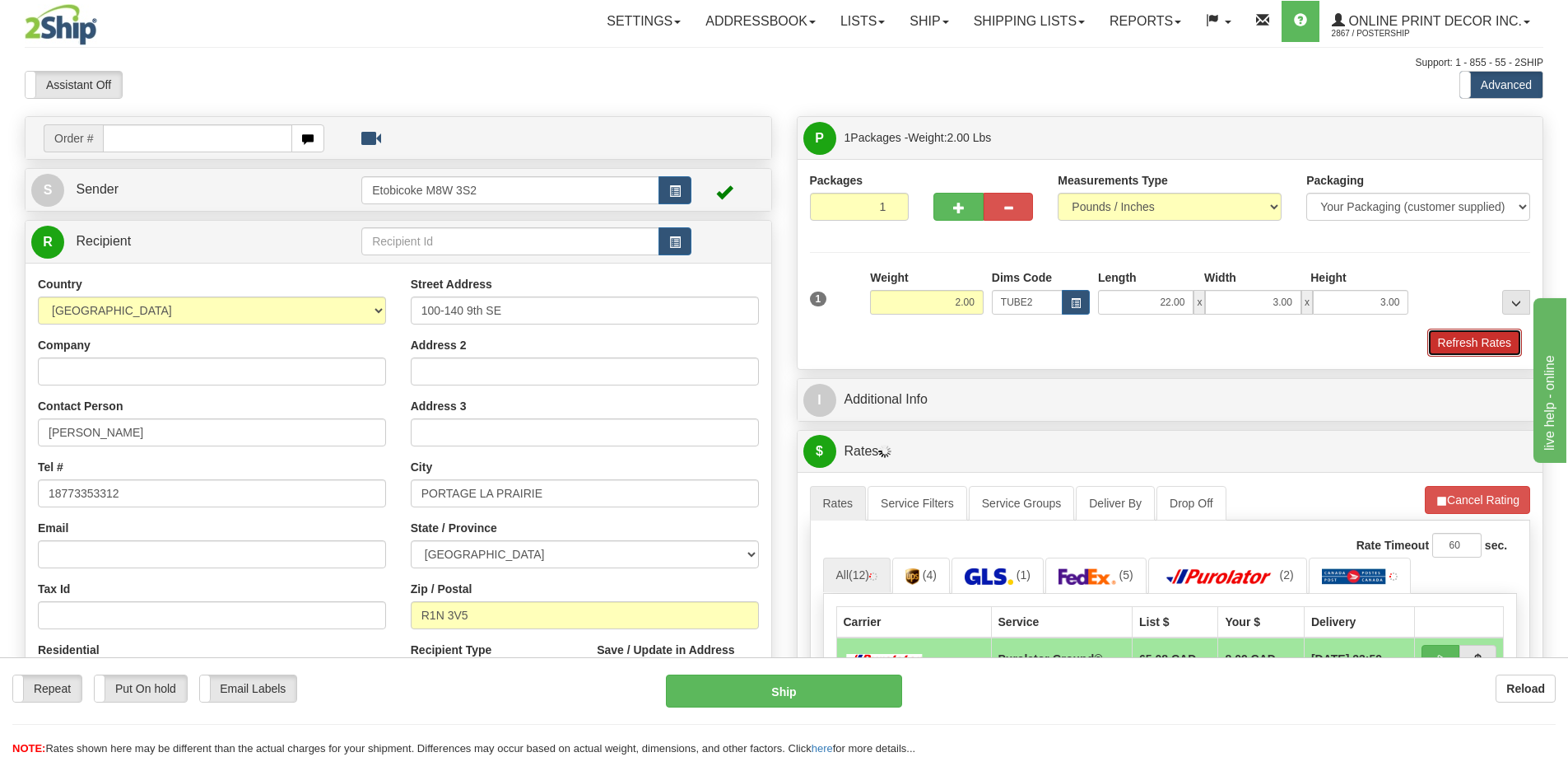
click at [1451, 337] on button "Refresh Rates" at bounding box center [1475, 343] width 95 height 28
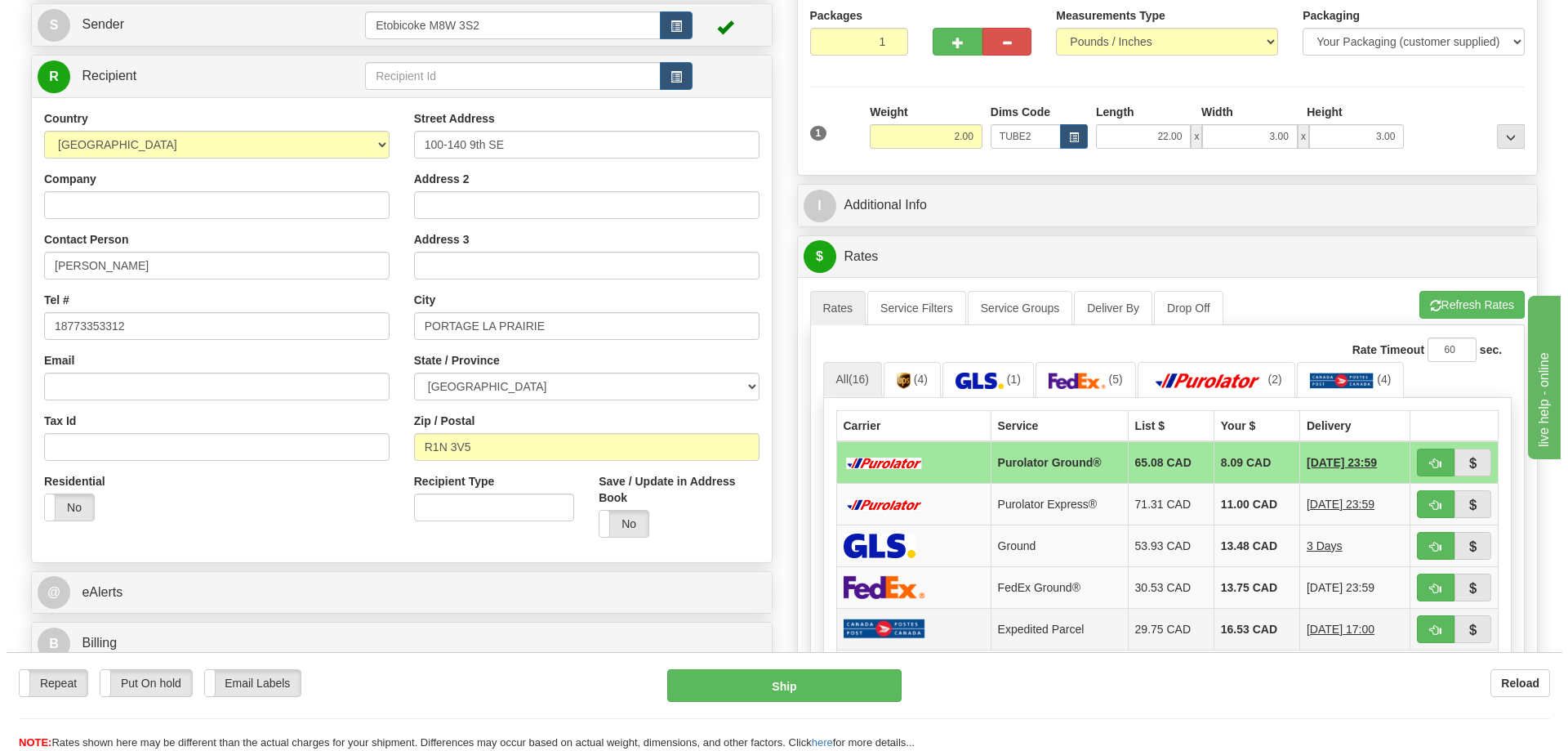
scroll to position [245, 0]
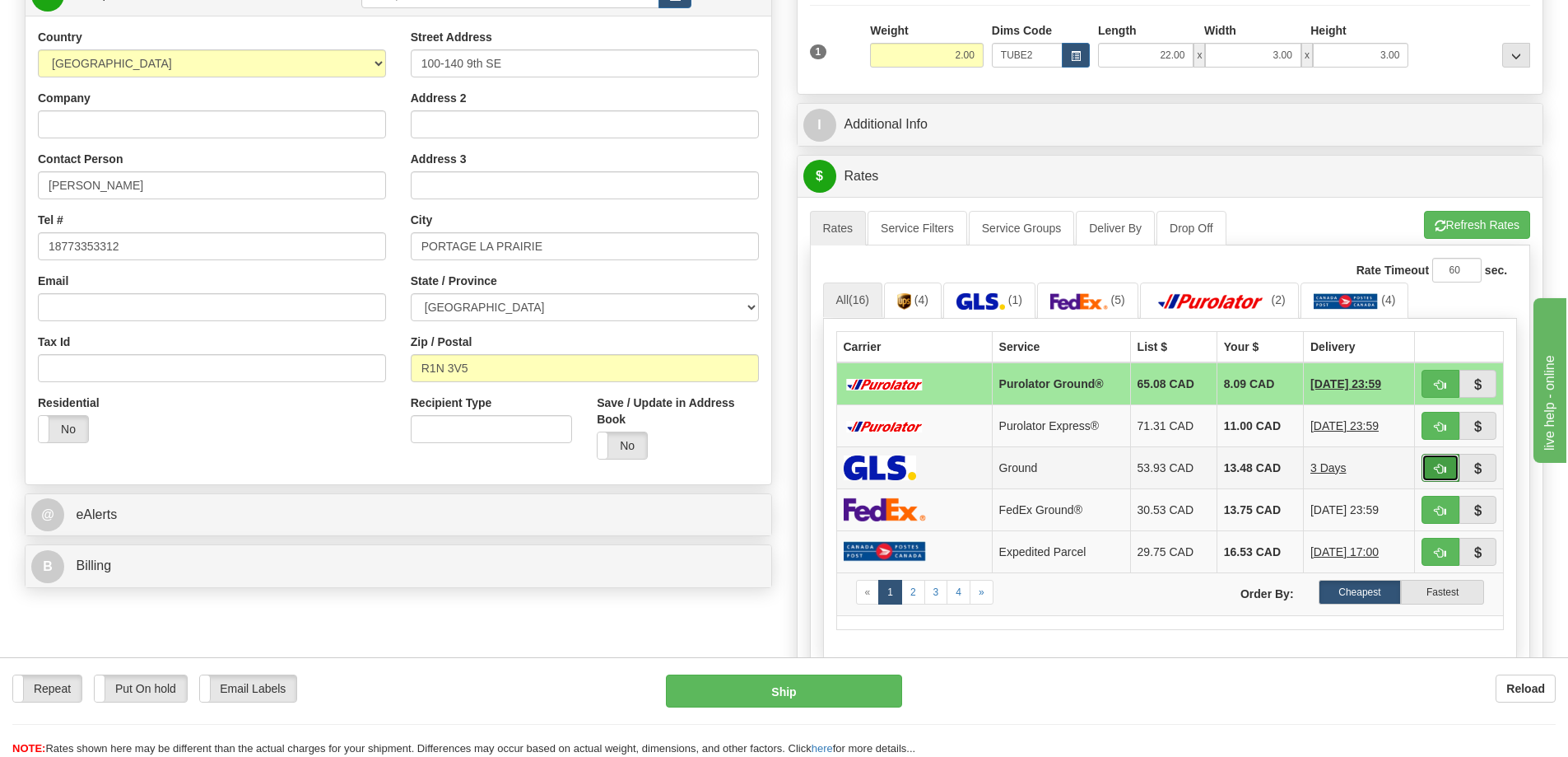
click at [1438, 470] on span "button" at bounding box center [1441, 469] width 12 height 11
type input "1"
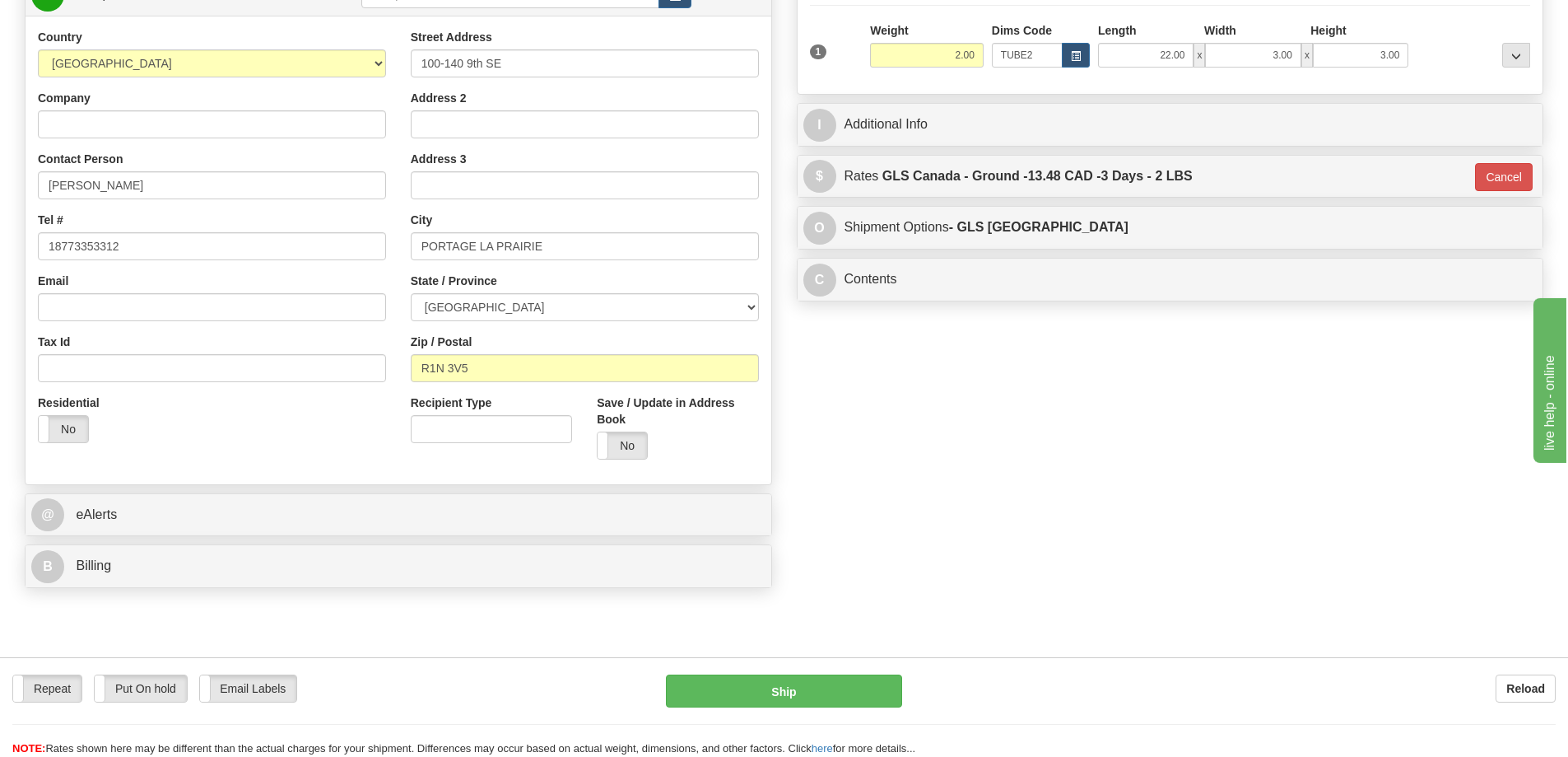
click at [875, 670] on div "Repeat Repeat Put On hold Put On hold Print Order Slip Print Order Slip Email L…" at bounding box center [784, 707] width 1568 height 100
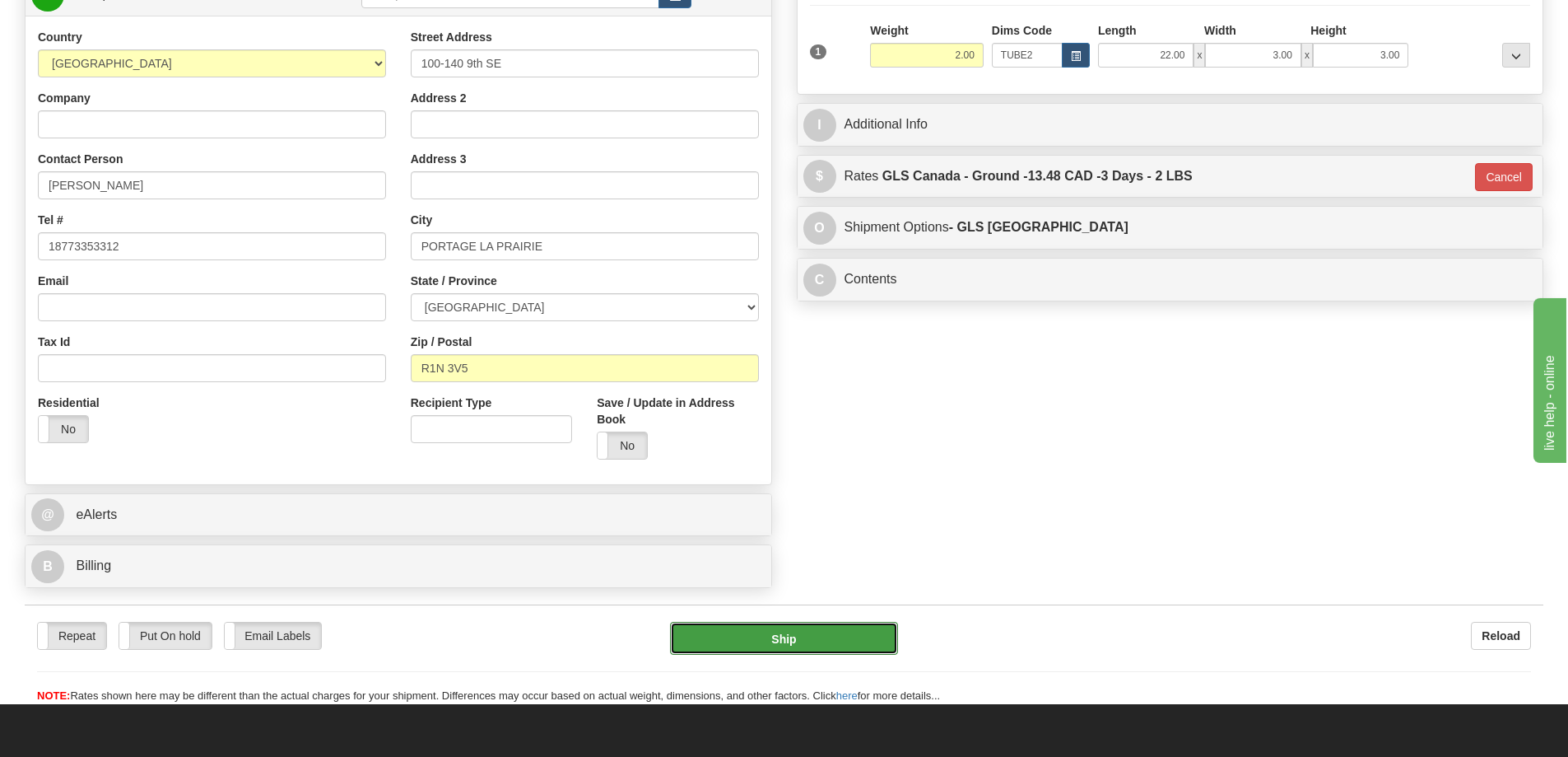
click at [782, 630] on button "Ship" at bounding box center [784, 638] width 228 height 33
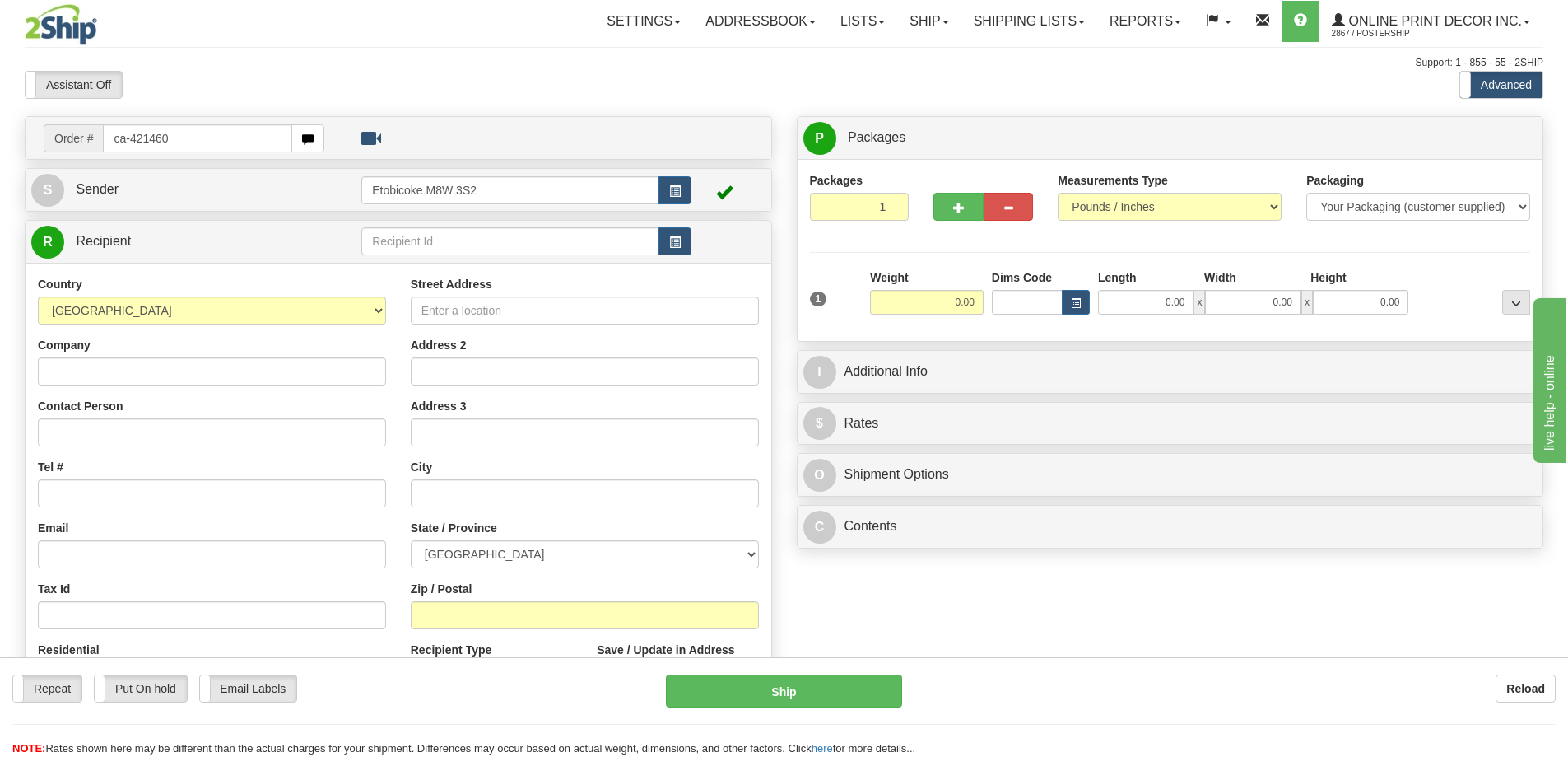
type input "ca-421460"
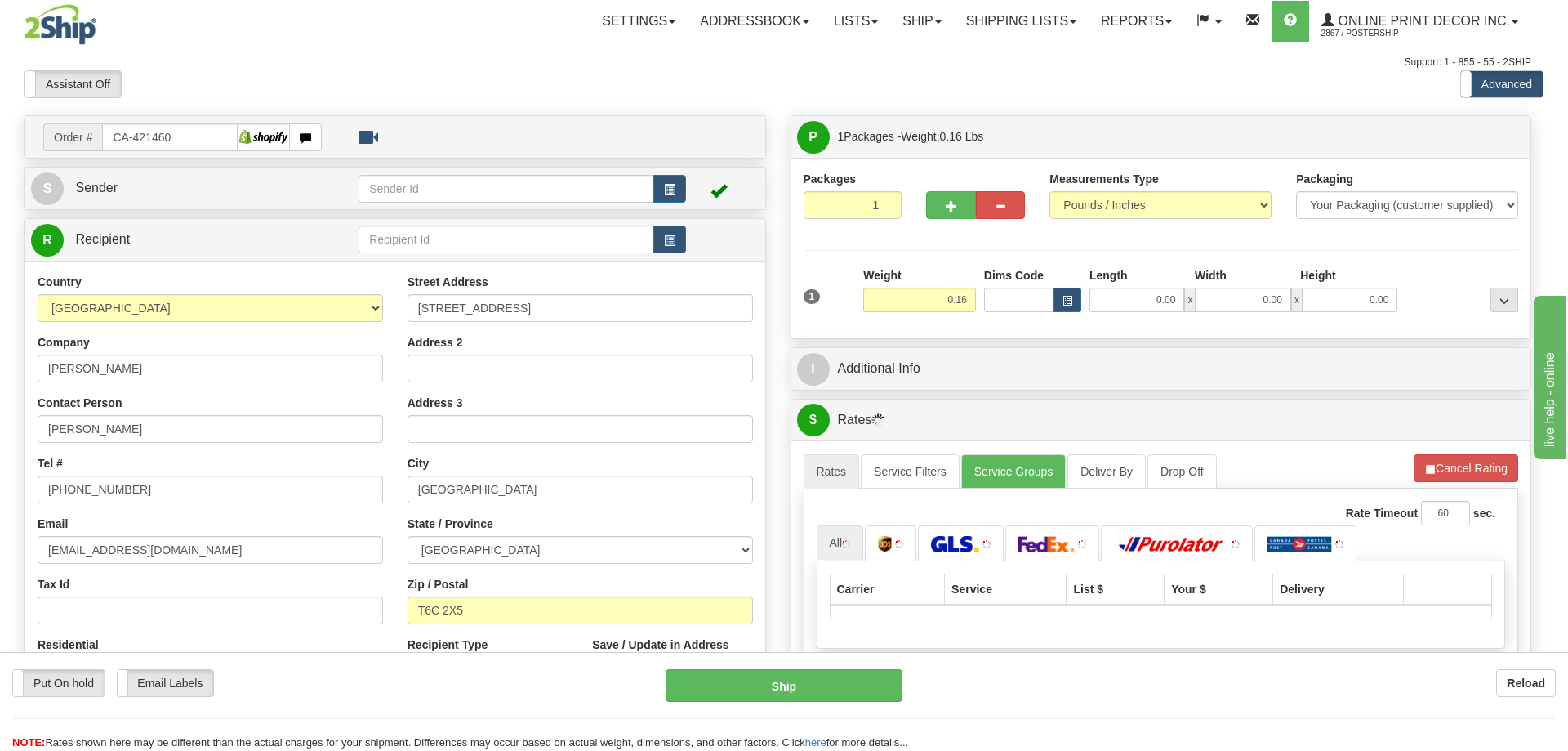
type input "EDMONTON"
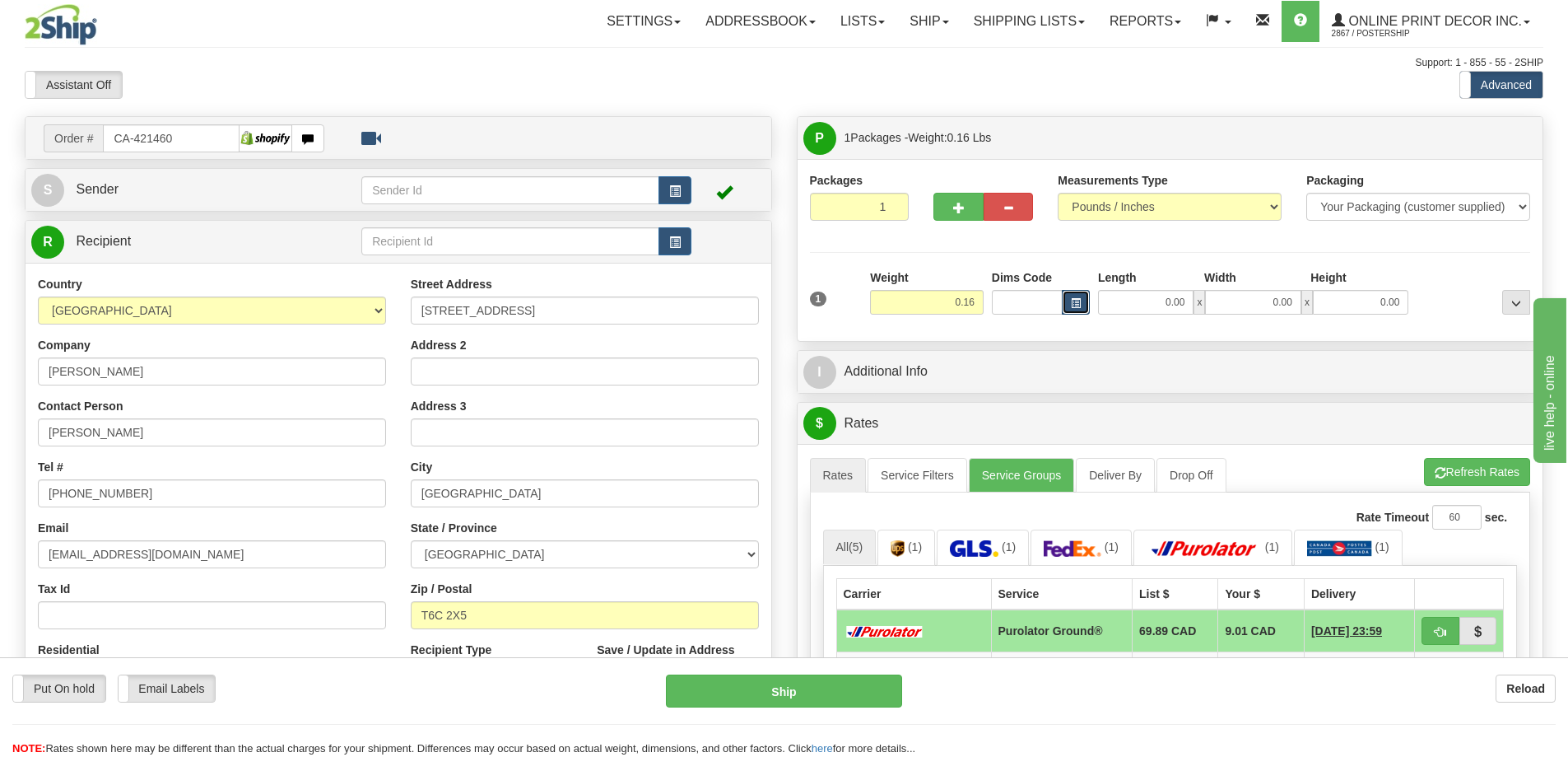
click at [1064, 306] on button "button" at bounding box center [1076, 302] width 28 height 25
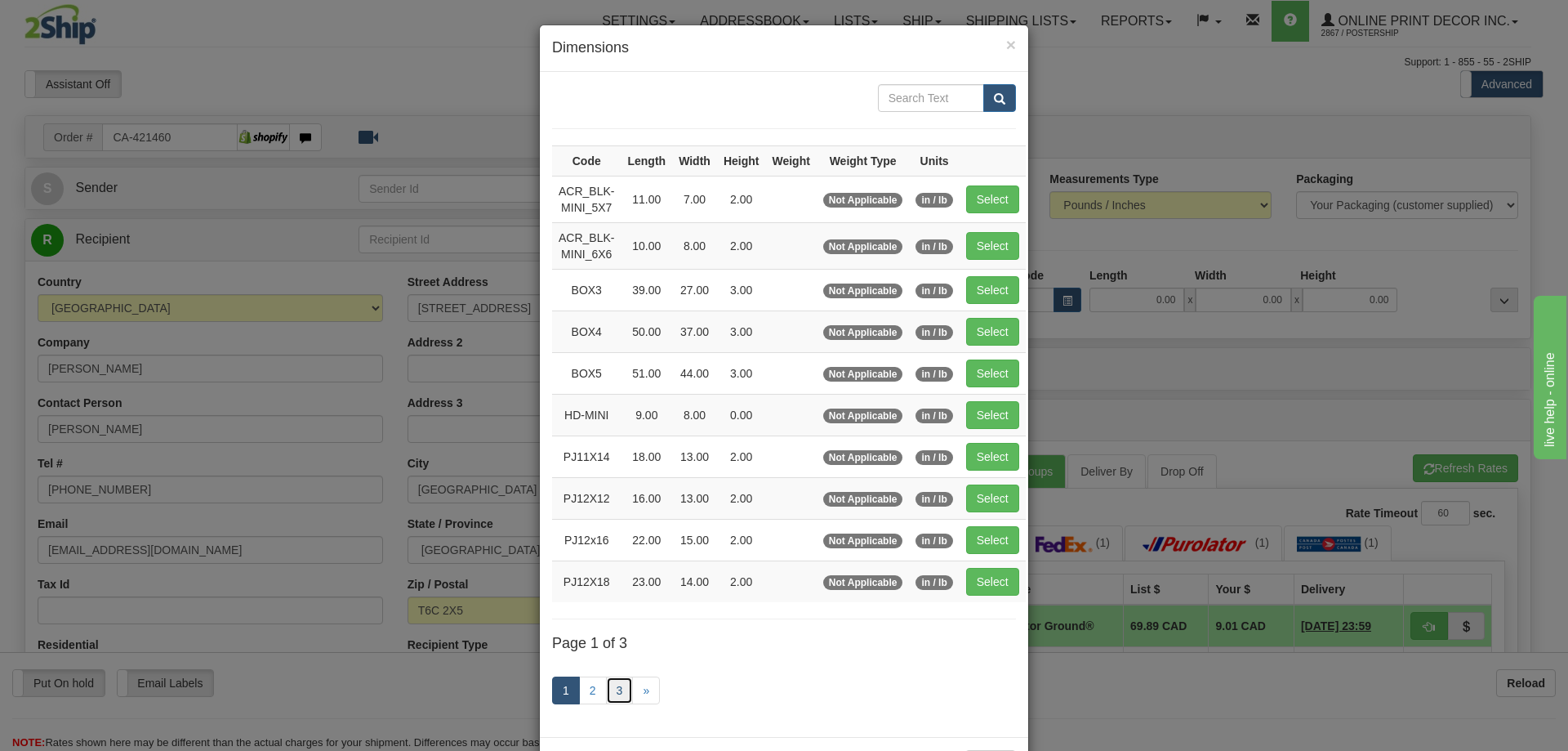
click at [611, 692] on link "3" at bounding box center [620, 691] width 28 height 28
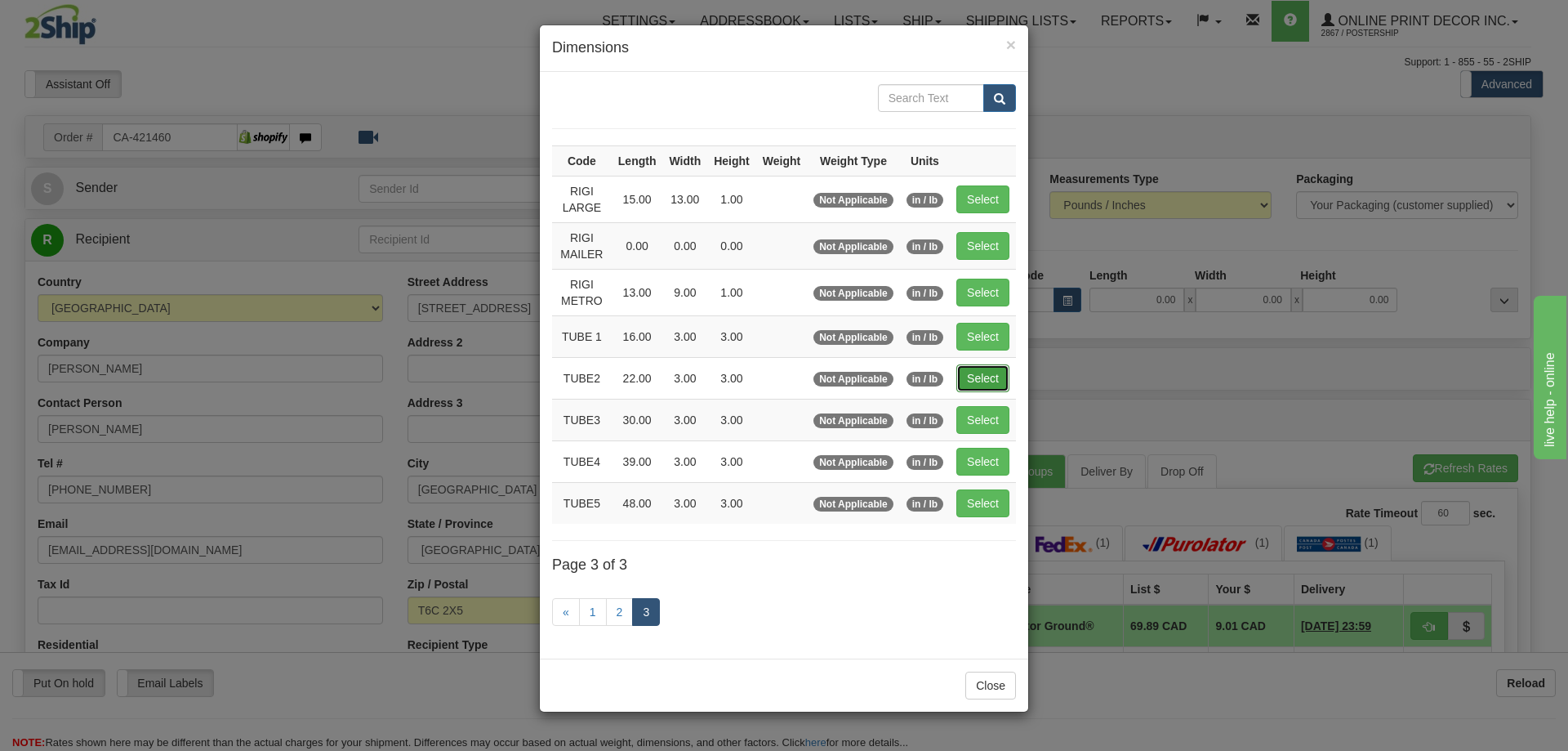
click at [984, 368] on button "Select" at bounding box center [983, 379] width 54 height 28
type input "TUBE2"
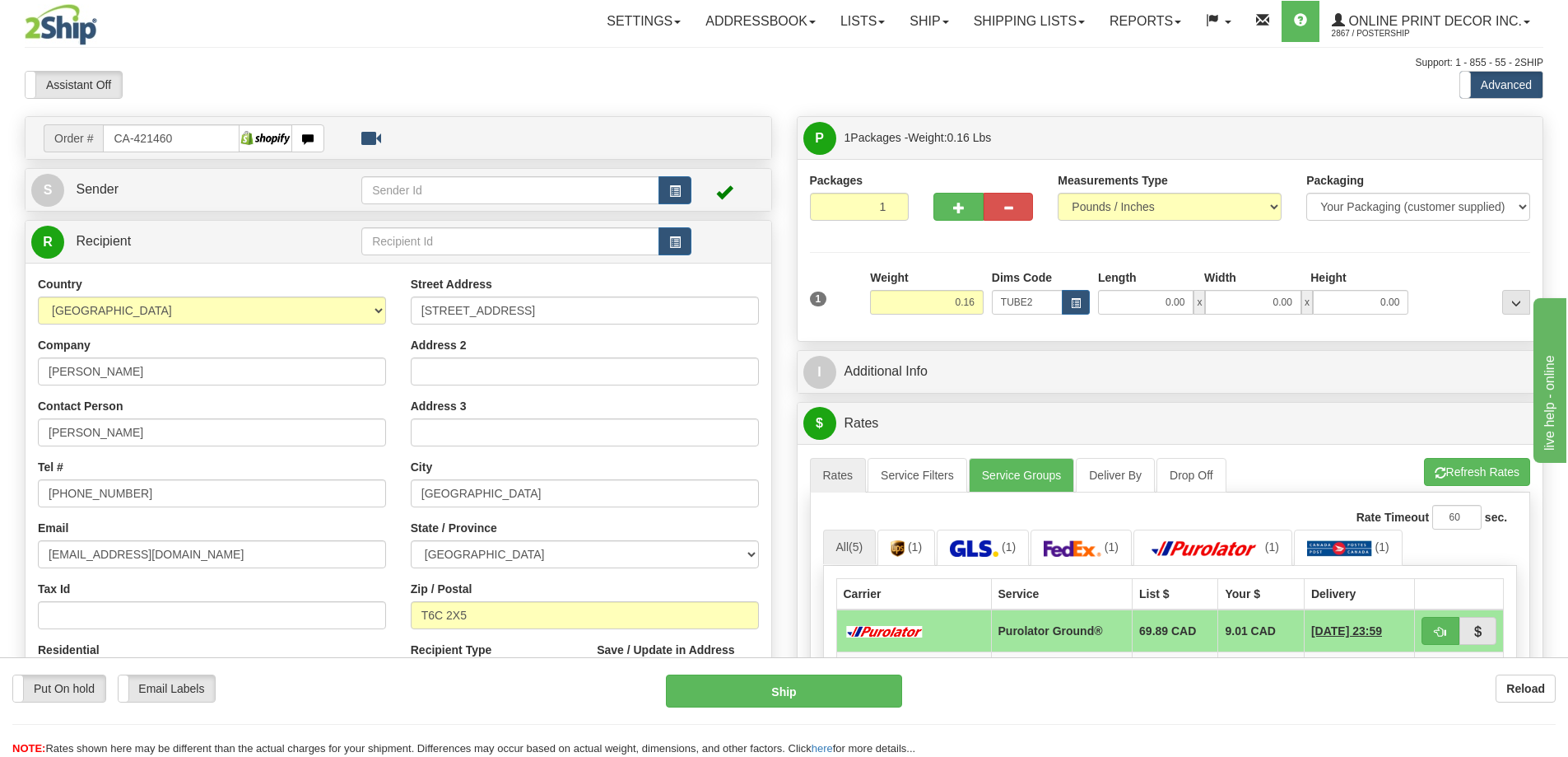
type input "22.00"
type input "3.00"
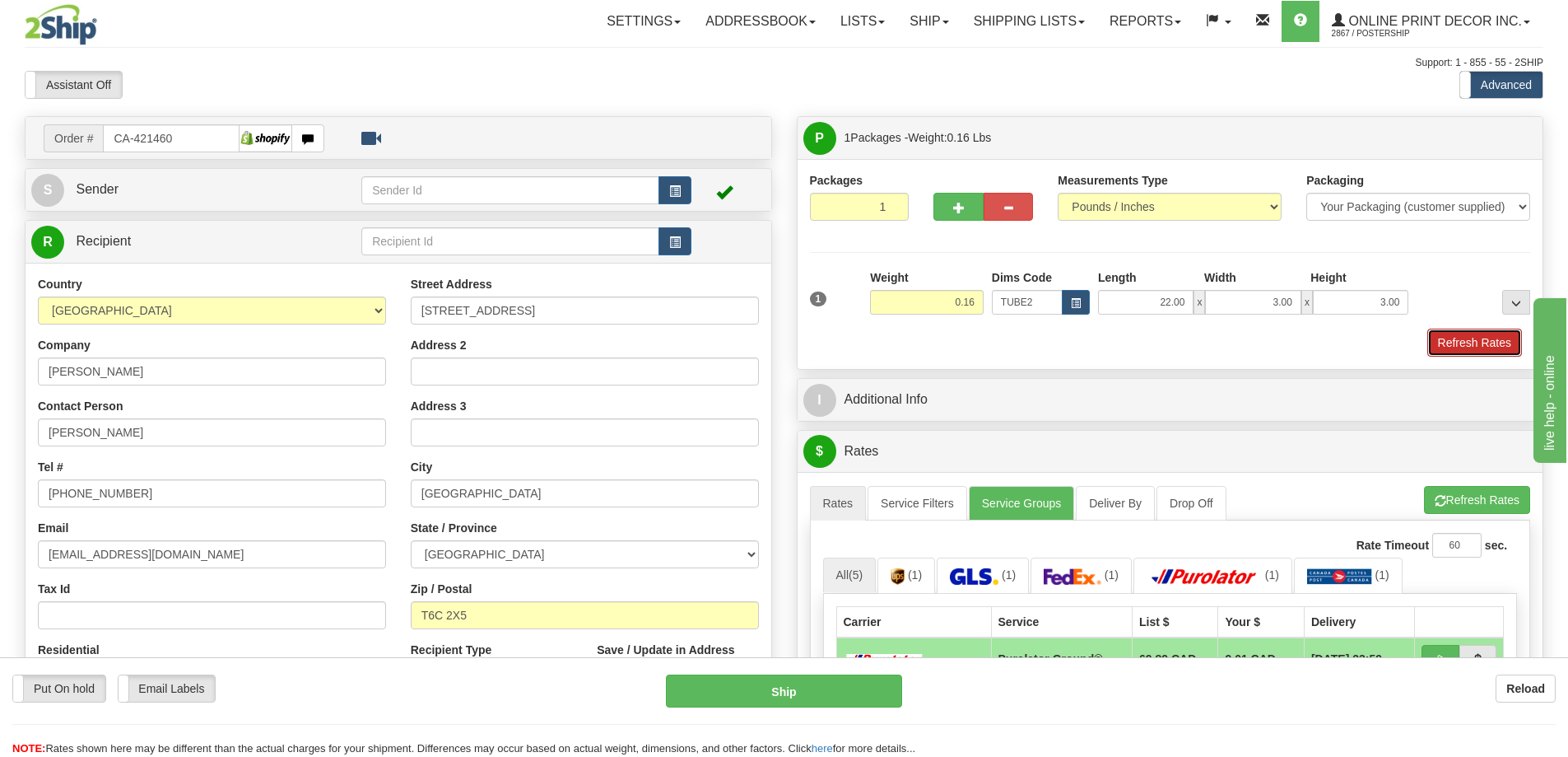
click at [1493, 336] on button "Refresh Rates" at bounding box center [1475, 343] width 95 height 28
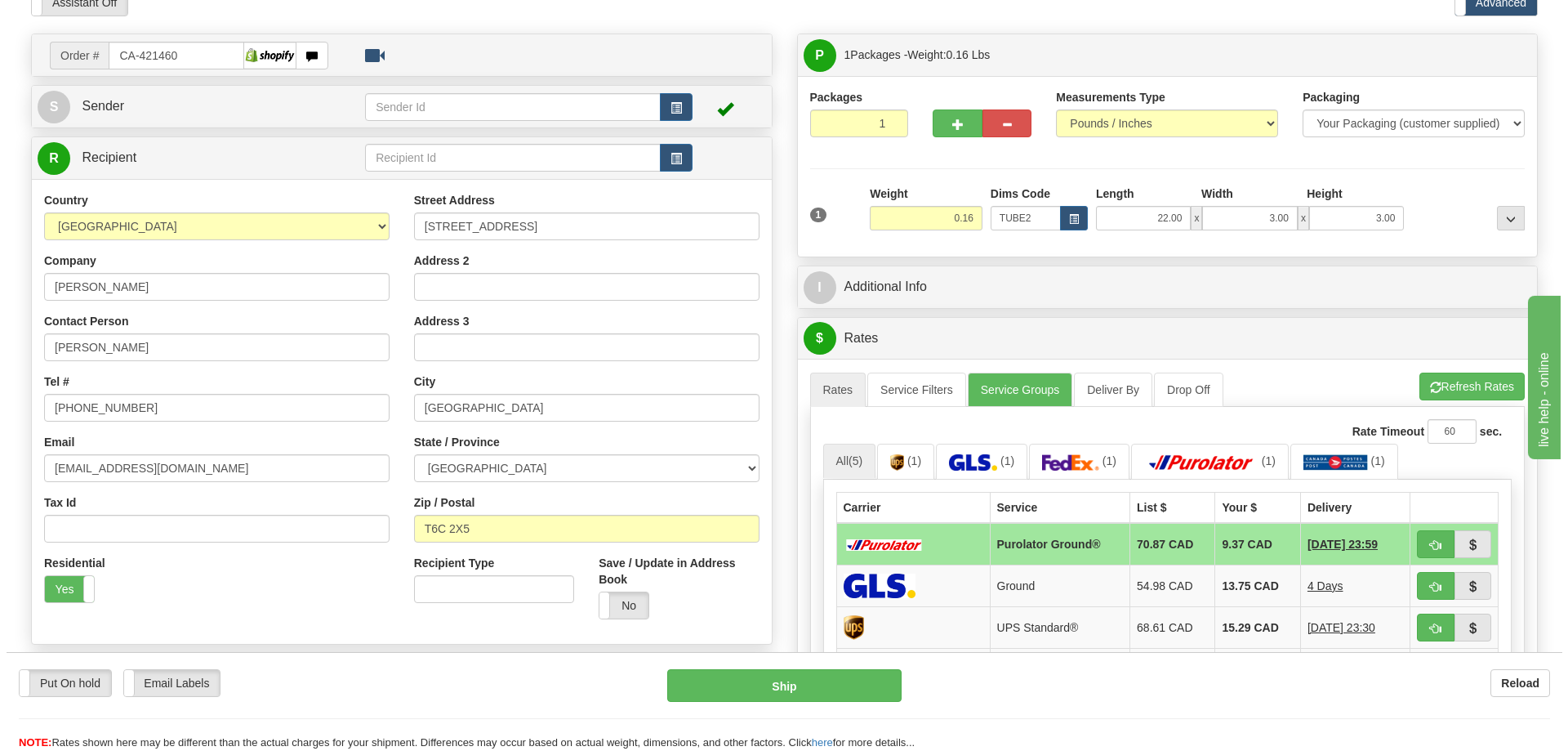
scroll to position [245, 0]
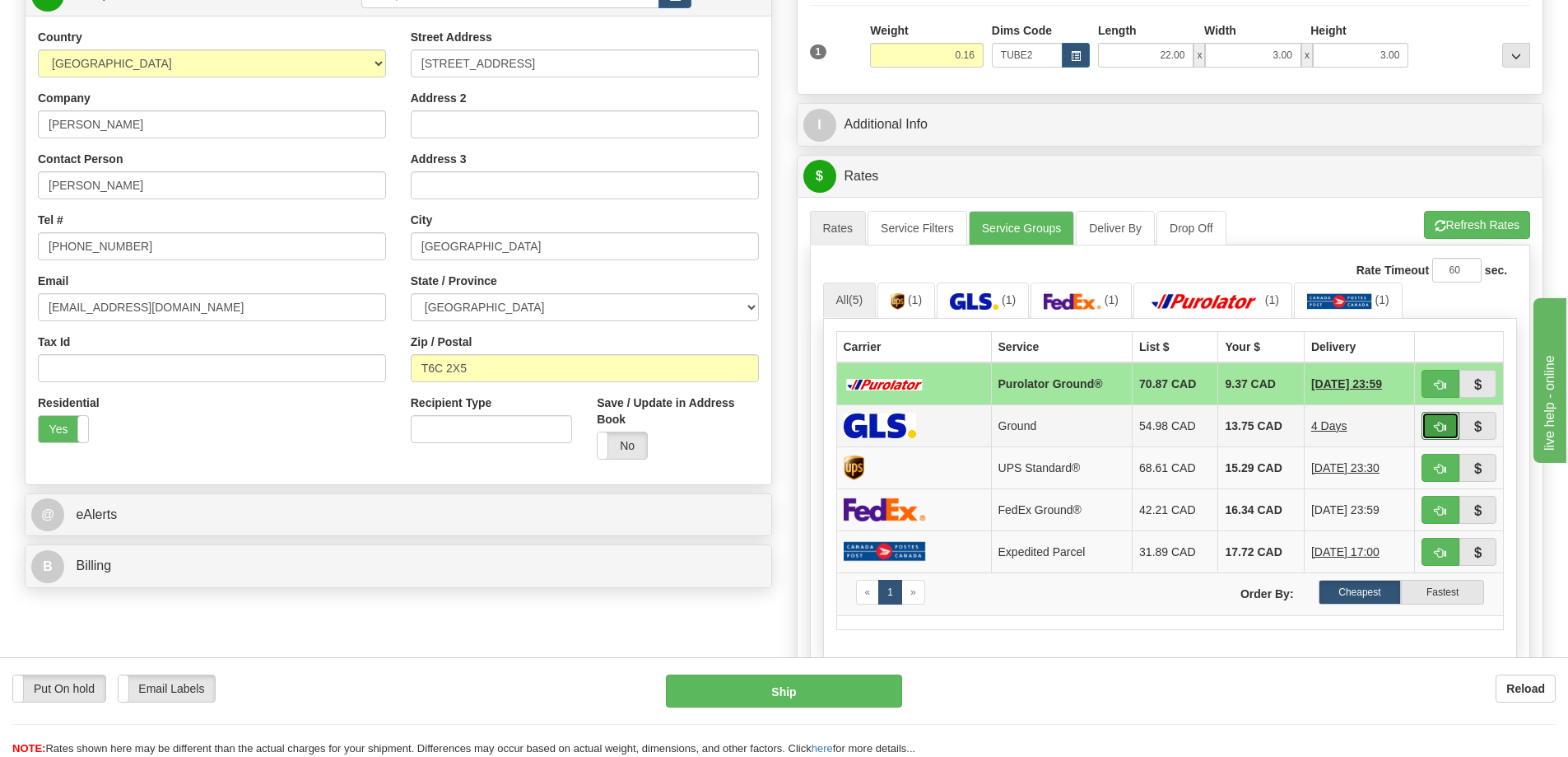
click at [1427, 422] on button "button" at bounding box center [1441, 426] width 38 height 28
type input "1"
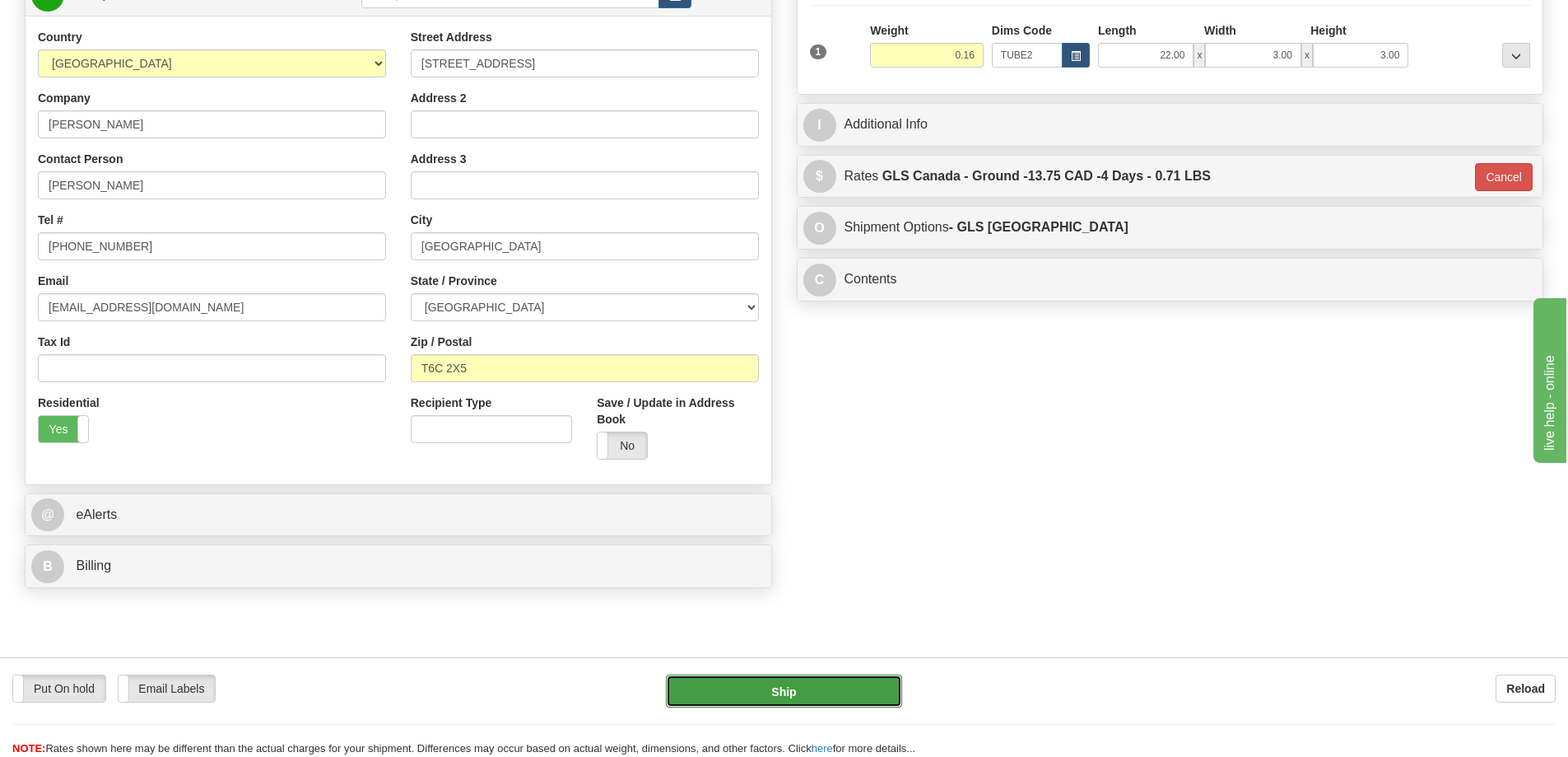
click at [841, 688] on button "Ship" at bounding box center [784, 691] width 236 height 33
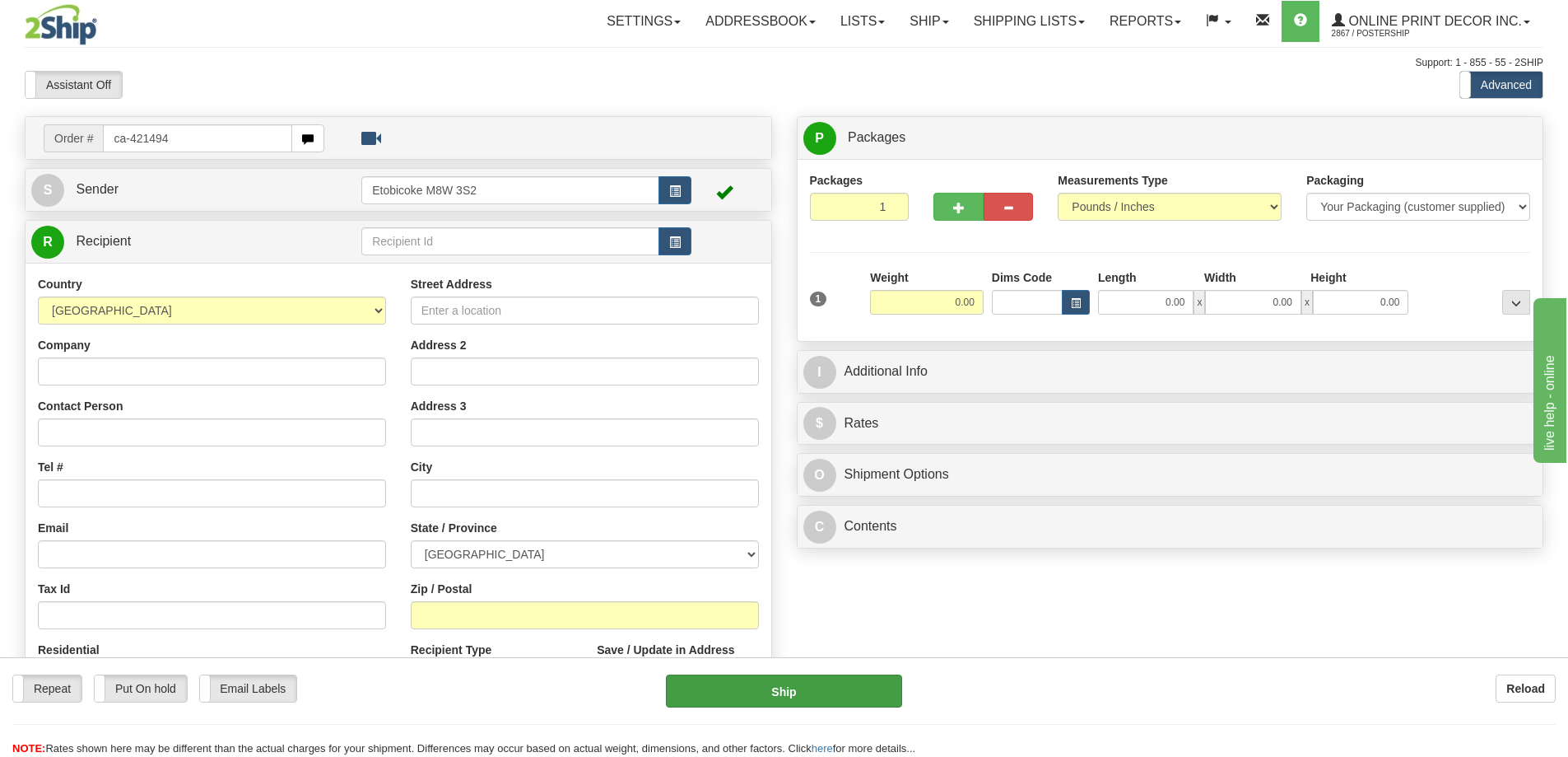
type input "ca-421494"
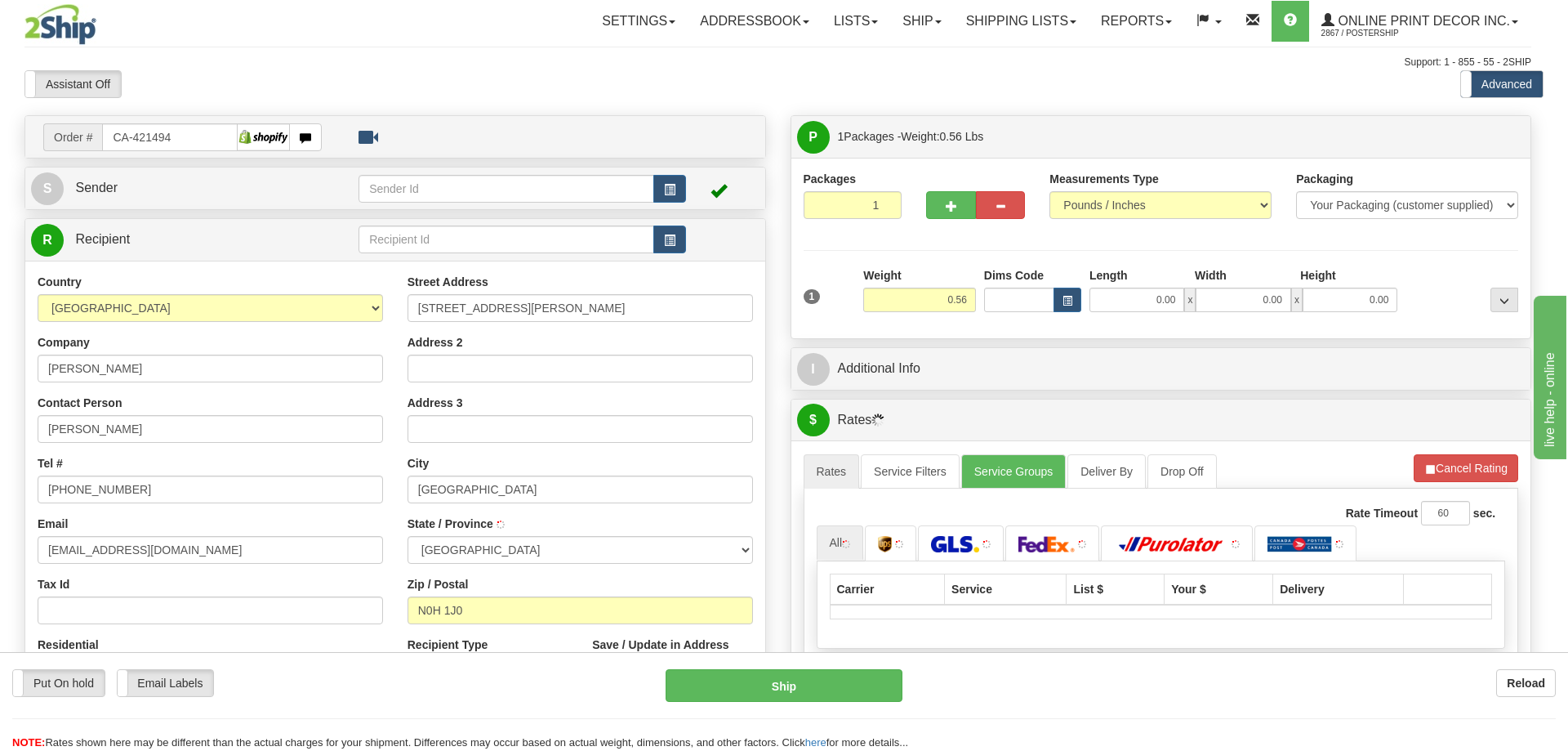
type input "[GEOGRAPHIC_DATA]"
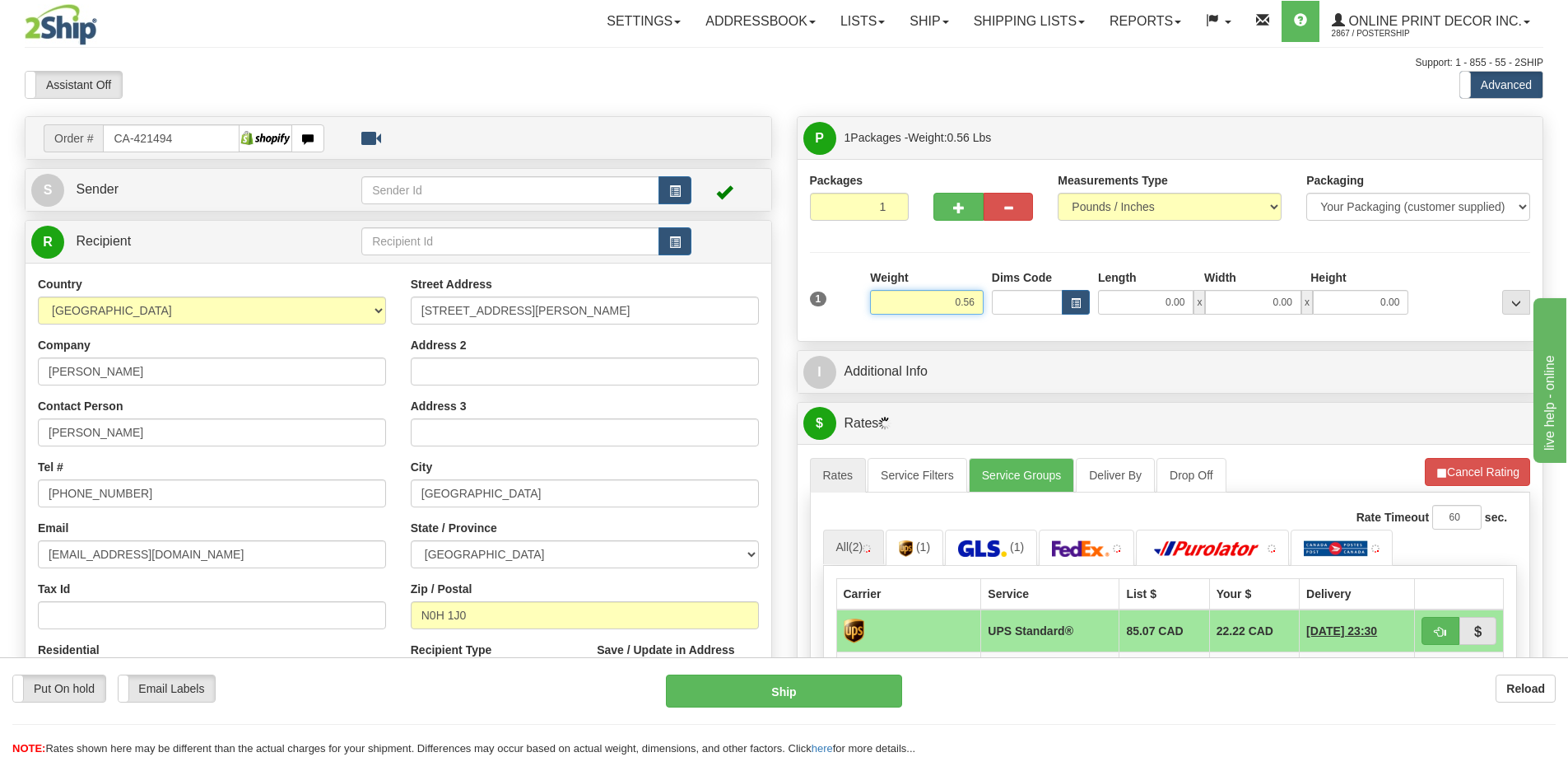
click at [983, 297] on input "0.56" at bounding box center [927, 302] width 114 height 25
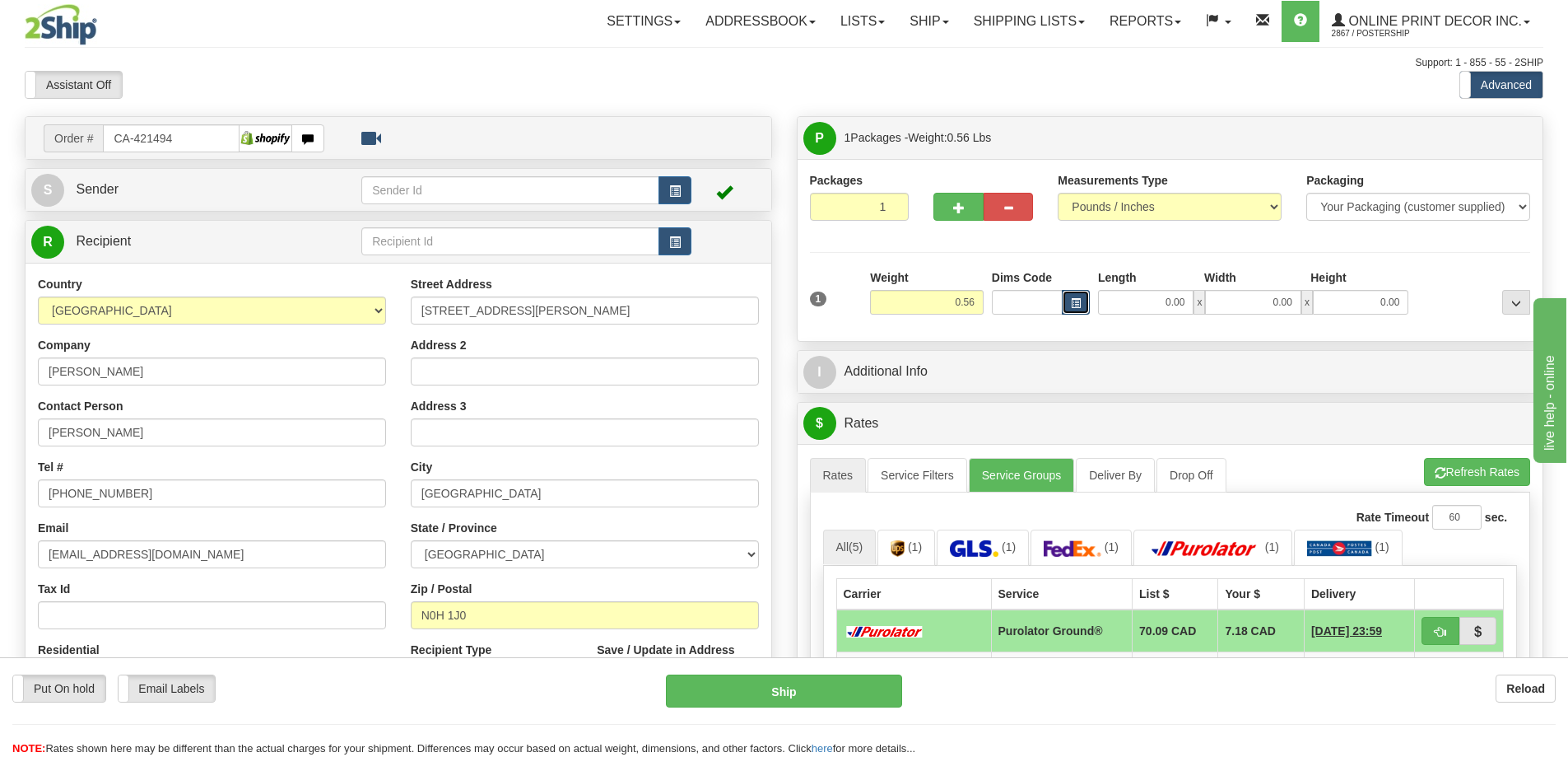
click at [1079, 305] on span "button" at bounding box center [1076, 303] width 10 height 9
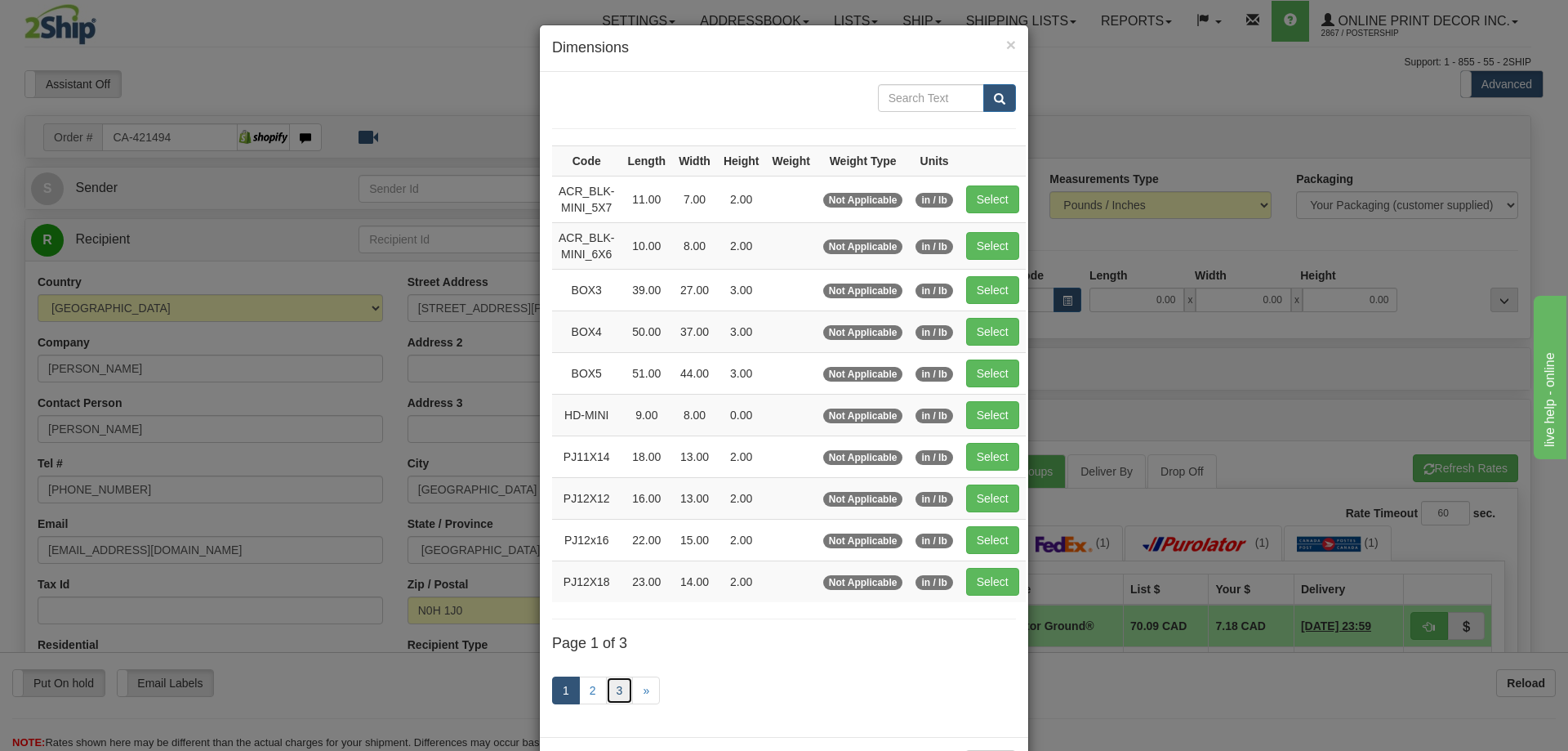
click at [611, 694] on link "3" at bounding box center [620, 691] width 28 height 28
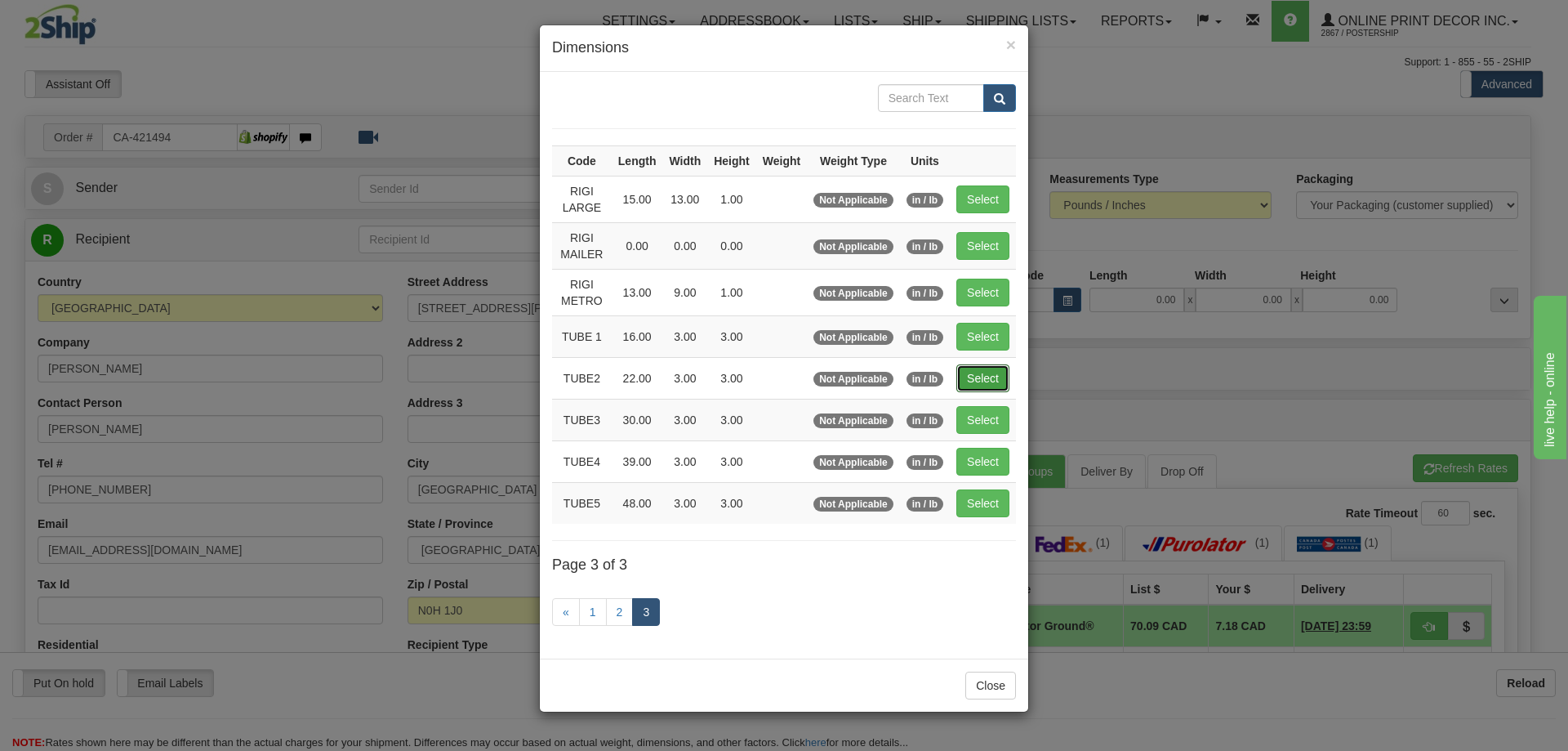
click at [1002, 371] on button "Select" at bounding box center [983, 379] width 54 height 28
type input "TUBE2"
type input "22.00"
type input "3.00"
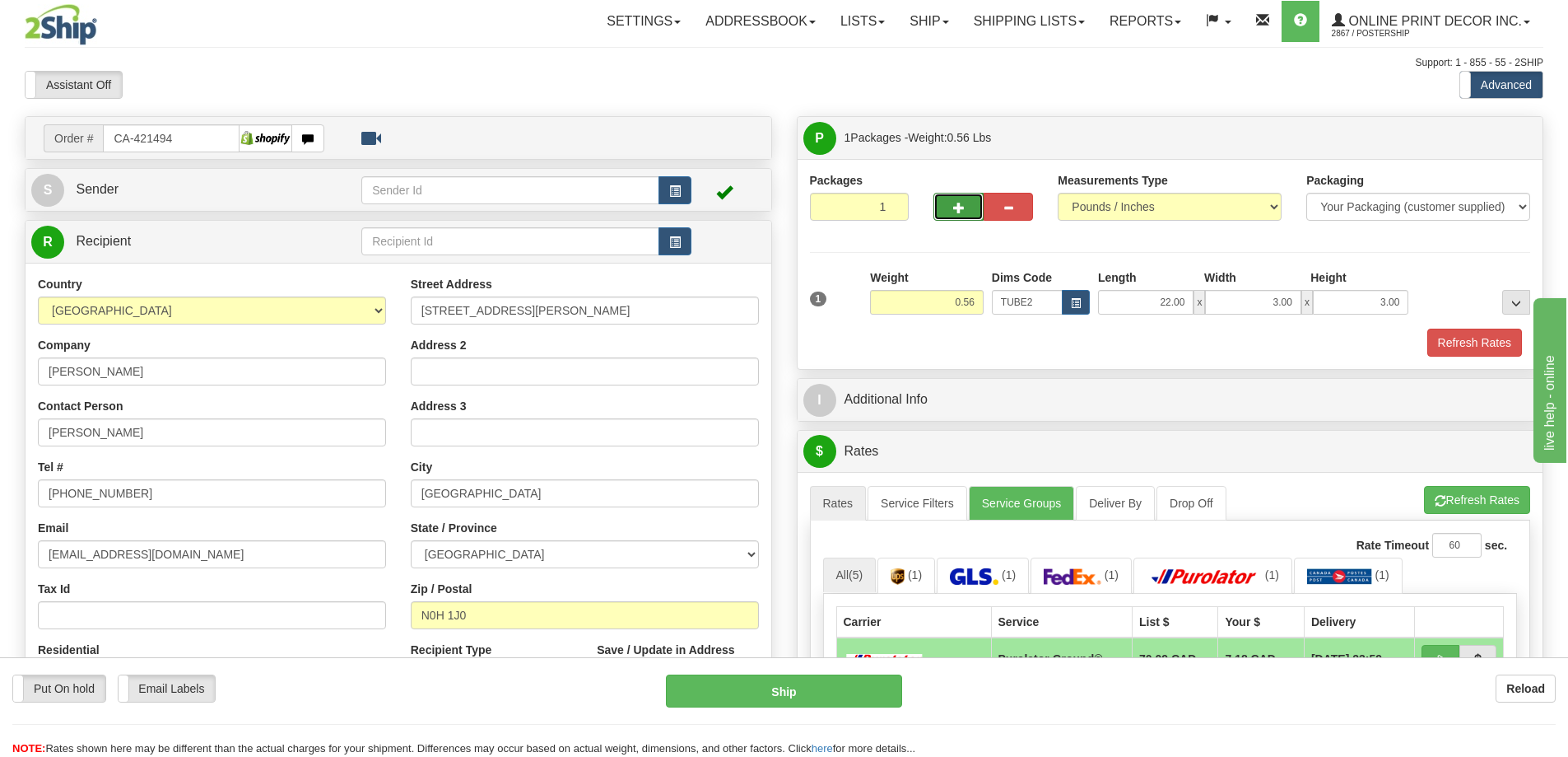
click at [957, 193] on button "button" at bounding box center [958, 207] width 50 height 28
radio input "true"
type input "2"
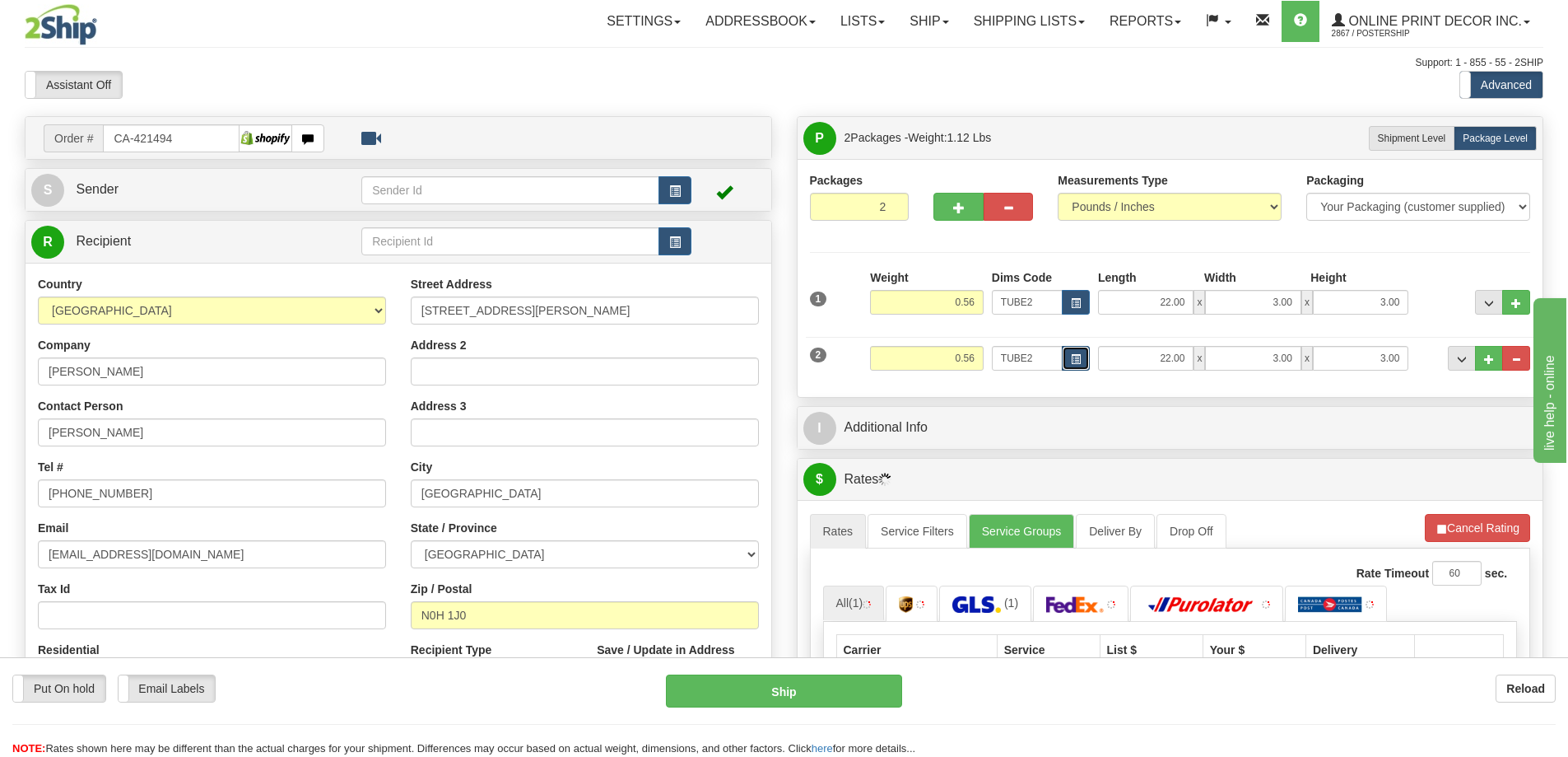
click at [1074, 352] on button "button" at bounding box center [1076, 359] width 28 height 25
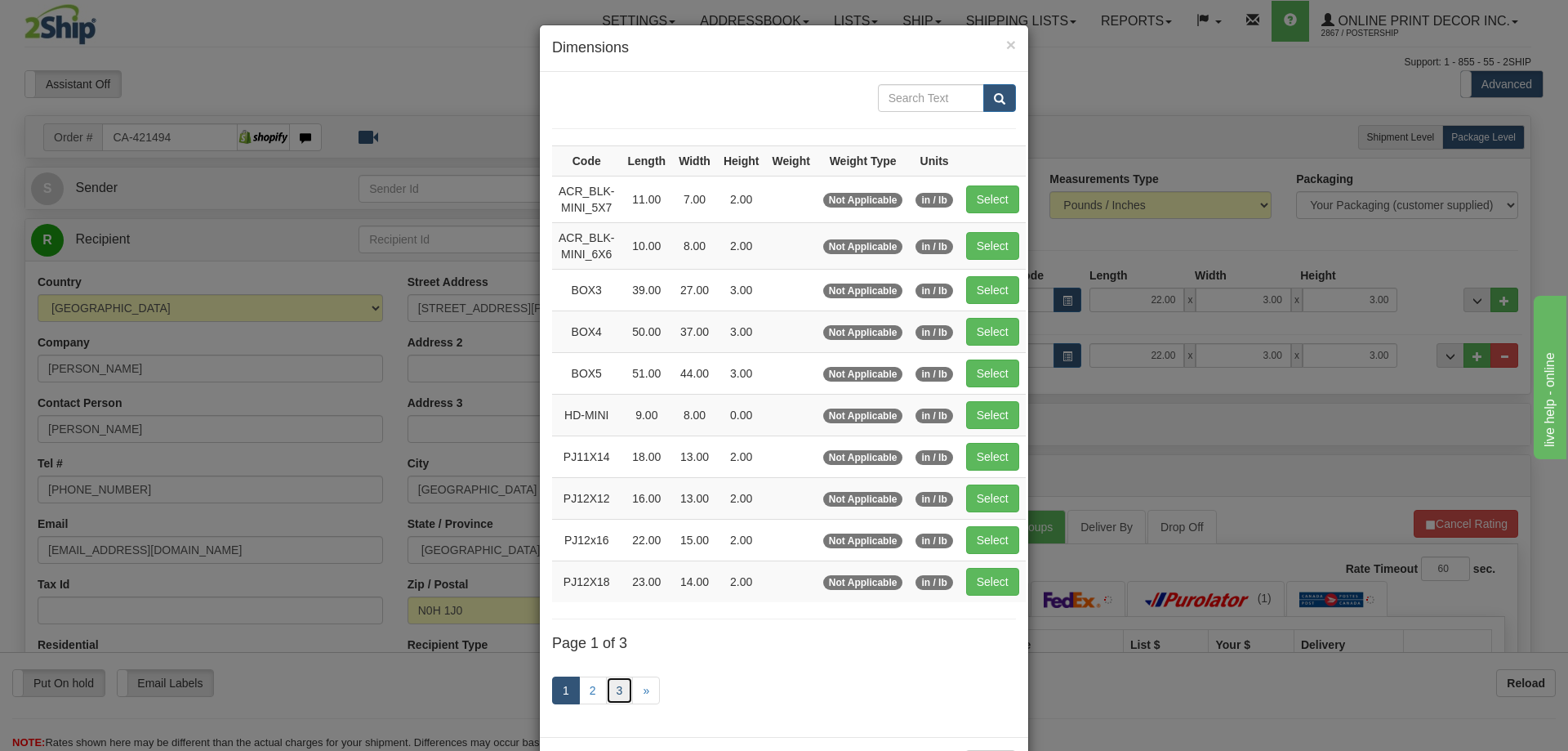
click at [612, 691] on link "3" at bounding box center [620, 691] width 28 height 28
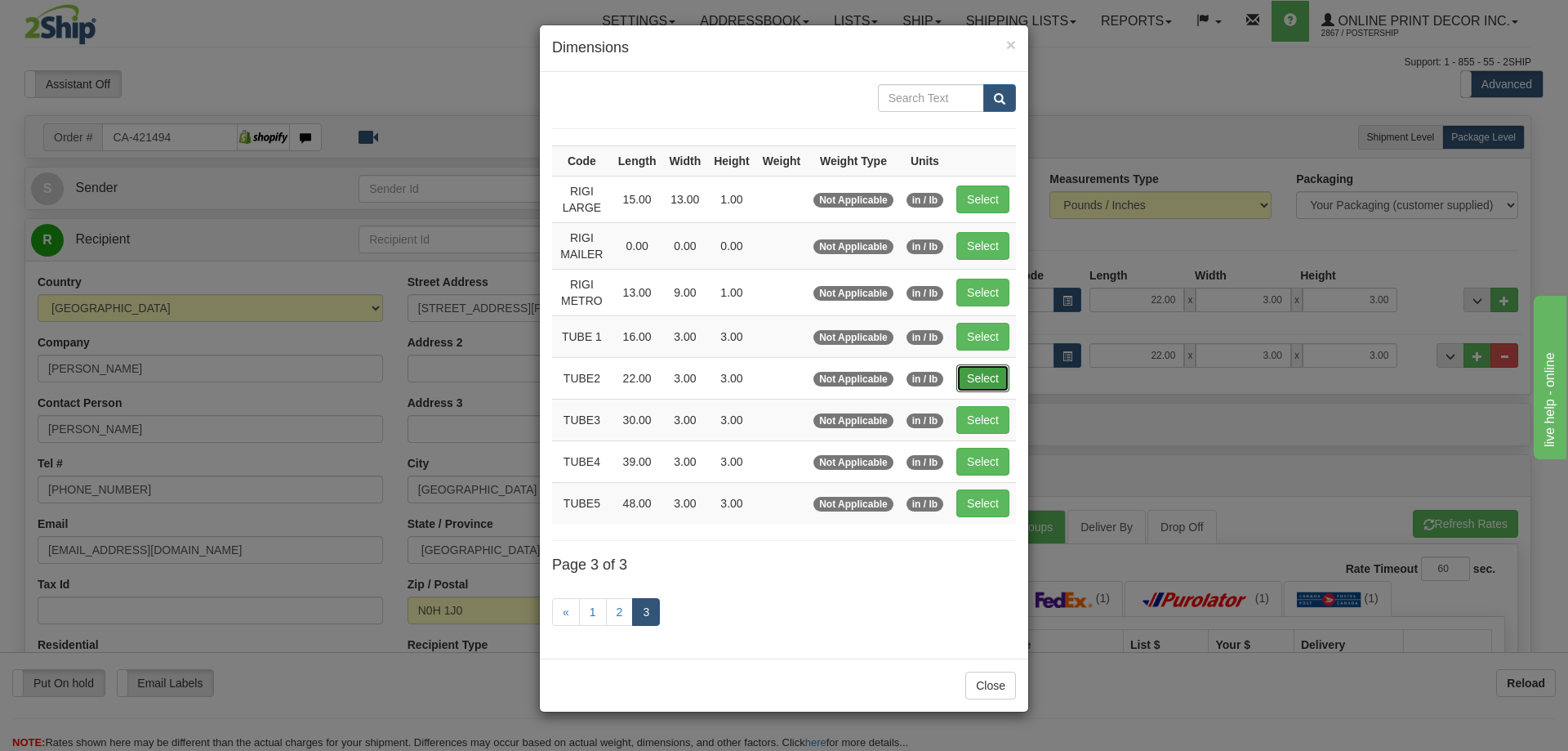
drag, startPoint x: 993, startPoint y: 378, endPoint x: 970, endPoint y: 377, distance: 23.0
click at [987, 382] on button "Select" at bounding box center [983, 379] width 54 height 28
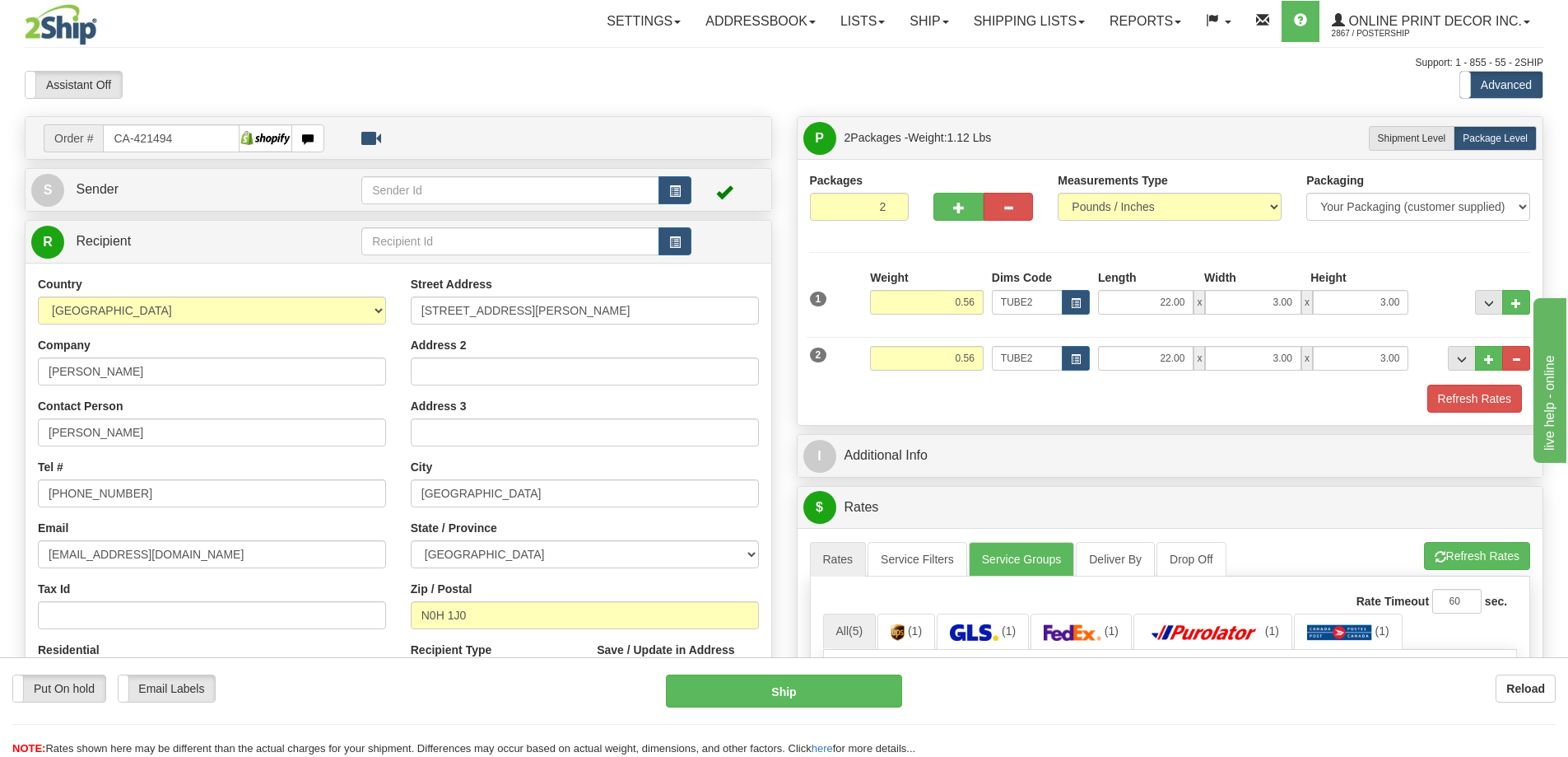
click at [1478, 380] on div "2 Weight 0.56 Dims Code TUBE2 Length Width x" at bounding box center [1170, 356] width 729 height 55
click at [1439, 394] on button "Refresh Rates" at bounding box center [1475, 398] width 95 height 28
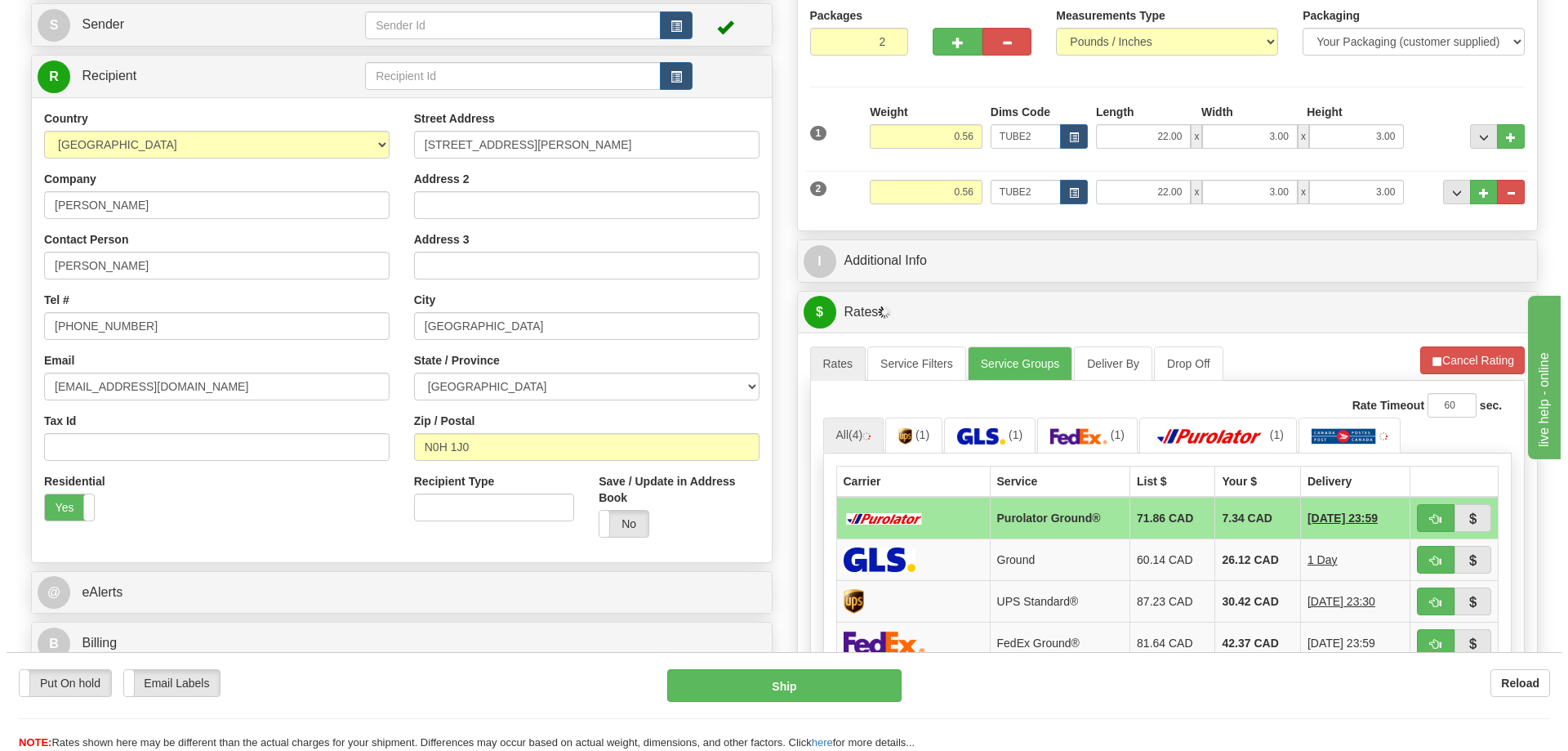
scroll to position [327, 0]
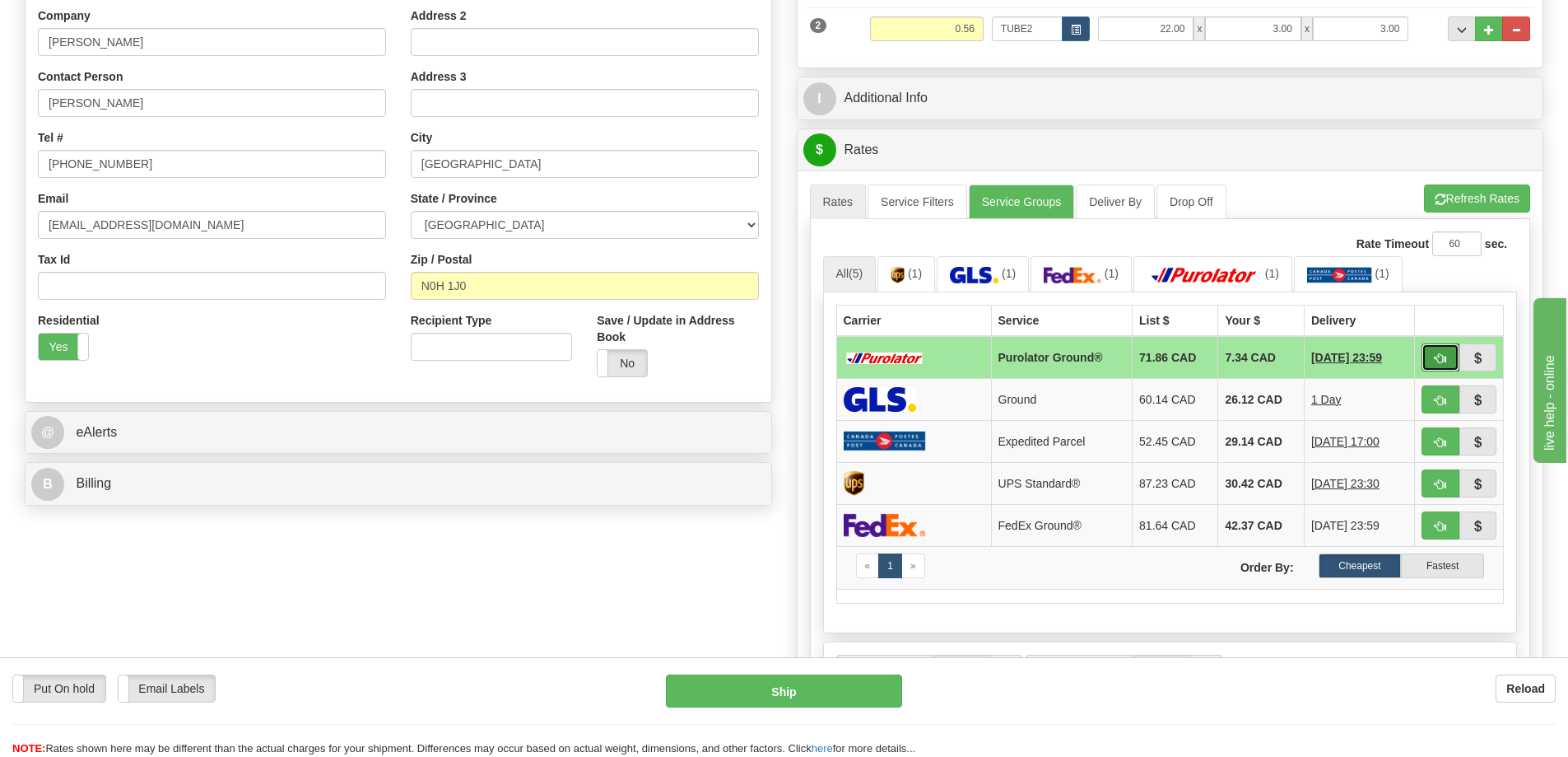
click at [1435, 360] on span "button" at bounding box center [1441, 359] width 12 height 11
type input "260"
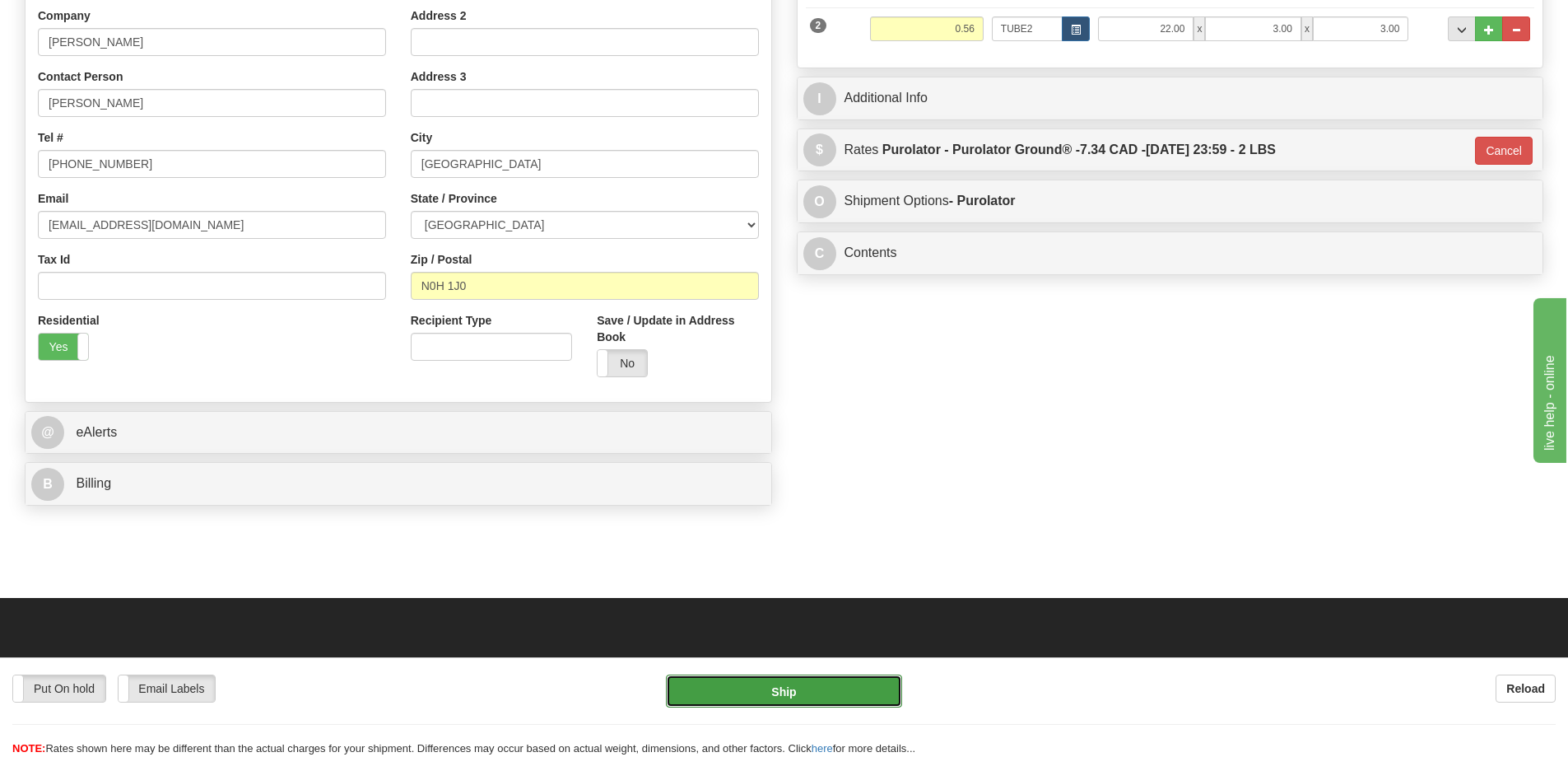
click at [861, 676] on button "Ship" at bounding box center [784, 691] width 236 height 33
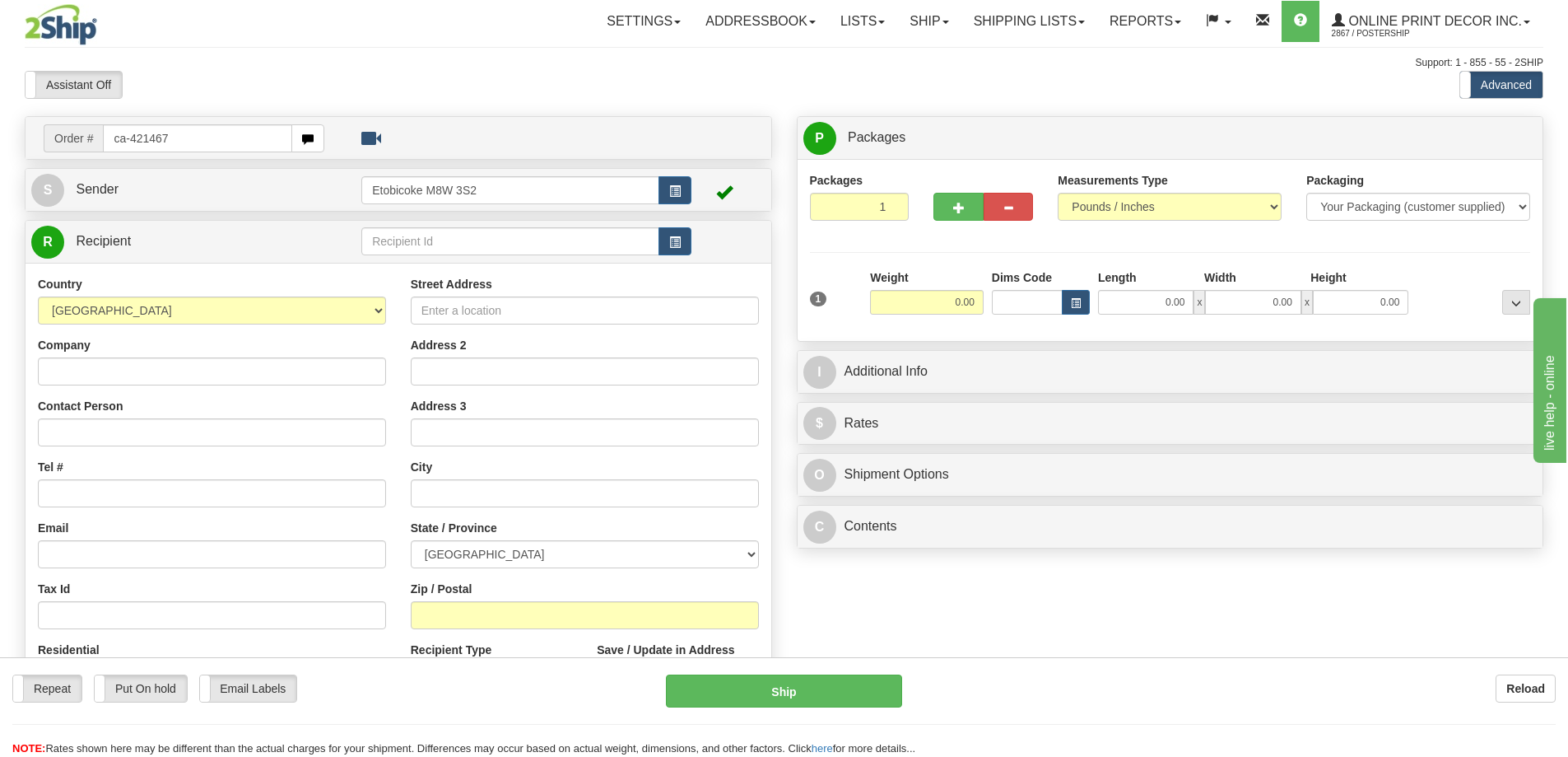
type input "ca-421467"
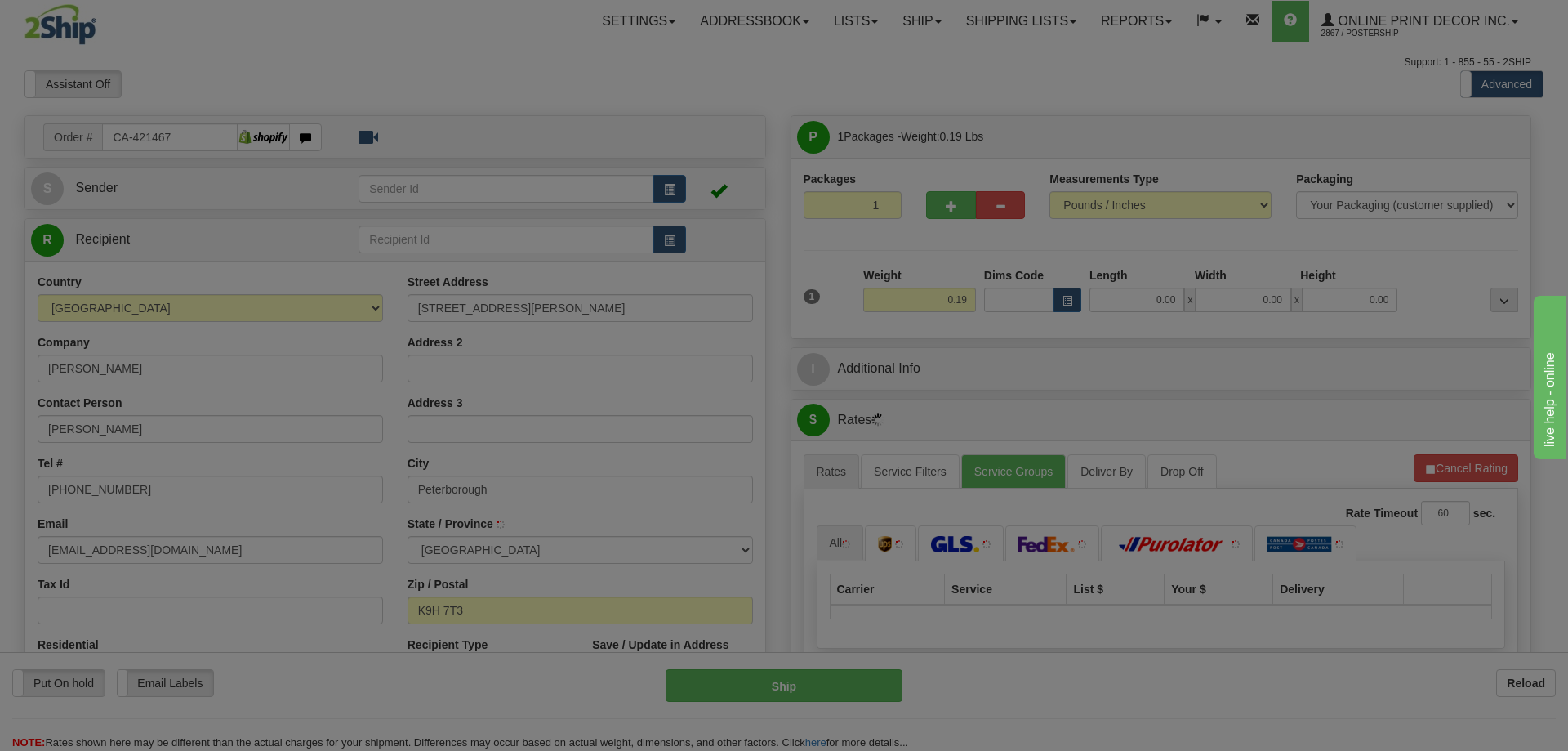
type input "PETERBOROUGH"
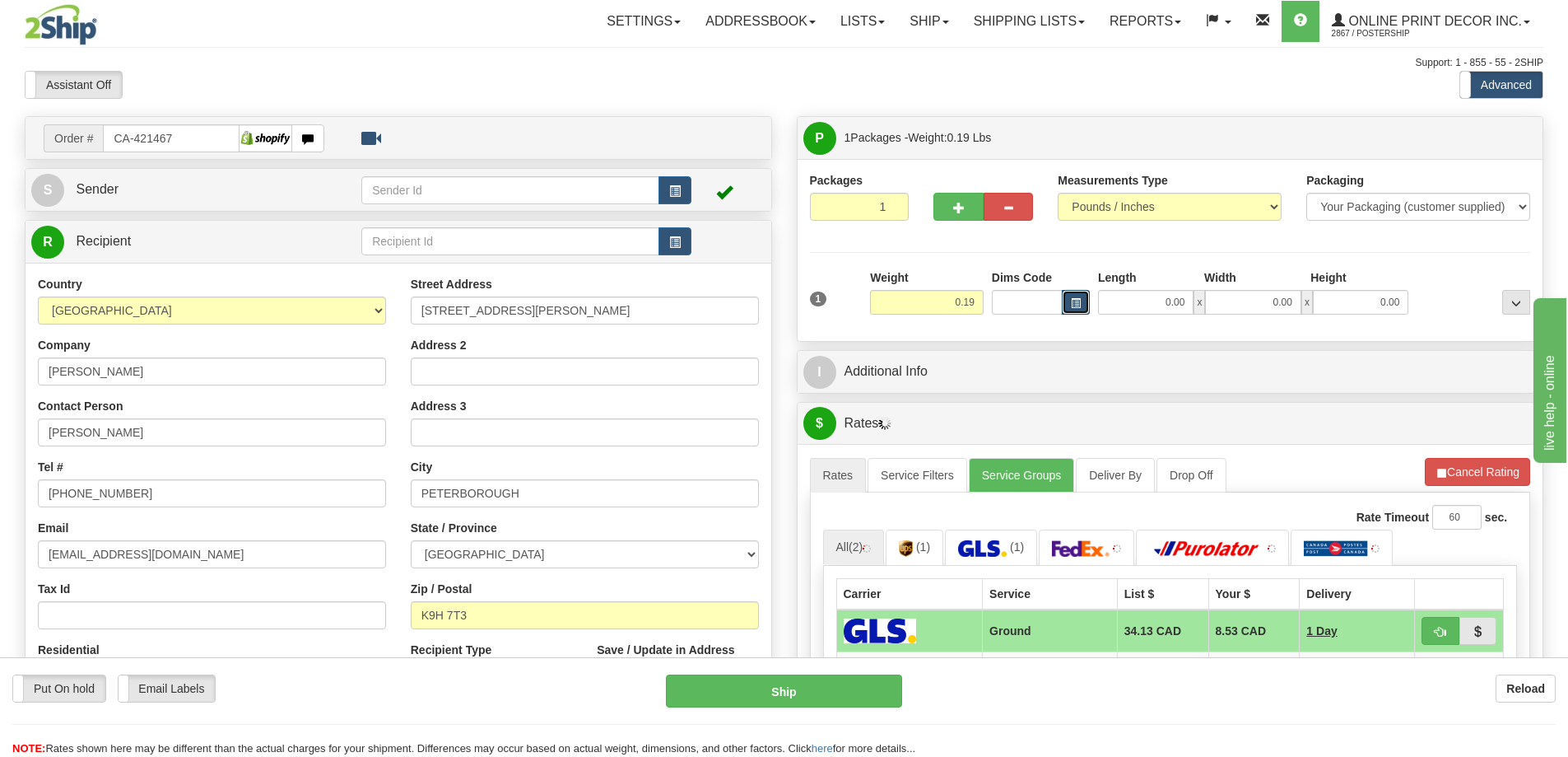
click at [1077, 301] on span "button" at bounding box center [1076, 303] width 10 height 9
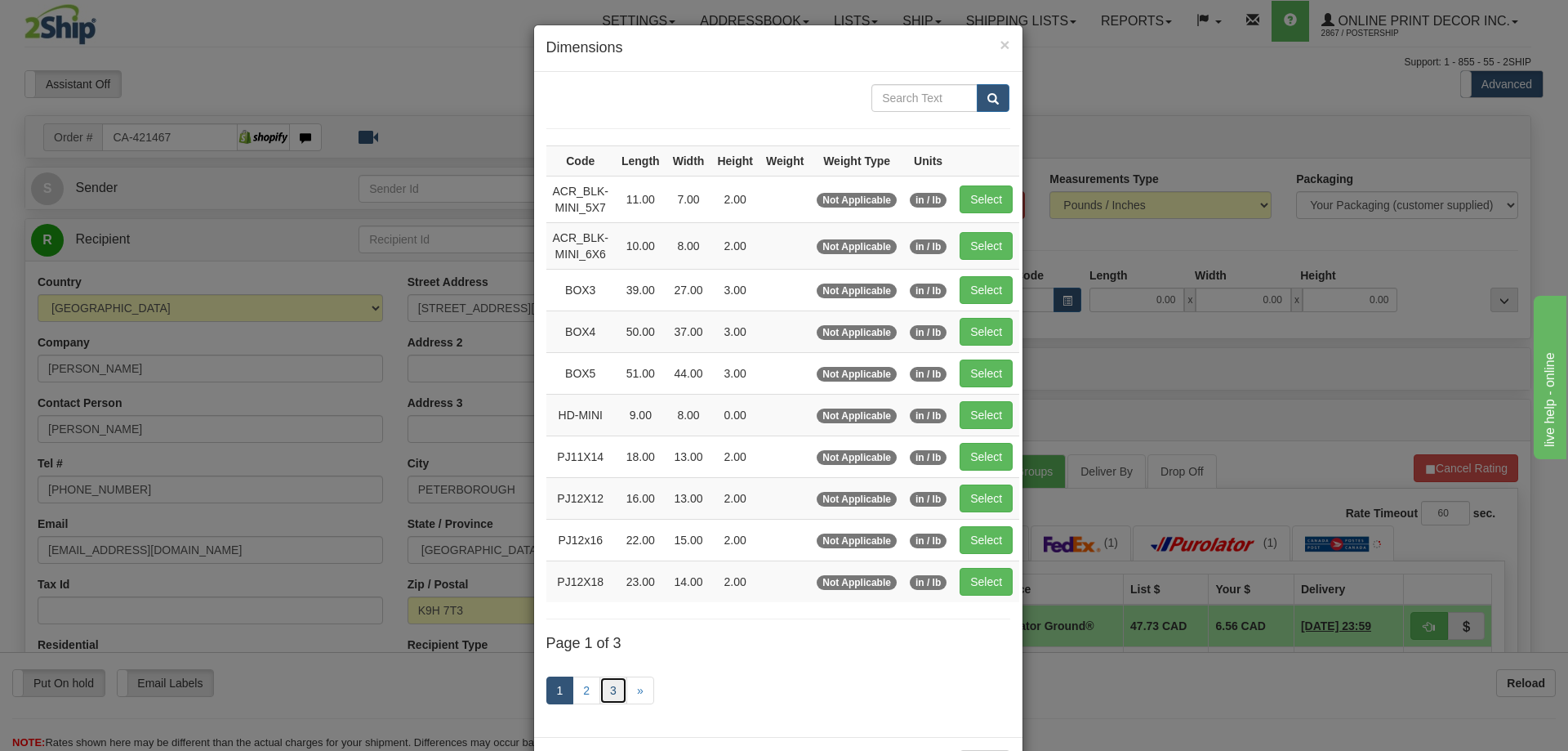
click at [616, 689] on link "3" at bounding box center [613, 691] width 28 height 28
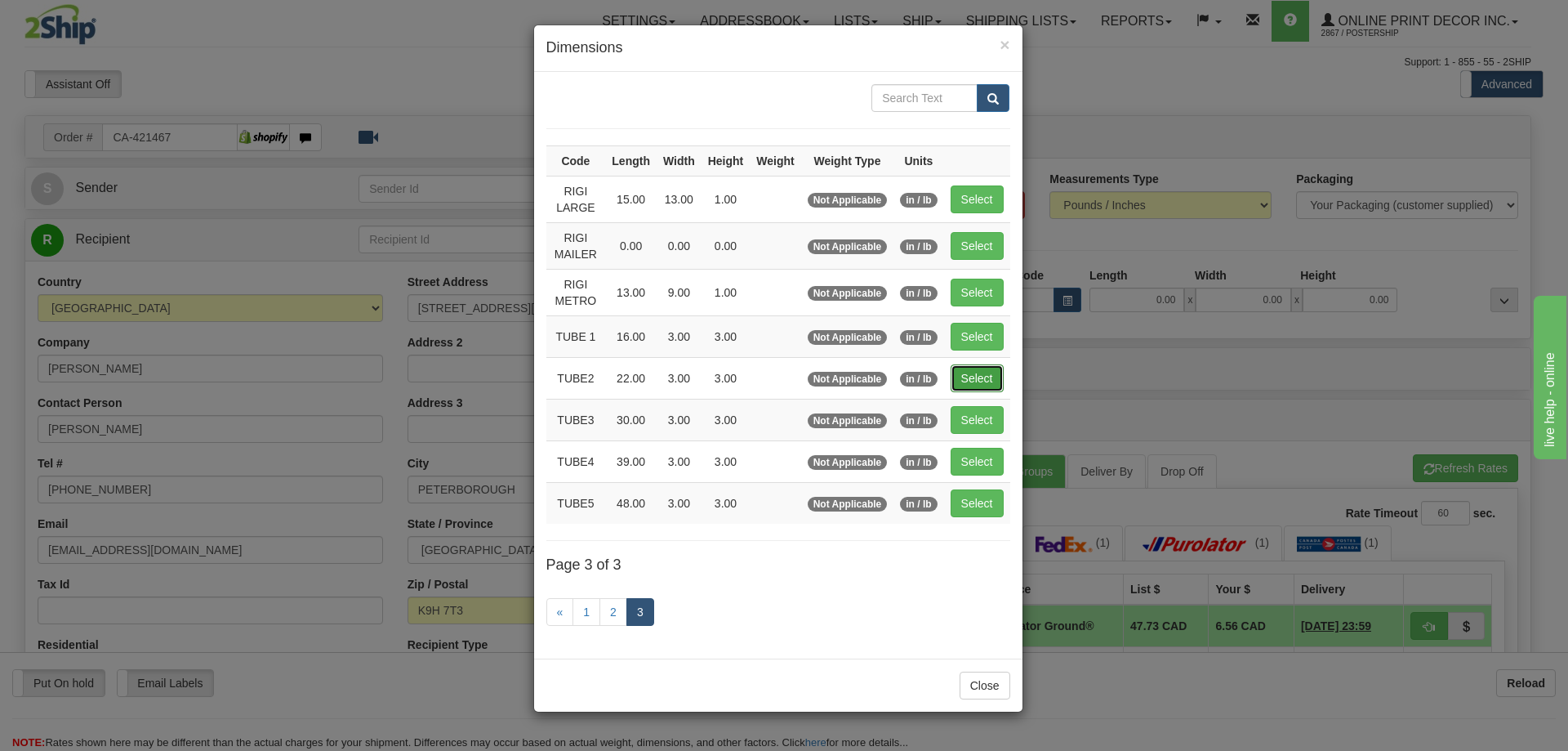
click at [975, 366] on button "Select" at bounding box center [977, 379] width 54 height 28
type input "TUBE2"
type input "22.00"
type input "3.00"
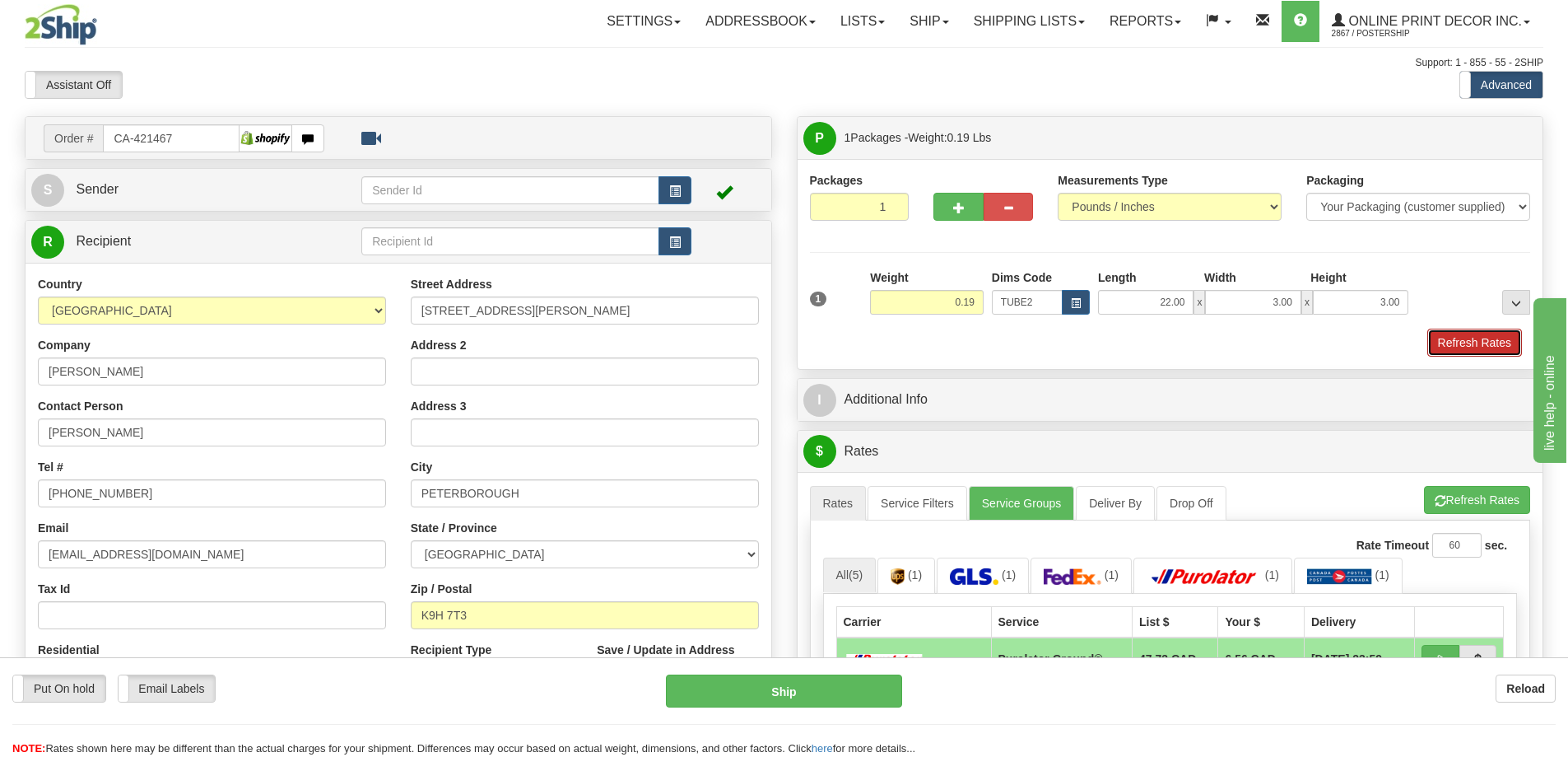
click at [1457, 350] on button "Refresh Rates" at bounding box center [1475, 343] width 95 height 28
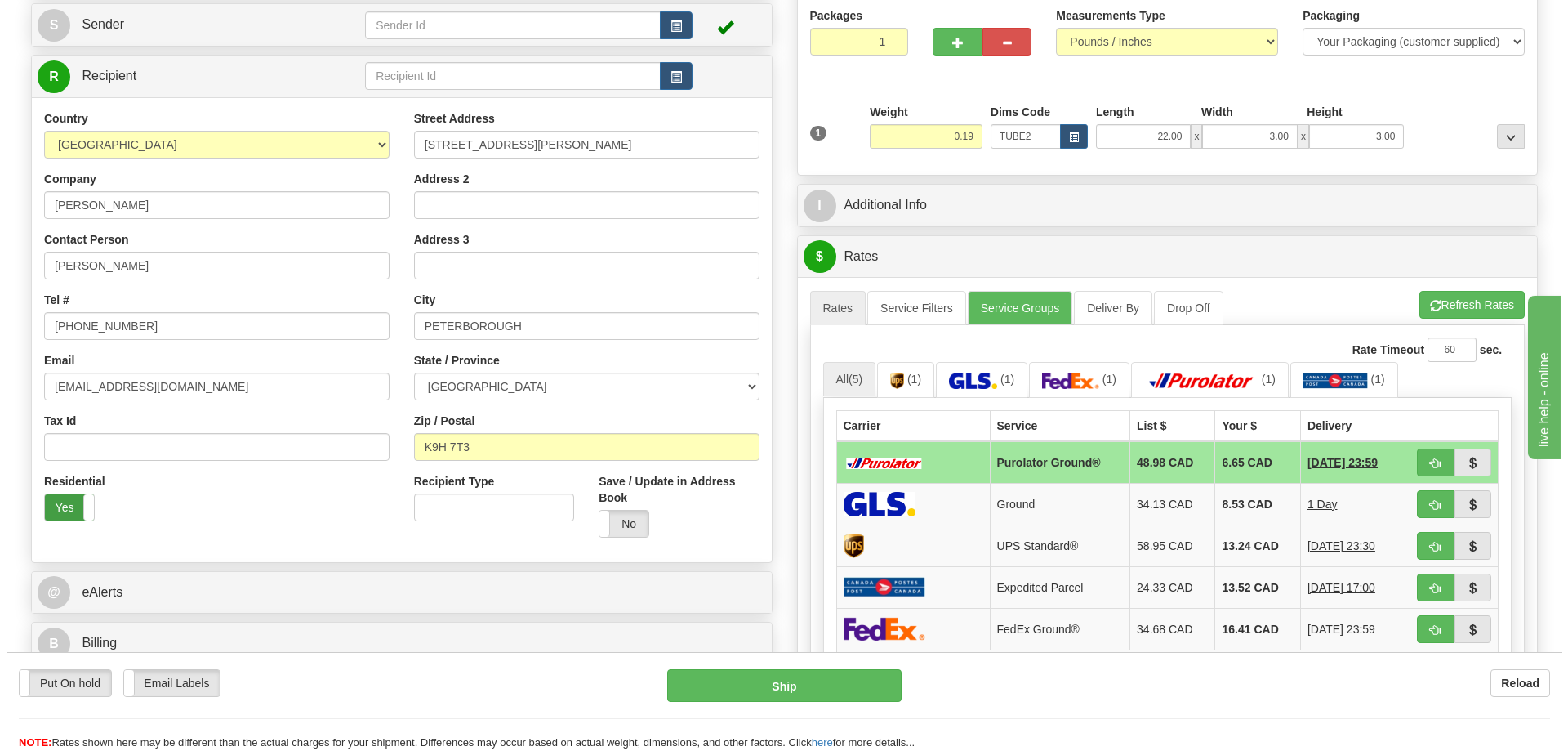
scroll to position [327, 0]
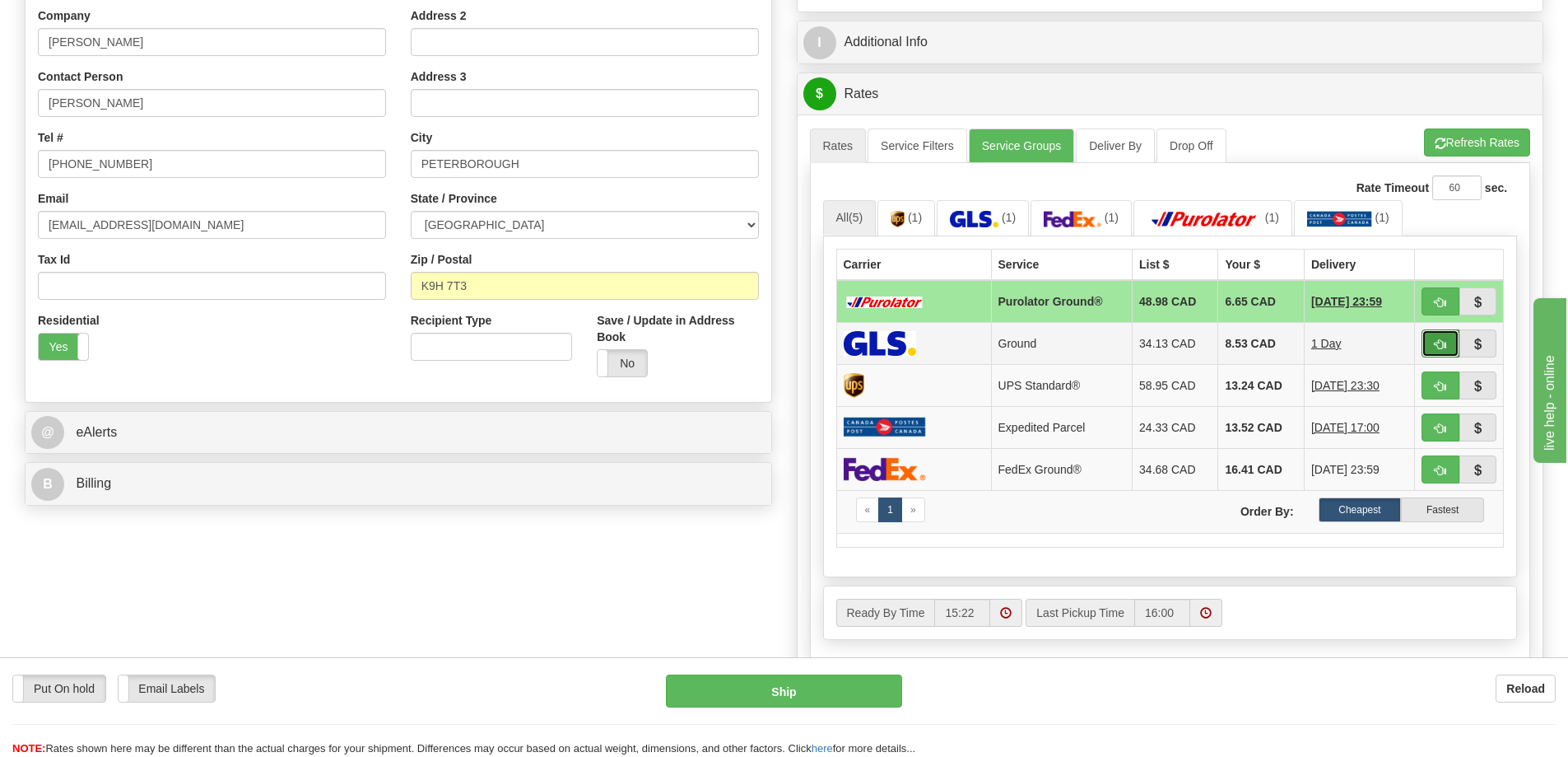
click at [1433, 343] on button "button" at bounding box center [1441, 344] width 38 height 28
type input "1"
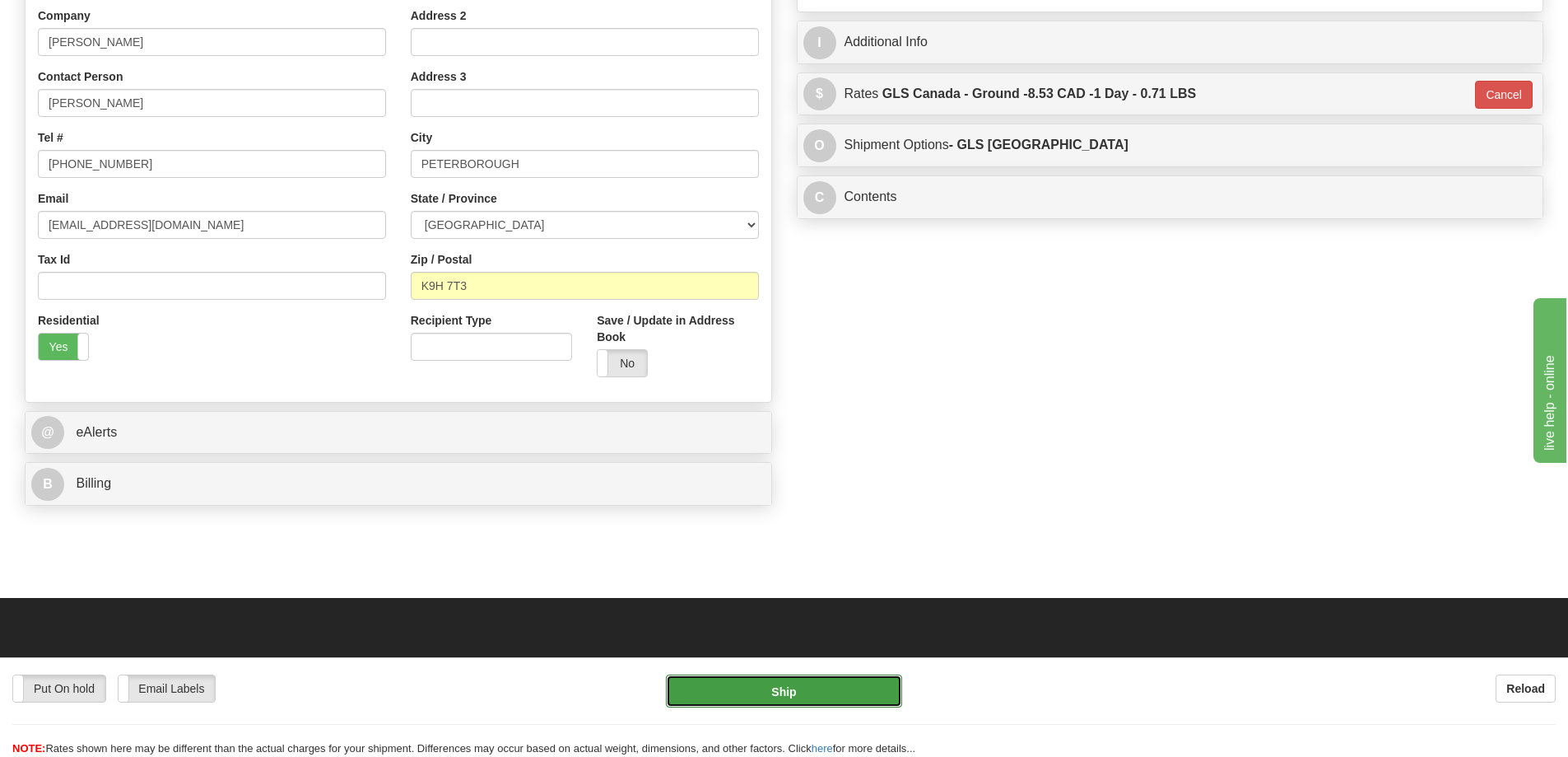
click at [771, 686] on button "Ship" at bounding box center [784, 691] width 236 height 33
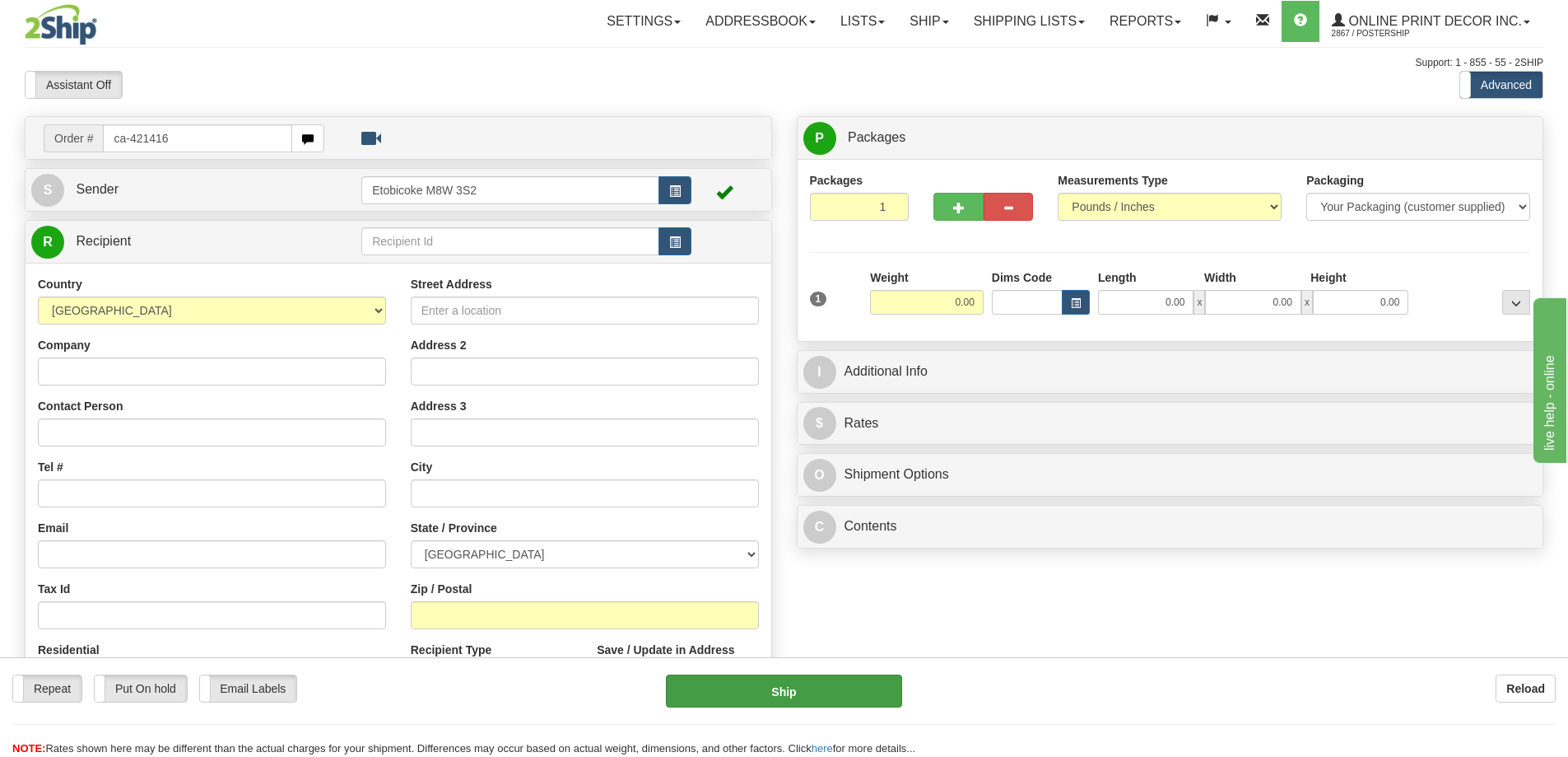
type input "ca-421416"
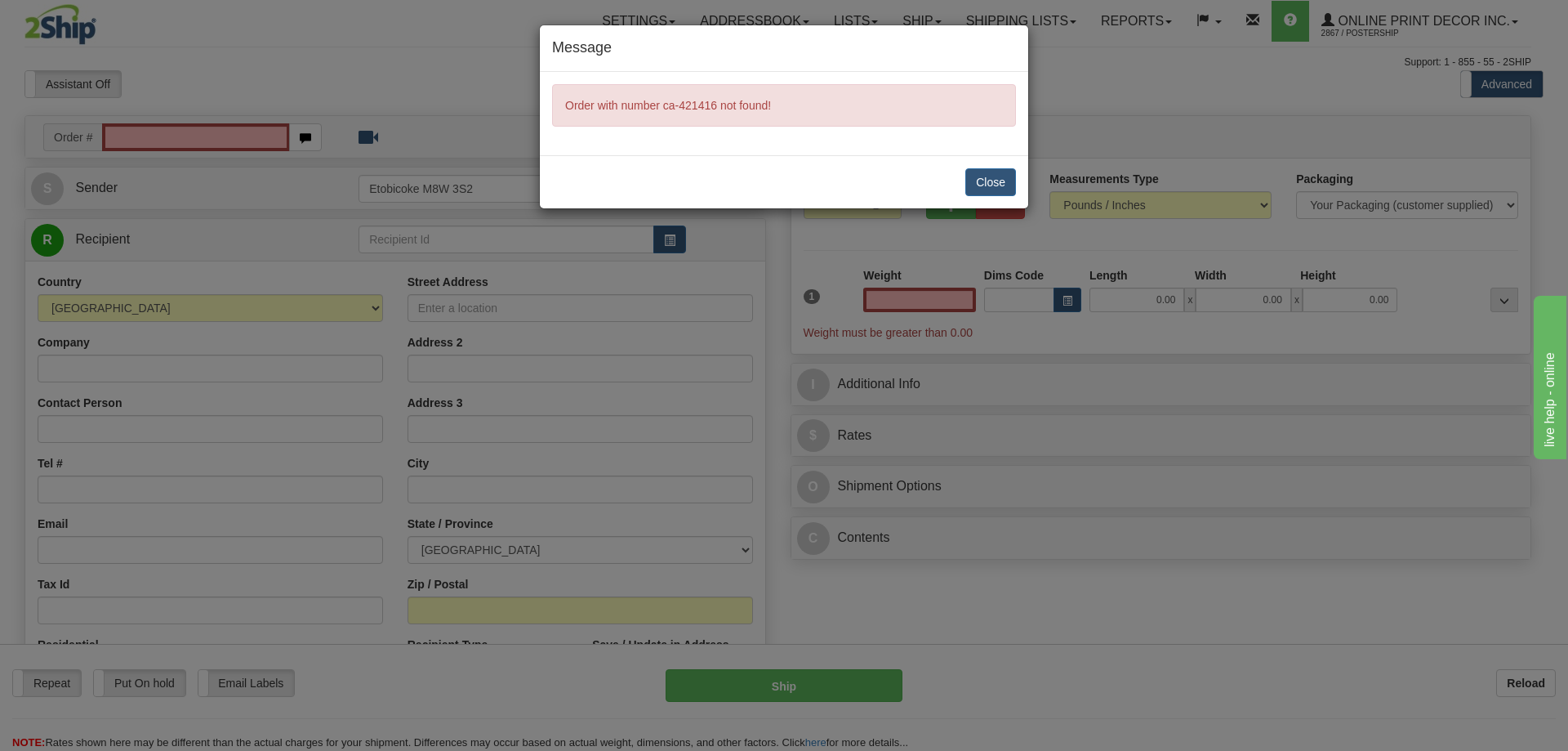
type input "0.00"
click at [992, 174] on button "Close" at bounding box center [991, 182] width 51 height 28
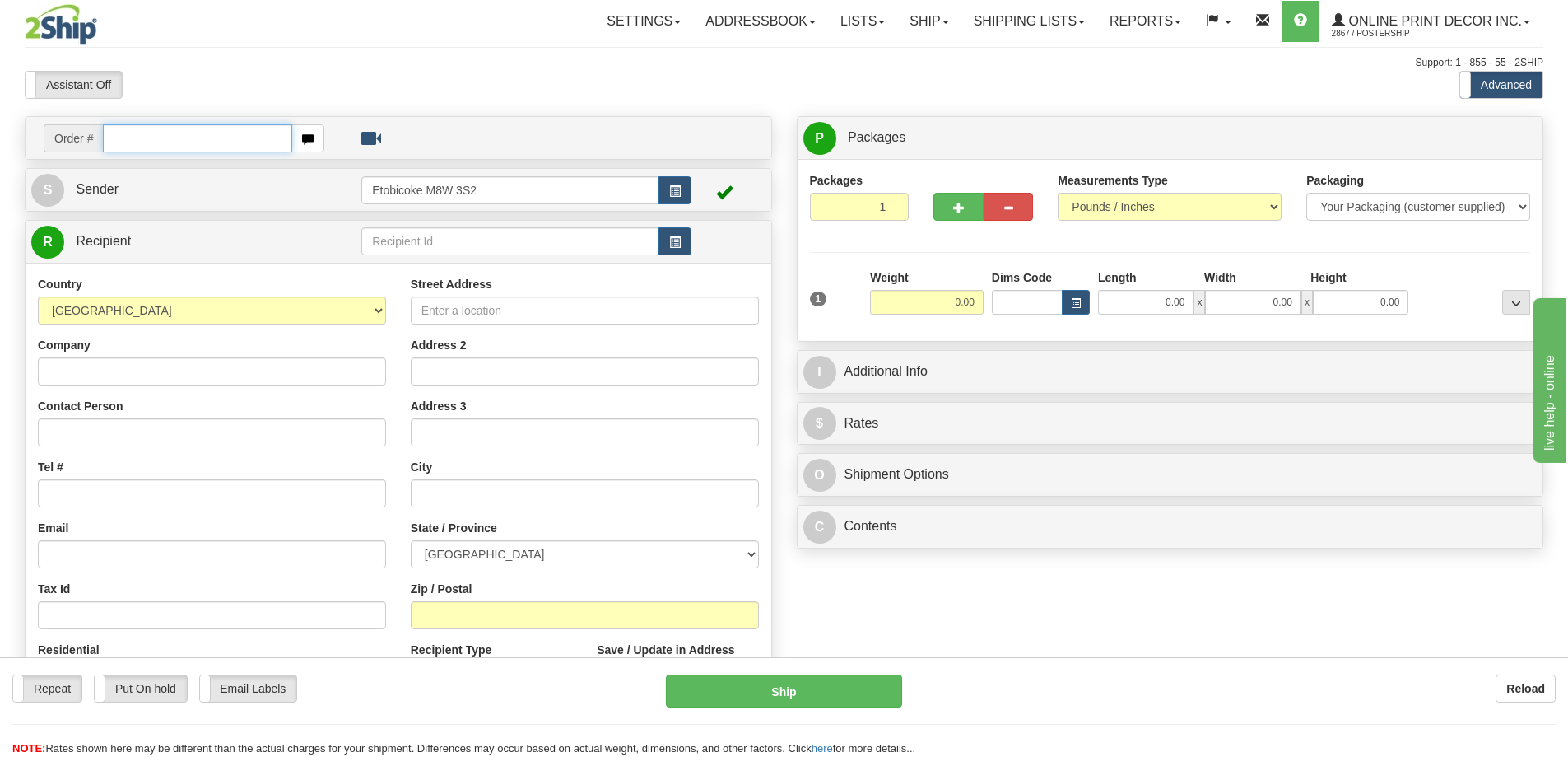
click at [158, 137] on input "text" at bounding box center [197, 139] width 189 height 28
type input "ca-421416"
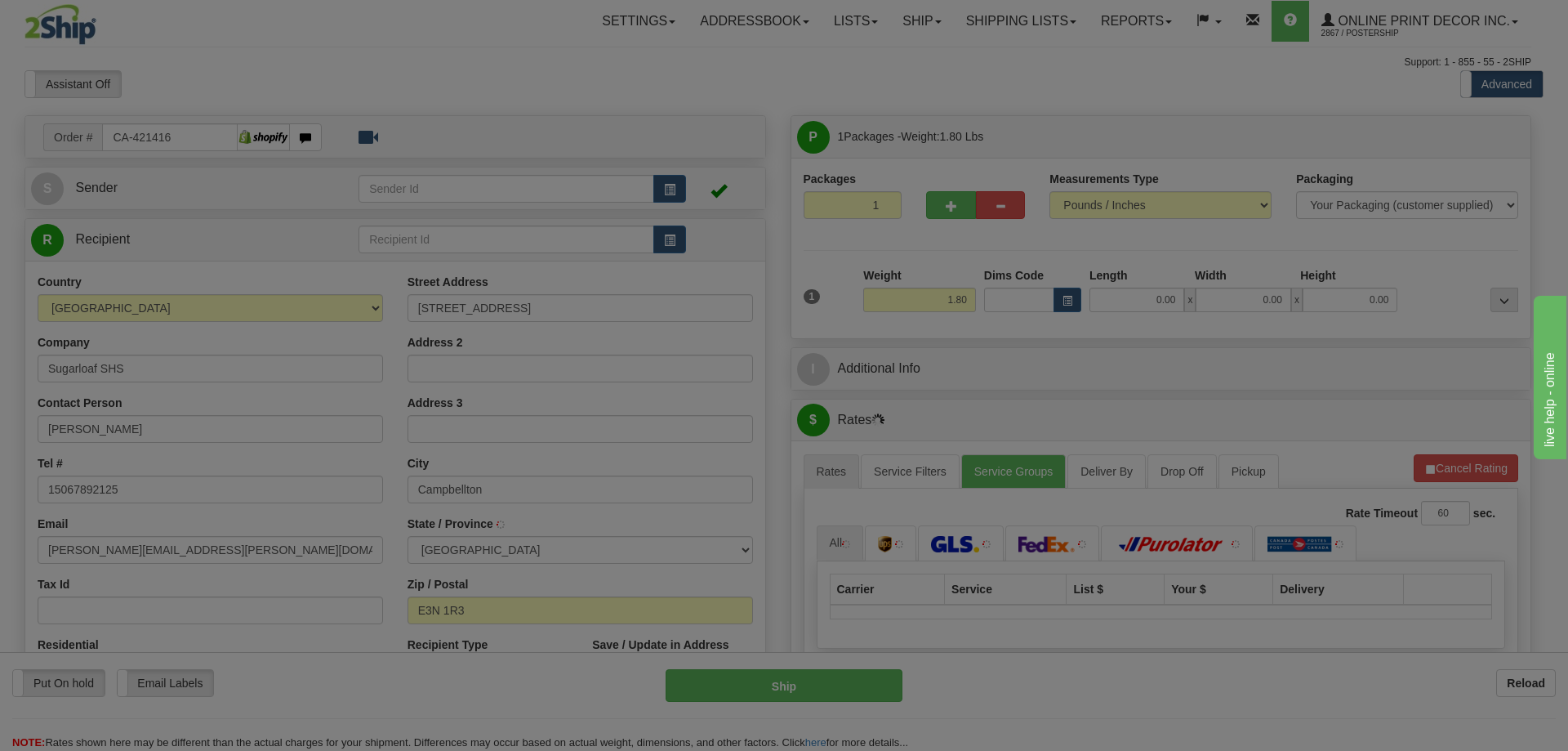
type input "CAMPBELLTON"
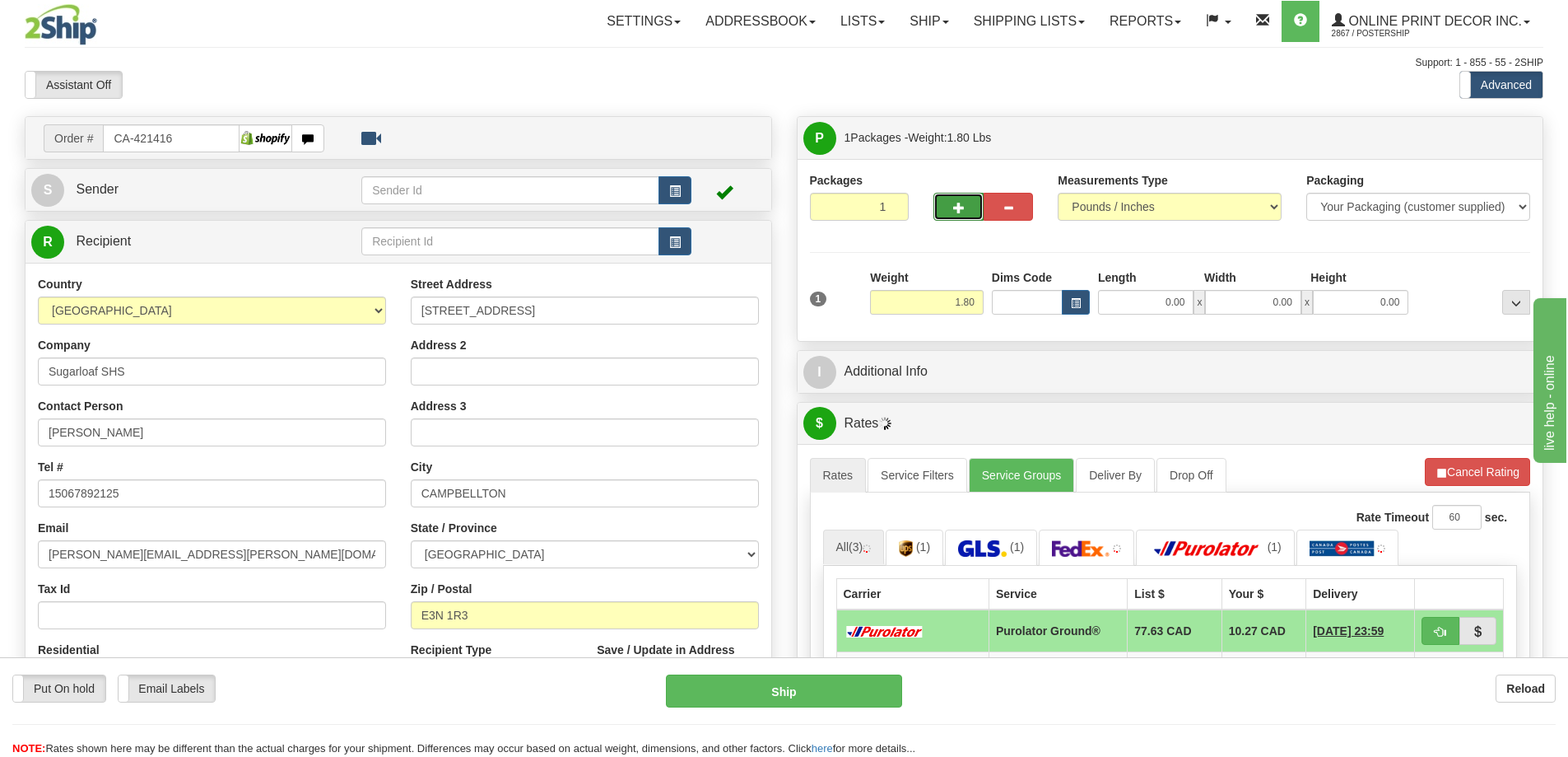
click at [937, 203] on button "button" at bounding box center [958, 207] width 50 height 28
radio input "true"
type input "2"
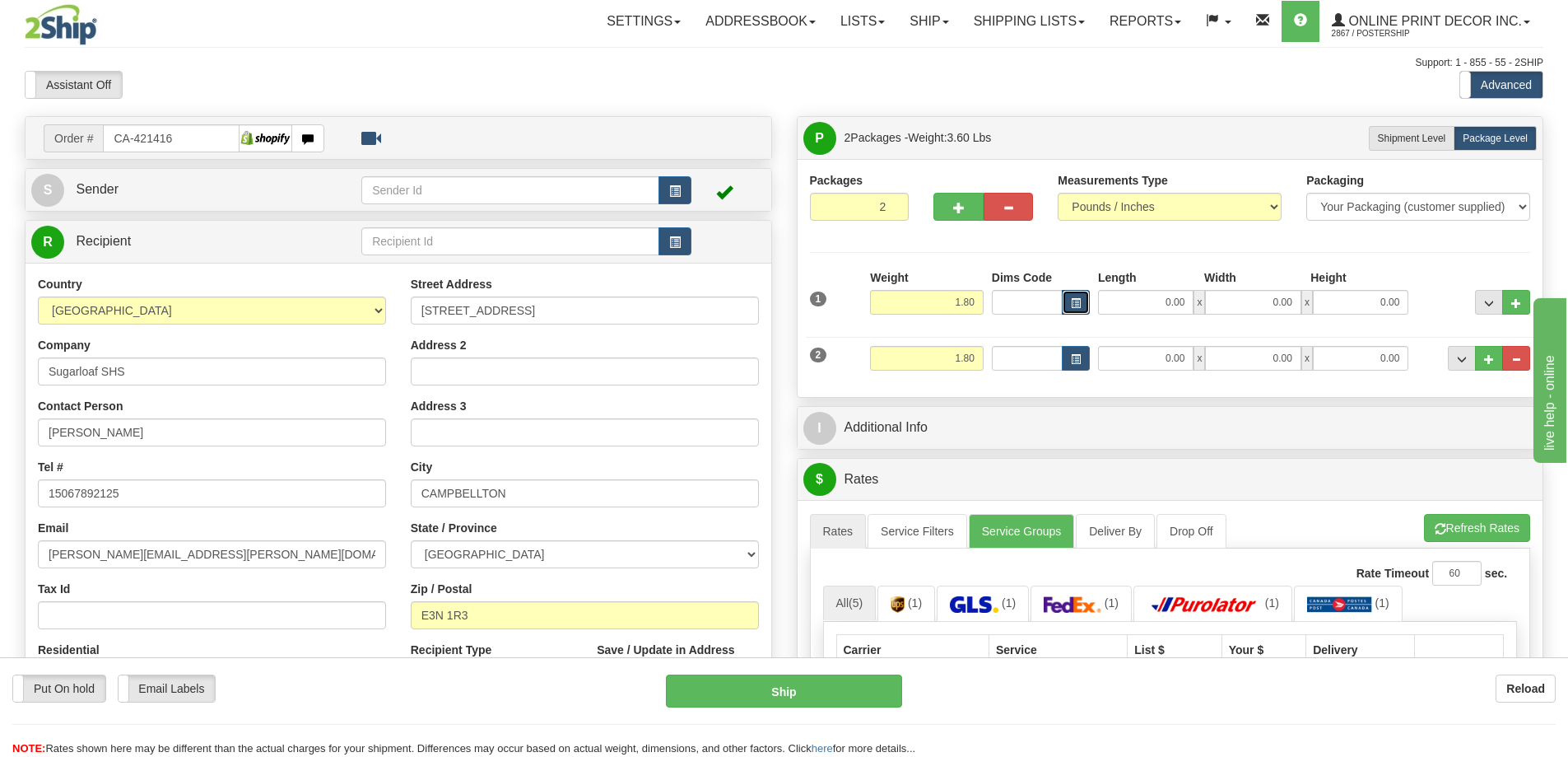
click at [1078, 295] on button "button" at bounding box center [1076, 302] width 28 height 25
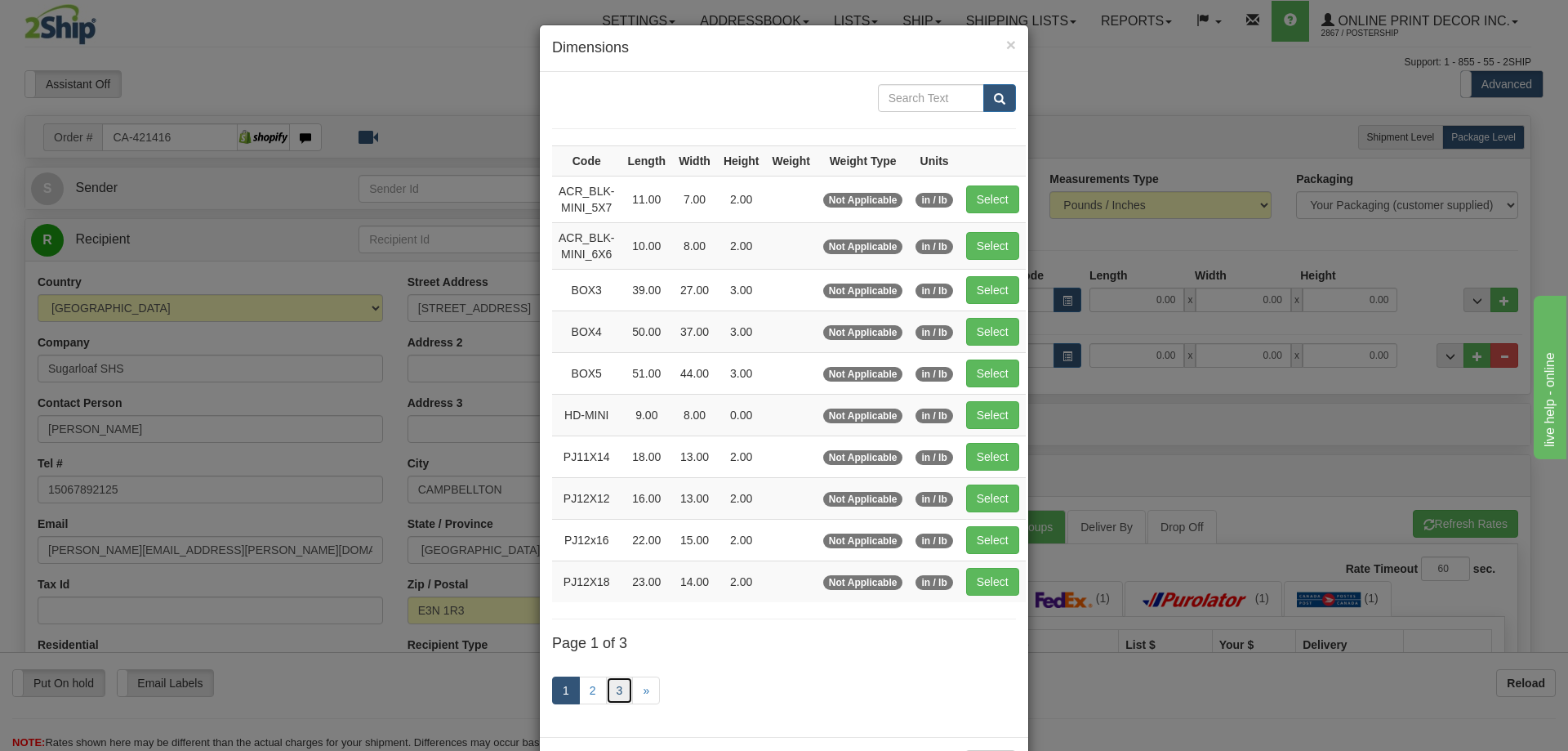
click at [606, 680] on link "3" at bounding box center [620, 691] width 28 height 28
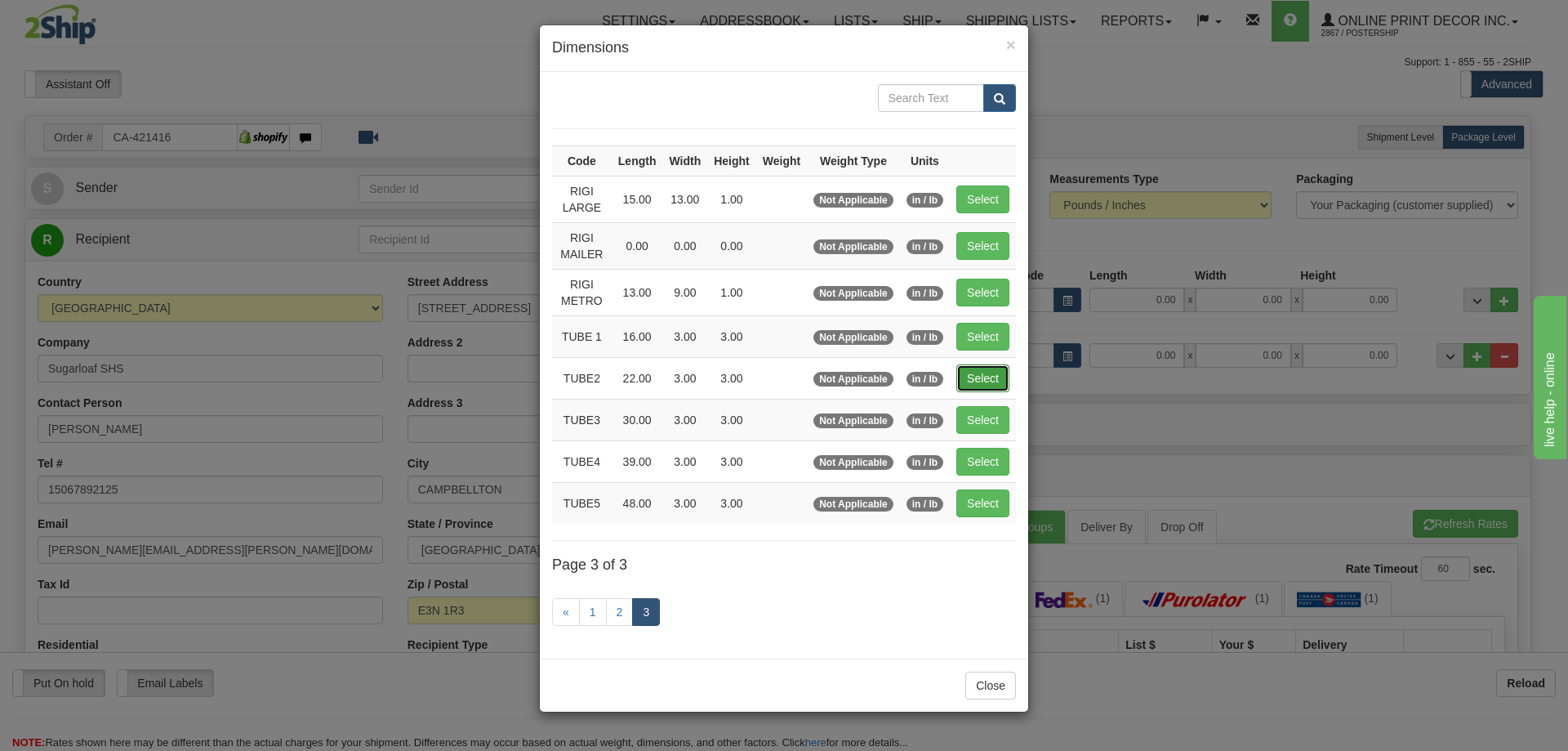
click at [993, 375] on button "Select" at bounding box center [983, 379] width 54 height 28
type input "TUBE2"
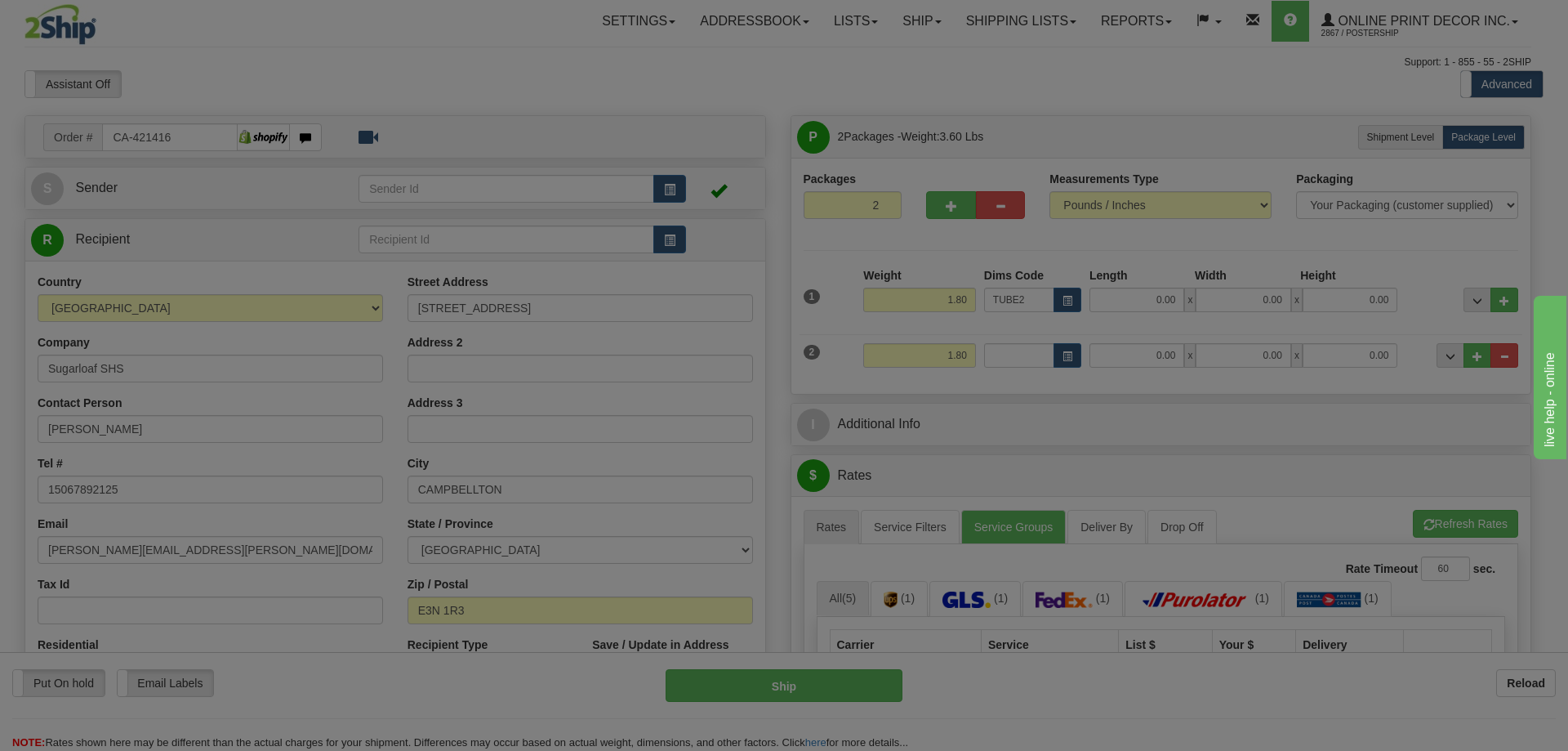
type input "22.00"
type input "3.00"
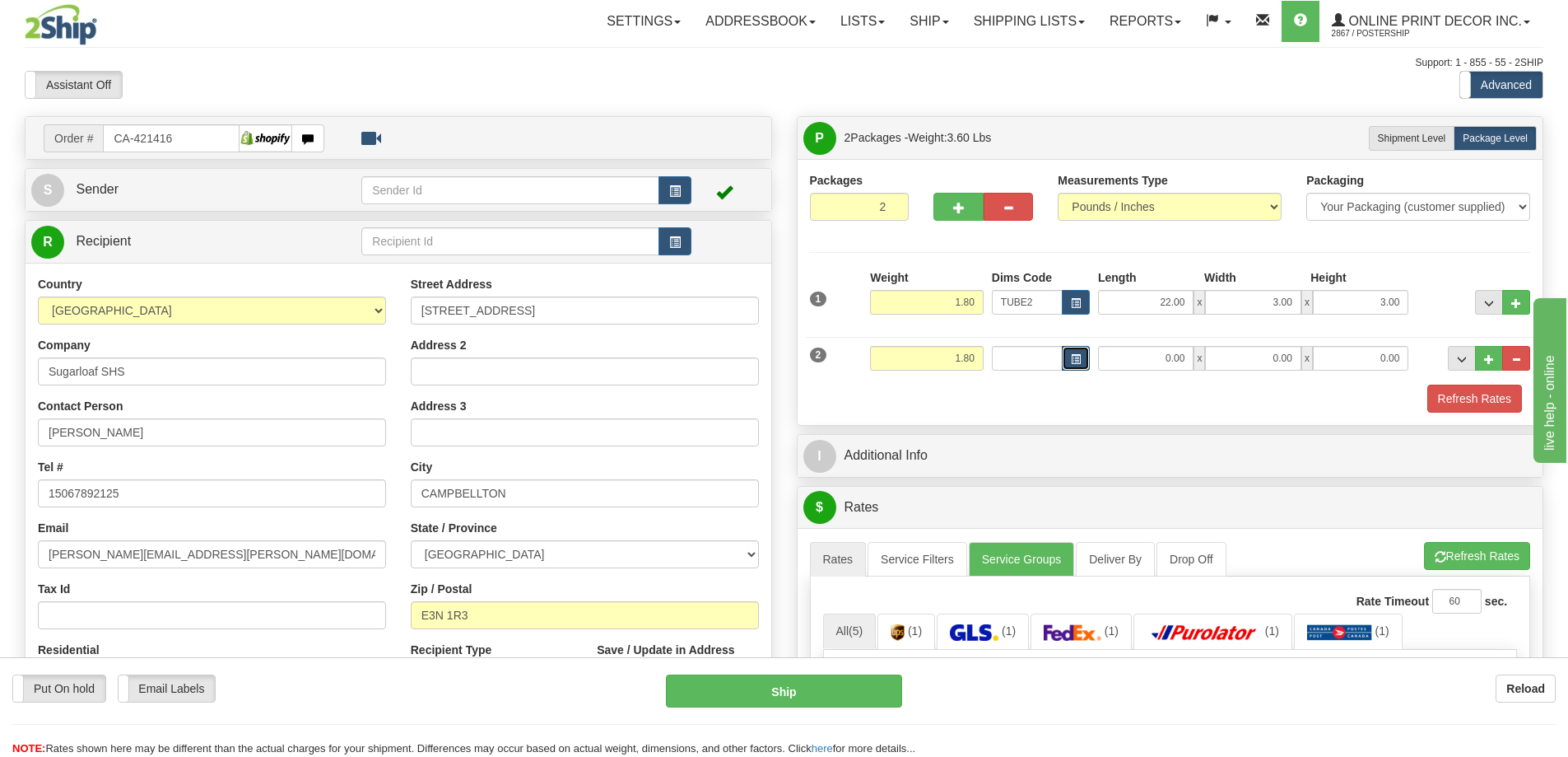
click at [1083, 370] on button "button" at bounding box center [1076, 359] width 28 height 25
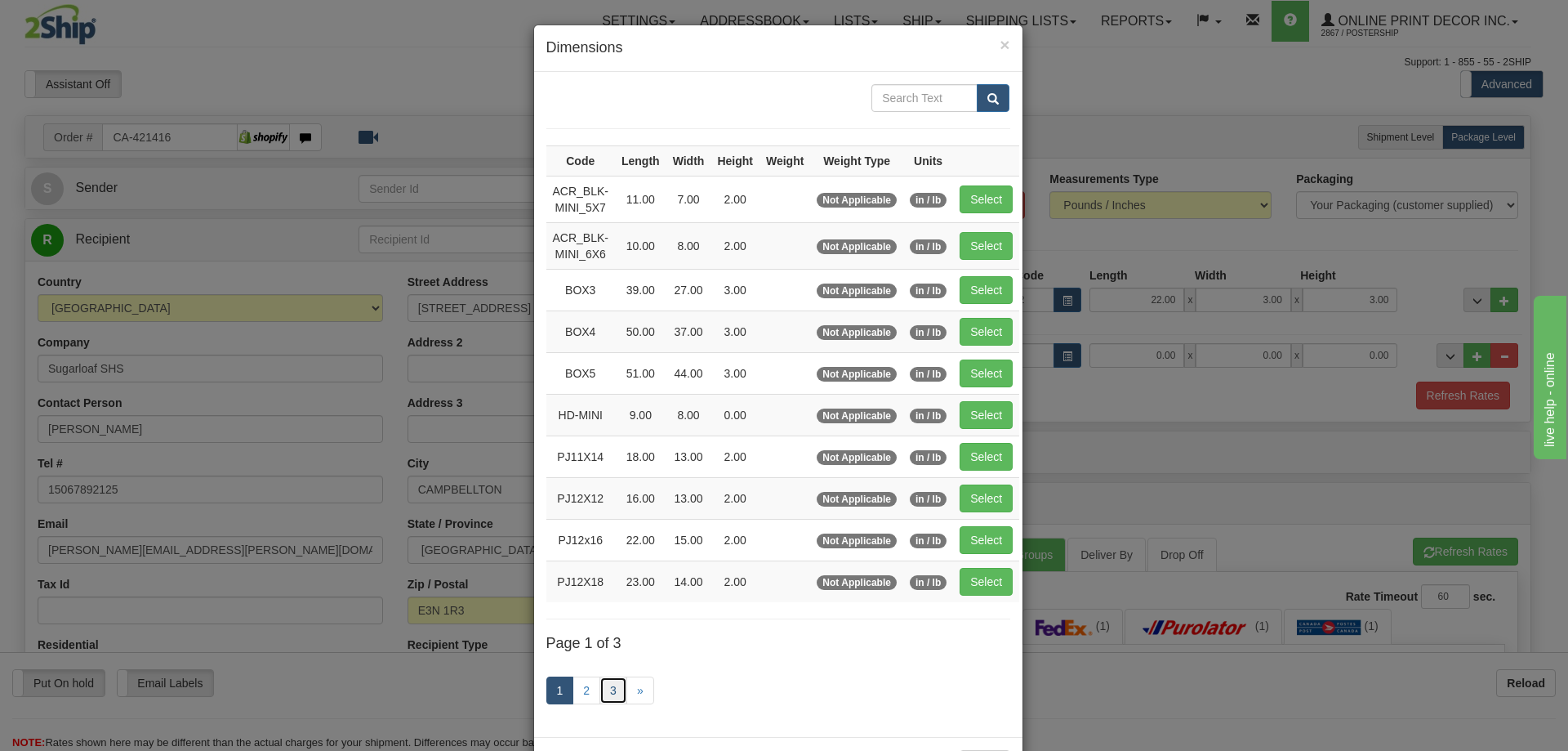
click at [602, 685] on link "3" at bounding box center [613, 691] width 28 height 28
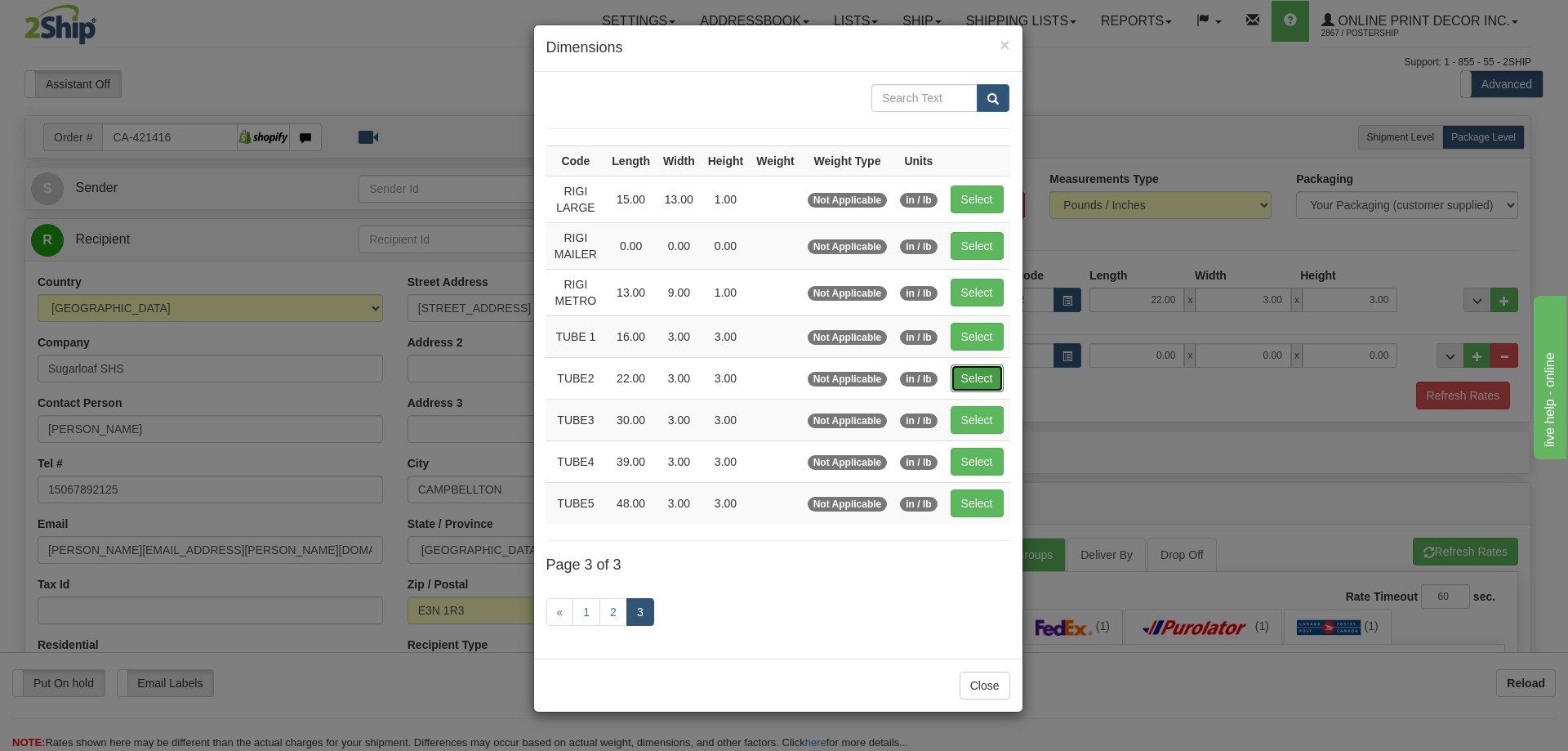
click at [973, 369] on button "Select" at bounding box center [977, 379] width 54 height 28
type input "TUBE2"
type input "22.00"
type input "3.00"
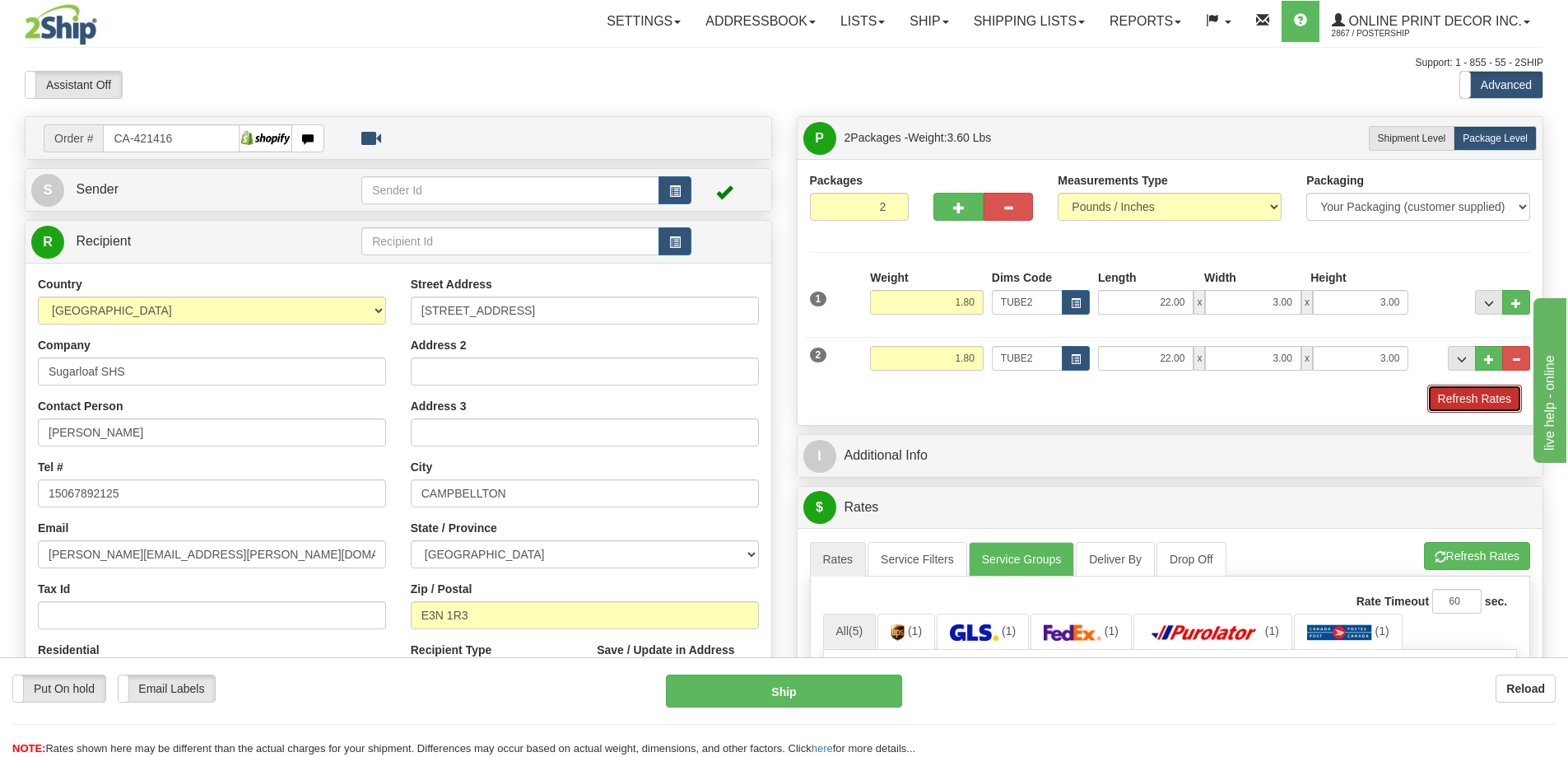
click at [1448, 398] on button "Refresh Rates" at bounding box center [1475, 398] width 95 height 28
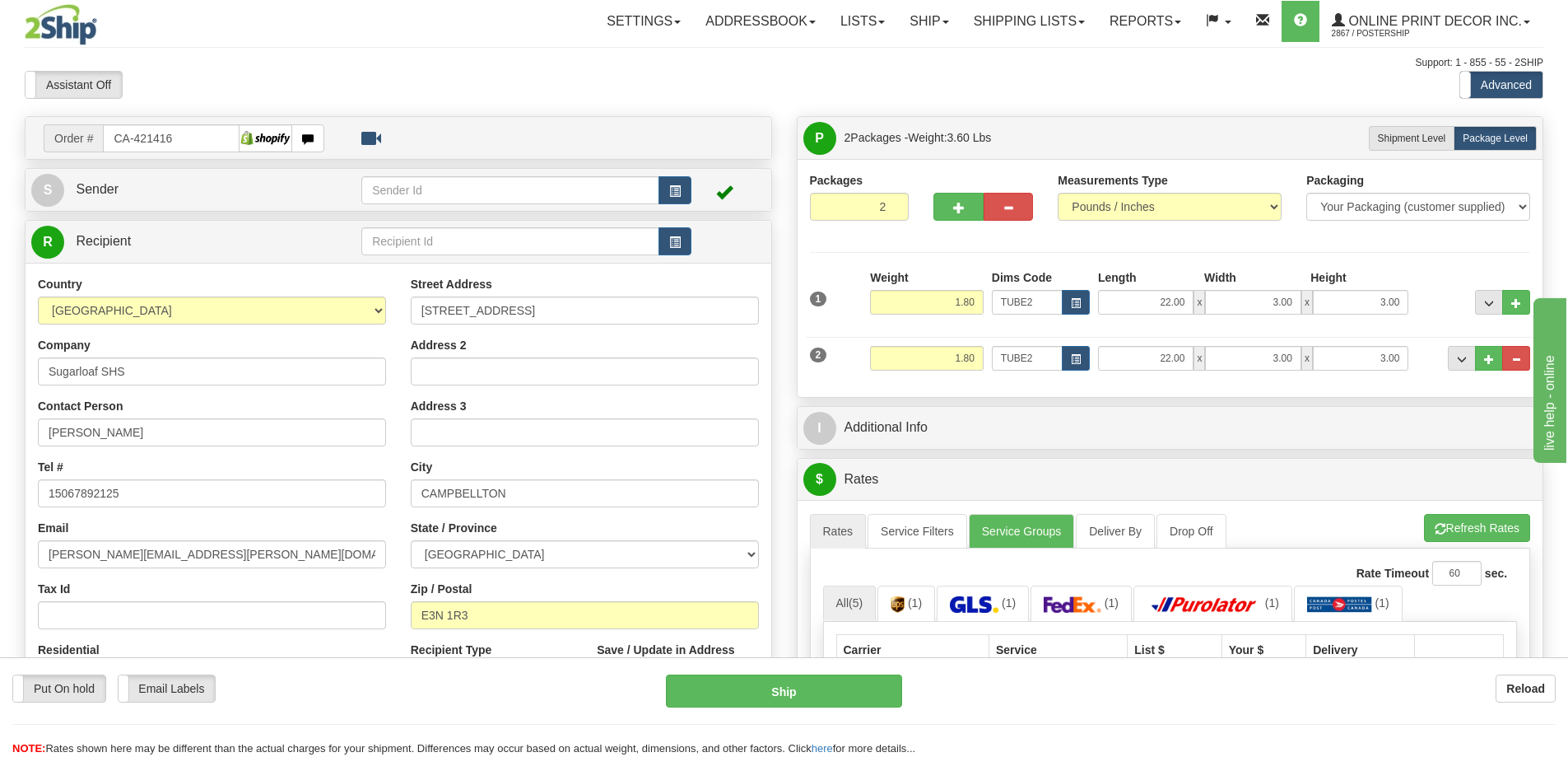
scroll to position [164, 0]
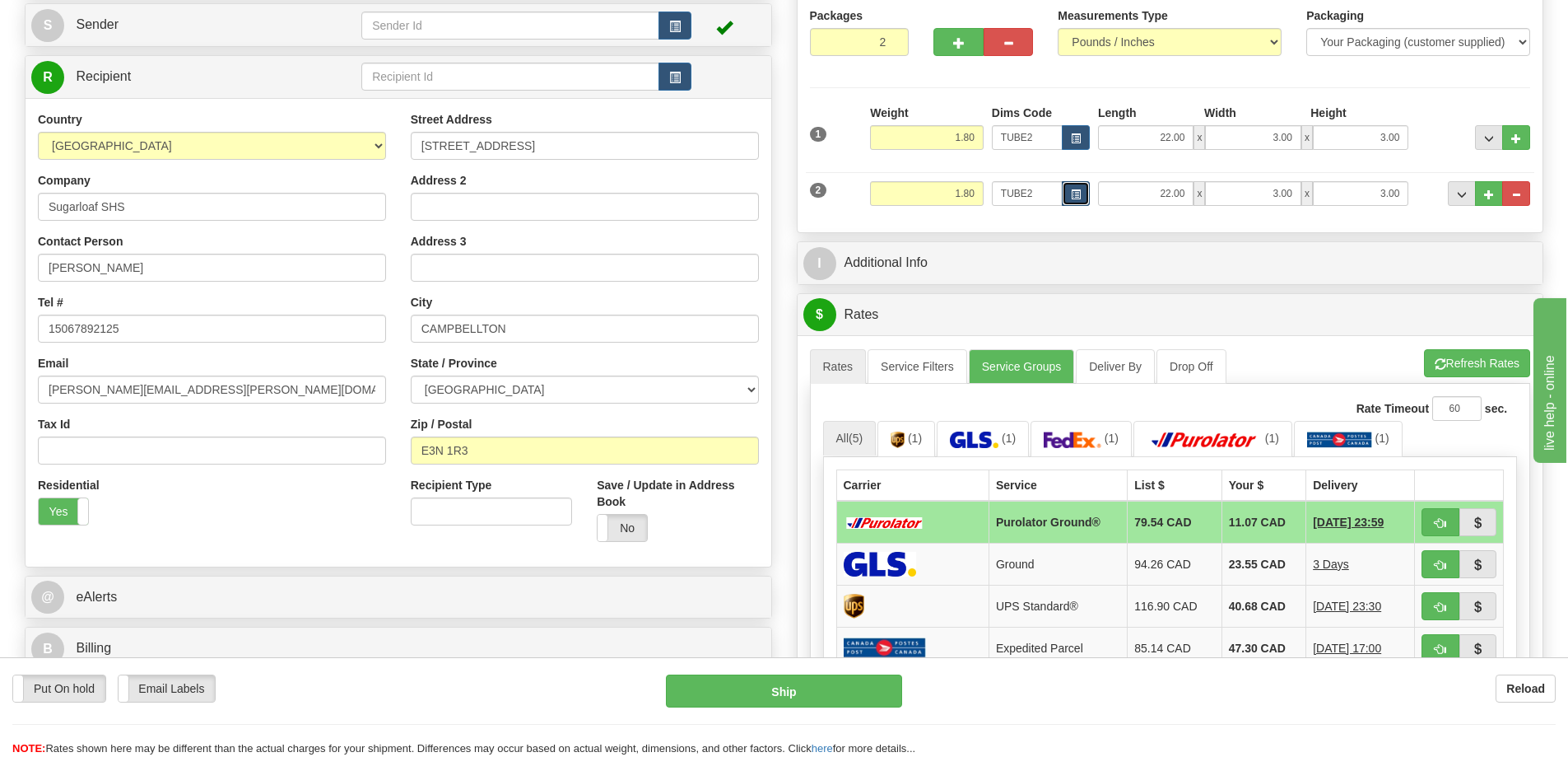
click at [1075, 193] on span "button" at bounding box center [1076, 194] width 10 height 9
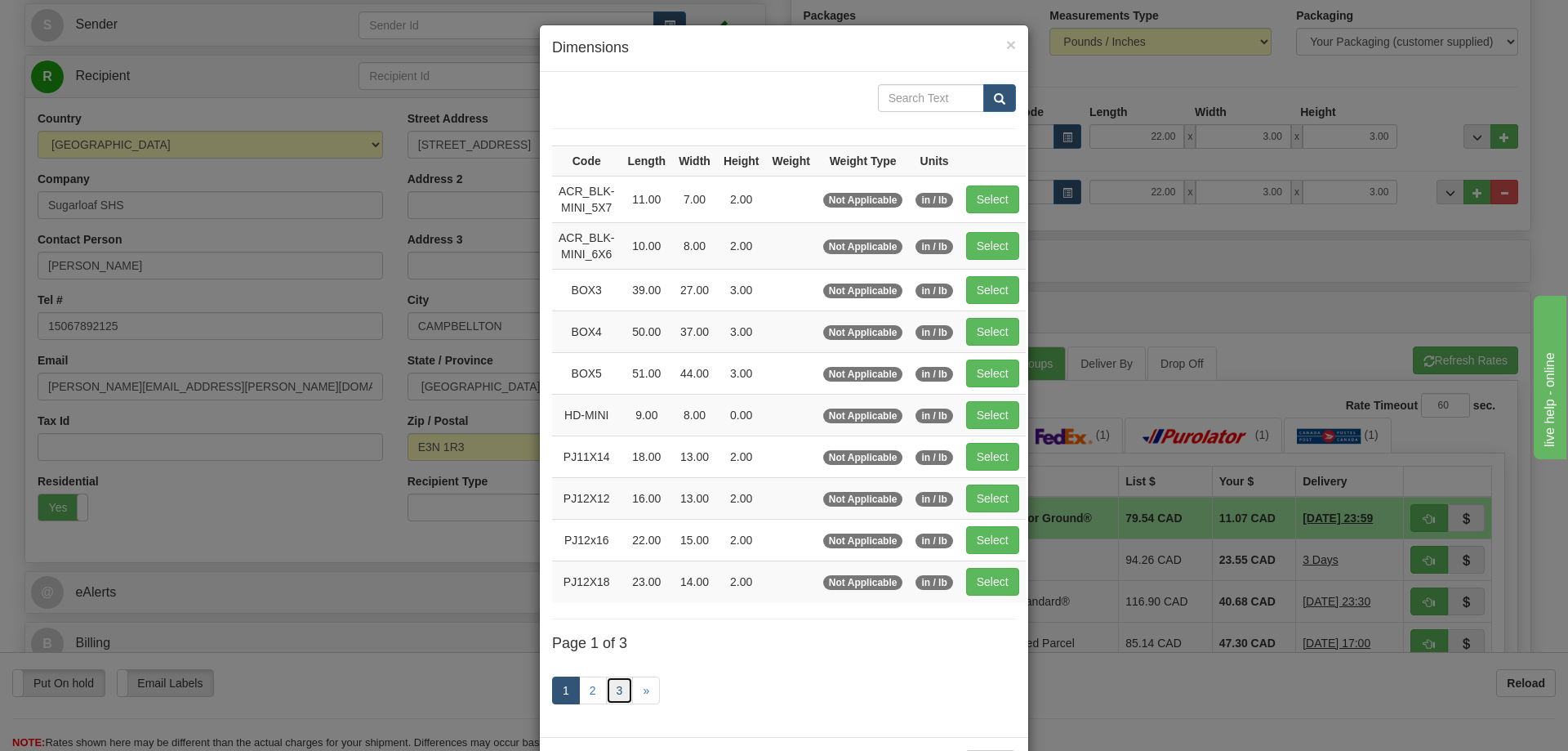
click at [612, 682] on link "3" at bounding box center [620, 691] width 28 height 28
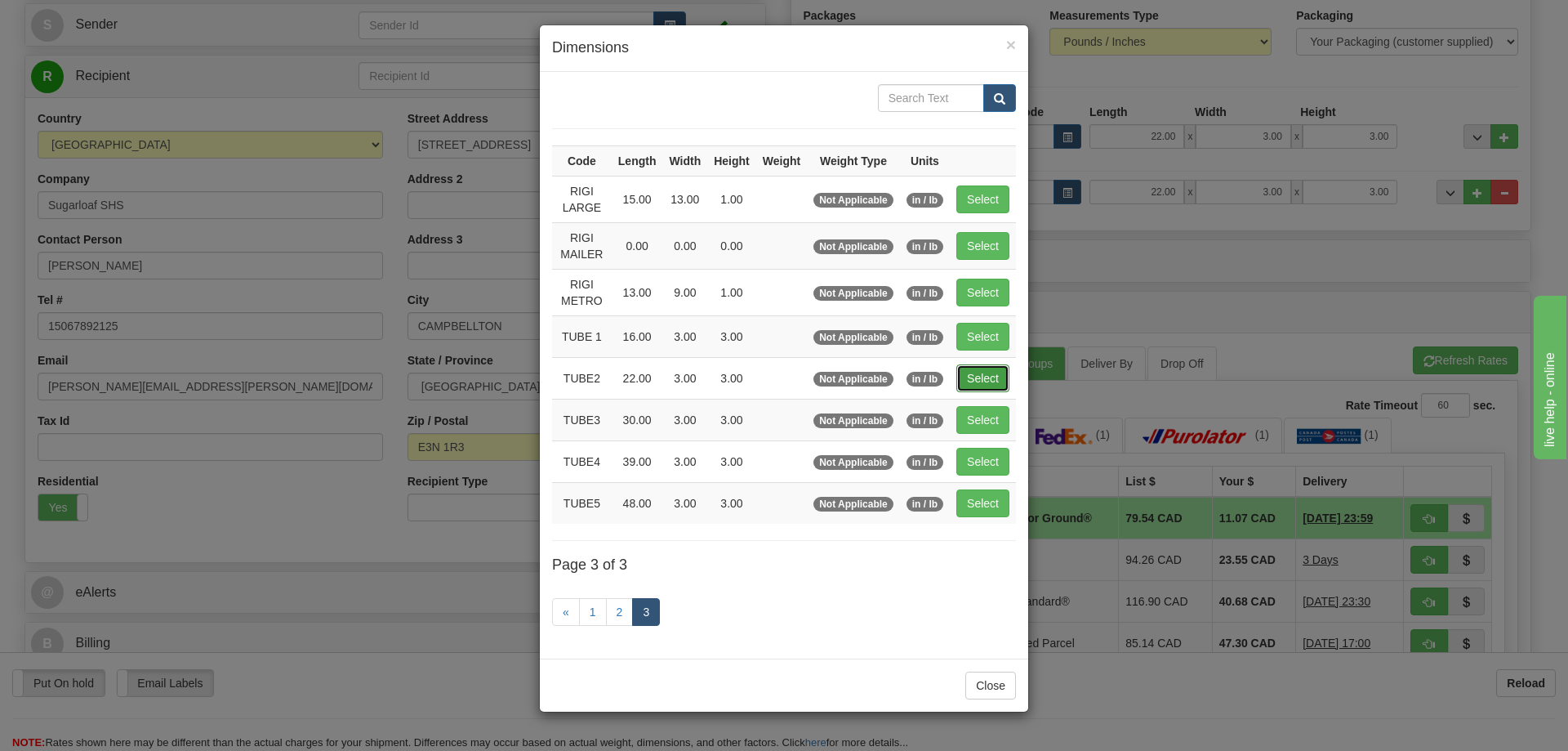
click at [990, 371] on button "Select" at bounding box center [983, 379] width 54 height 28
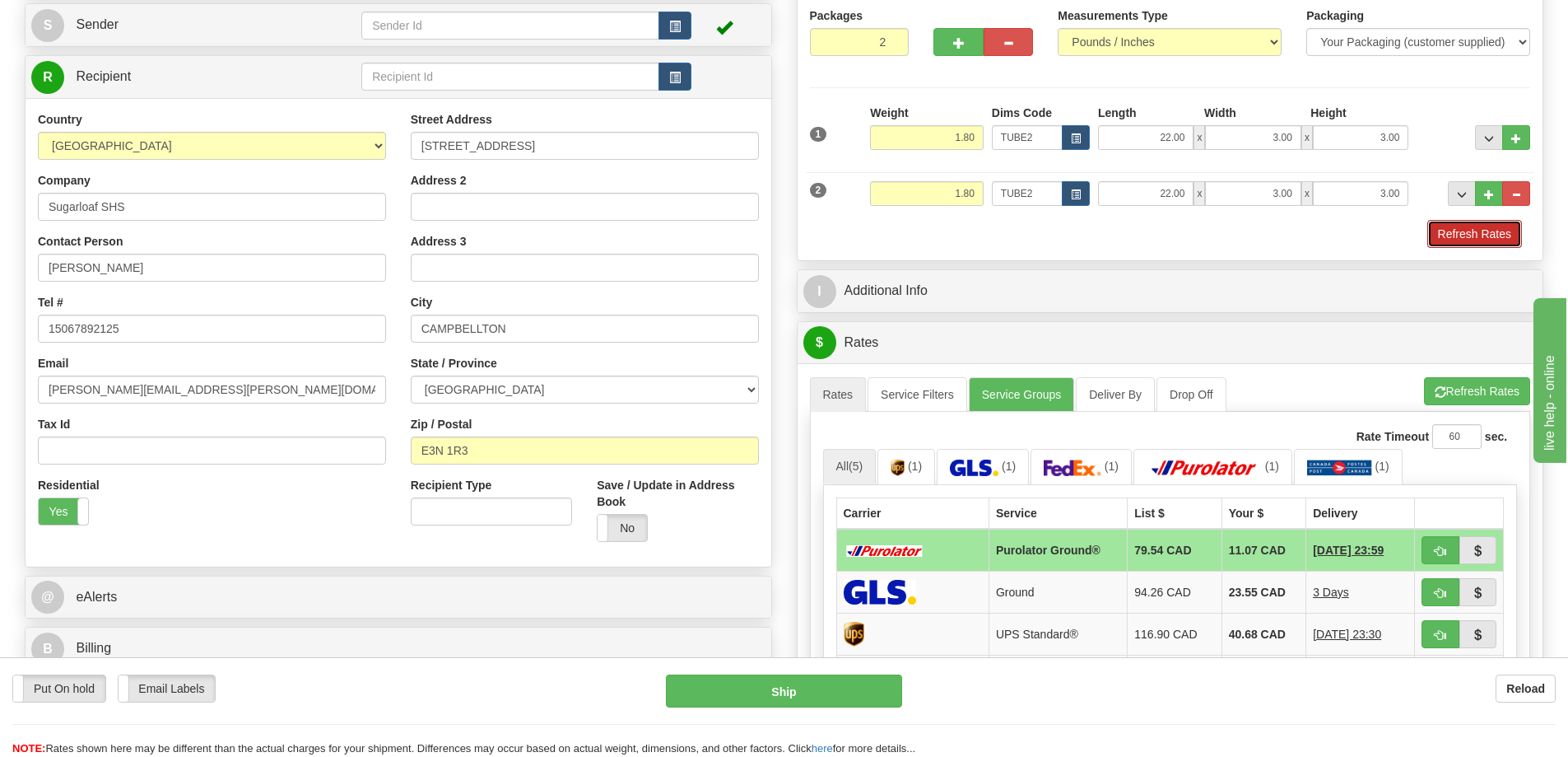
click at [1458, 234] on button "Refresh Rates" at bounding box center [1475, 234] width 95 height 28
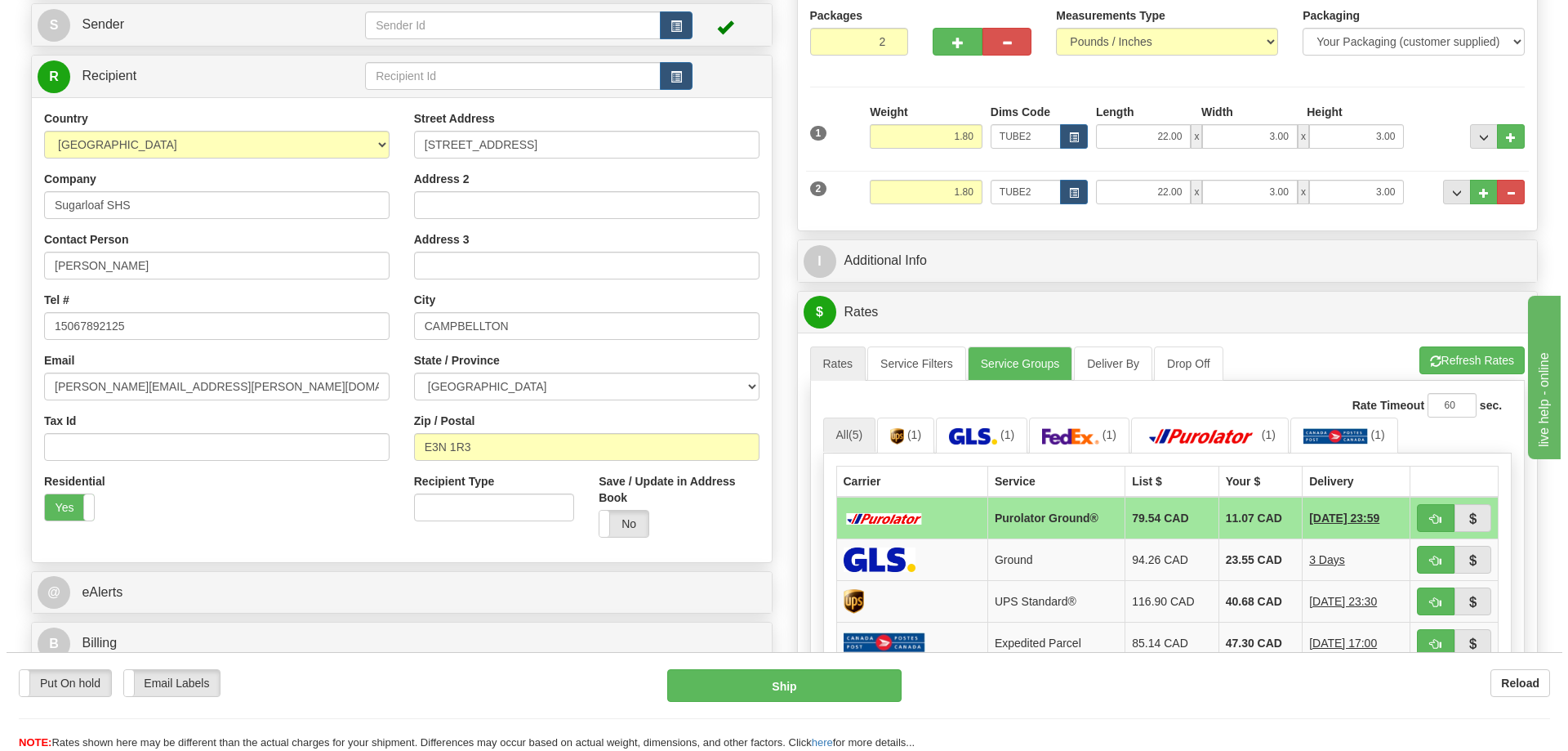
scroll to position [327, 0]
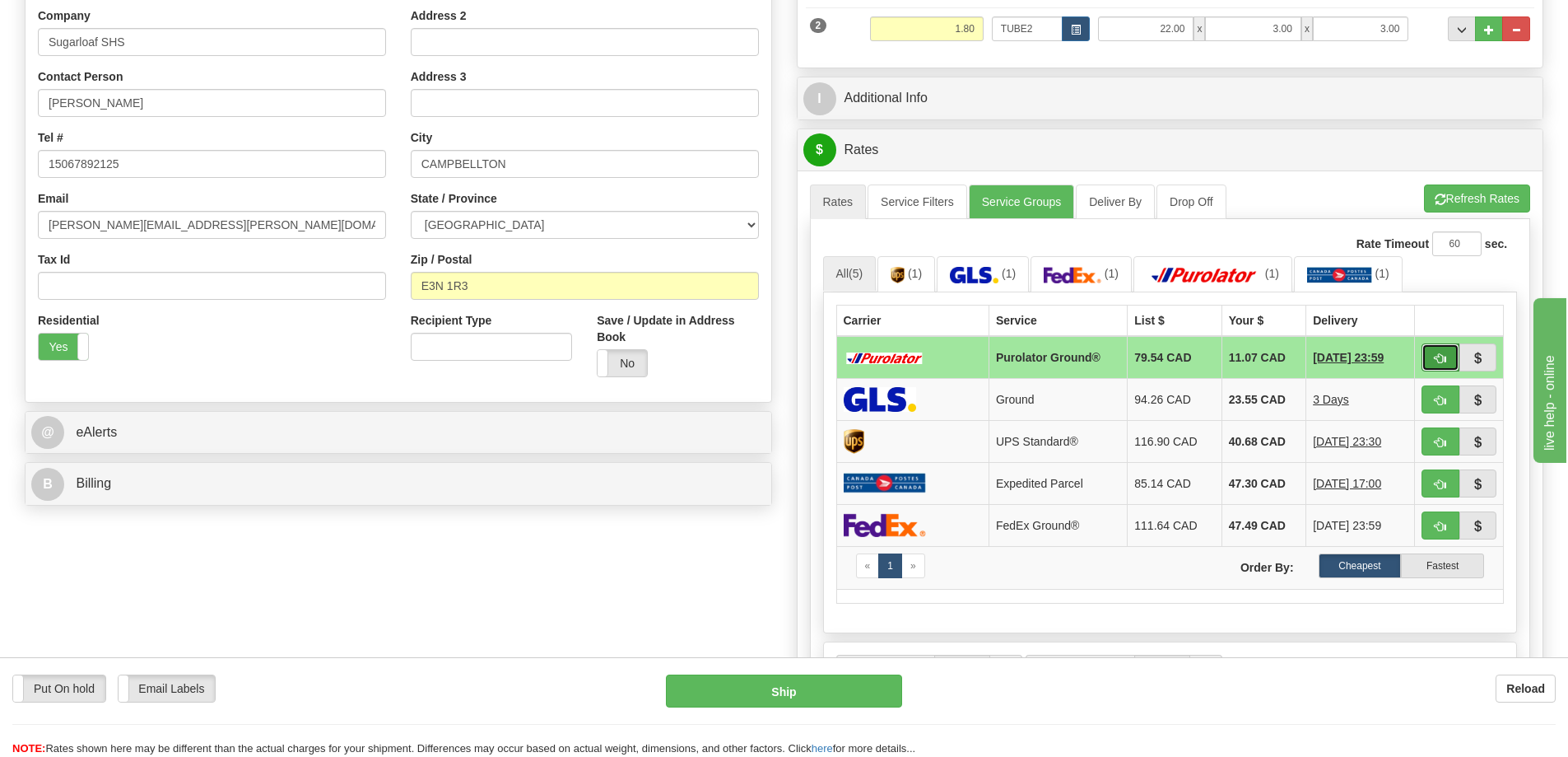
click at [1444, 353] on button "button" at bounding box center [1441, 358] width 38 height 28
type input "260"
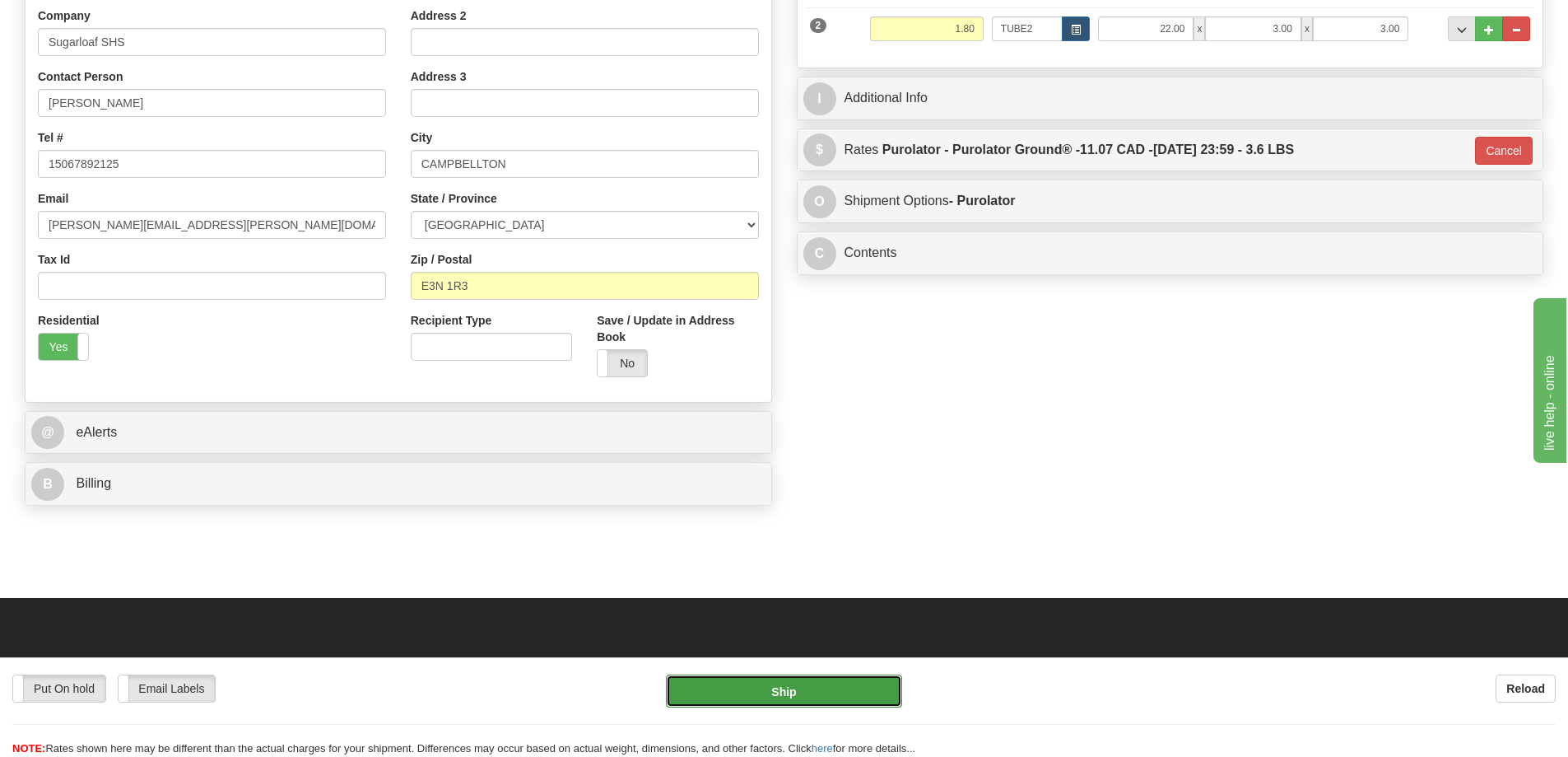
click at [840, 680] on button "Ship" at bounding box center [784, 691] width 236 height 33
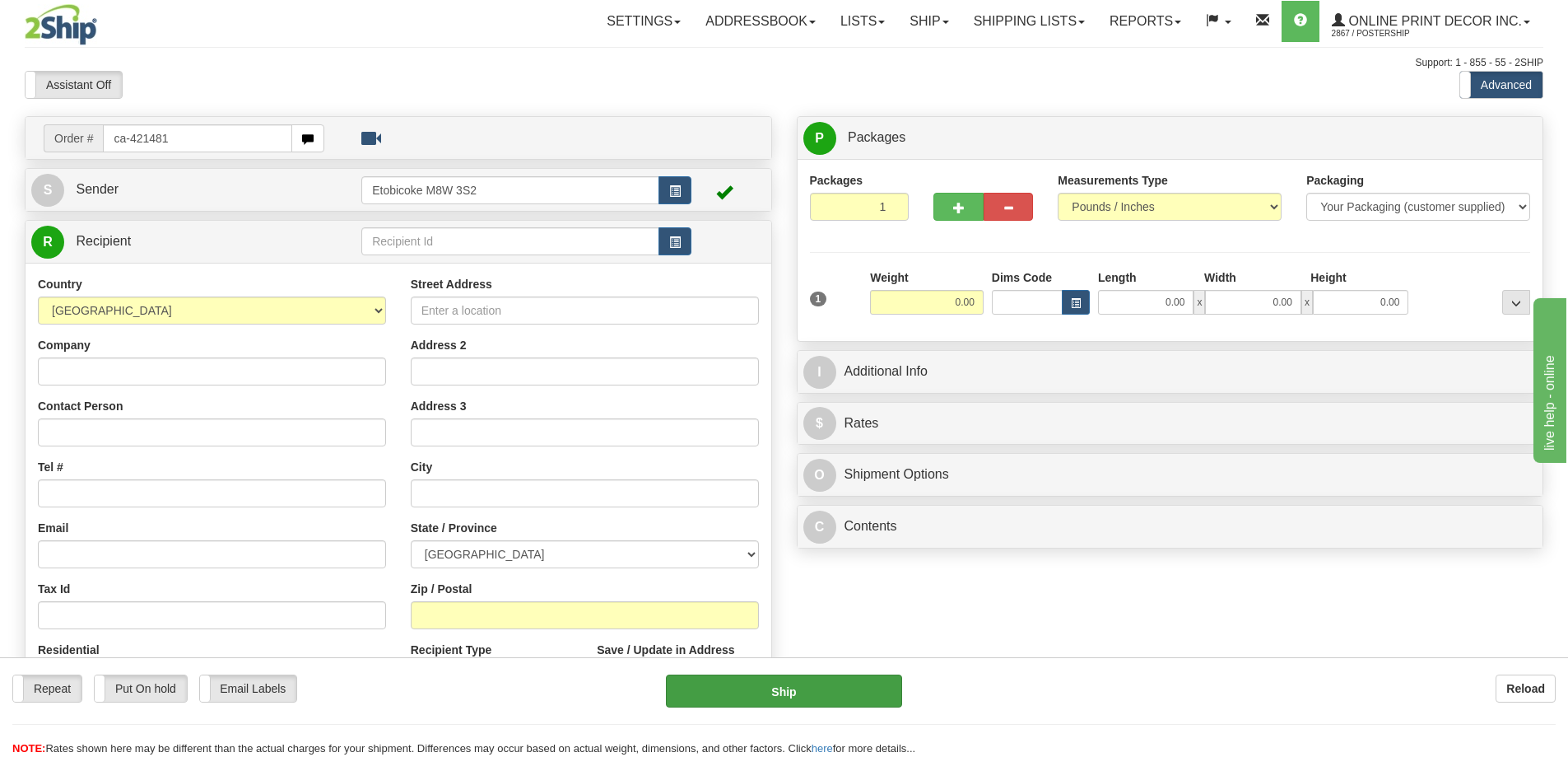
type input "ca-421481"
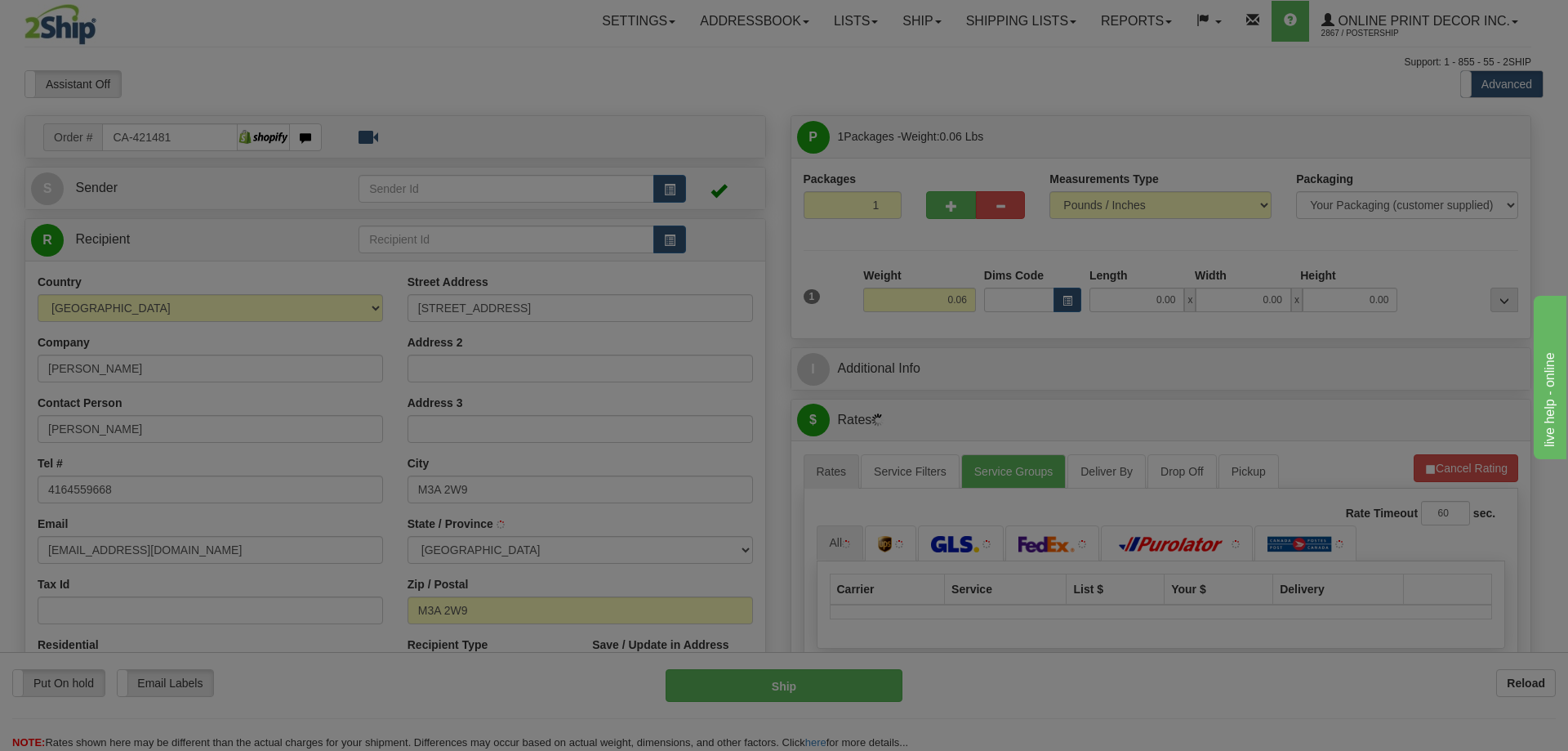
type input "[GEOGRAPHIC_DATA]"
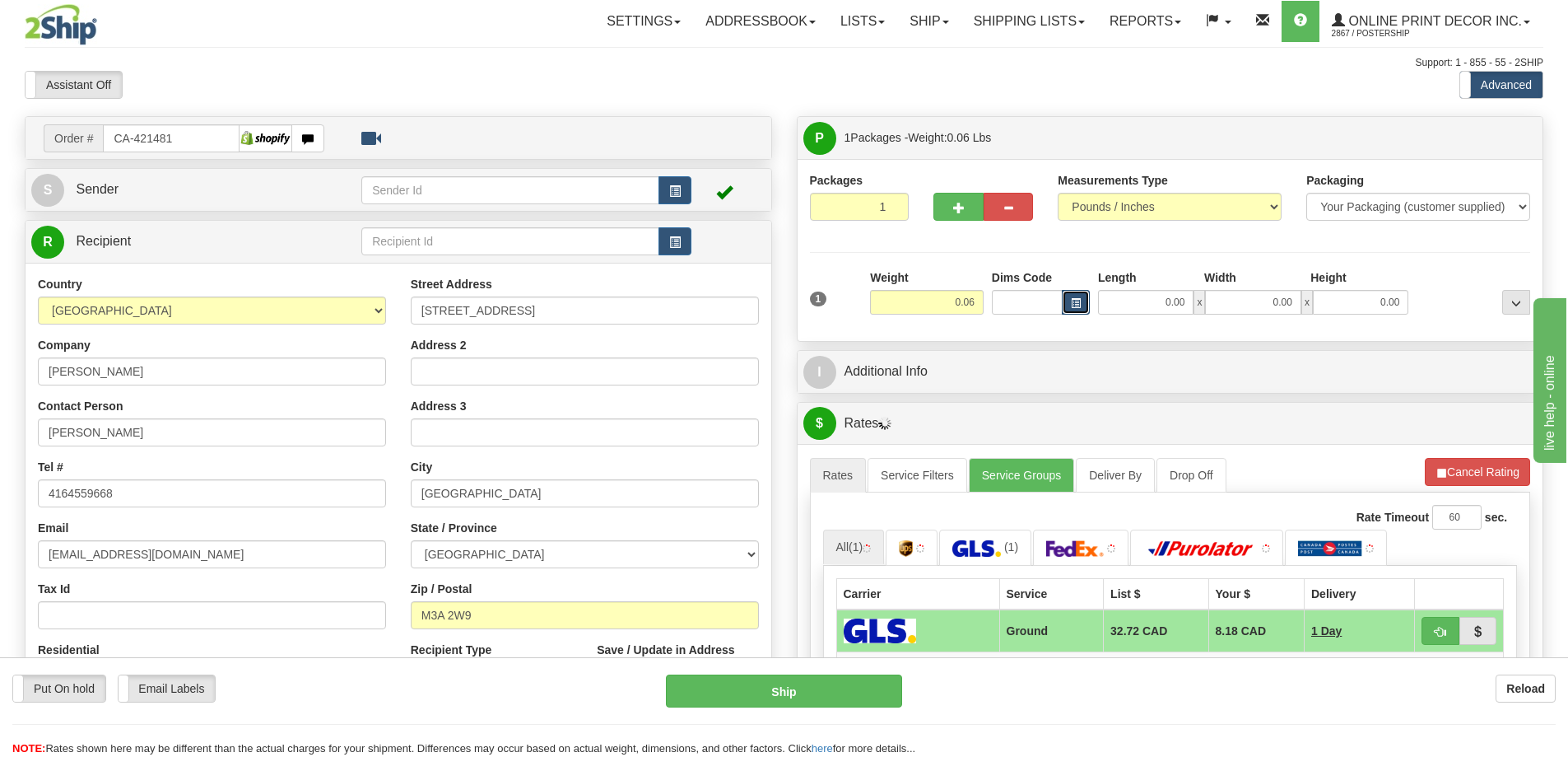
click at [1068, 303] on button "button" at bounding box center [1076, 302] width 28 height 25
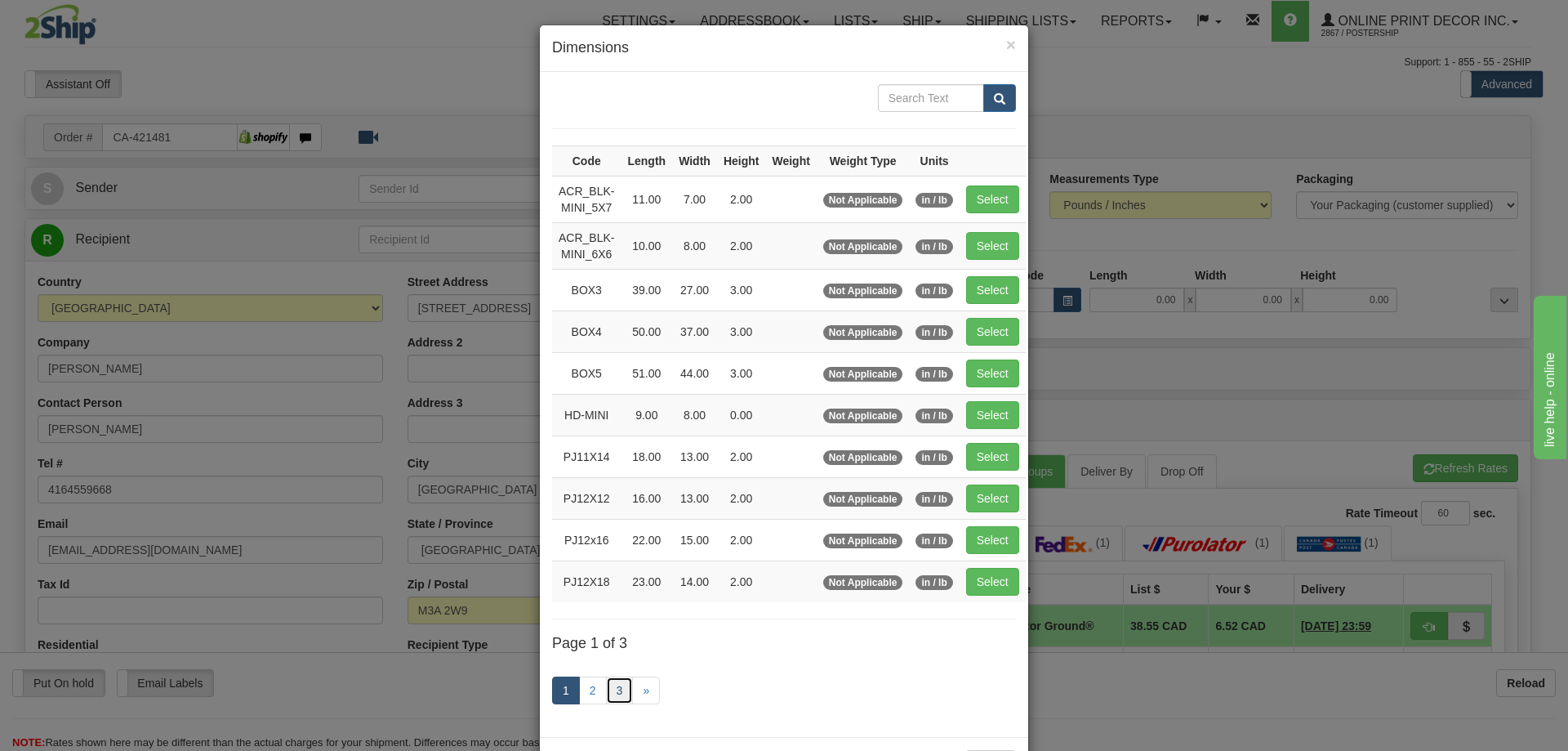
click at [614, 692] on link "3" at bounding box center [620, 691] width 28 height 28
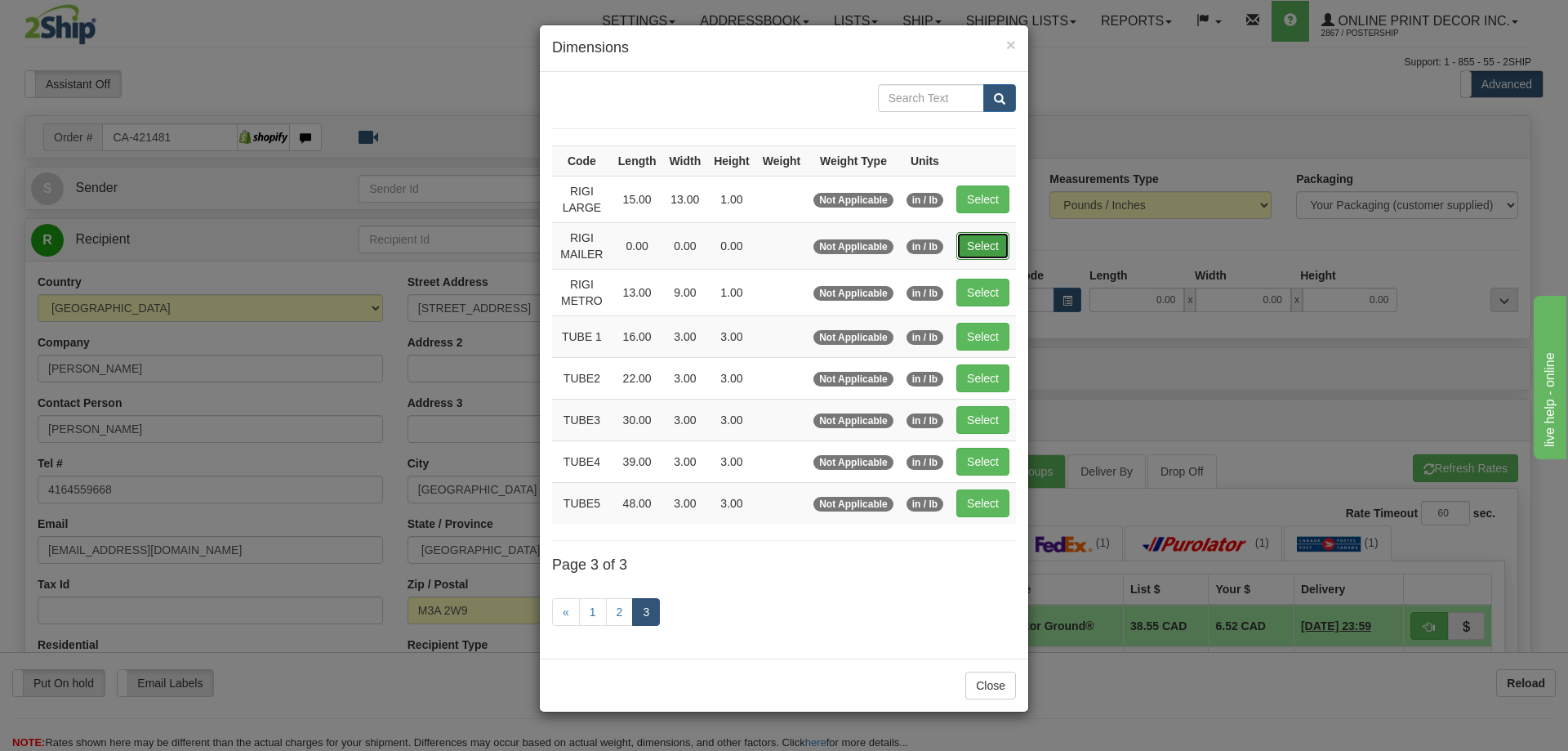
click at [977, 244] on button "Select" at bounding box center [983, 246] width 54 height 28
type input "RIGI MAILER"
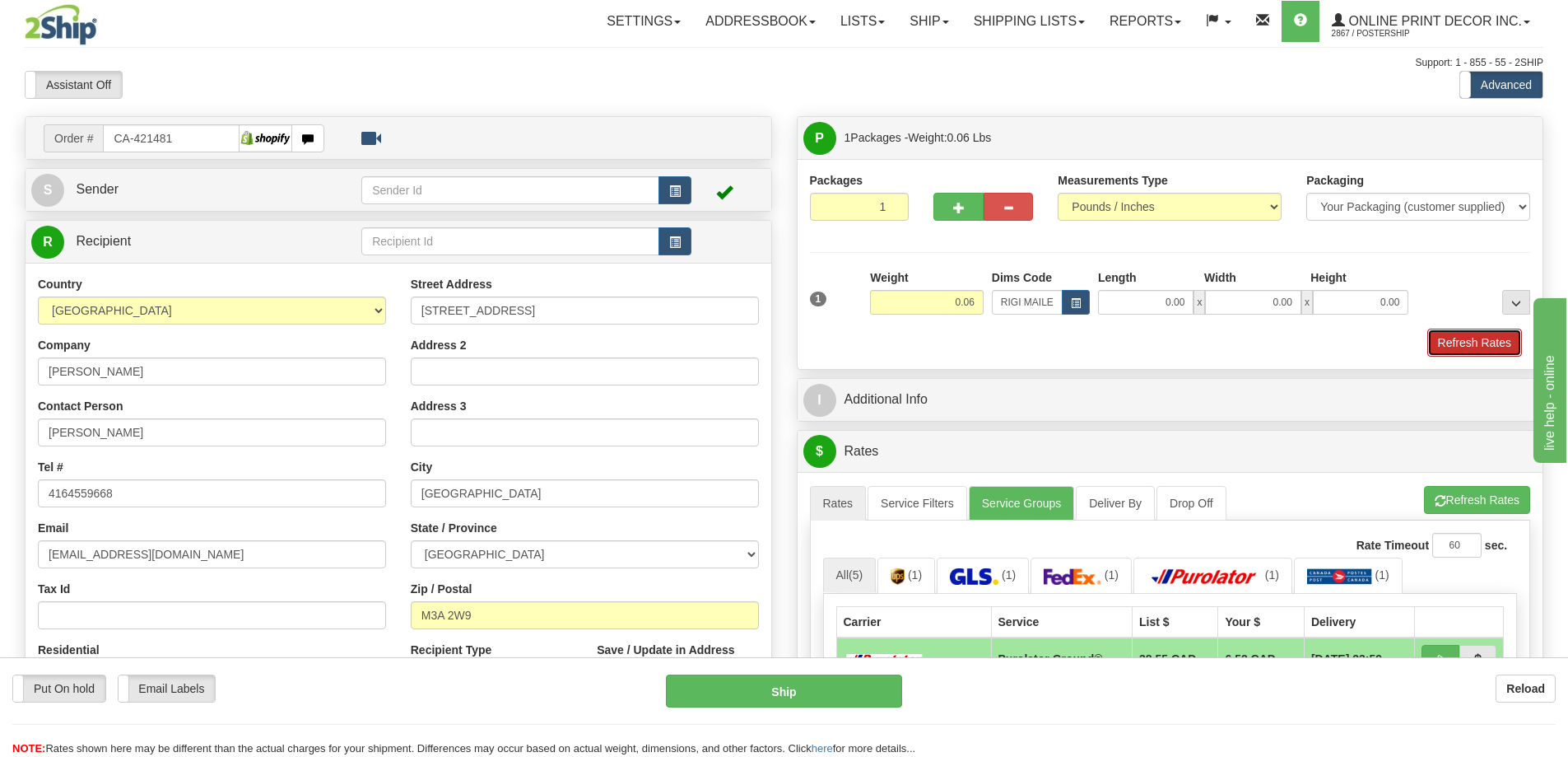
click at [1466, 330] on button "Refresh Rates" at bounding box center [1475, 343] width 95 height 28
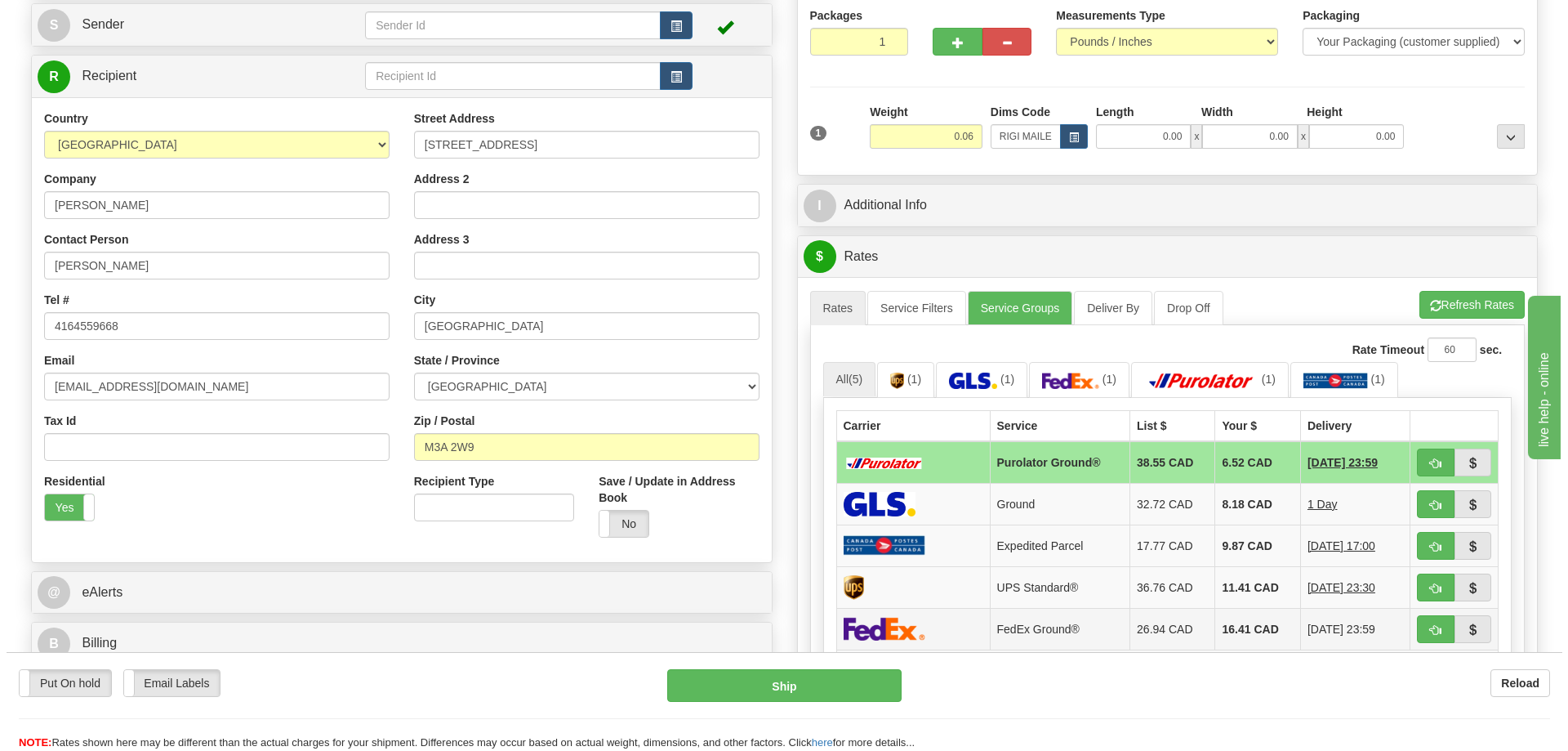
scroll to position [245, 0]
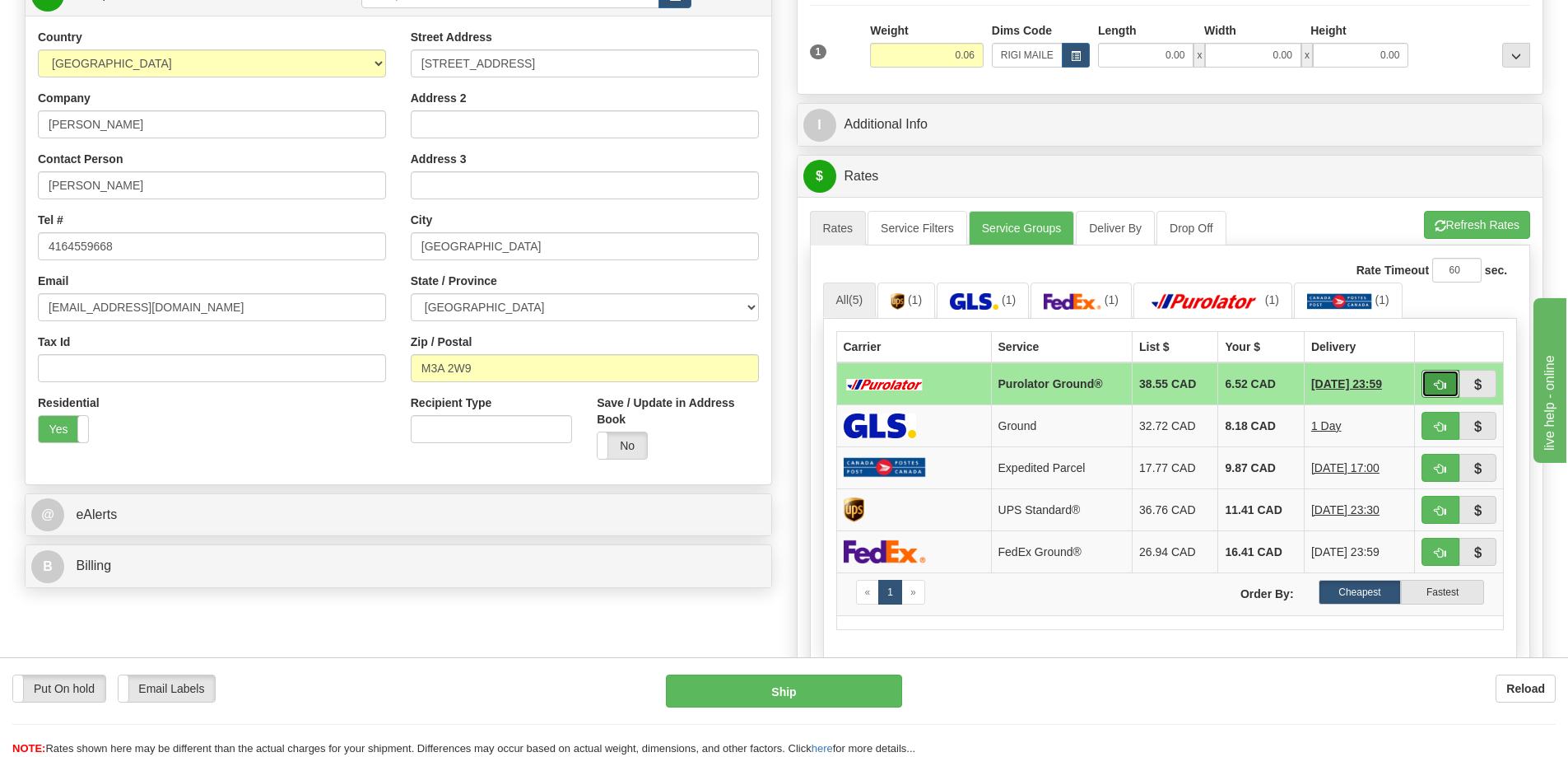
click at [1445, 374] on button "button" at bounding box center [1441, 384] width 38 height 28
type input "260"
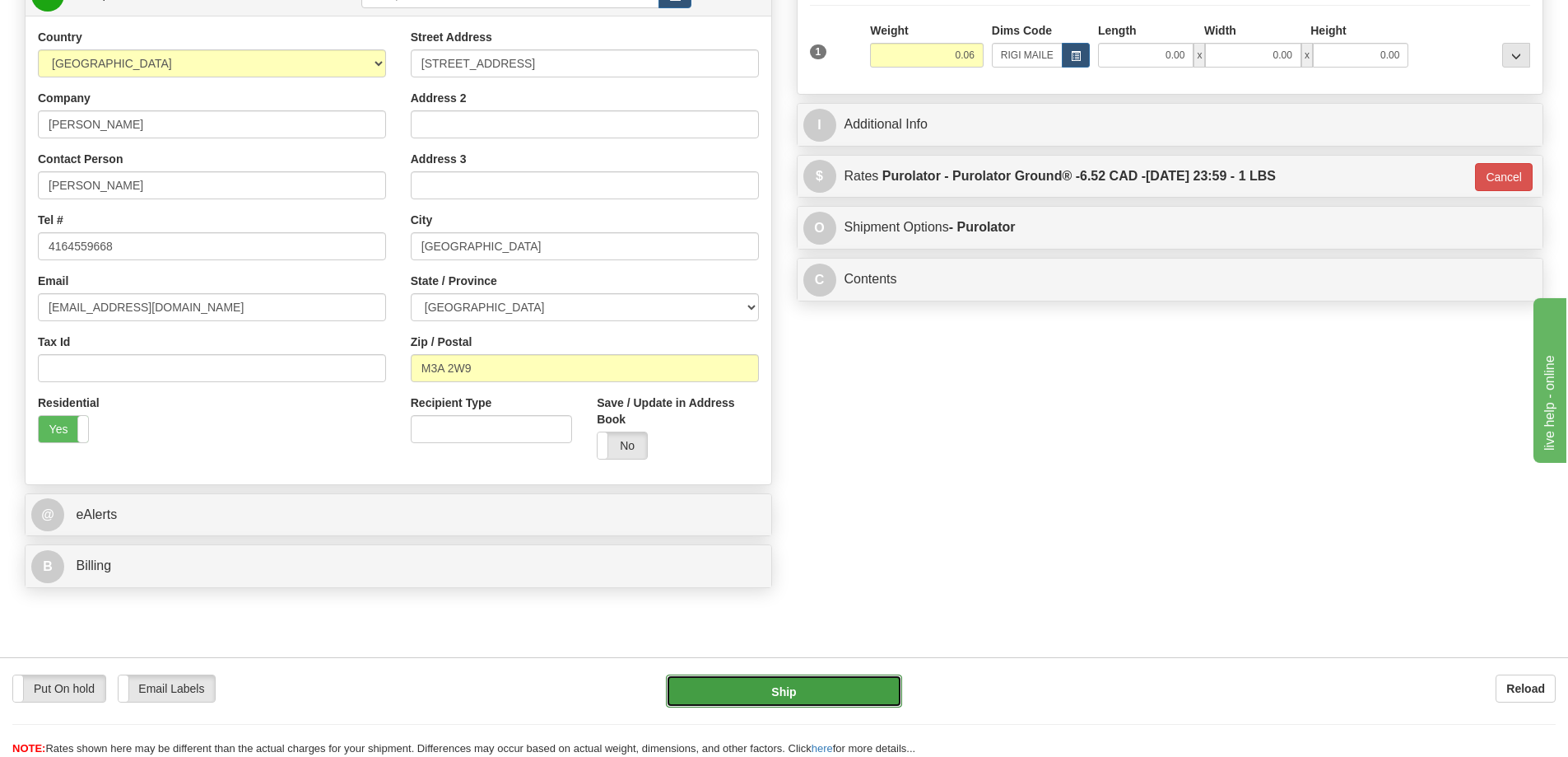
click at [752, 688] on button "Ship" at bounding box center [784, 691] width 236 height 33
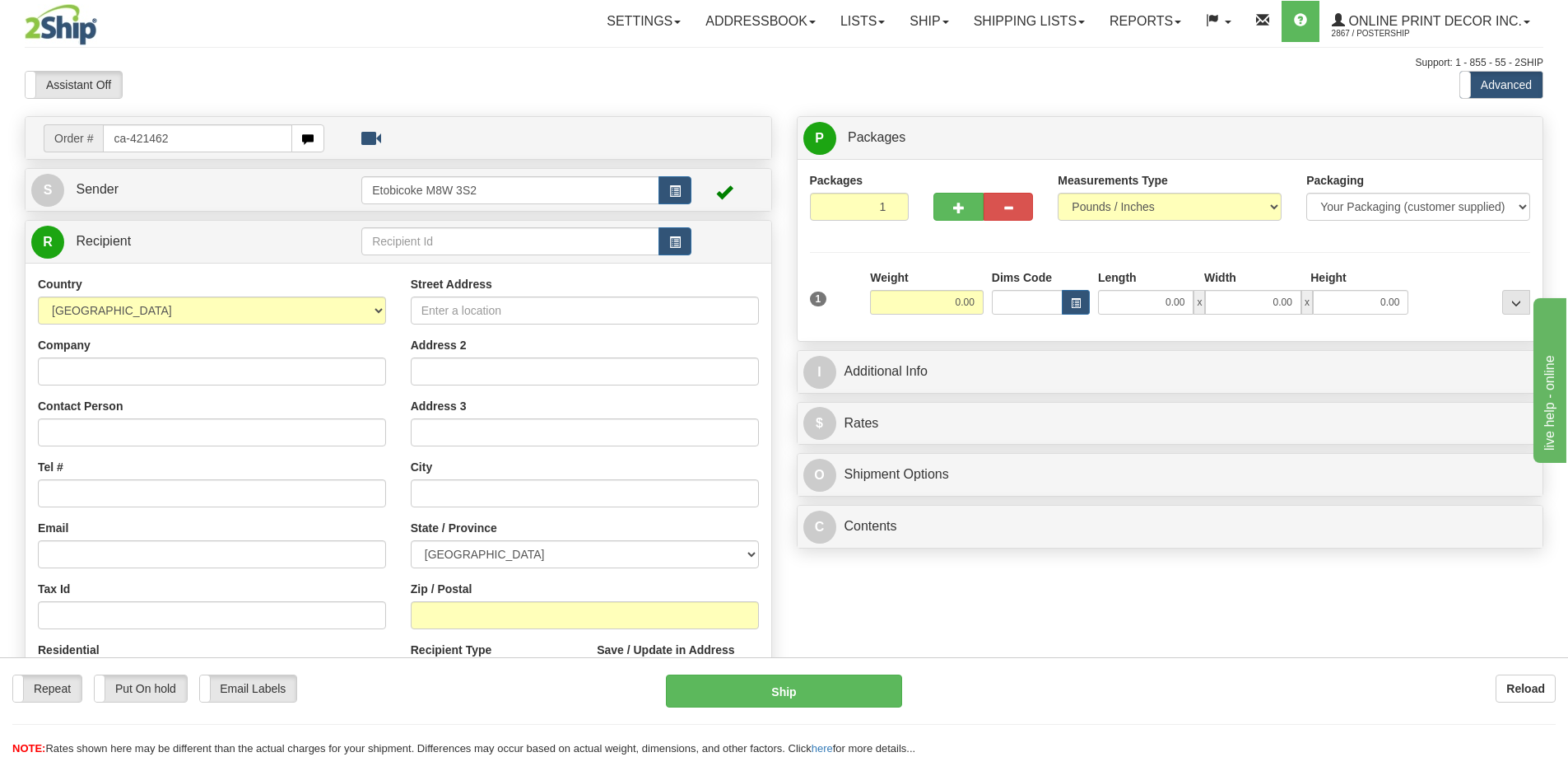
type input "ca-421462"
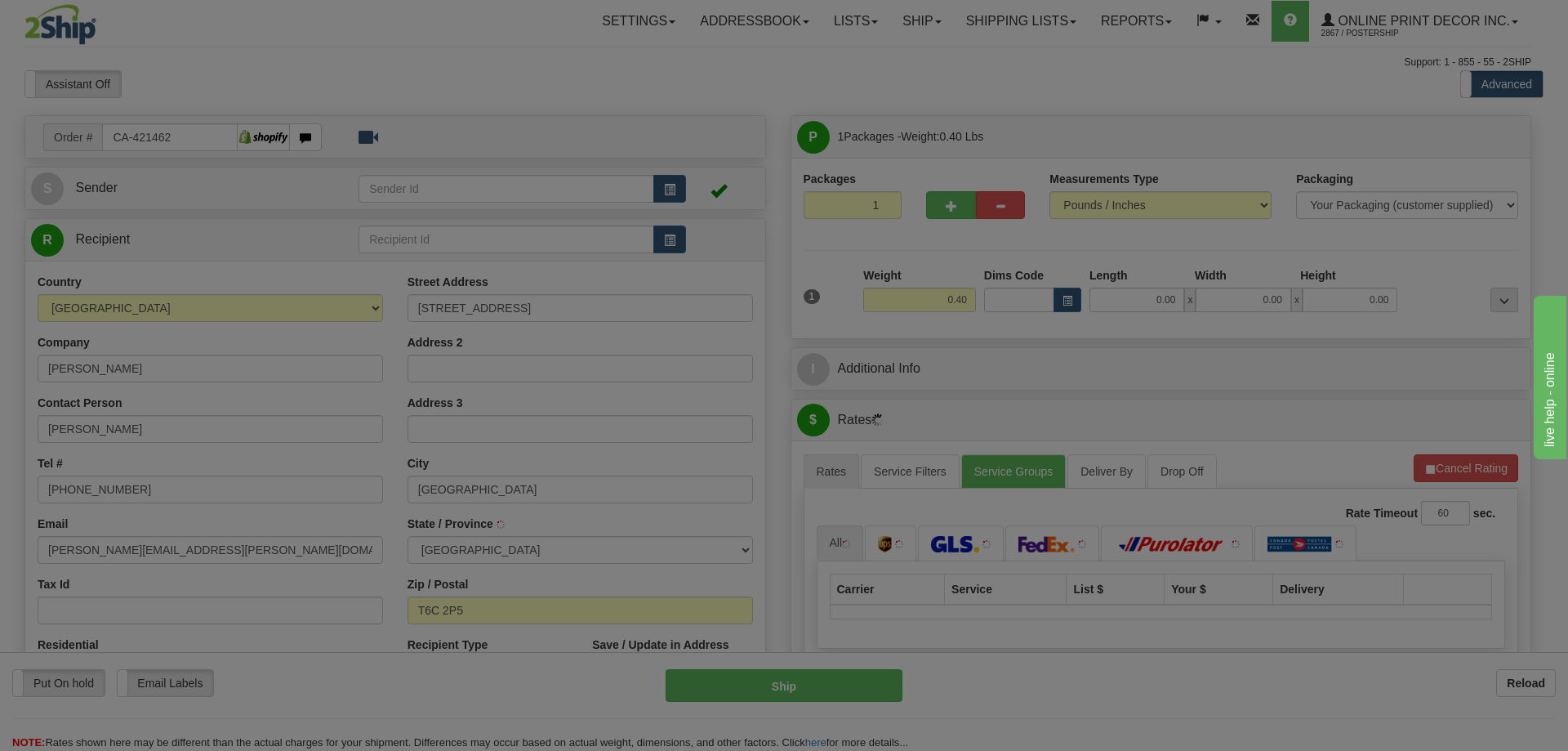
type input "[GEOGRAPHIC_DATA]"
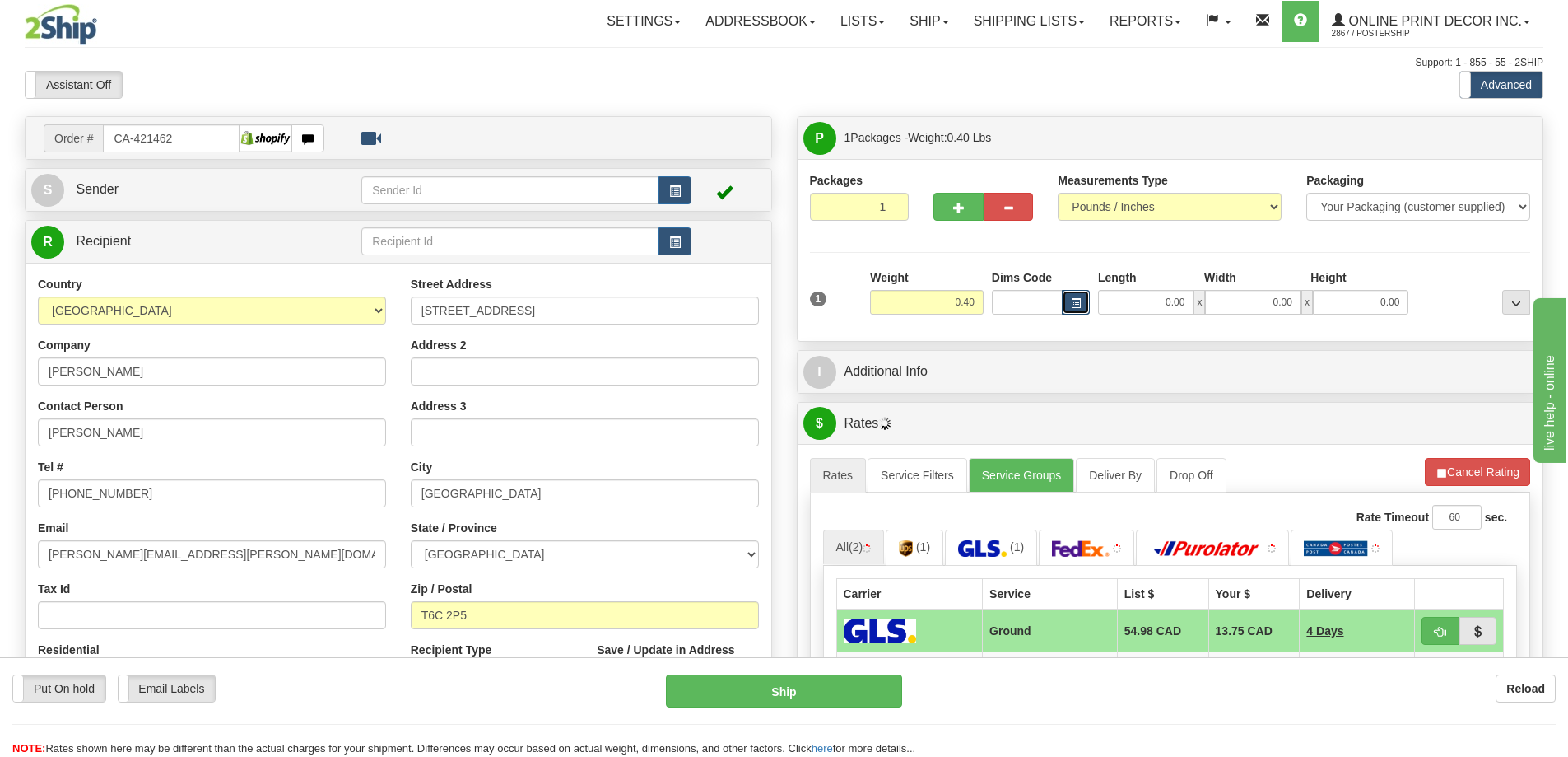
click at [1079, 306] on span "button" at bounding box center [1076, 303] width 10 height 9
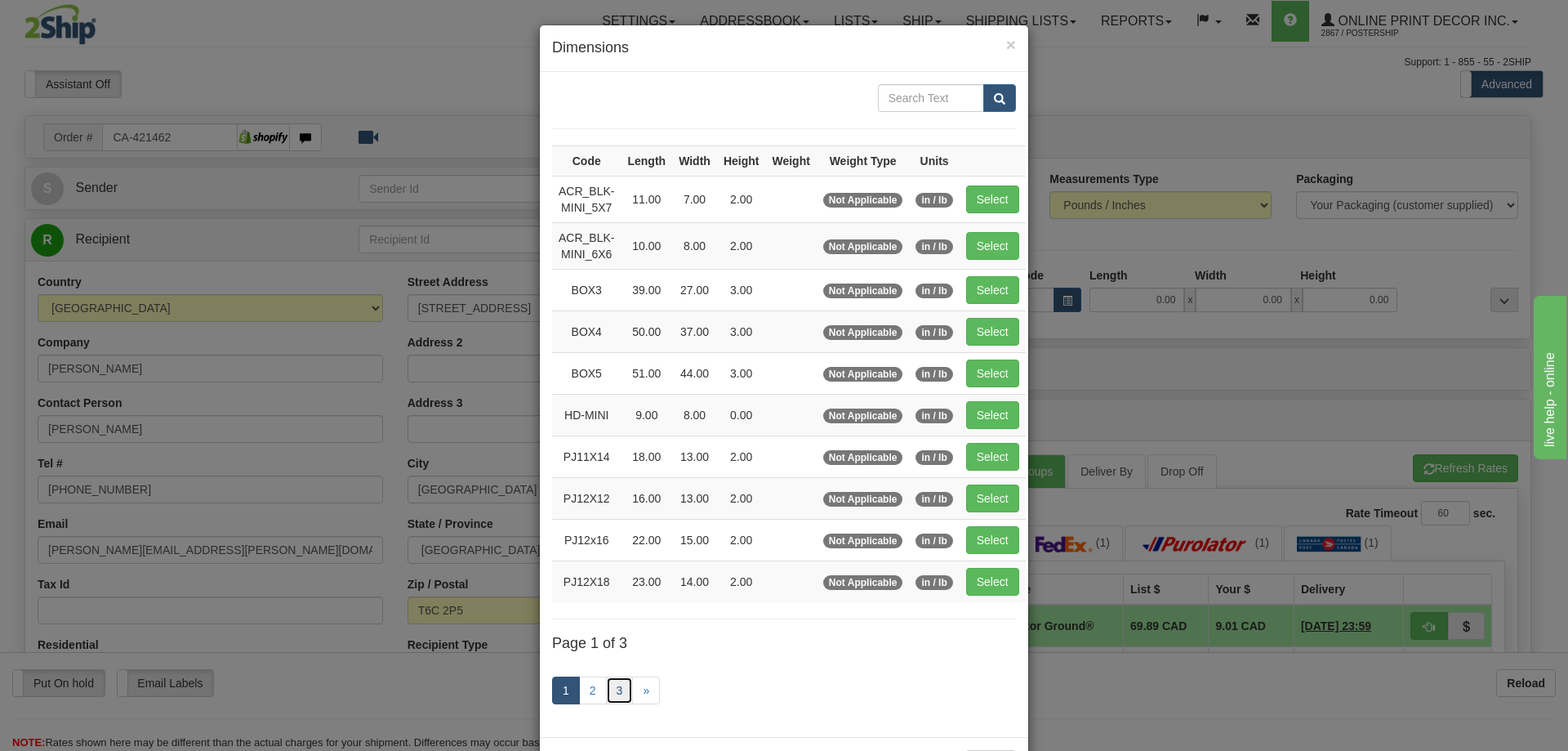
click at [615, 688] on link "3" at bounding box center [620, 691] width 28 height 28
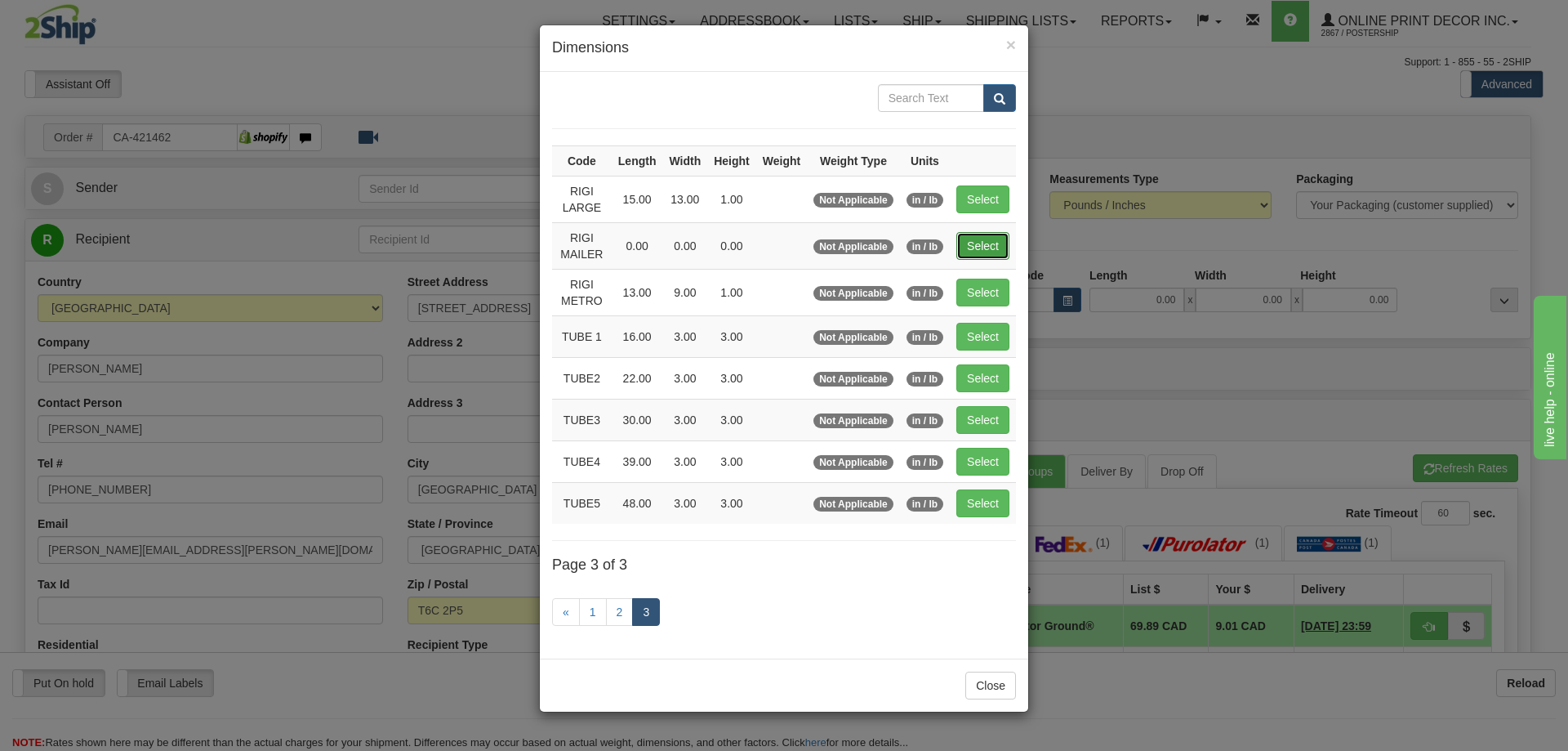
click at [995, 240] on button "Select" at bounding box center [983, 246] width 54 height 28
type input "RIGI MAILER"
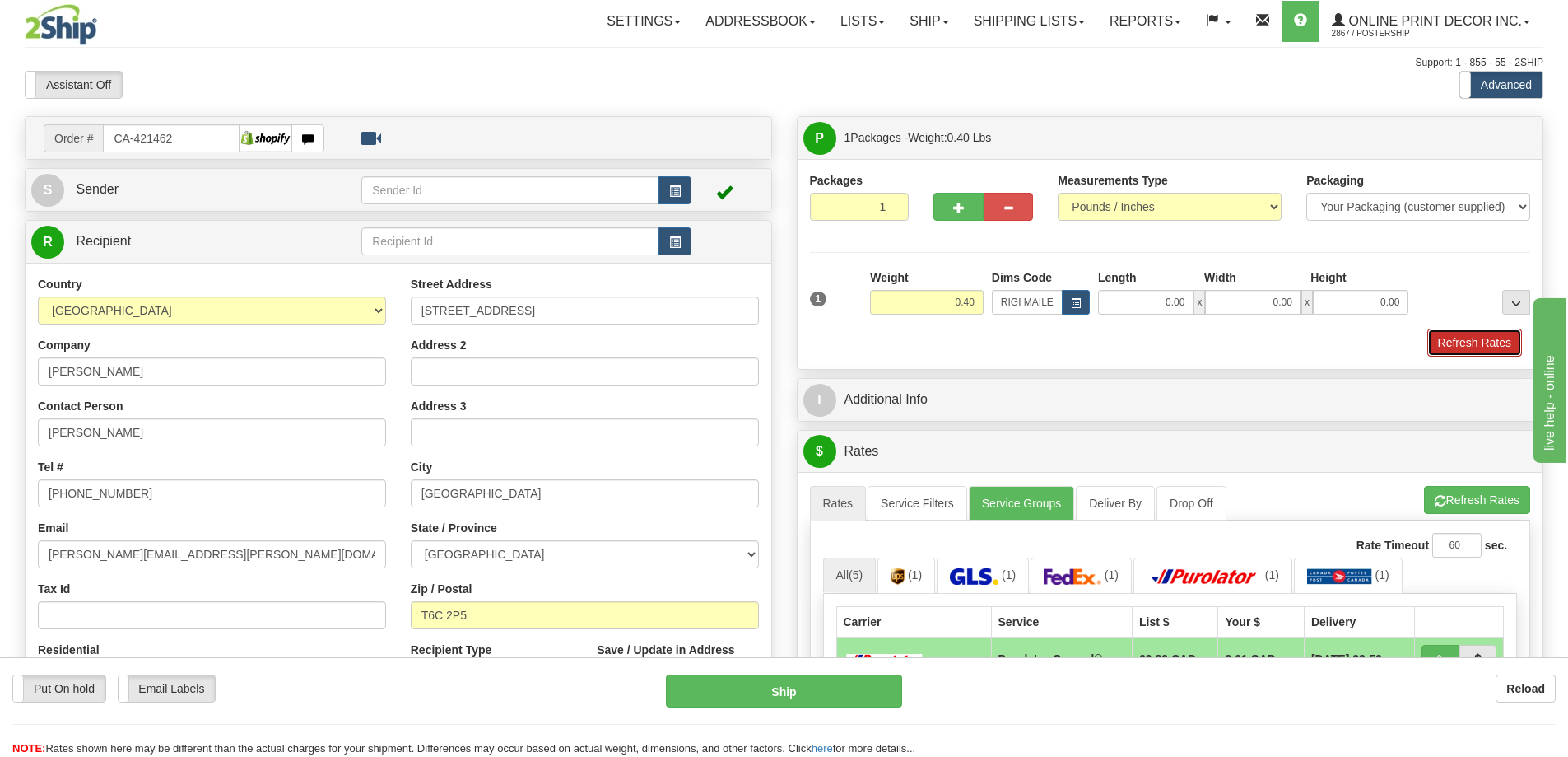
click at [1463, 339] on button "Refresh Rates" at bounding box center [1475, 343] width 95 height 28
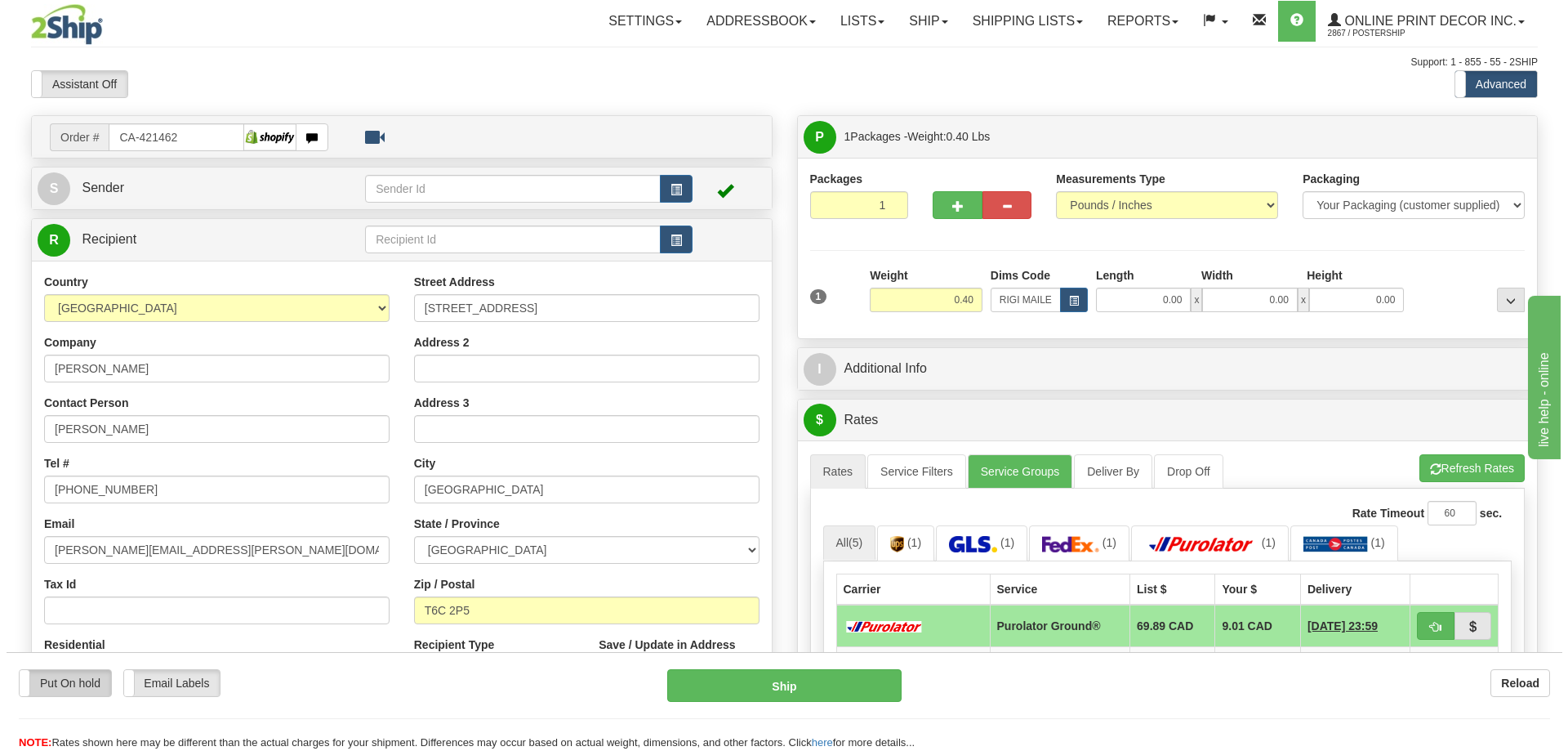
scroll to position [245, 0]
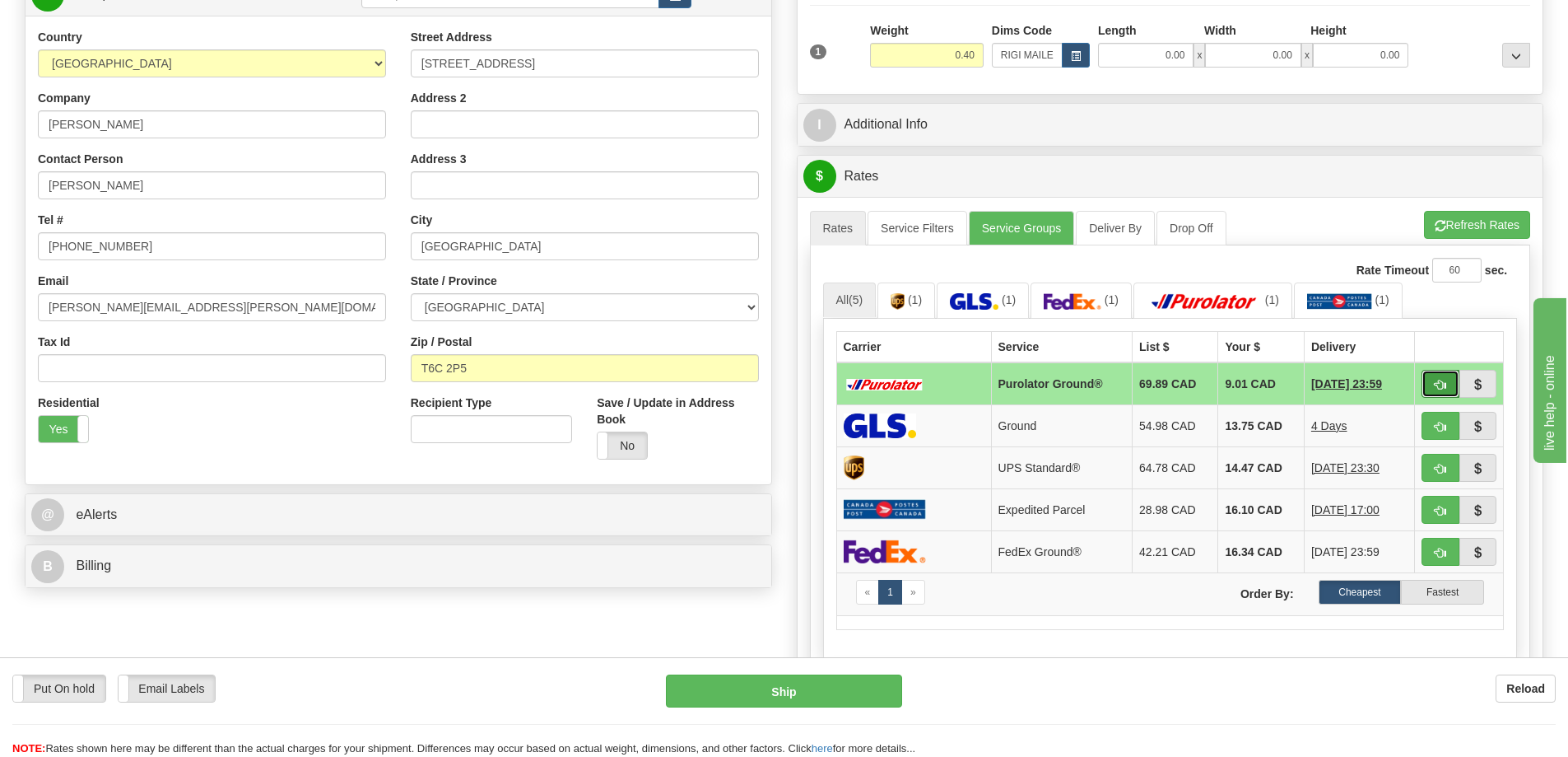
click at [1439, 385] on span "button" at bounding box center [1441, 384] width 12 height 11
type input "260"
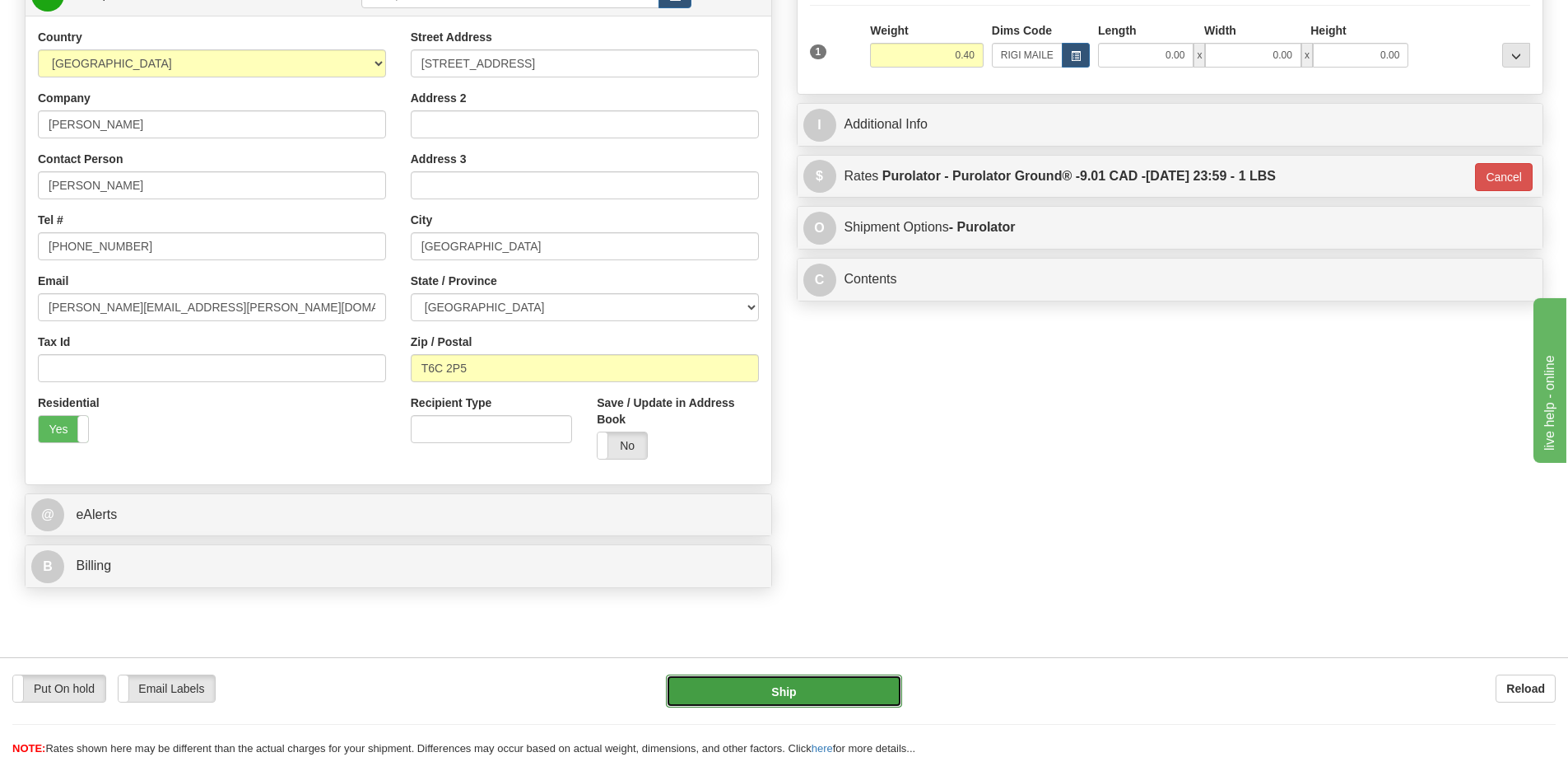
click at [722, 692] on button "Ship" at bounding box center [784, 691] width 236 height 33
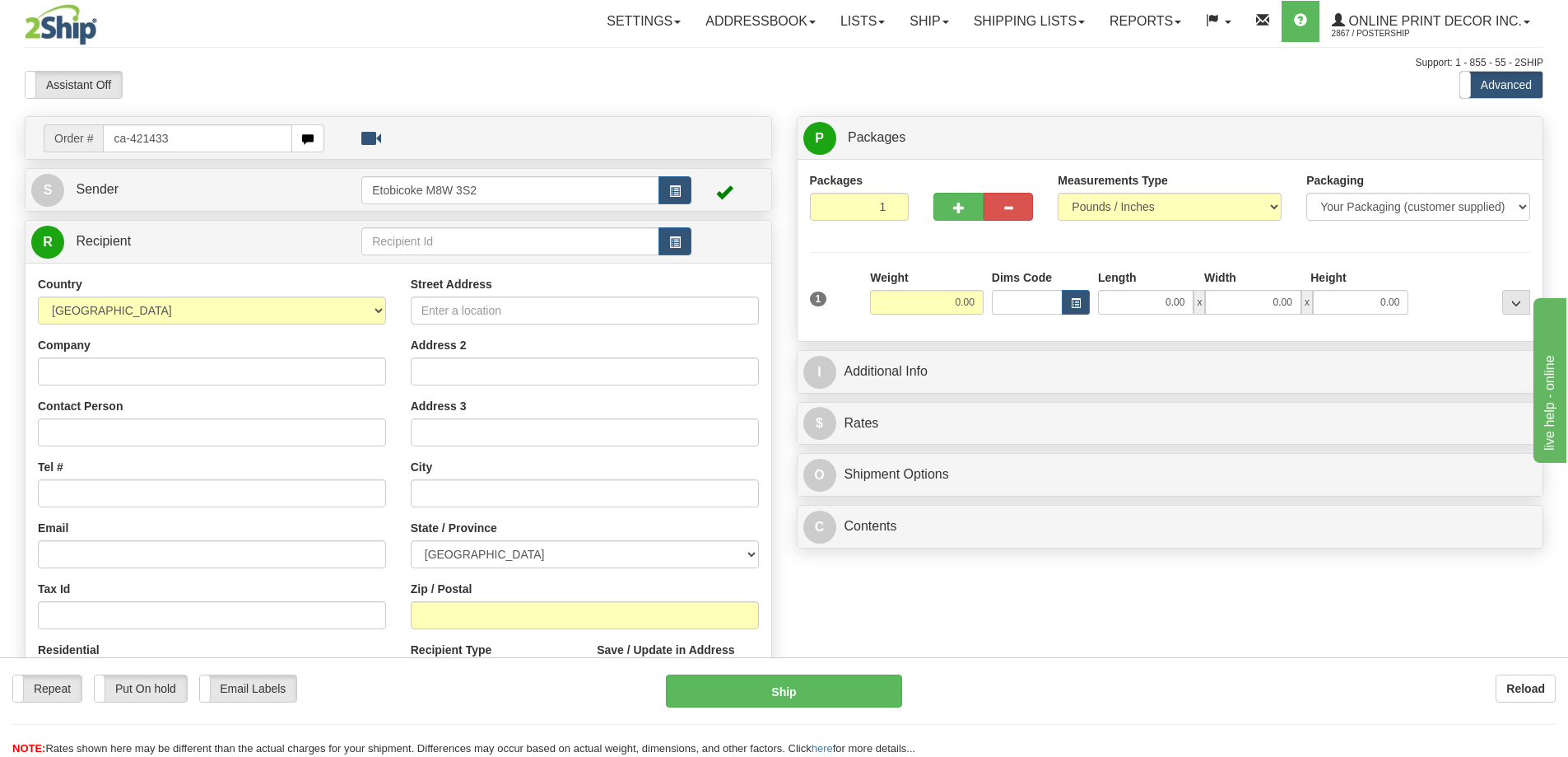
type input "ca-421433"
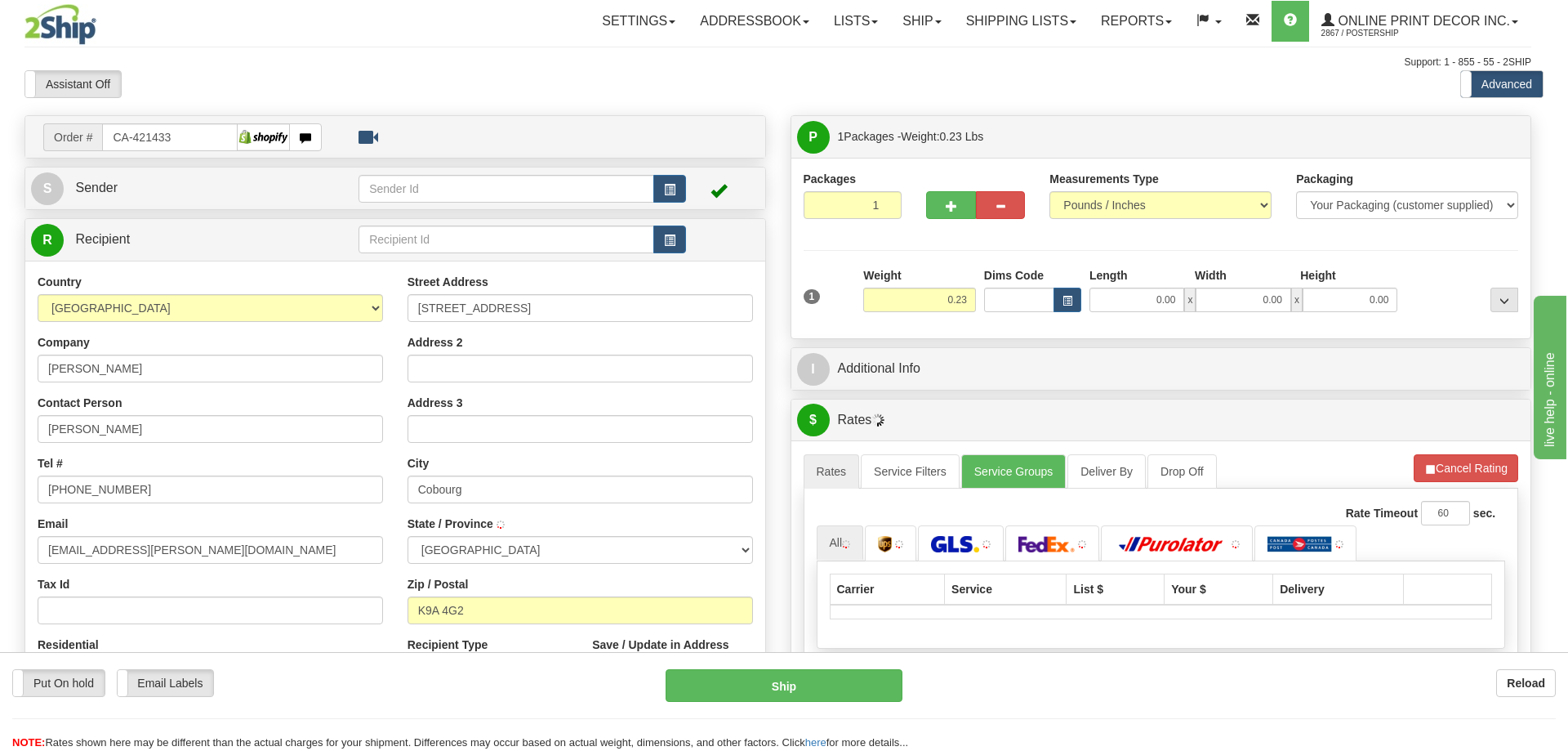
type input "COBOURG"
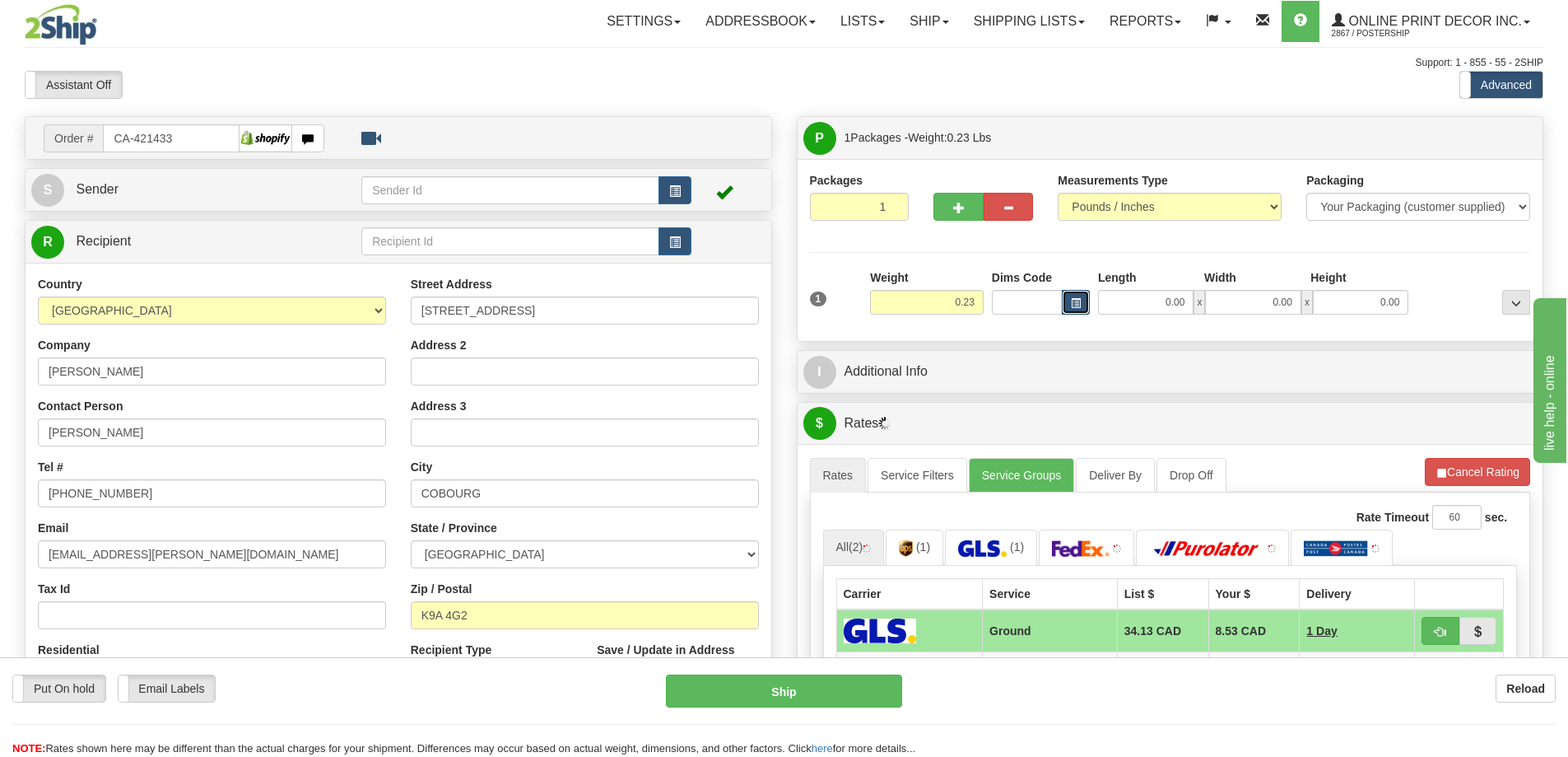
click at [1082, 305] on button "button" at bounding box center [1076, 302] width 28 height 25
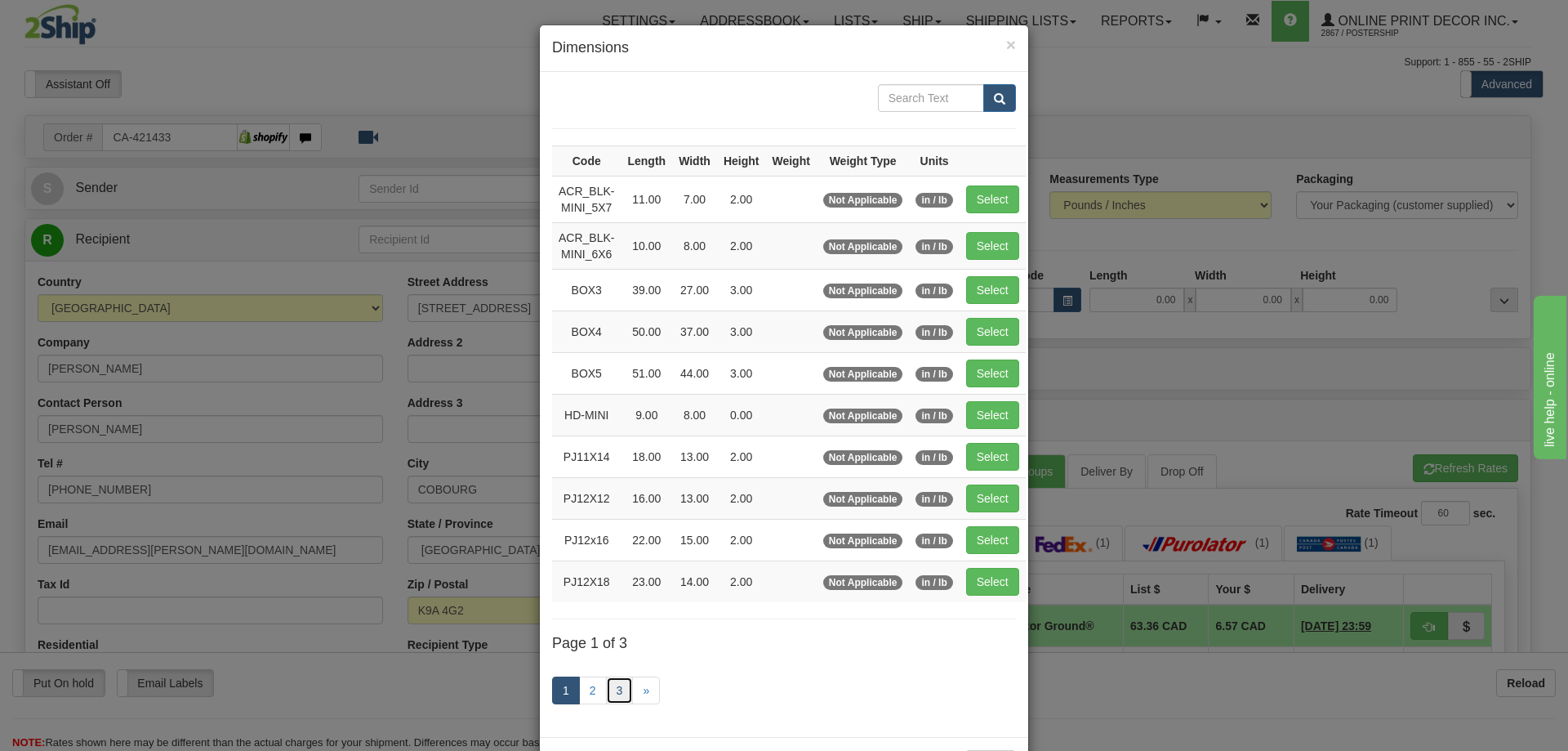
click at [609, 684] on link "3" at bounding box center [620, 691] width 28 height 28
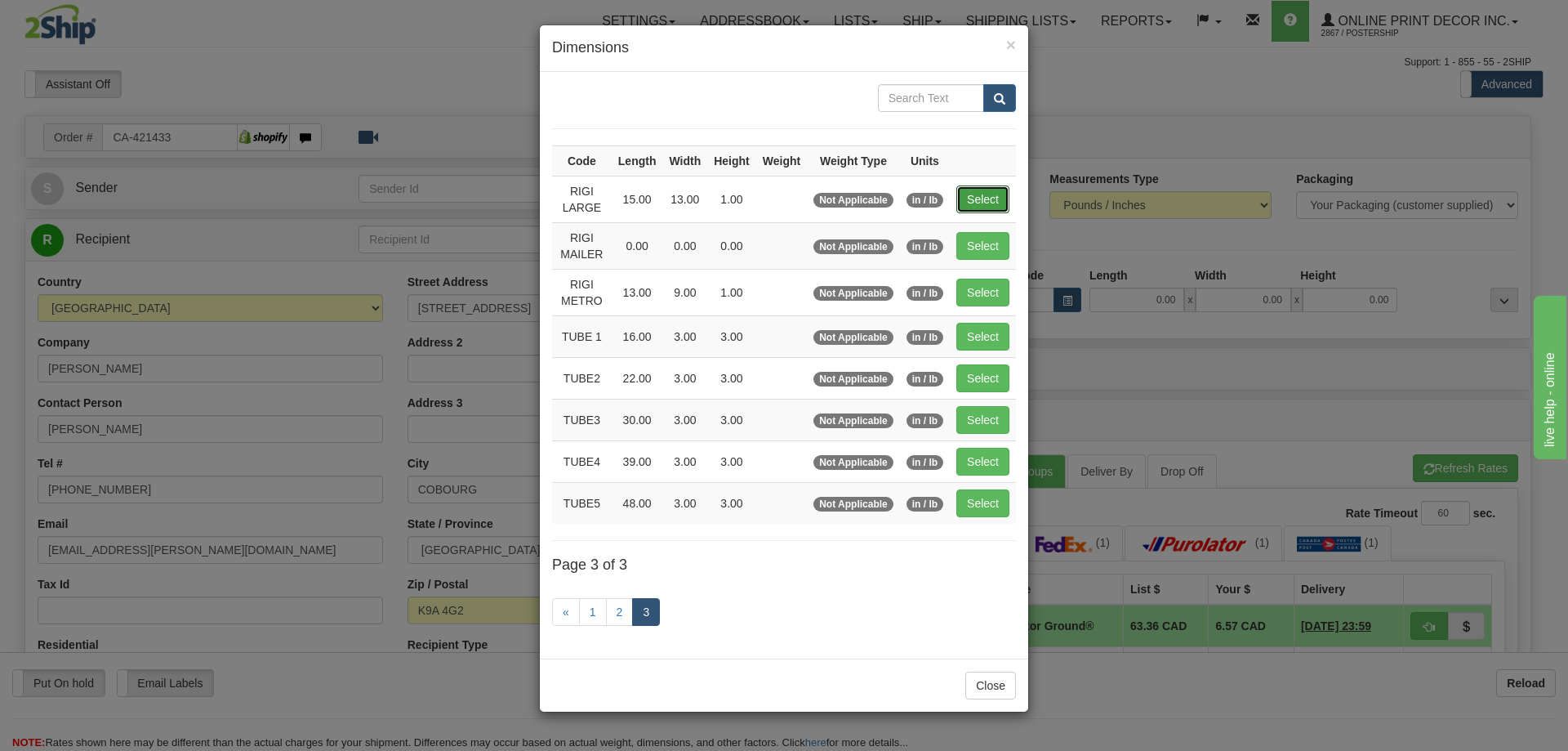
click at [983, 185] on button "Select" at bounding box center [983, 199] width 54 height 28
type input "RIGI LARGE"
type input "15.00"
type input "13.00"
type input "1.00"
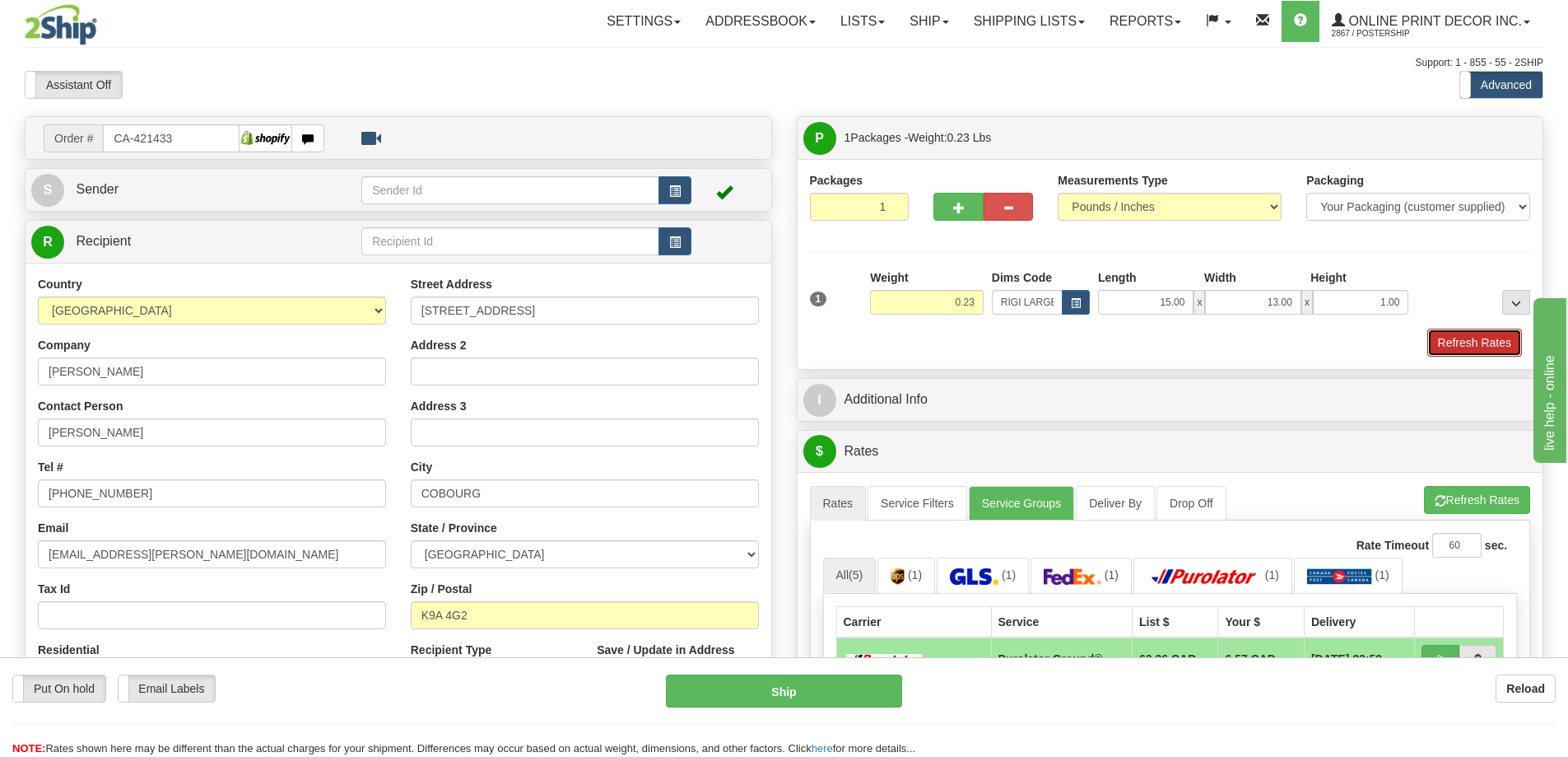
click at [1431, 338] on button "Refresh Rates" at bounding box center [1475, 343] width 95 height 28
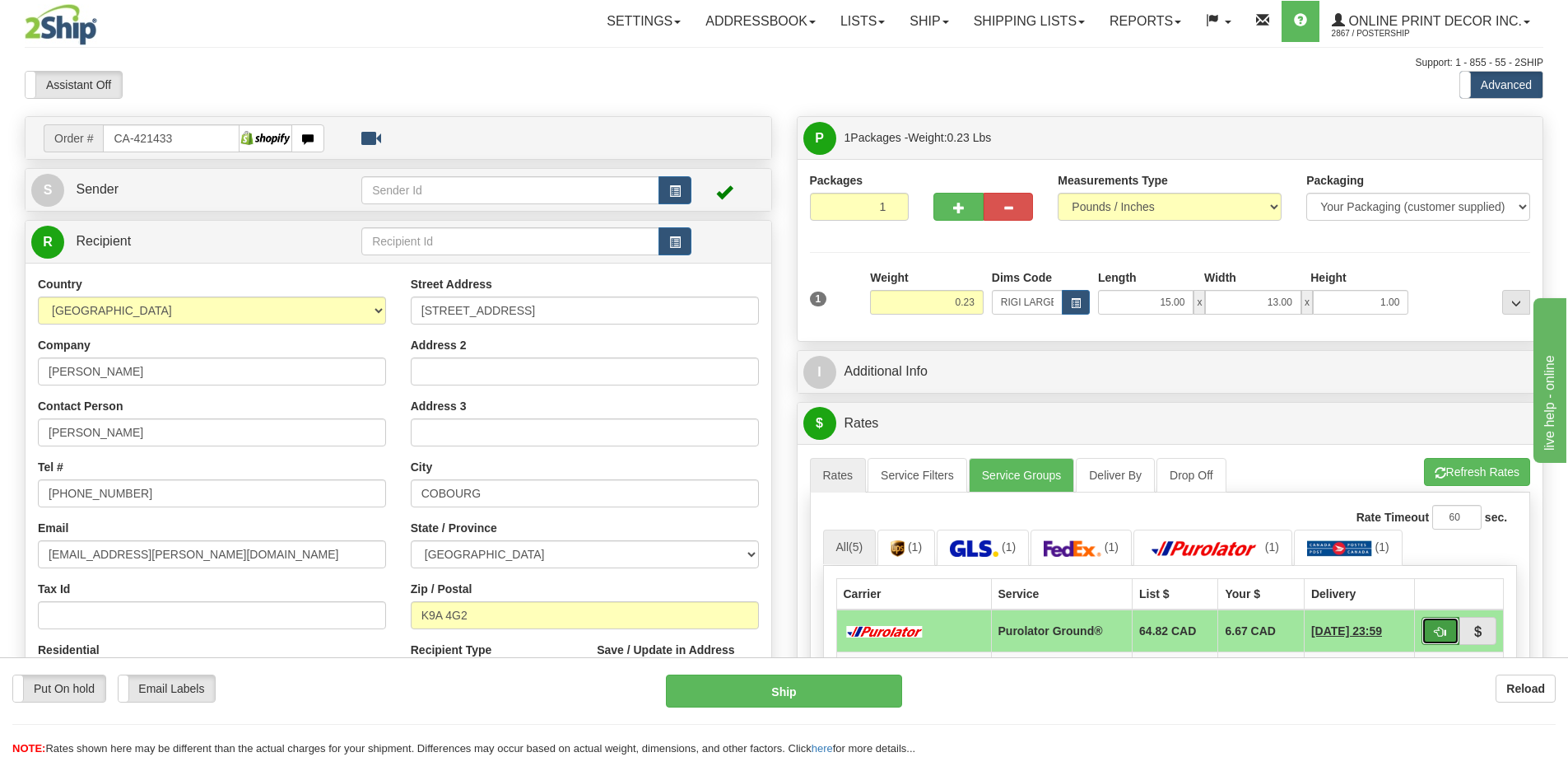
click at [1443, 637] on span "button" at bounding box center [1441, 632] width 12 height 11
type input "260"
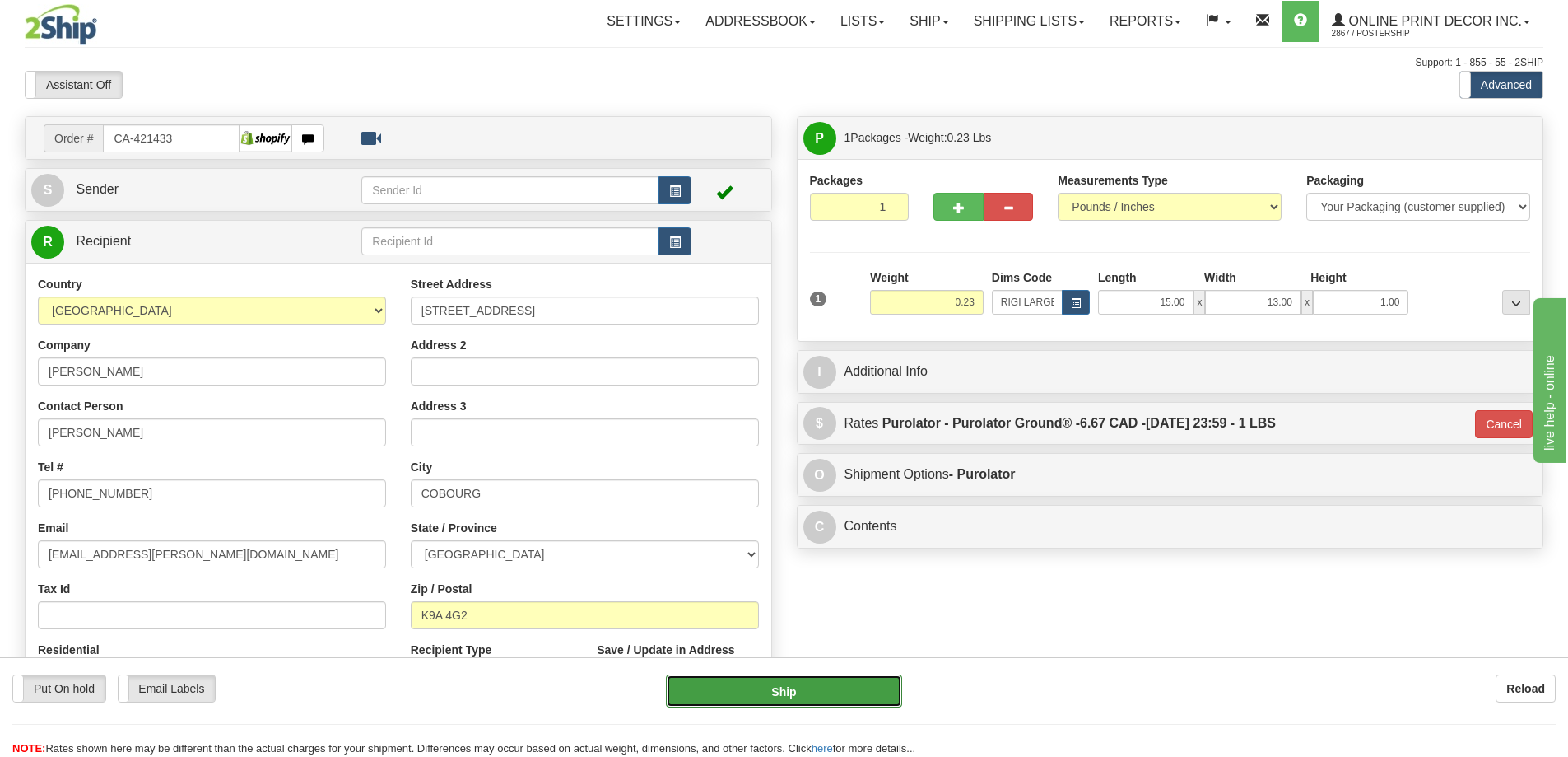
click at [865, 689] on button "Ship" at bounding box center [784, 691] width 236 height 33
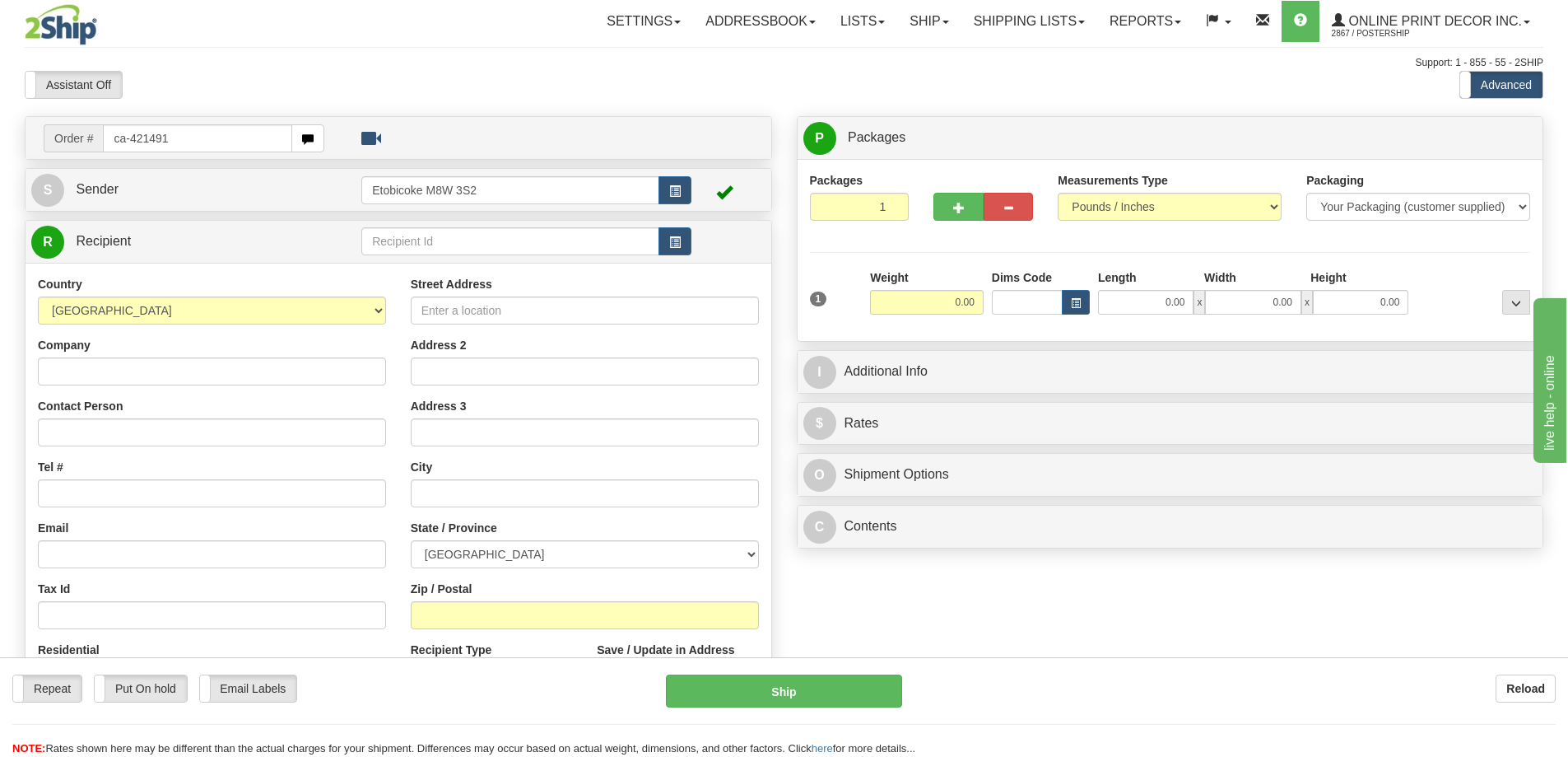
type input "ca-421491"
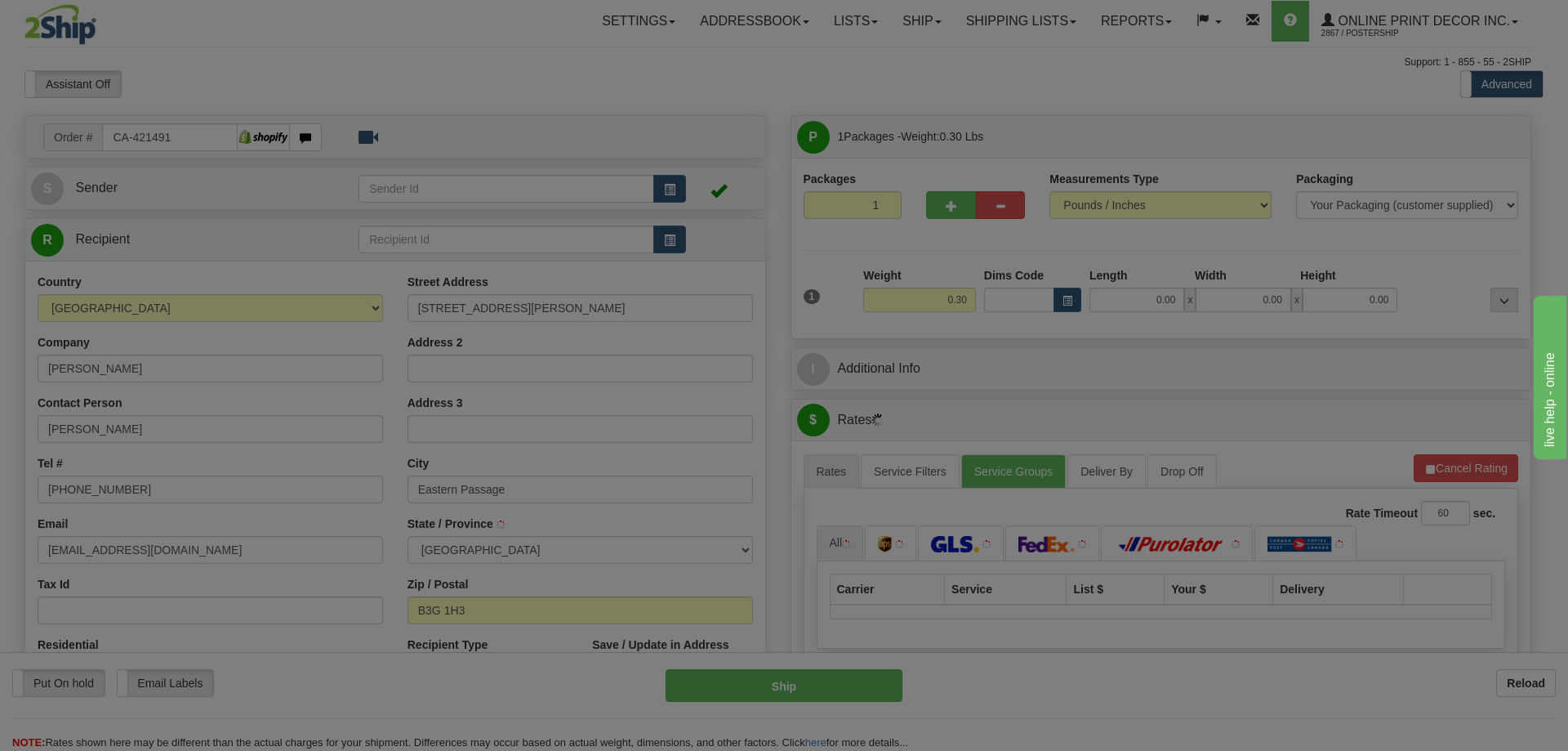
type input "EASTERN PASSAGE"
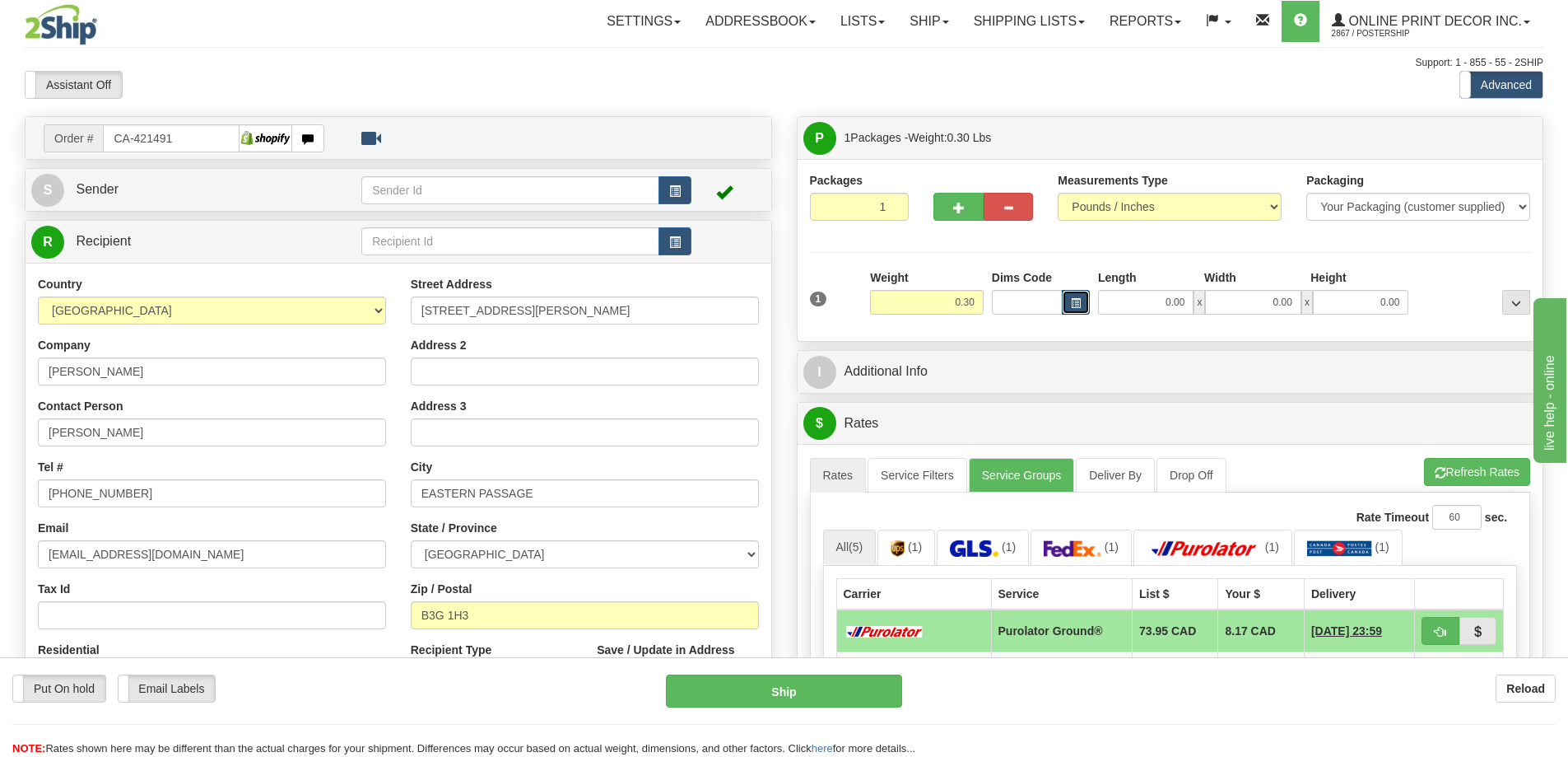
click at [1079, 296] on button "button" at bounding box center [1076, 302] width 28 height 25
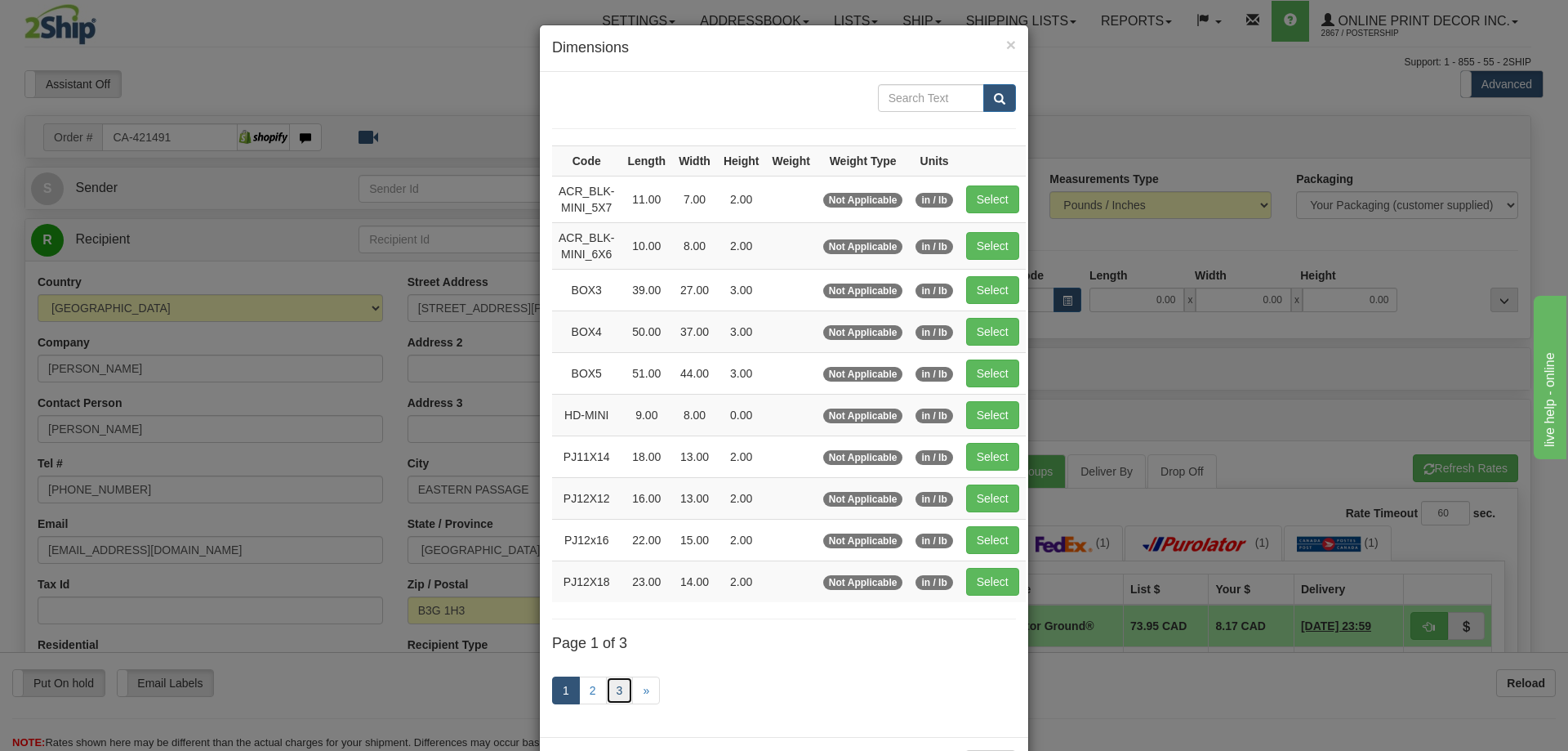
click at [615, 692] on link "3" at bounding box center [620, 691] width 28 height 28
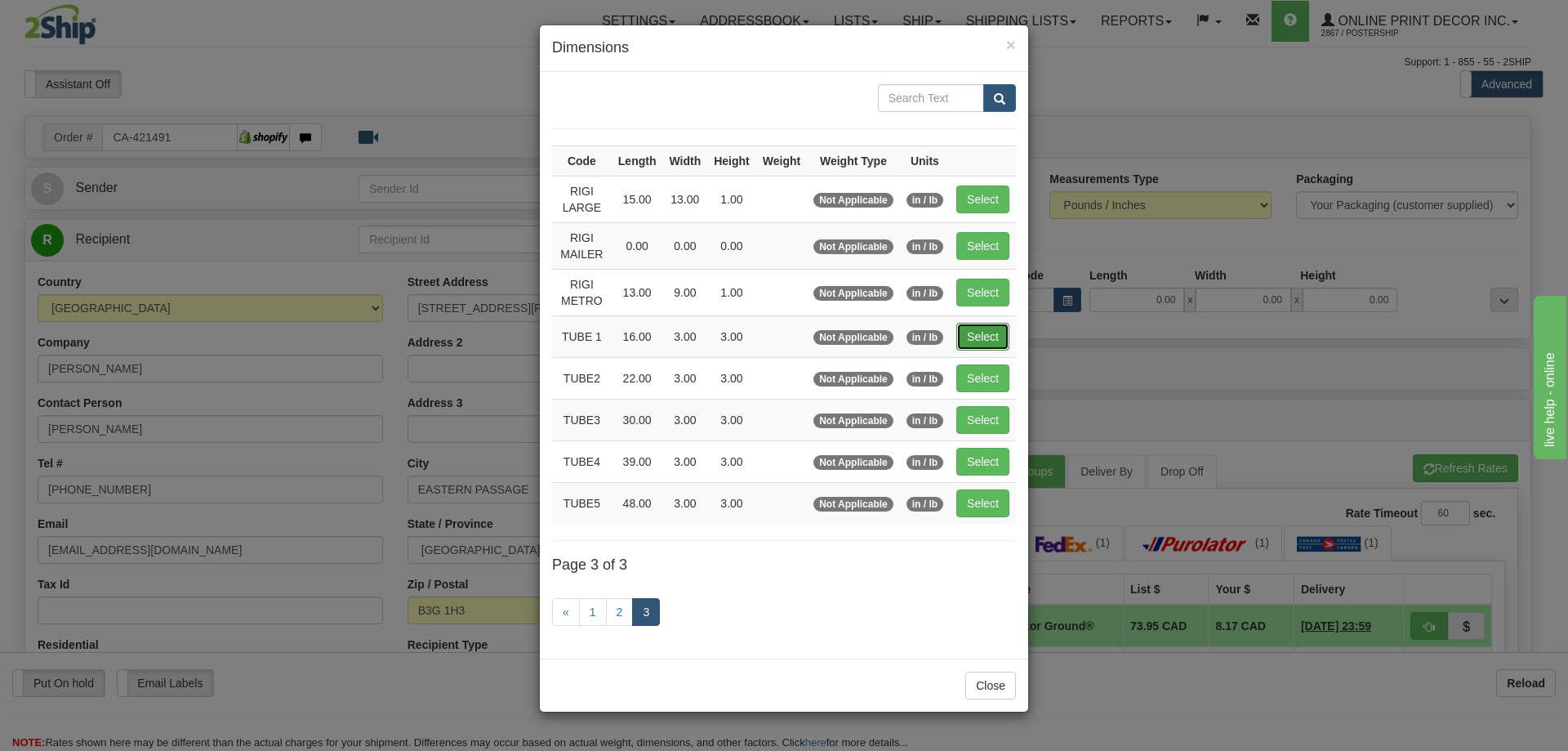
click at [987, 325] on button "Select" at bounding box center [983, 337] width 54 height 28
type input "TUBE 1"
type input "16.00"
type input "3.00"
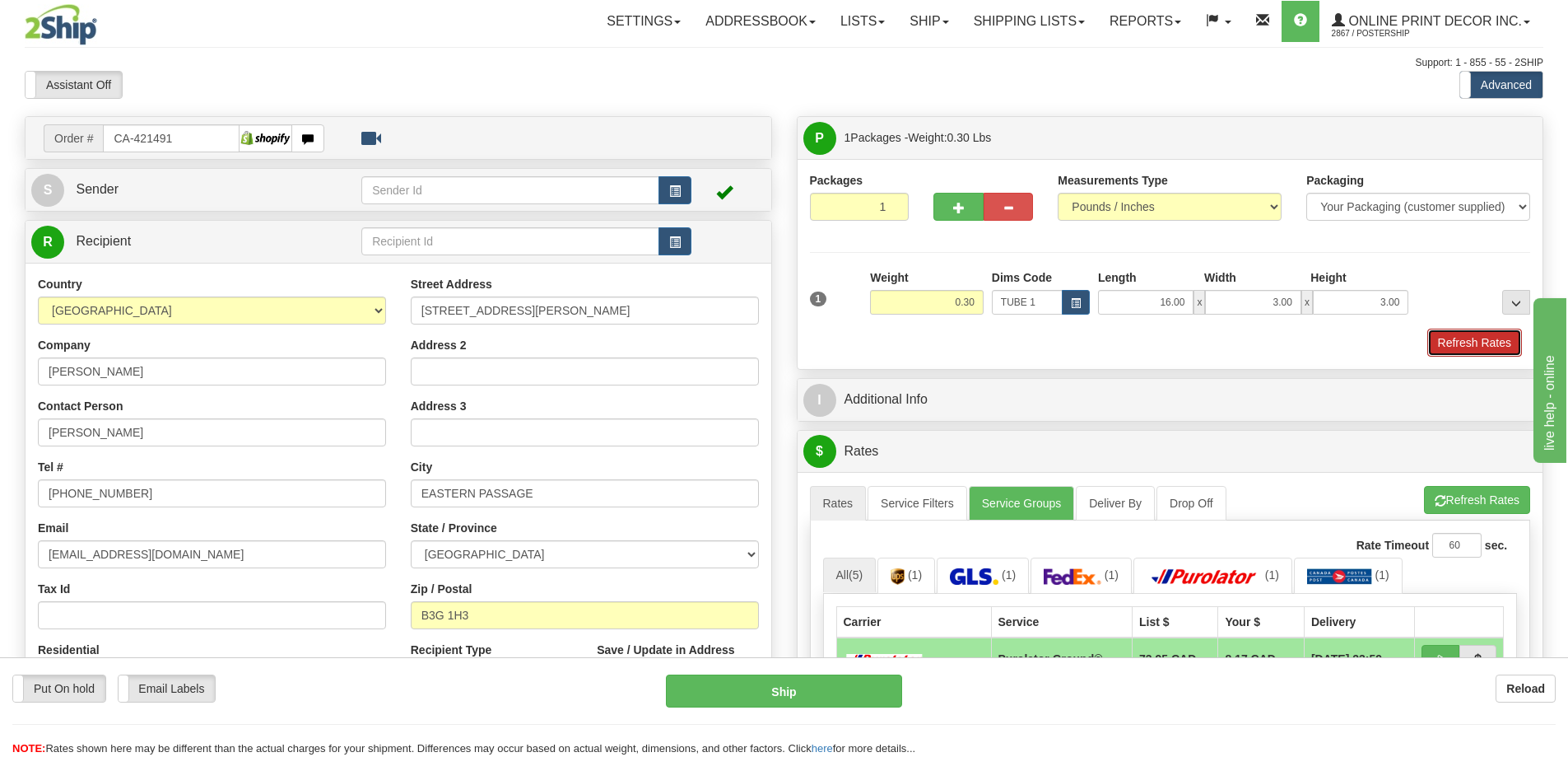
click at [1497, 334] on button "Refresh Rates" at bounding box center [1475, 343] width 95 height 28
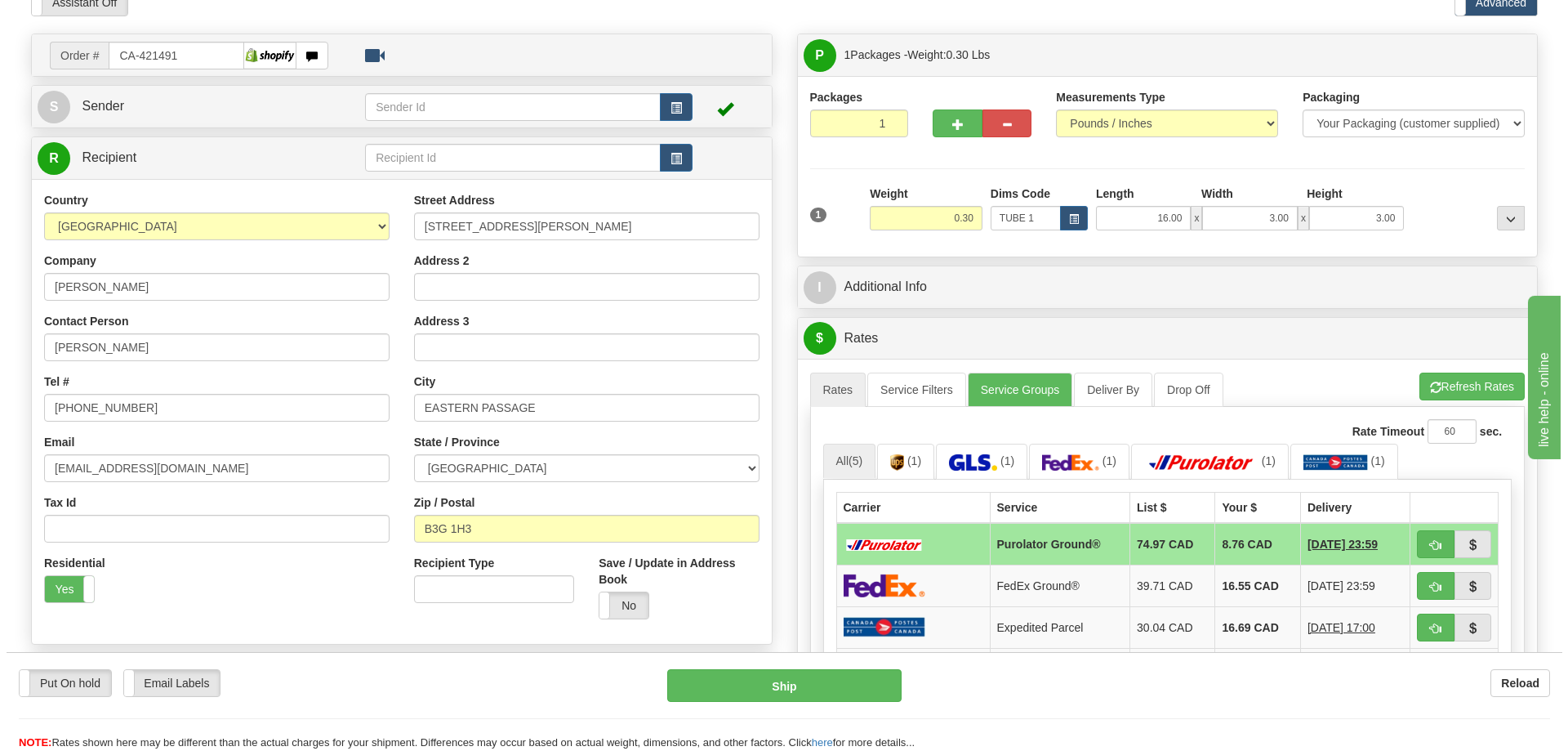
scroll to position [163, 0]
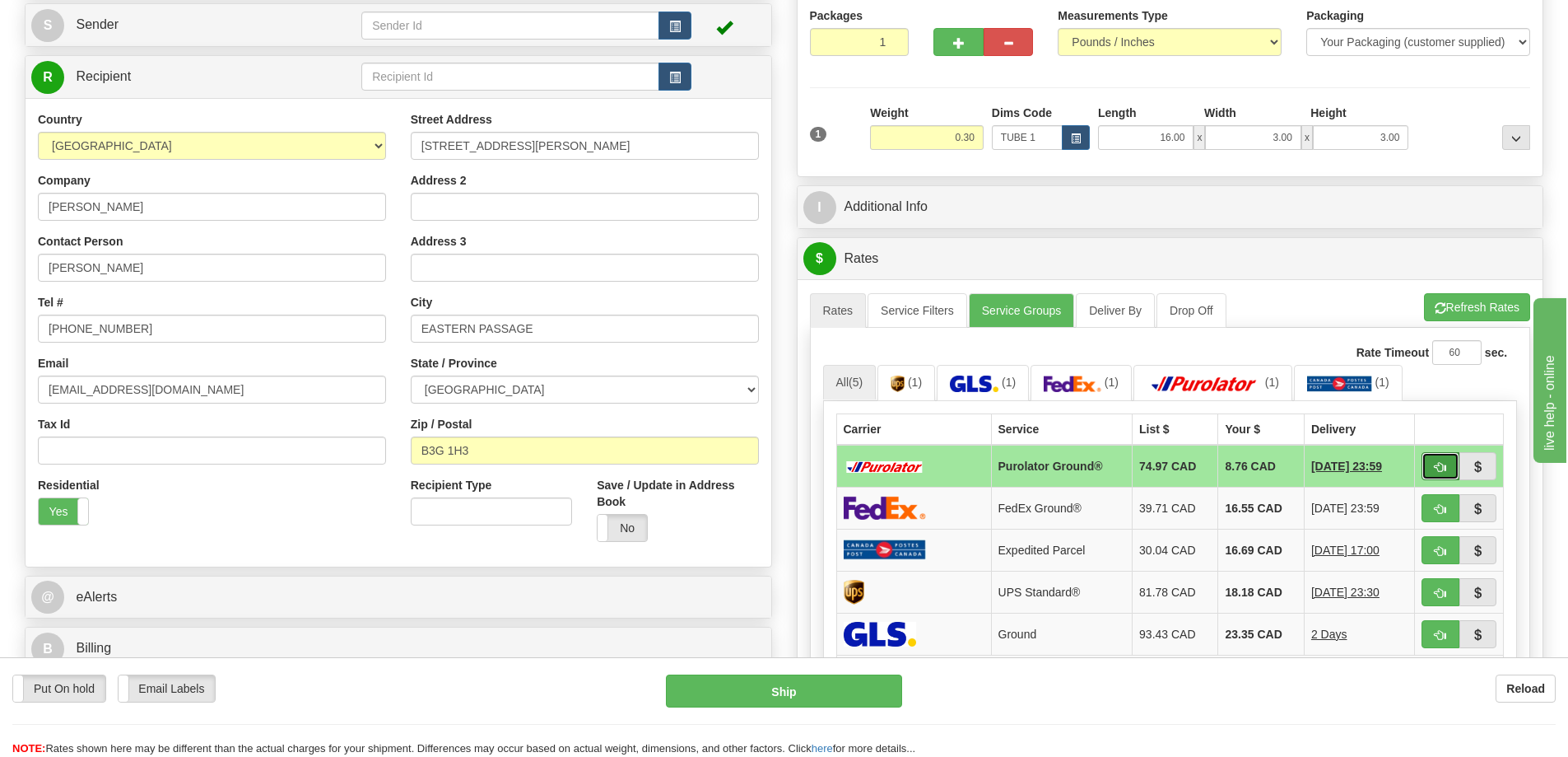
click at [1439, 468] on span "button" at bounding box center [1441, 467] width 12 height 11
type input "260"
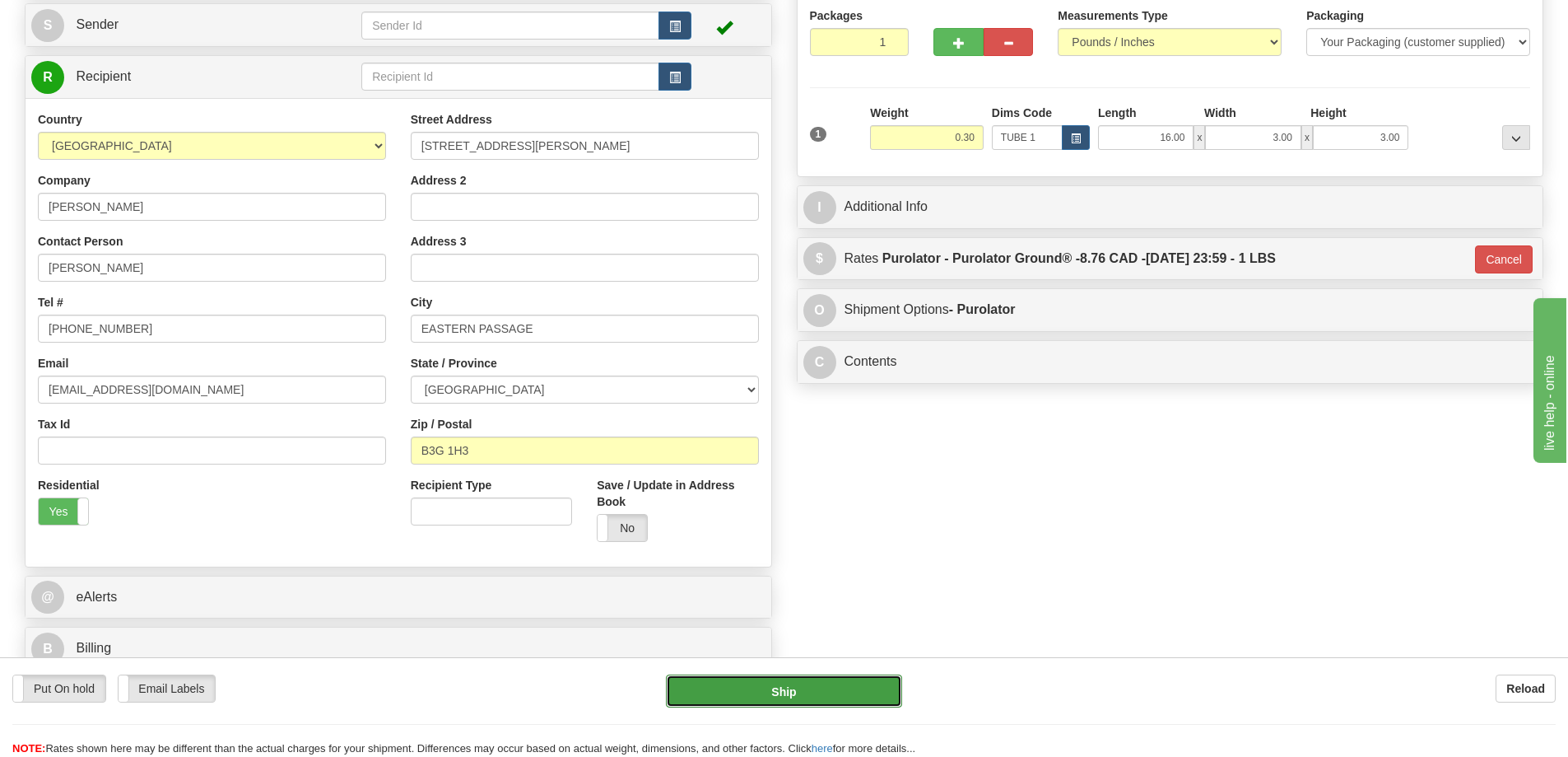
click at [843, 685] on button "Ship" at bounding box center [784, 691] width 236 height 33
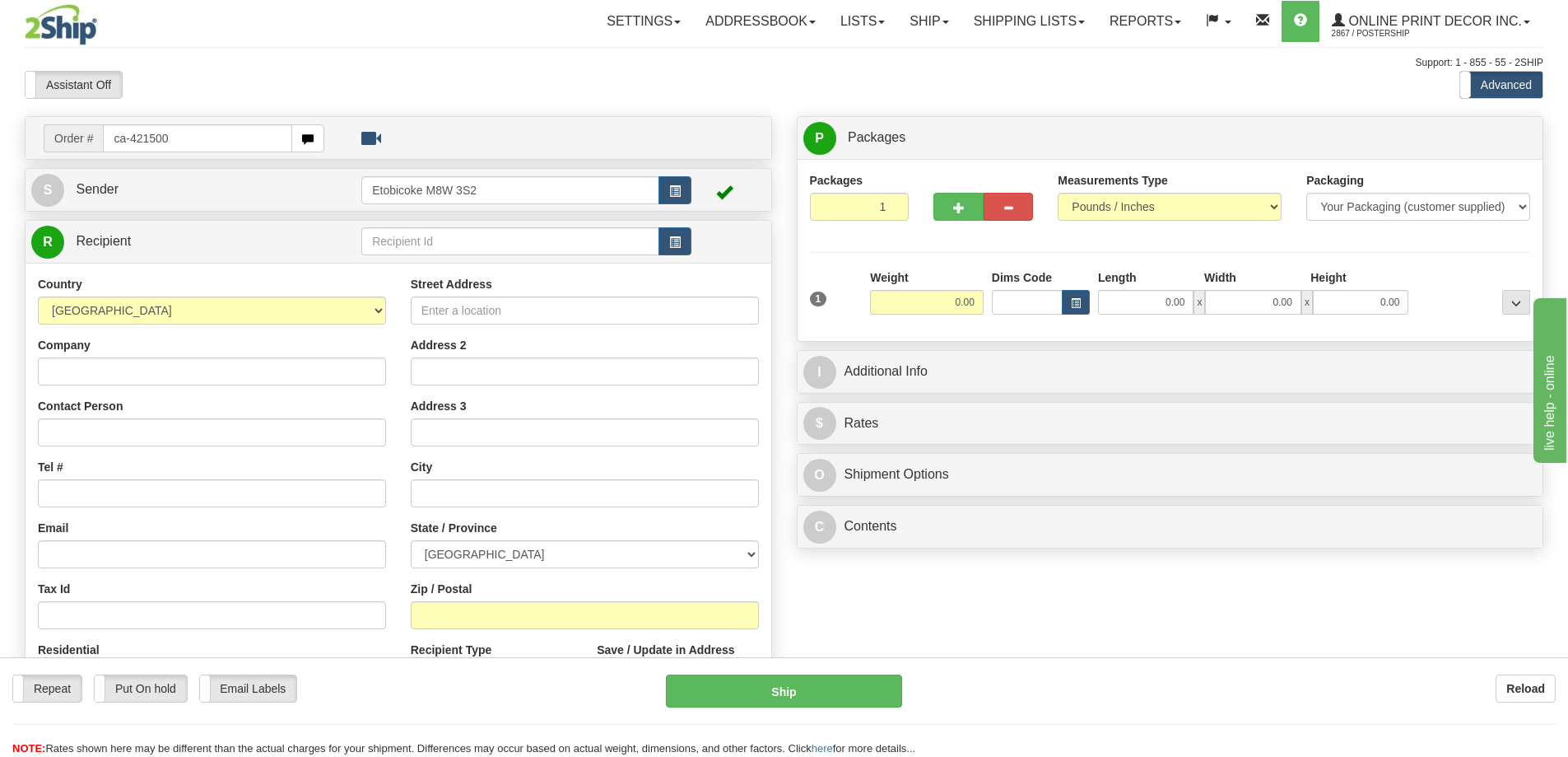
type input "ca-421500"
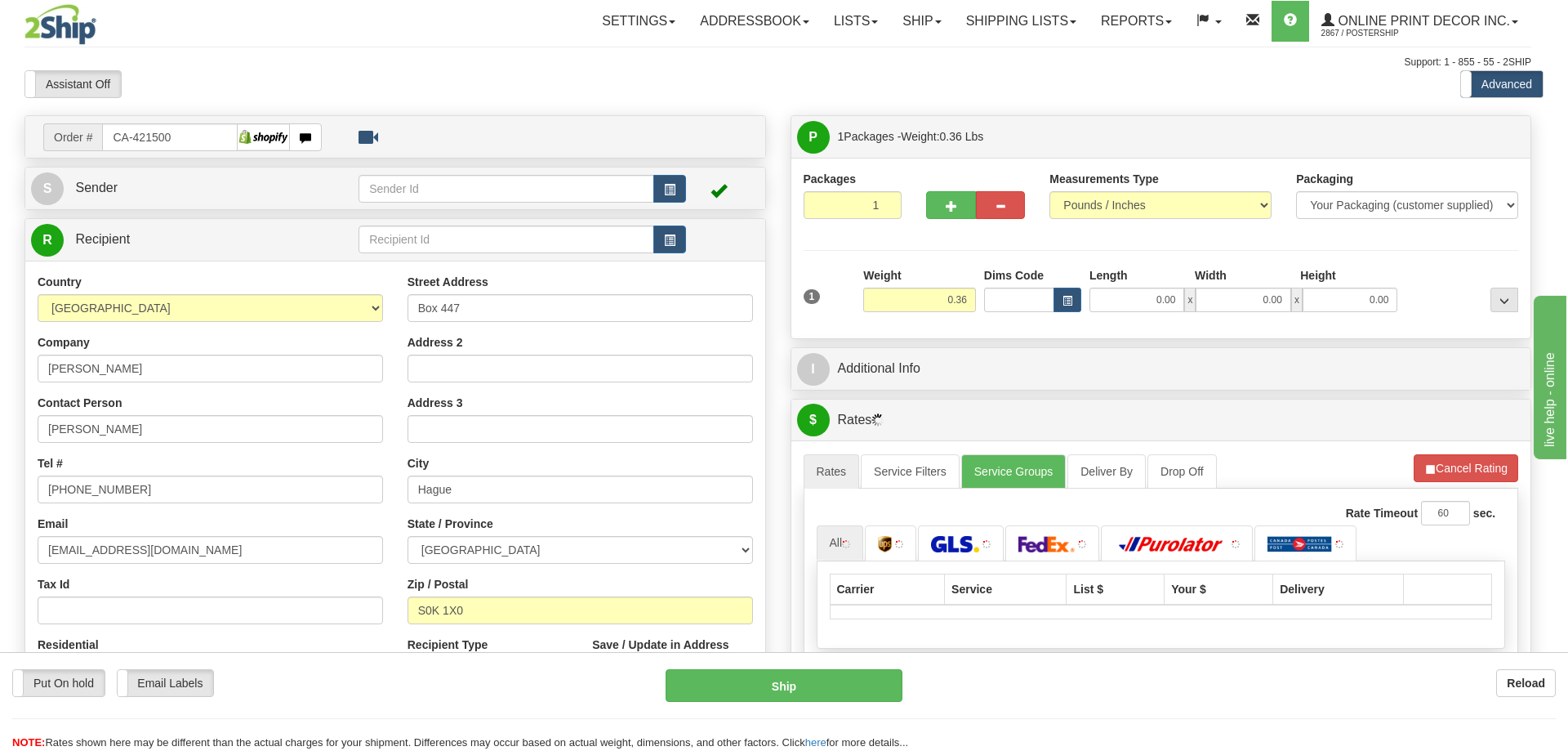
type input "HAGUE"
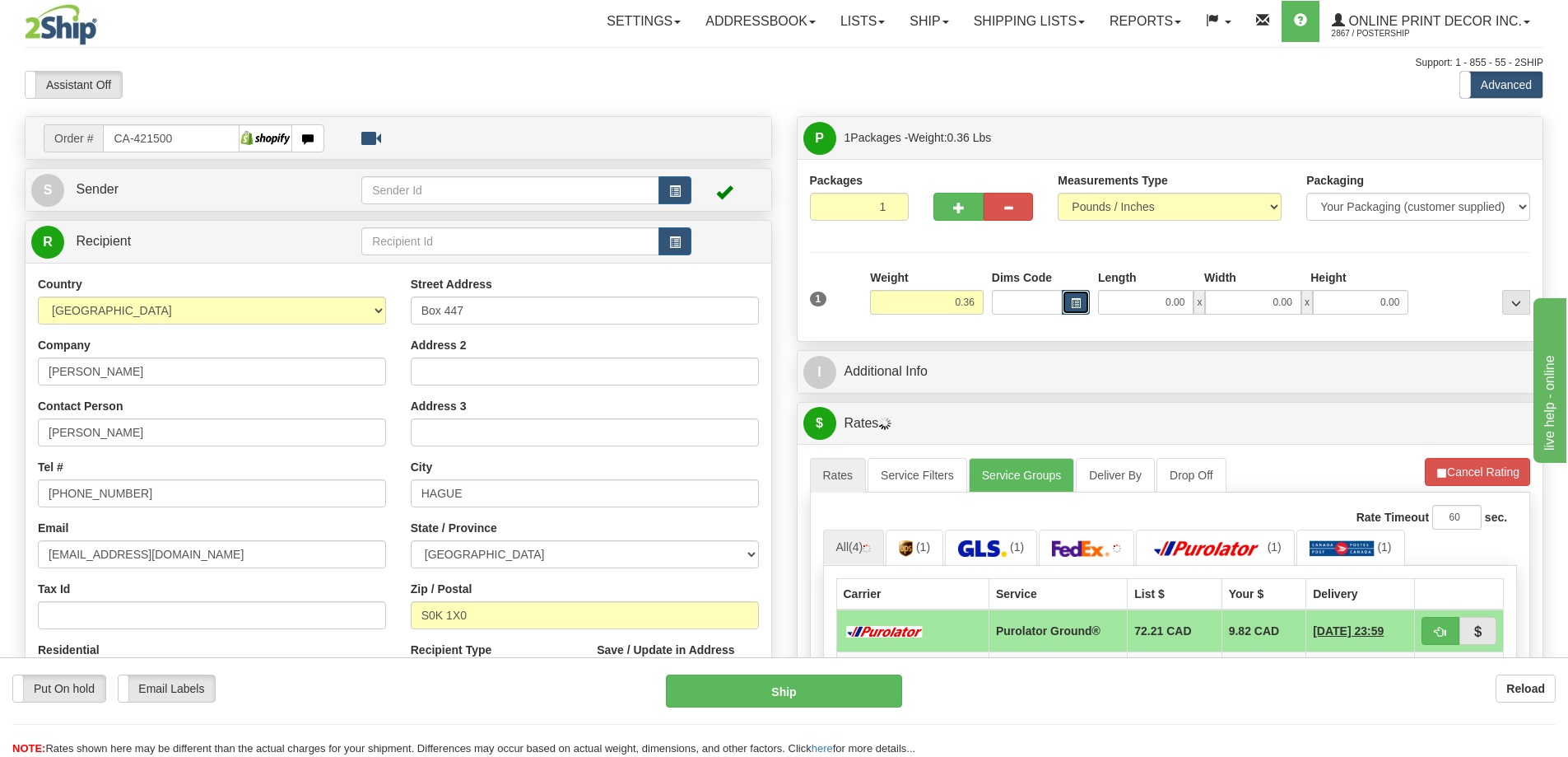
click at [1084, 297] on button "button" at bounding box center [1076, 302] width 28 height 25
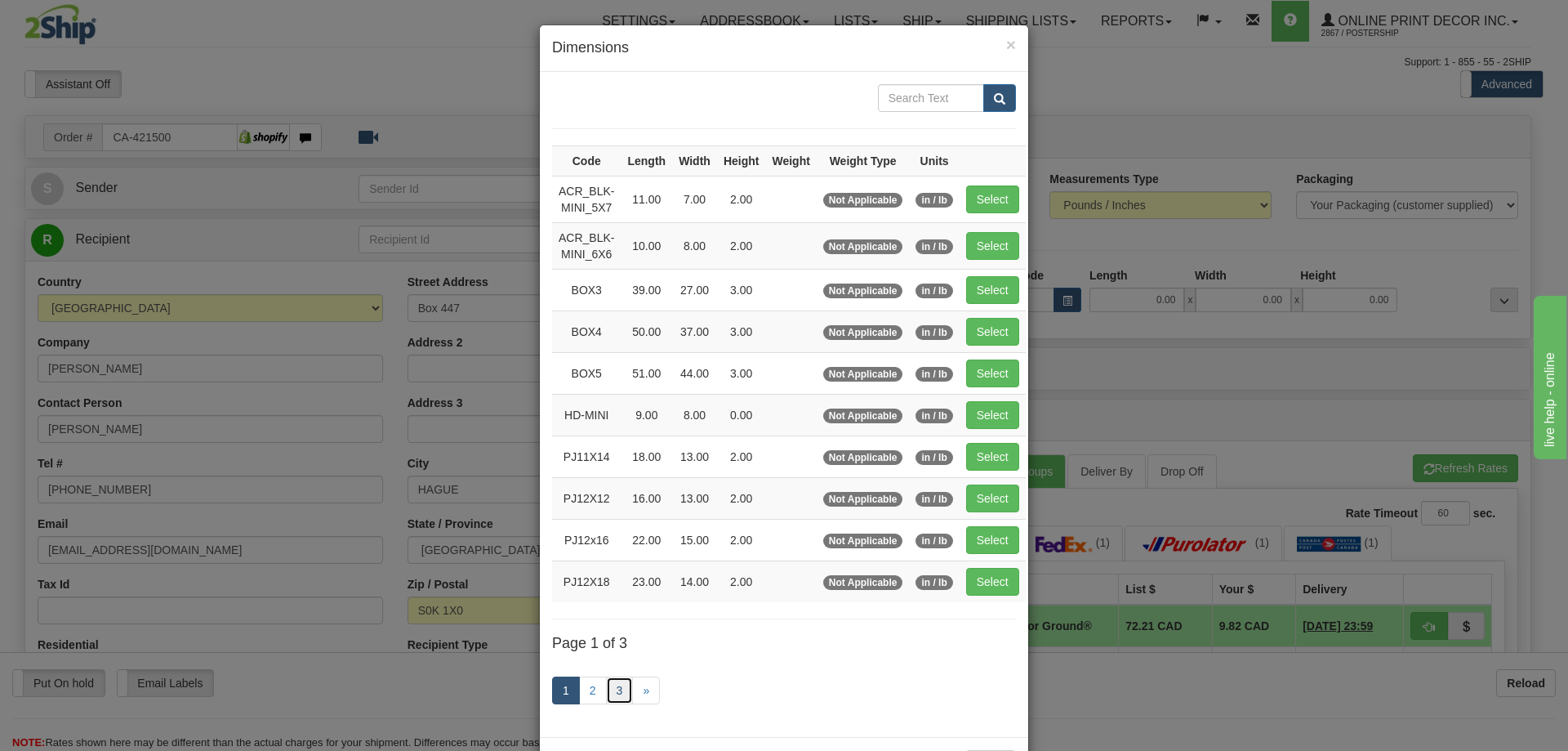
click at [612, 688] on link "3" at bounding box center [620, 691] width 28 height 28
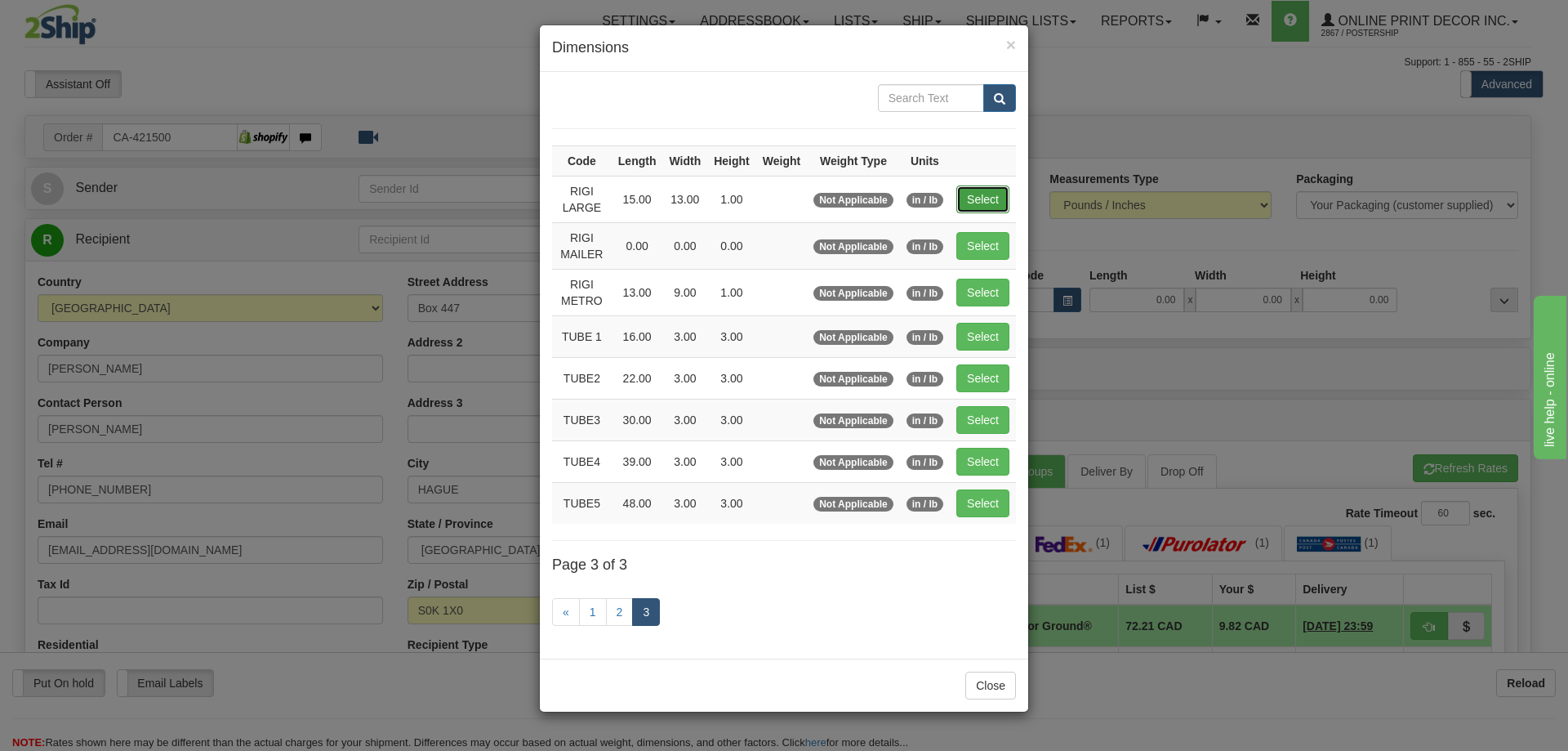
click at [1001, 191] on button "Select" at bounding box center [983, 199] width 54 height 28
type input "RIGI LARGE"
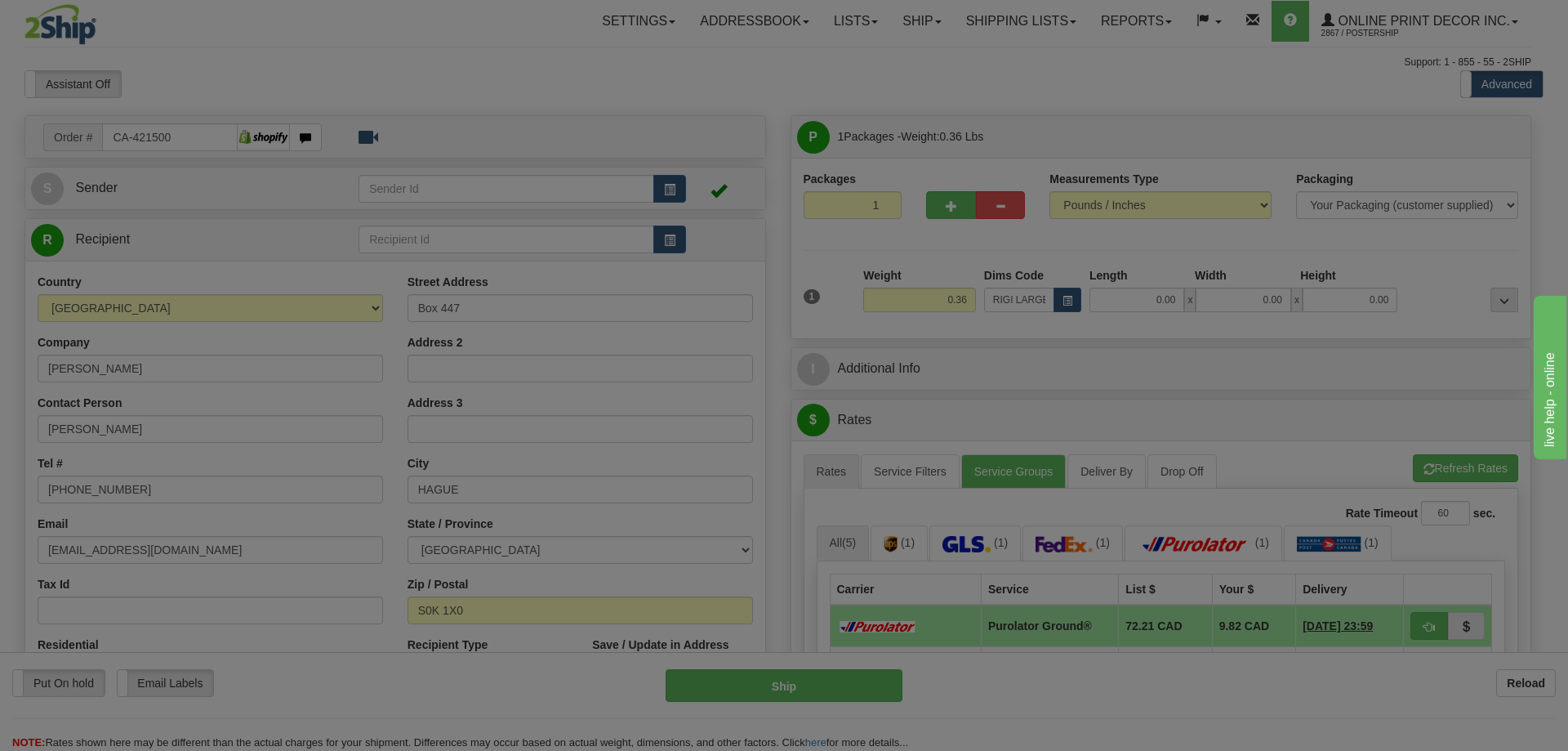
type input "15.00"
type input "13.00"
type input "1.00"
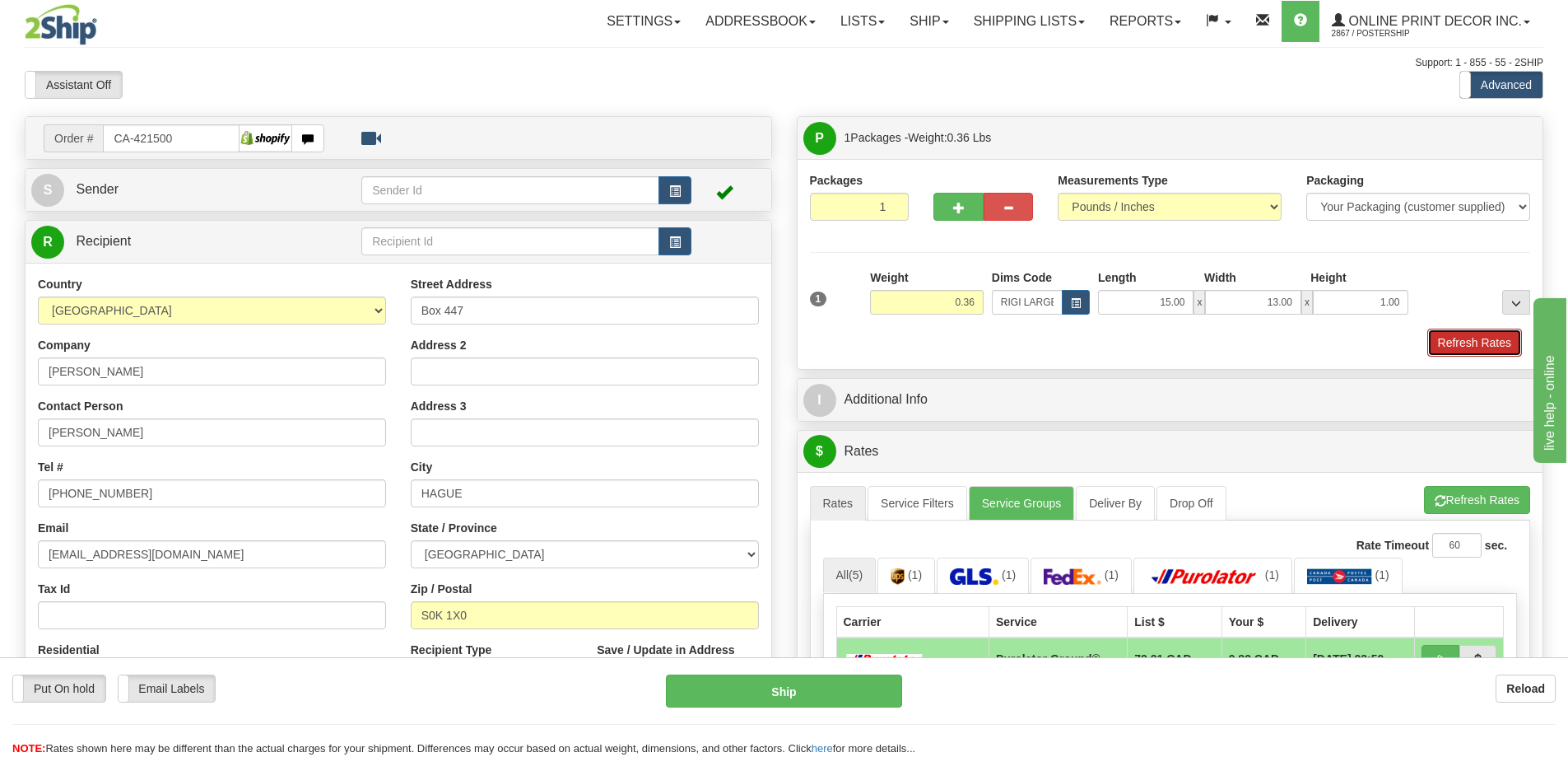
click at [1466, 347] on button "Refresh Rates" at bounding box center [1475, 343] width 95 height 28
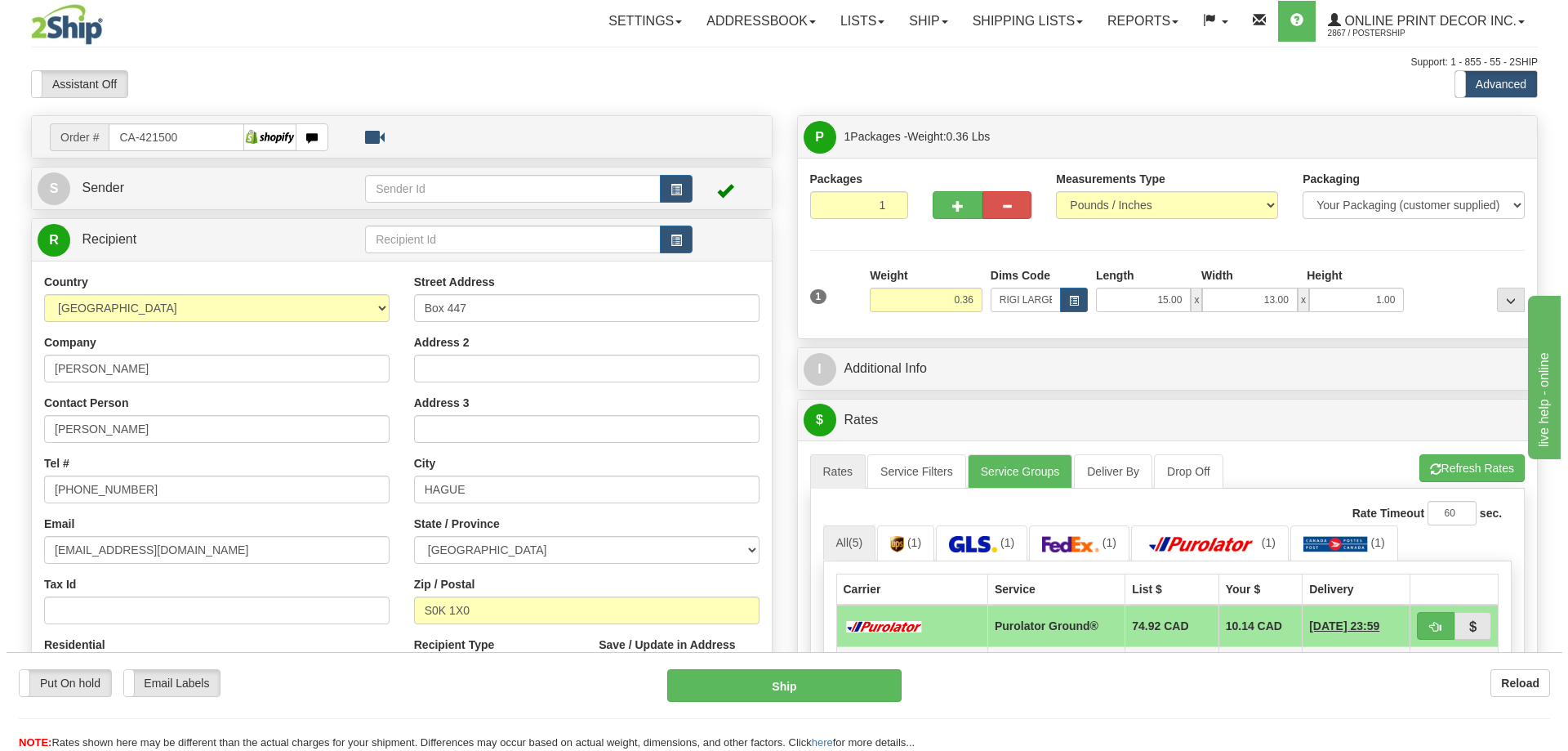
scroll to position [163, 0]
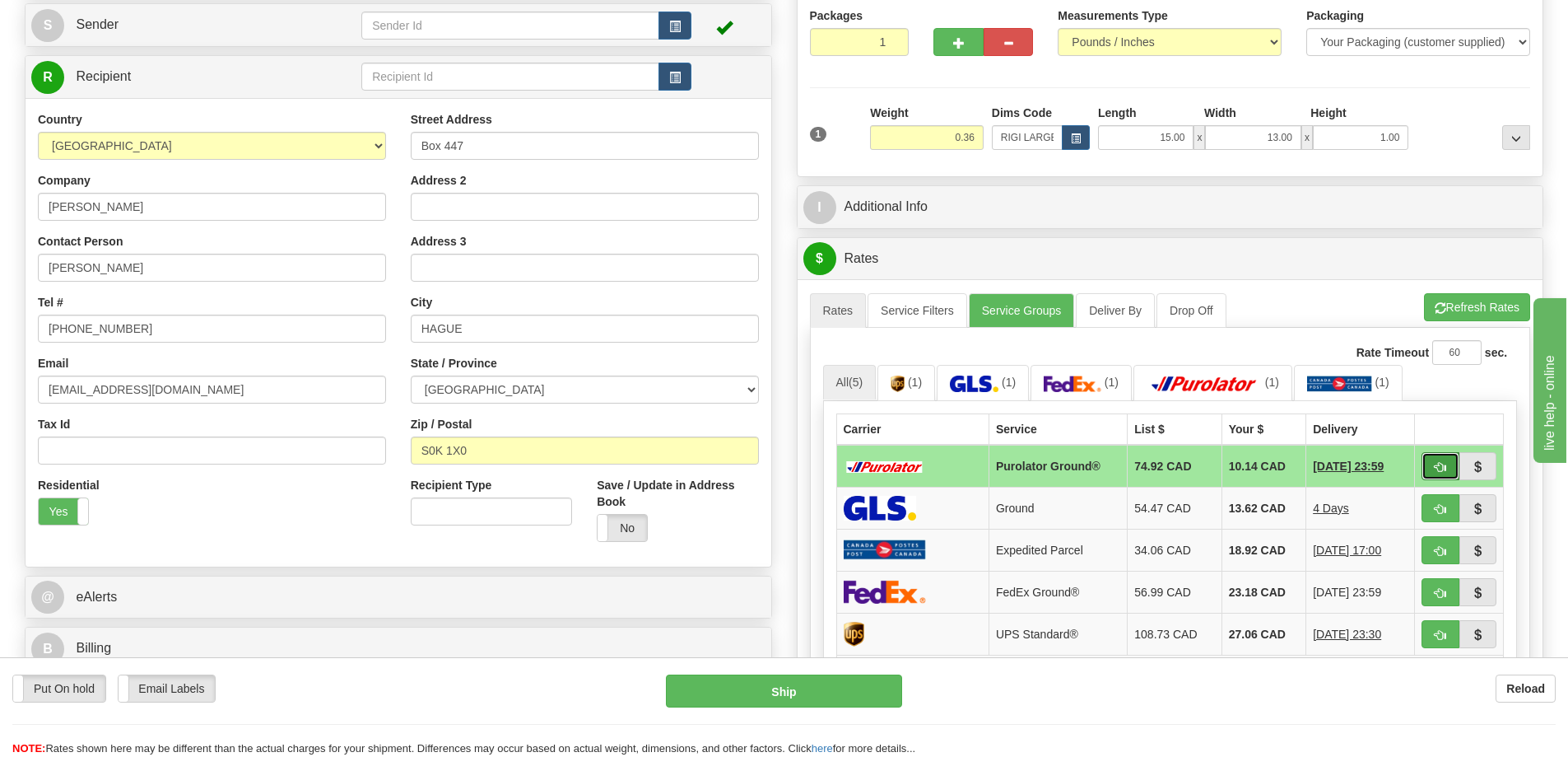
click at [1443, 465] on span "button" at bounding box center [1441, 467] width 12 height 11
type input "260"
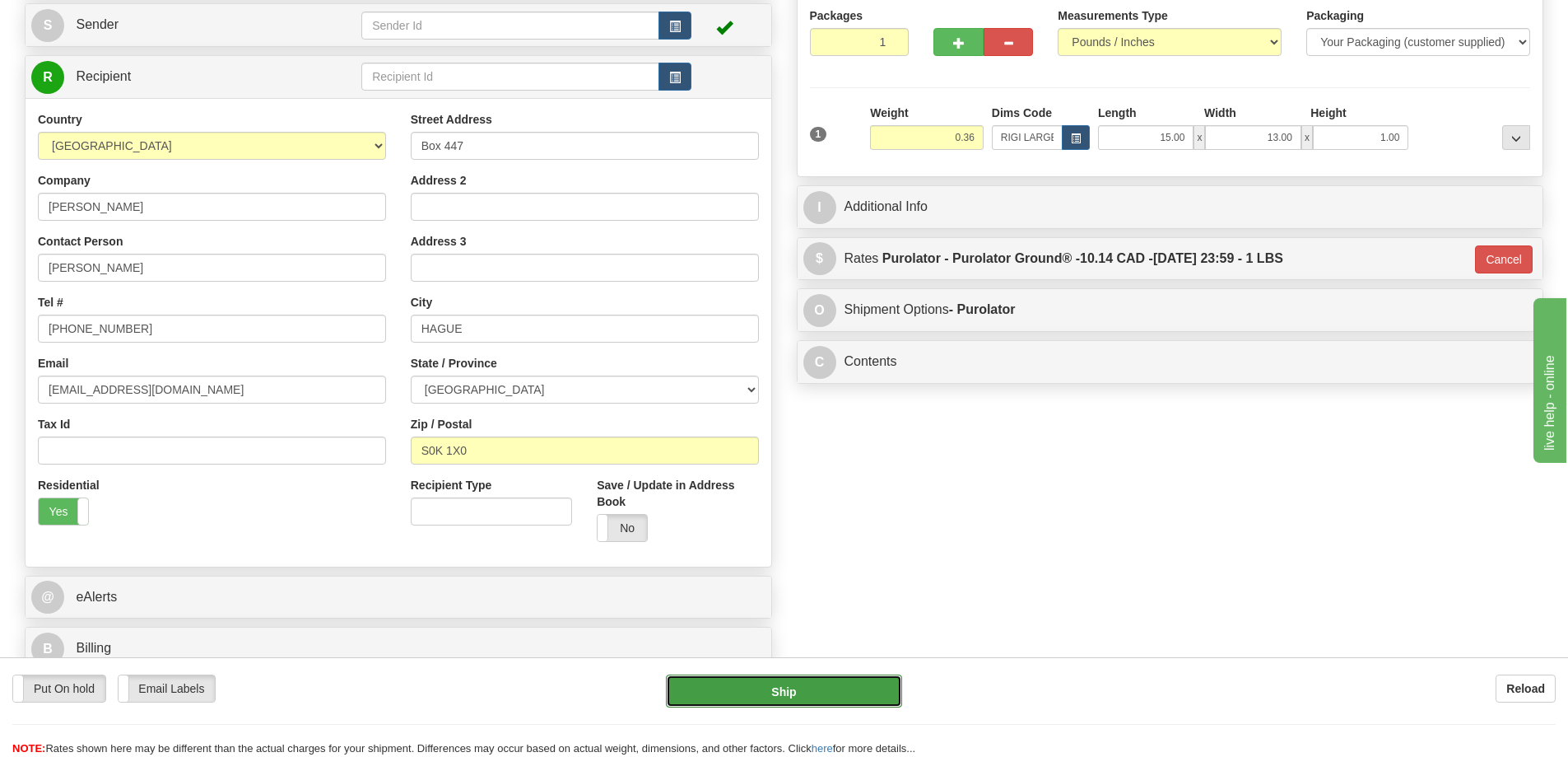
click at [874, 690] on button "Ship" at bounding box center [784, 691] width 236 height 33
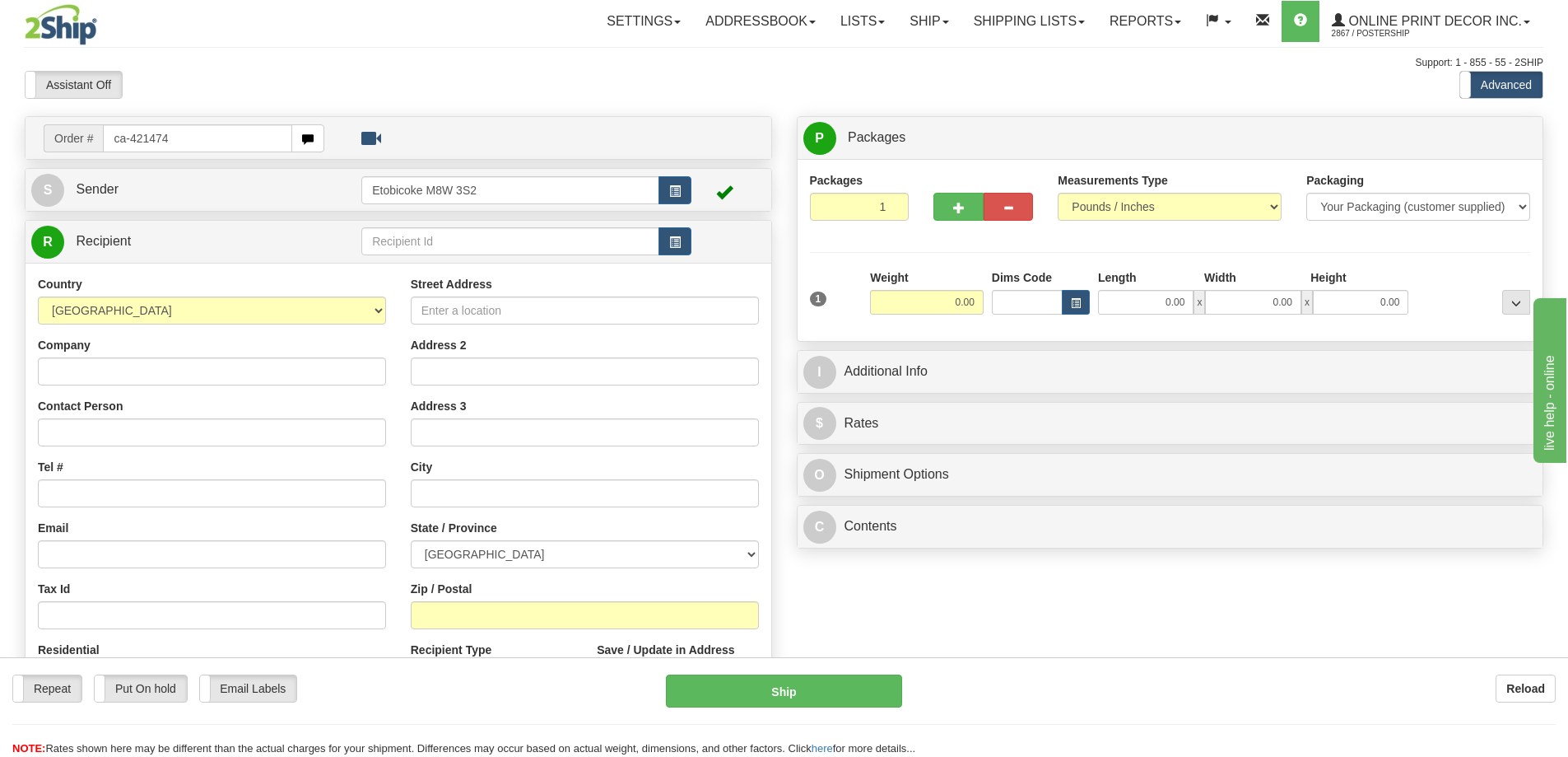
type input "ca-421474"
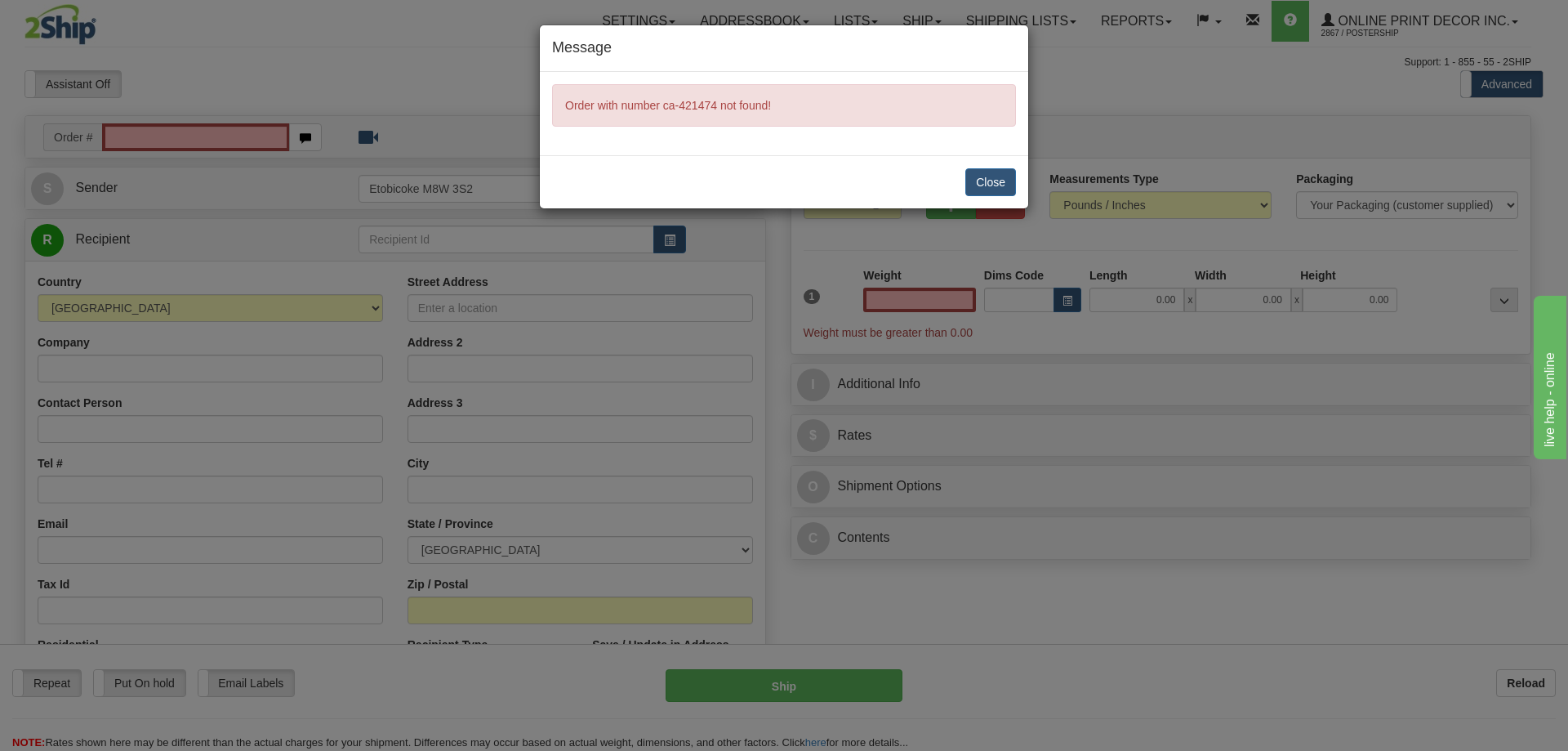
type input "0.00"
click at [982, 176] on button "Close" at bounding box center [991, 182] width 51 height 28
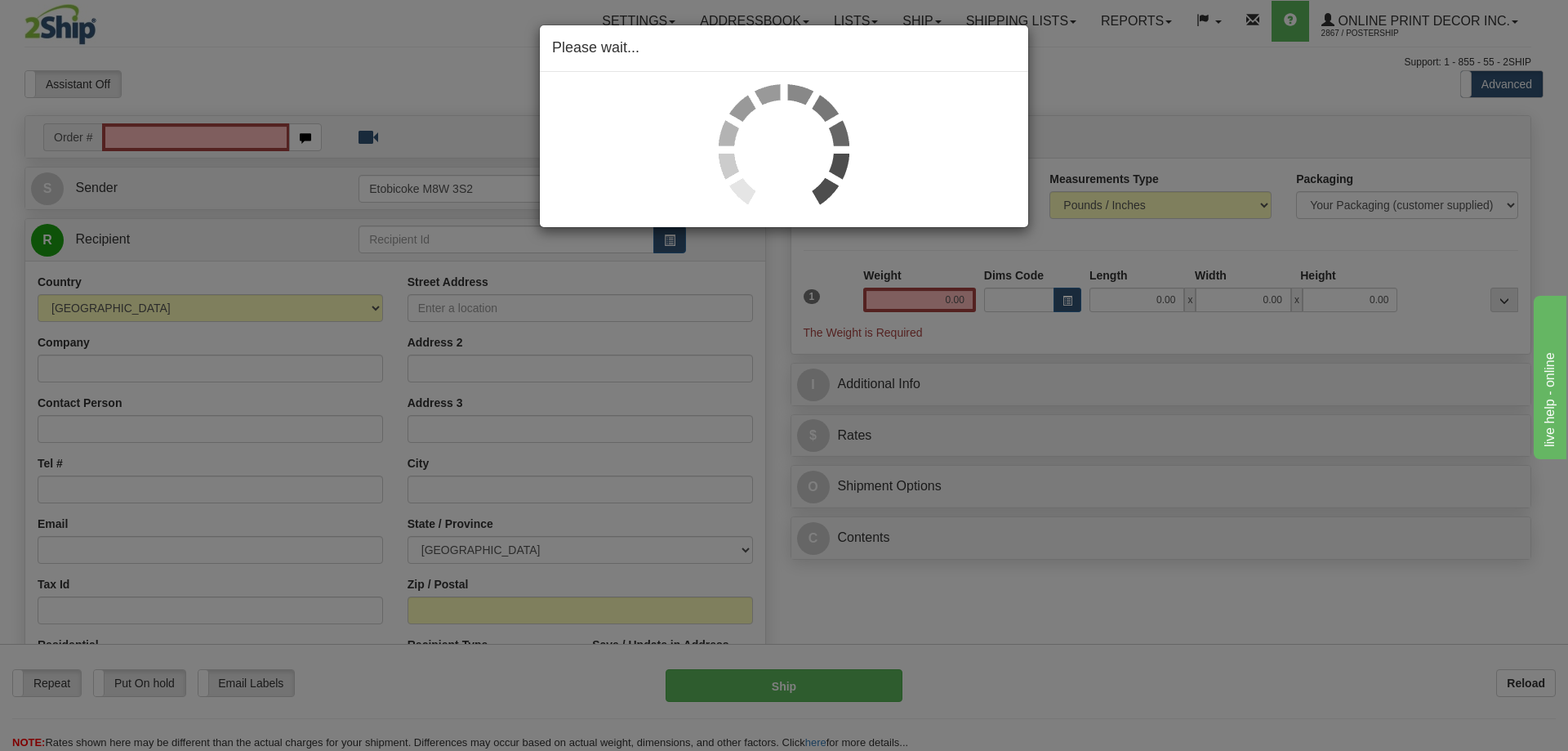
click at [201, 133] on div "Please wait..." at bounding box center [784, 376] width 1568 height 751
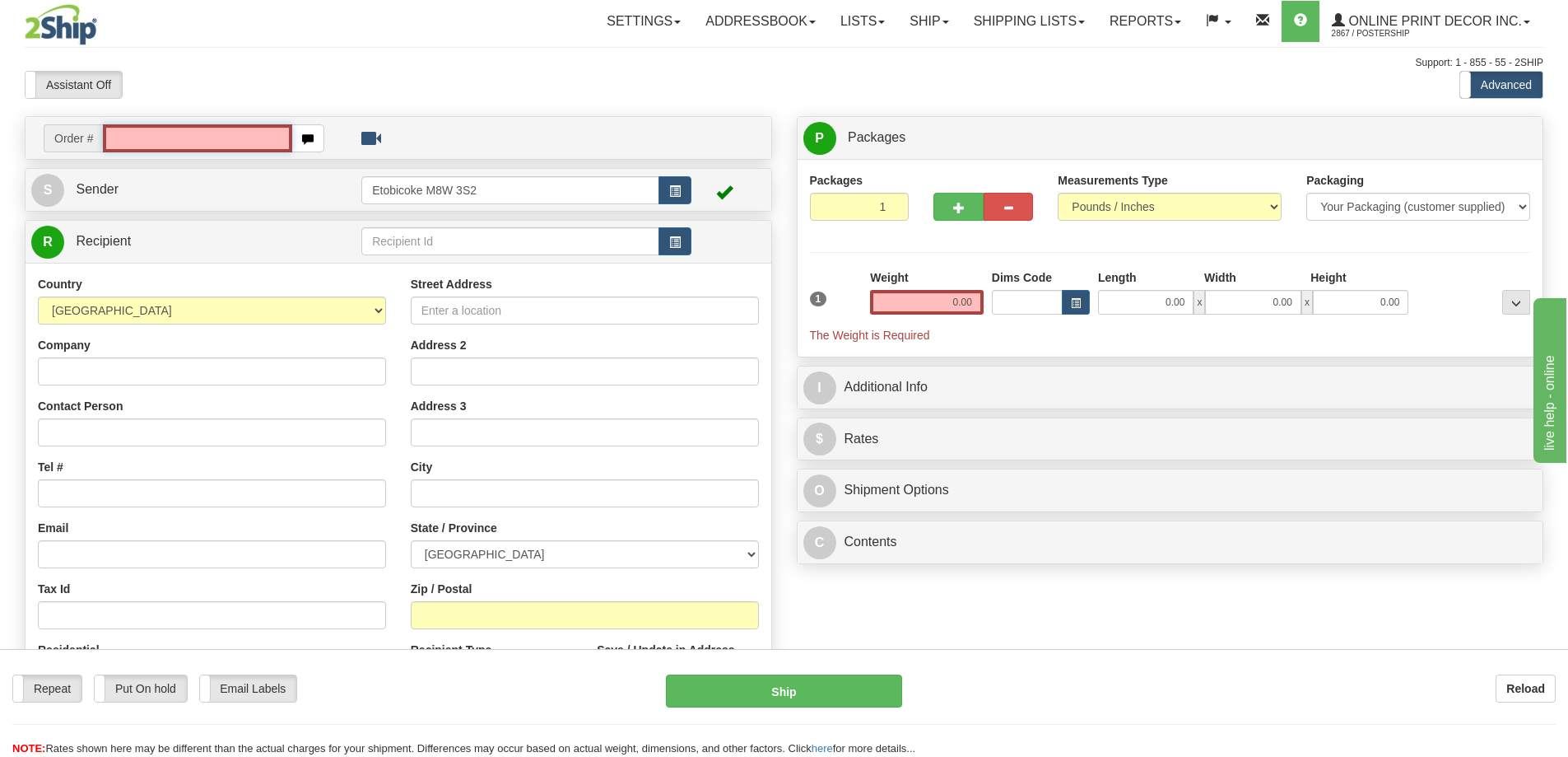
click at [163, 132] on input "text" at bounding box center [197, 139] width 189 height 28
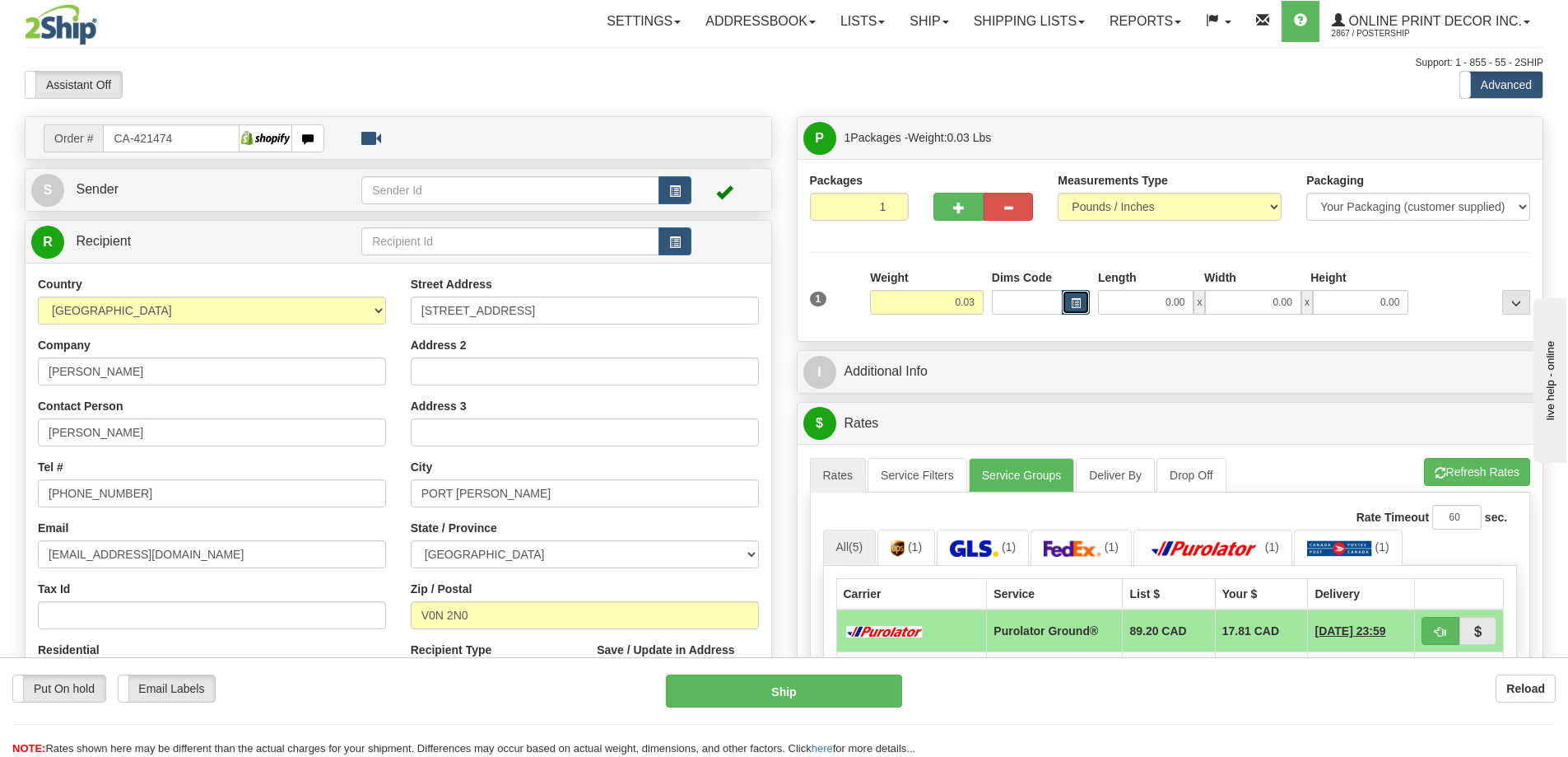
click at [1076, 300] on span "button" at bounding box center [1076, 303] width 10 height 9
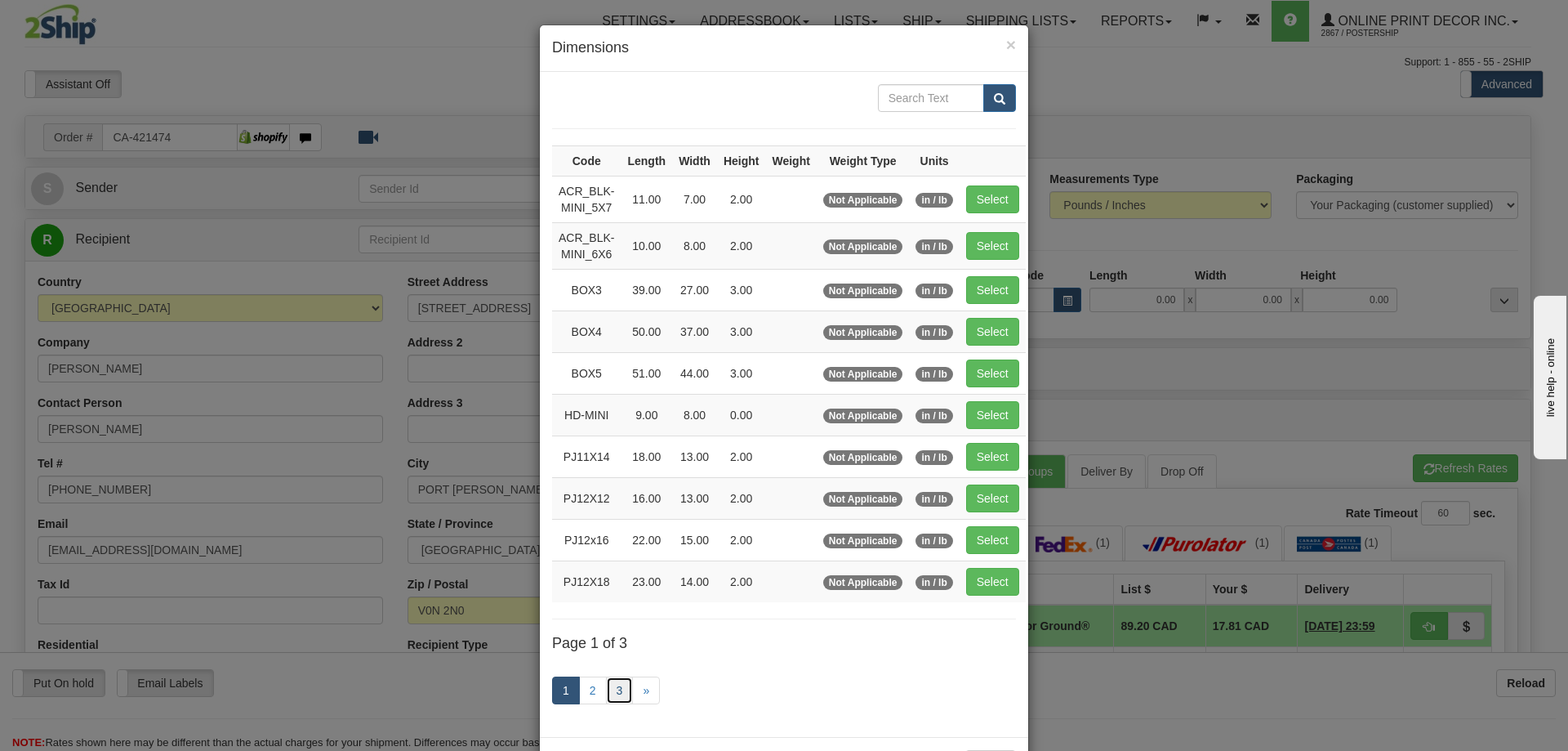
click at [613, 685] on link "3" at bounding box center [620, 691] width 28 height 28
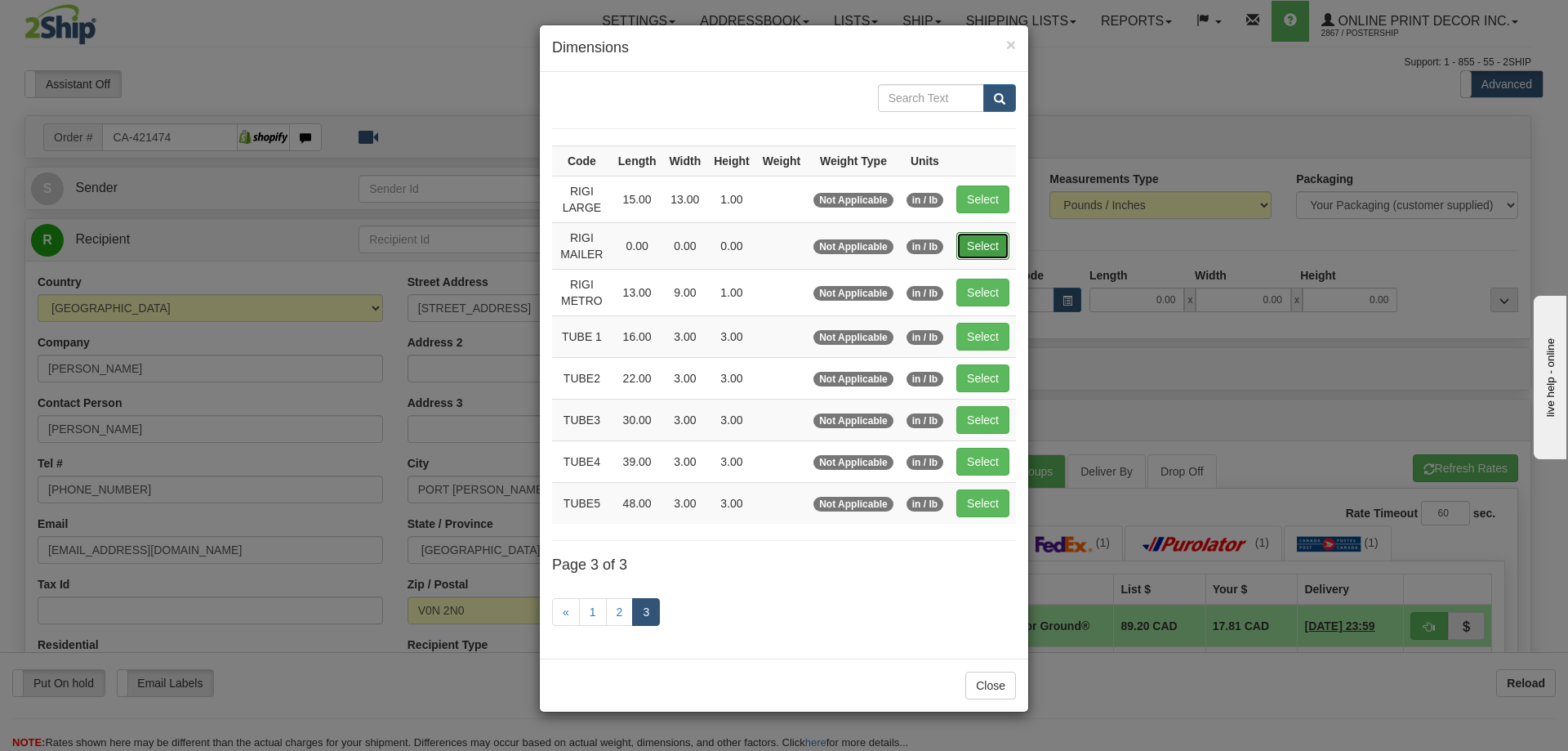
click at [971, 250] on button "Select" at bounding box center [983, 246] width 54 height 28
type input "RIGI MAILER"
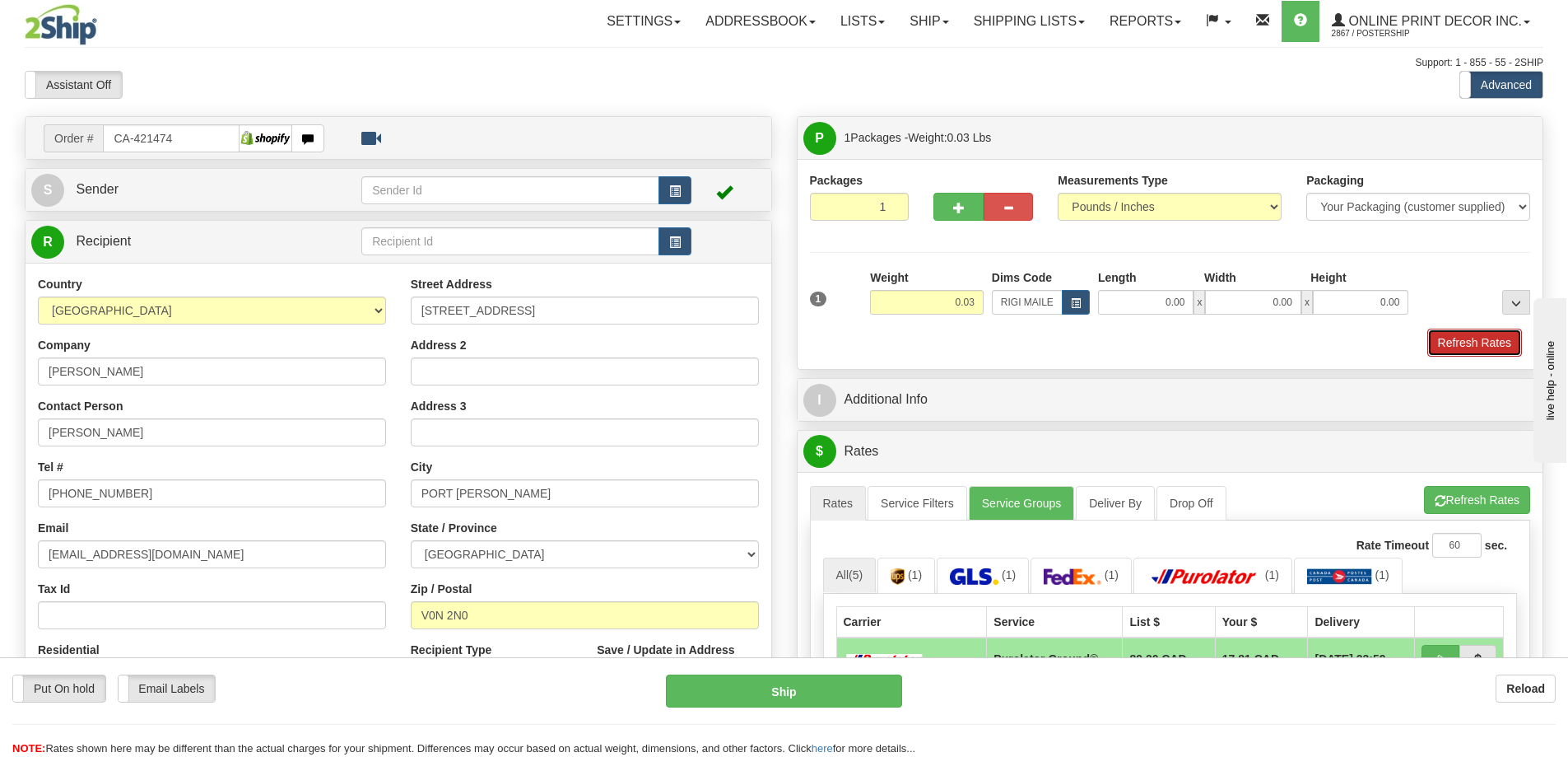
click at [1467, 340] on button "Refresh Rates" at bounding box center [1475, 343] width 95 height 28
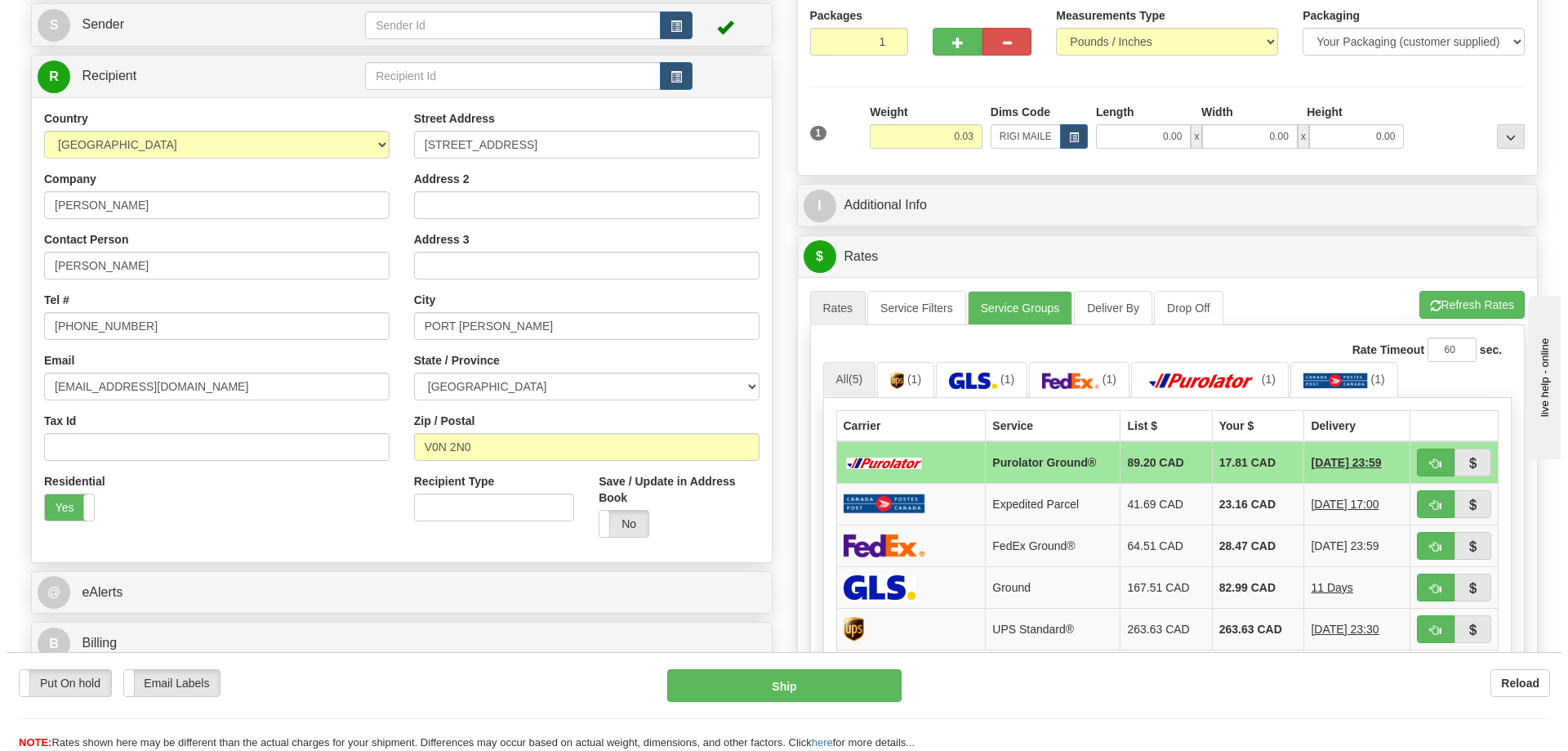
scroll to position [245, 0]
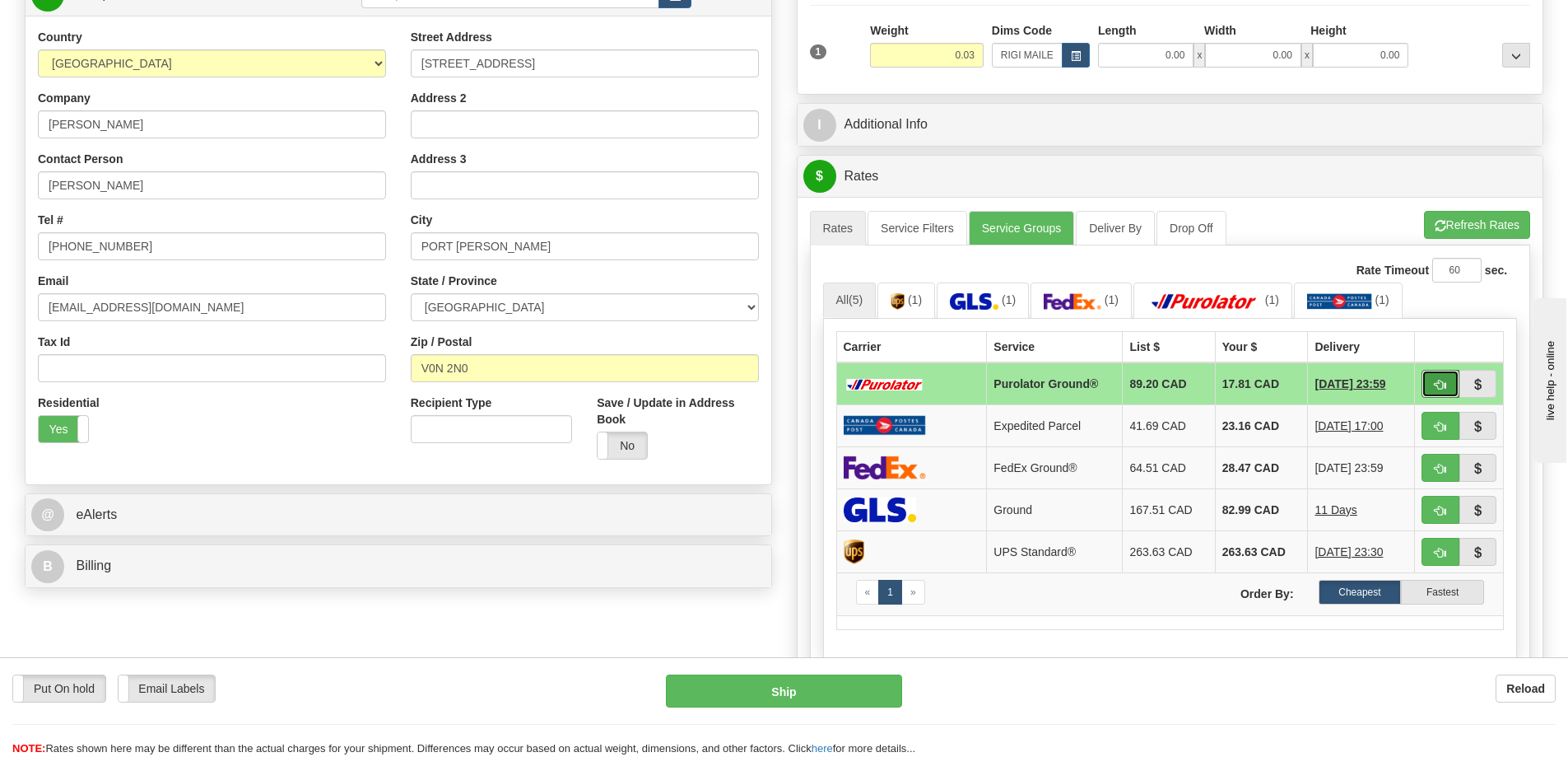
click at [1435, 378] on button "button" at bounding box center [1441, 384] width 38 height 28
type input "260"
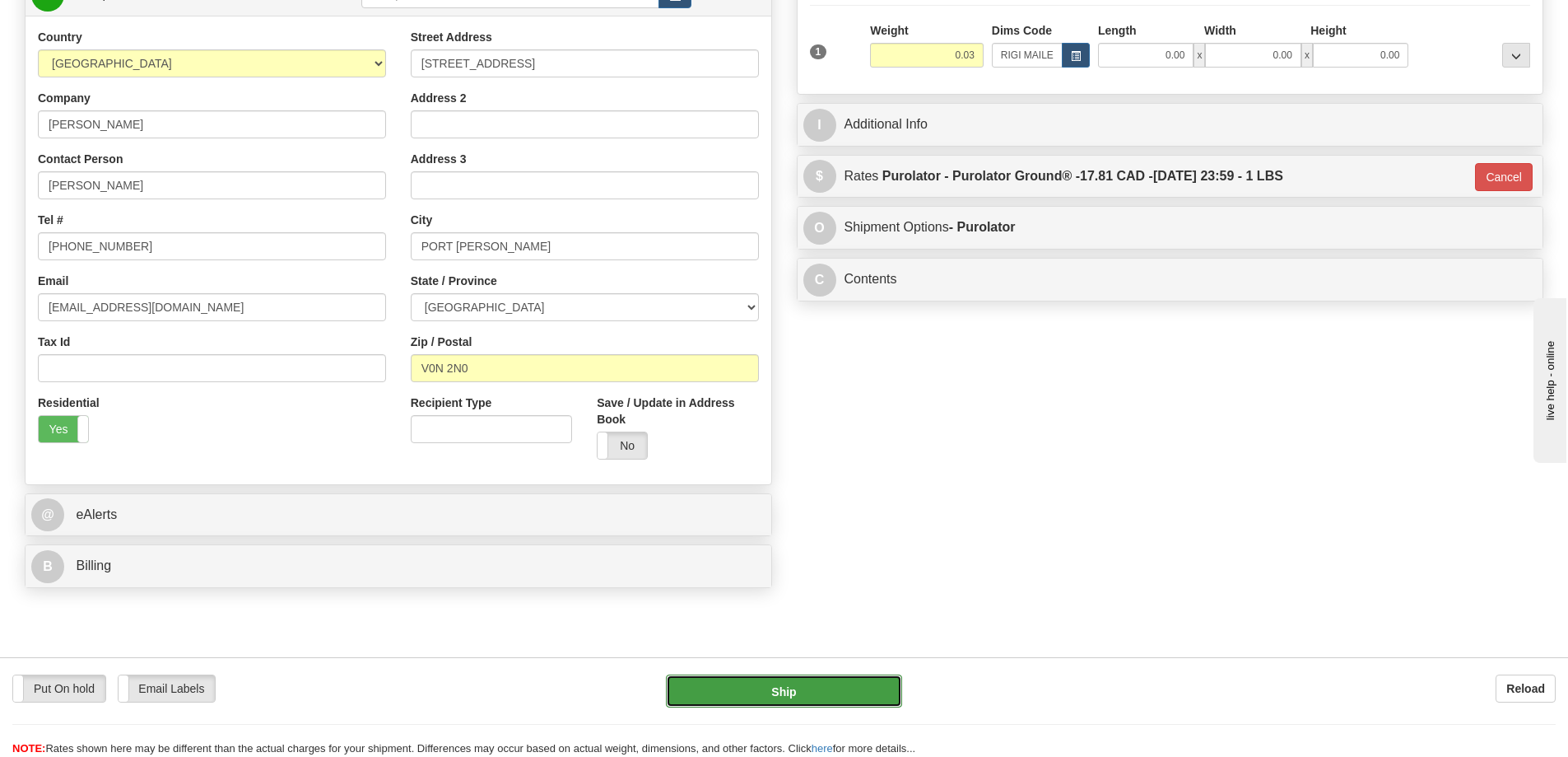
click at [845, 697] on button "Ship" at bounding box center [784, 691] width 236 height 33
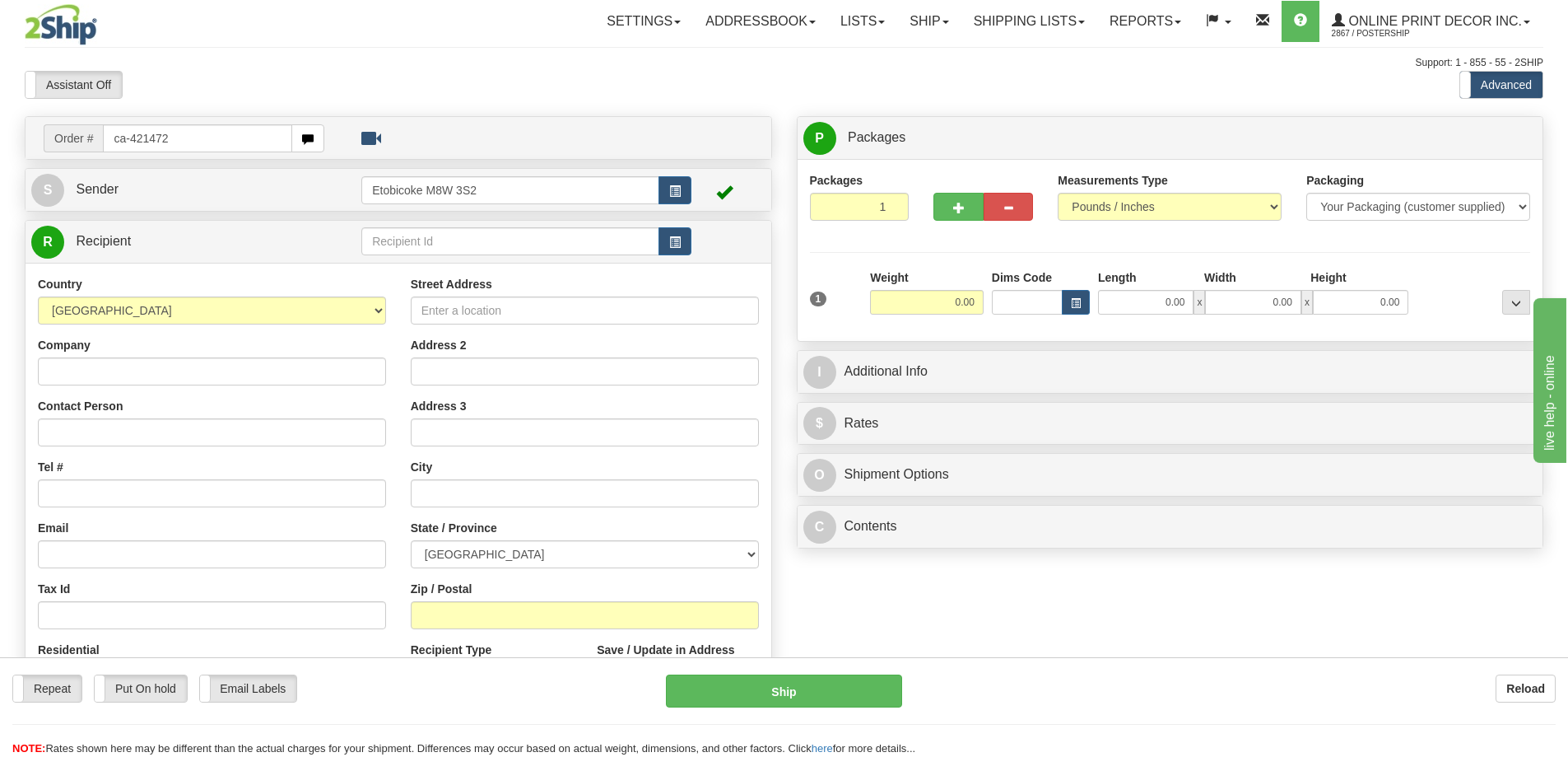
type input "ca-421472"
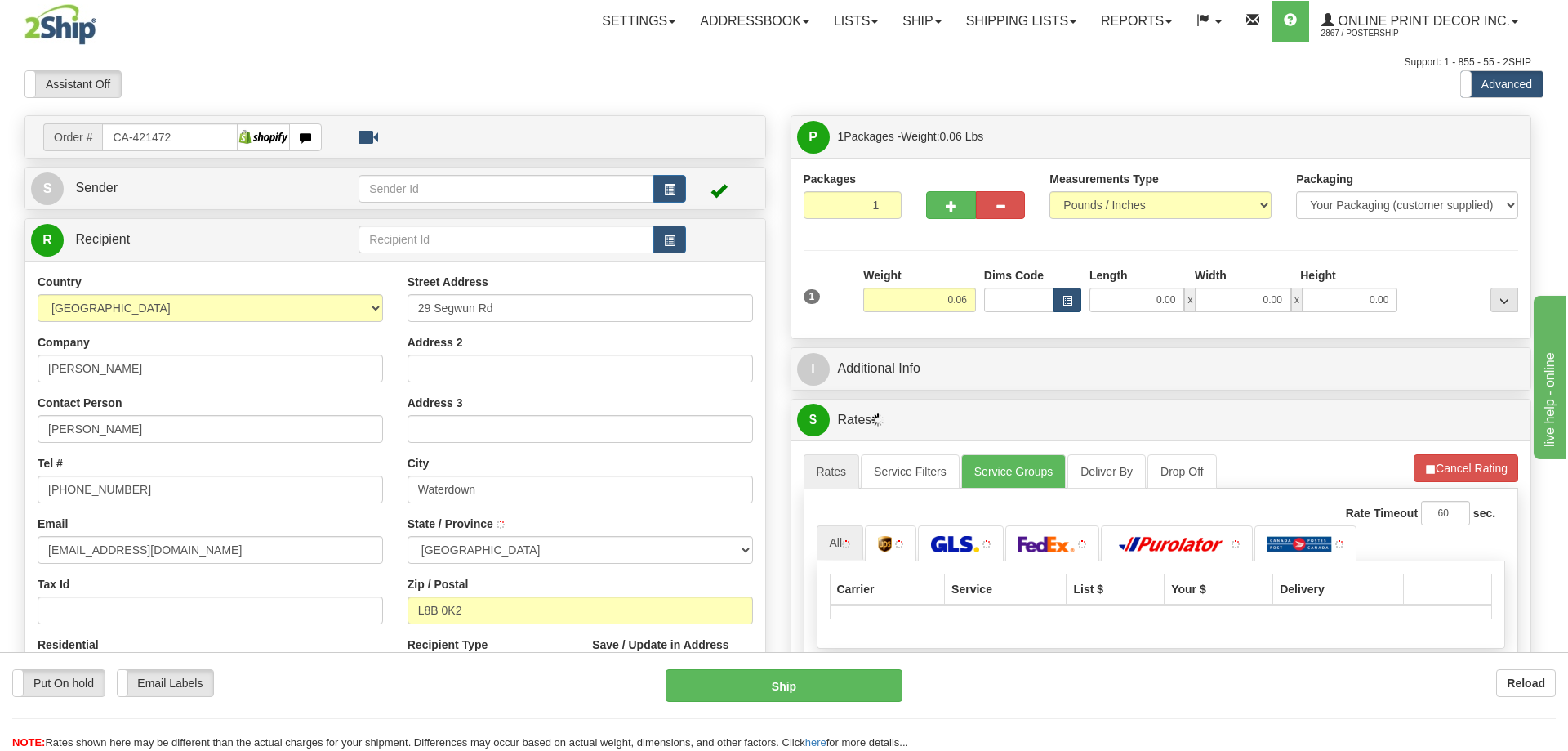
type input "WATERDOWN"
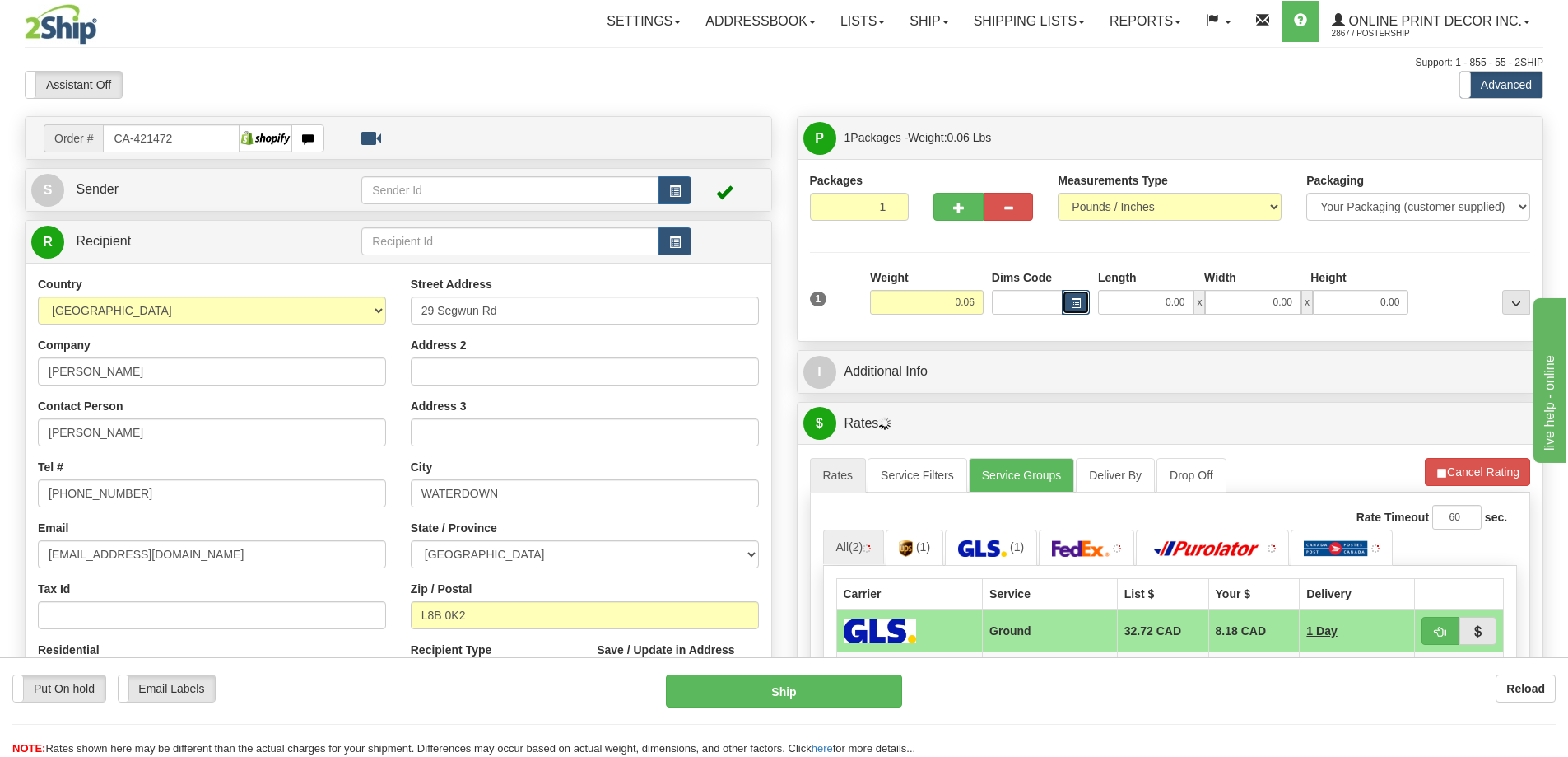
click at [1075, 299] on span "button" at bounding box center [1076, 303] width 10 height 9
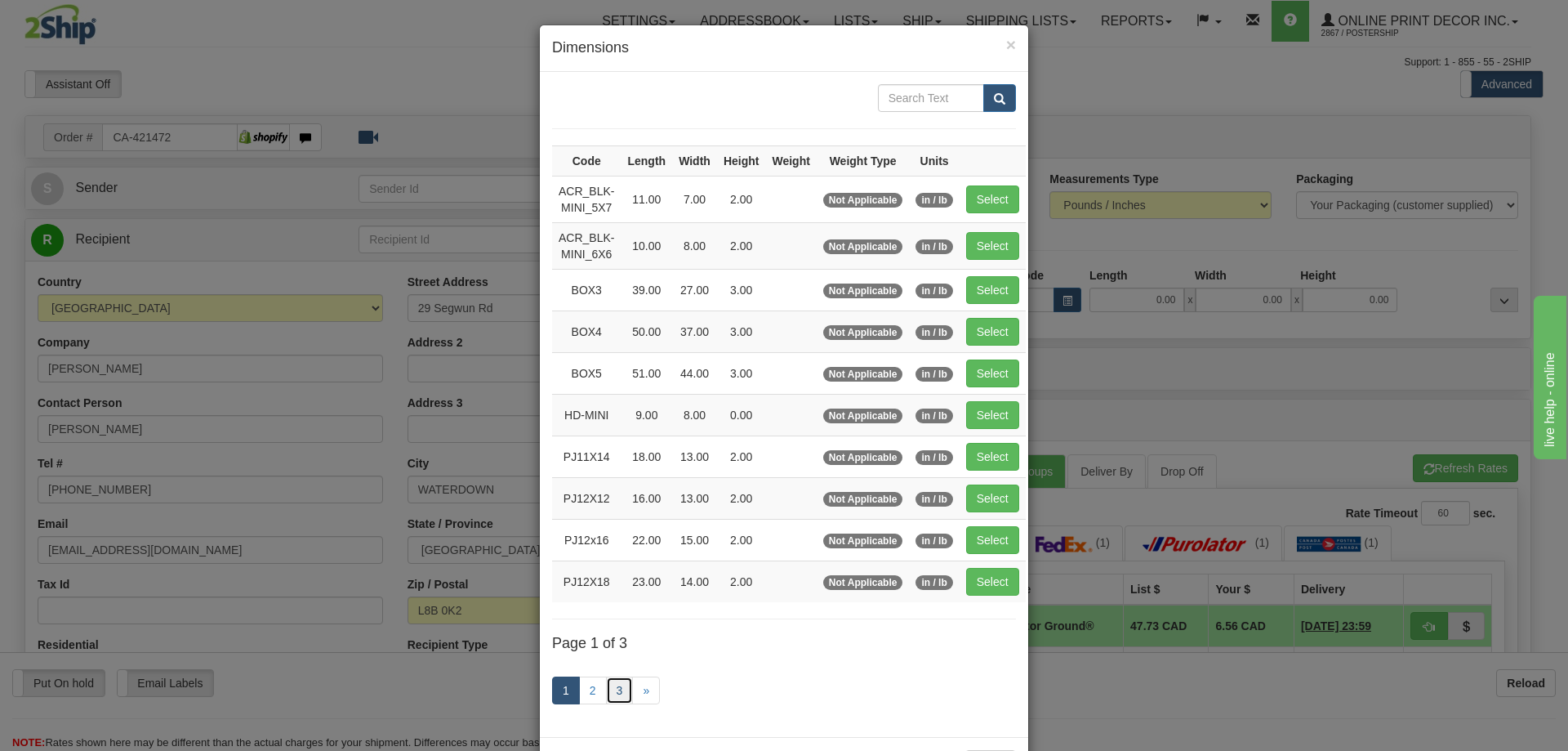
click at [617, 692] on link "3" at bounding box center [620, 691] width 28 height 28
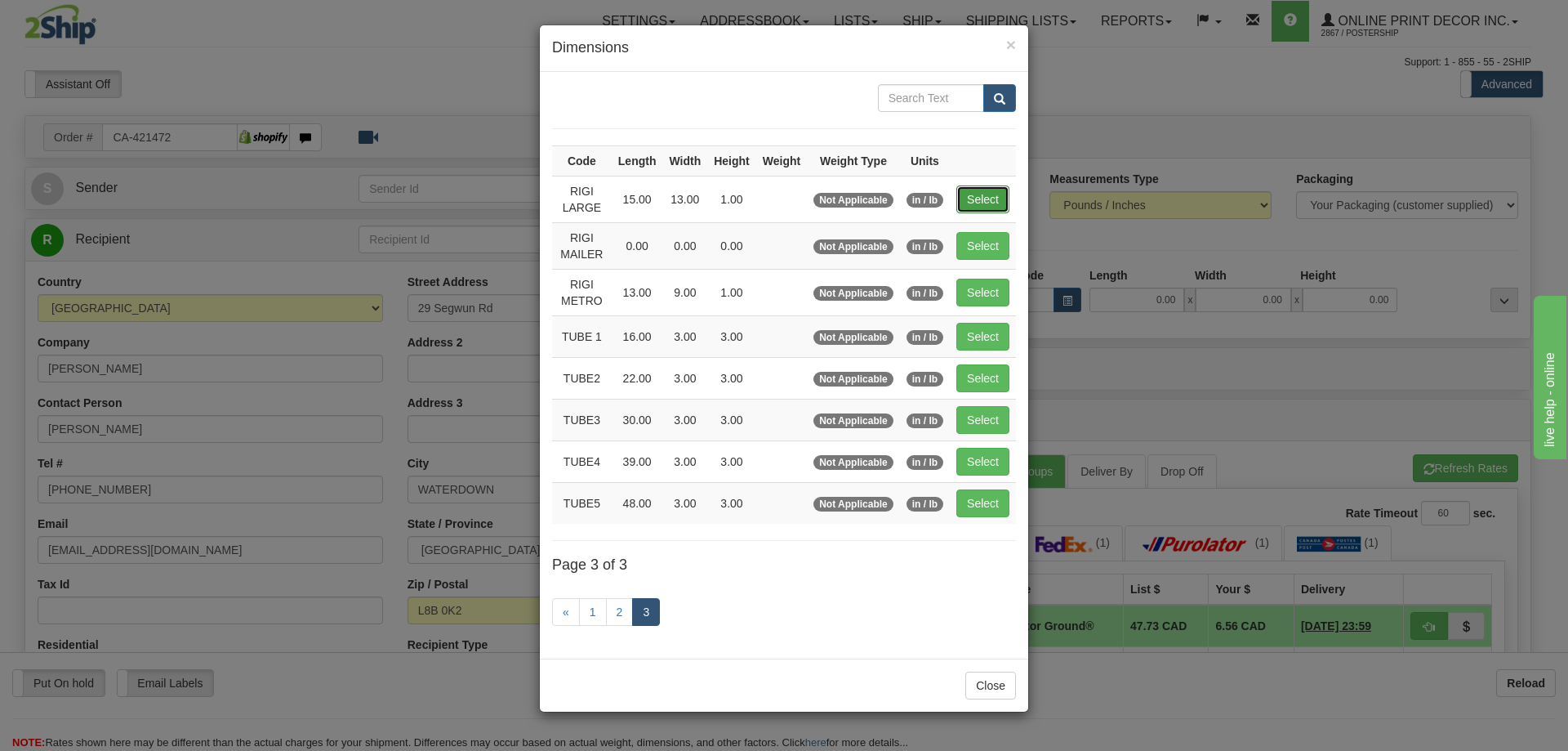
click at [987, 198] on button "Select" at bounding box center [983, 199] width 54 height 28
type input "RIGI LARGE"
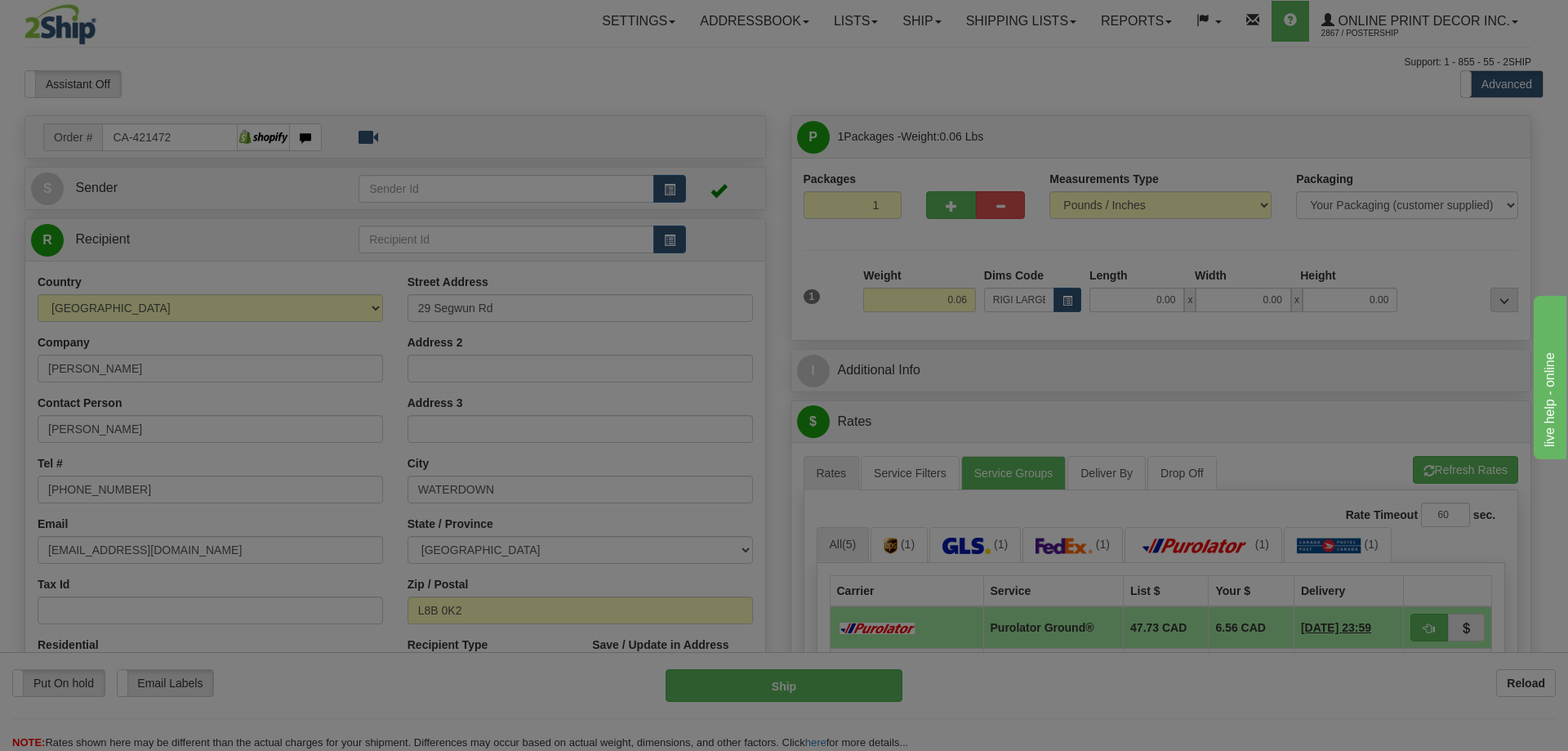
type input "15.00"
type input "13.00"
type input "1.00"
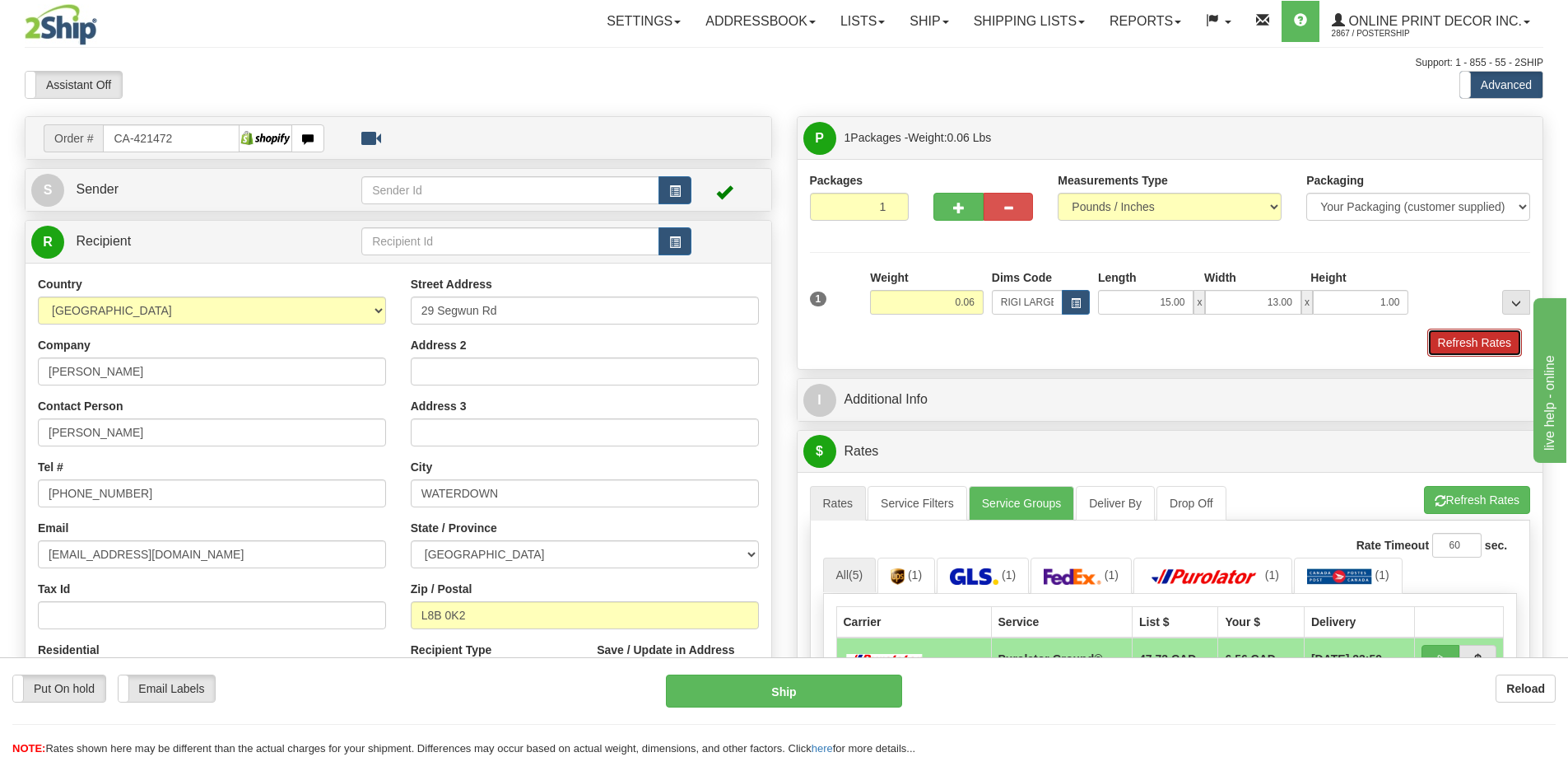
click at [1466, 339] on button "Refresh Rates" at bounding box center [1475, 343] width 95 height 28
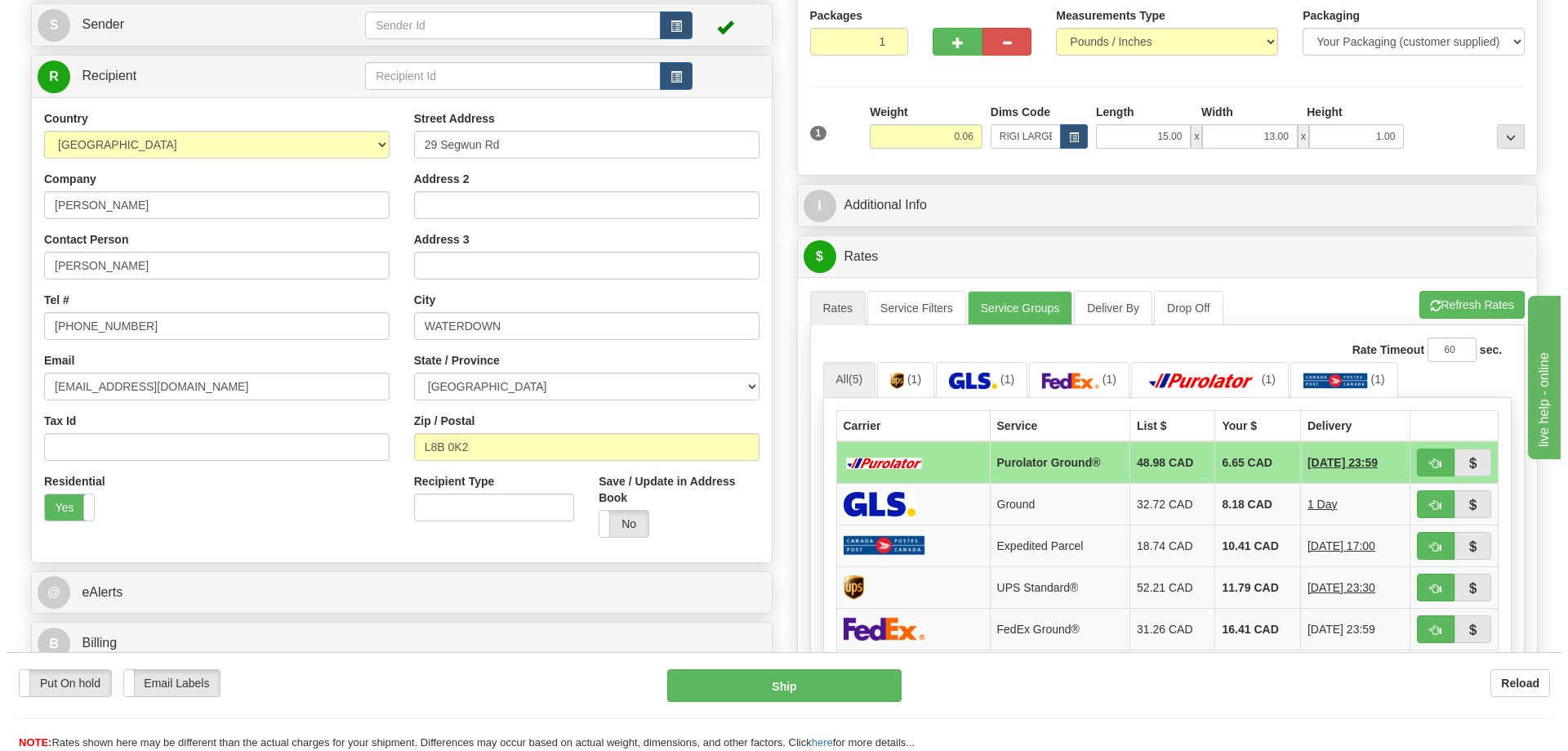
scroll to position [245, 0]
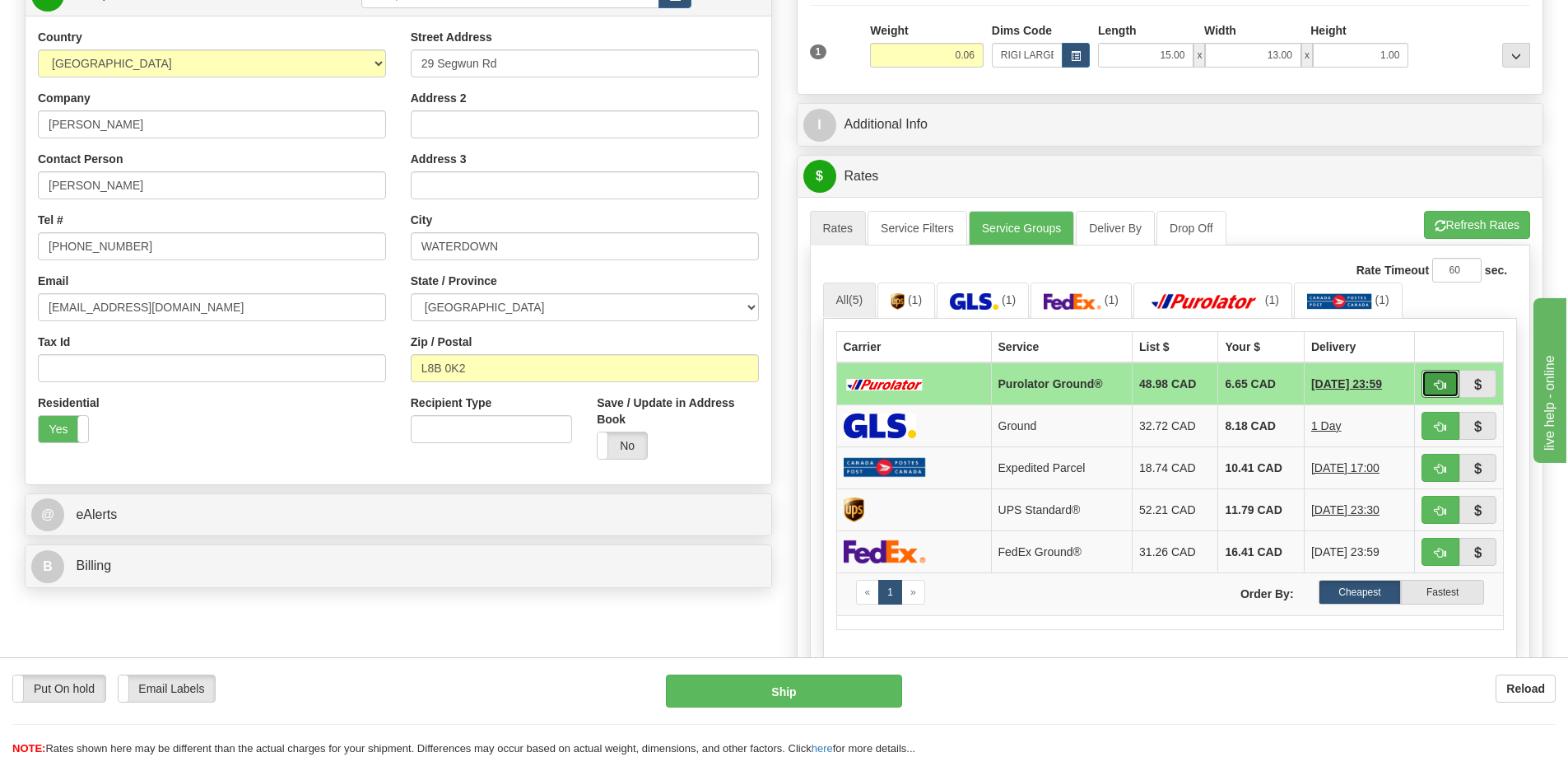
click at [1446, 389] on span "button" at bounding box center [1441, 384] width 12 height 11
type input "260"
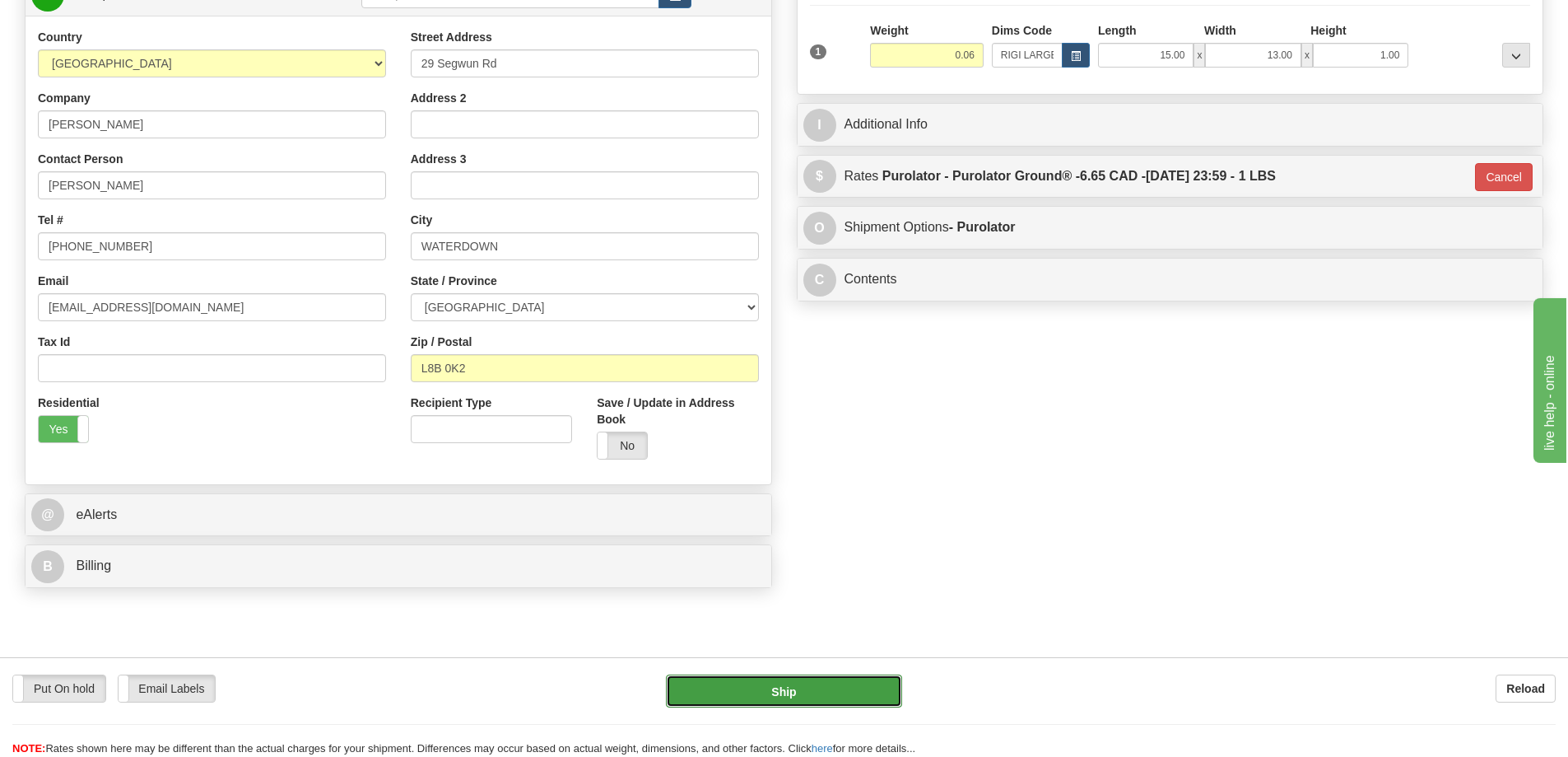
click at [872, 700] on button "Ship" at bounding box center [784, 691] width 236 height 33
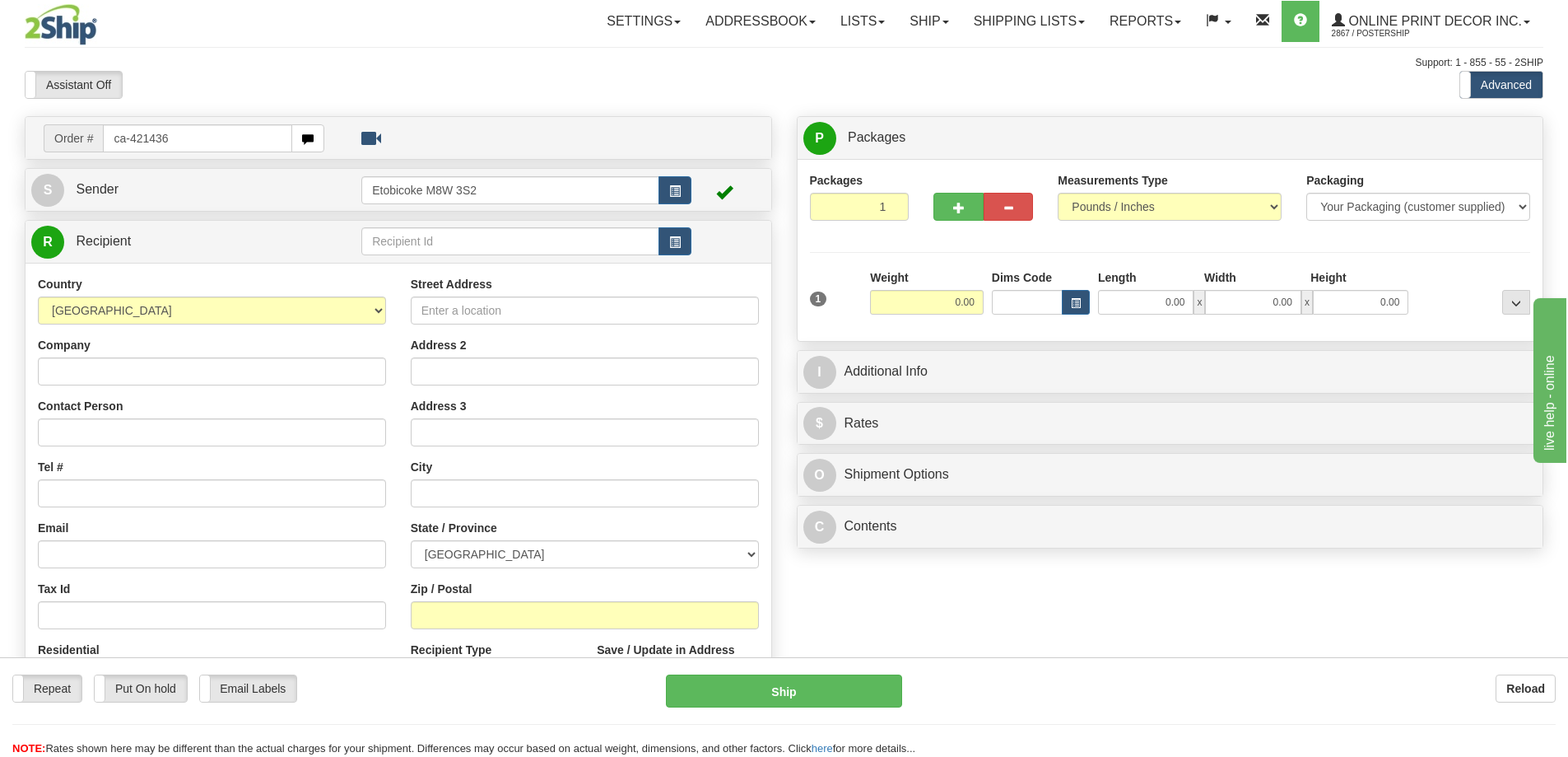
type input "ca-421436"
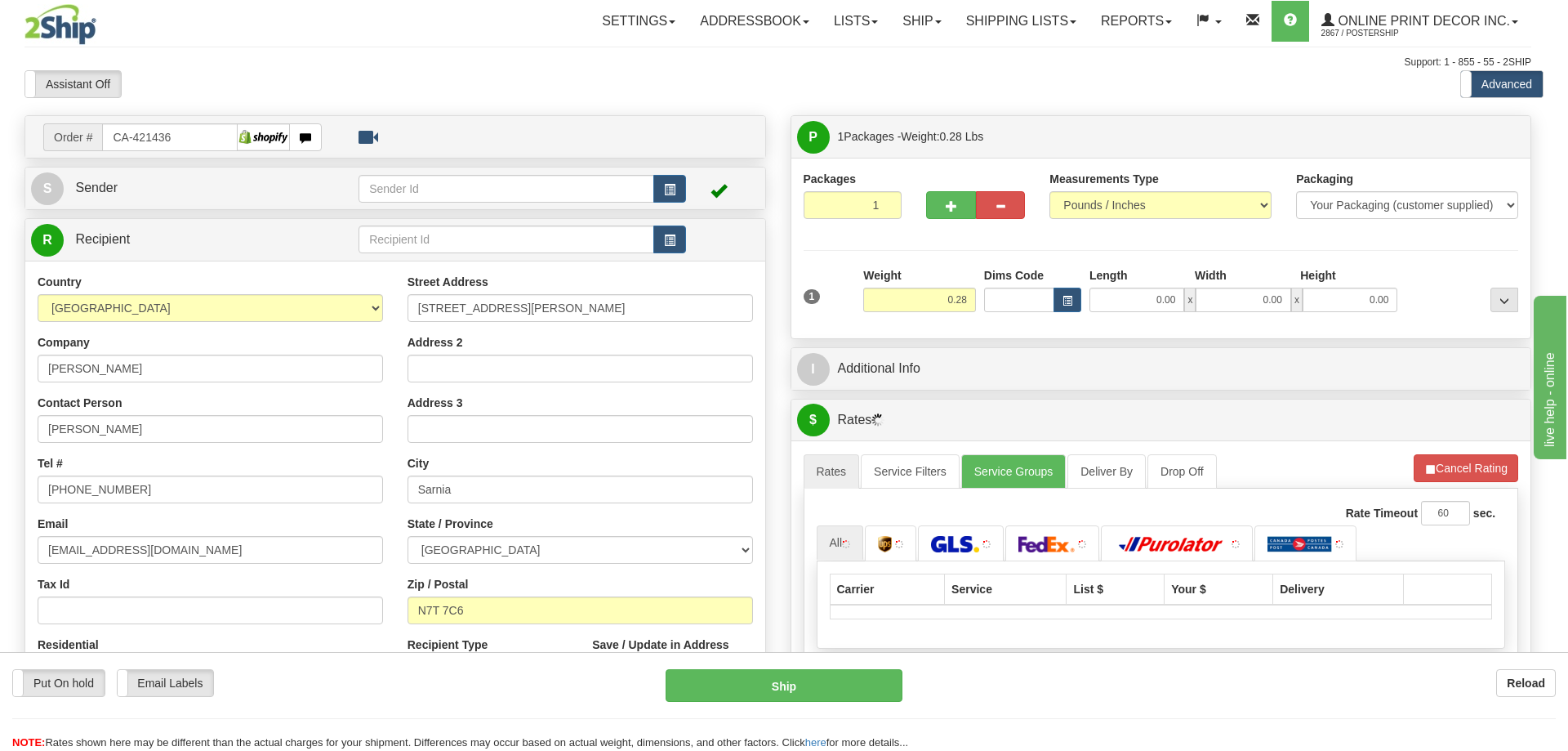
type input "SARNIA"
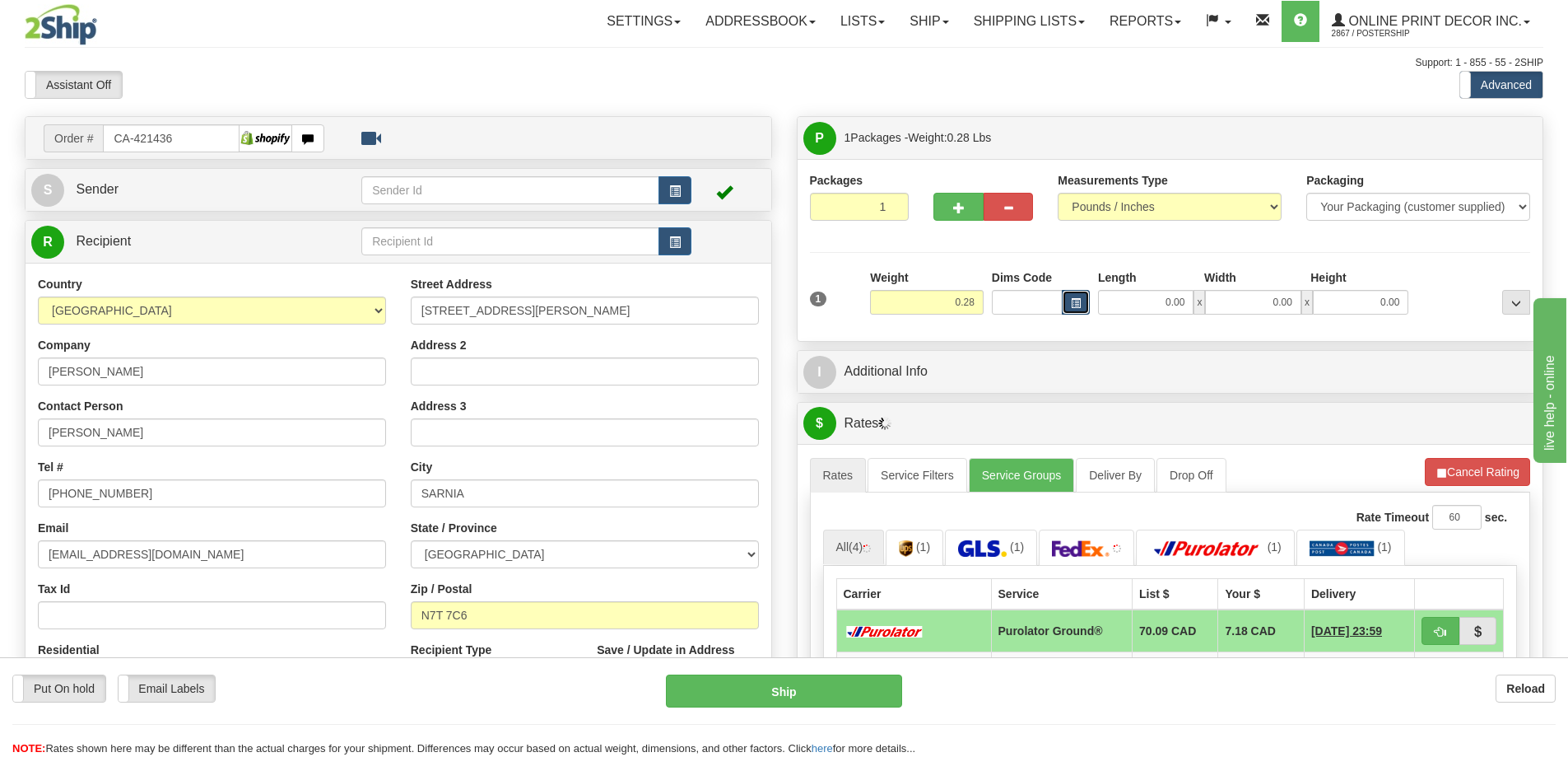
click at [1078, 300] on span "button" at bounding box center [1076, 303] width 10 height 9
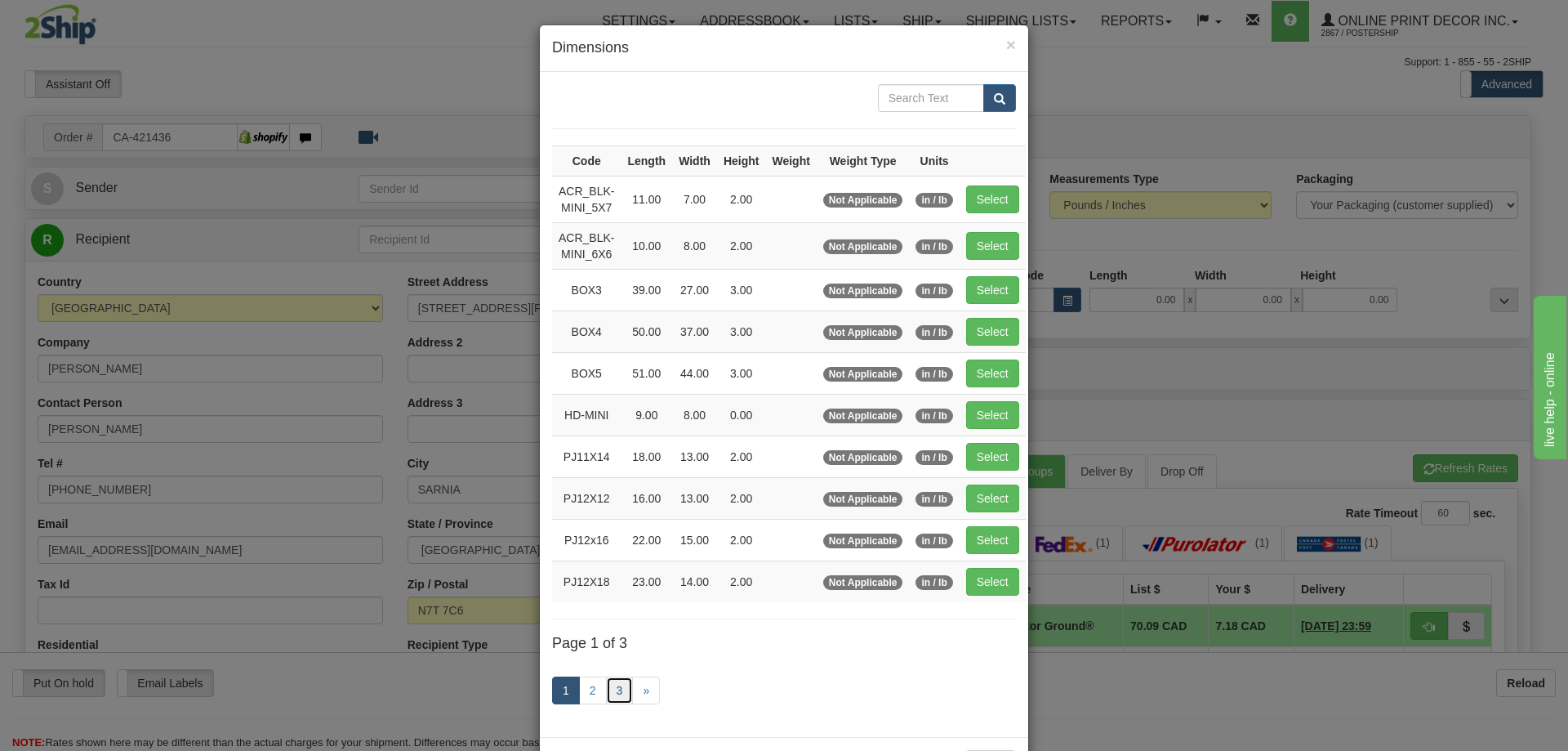
click at [617, 683] on link "3" at bounding box center [620, 691] width 28 height 28
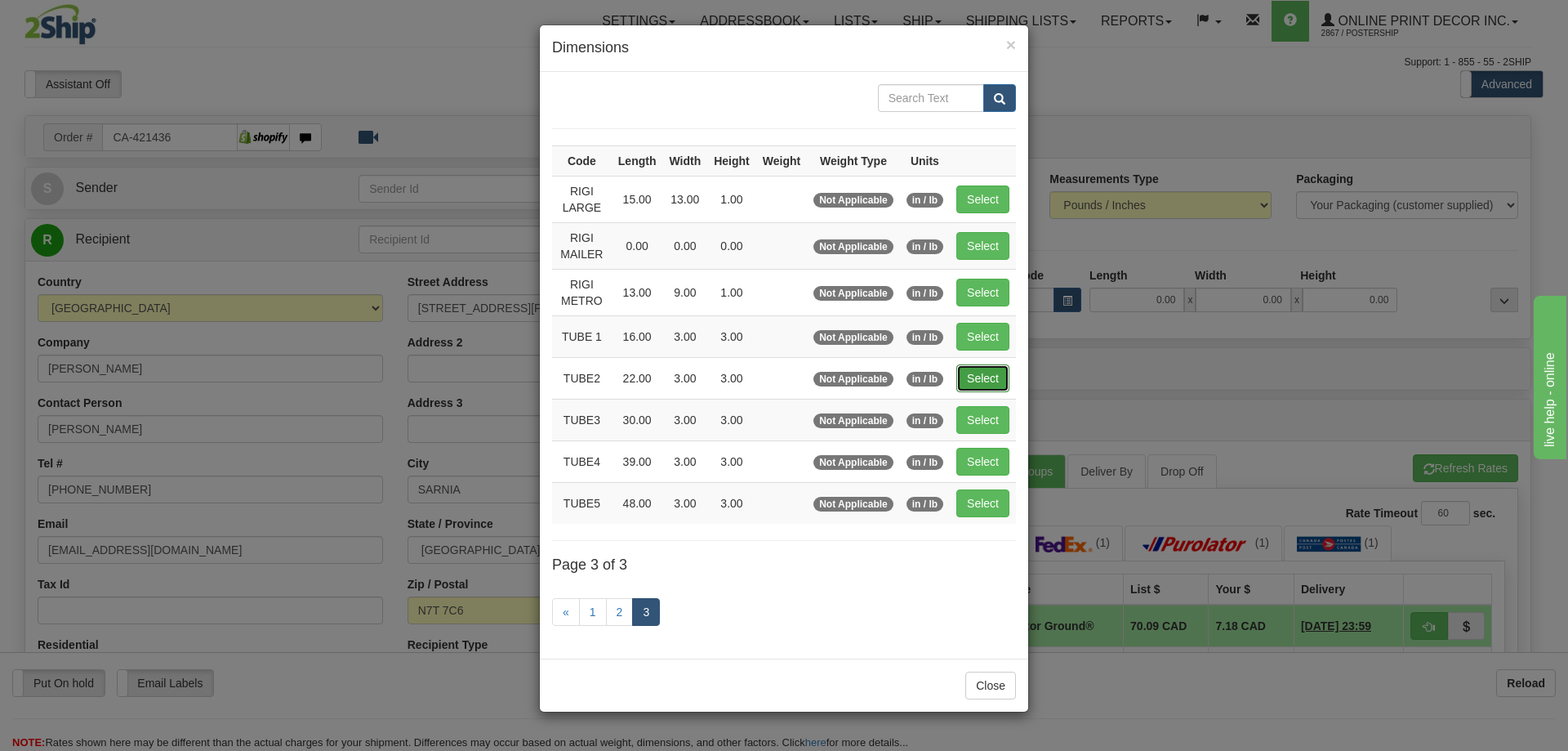
click at [977, 377] on button "Select" at bounding box center [983, 379] width 54 height 28
type input "TUBE2"
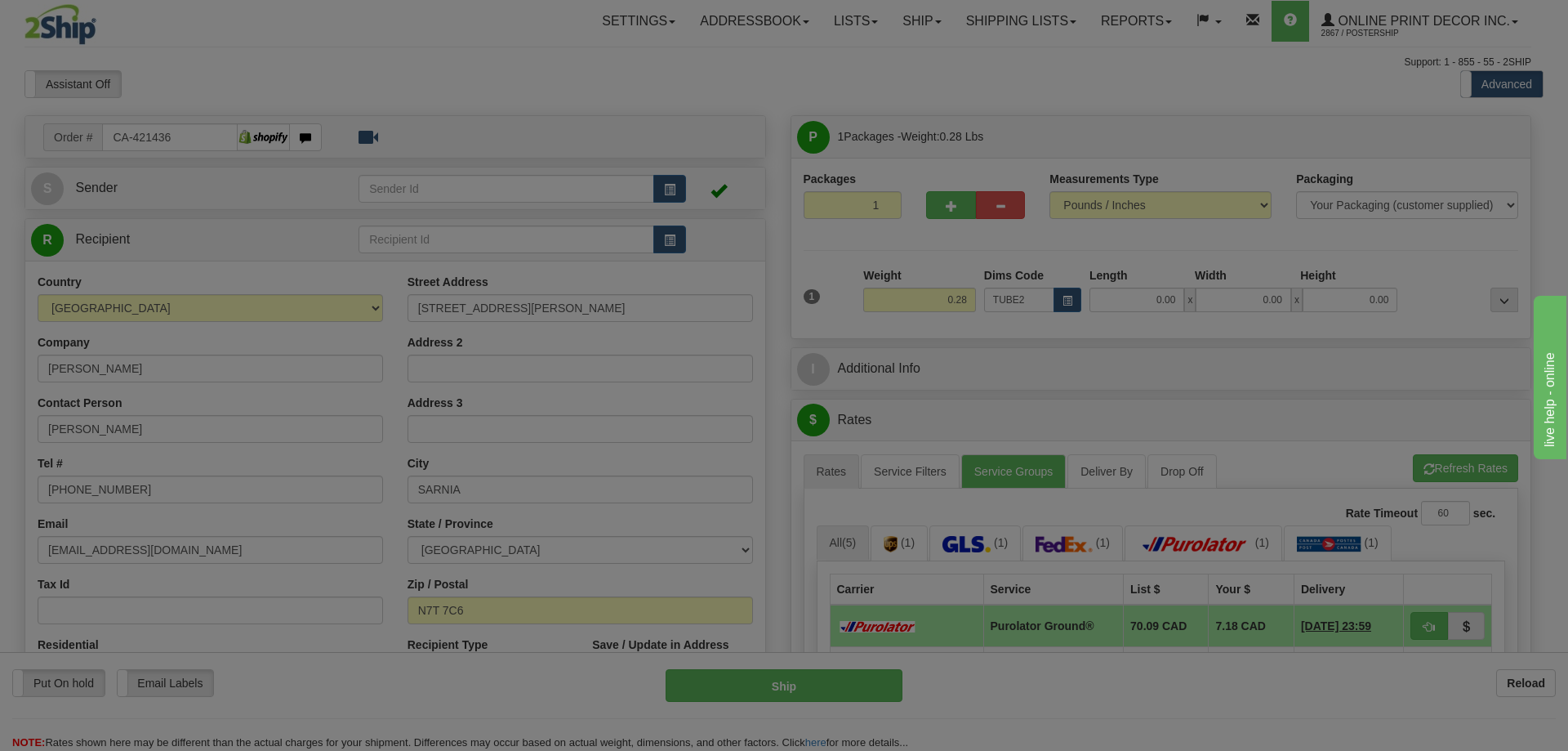
type input "22.00"
type input "3.00"
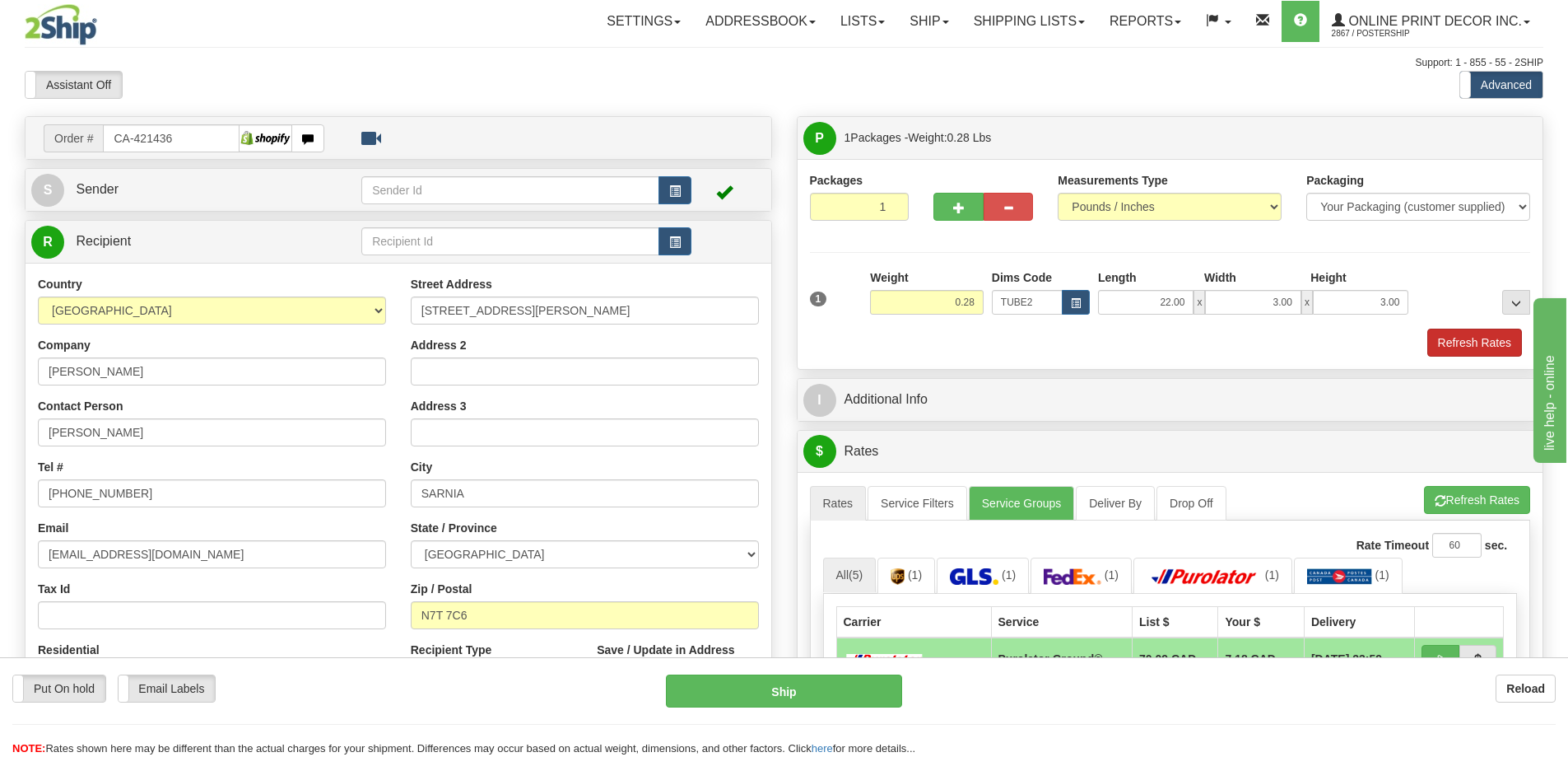
click at [1454, 336] on div "1 Weight 0.28 Dims Code TUBE2" at bounding box center [1170, 312] width 721 height 87
click at [1449, 335] on button "Refresh Rates" at bounding box center [1475, 343] width 95 height 28
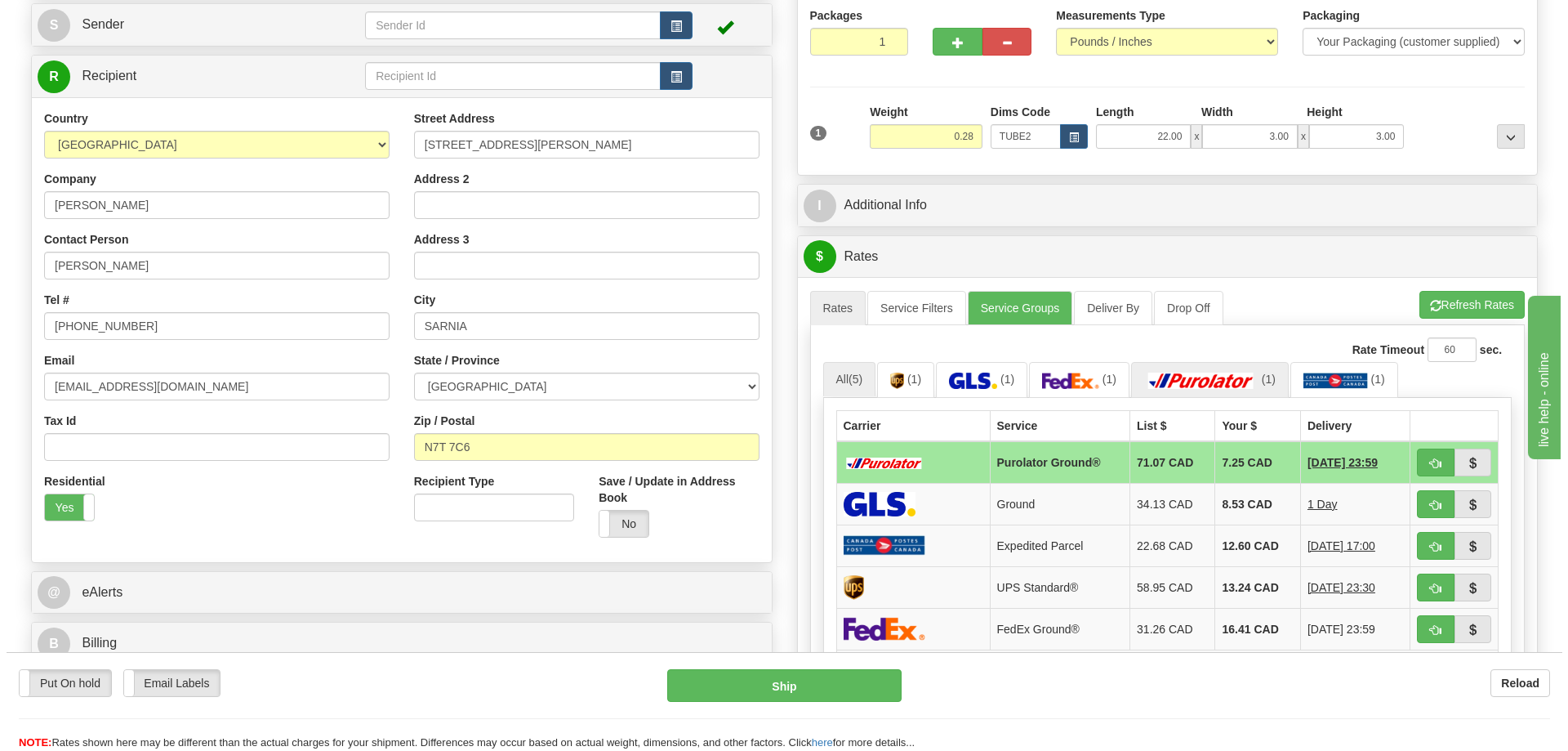
scroll to position [245, 0]
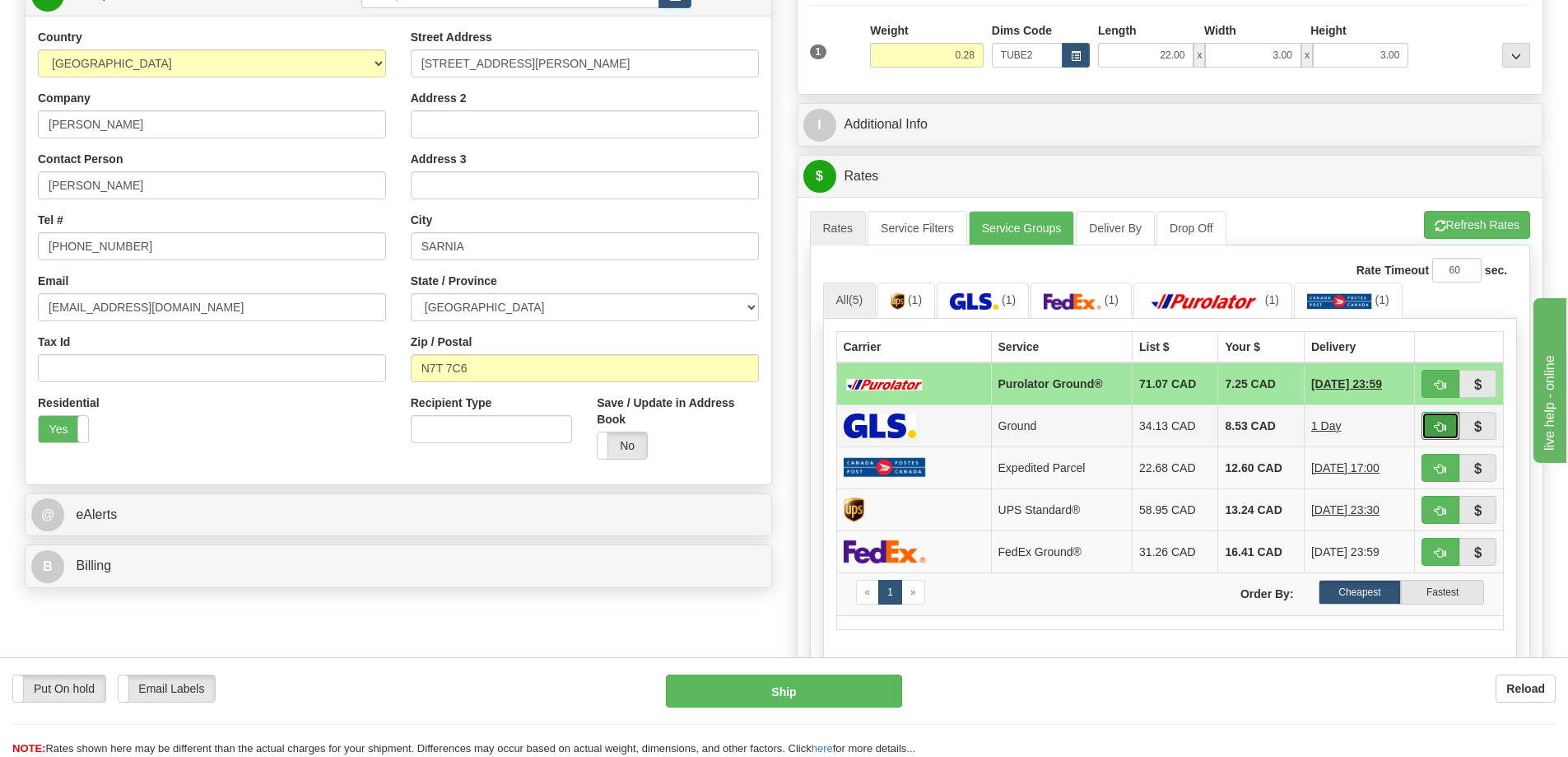
click at [1432, 422] on button "button" at bounding box center [1441, 426] width 38 height 28
type input "1"
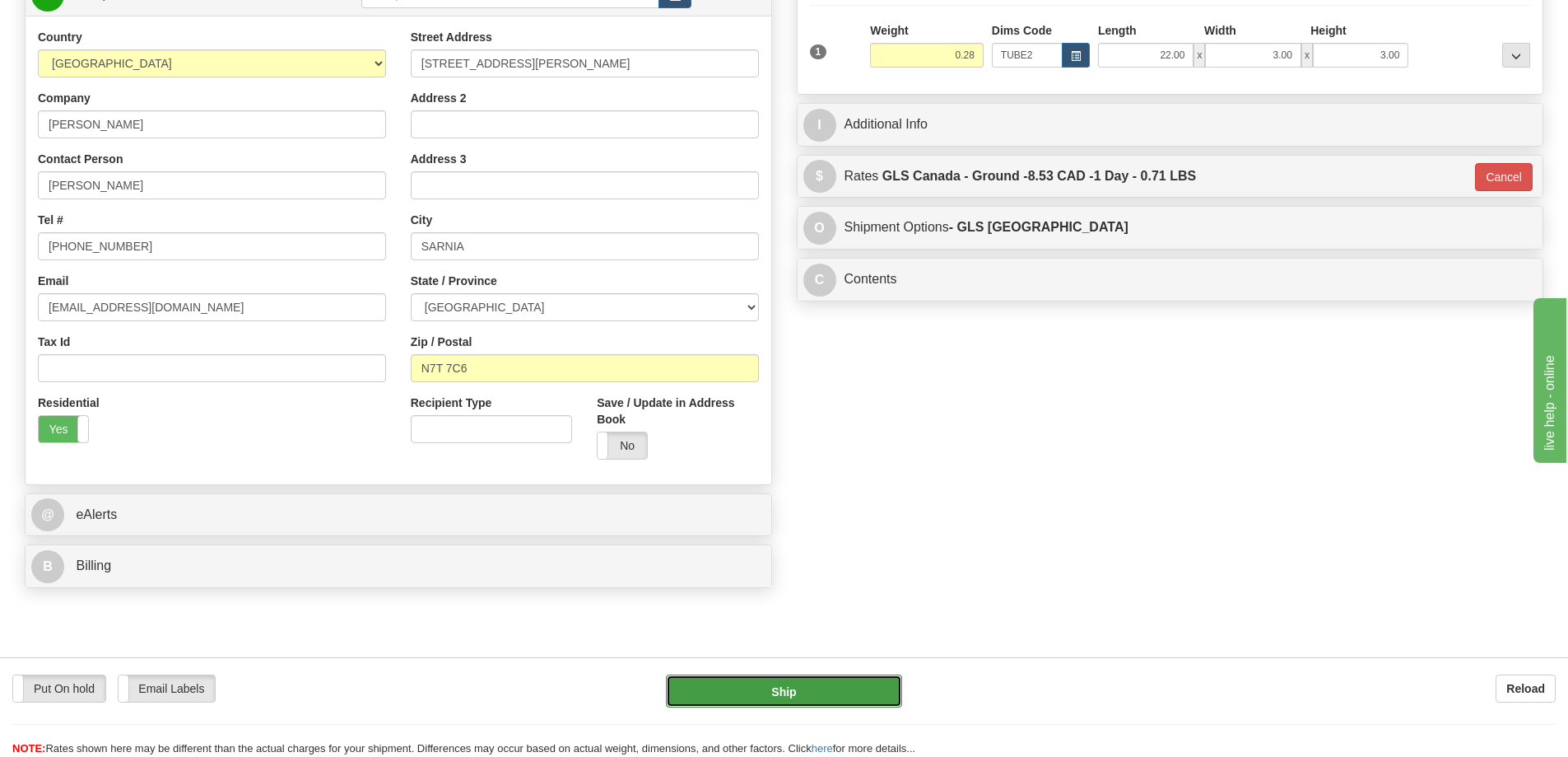
click at [851, 686] on button "Ship" at bounding box center [784, 691] width 236 height 33
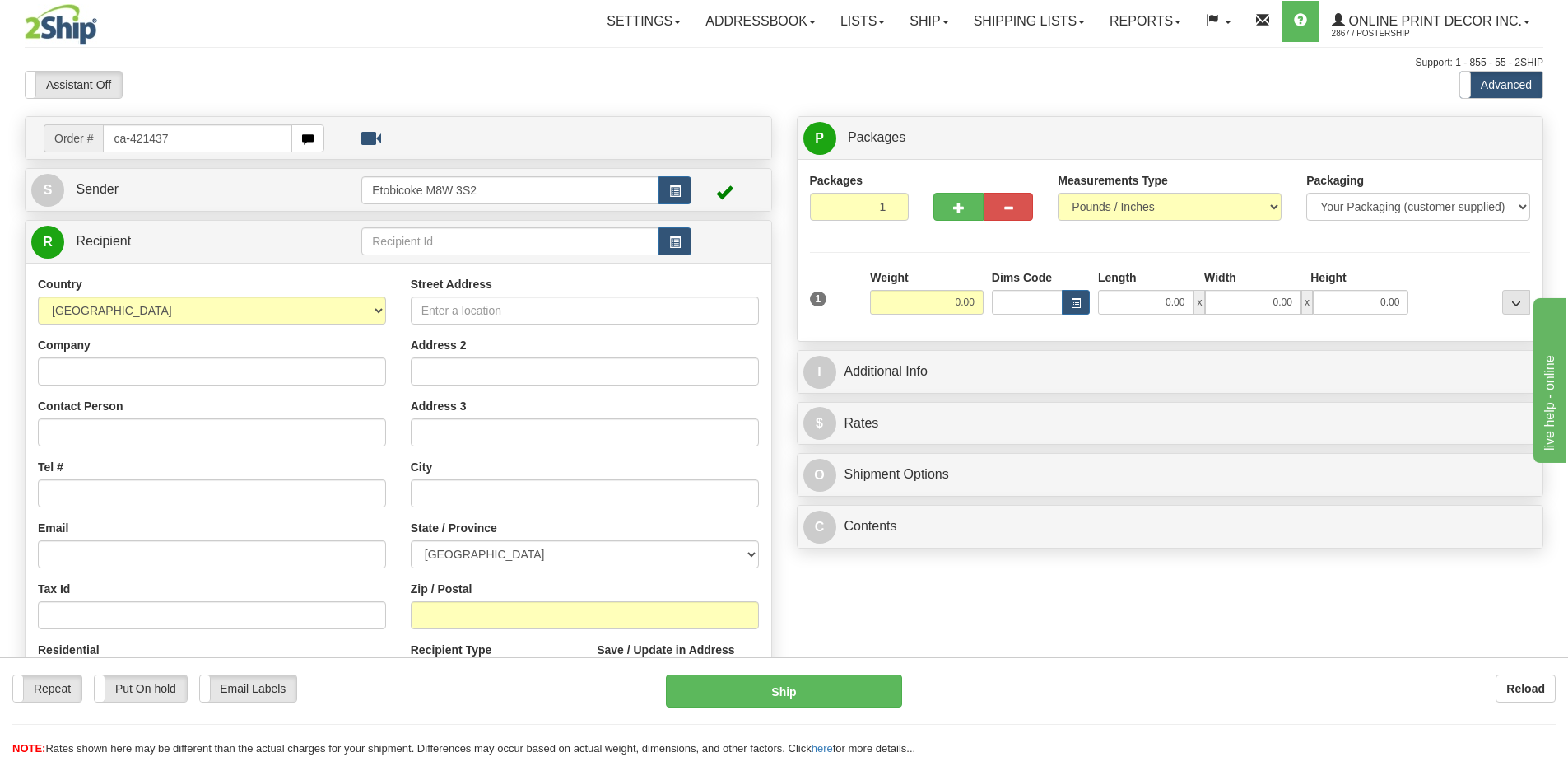
type input "ca-421437"
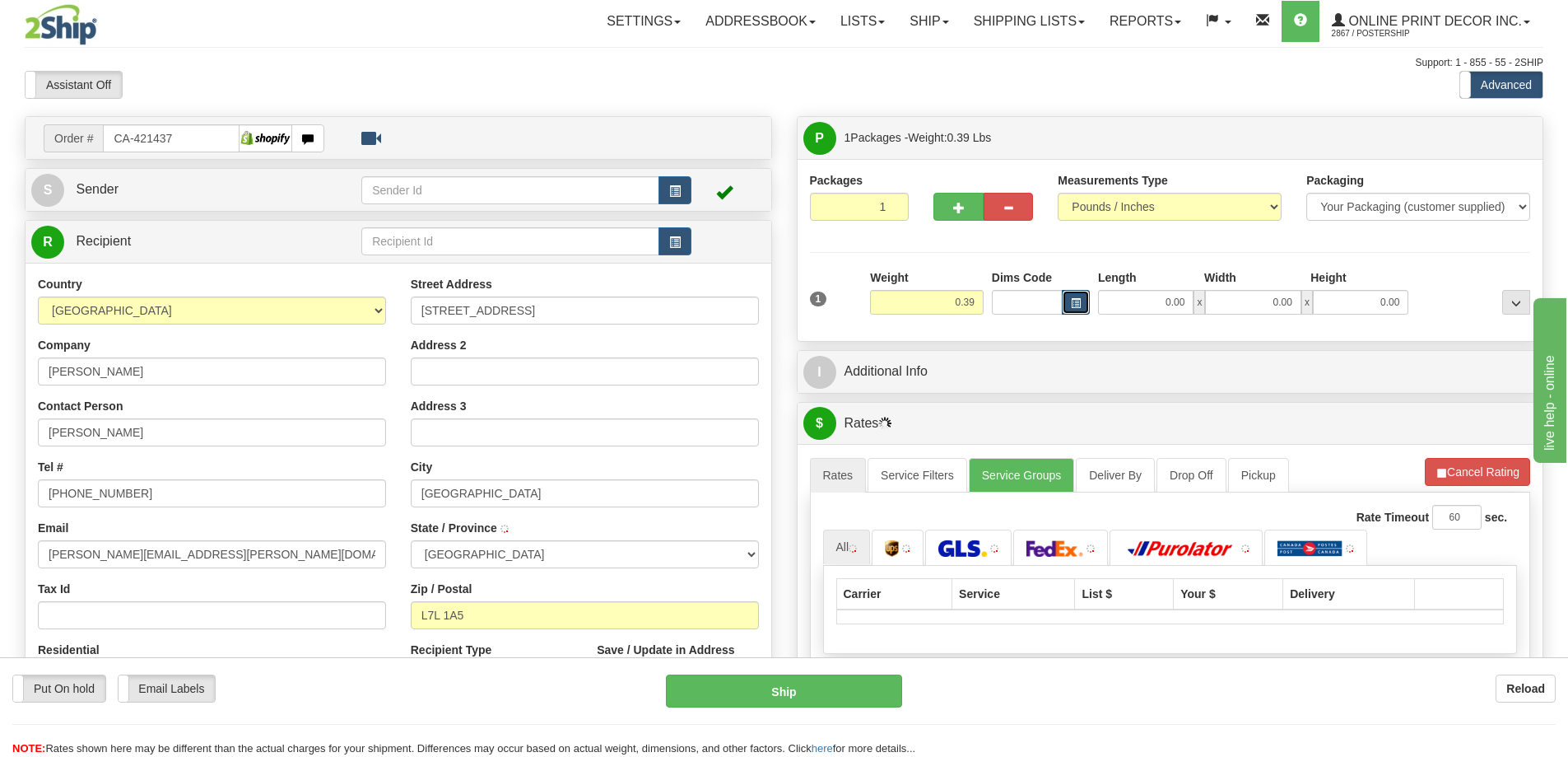
click at [1086, 301] on button "button" at bounding box center [1076, 302] width 28 height 25
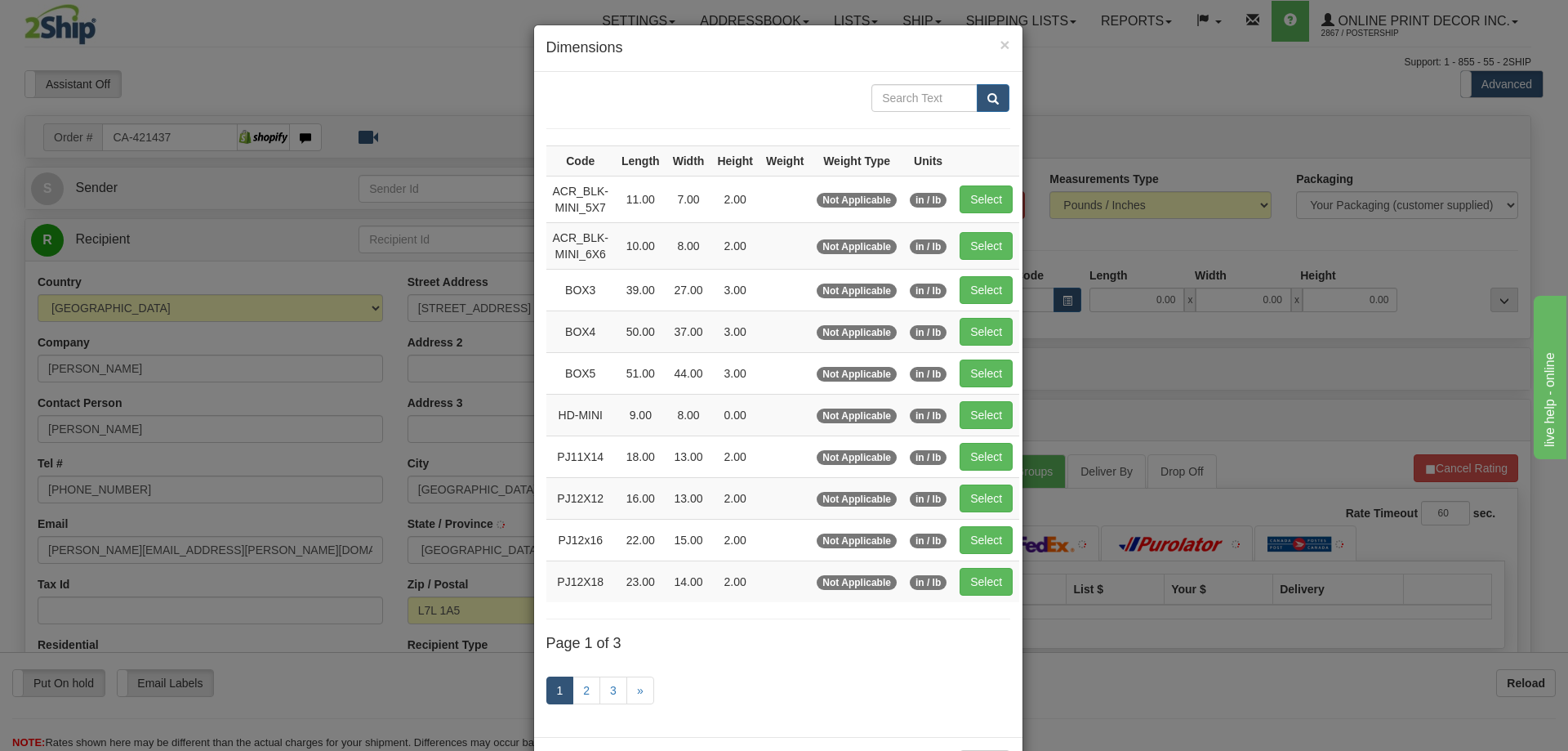
type input "[GEOGRAPHIC_DATA]"
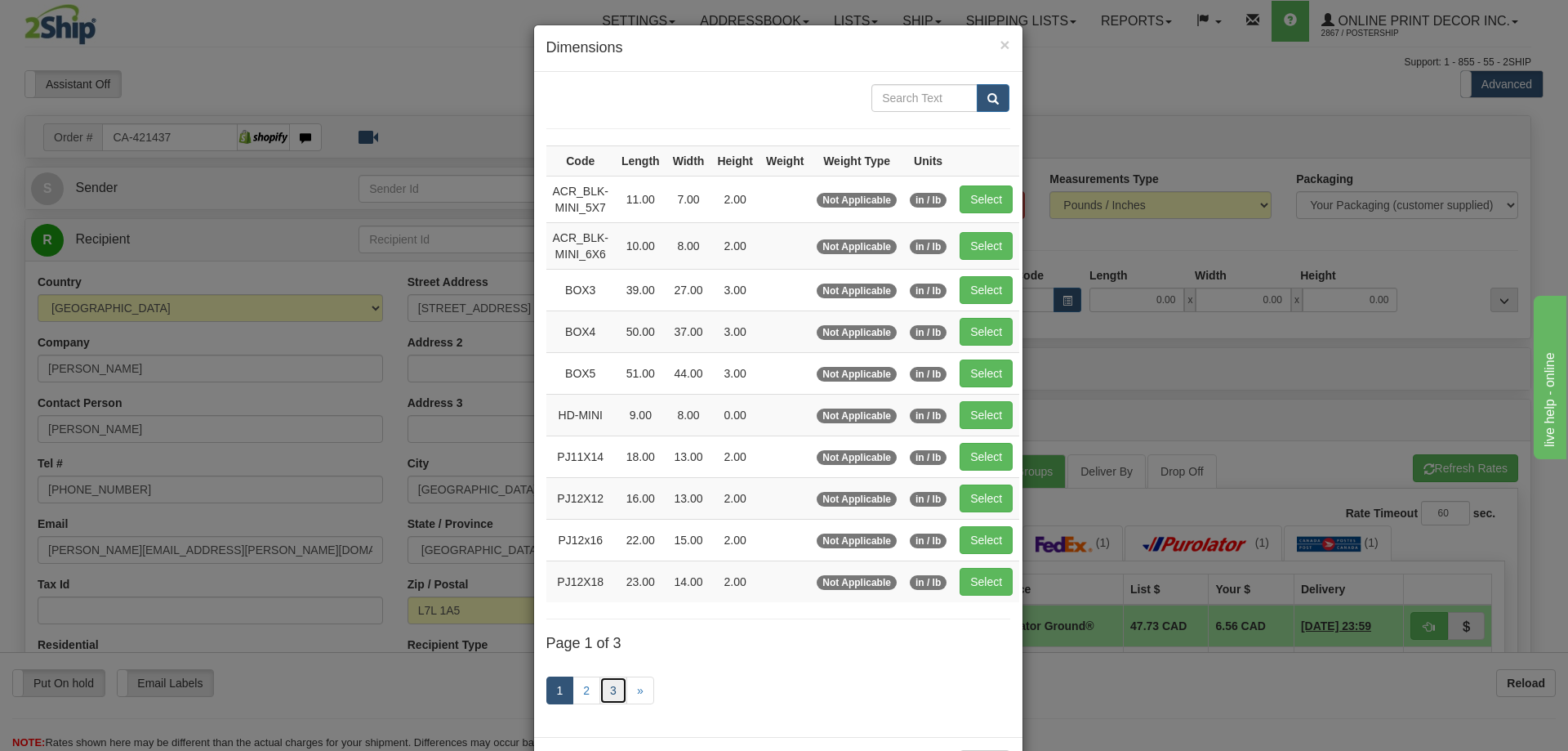
click at [609, 680] on link "3" at bounding box center [613, 691] width 28 height 28
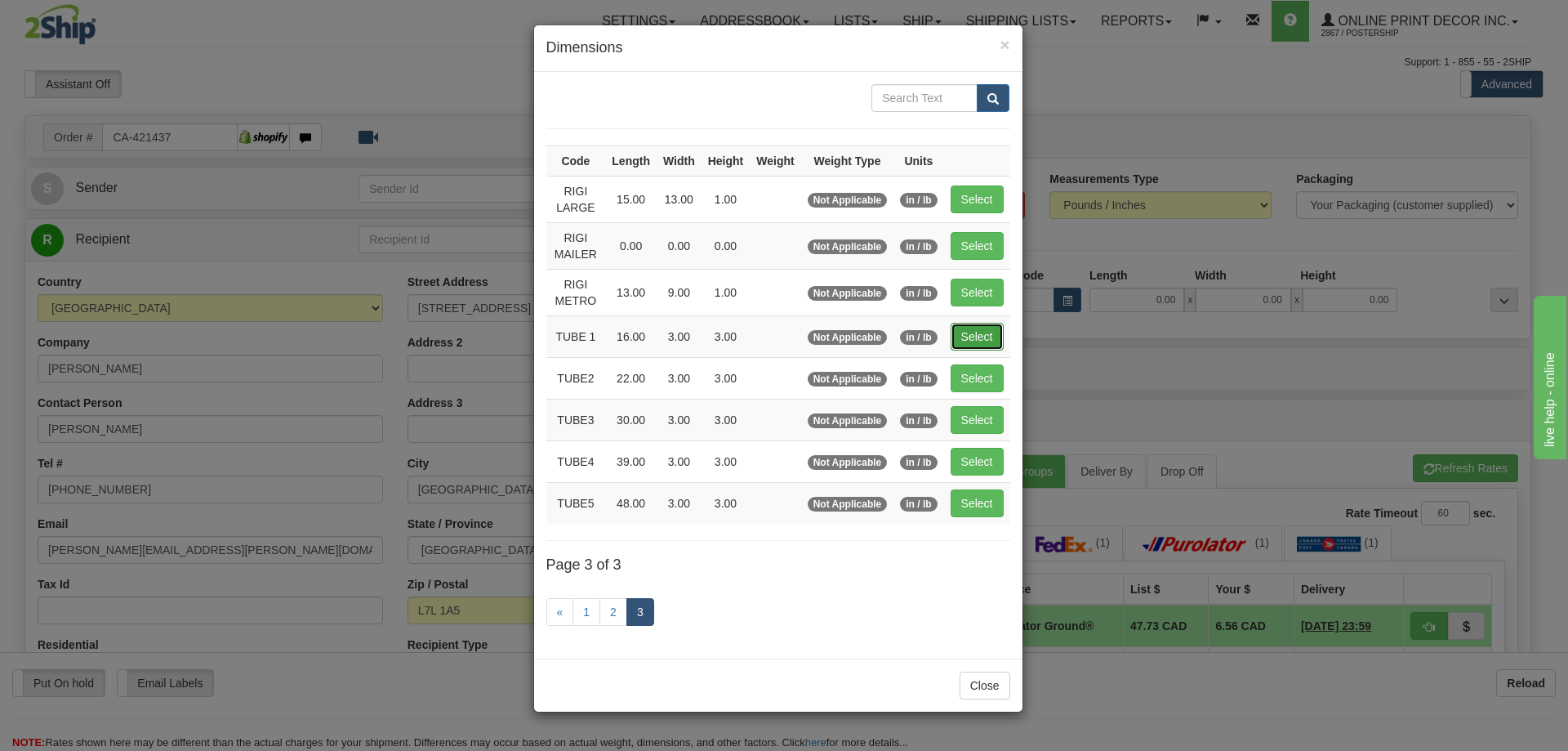
click at [975, 335] on button "Select" at bounding box center [977, 337] width 54 height 28
type input "TUBE 1"
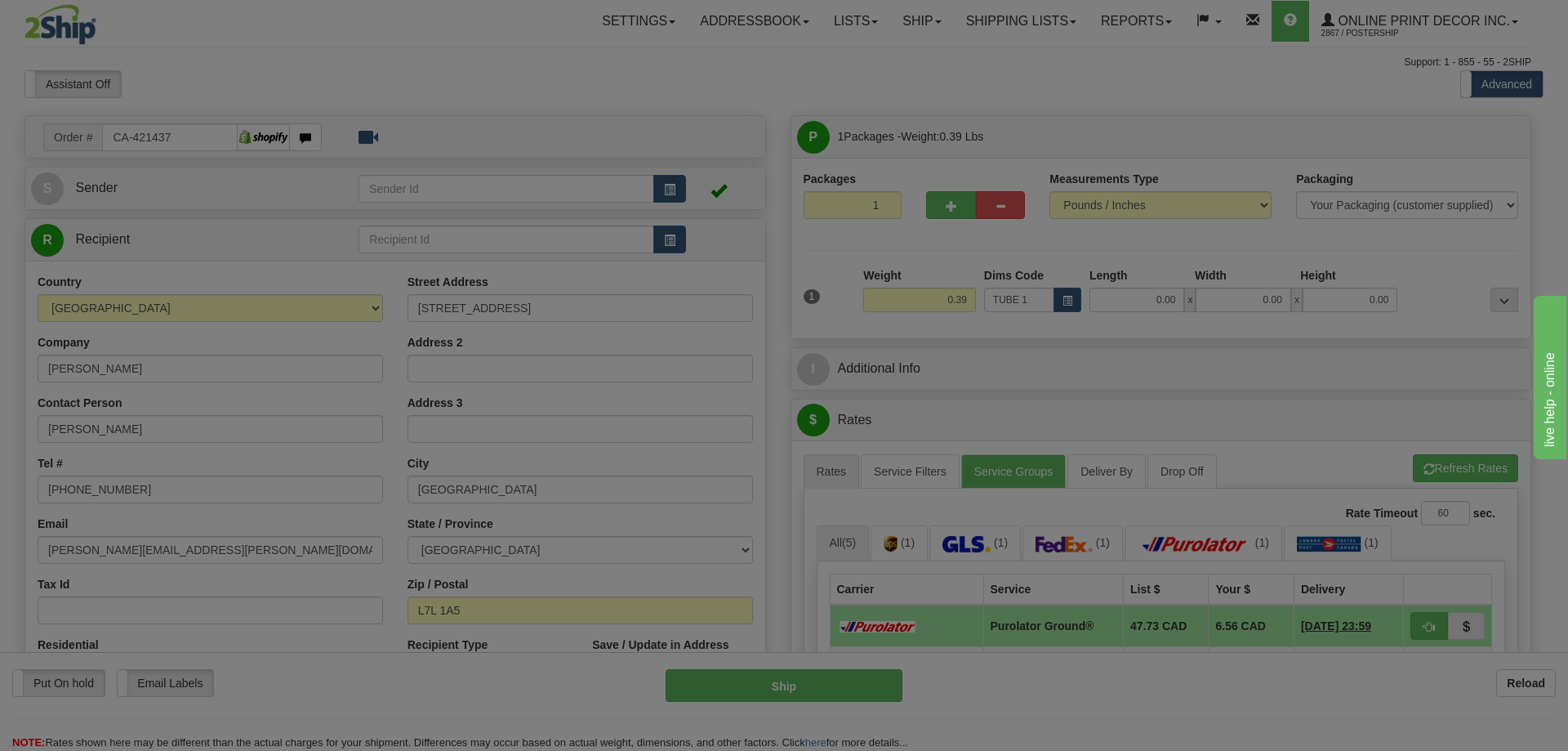
type input "16.00"
type input "3.00"
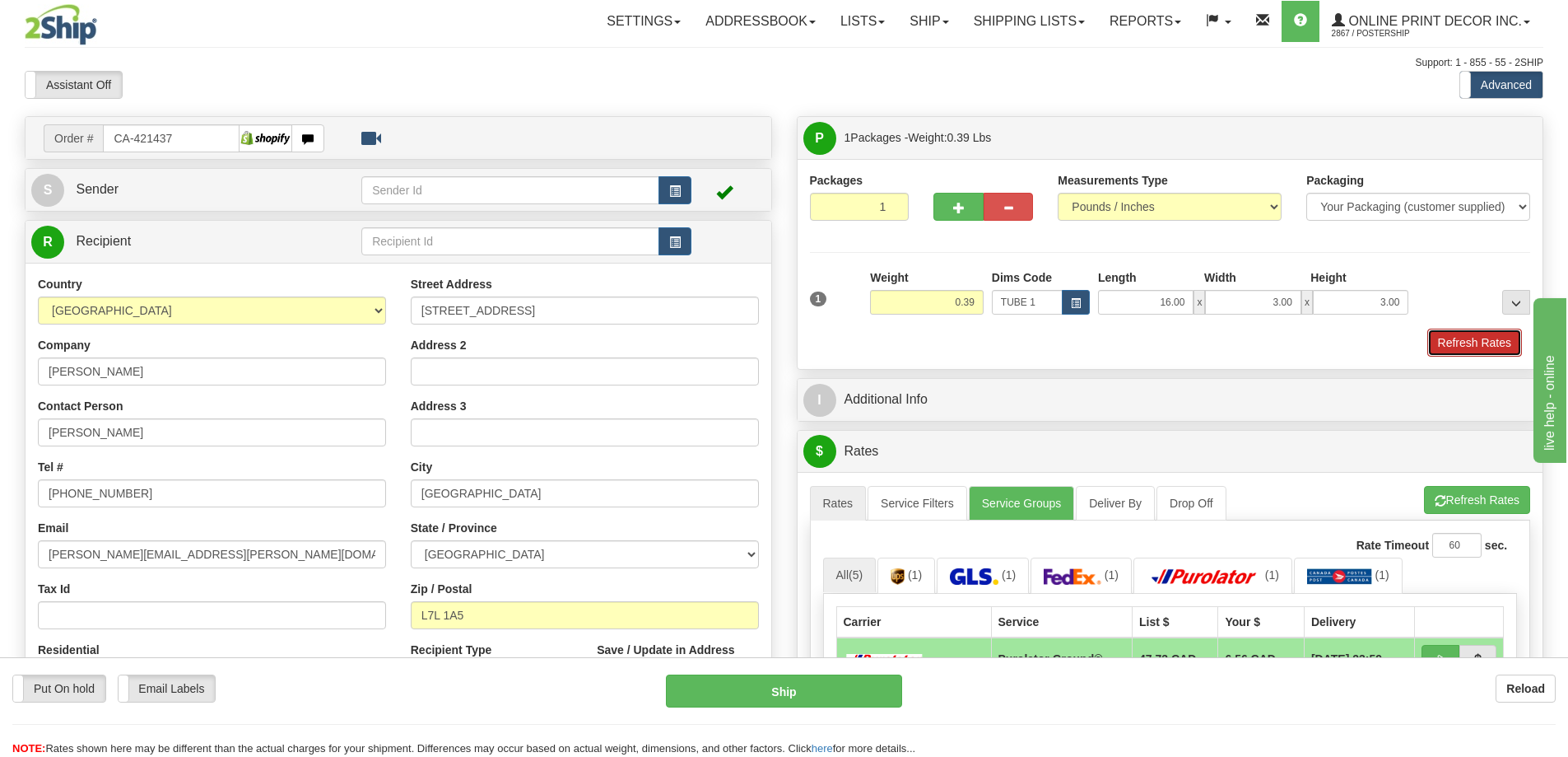
click at [1453, 344] on button "Refresh Rates" at bounding box center [1475, 343] width 95 height 28
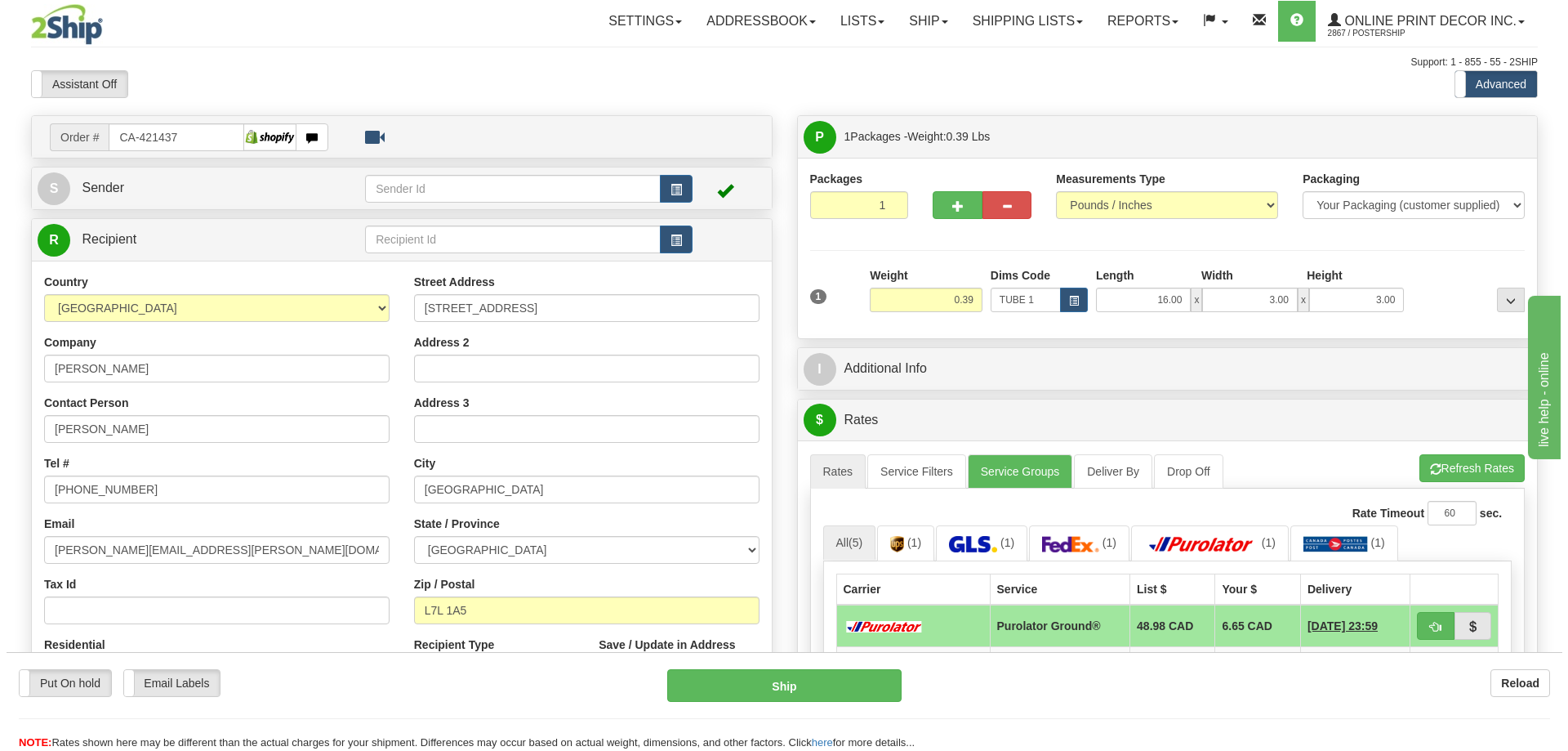
scroll to position [163, 0]
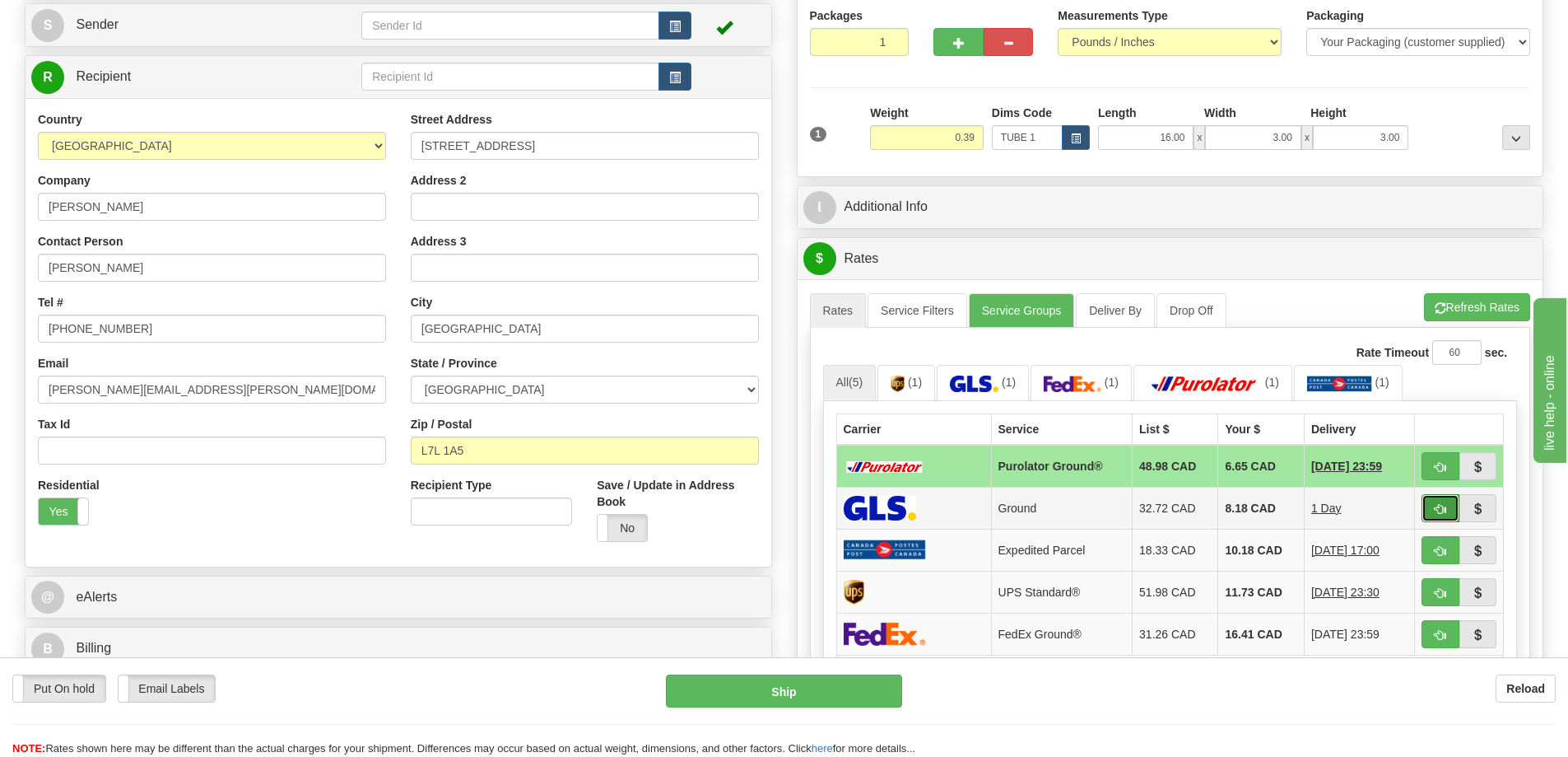
click at [1433, 508] on button "button" at bounding box center [1441, 508] width 38 height 28
type input "1"
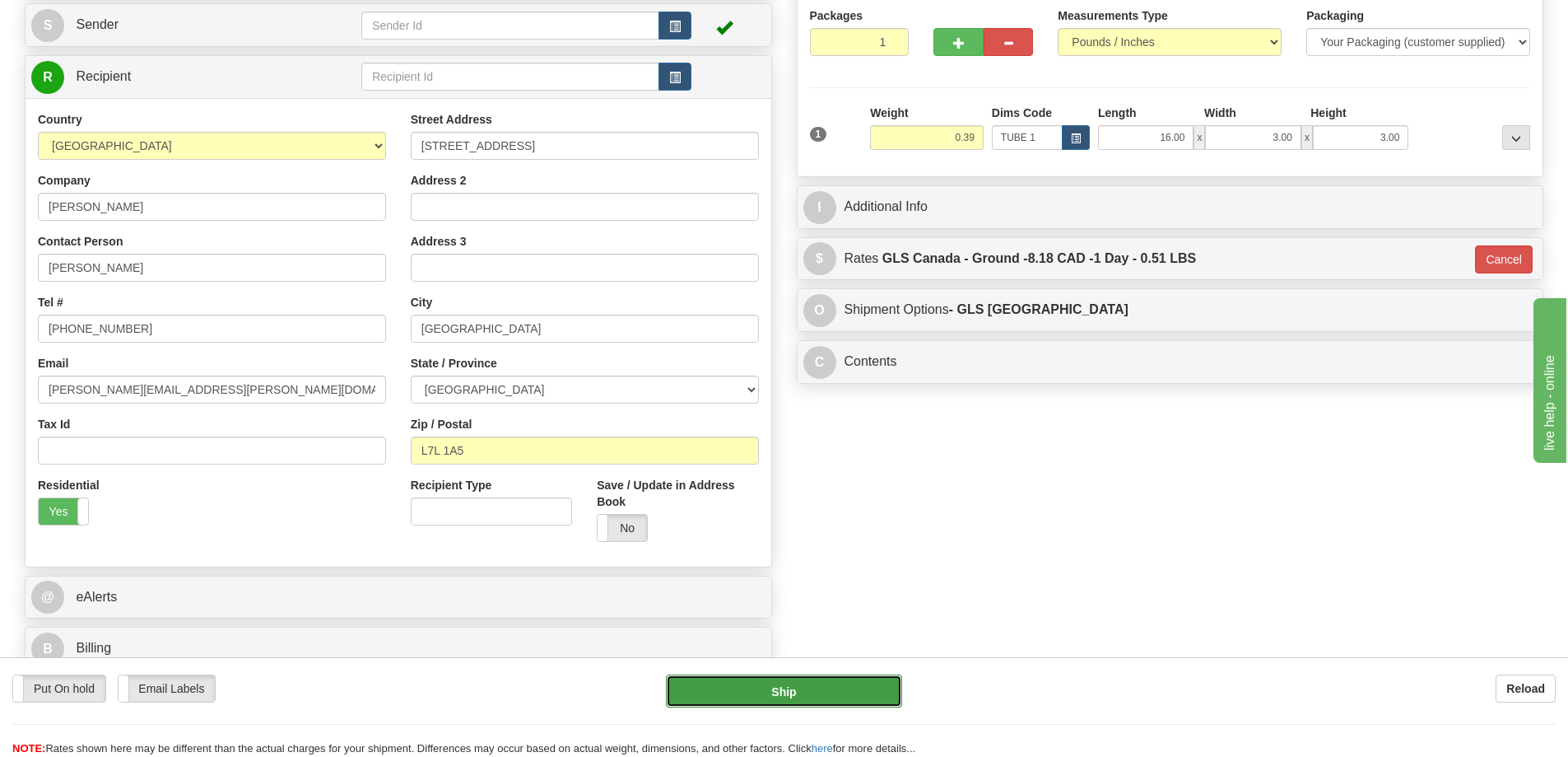
click at [870, 693] on button "Ship" at bounding box center [784, 691] width 236 height 33
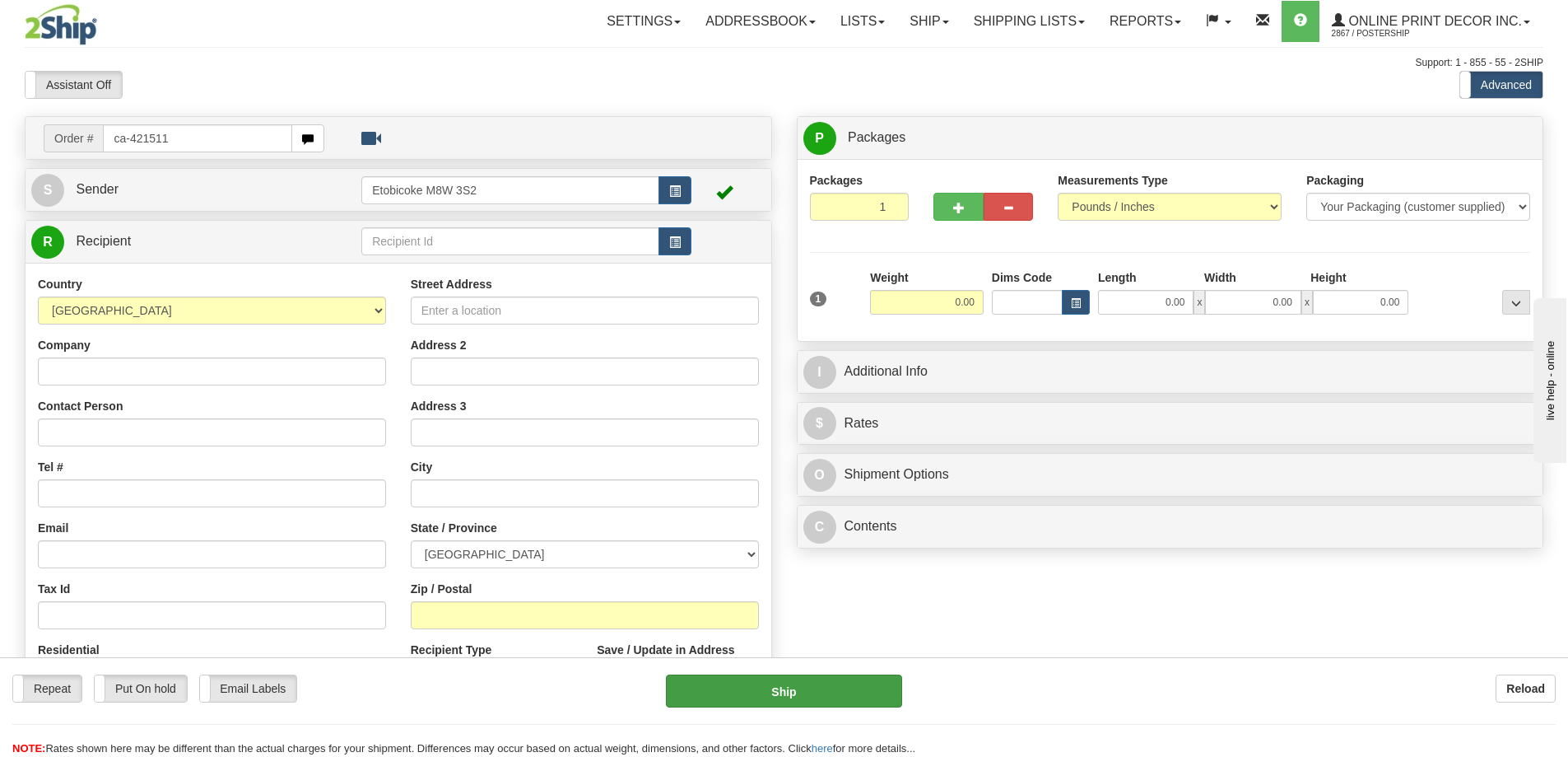
type input "ca-421511"
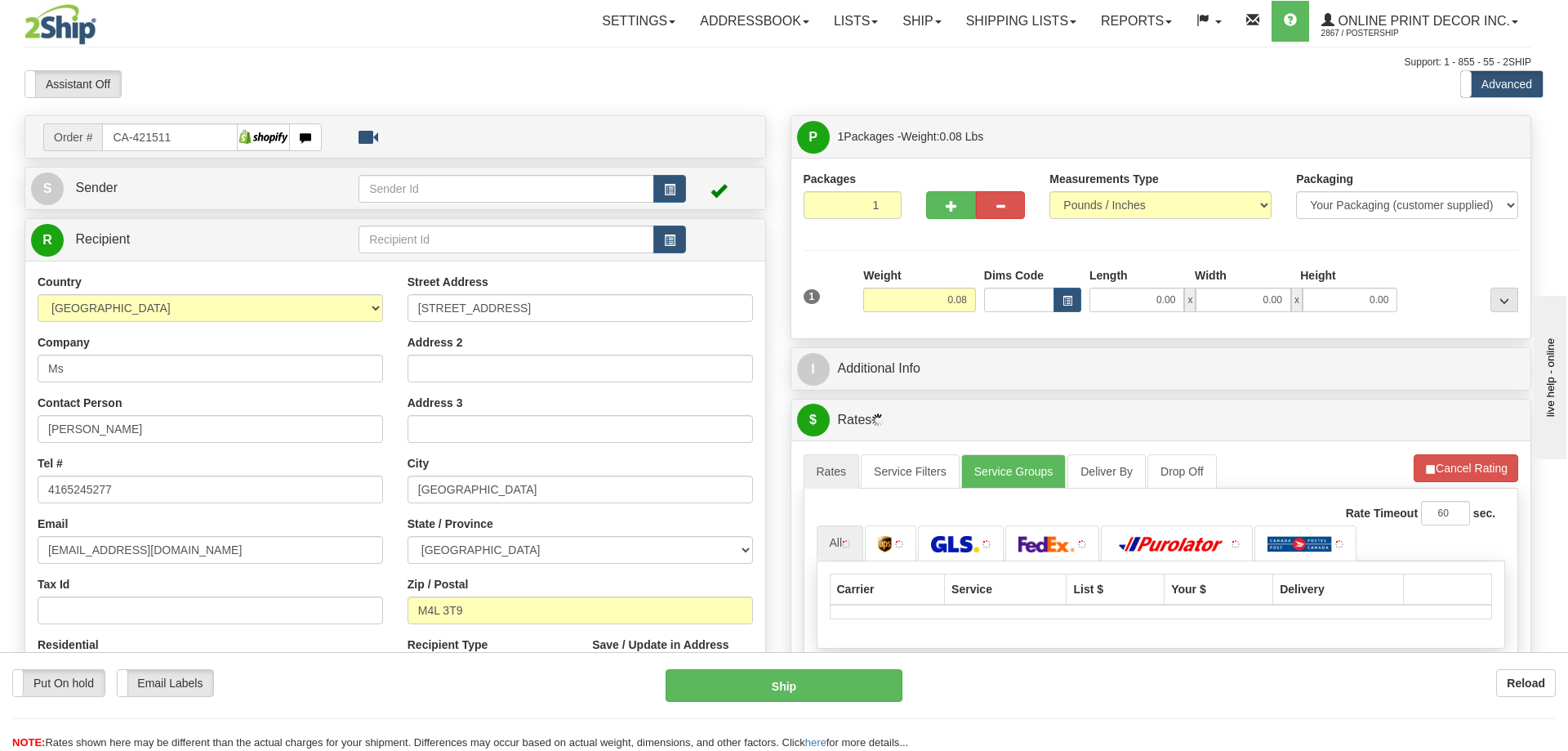
type input "[GEOGRAPHIC_DATA]"
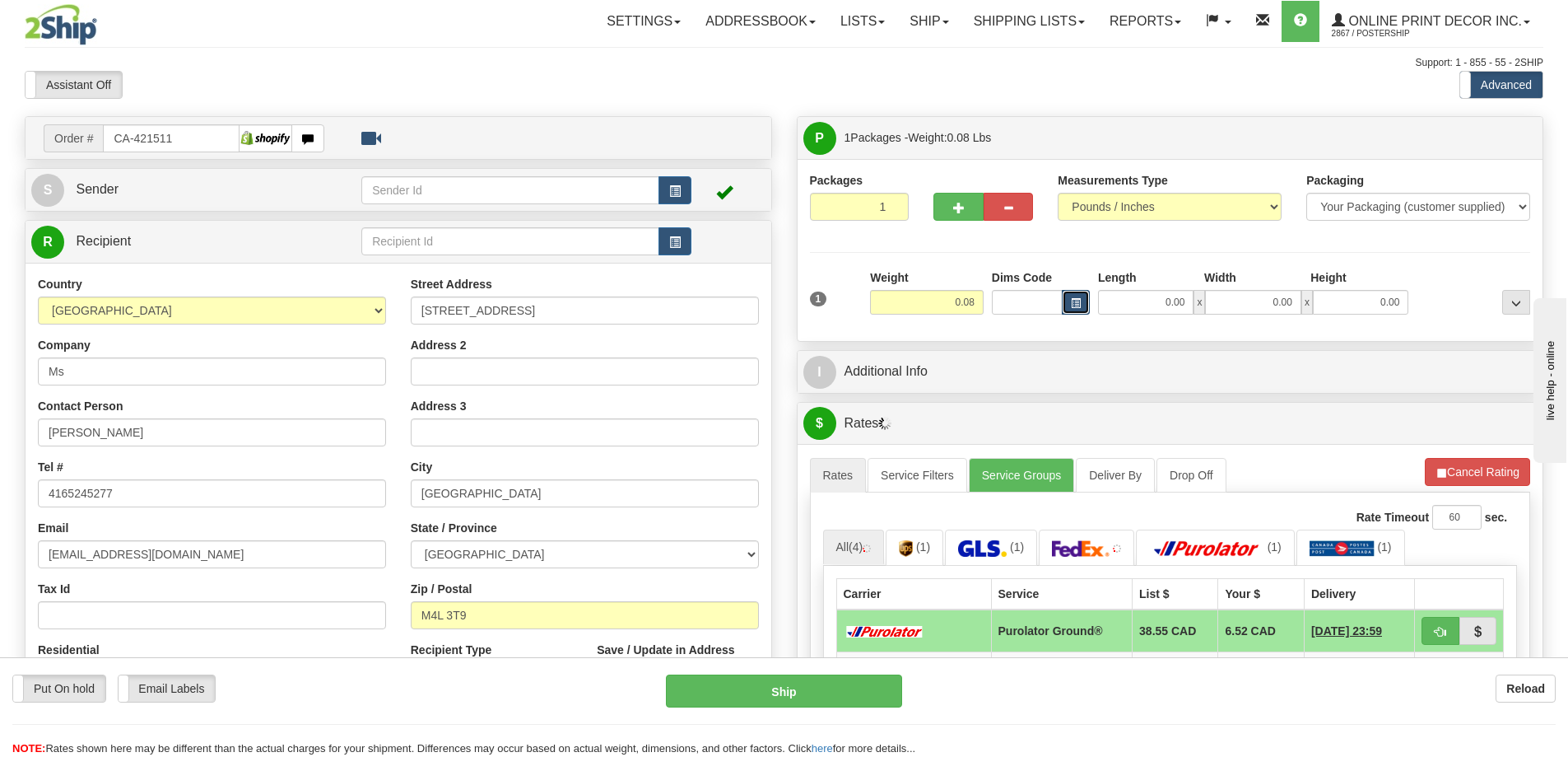
click at [1078, 296] on button "button" at bounding box center [1076, 302] width 28 height 25
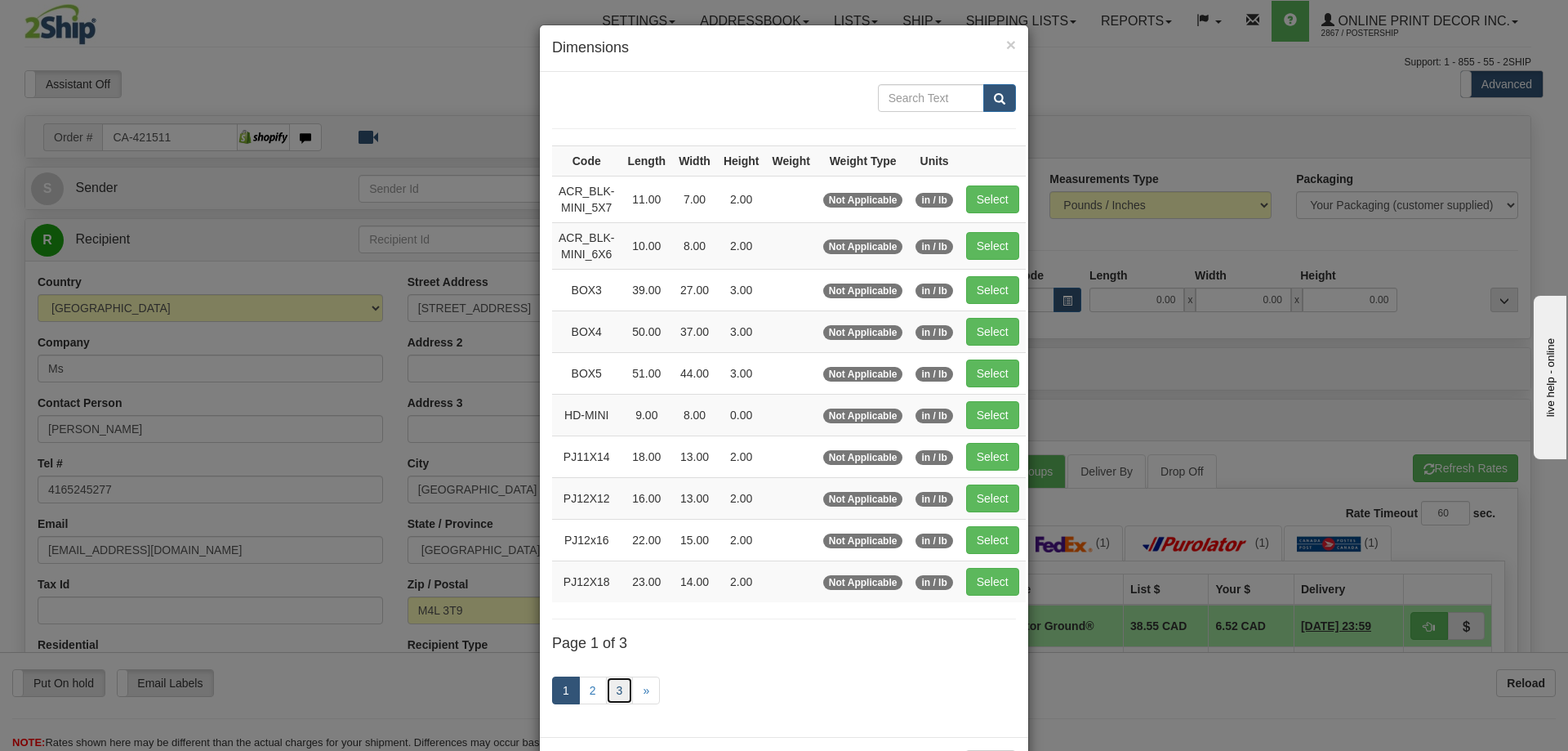
click at [611, 689] on link "3" at bounding box center [620, 691] width 28 height 28
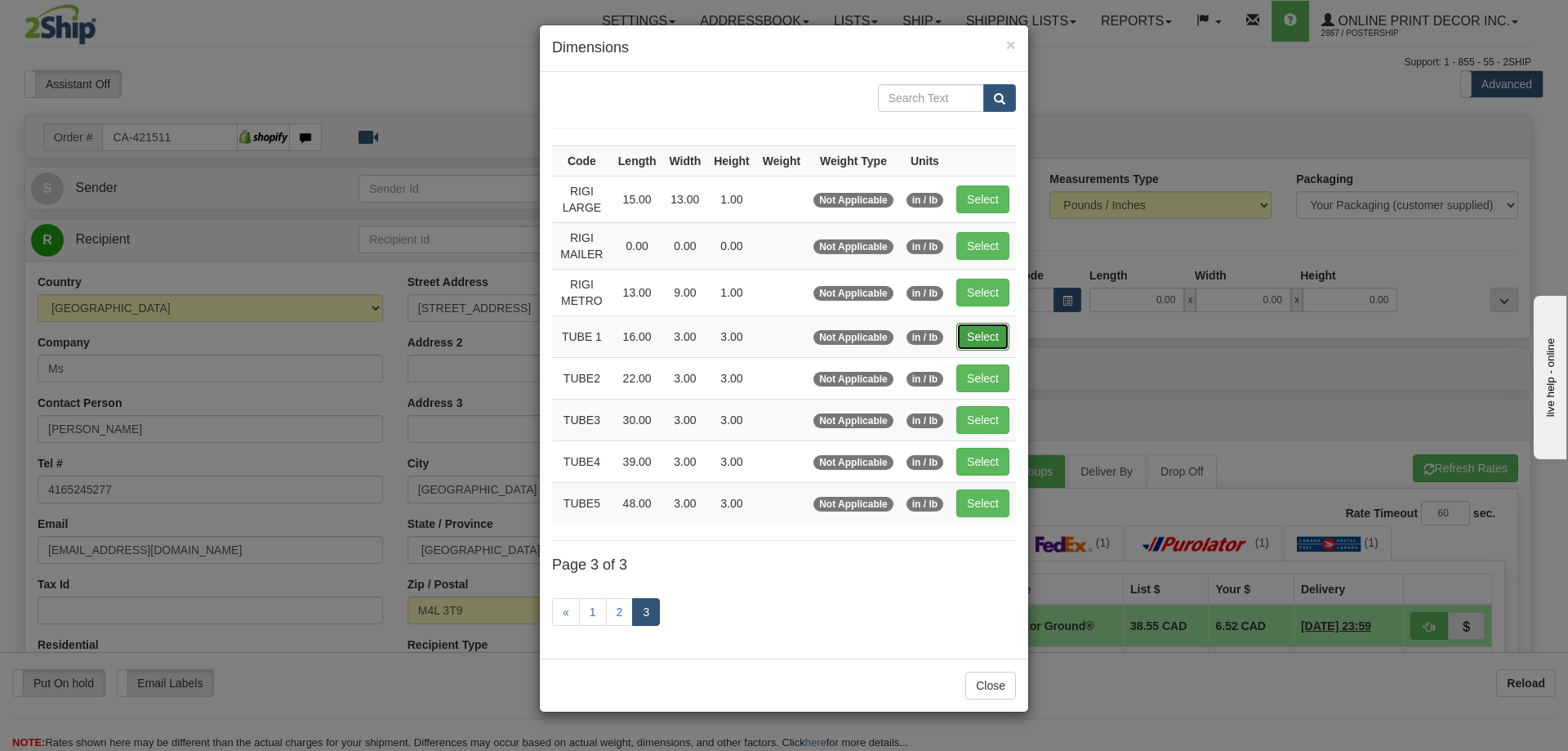
click at [989, 326] on button "Select" at bounding box center [983, 337] width 54 height 28
type input "TUBE 1"
type input "16.00"
type input "3.00"
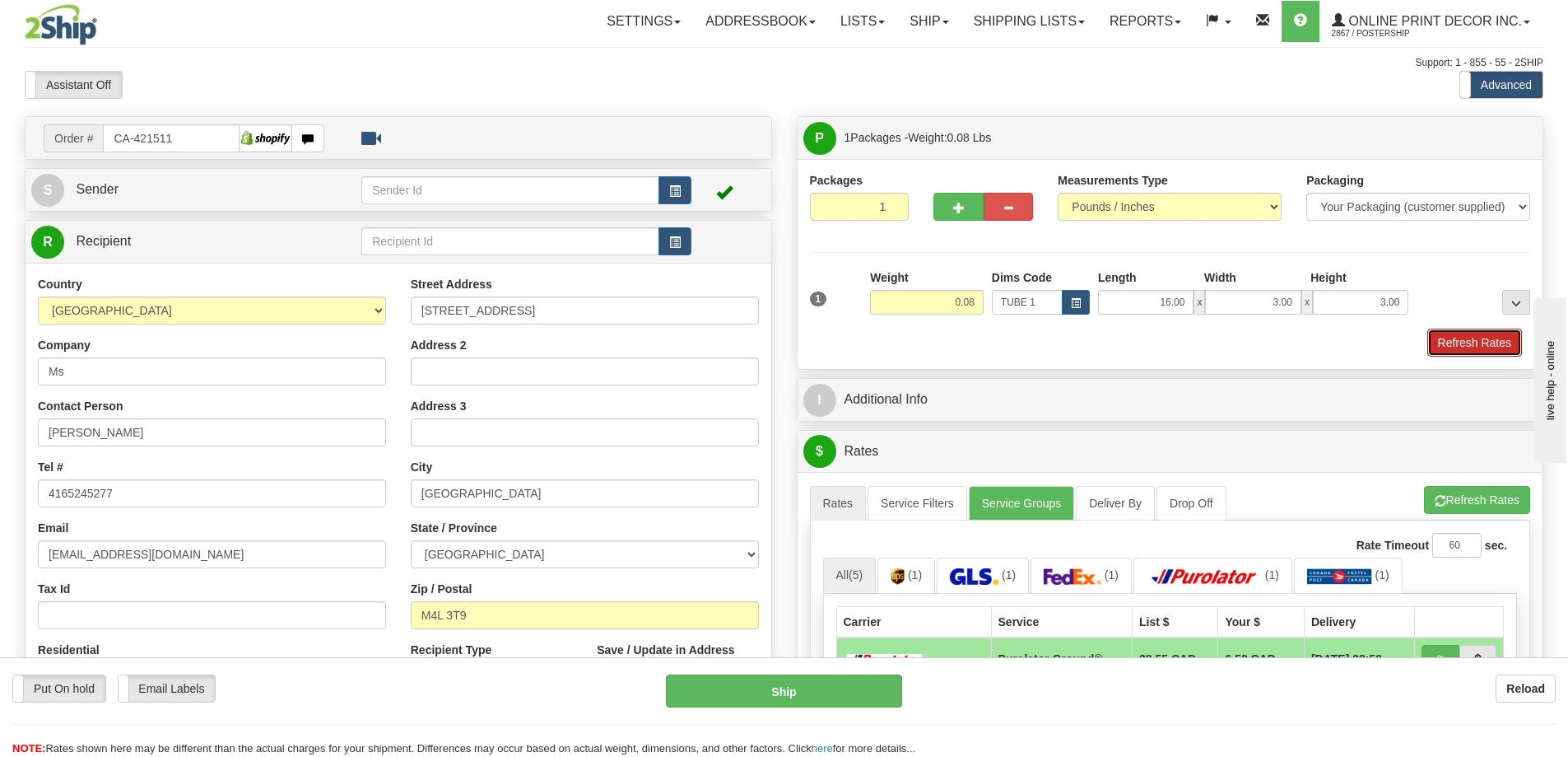
click at [1463, 346] on button "Refresh Rates" at bounding box center [1475, 343] width 95 height 28
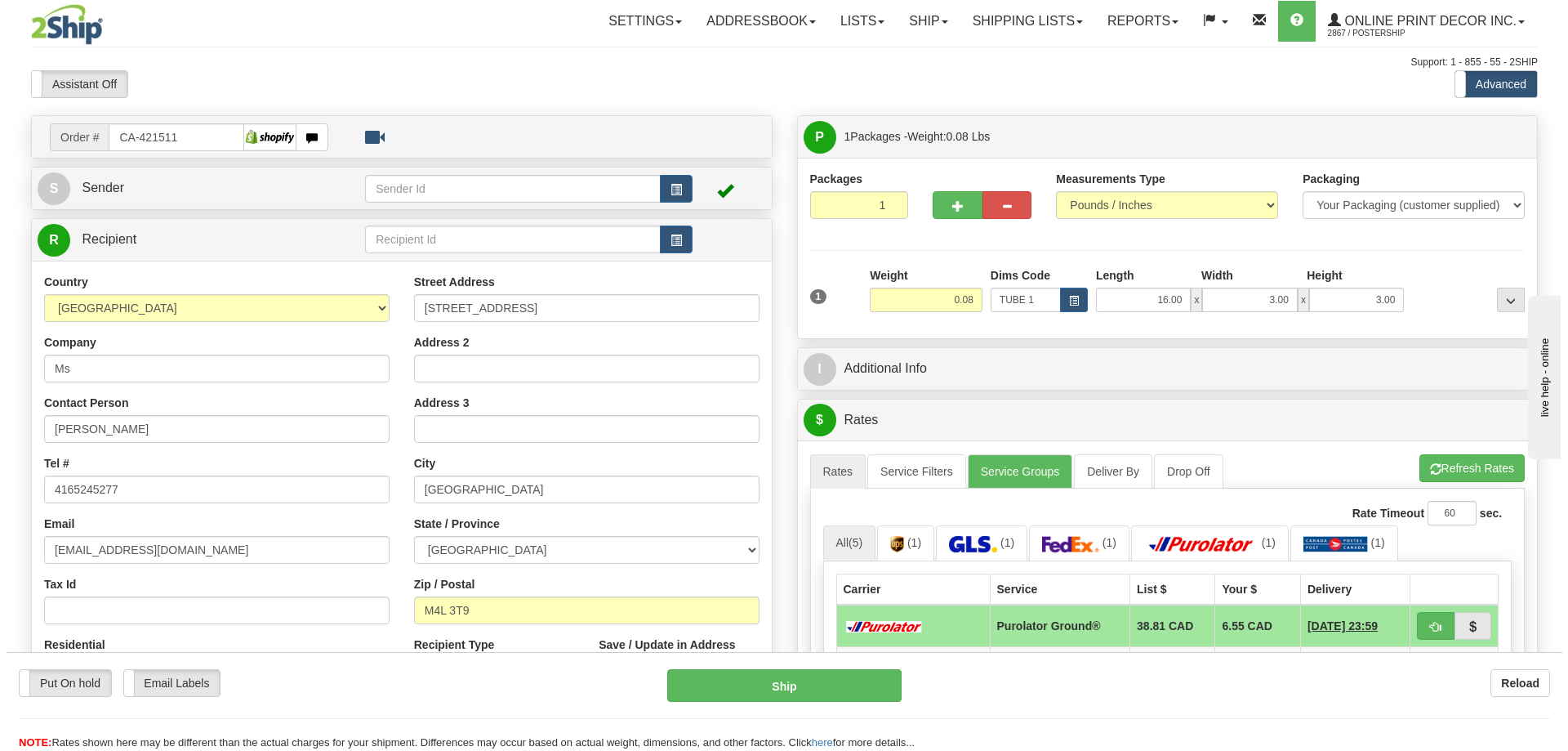
scroll to position [245, 0]
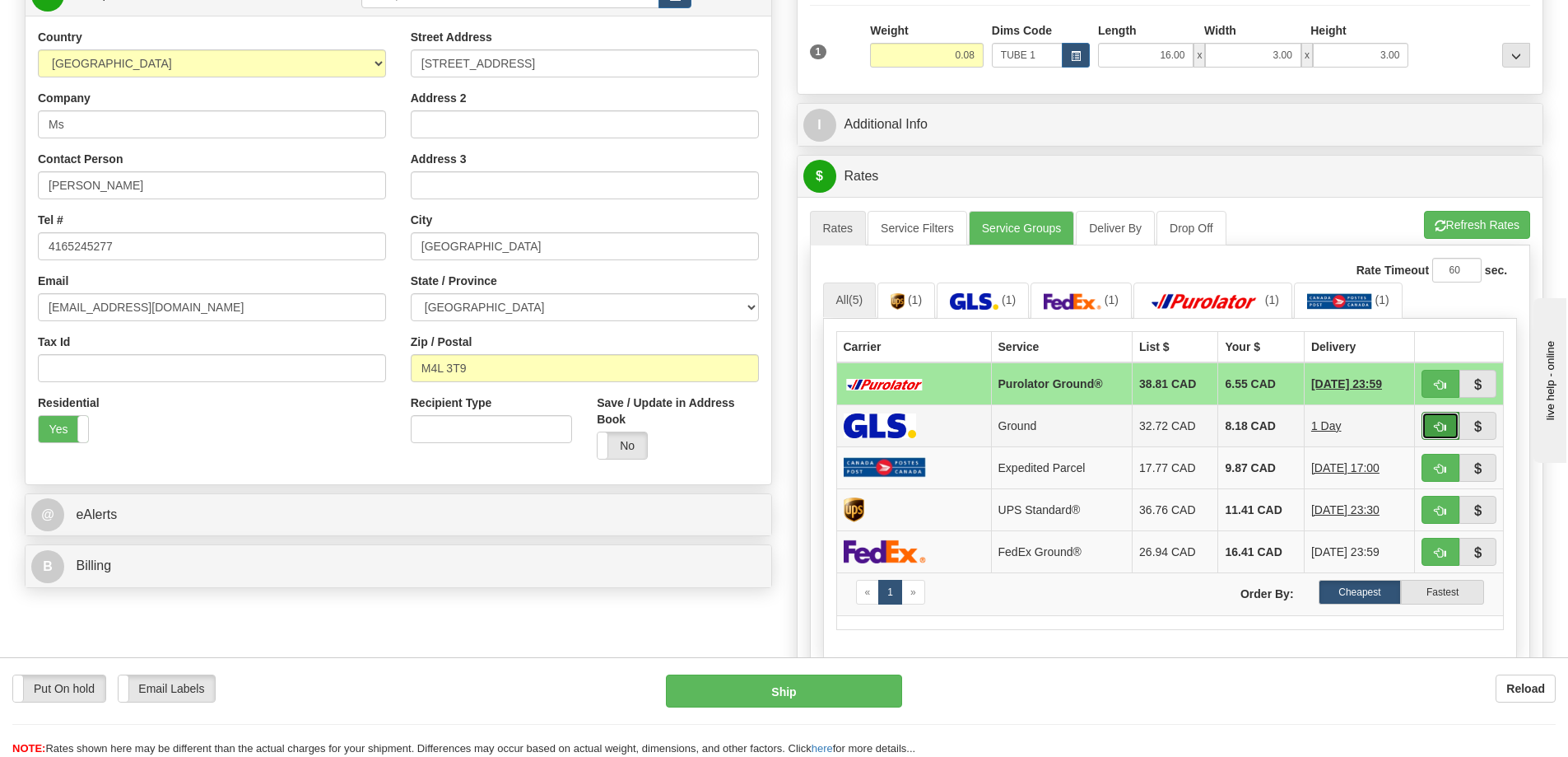
click at [1442, 429] on span "button" at bounding box center [1441, 427] width 12 height 11
type input "1"
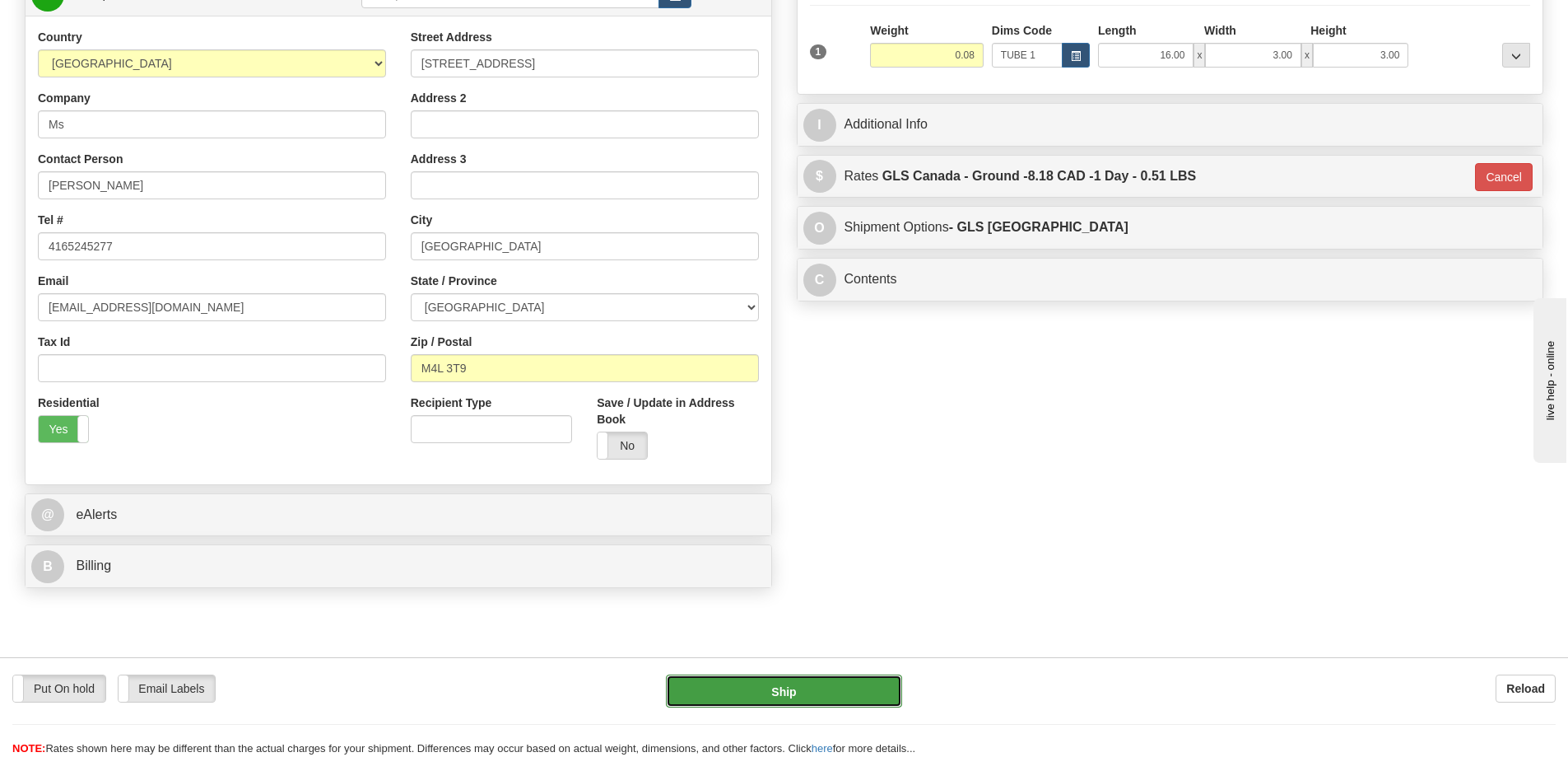
click at [857, 691] on button "Ship" at bounding box center [784, 691] width 236 height 33
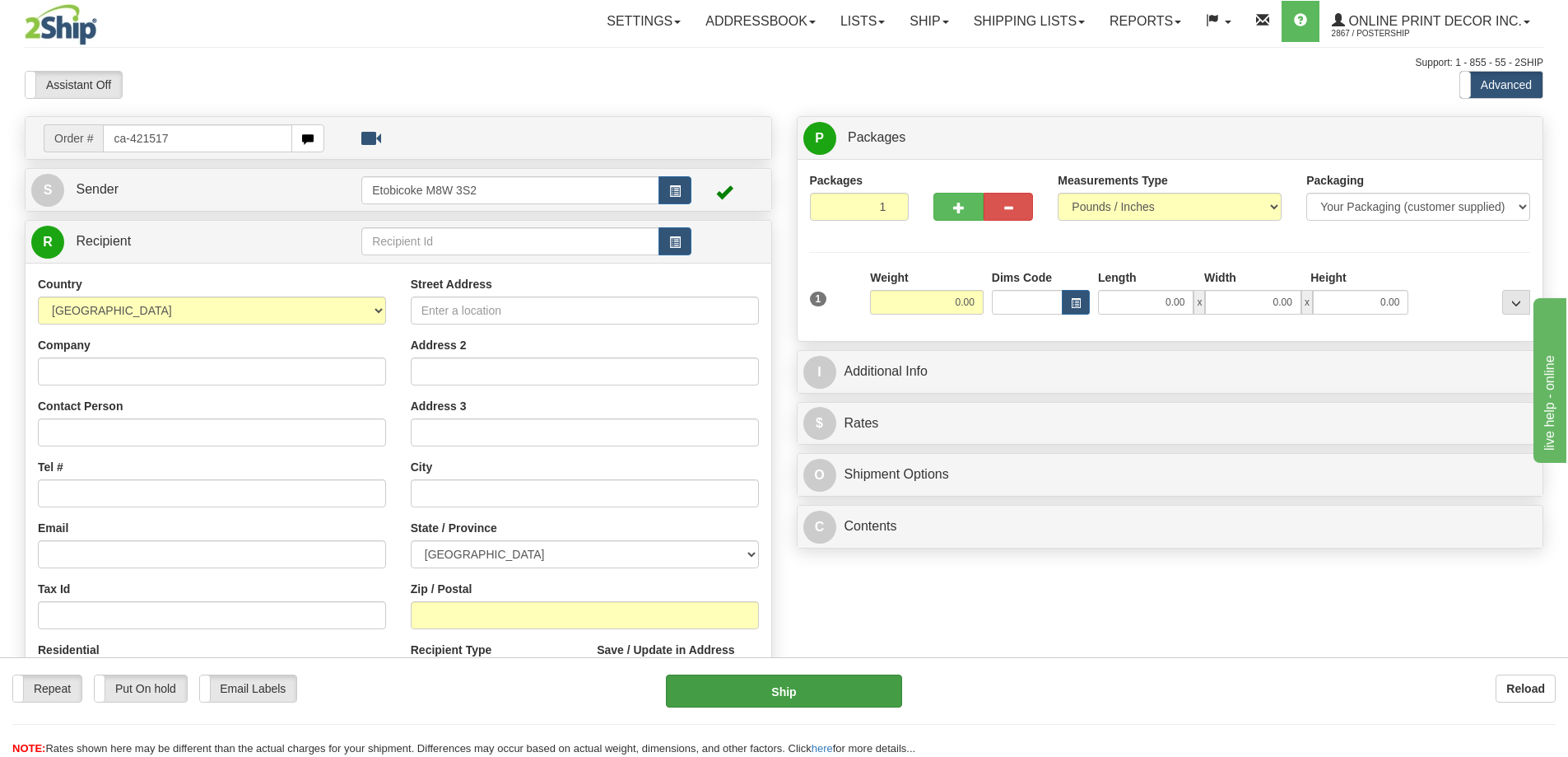
type input "ca-421517"
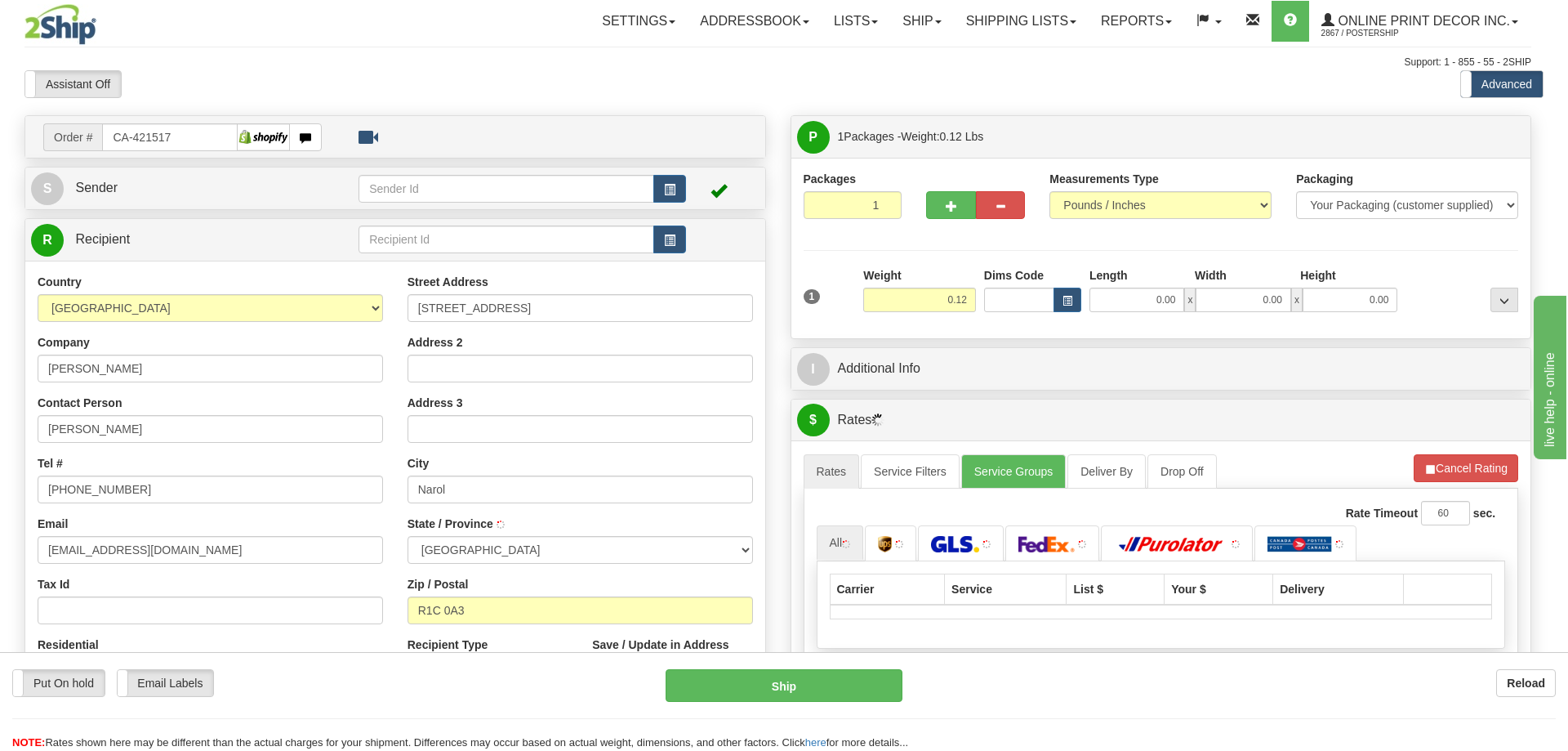
type input "NAROL"
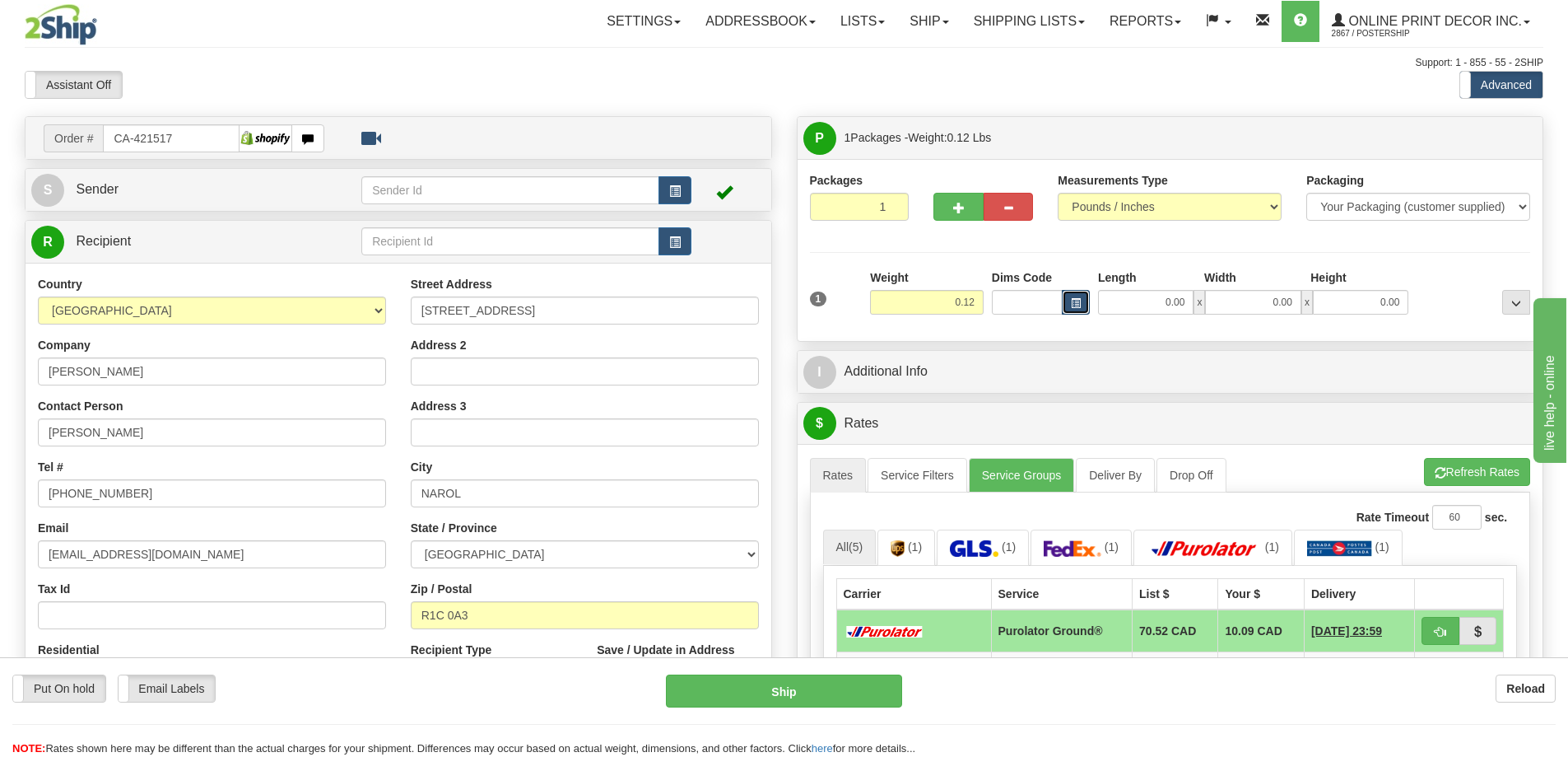
click at [1068, 295] on button "button" at bounding box center [1076, 302] width 28 height 25
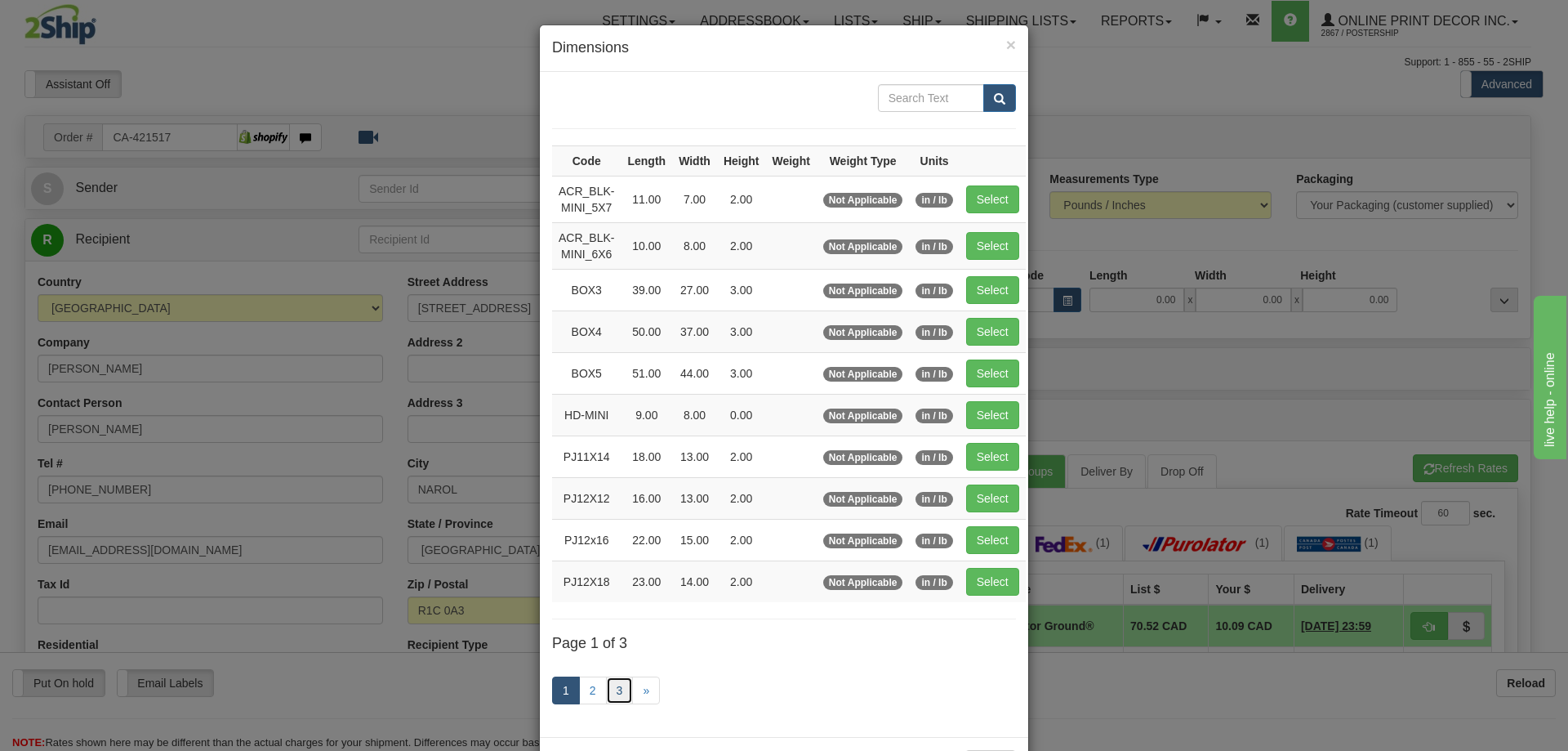
click at [621, 689] on link "3" at bounding box center [620, 691] width 28 height 28
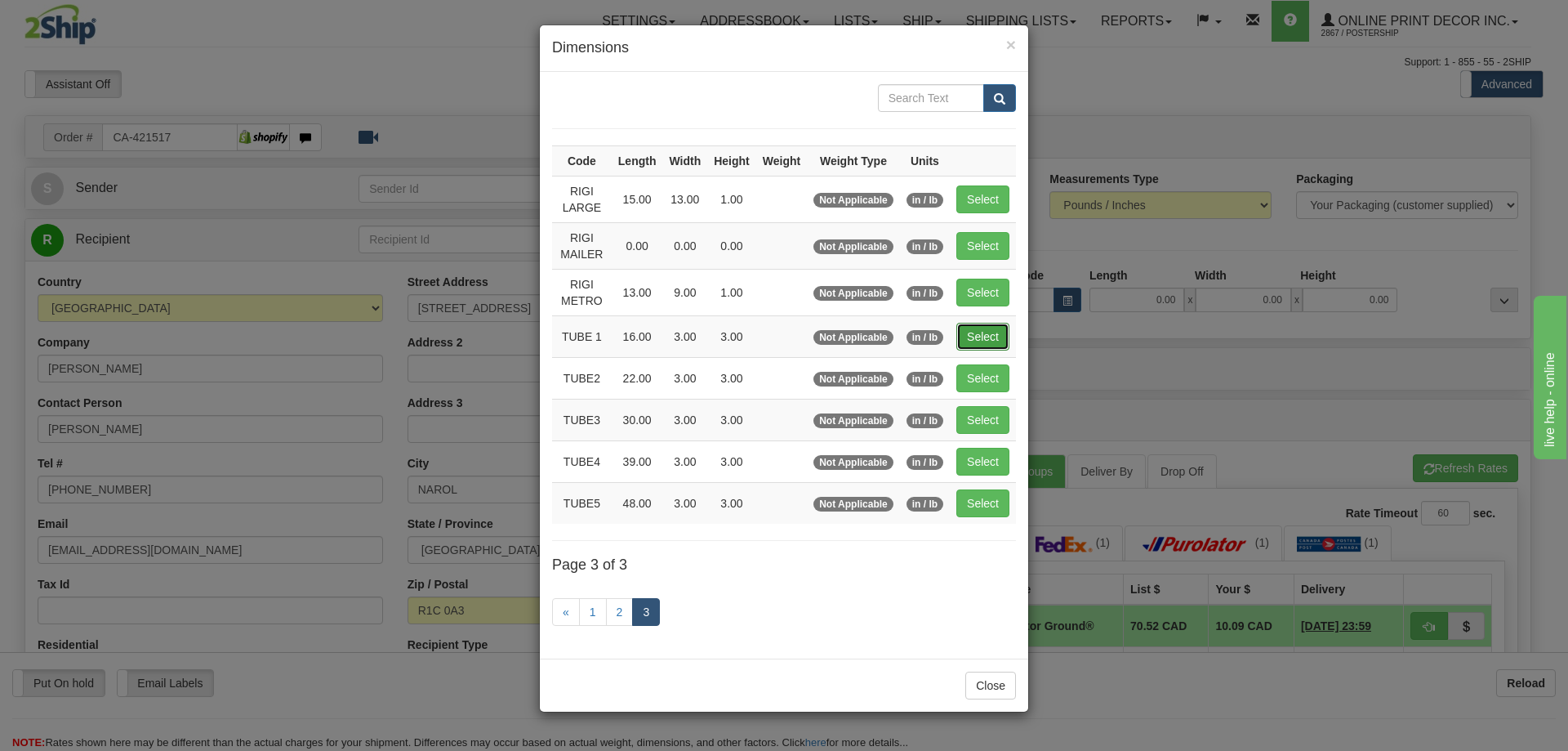
click at [1002, 336] on button "Select" at bounding box center [983, 337] width 54 height 28
type input "TUBE 1"
type input "16.00"
type input "3.00"
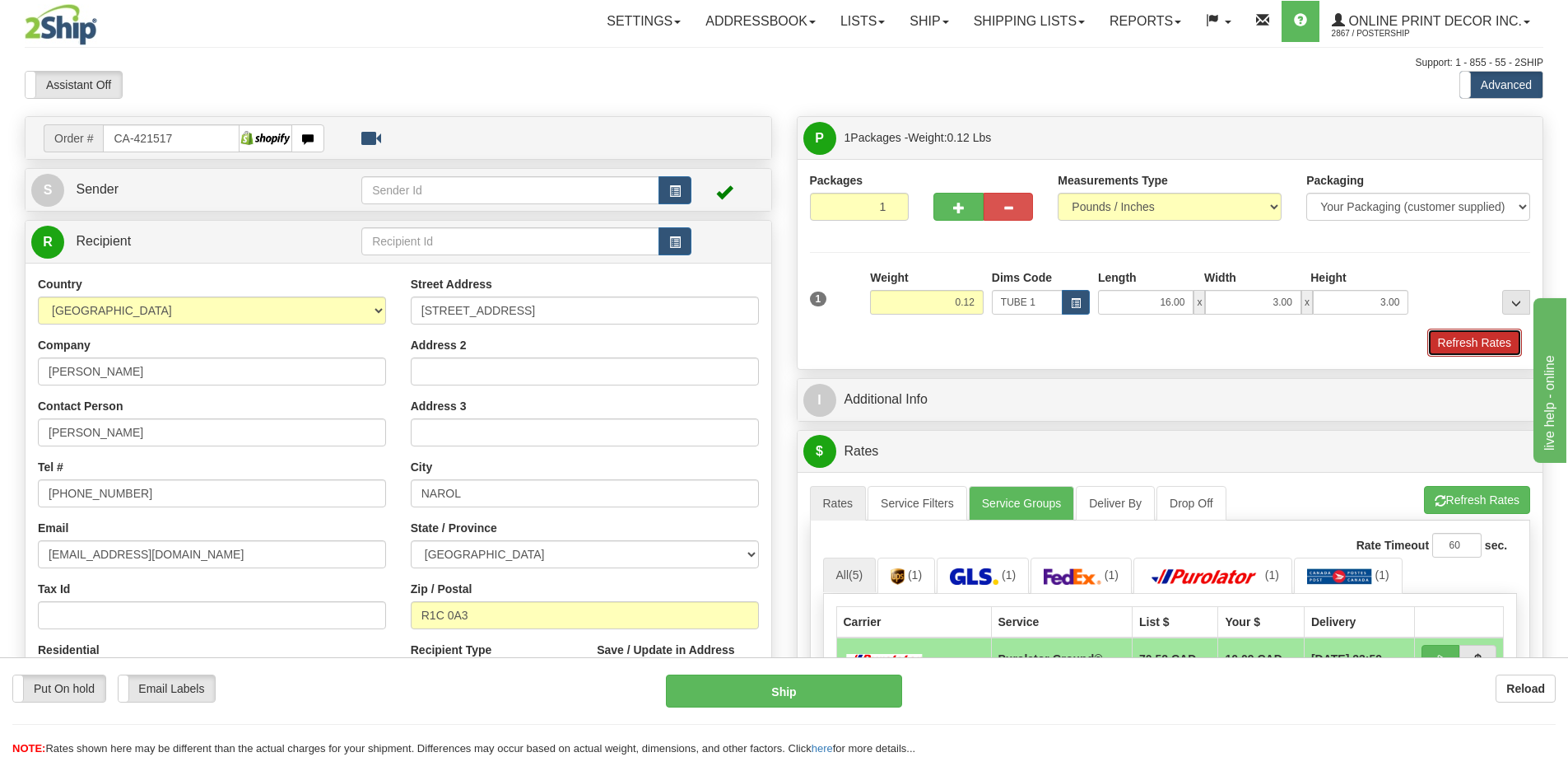
click at [1482, 337] on button "Refresh Rates" at bounding box center [1475, 343] width 95 height 28
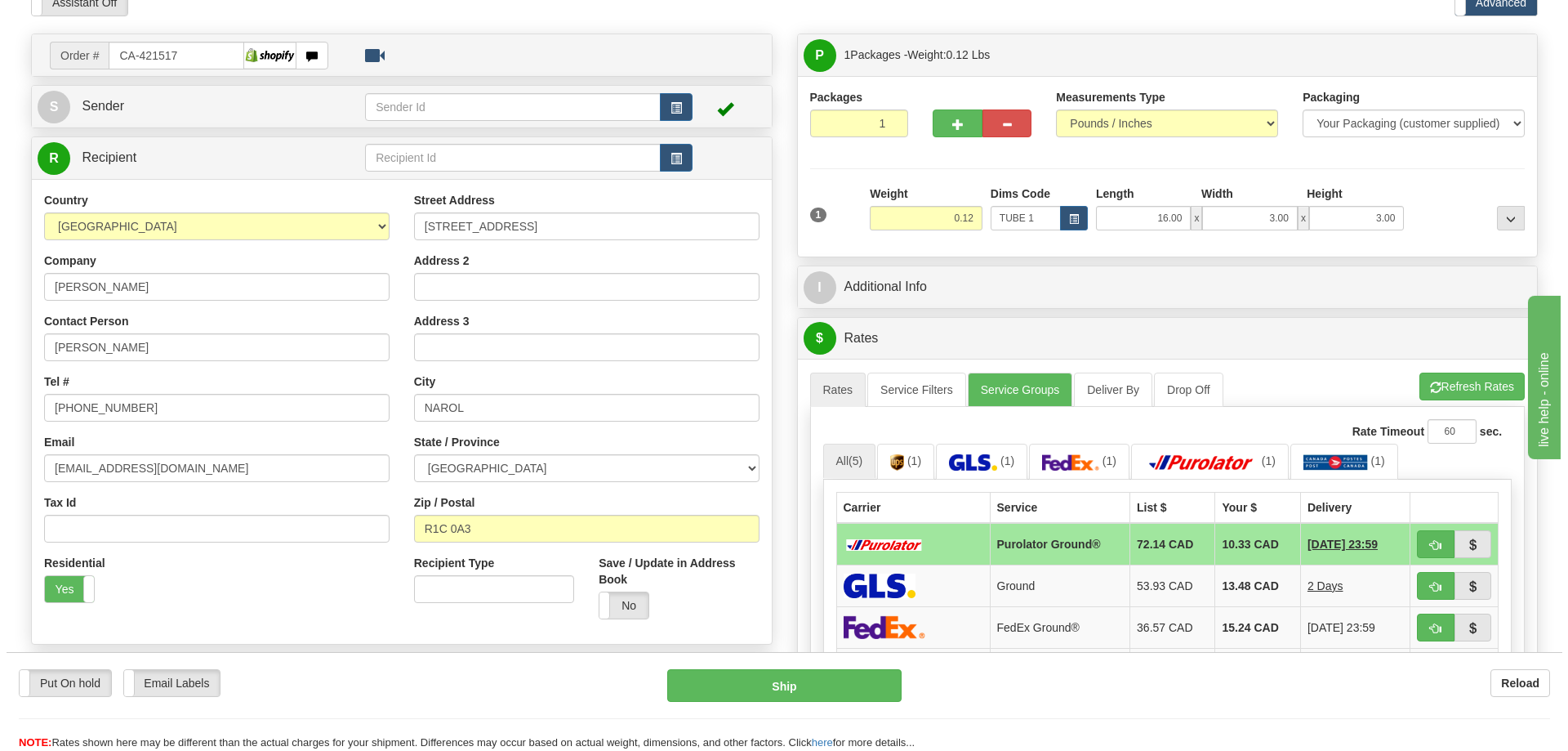
scroll to position [163, 0]
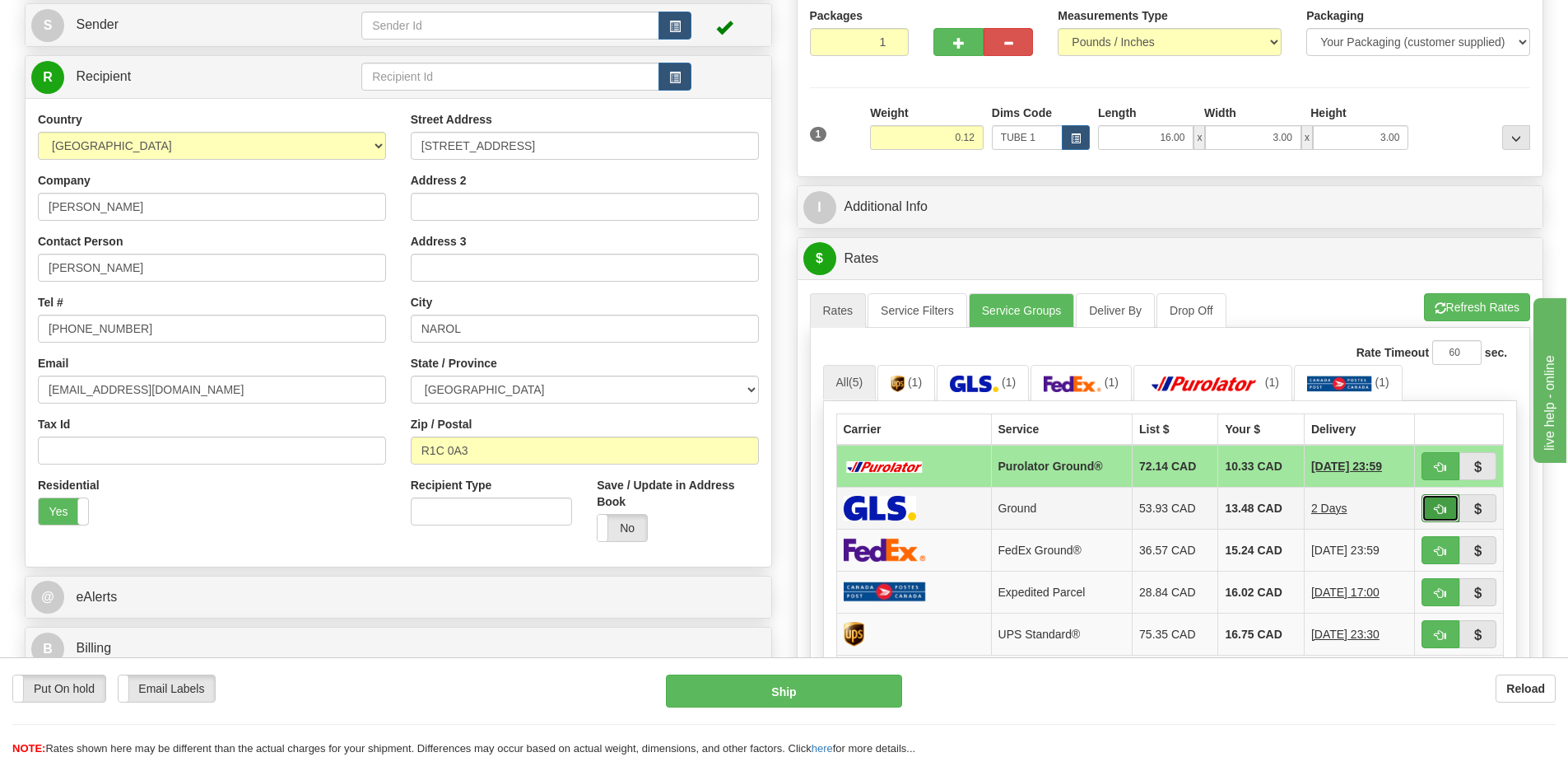
click at [1437, 502] on button "button" at bounding box center [1441, 508] width 38 height 28
type input "1"
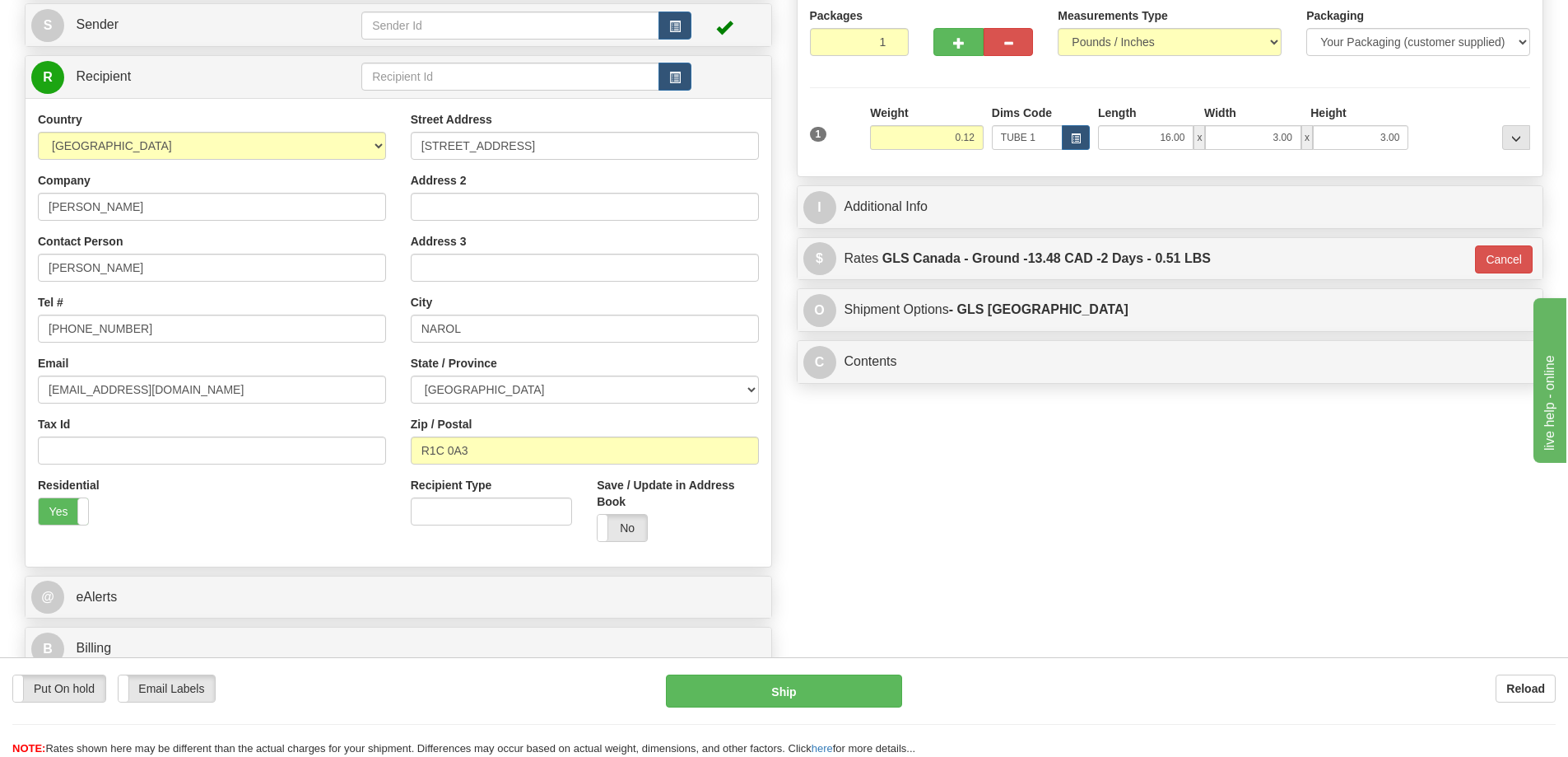
click at [806, 674] on div "Put On hold Put On hold Email Labels Email Labels Edit Reload Ship Reload" at bounding box center [784, 707] width 1568 height 100
drag, startPoint x: 840, startPoint y: 683, endPoint x: 835, endPoint y: 657, distance: 26.5
click at [840, 668] on div "Put On hold Put On hold Email Labels Email Labels Edit Reload Ship Reload" at bounding box center [784, 707] width 1568 height 100
click at [800, 691] on button "Ship" at bounding box center [784, 691] width 236 height 33
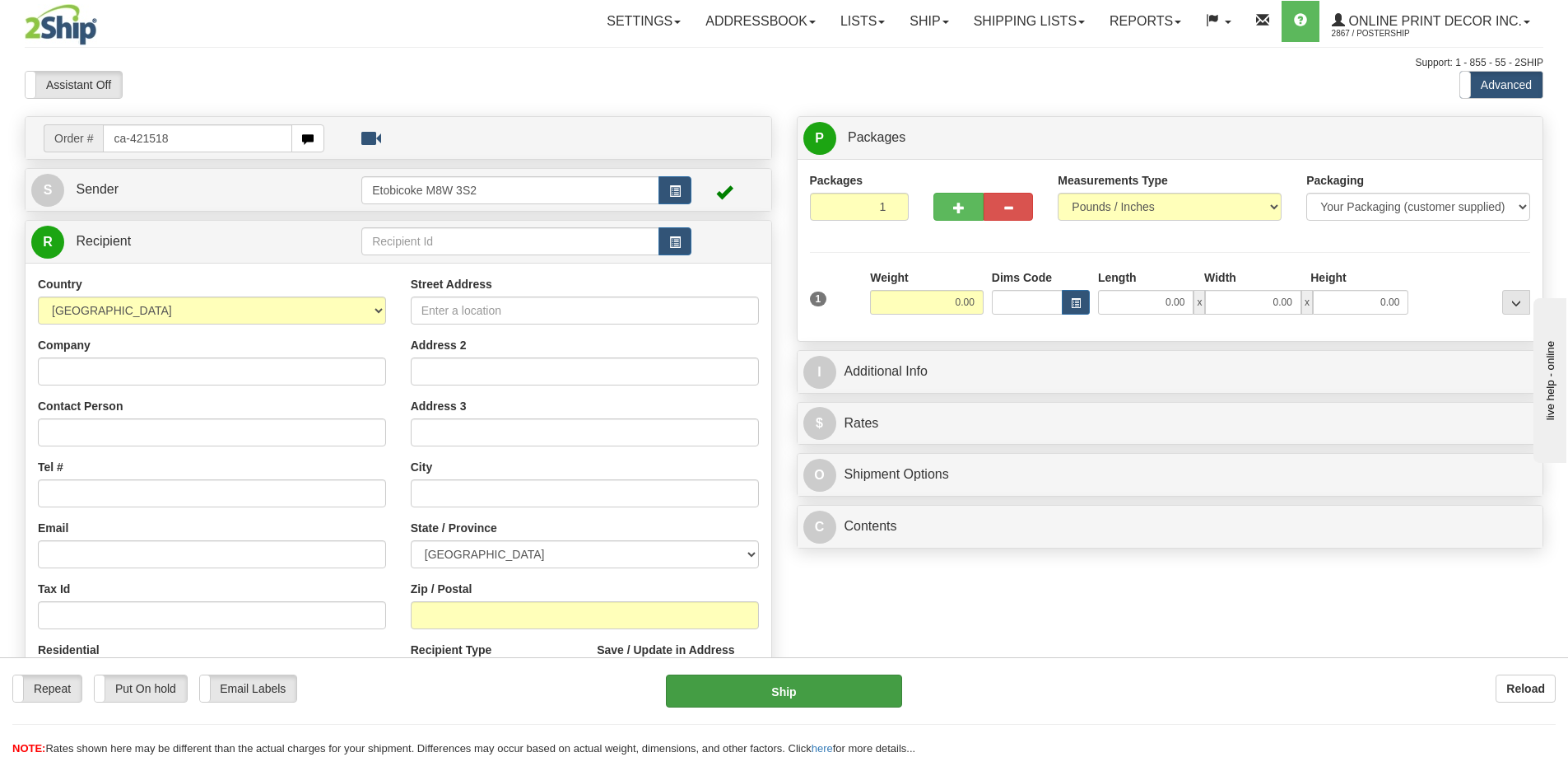
type input "ca-421518"
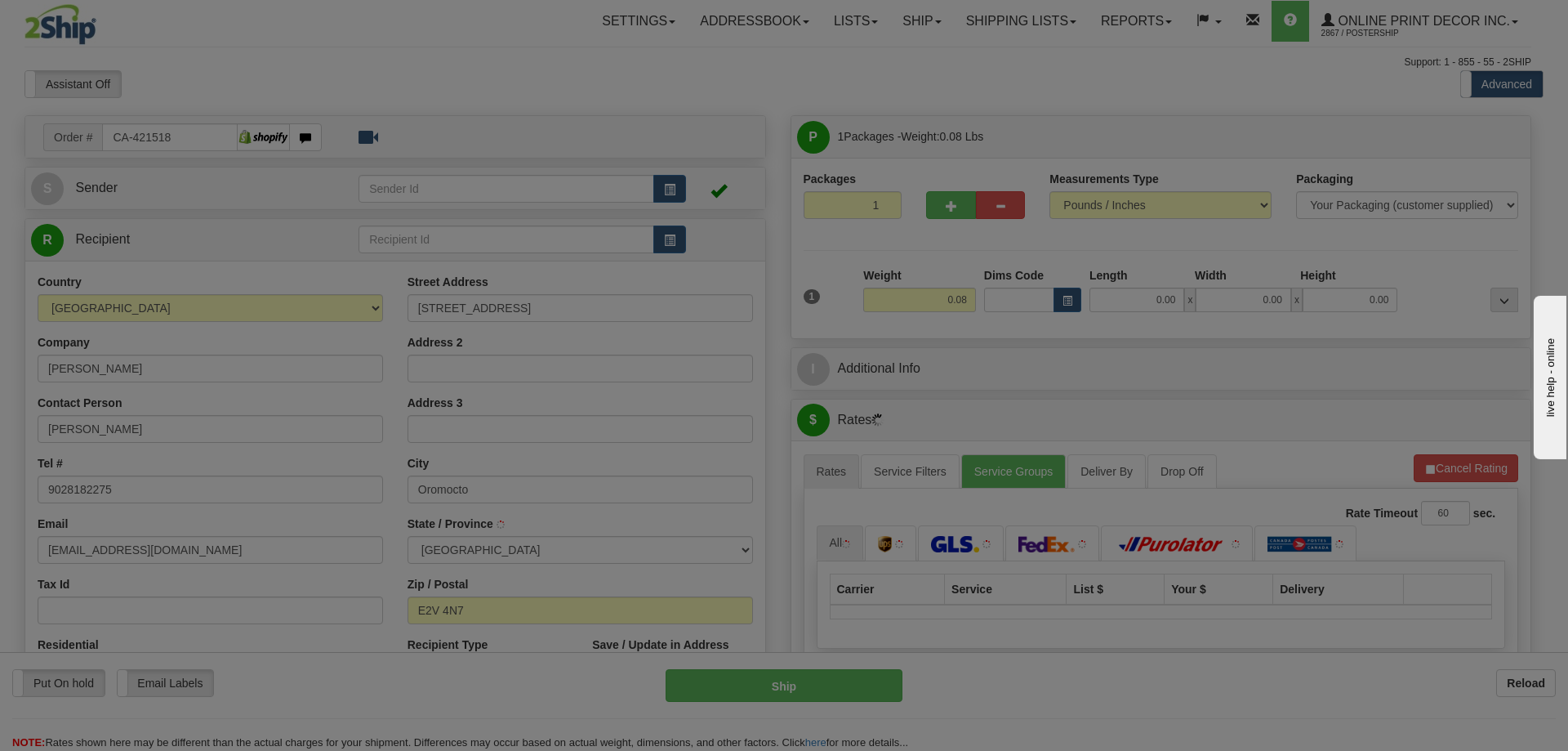
type input "OROMOCTO"
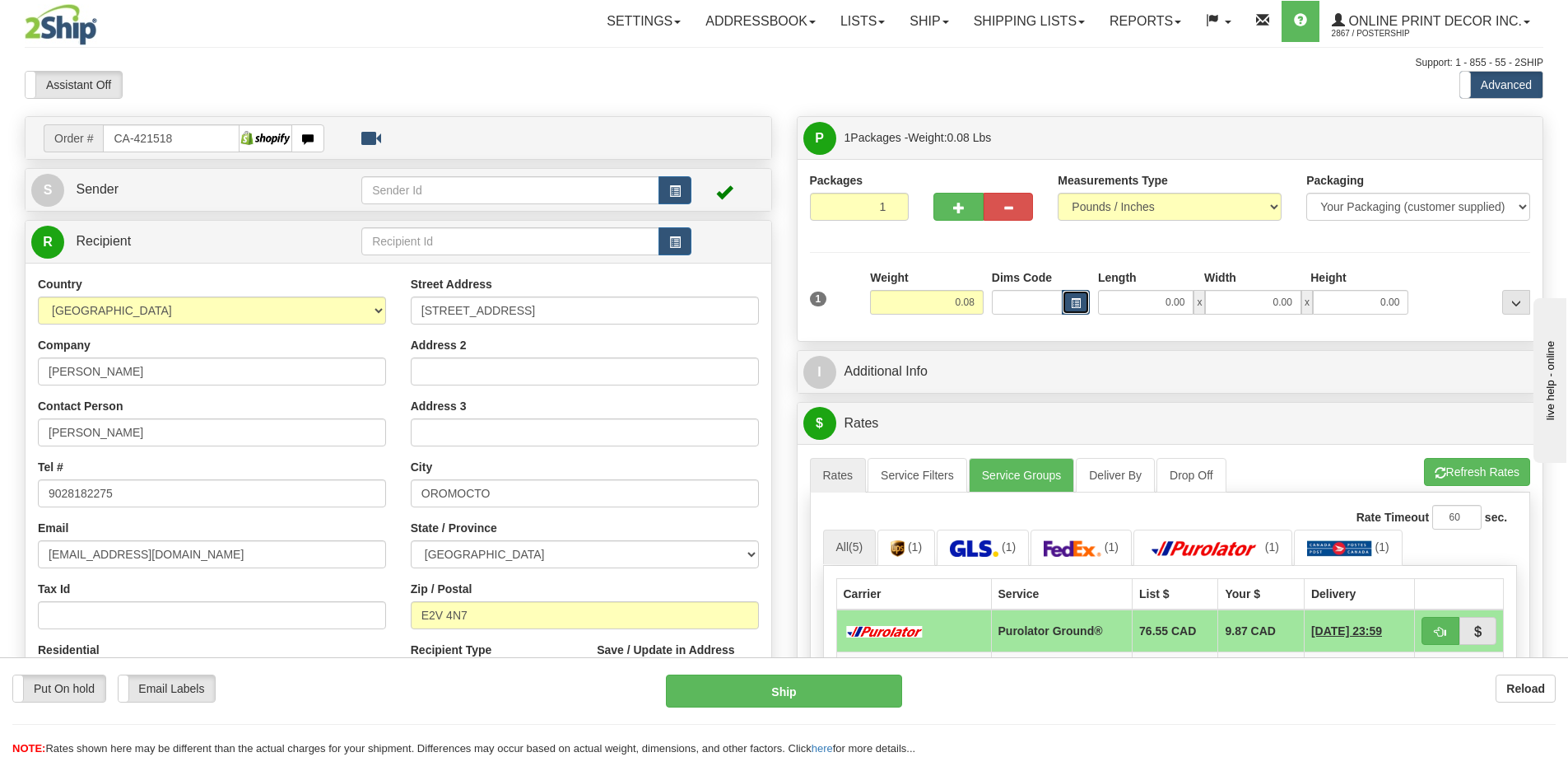
click at [1075, 302] on span "button" at bounding box center [1076, 303] width 10 height 9
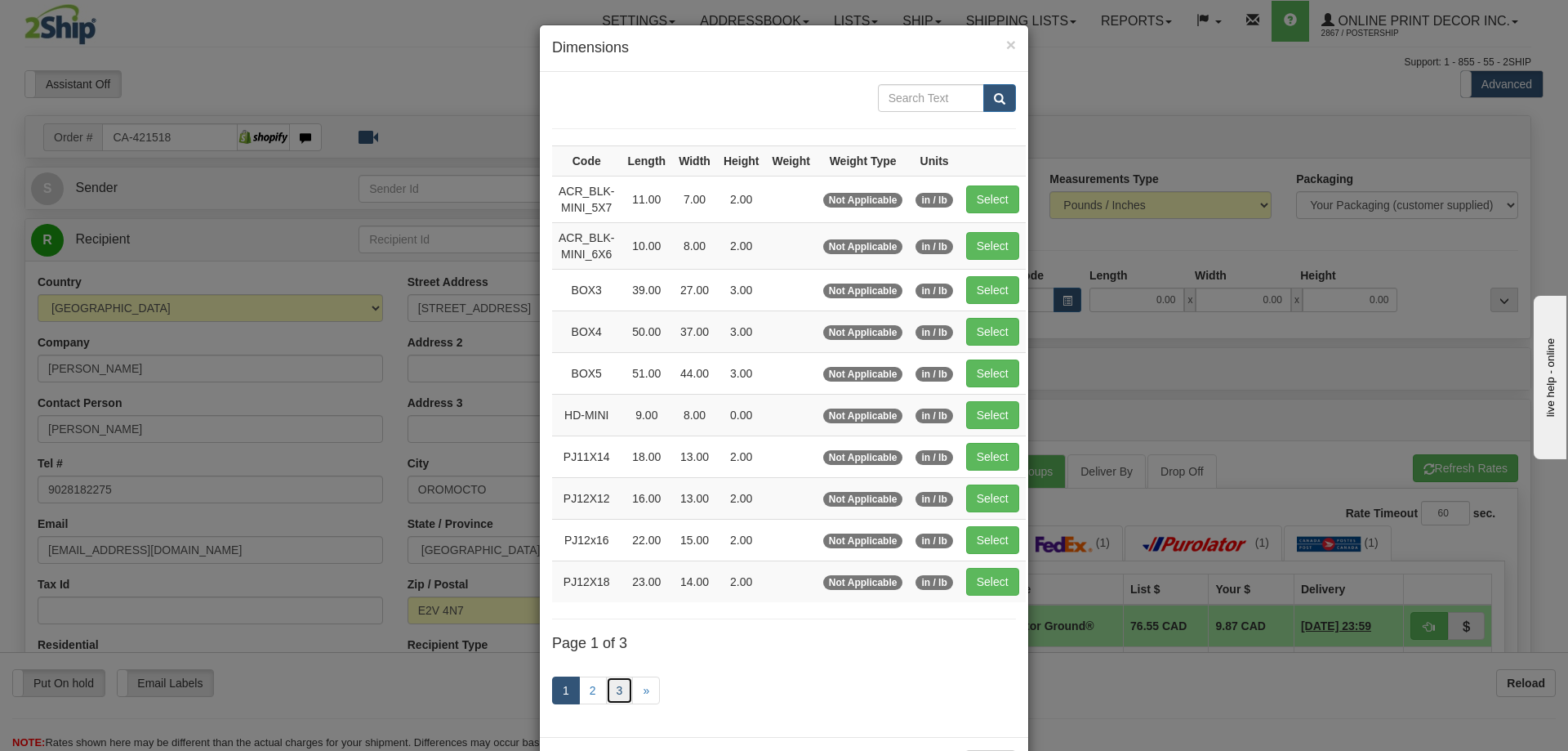
click at [612, 693] on link "3" at bounding box center [620, 691] width 28 height 28
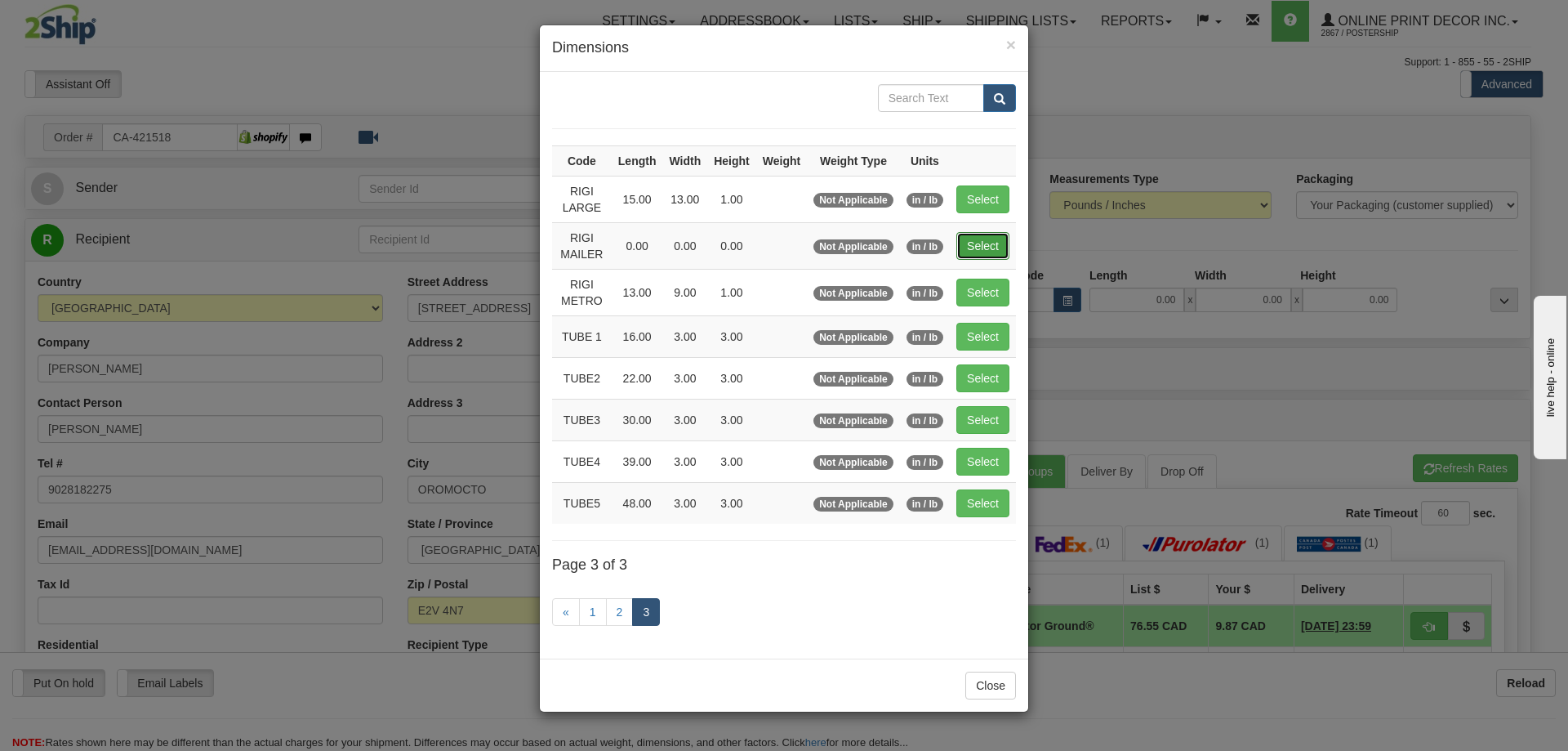
click at [975, 237] on button "Select" at bounding box center [983, 246] width 54 height 28
type input "RIGI MAILER"
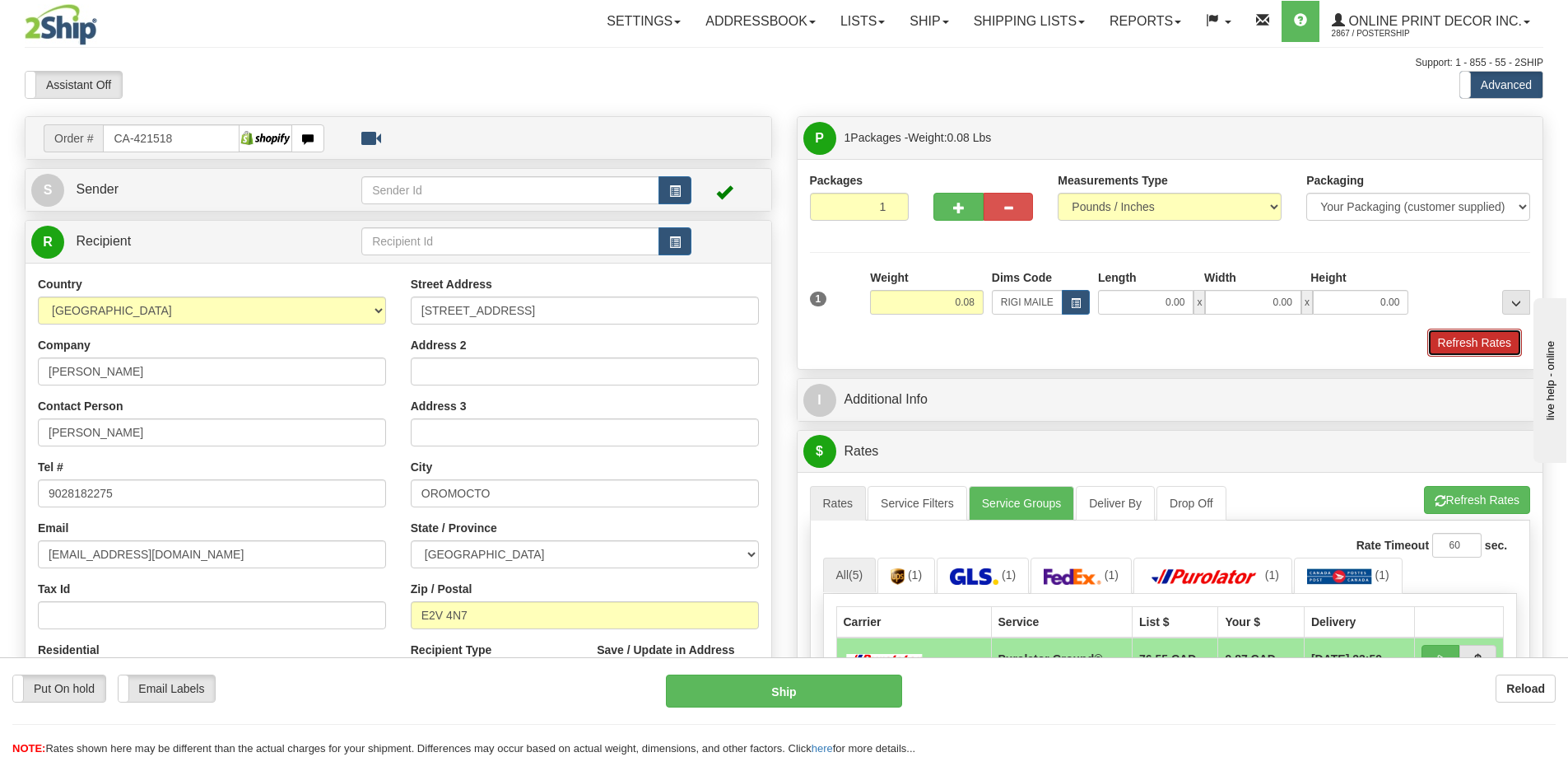
click at [1481, 336] on button "Refresh Rates" at bounding box center [1475, 343] width 95 height 28
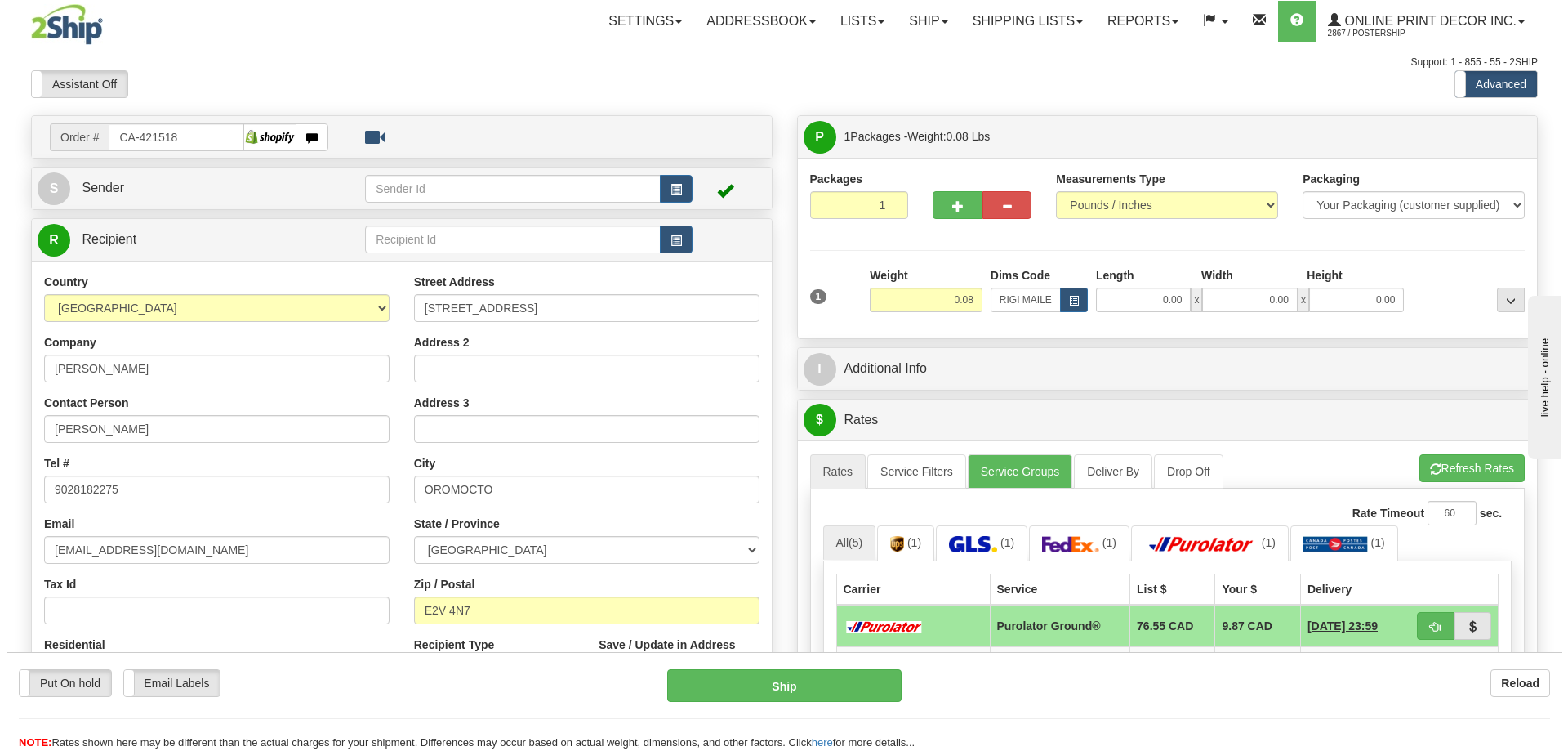
scroll to position [163, 0]
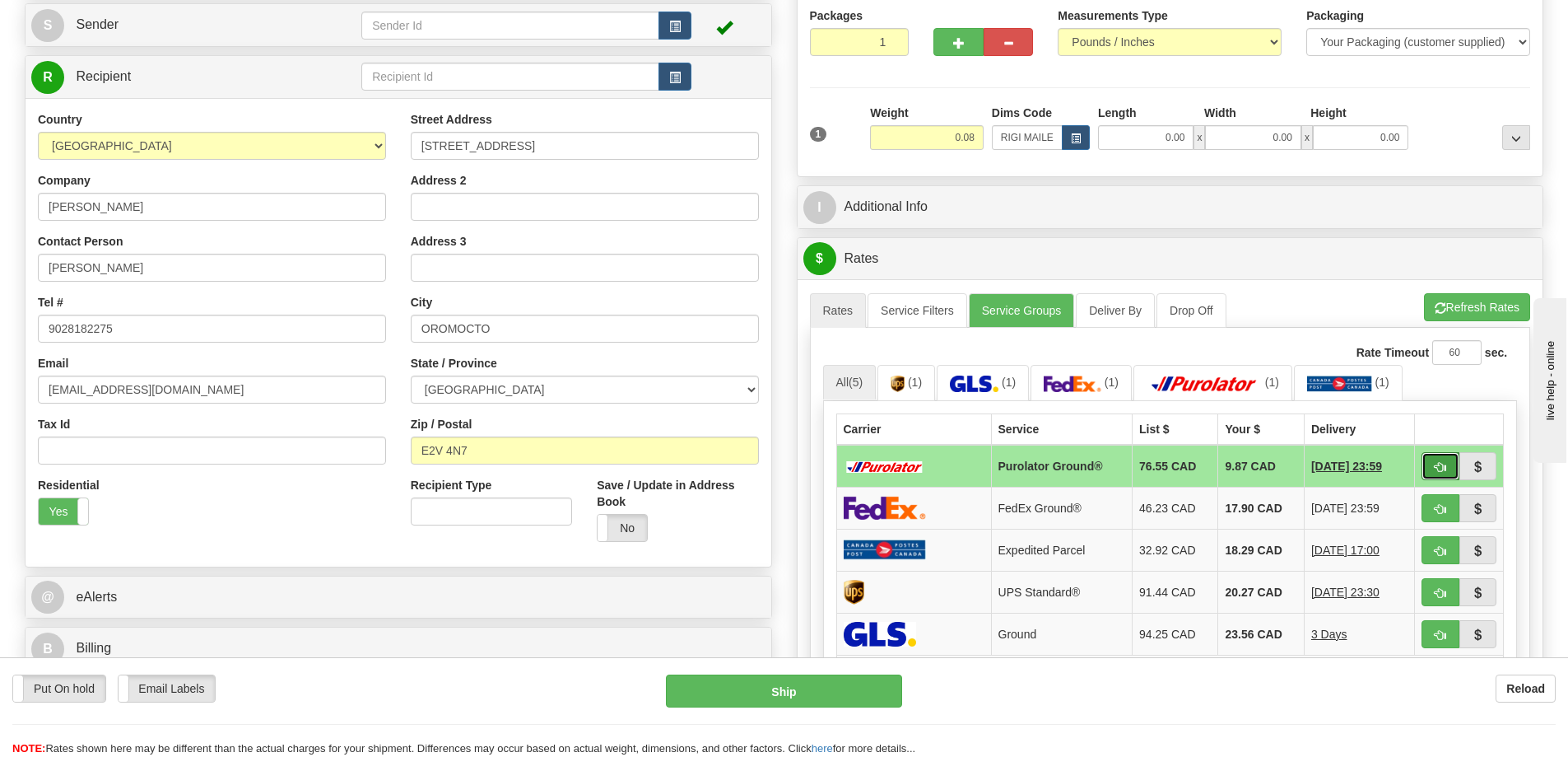
click at [1432, 465] on button "button" at bounding box center [1441, 466] width 38 height 28
type input "260"
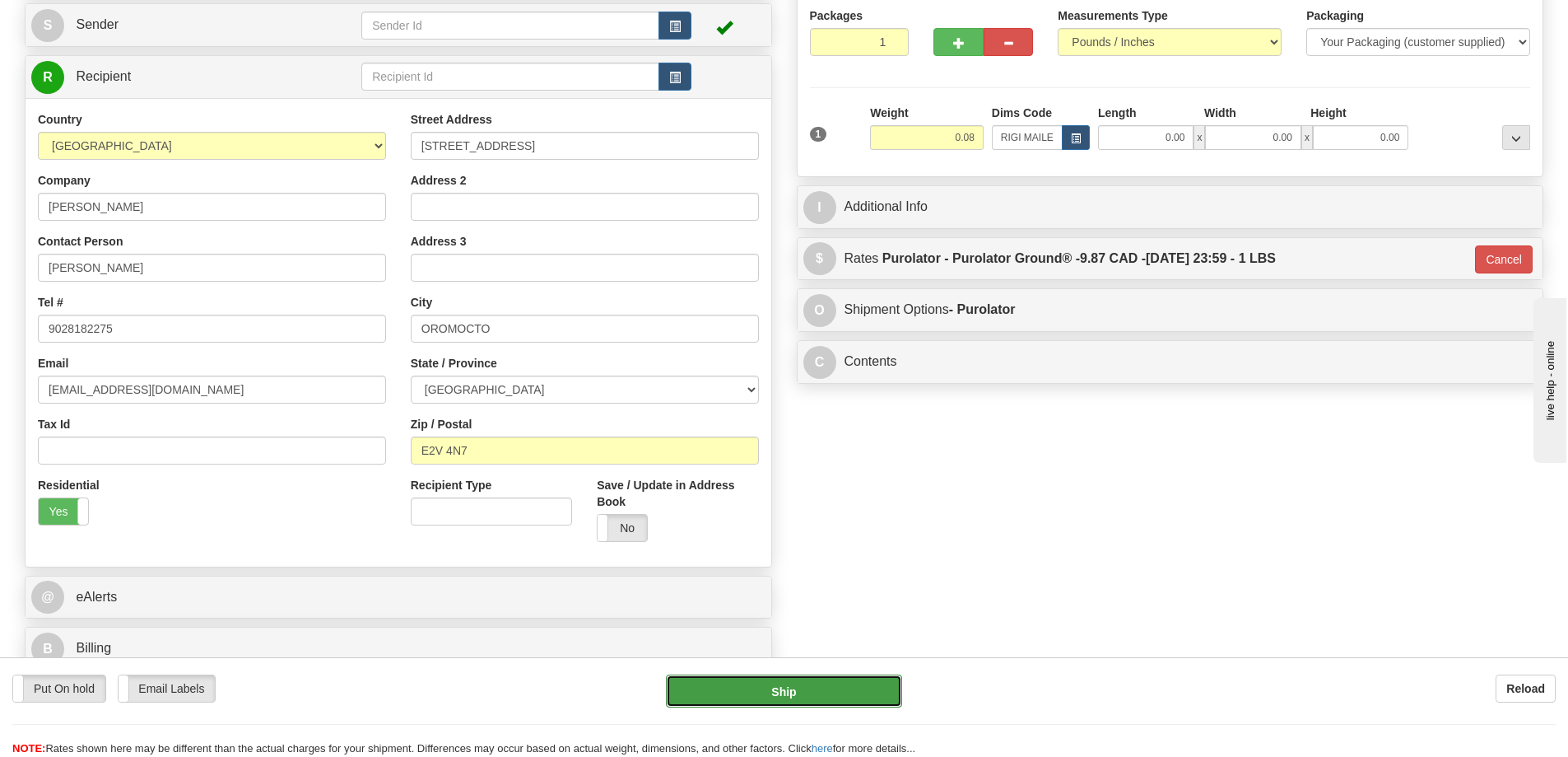
click at [873, 697] on button "Ship" at bounding box center [784, 691] width 236 height 33
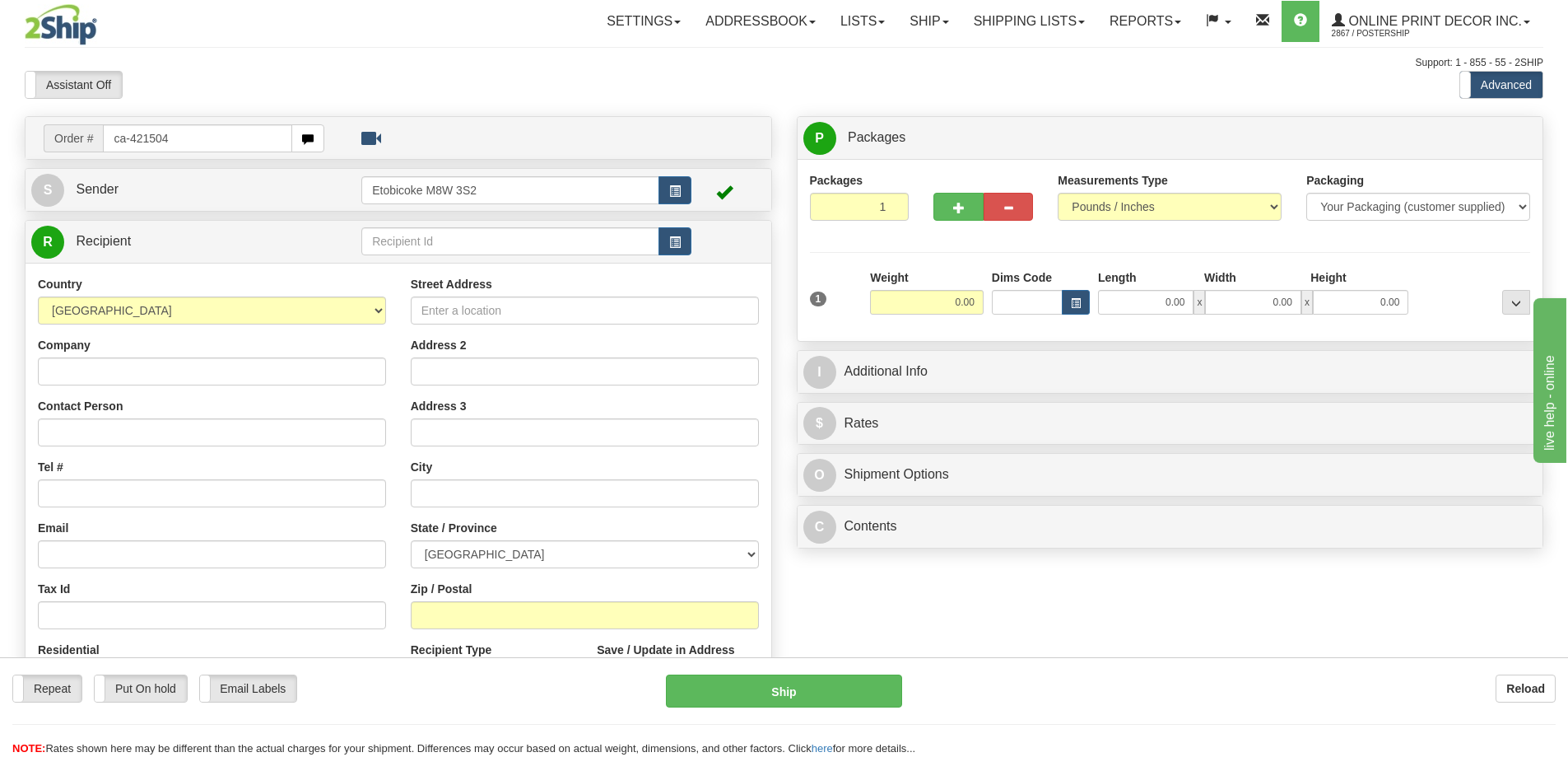
type input "ca-421504"
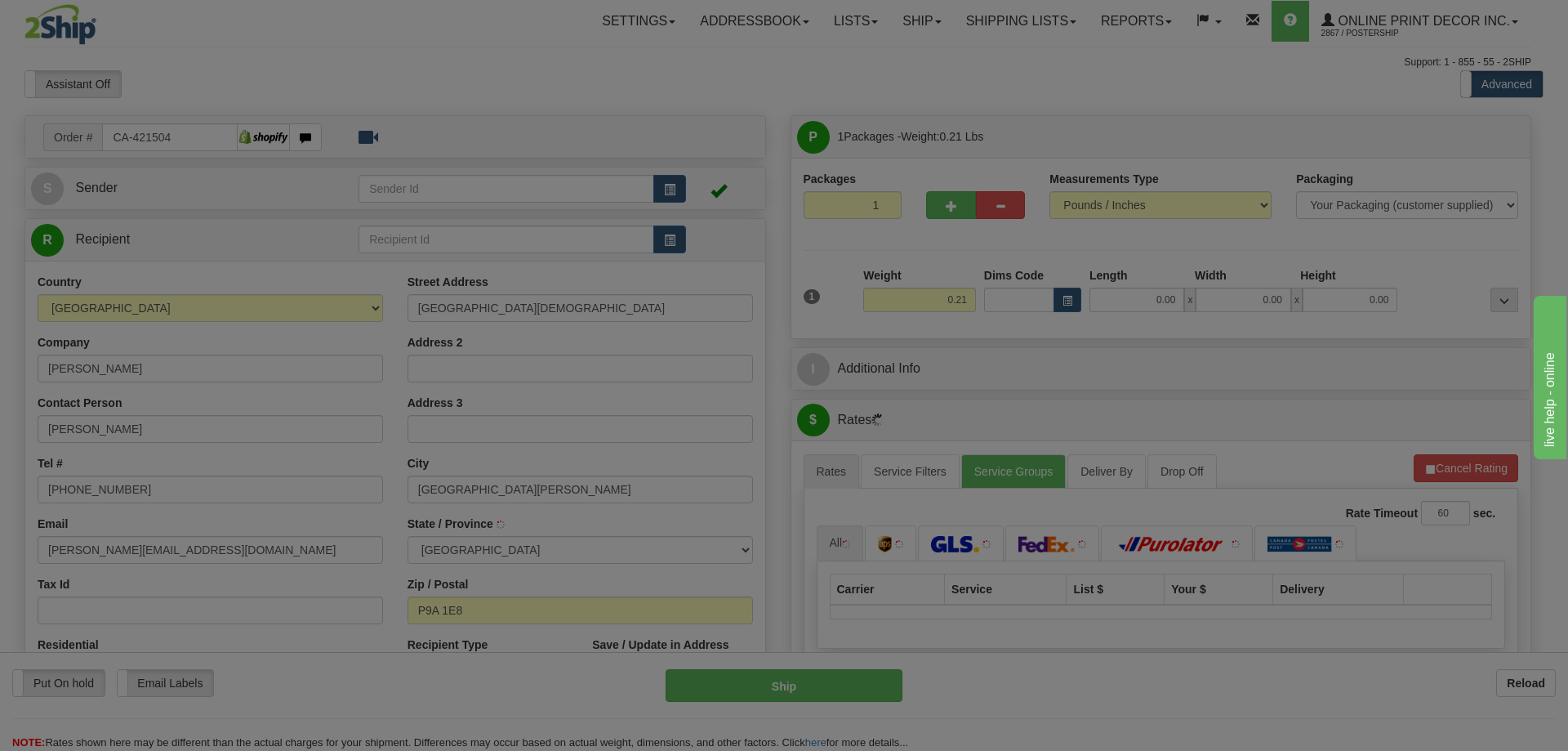
type input "FORT [PERSON_NAME]"
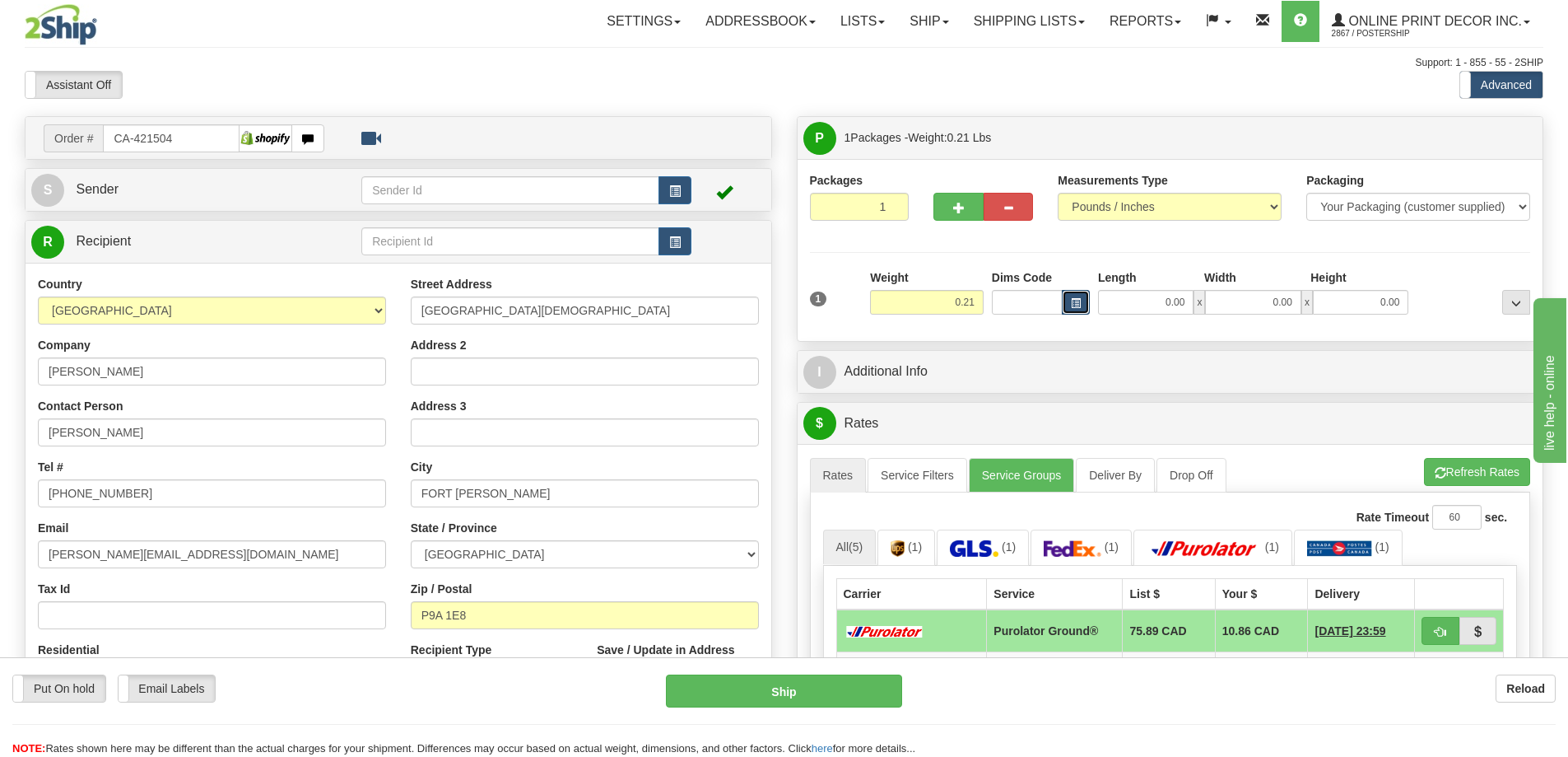
click at [1072, 308] on span "button" at bounding box center [1076, 303] width 10 height 9
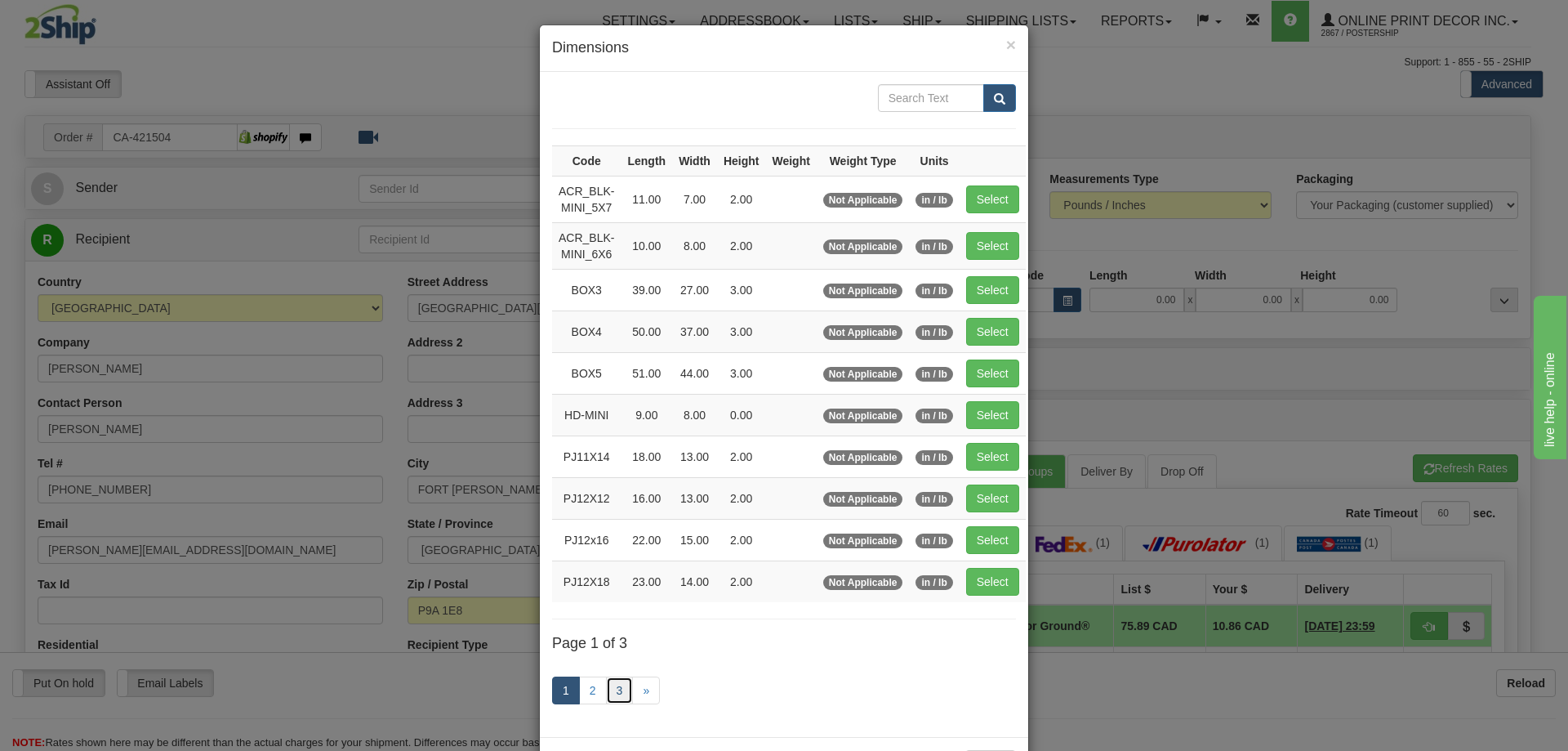
click at [611, 684] on link "3" at bounding box center [620, 691] width 28 height 28
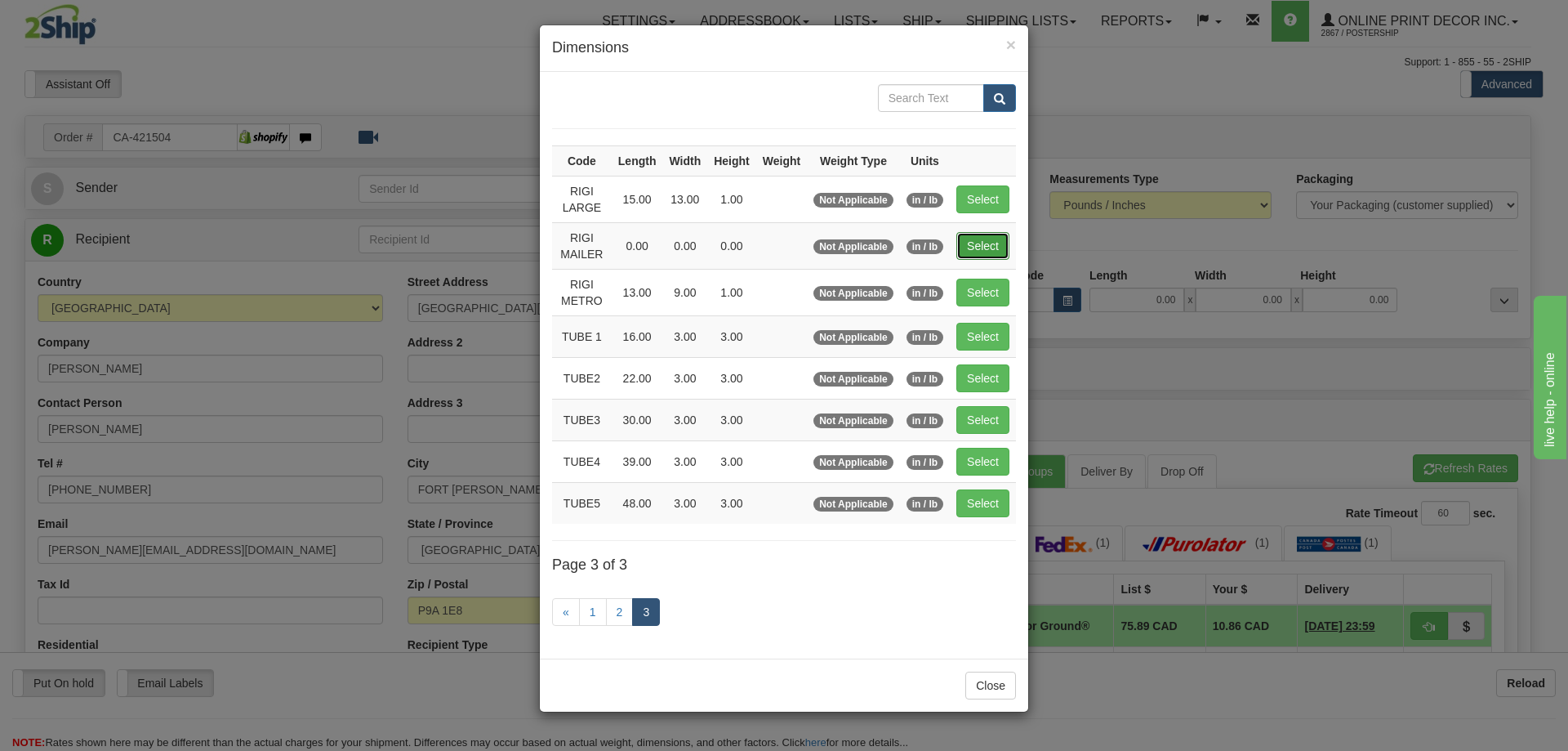
click at [977, 241] on button "Select" at bounding box center [983, 246] width 54 height 28
type input "RIGI MAILER"
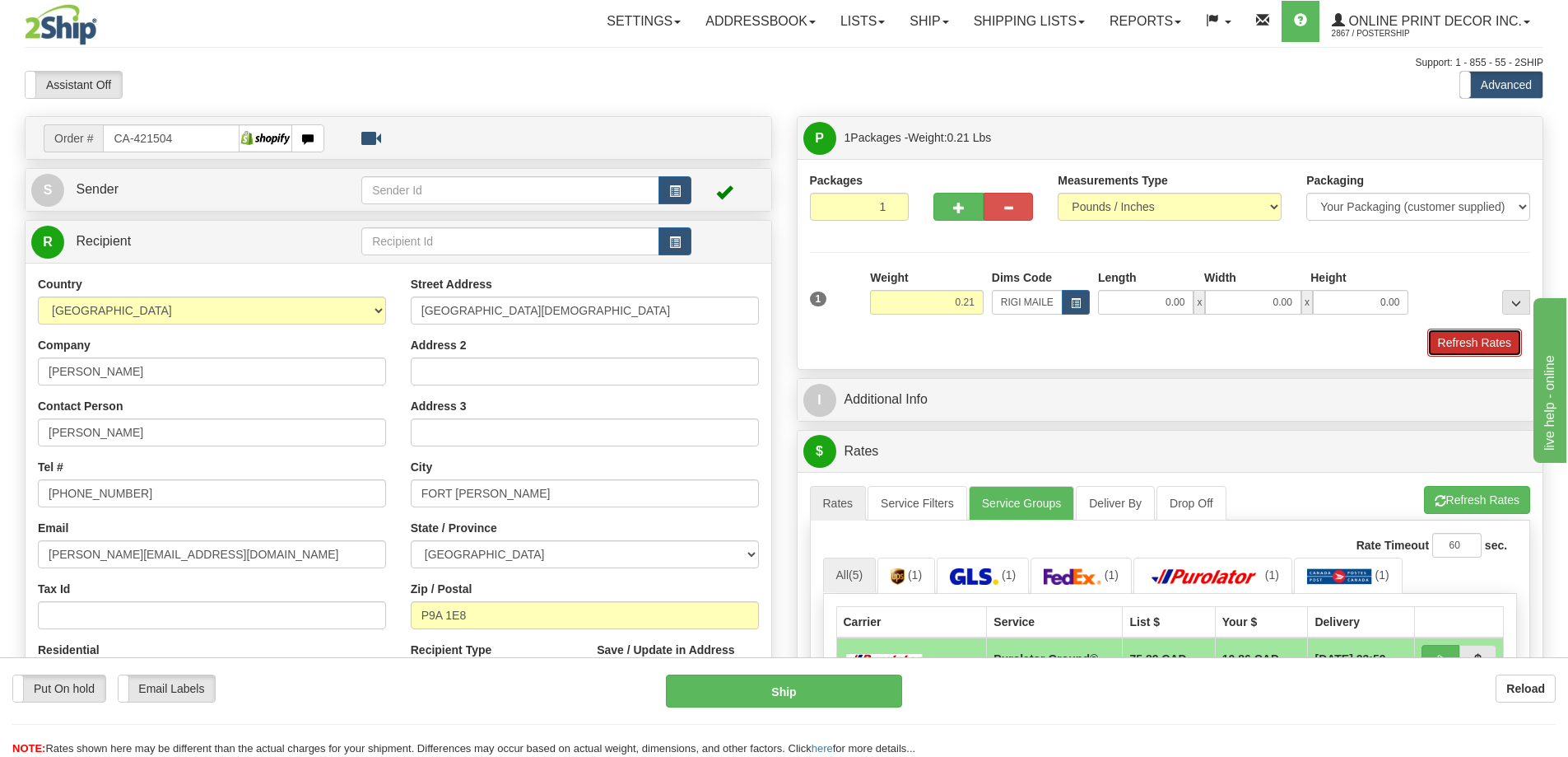
click at [1472, 341] on button "Refresh Rates" at bounding box center [1475, 343] width 95 height 28
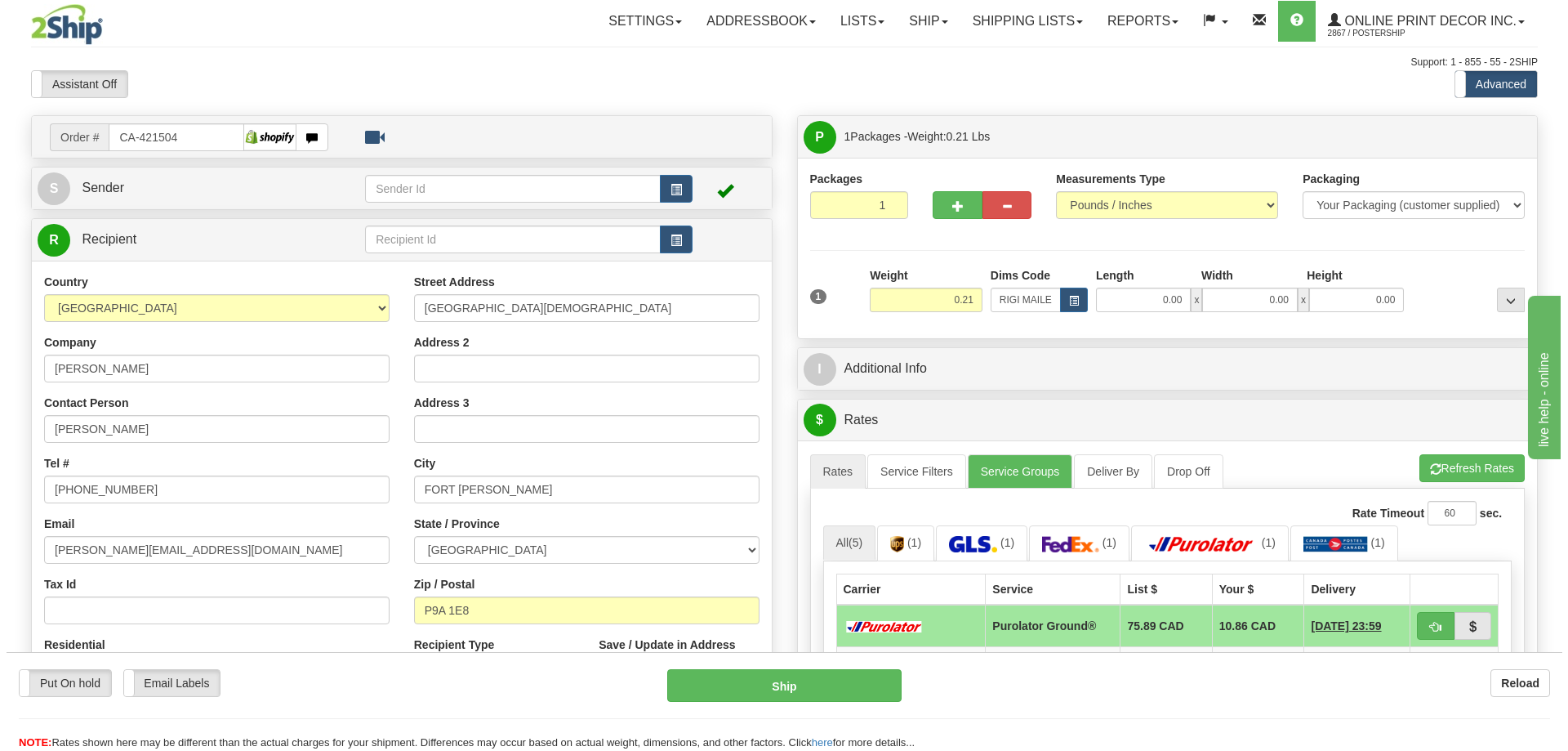
scroll to position [163, 0]
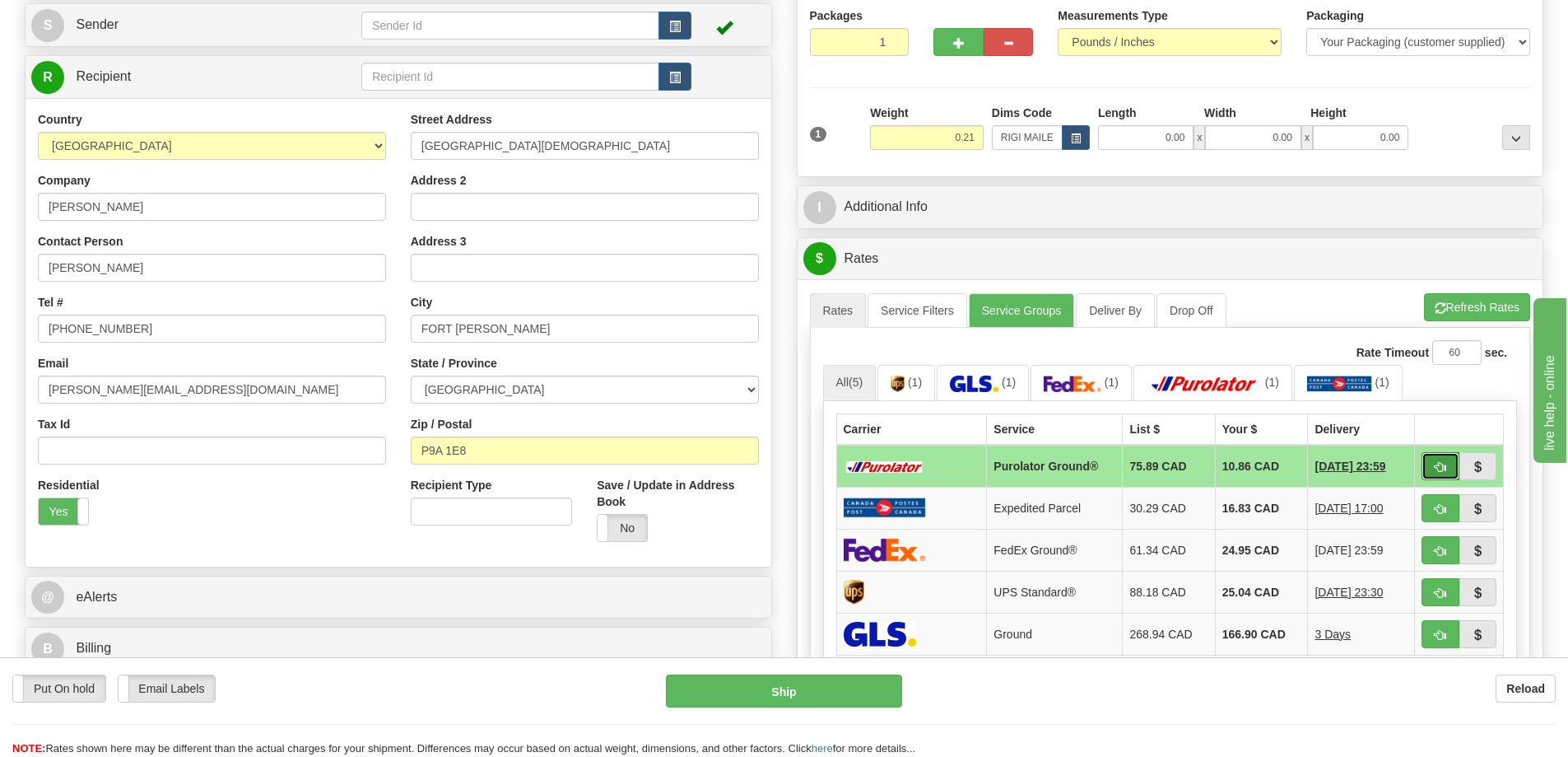
click at [1452, 468] on button "button" at bounding box center [1441, 466] width 38 height 28
type input "260"
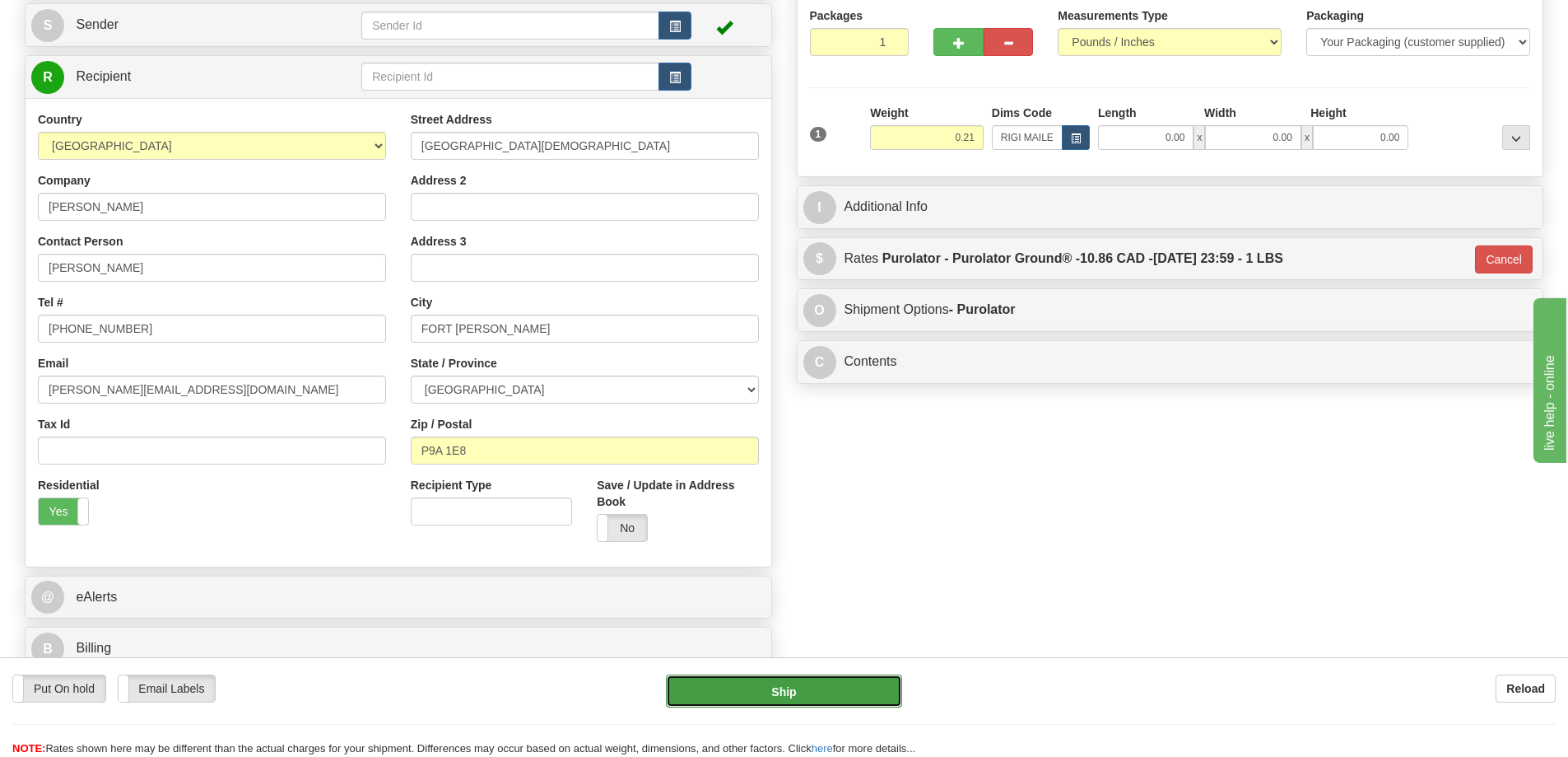
click at [785, 696] on button "Ship" at bounding box center [784, 691] width 236 height 33
